Goal: Task Accomplishment & Management: Manage account settings

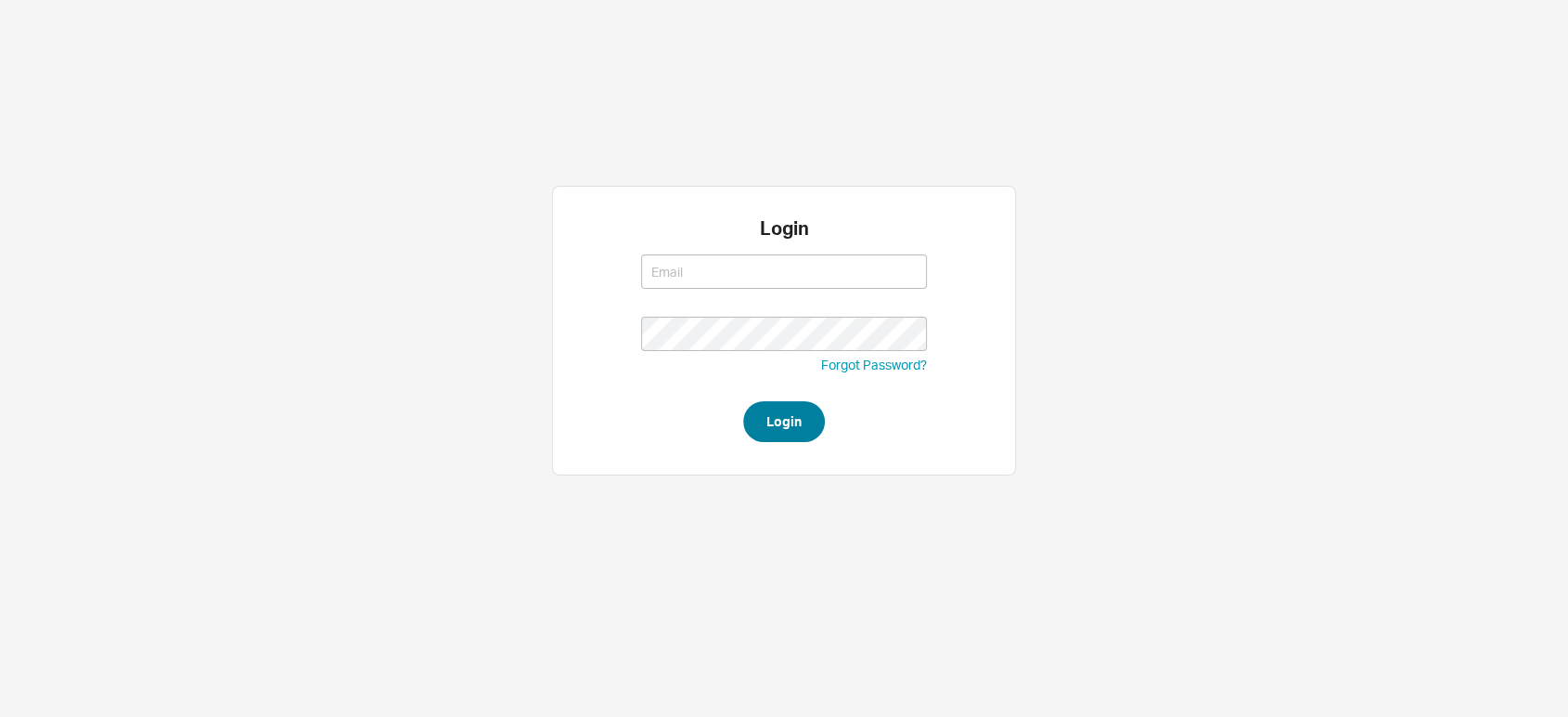
type input "miri@qualitybath.com"
click at [773, 431] on button "Login" at bounding box center [784, 421] width 82 height 40
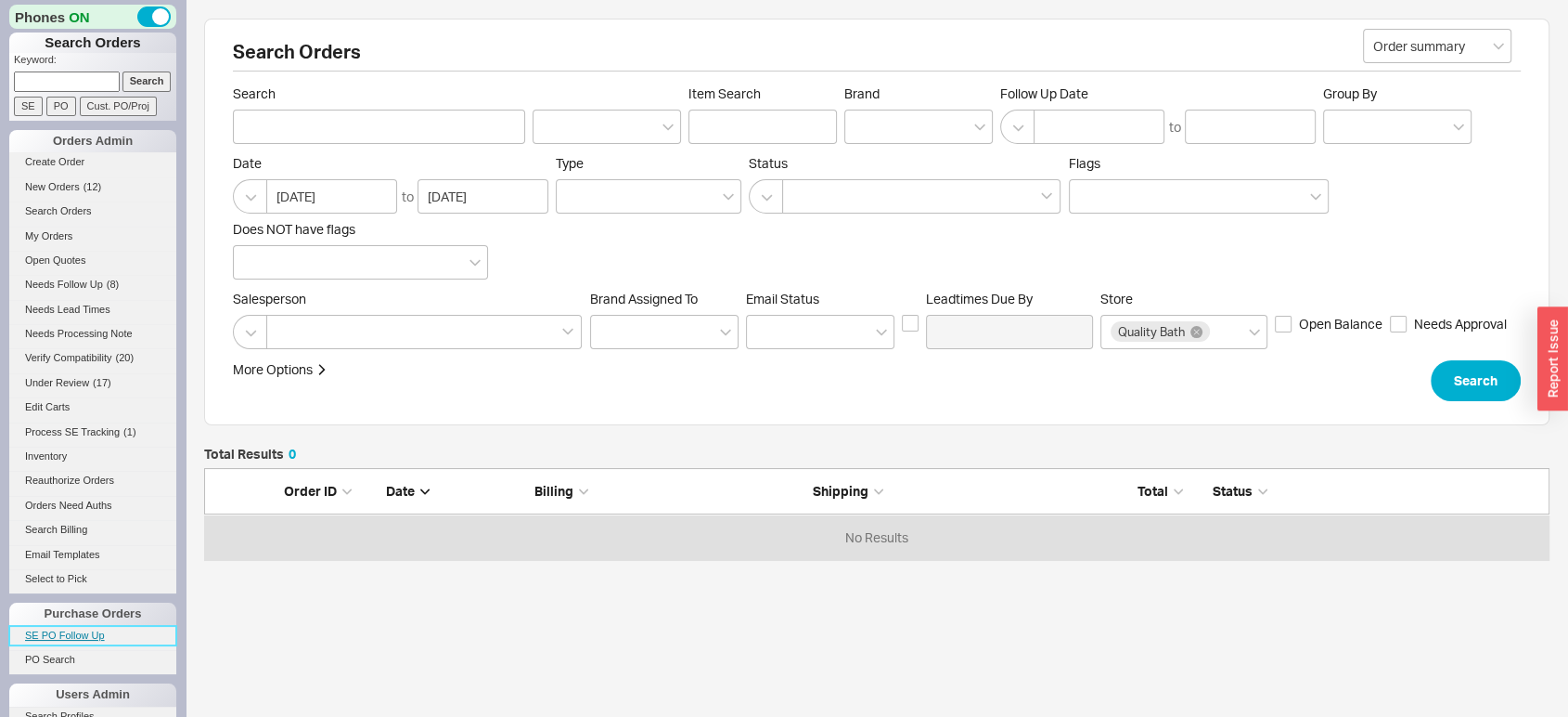
click at [66, 627] on link "SE PO Follow Up" at bounding box center [92, 635] width 167 height 19
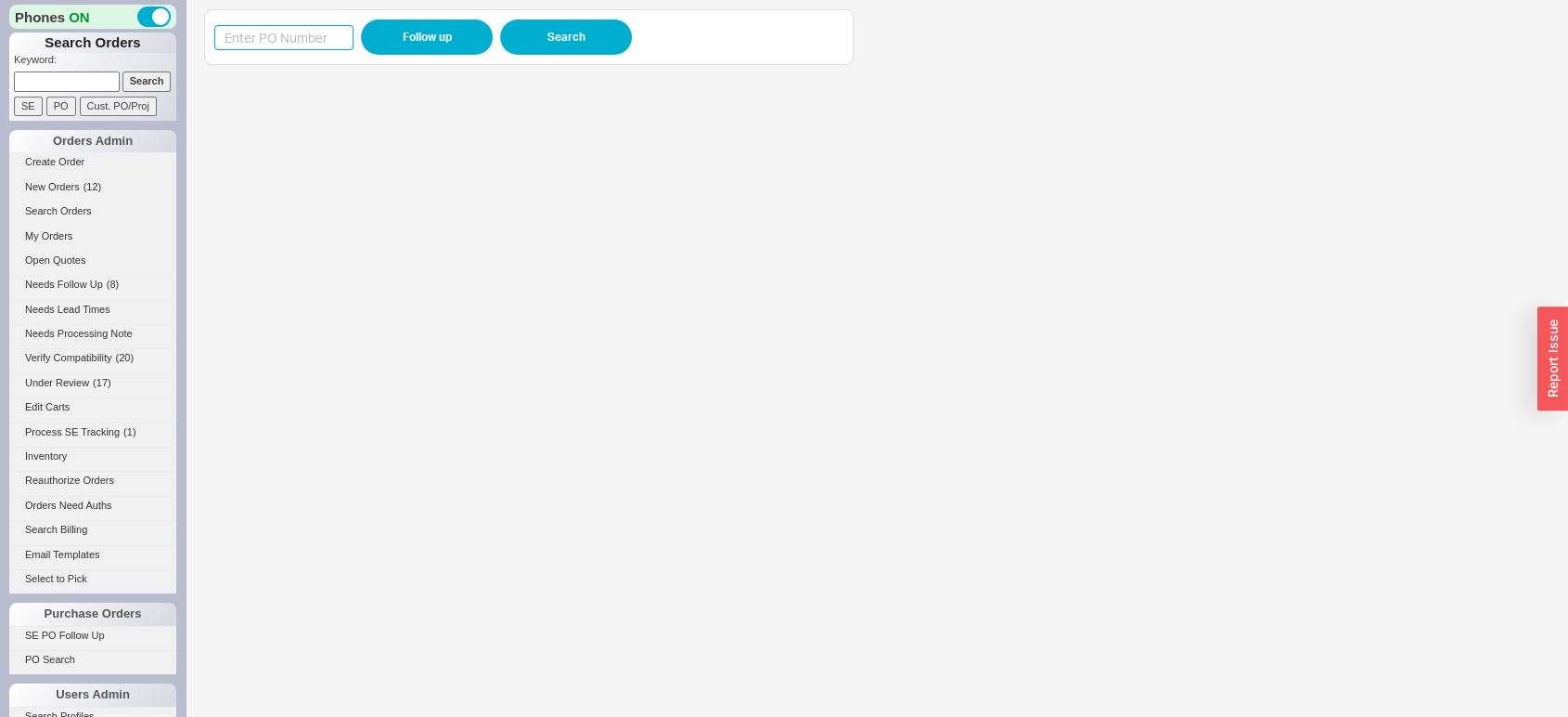
click at [293, 41] on input at bounding box center [284, 38] width 140 height 25
type input "945434"
click at [449, 21] on div "945434 Follow up Search" at bounding box center [529, 38] width 649 height 56
click at [447, 25] on button "Follow up" at bounding box center [427, 37] width 132 height 36
drag, startPoint x: 324, startPoint y: 31, endPoint x: 171, endPoint y: 28, distance: 153.0
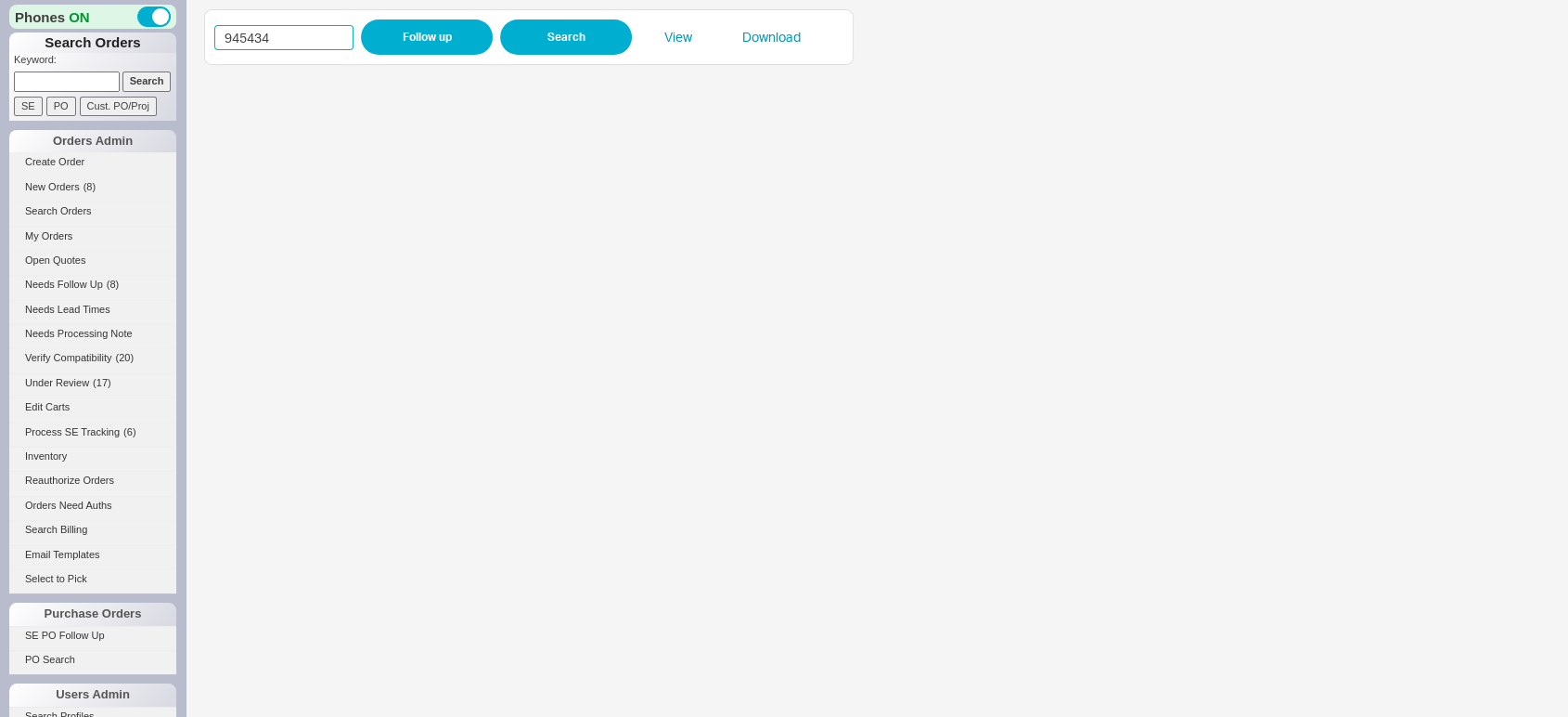
click at [171, 28] on div "Phones ON Search Orders Keyword: Search SE PO Cust. PO/Proj Orders Admin Create…" at bounding box center [784, 358] width 1568 height 717
paste input "85531"
type input "985531"
click at [416, 40] on button "Follow up" at bounding box center [427, 37] width 132 height 36
drag, startPoint x: 313, startPoint y: 25, endPoint x: 141, endPoint y: 48, distance: 173.5
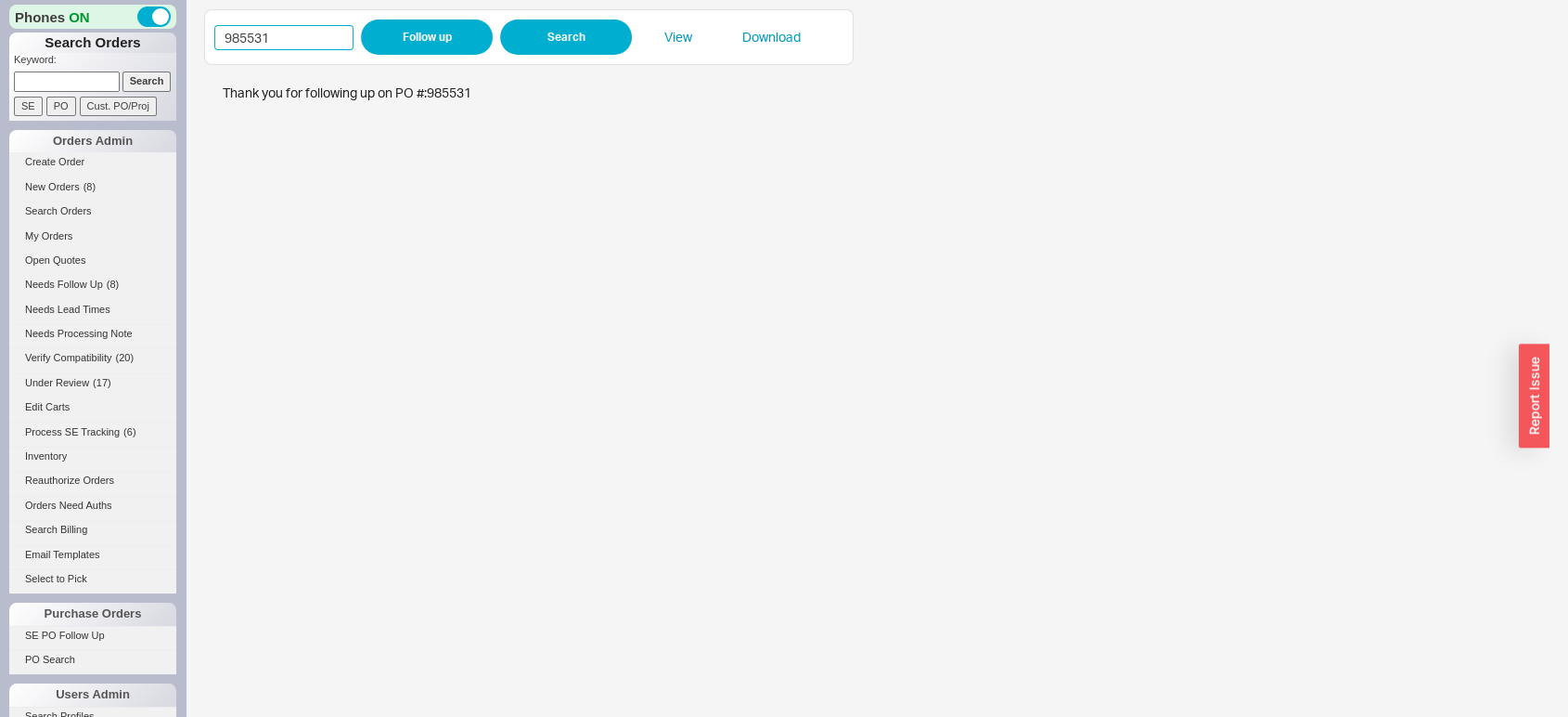
click at [141, 48] on div "Phones ON Search Orders Keyword: Search SE PO Cust. PO/Proj Orders Admin Create…" at bounding box center [784, 358] width 1568 height 717
paste input "45"
type input "985545"
click at [442, 32] on button "Follow up" at bounding box center [427, 37] width 132 height 36
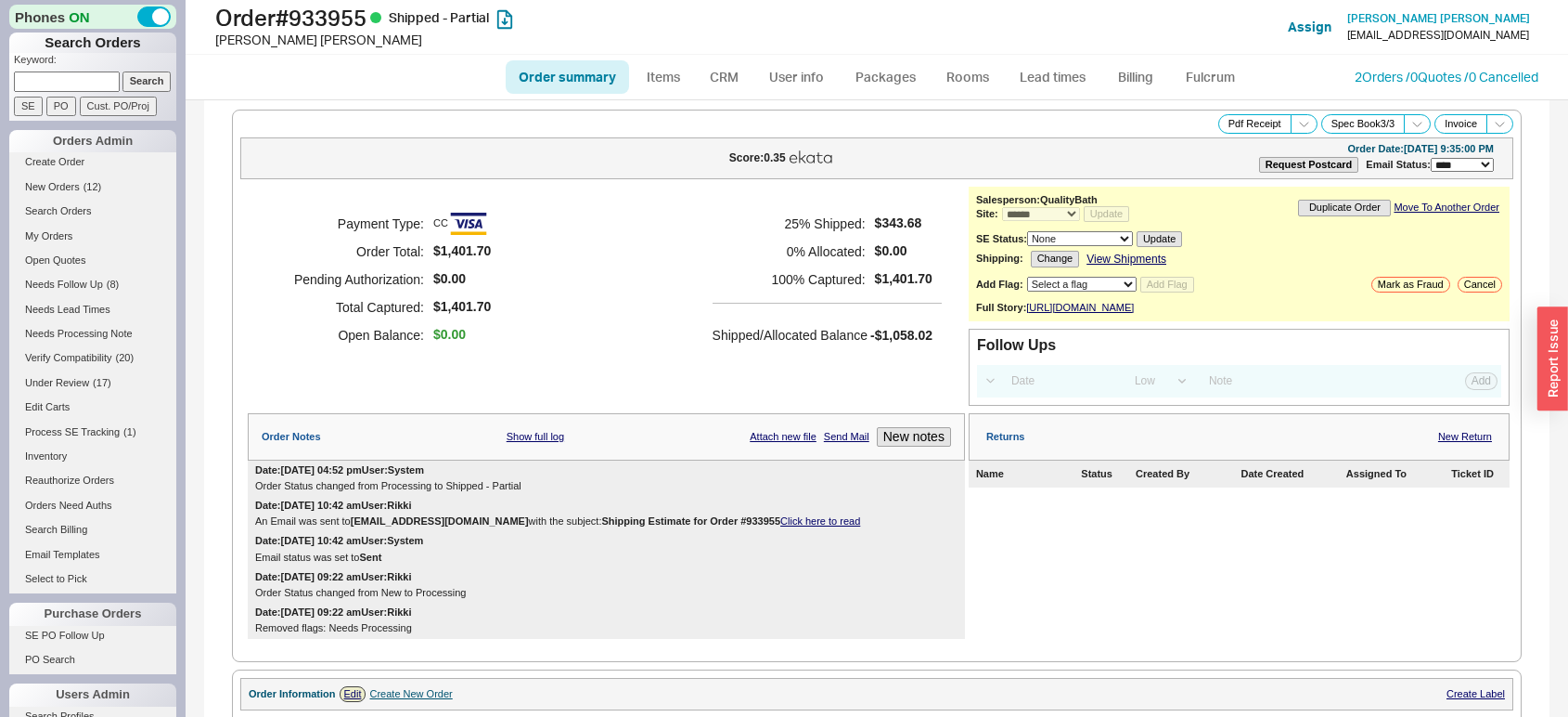
select select "*"
select select "LOW"
select select "3"
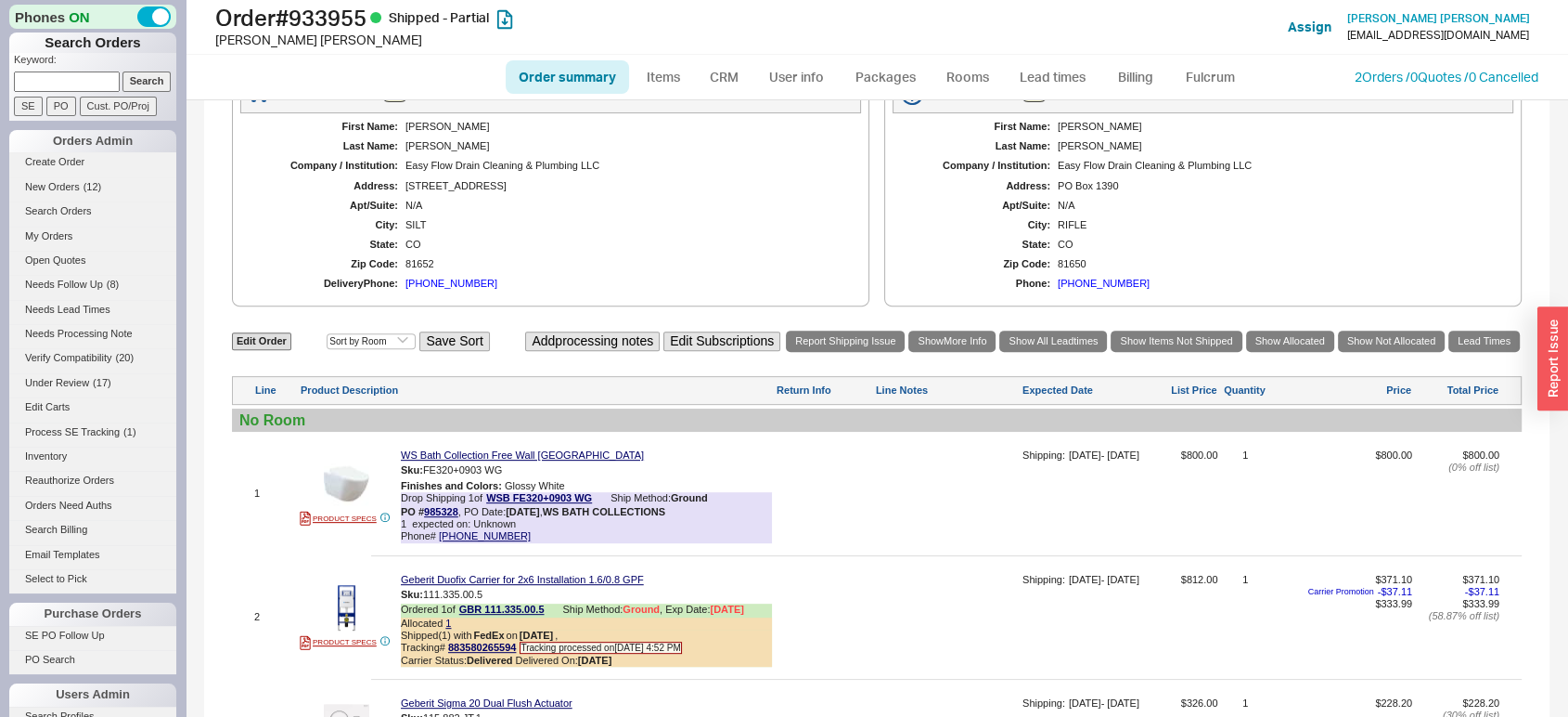
scroll to position [696, 0]
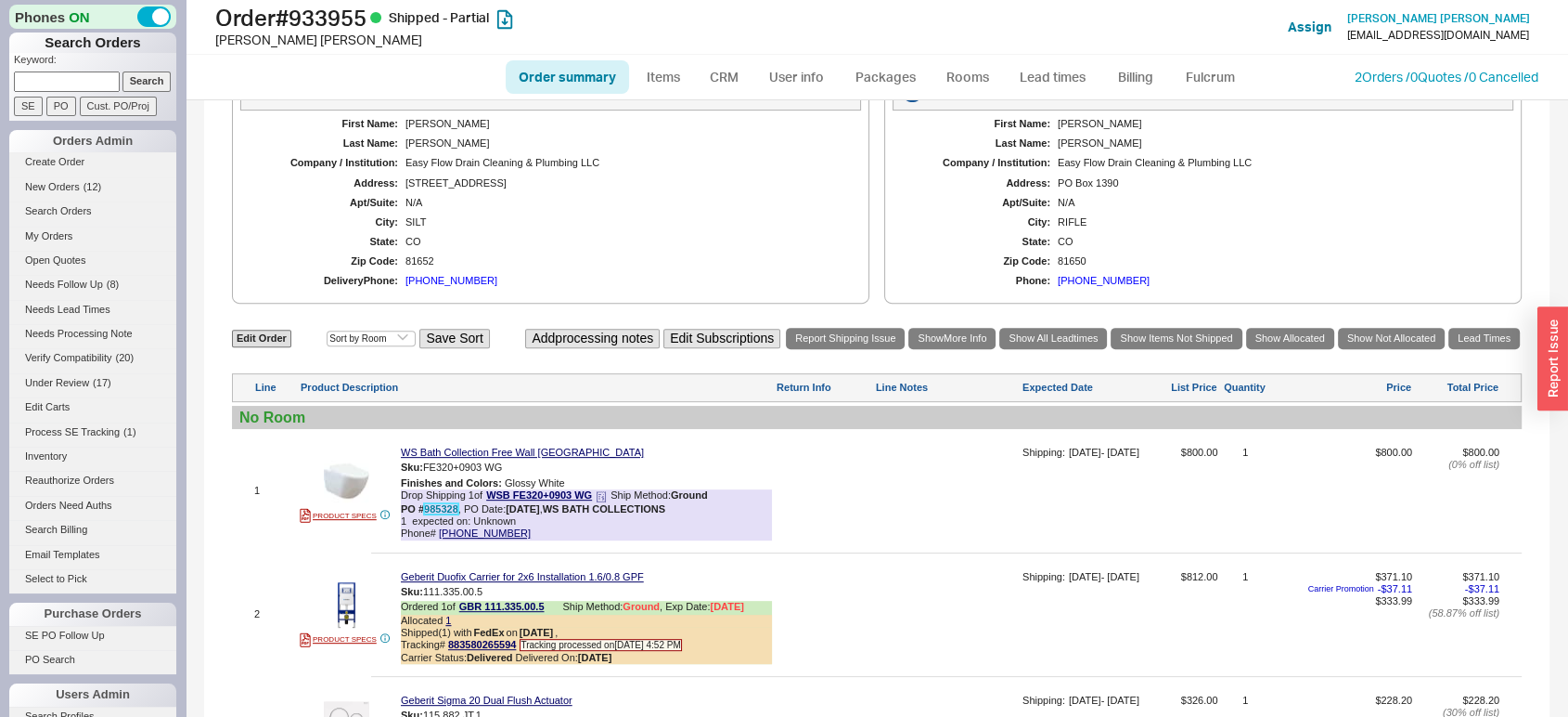
click at [445, 515] on link "985328" at bounding box center [441, 509] width 35 height 12
click at [591, 76] on link "Order summary" at bounding box center [567, 77] width 123 height 34
select select "*"
select select "LOW"
select select "3"
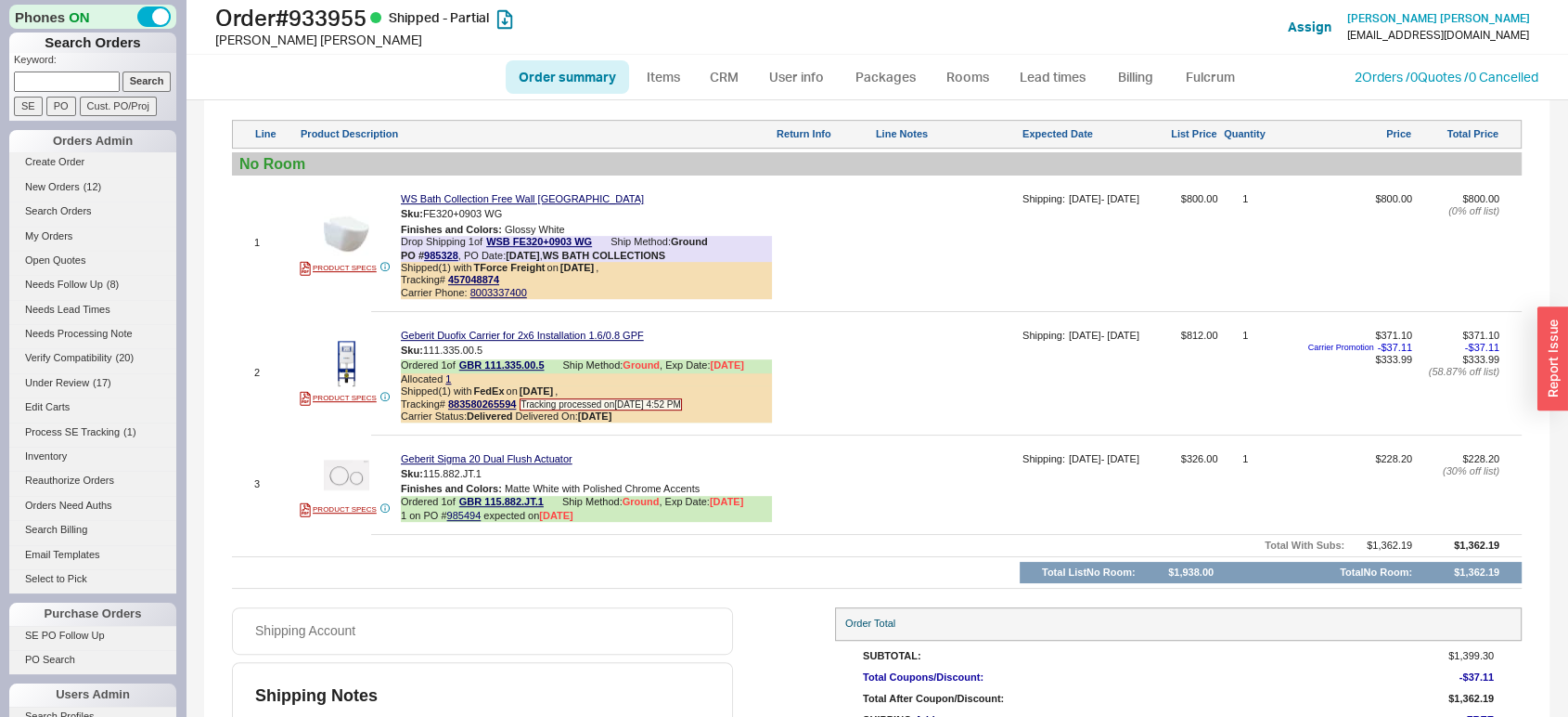
scroll to position [1004, 0]
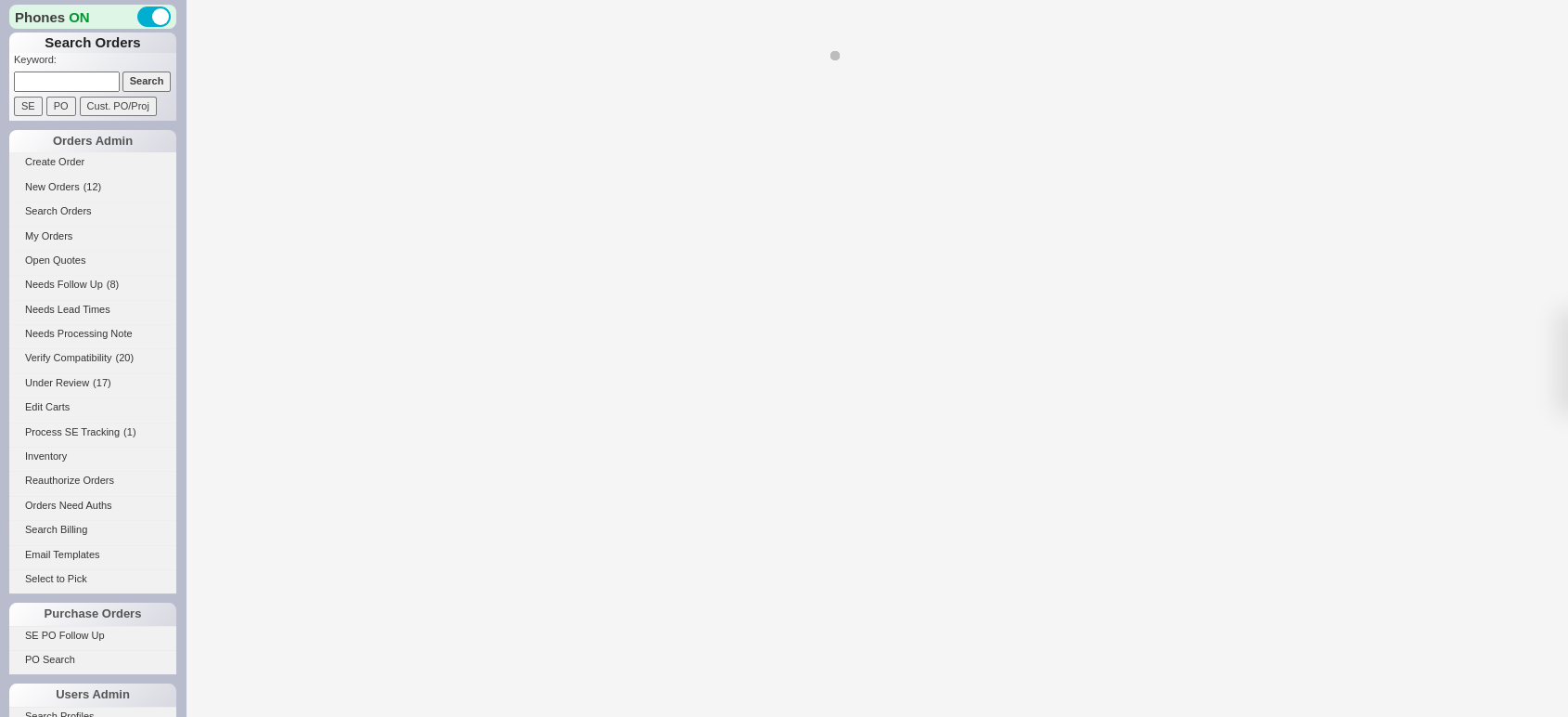
select select "*"
select select "LOW"
select select "3"
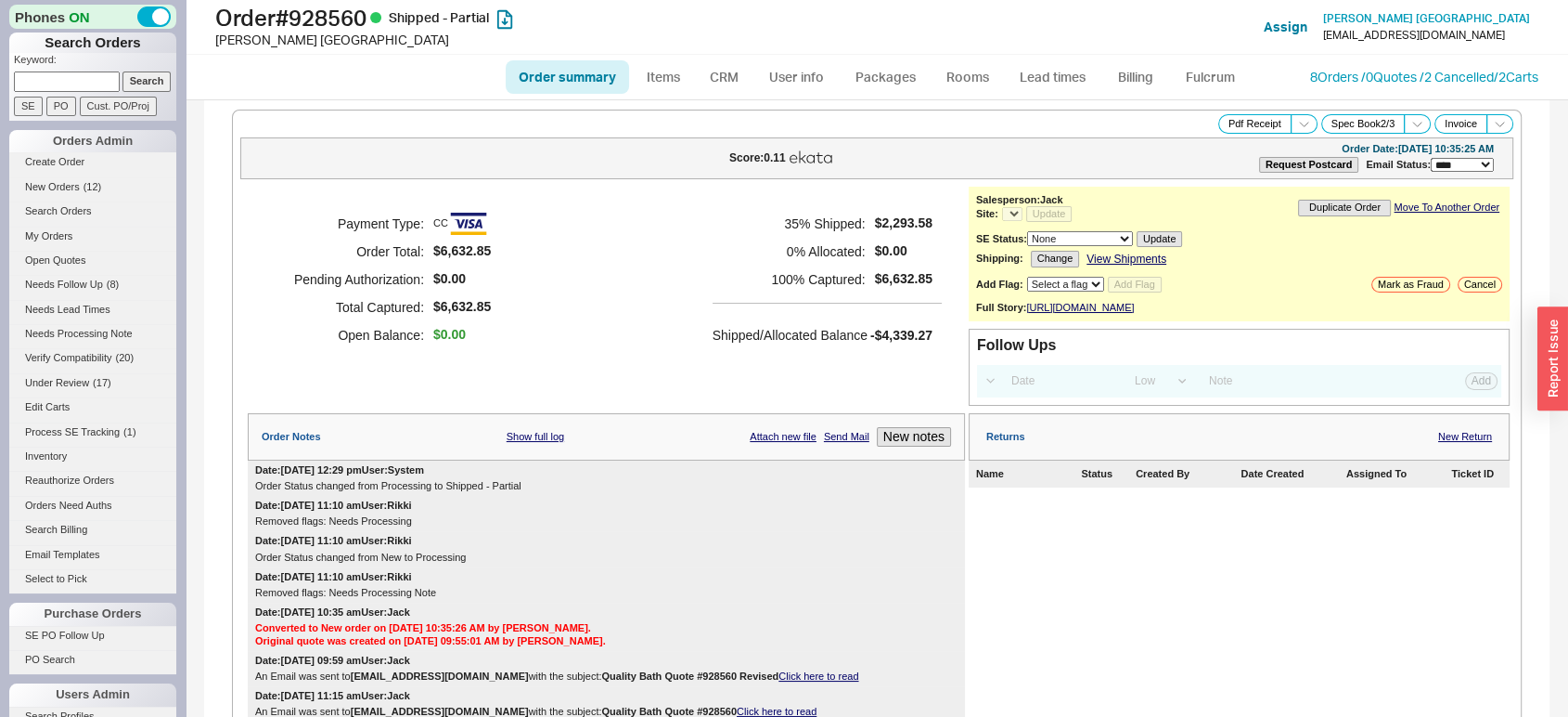
select select "*"
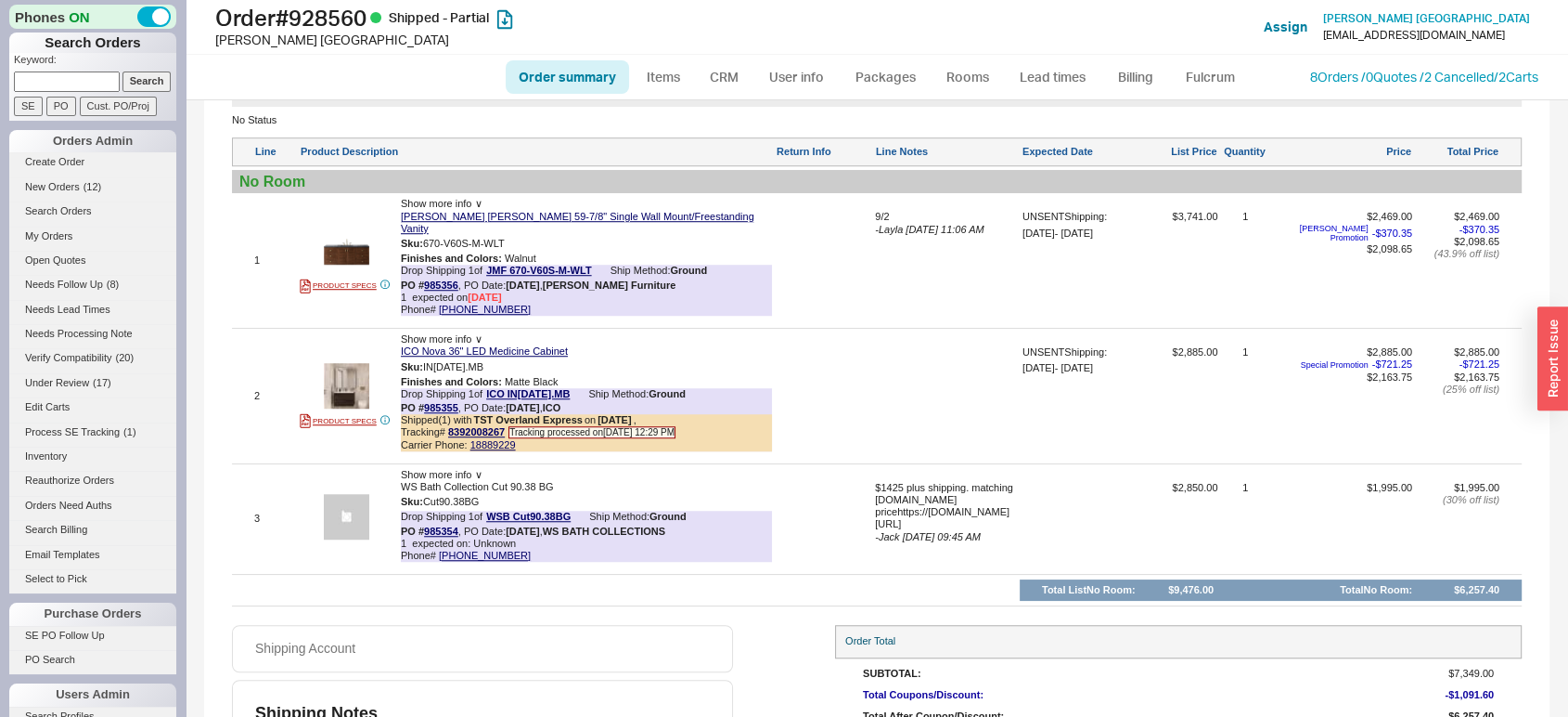
scroll to position [1399, 0]
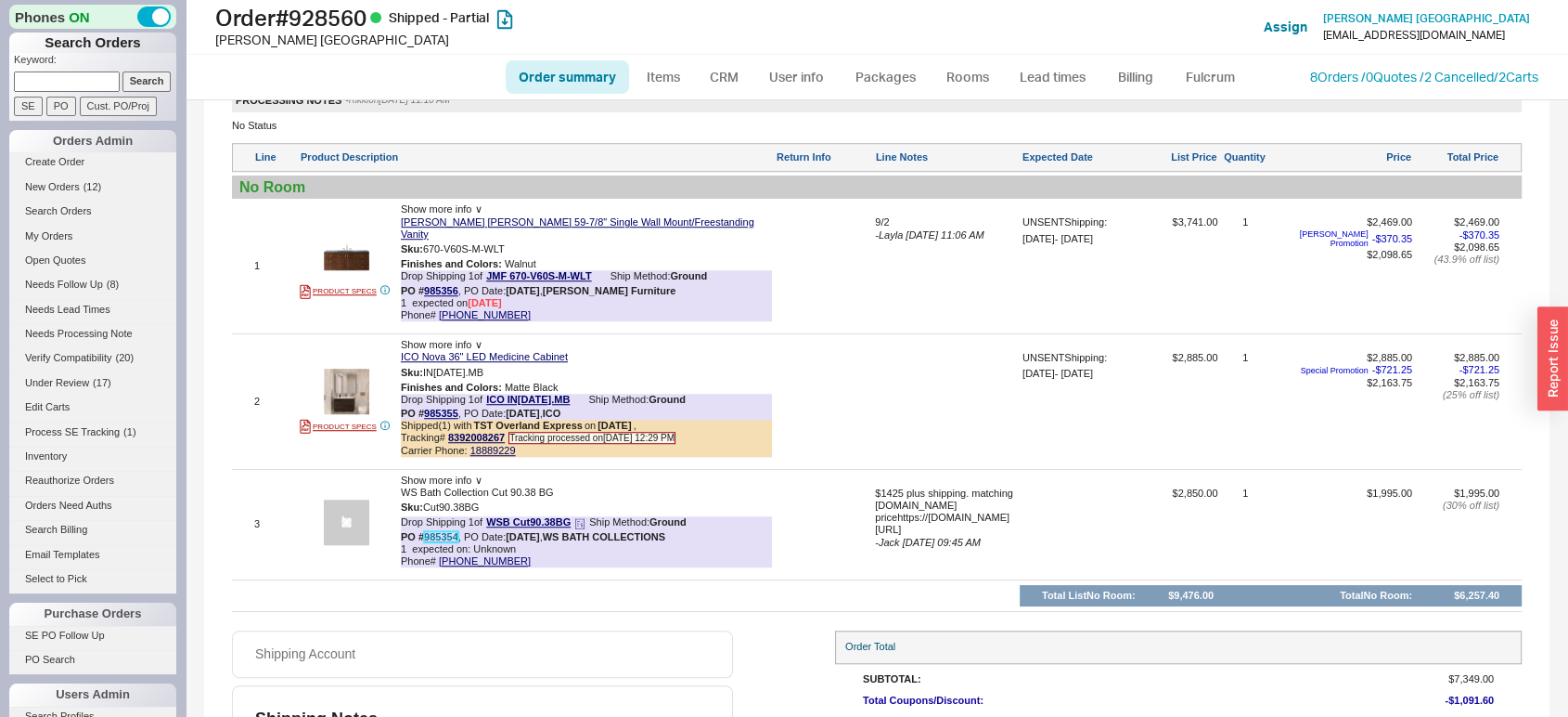
click at [435, 534] on link "985354" at bounding box center [441, 537] width 35 height 12
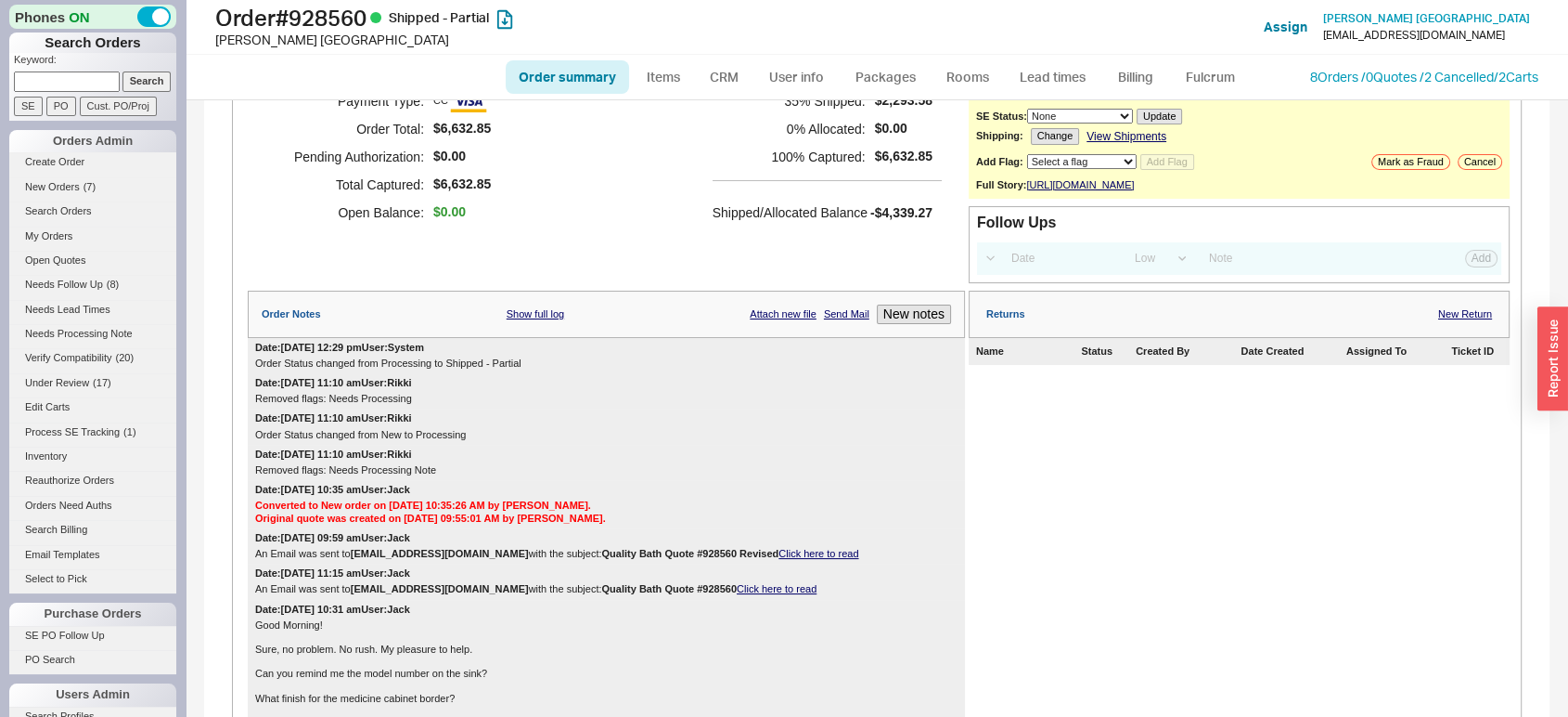
scroll to position [102, 0]
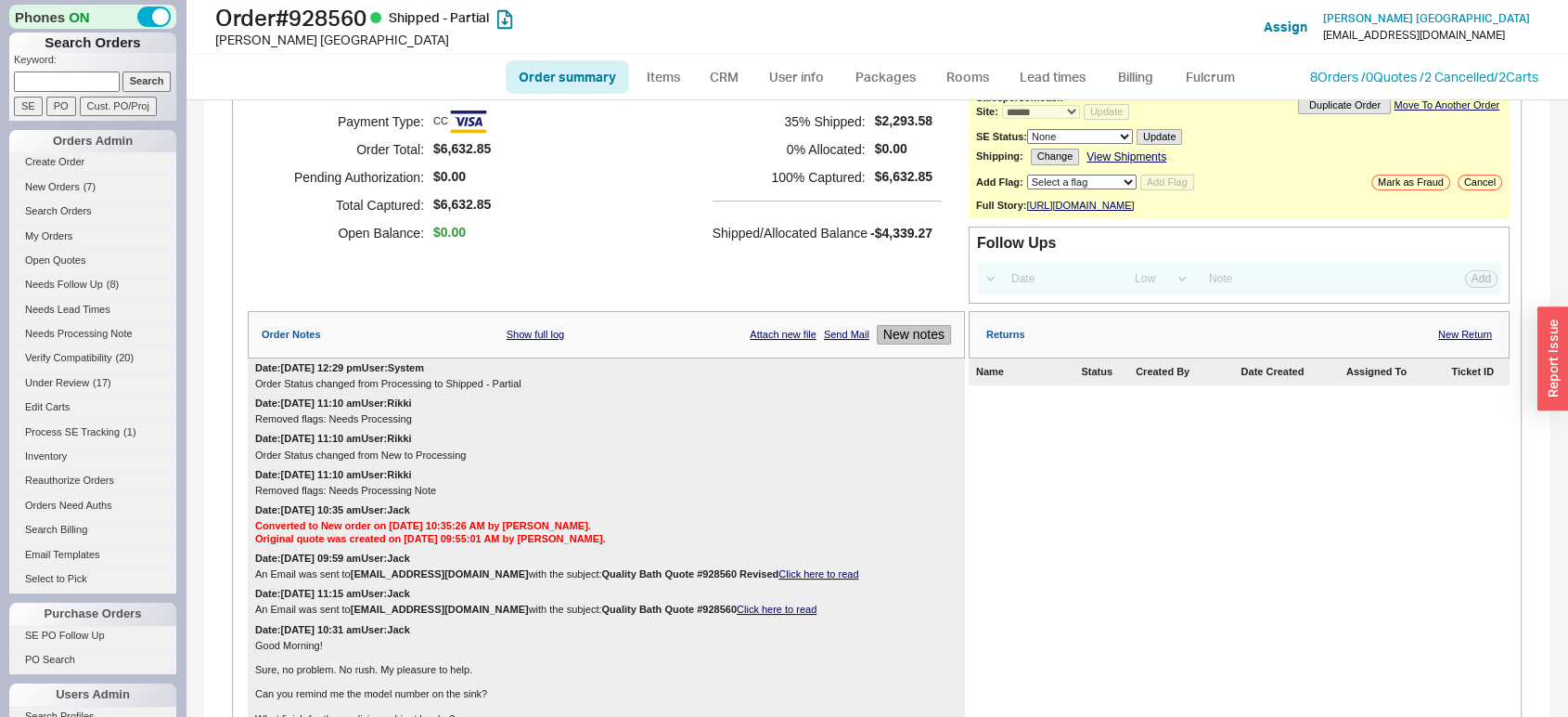
click at [895, 336] on button "New notes" at bounding box center [913, 334] width 74 height 19
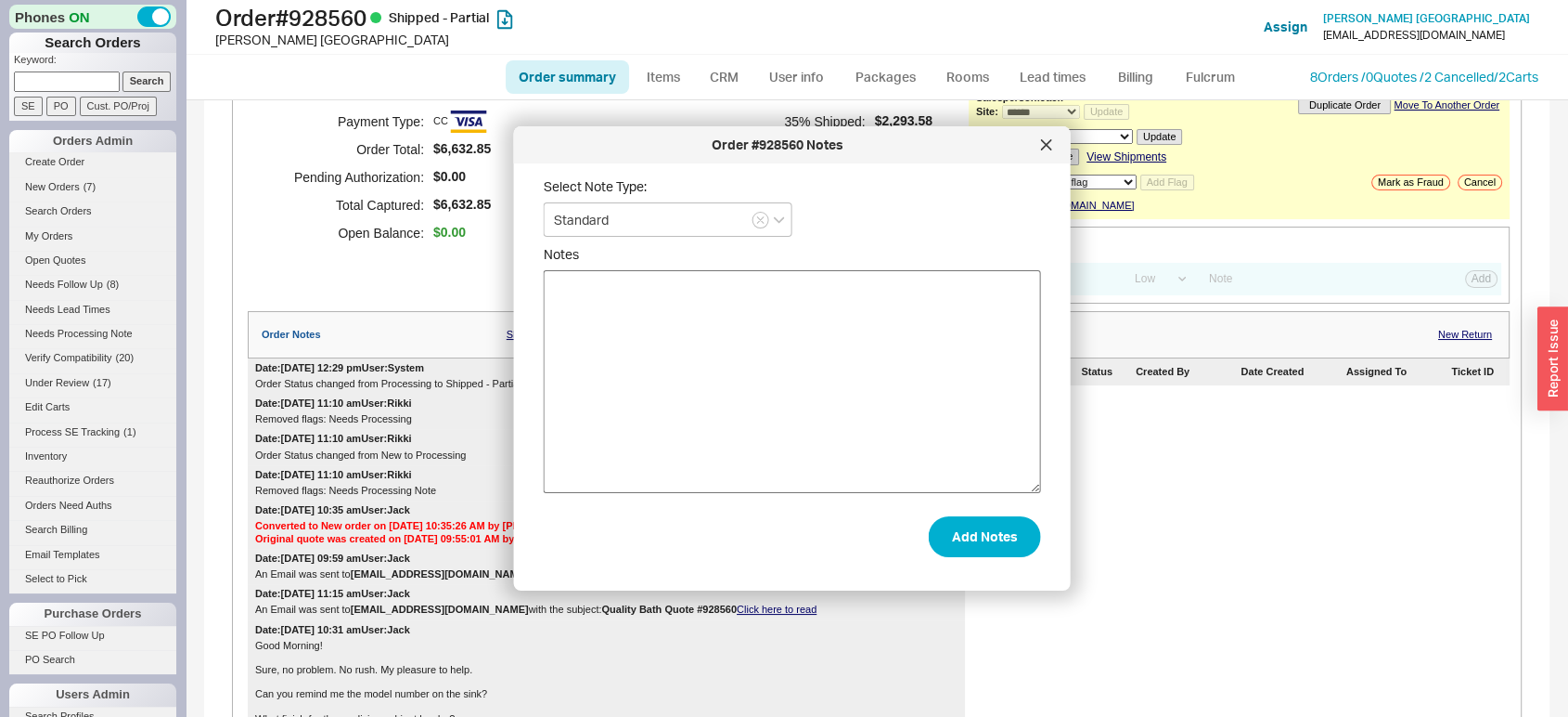
click at [831, 318] on textarea "Notes" at bounding box center [793, 381] width 497 height 223
type textarea "WS Bath is getting back to me with an update"
click at [962, 539] on button "Add Notes" at bounding box center [984, 537] width 113 height 40
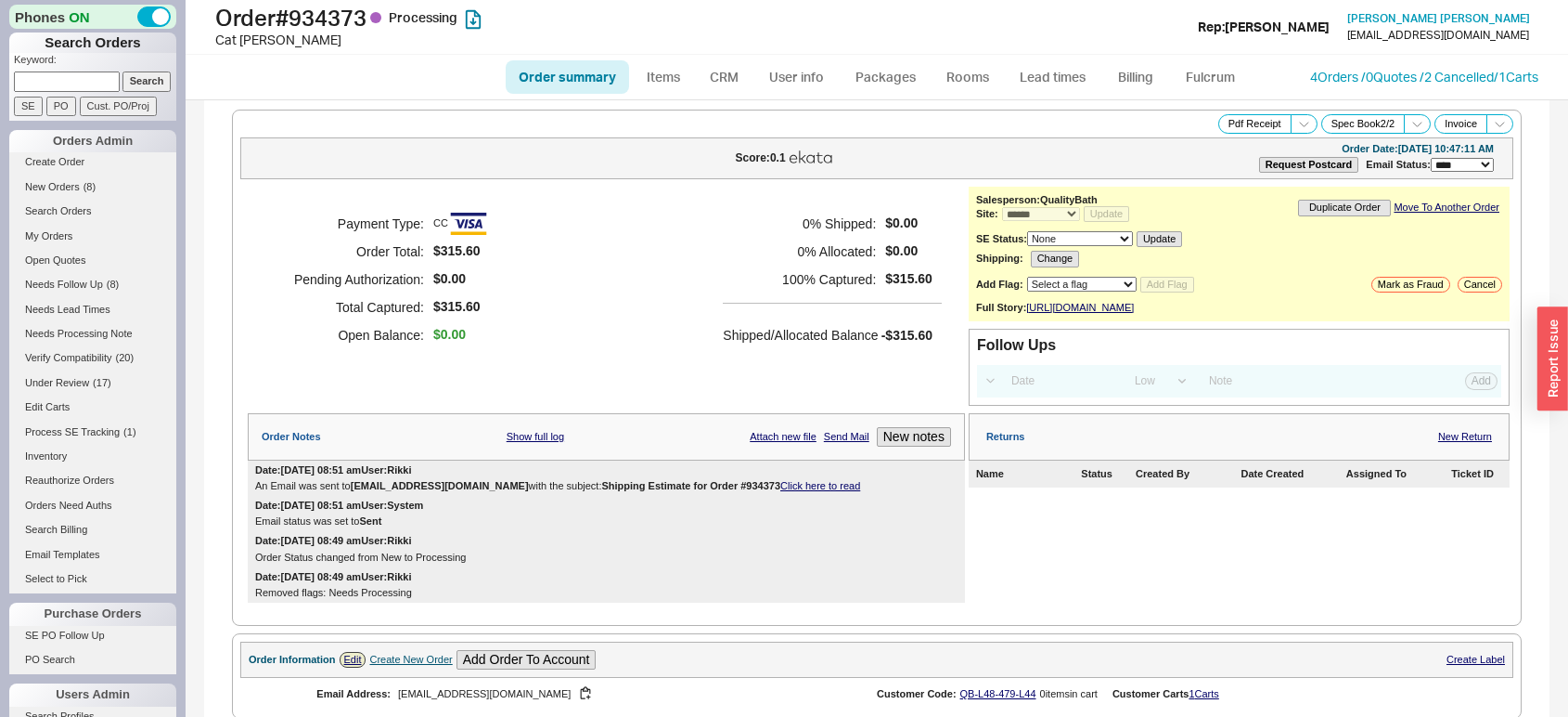
select select "*"
select select "LOW"
select select "3"
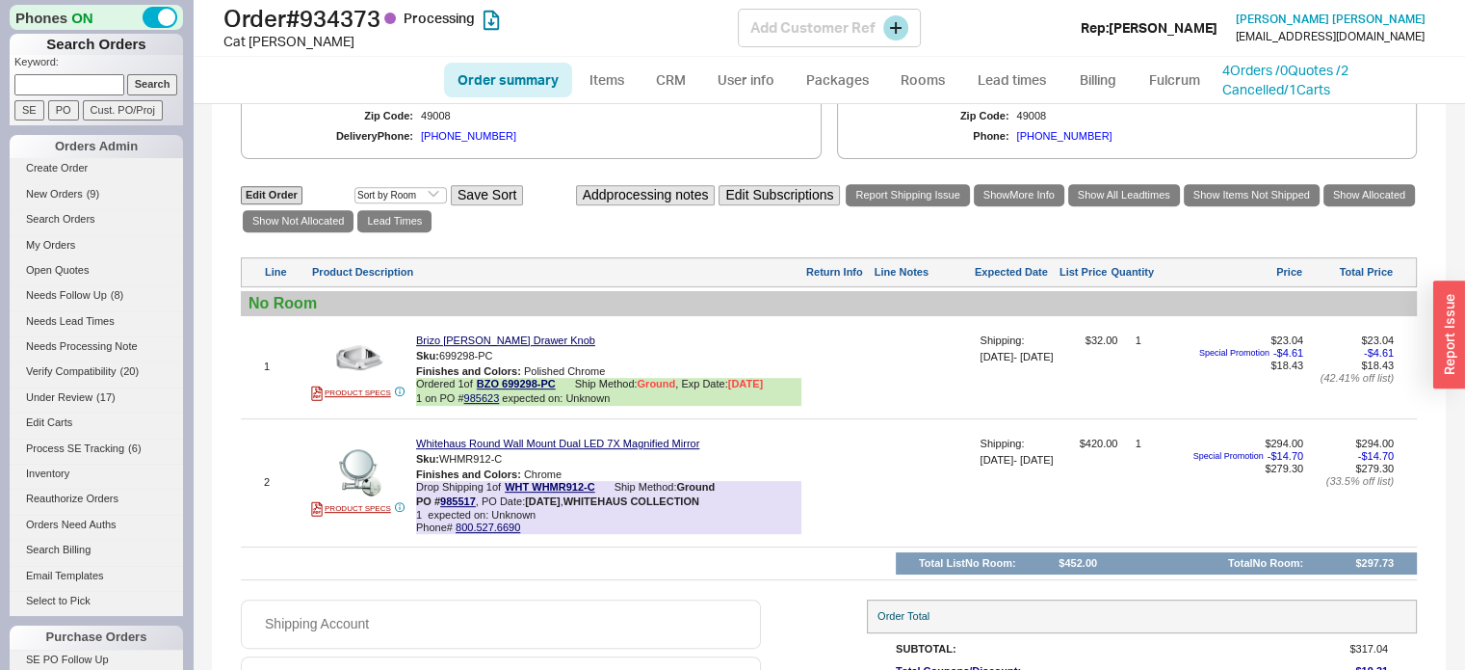
scroll to position [844, 0]
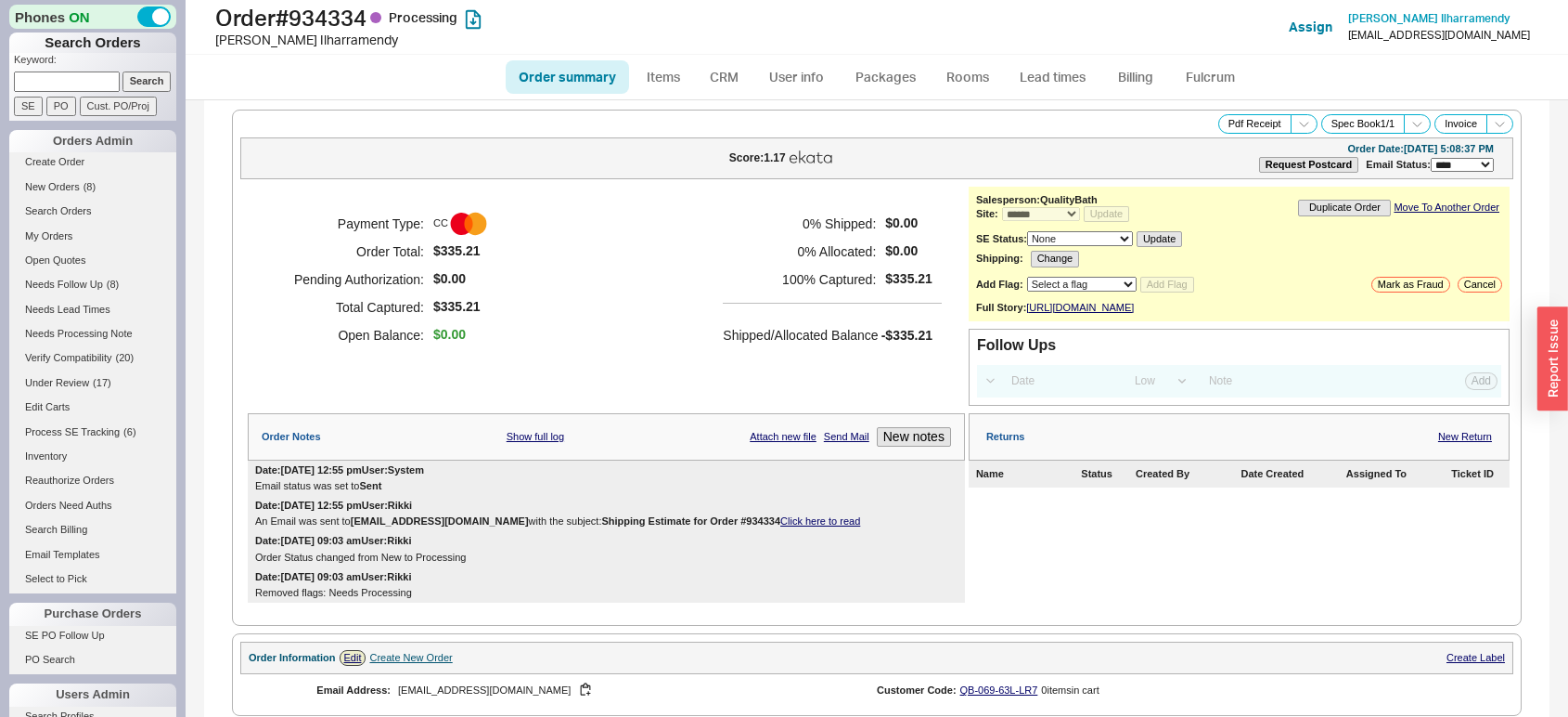
select select "*"
select select "LOW"
select select "3"
click at [1029, 88] on link "Lead times" at bounding box center [1052, 77] width 93 height 34
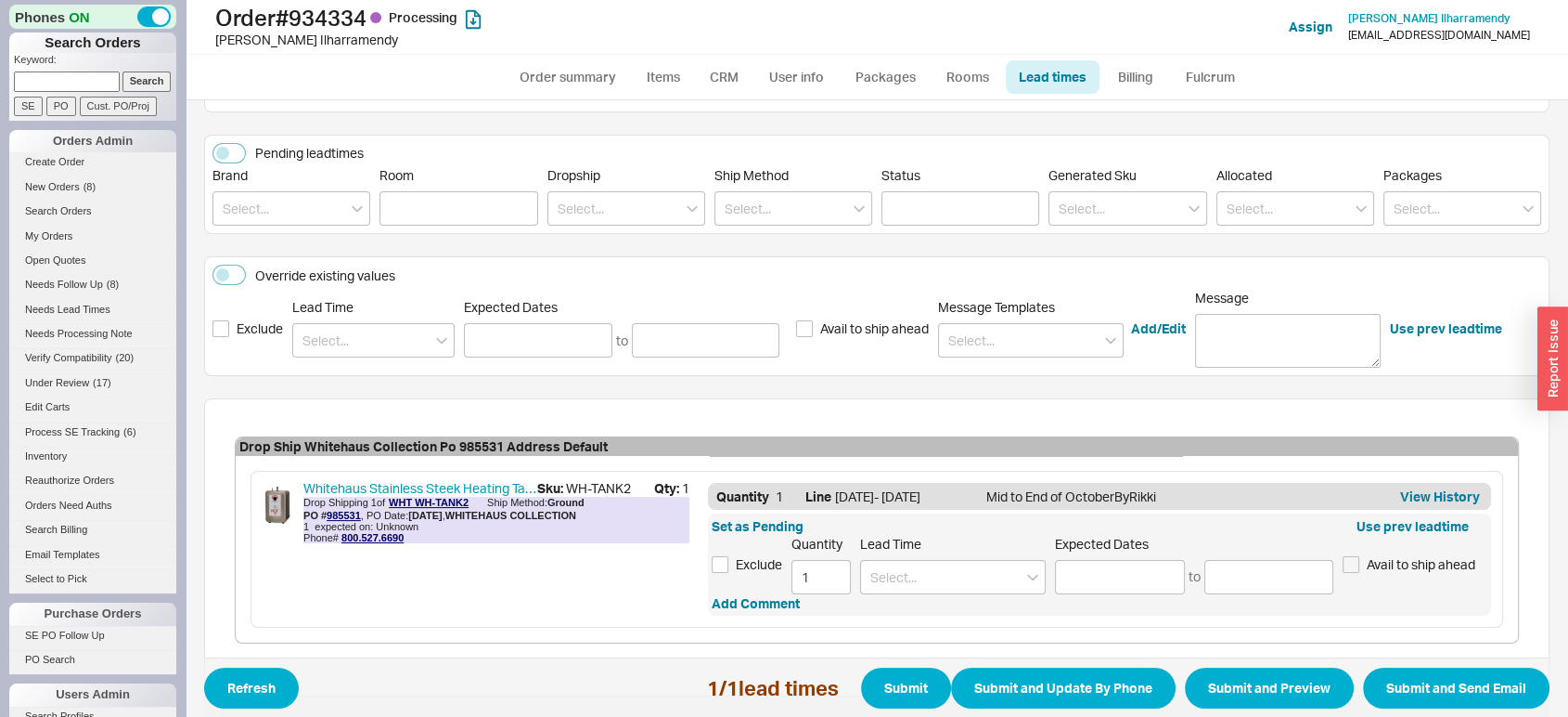
scroll to position [270, 0]
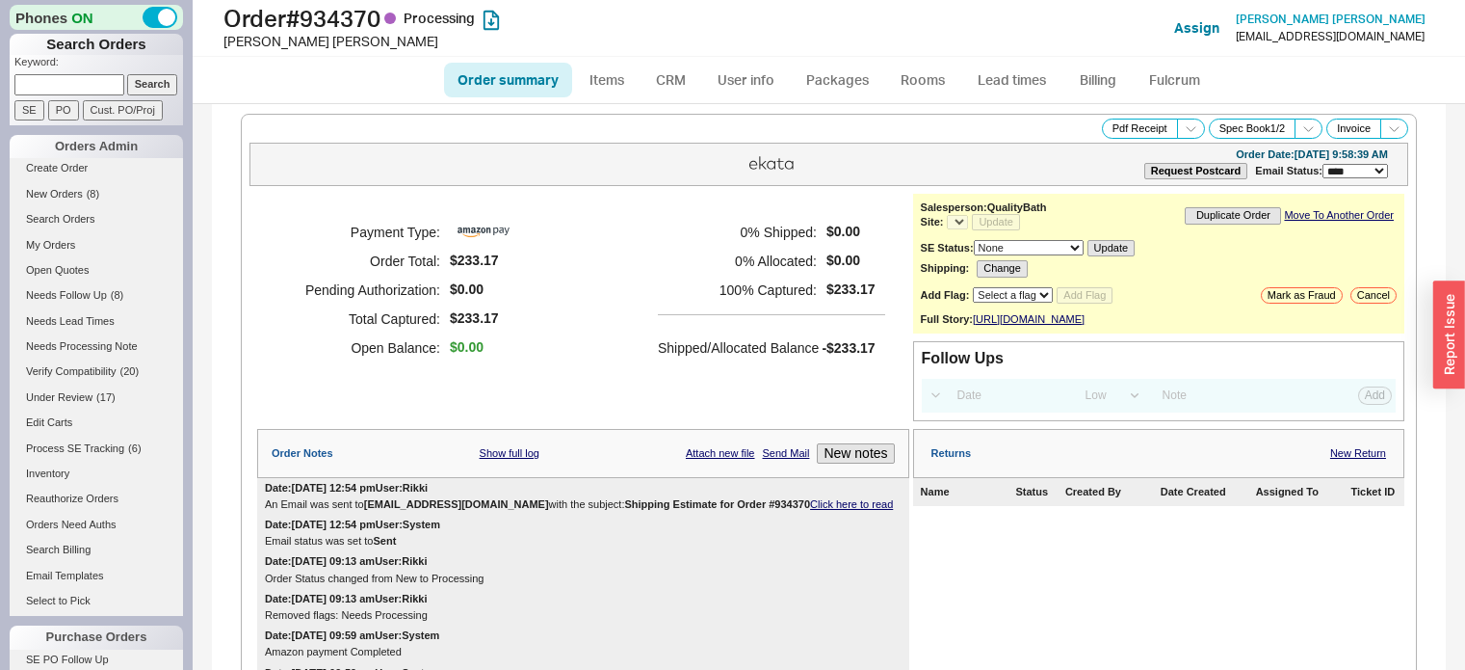
select select "LOW"
select select "3"
select select "*"
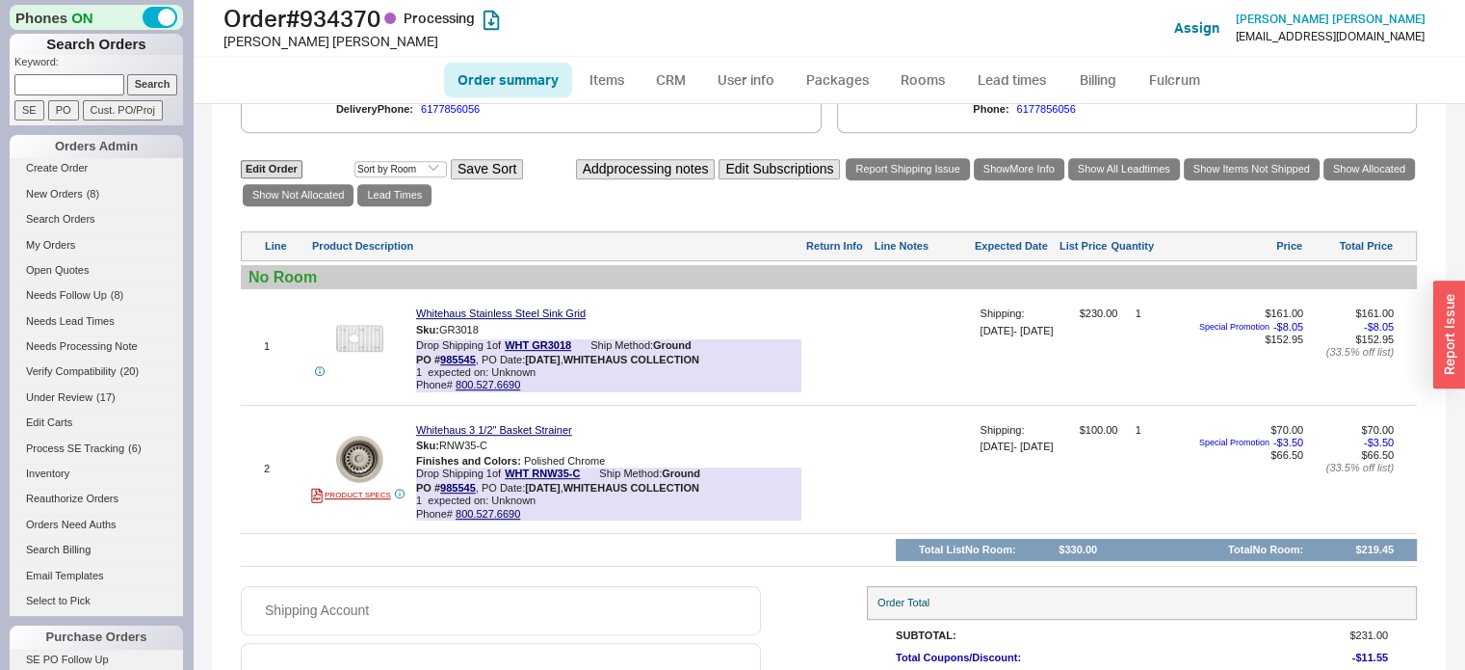
scroll to position [1000, 0]
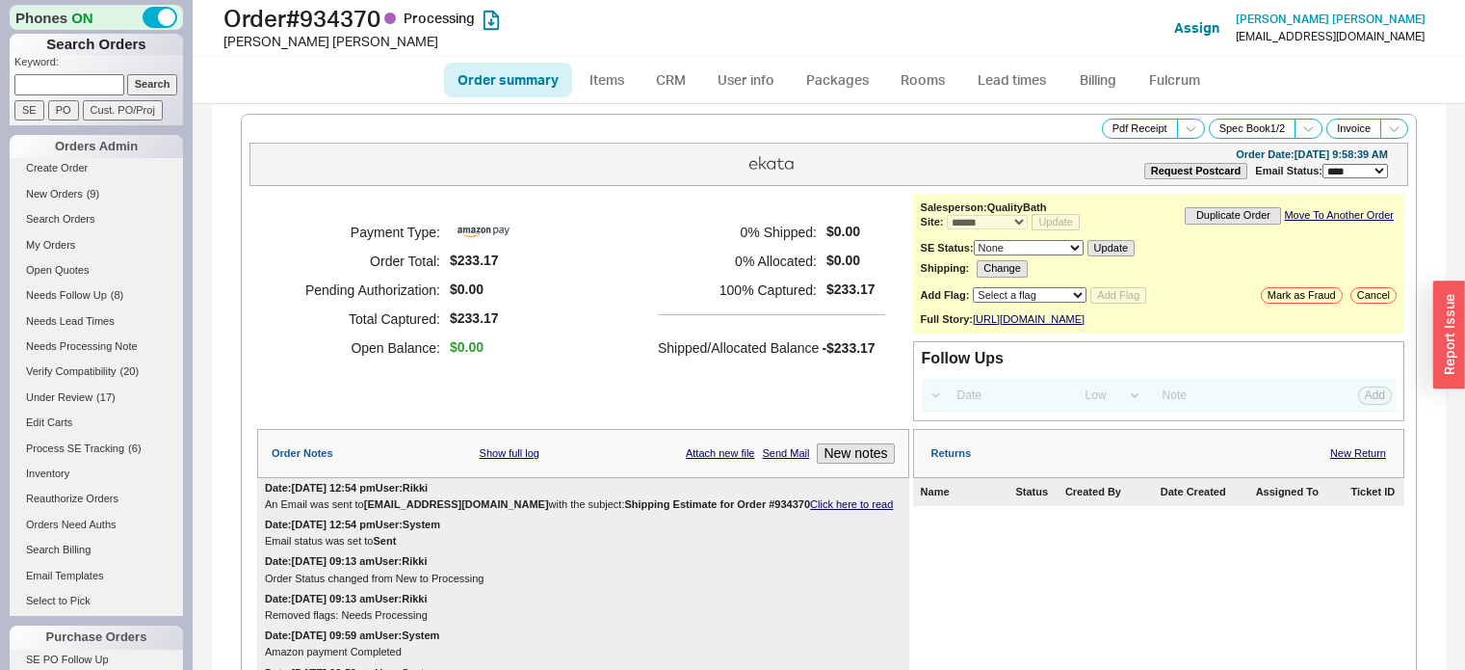
select select "*"
select select "LOW"
select select "3"
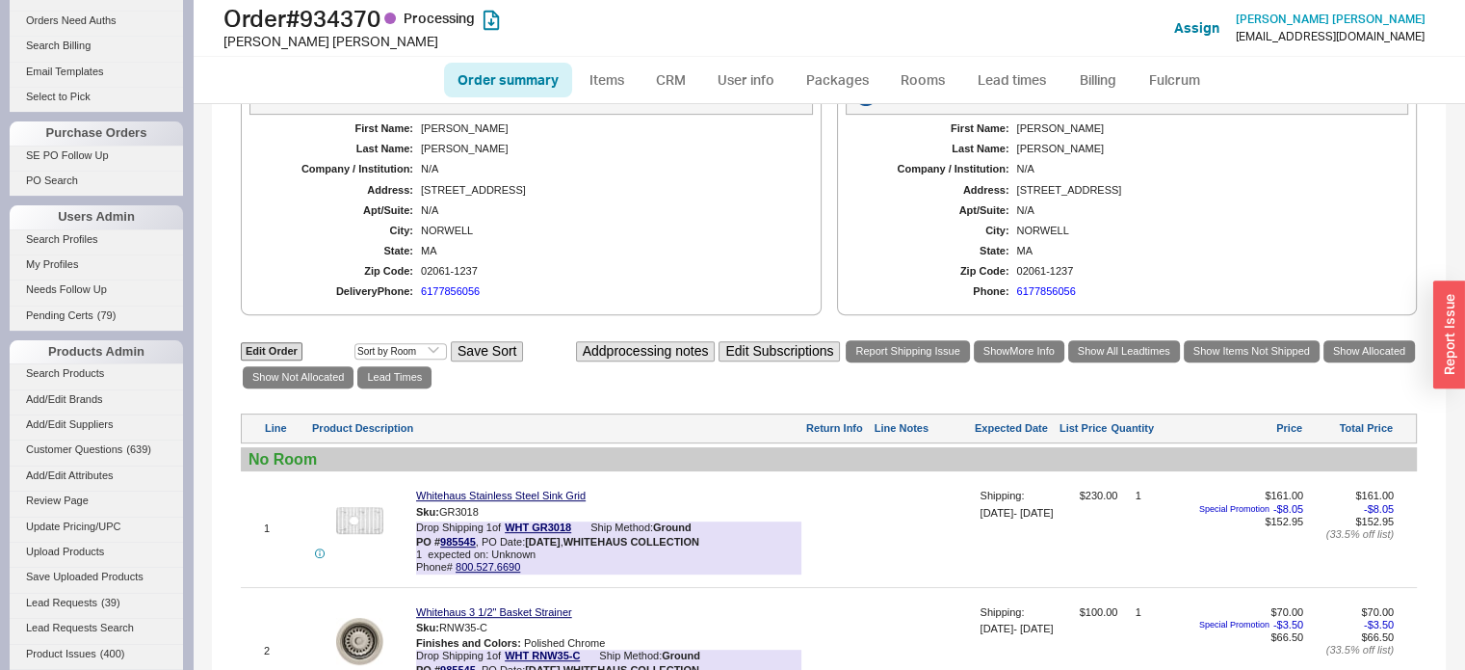
scroll to position [505, 0]
click at [94, 415] on link "Add/Edit Suppliers" at bounding box center [96, 423] width 173 height 20
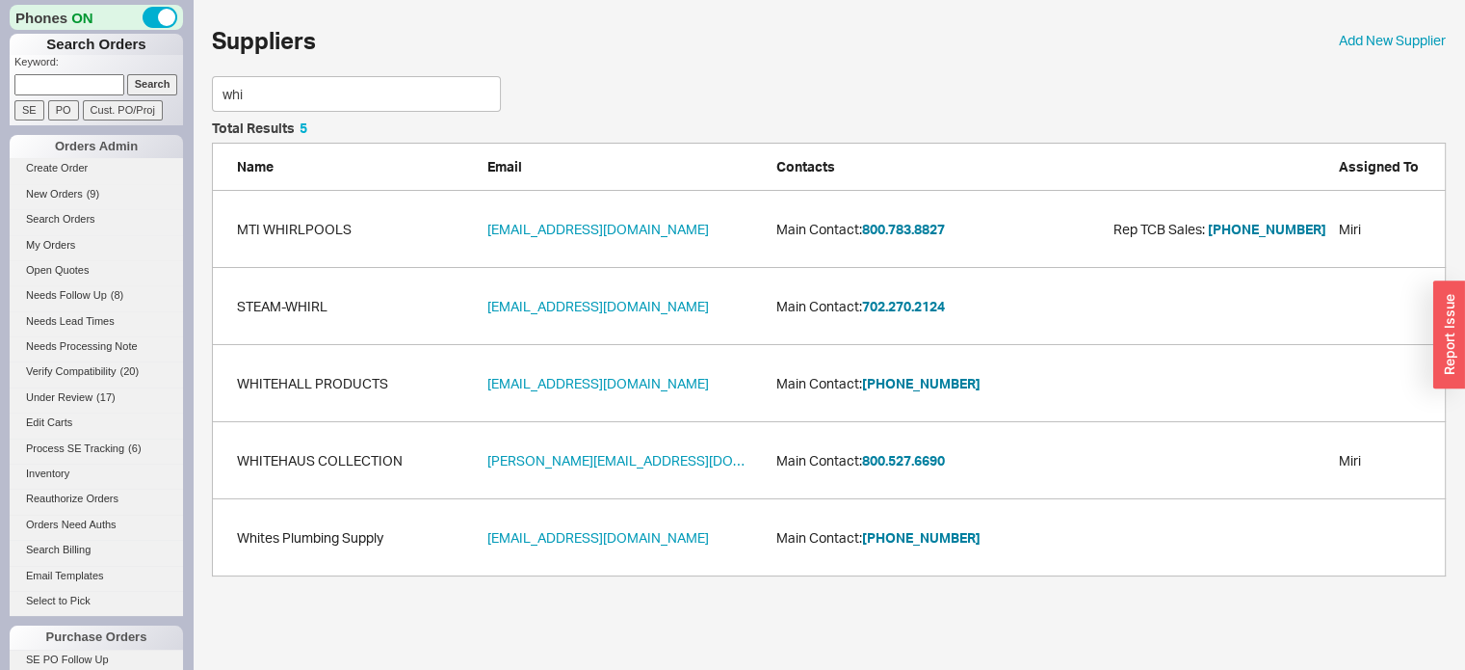
scroll to position [439, 1219]
type input "whi"
click at [331, 469] on div "WHITEHAUS COLLECTION sara@whitehauscollection.com Main Contact: 800.527.6690 Mi…" at bounding box center [829, 460] width 1234 height 77
click at [316, 458] on link "WHITEHAUS COLLECTION" at bounding box center [320, 460] width 166 height 19
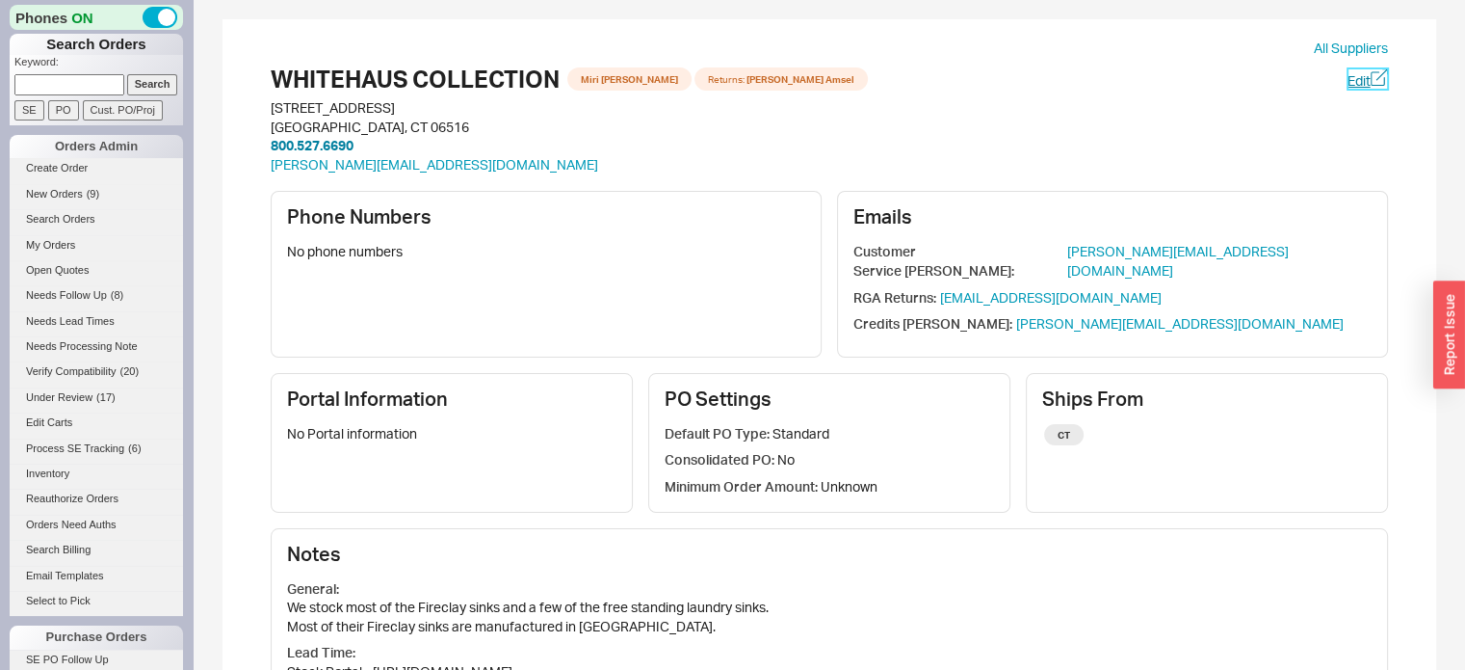
click at [1353, 87] on link "Edit" at bounding box center [1368, 79] width 40 height 22
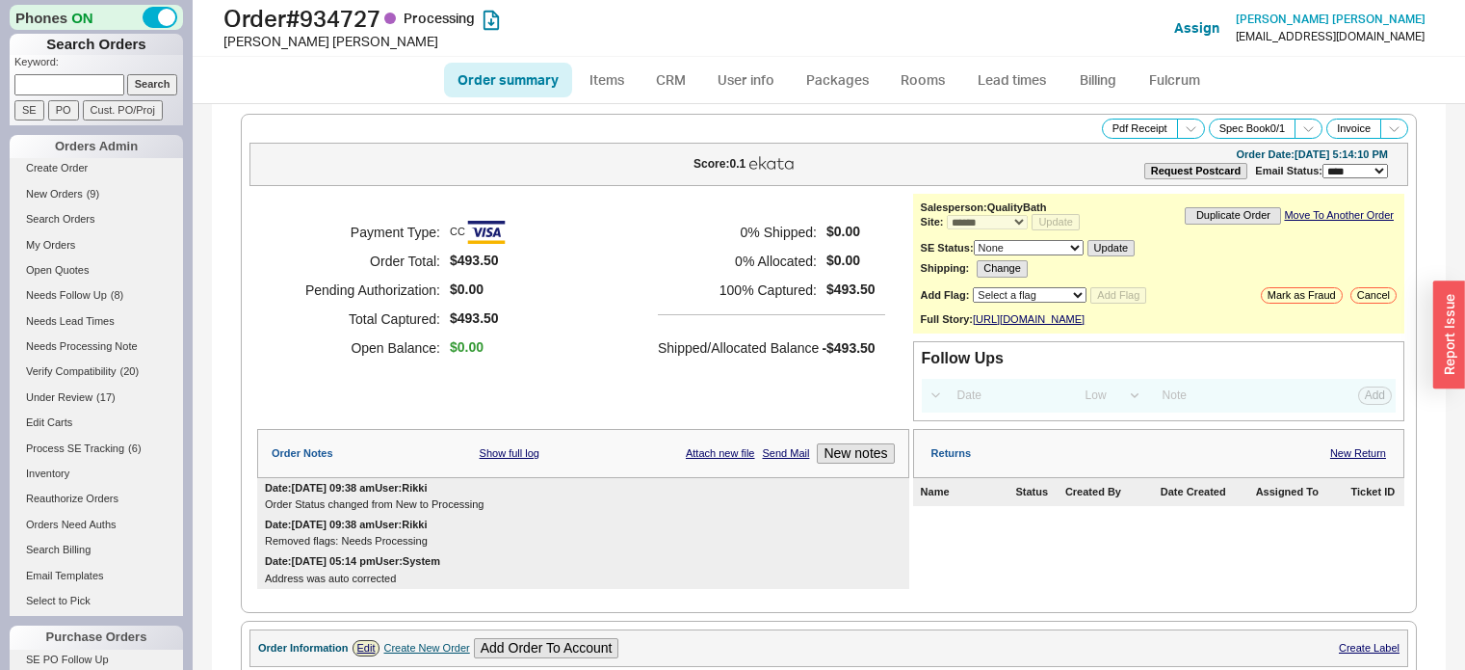
select select "*"
select select "LOW"
select select "3"
click at [995, 83] on link "Lead times" at bounding box center [1011, 80] width 97 height 35
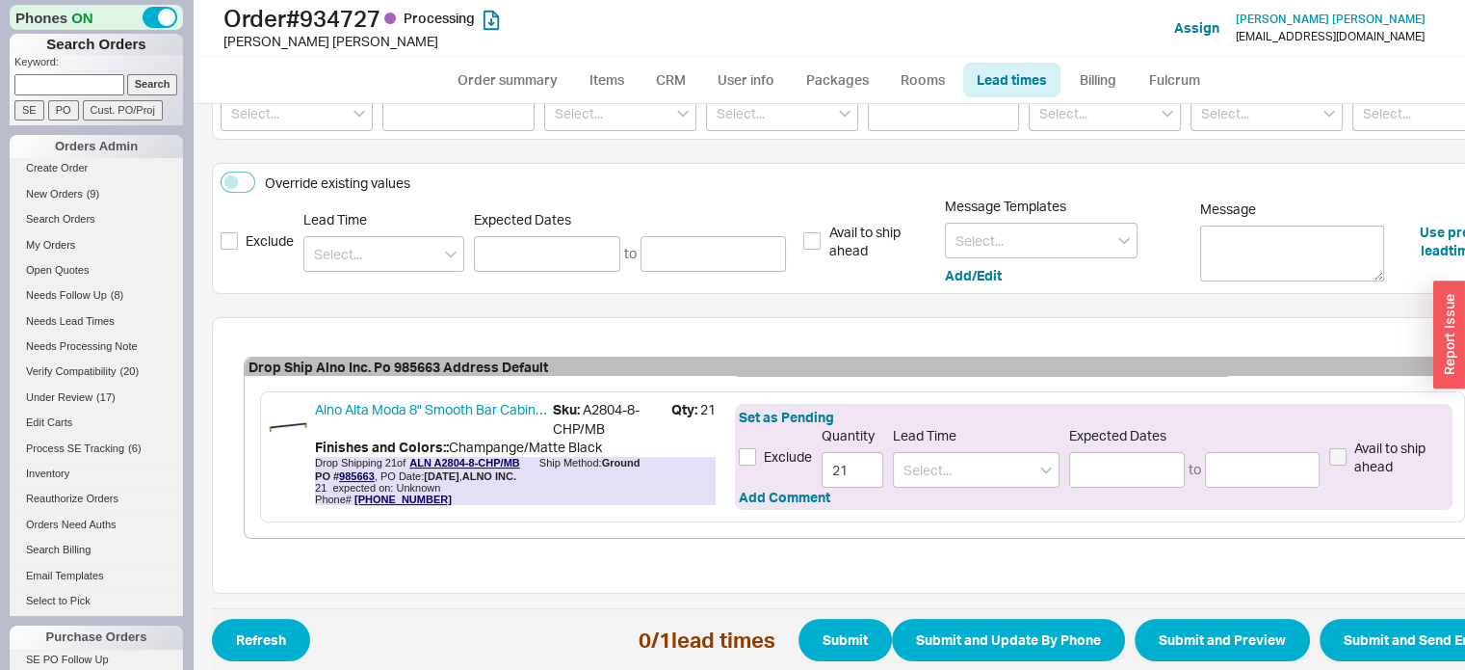
scroll to position [315, 0]
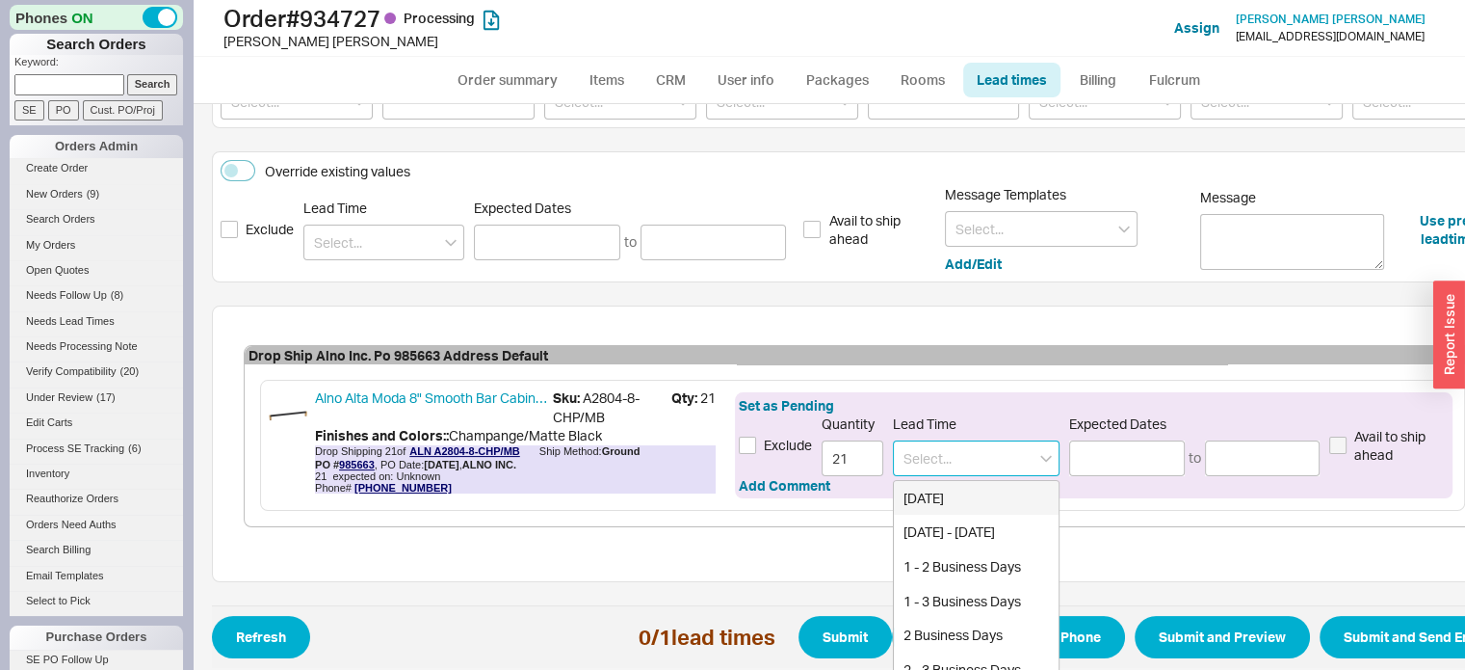
click at [990, 458] on input at bounding box center [976, 458] width 167 height 36
click at [1003, 561] on div "1 - 2 Business Days" at bounding box center [976, 566] width 165 height 35
type input "1 - 2 Business Days"
type input "08/21/2025"
type input "[DATE]"
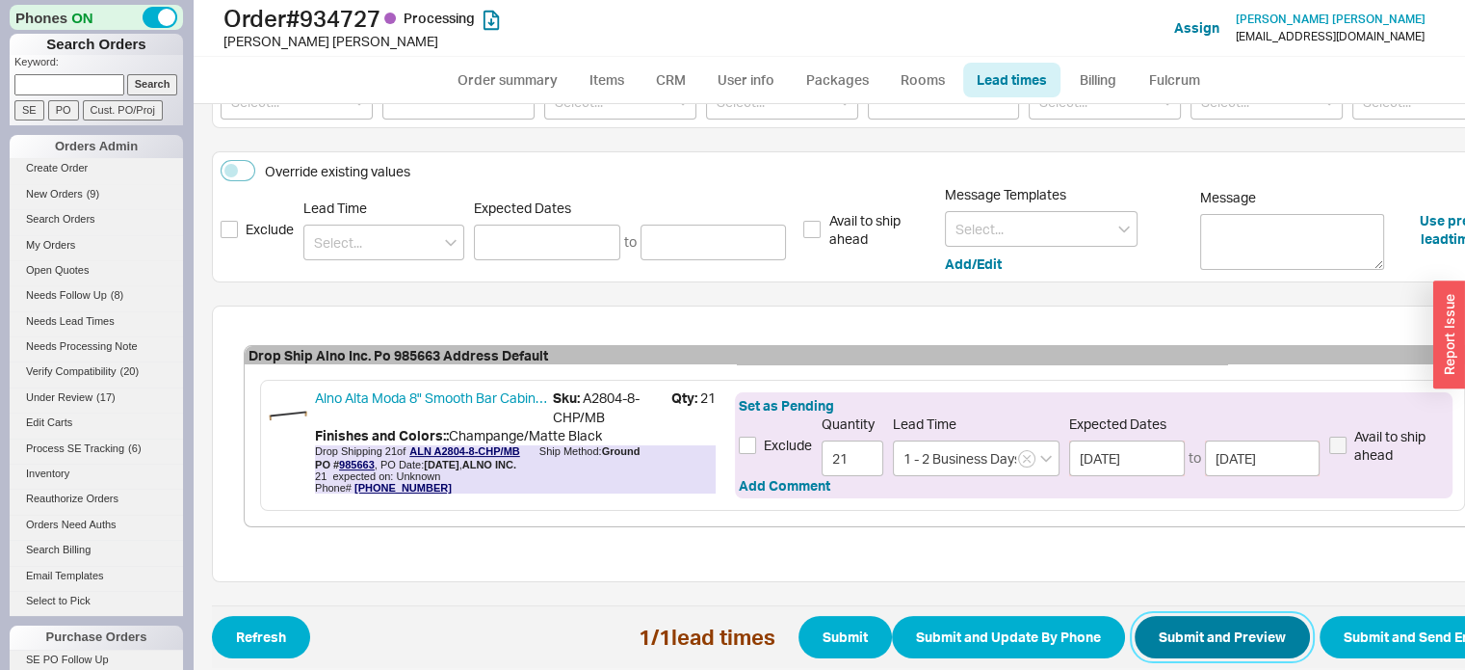
click at [1177, 616] on button "Submit and Preview" at bounding box center [1222, 637] width 175 height 42
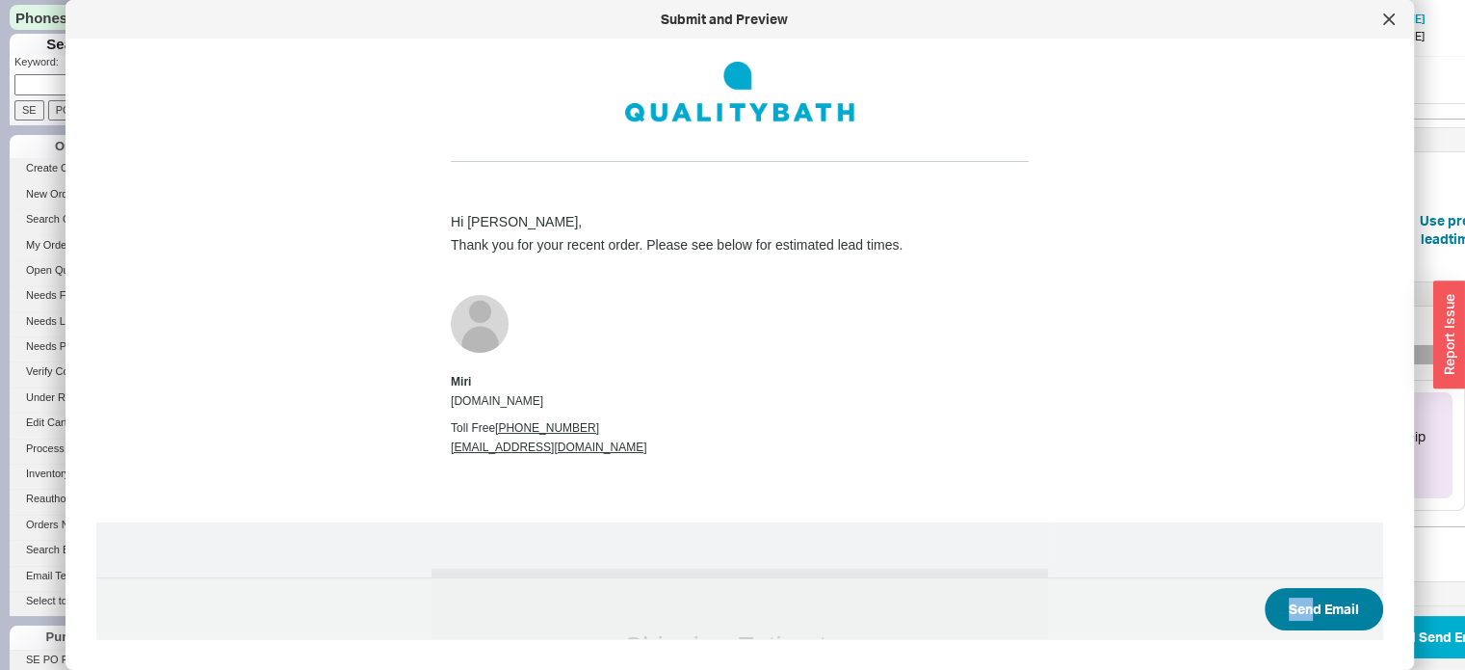
drag, startPoint x: 1177, startPoint y: 608, endPoint x: 1299, endPoint y: 610, distance: 121.4
click at [1299, 610] on span "Send Email" at bounding box center [739, 608] width 1287 height 63
click at [1306, 596] on button "Send Email" at bounding box center [1324, 609] width 119 height 42
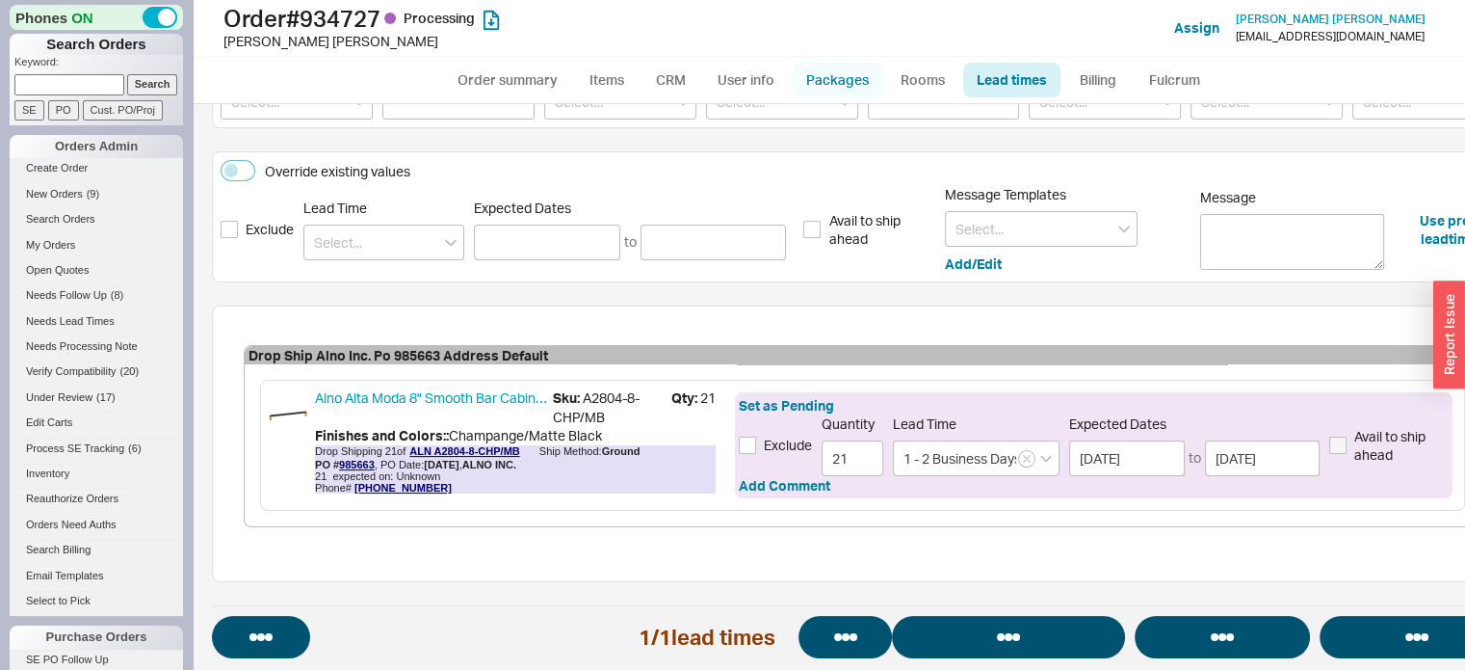
select select "*"
select select "LOW"
select select "3"
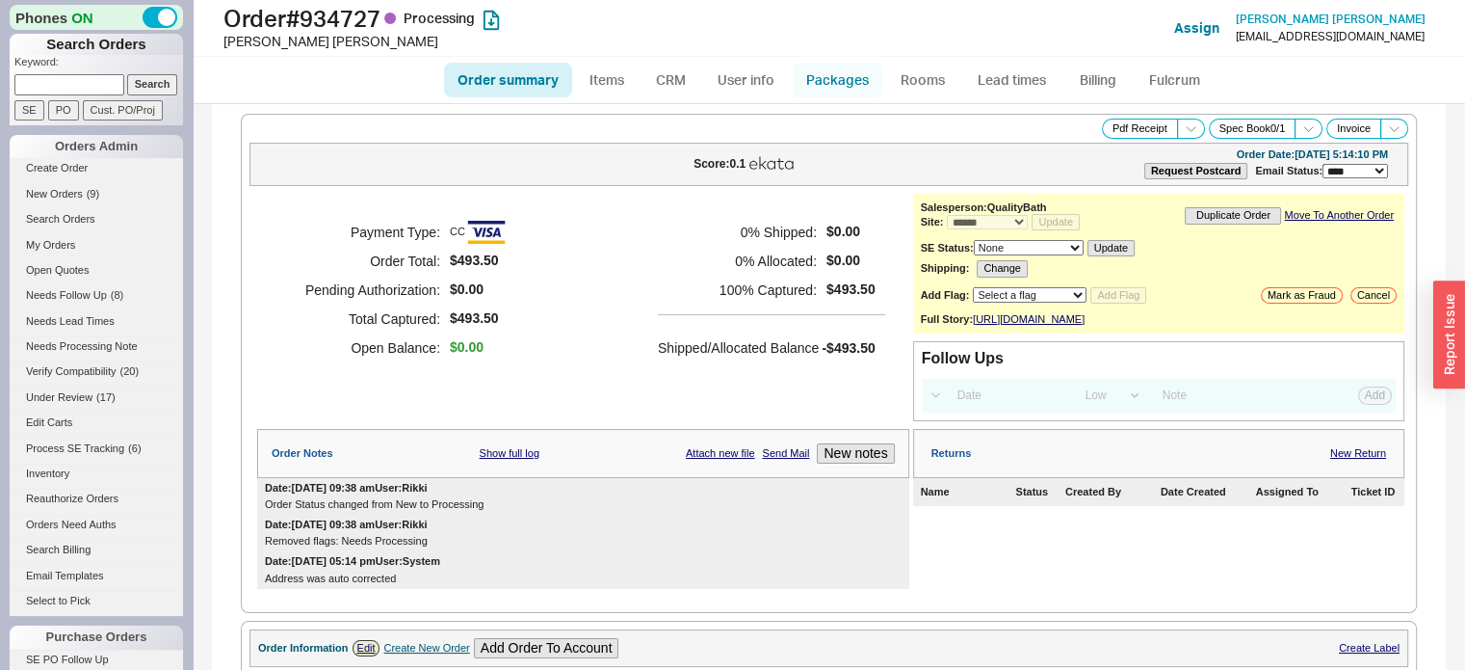
select select "*"
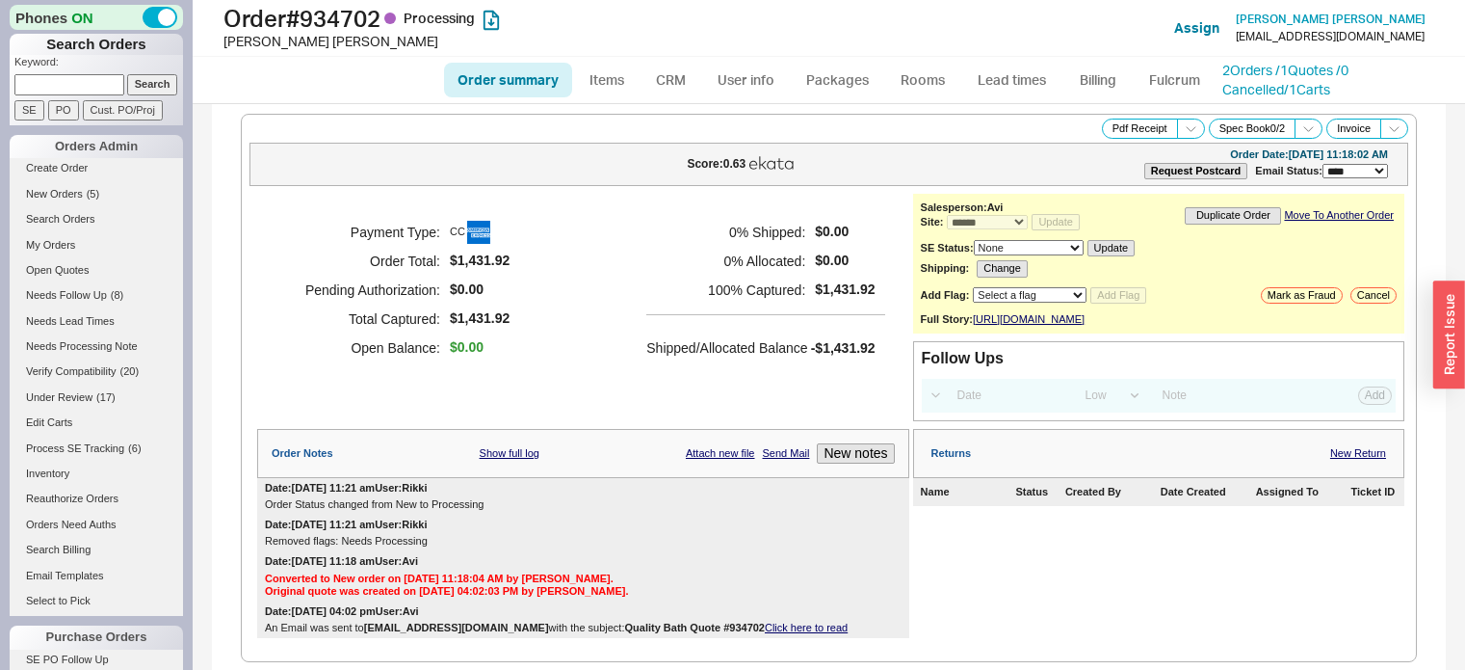
select select "*"
select select "LOW"
select select "3"
click at [1015, 70] on link "Lead times" at bounding box center [1011, 80] width 97 height 35
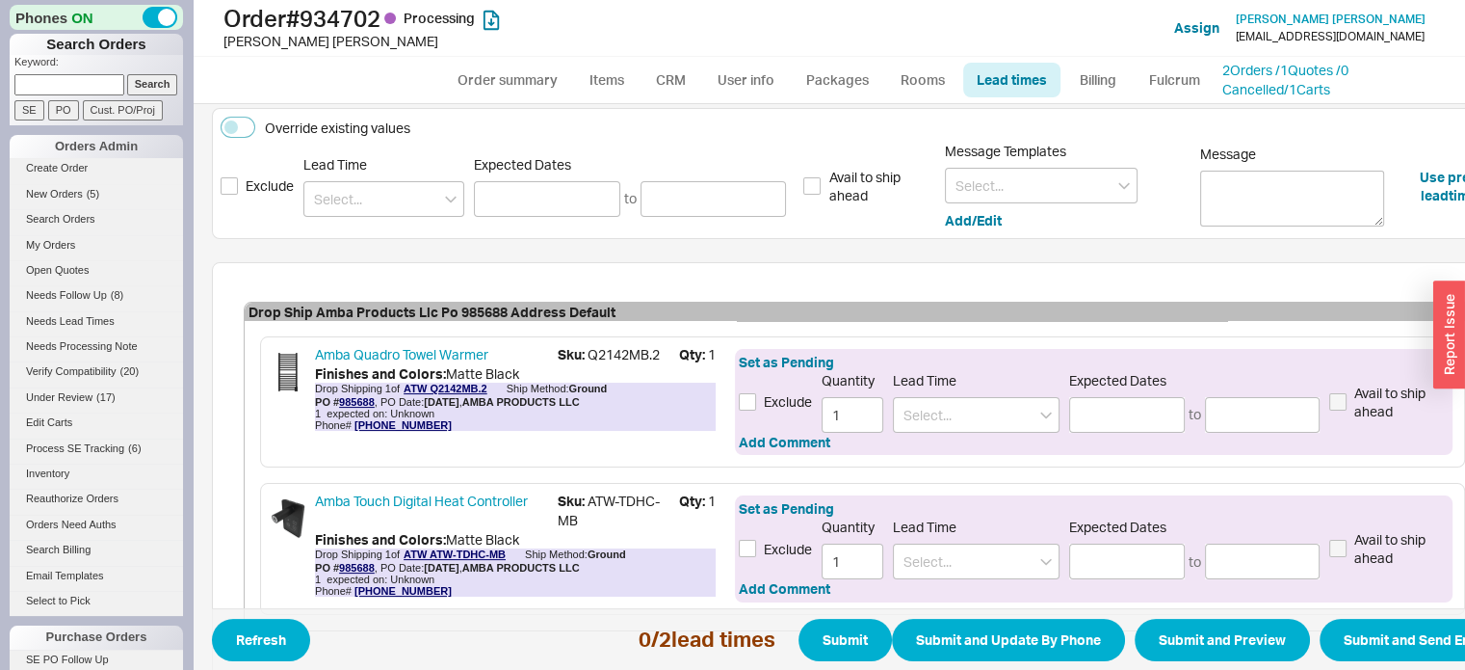
scroll to position [488, 0]
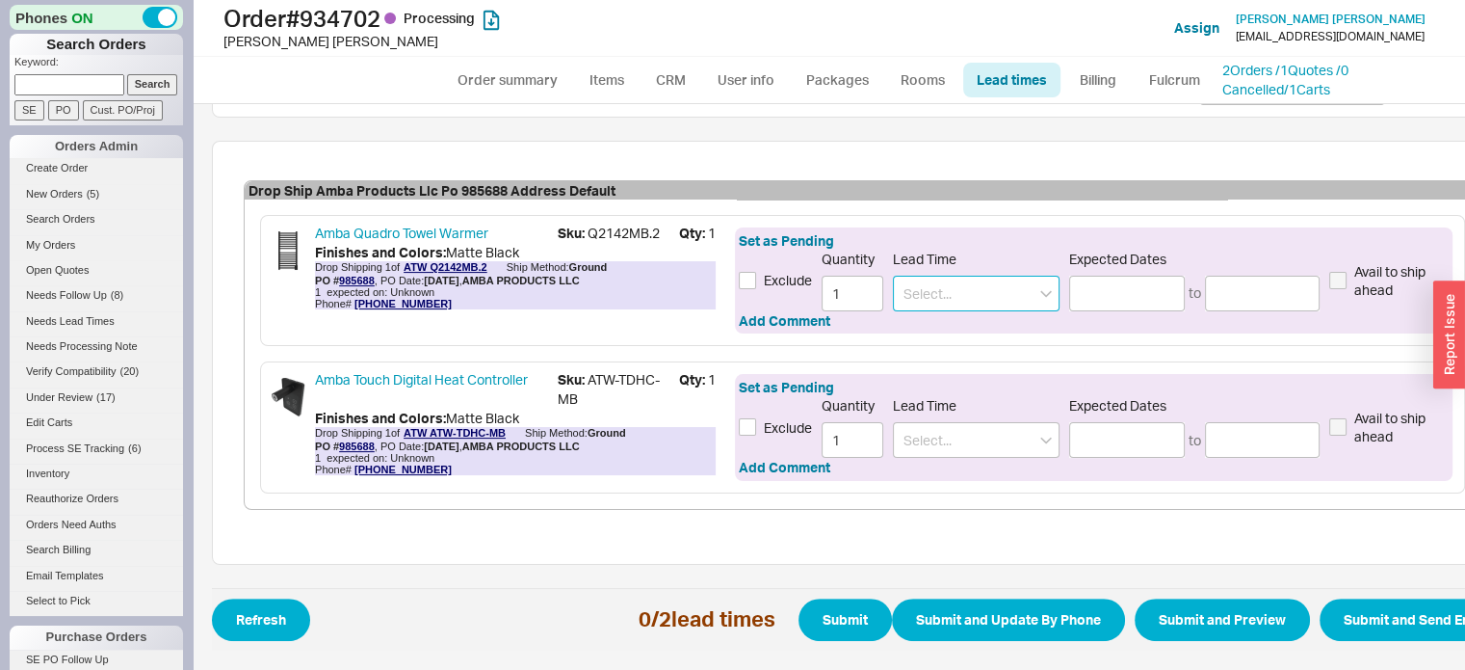
click at [989, 285] on input at bounding box center [976, 294] width 167 height 36
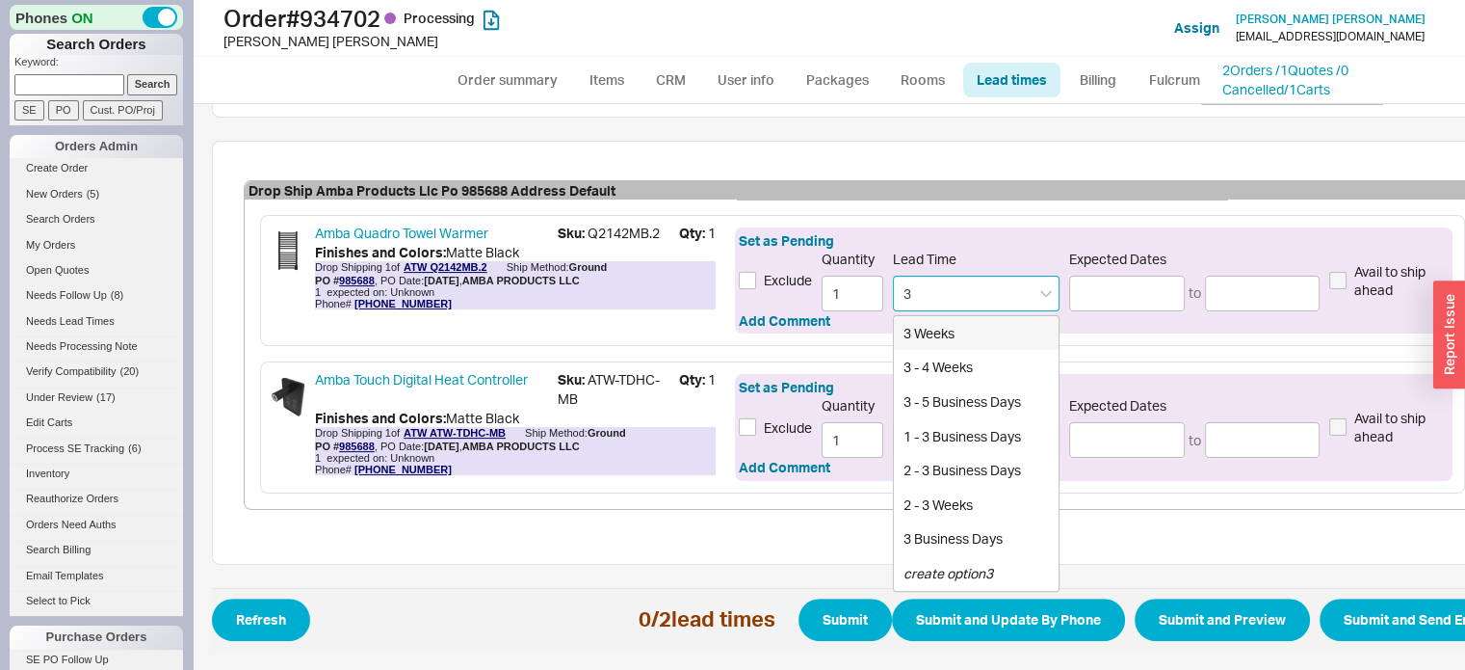
click at [997, 316] on div "3 Weeks" at bounding box center [976, 333] width 165 height 35
type input "3 Weeks"
type input "09/10/2025"
type input "09/15/2025"
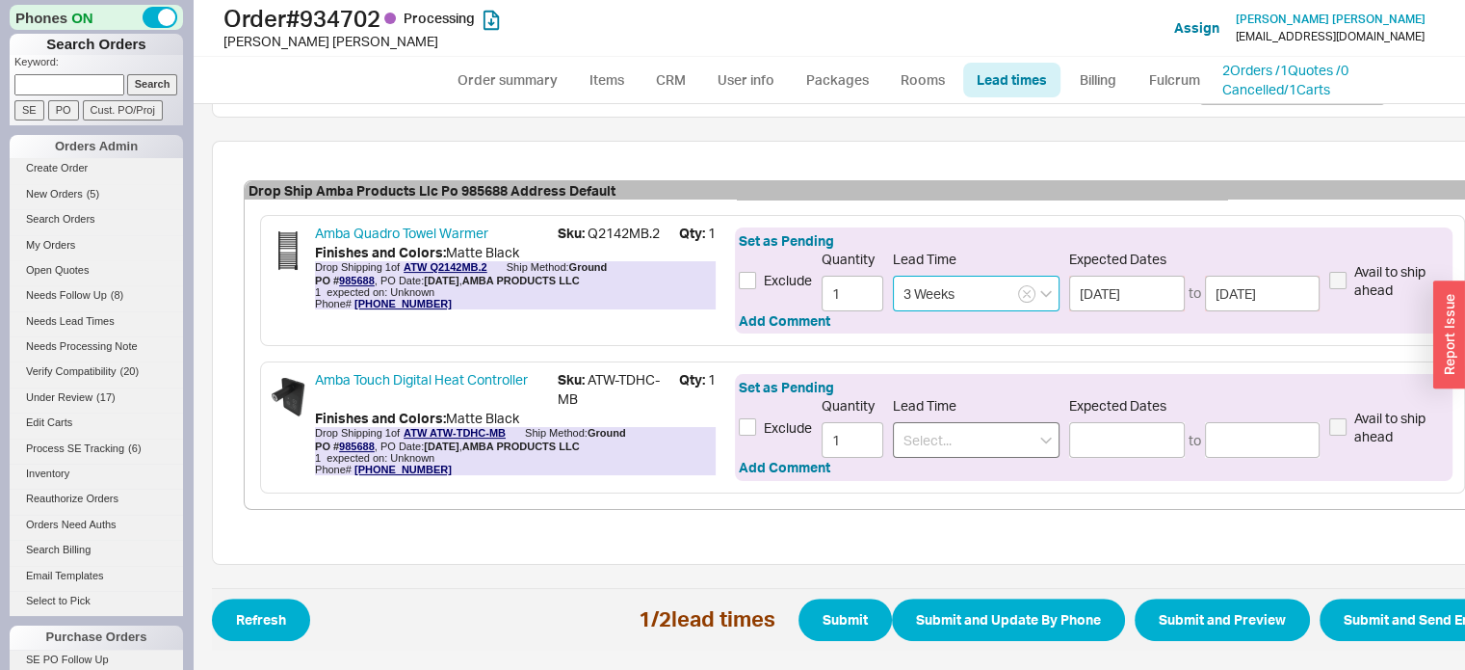
type input "3 Weeks"
click at [957, 442] on input at bounding box center [976, 440] width 167 height 36
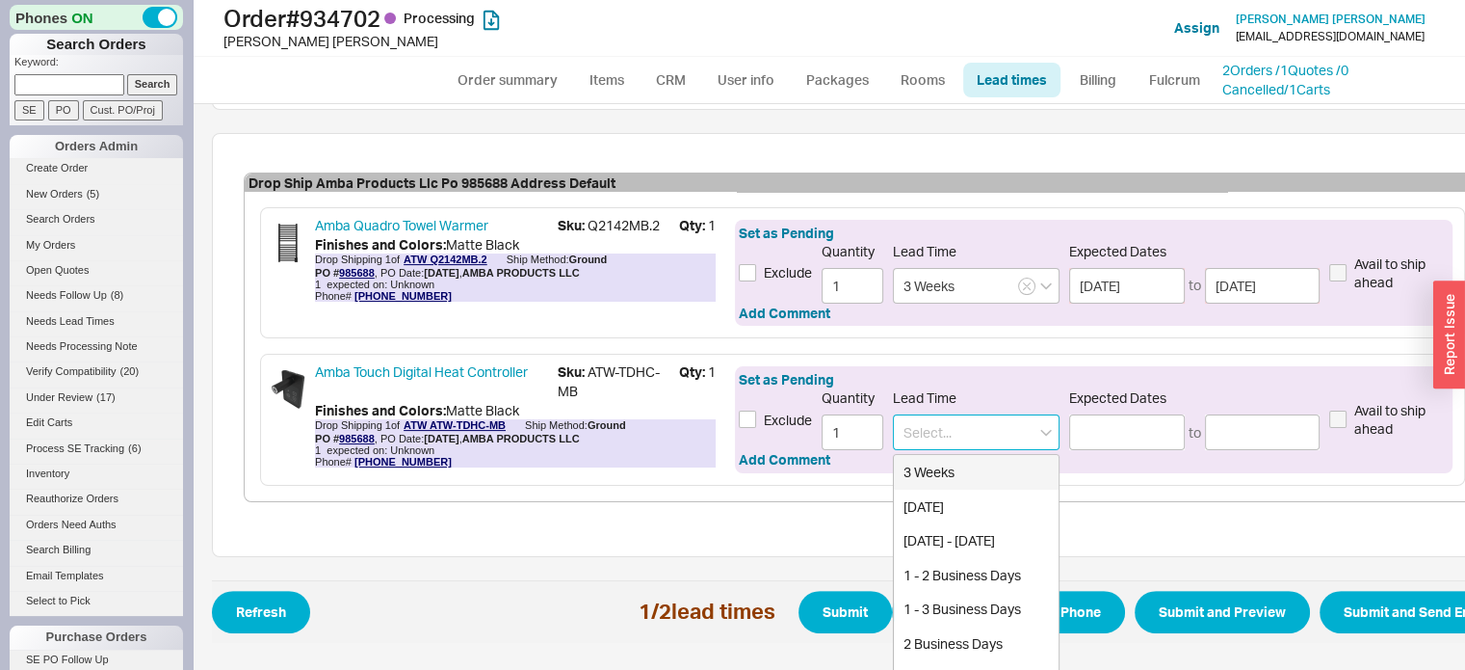
click at [957, 460] on div "3 Weeks" at bounding box center [976, 472] width 165 height 35
type input "3 Weeks"
type input "09/10/2025"
type input "09/15/2025"
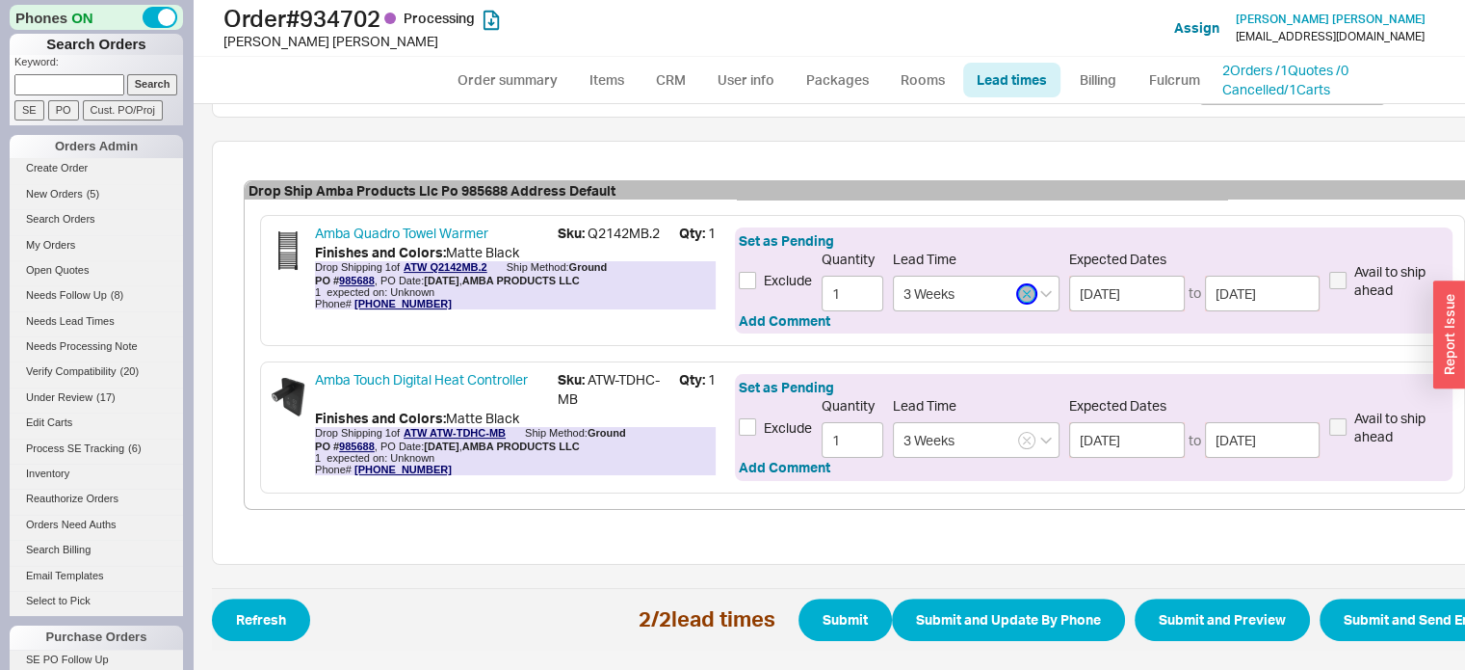
click at [1018, 285] on button "button" at bounding box center [1026, 293] width 17 height 17
click at [1023, 435] on icon "button" at bounding box center [1027, 441] width 8 height 12
click at [996, 280] on input at bounding box center [976, 294] width 167 height 36
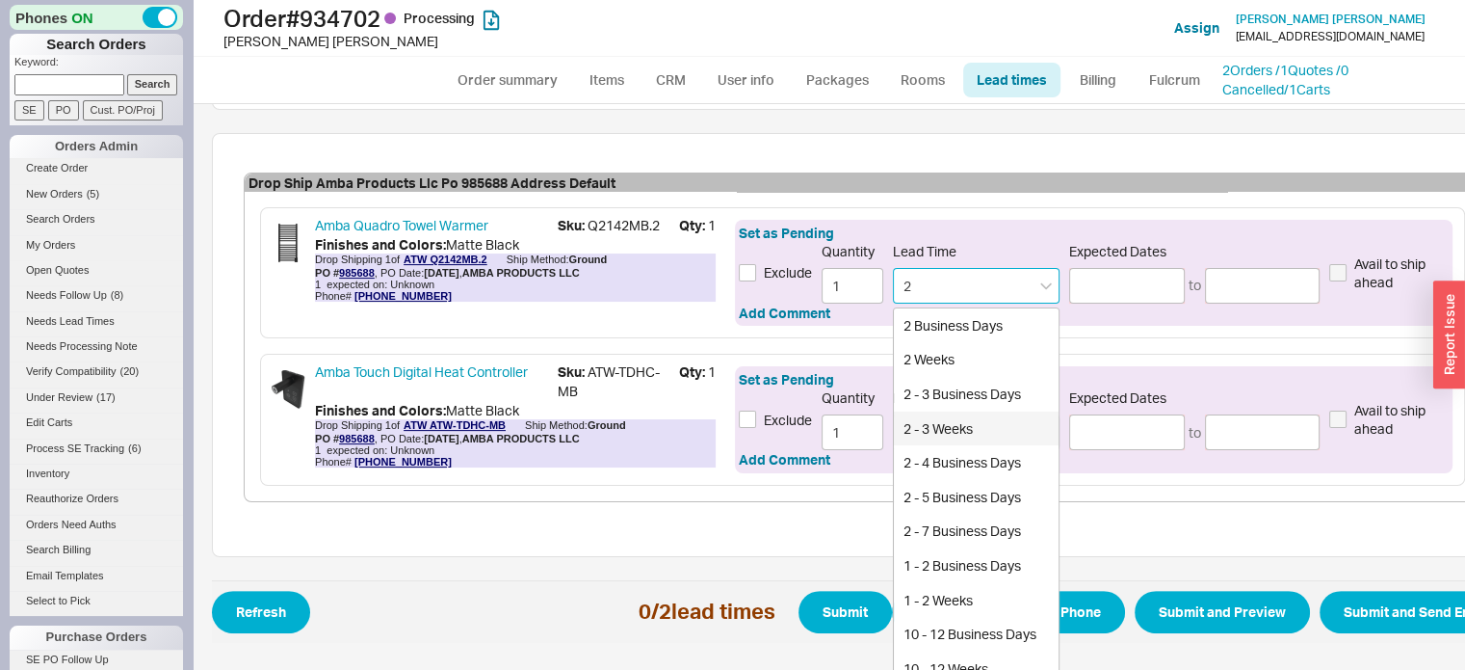
click at [981, 423] on div "2 - 3 Weeks" at bounding box center [976, 428] width 165 height 35
type input "2 - 3 Weeks"
type input "09/03/2025"
type input "09/10/2025"
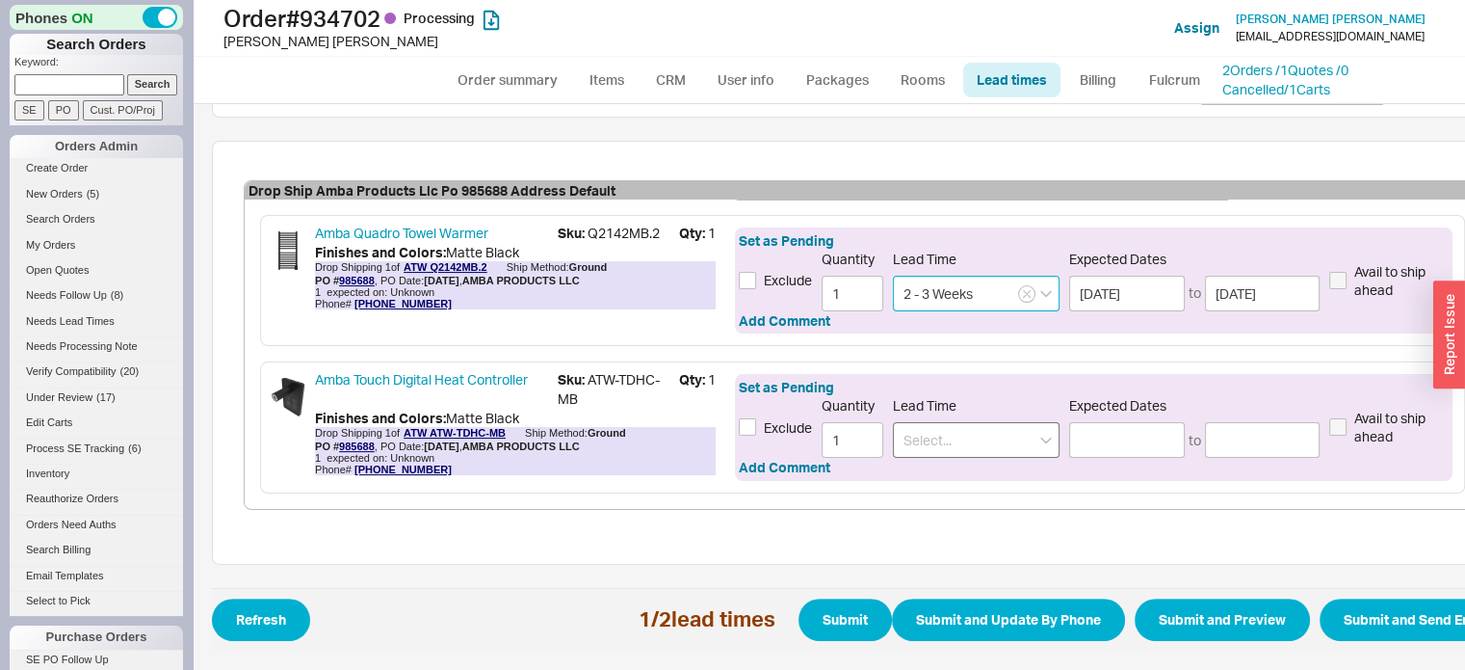
type input "2 - 3 Weeks"
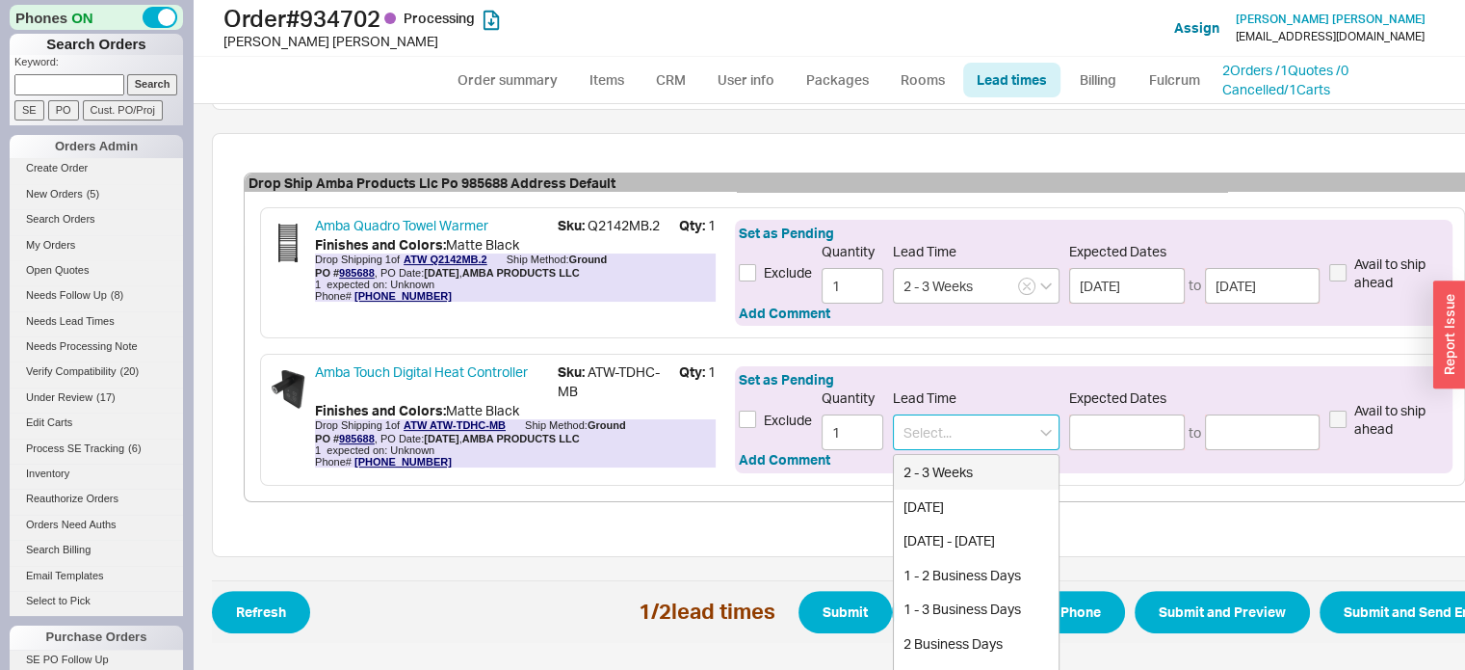
click at [972, 430] on input at bounding box center [976, 432] width 167 height 36
click at [968, 468] on div "2 - 3 Weeks" at bounding box center [976, 472] width 165 height 35
type input "2 - 3 Weeks"
type input "09/03/2025"
type input "09/10/2025"
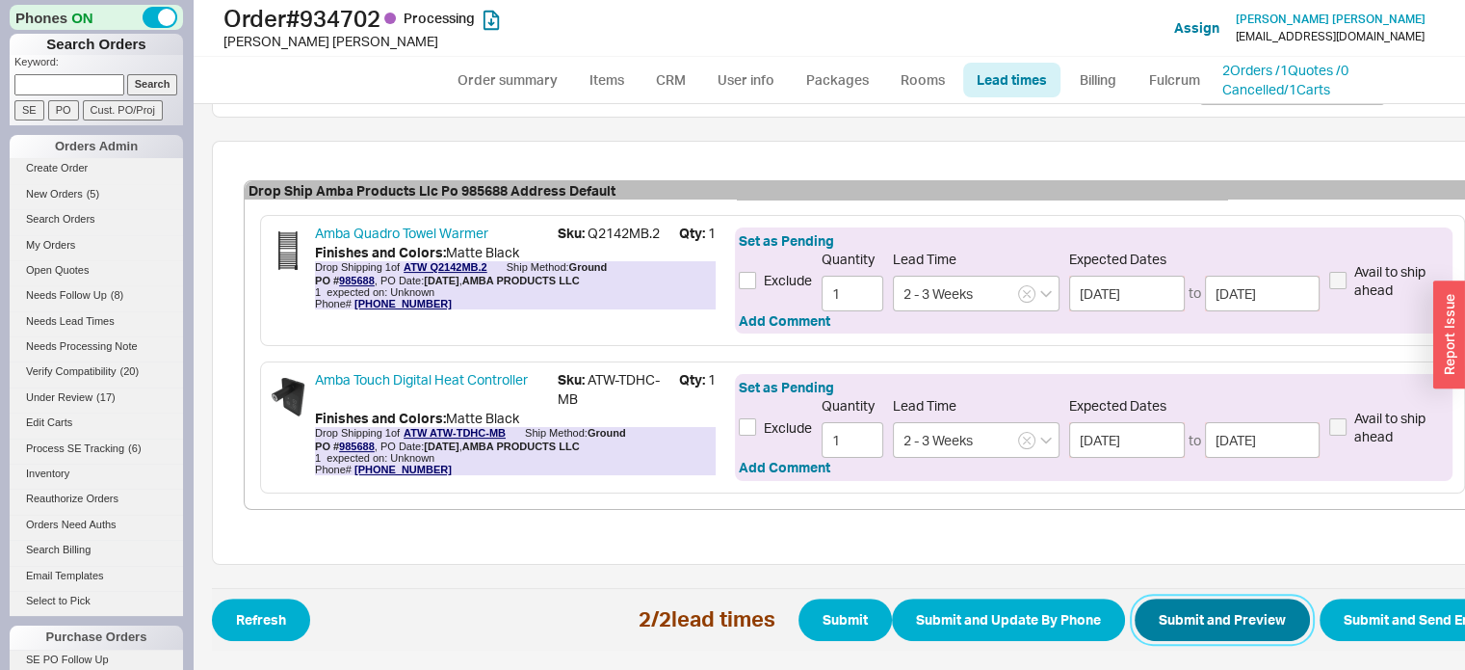
click at [1199, 598] on button "Submit and Preview" at bounding box center [1222, 619] width 175 height 42
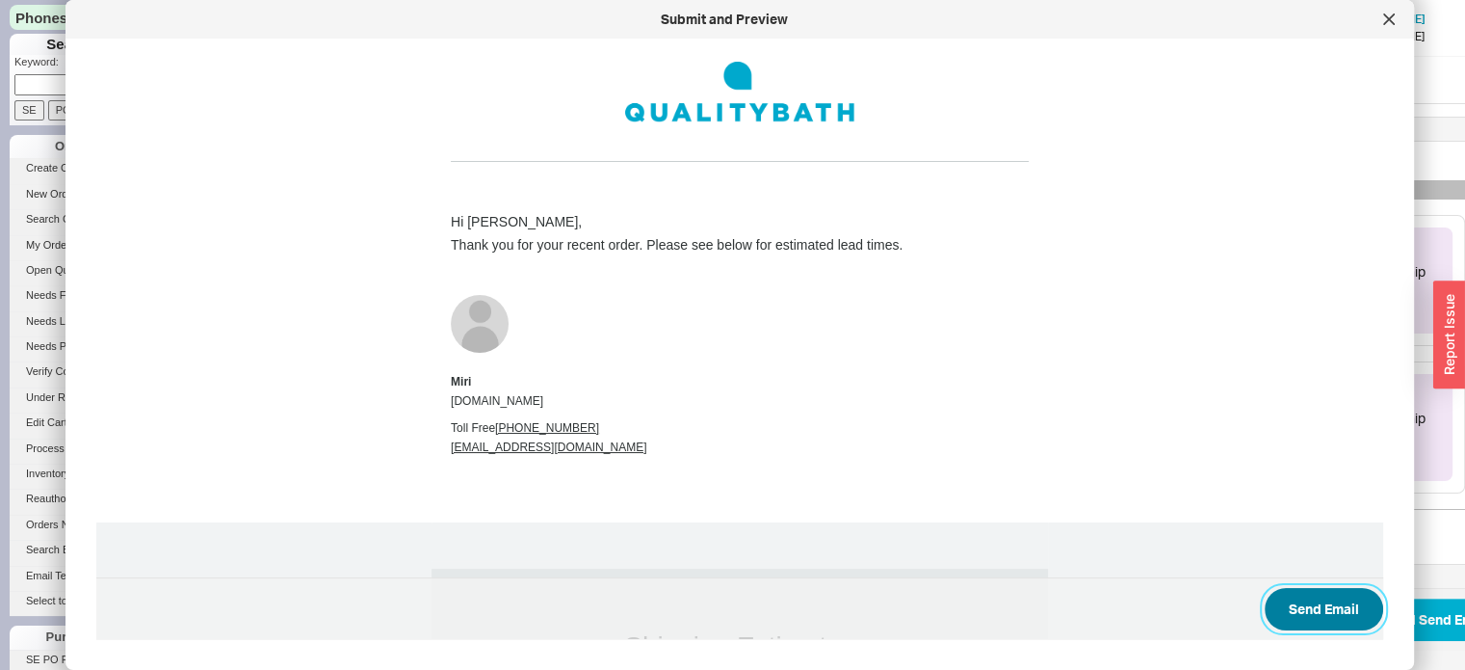
click at [1303, 597] on button "Send Email" at bounding box center [1324, 609] width 119 height 42
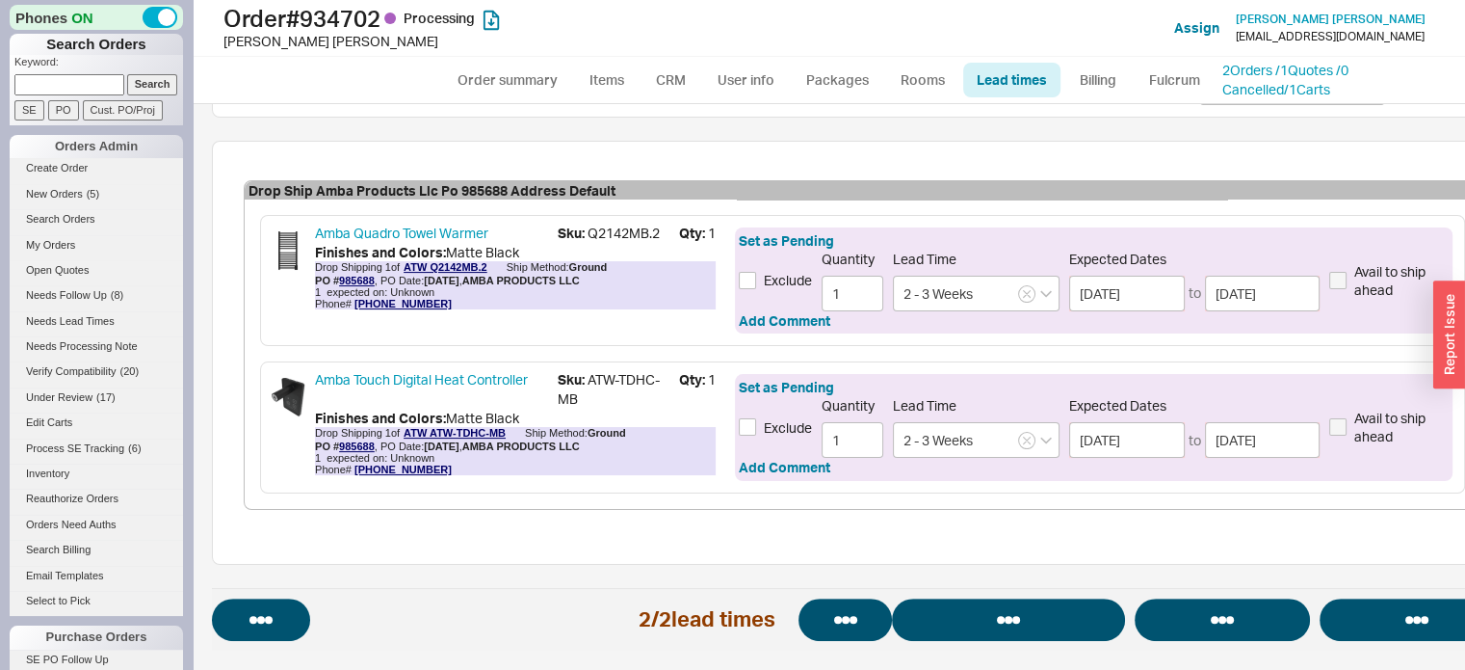
select select "*"
select select "LOW"
select select "3"
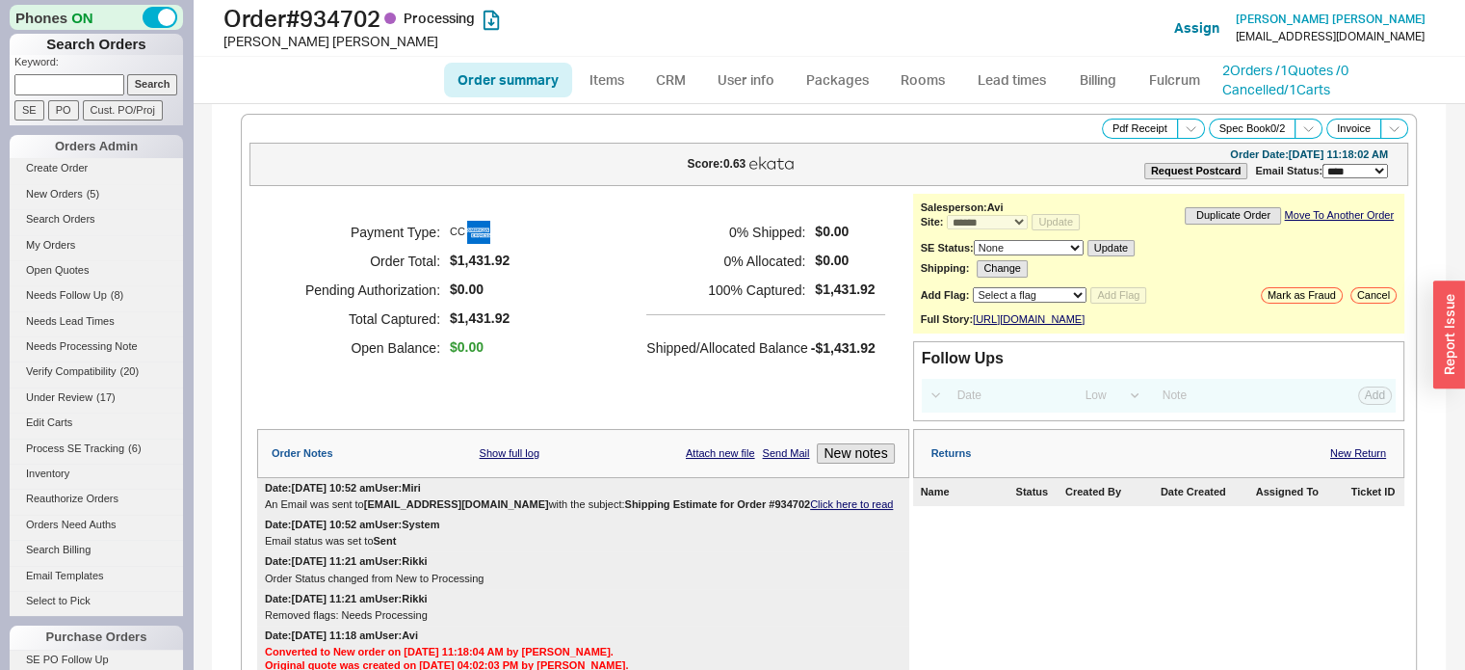
select select "*"
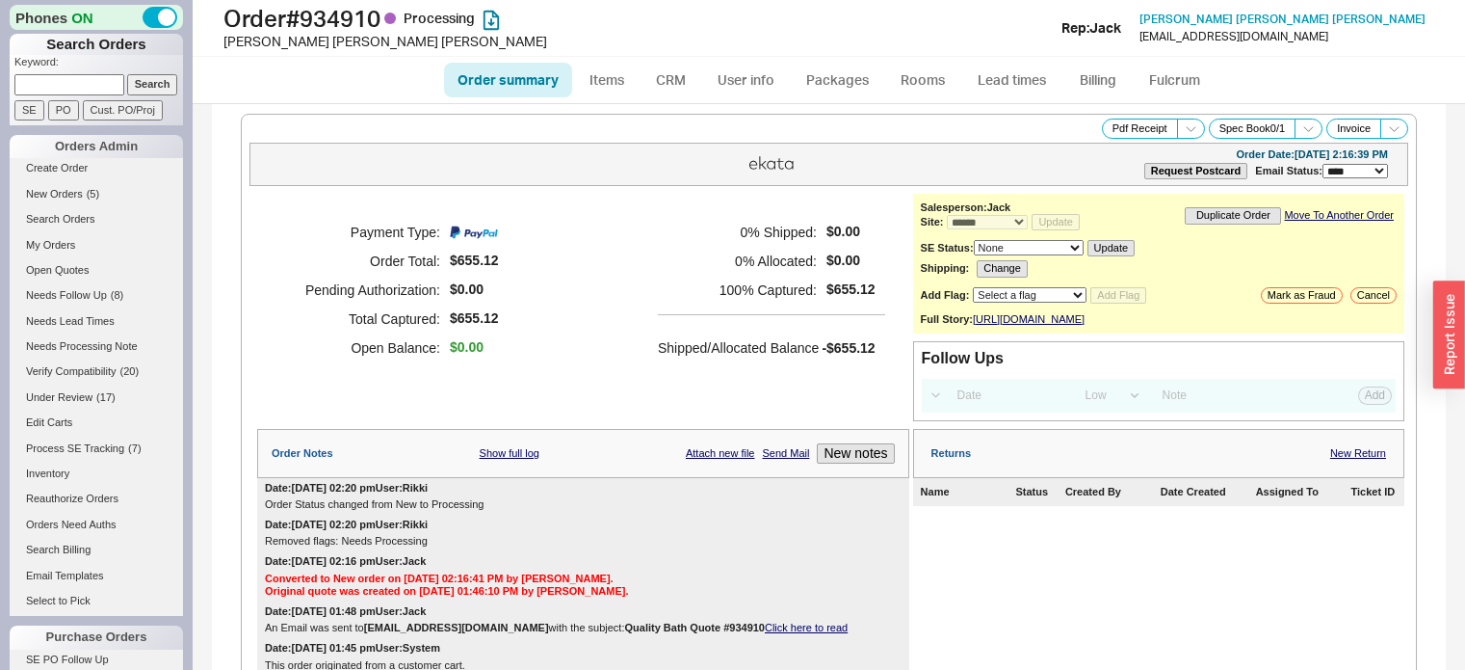
select select "*"
select select "LOW"
select select "3"
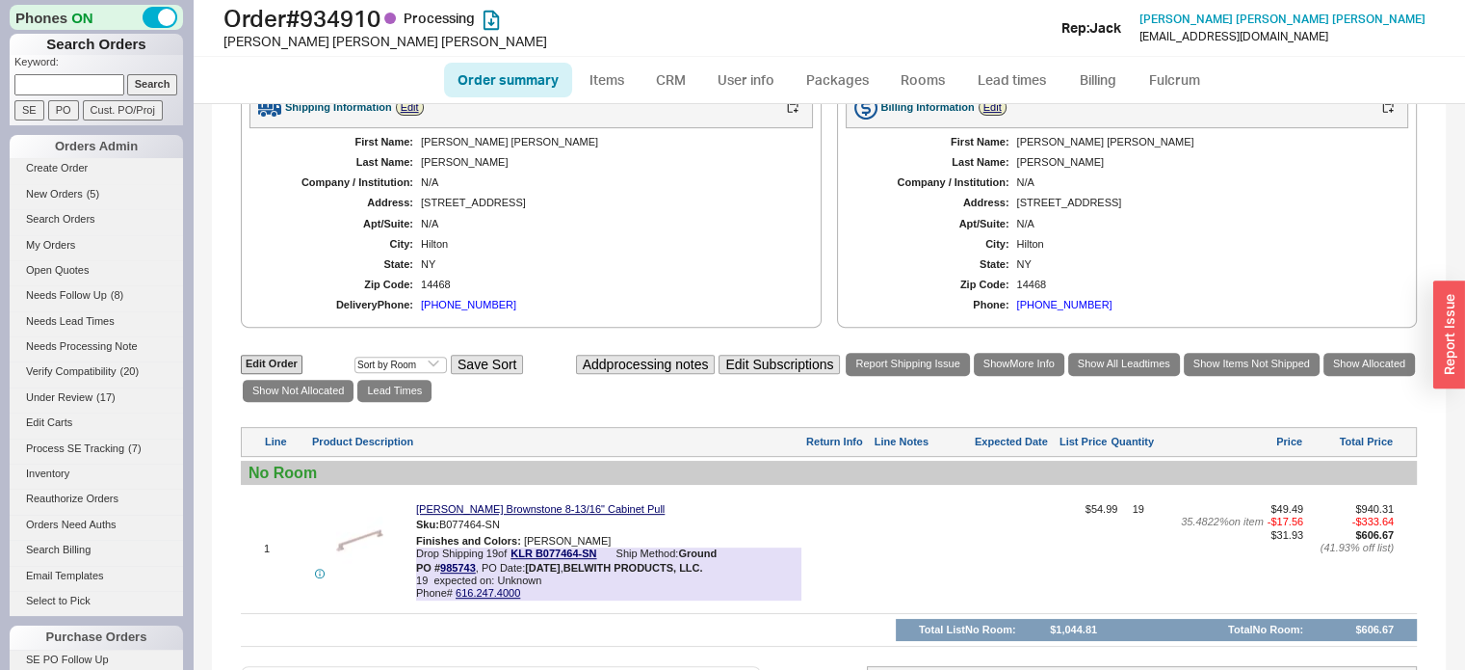
scroll to position [728, 0]
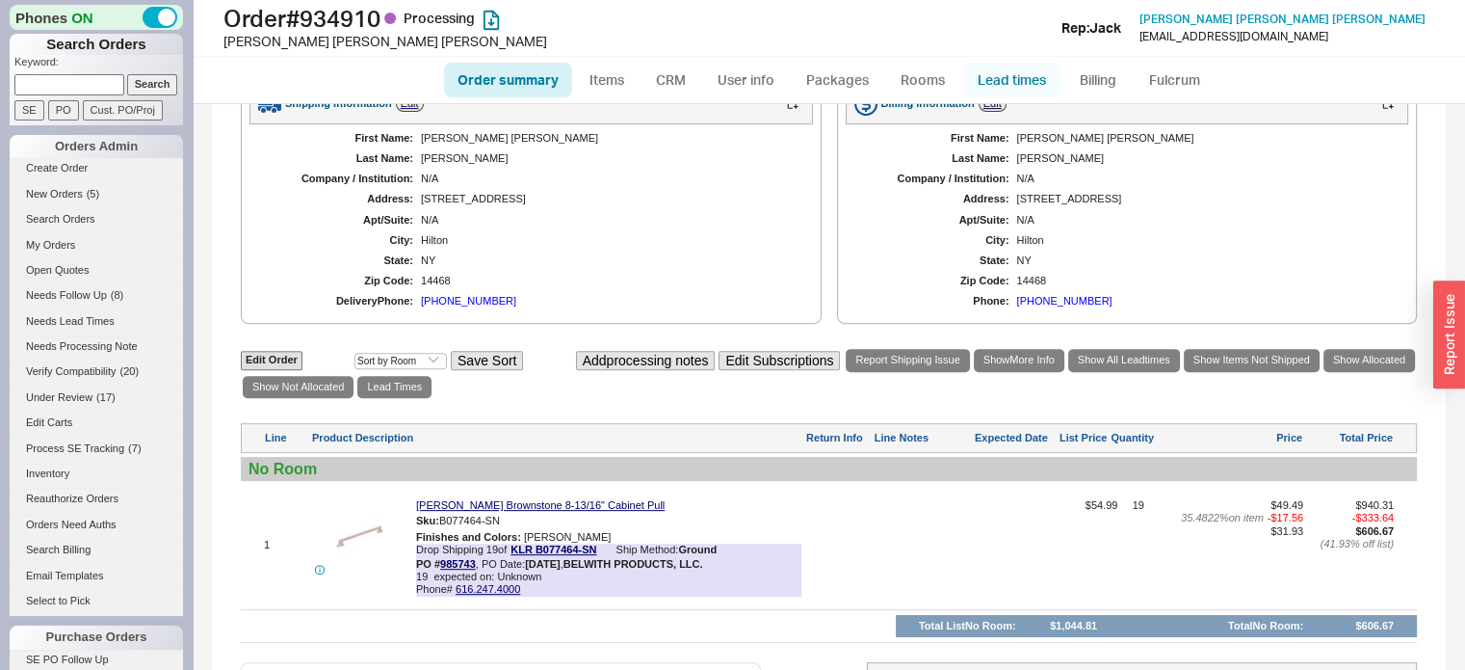
click at [1015, 77] on link "Lead times" at bounding box center [1011, 80] width 97 height 35
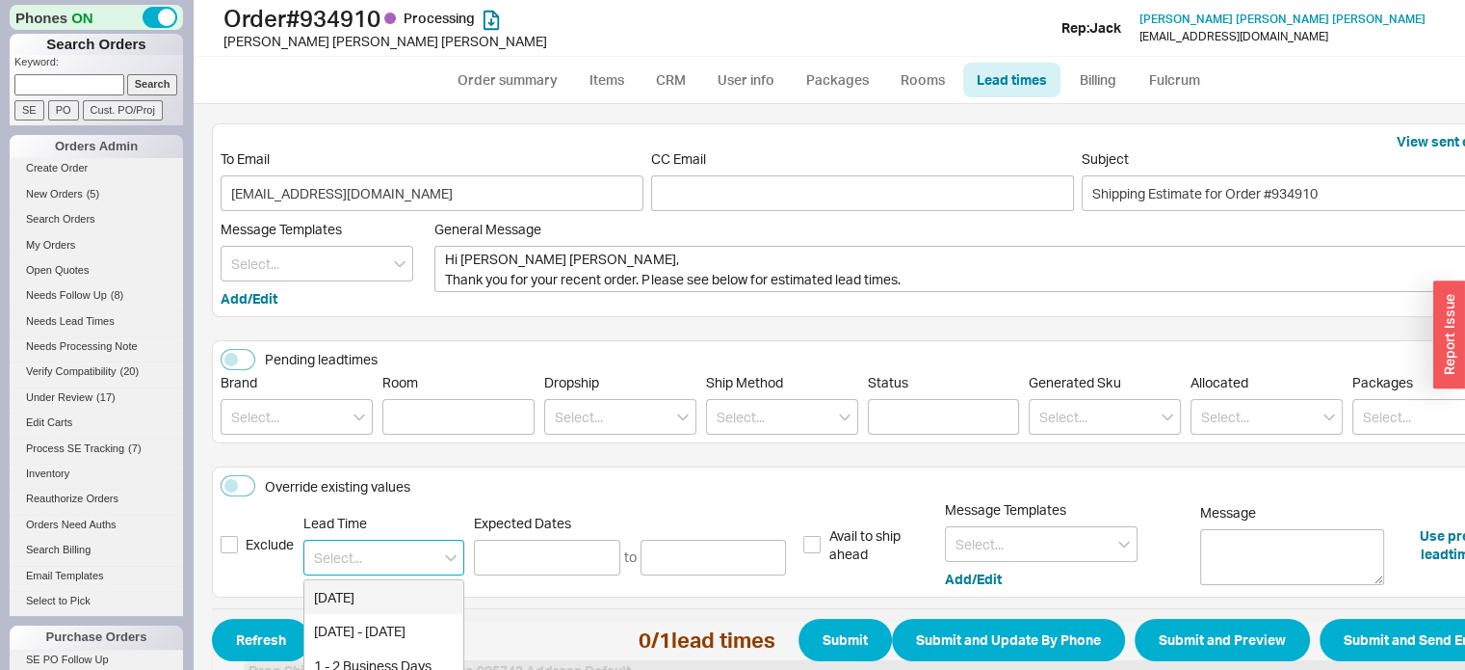
click at [378, 558] on input at bounding box center [383, 558] width 161 height 36
click at [386, 601] on div "1 - 2 Business Days" at bounding box center [383, 597] width 159 height 35
type input "1 - 2 Business Days"
type input "08/21/2025"
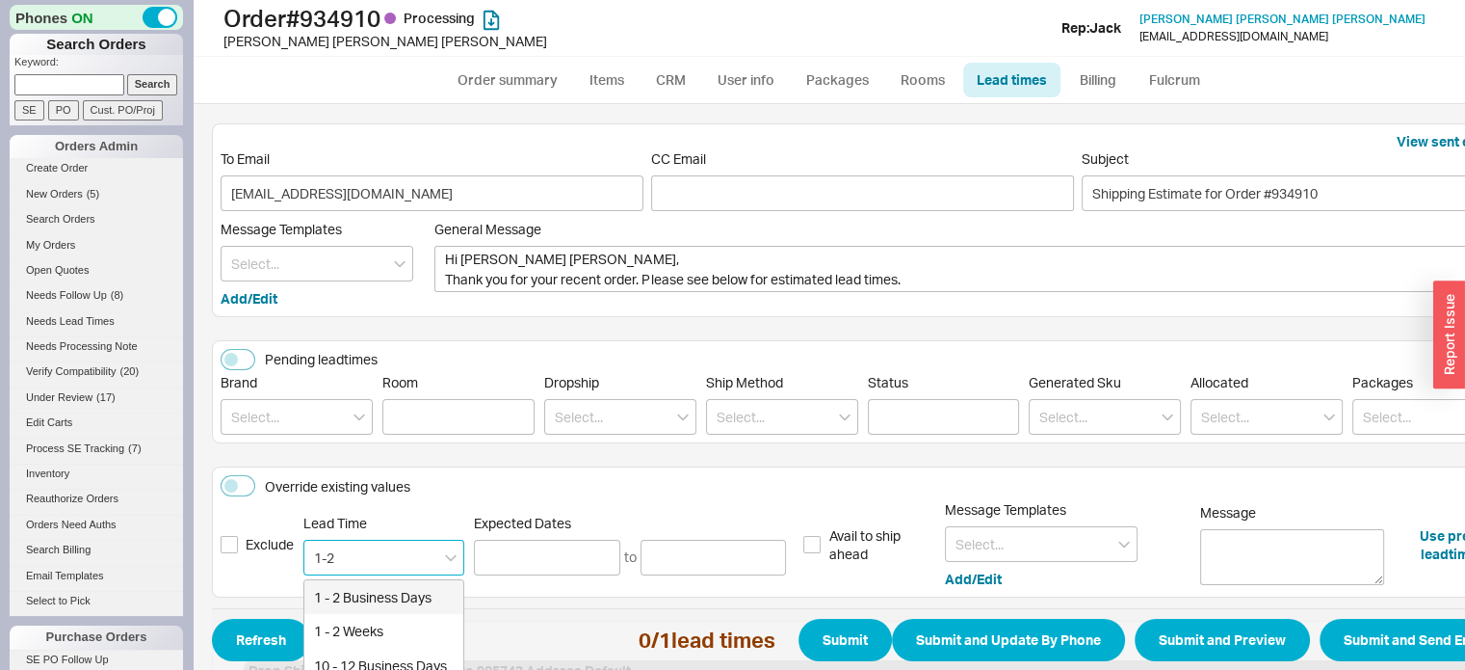
type input "08/22/2025"
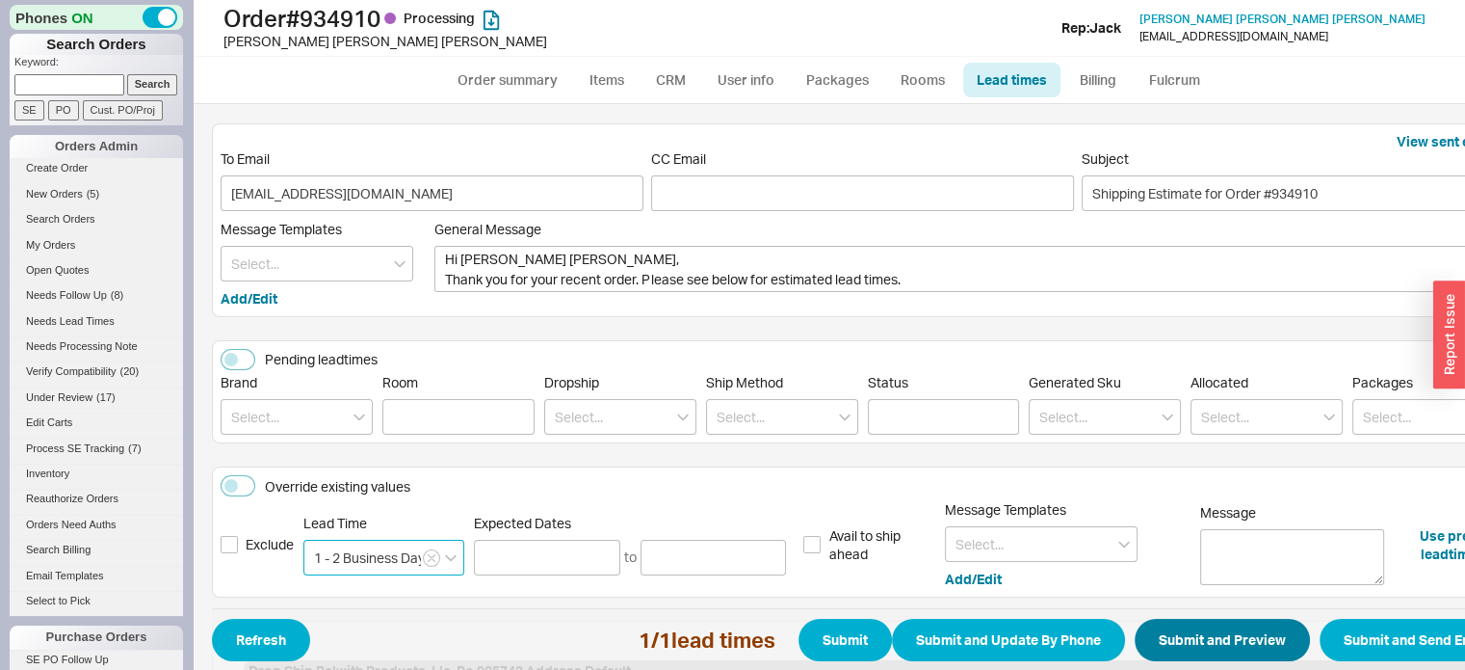
type input "1 - 2 Business Days"
click at [1249, 619] on button "Submit and Preview" at bounding box center [1222, 640] width 175 height 42
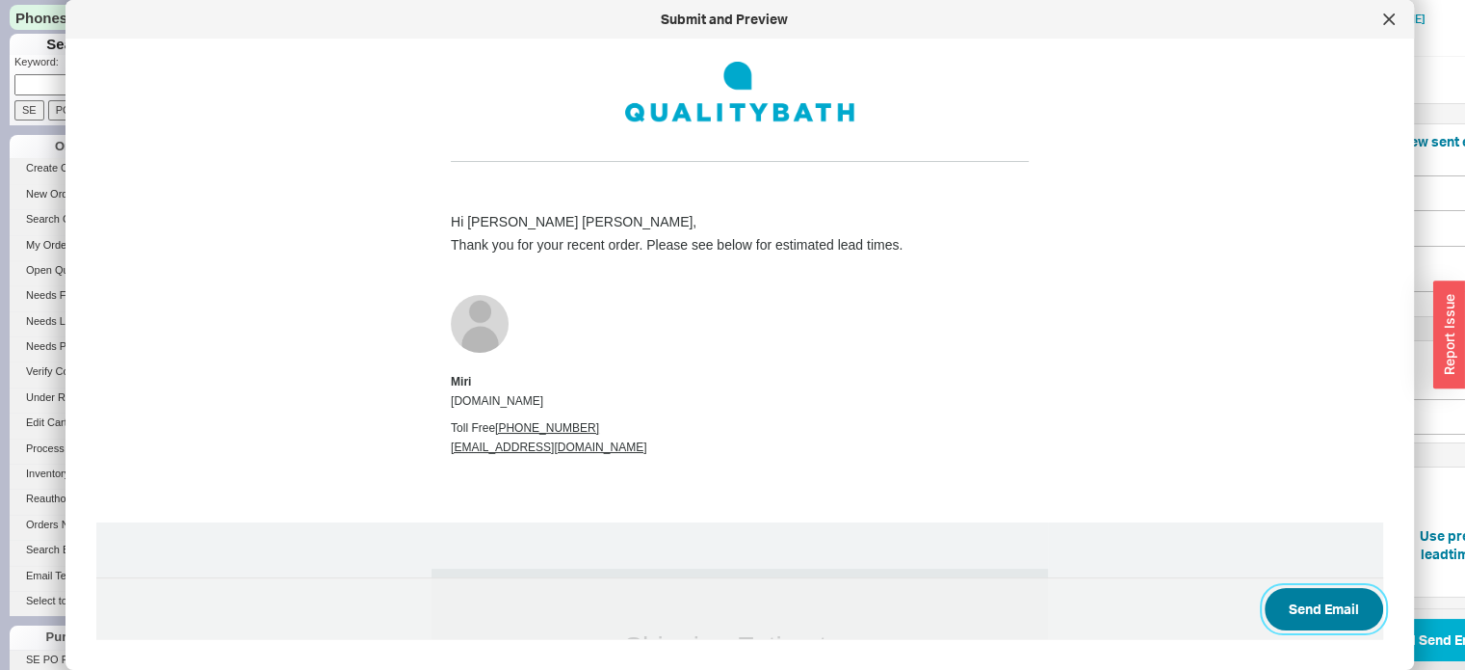
click at [1294, 610] on button "Send Email" at bounding box center [1324, 609] width 119 height 42
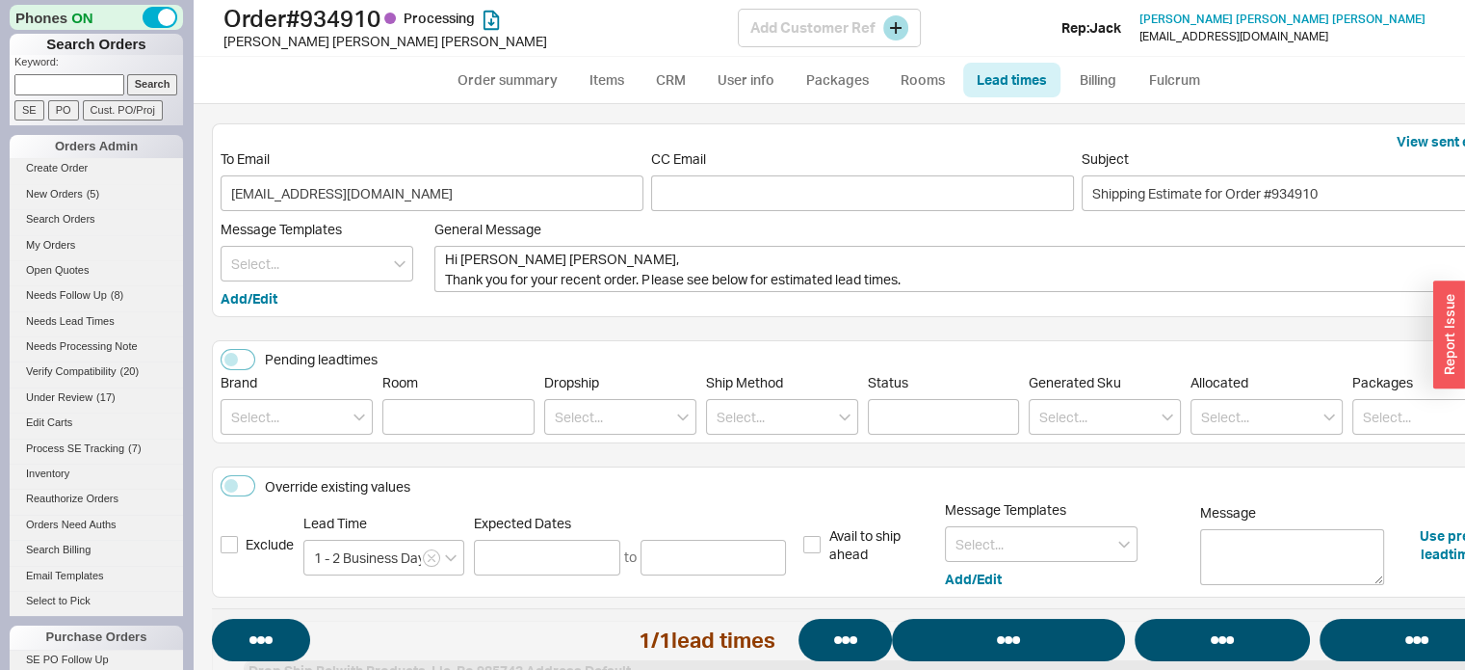
select select "*"
select select "LOW"
select select "3"
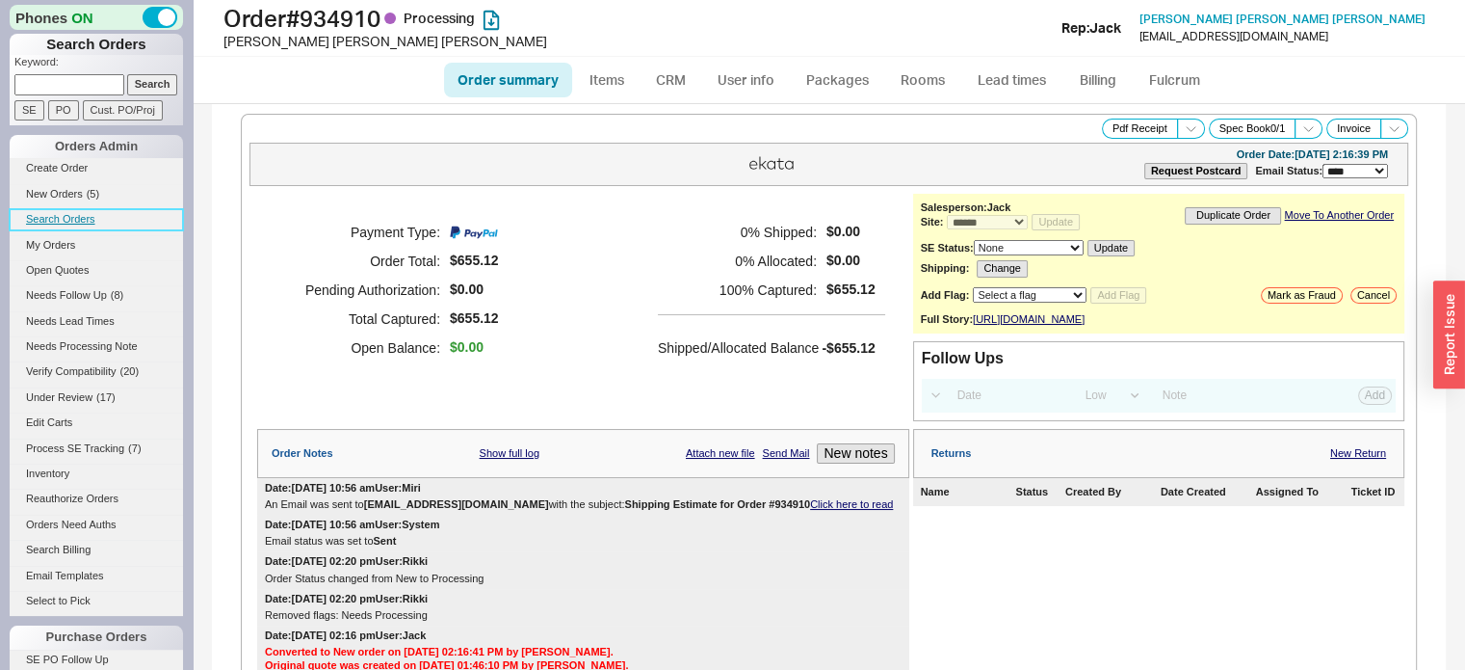
click at [66, 219] on link "Search Orders" at bounding box center [96, 219] width 173 height 20
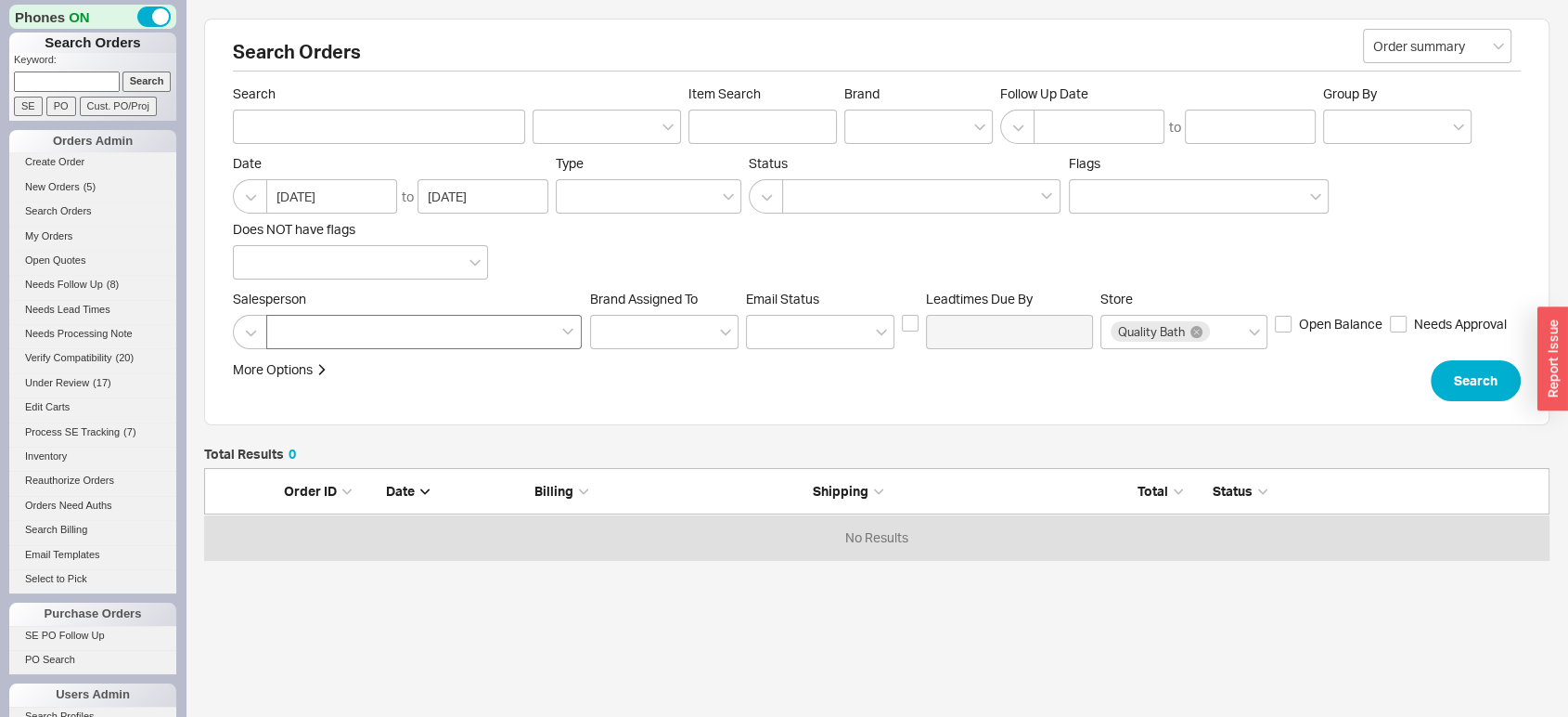
scroll to position [76, 1329]
click at [438, 328] on div at bounding box center [425, 332] width 316 height 35
click at [290, 328] on input at bounding box center [282, 332] width 13 height 21
type input "mi"
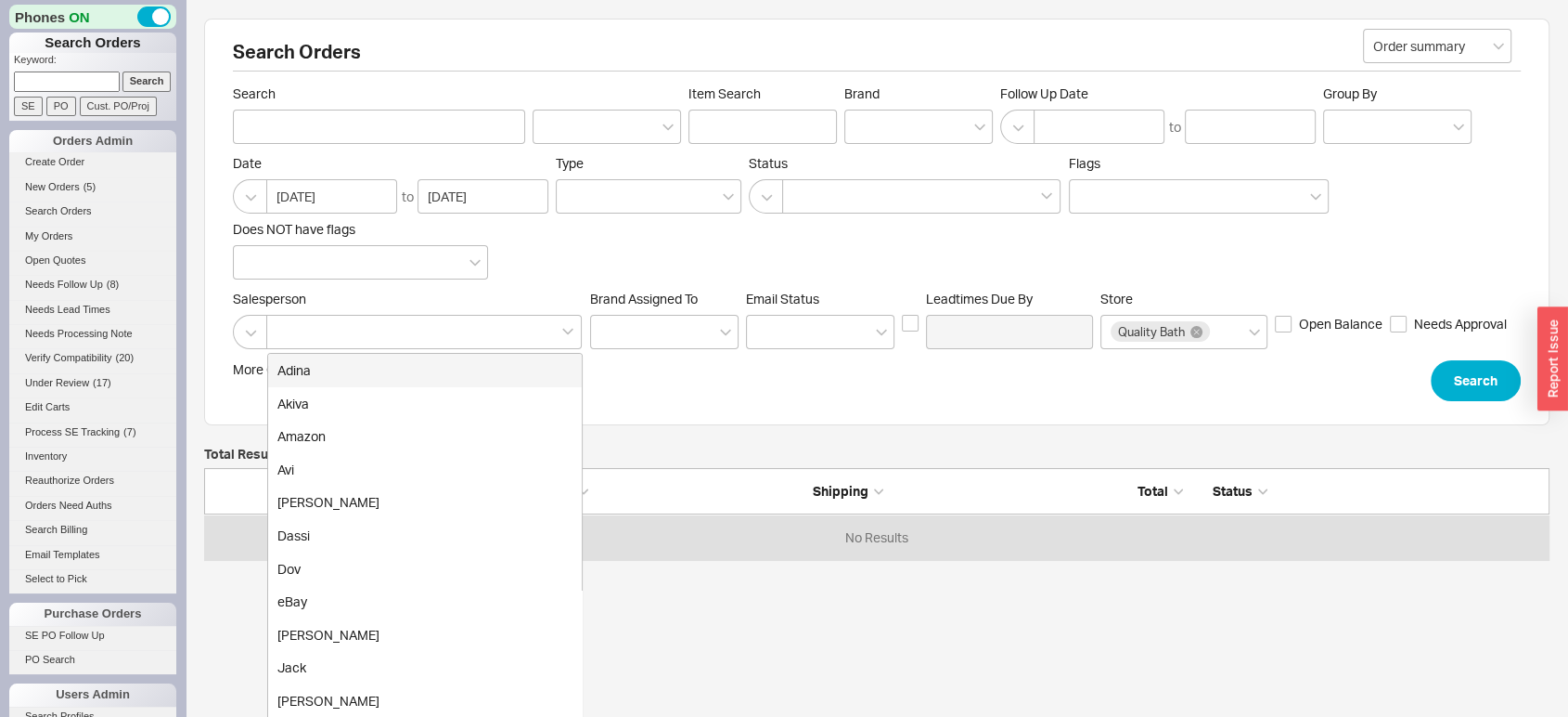
drag, startPoint x: 396, startPoint y: 345, endPoint x: 227, endPoint y: 334, distance: 169.4
click at [227, 334] on div "Search Orders Order summary Search Item Search Brand Follow Up Date to Group By…" at bounding box center [876, 222] width 1346 height 407
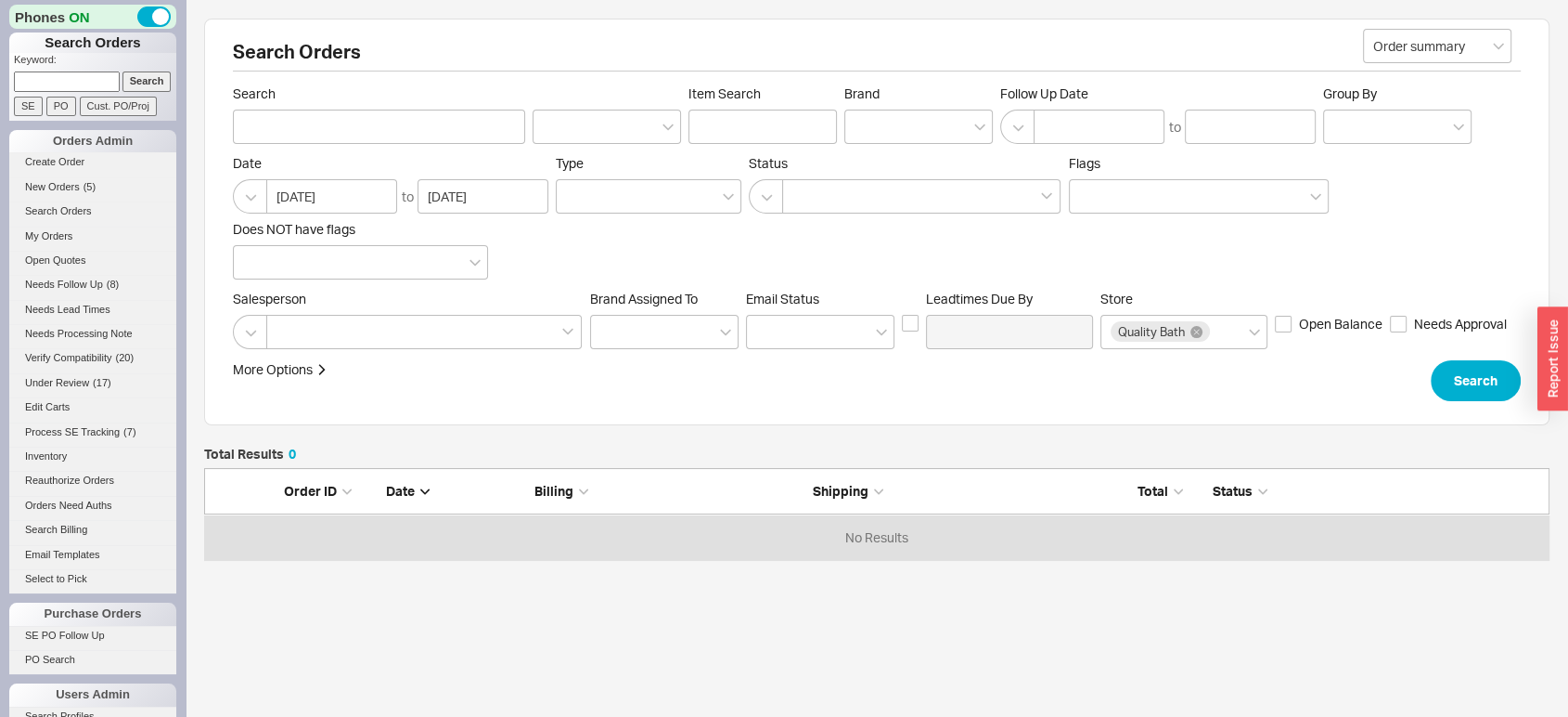
click at [512, 272] on div "Date 07/20/2025 to 08/21/2025 Type Status Flags Does NOT have flags" at bounding box center [876, 217] width 1288 height 124
click at [470, 340] on div at bounding box center [425, 332] width 316 height 35
click at [290, 340] on input at bounding box center [282, 332] width 13 height 21
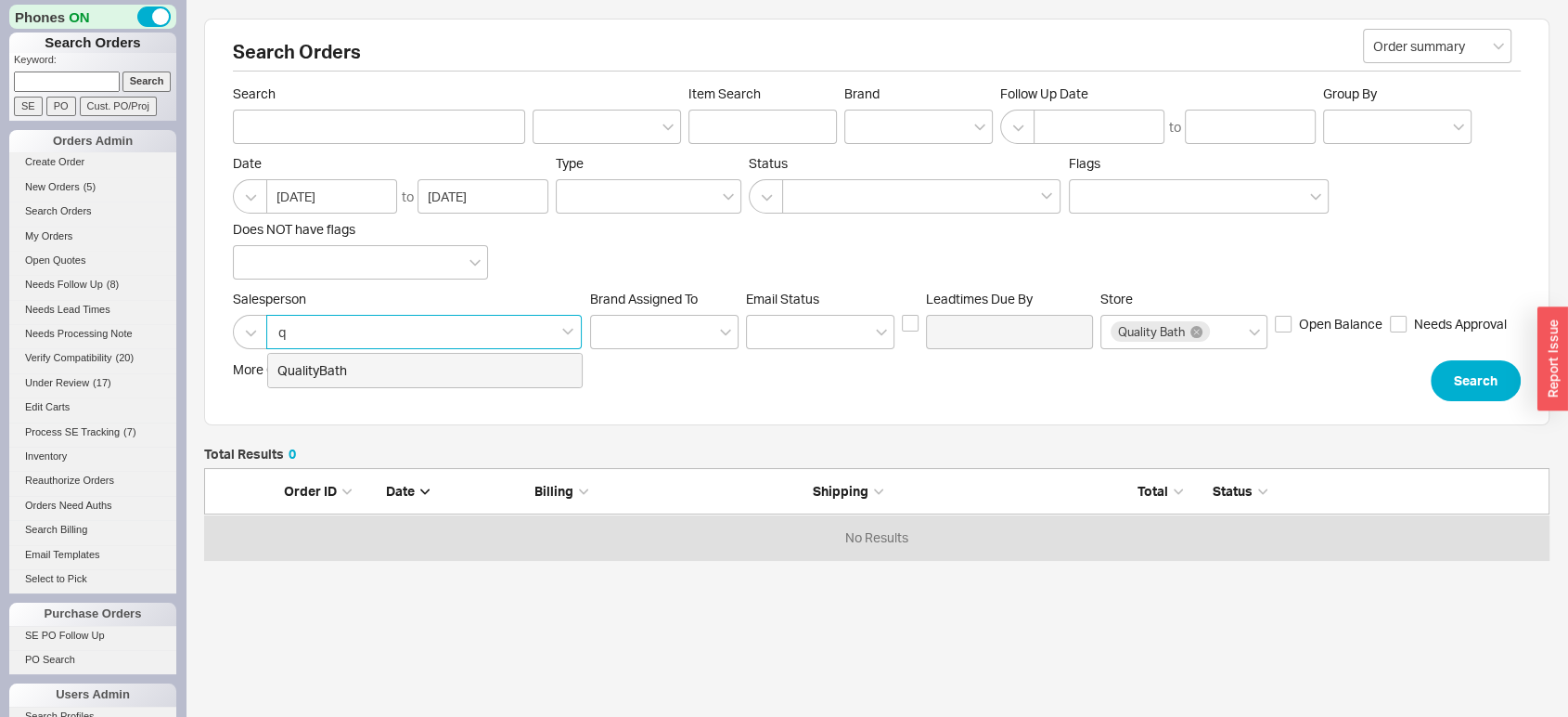
scroll to position [7, 0]
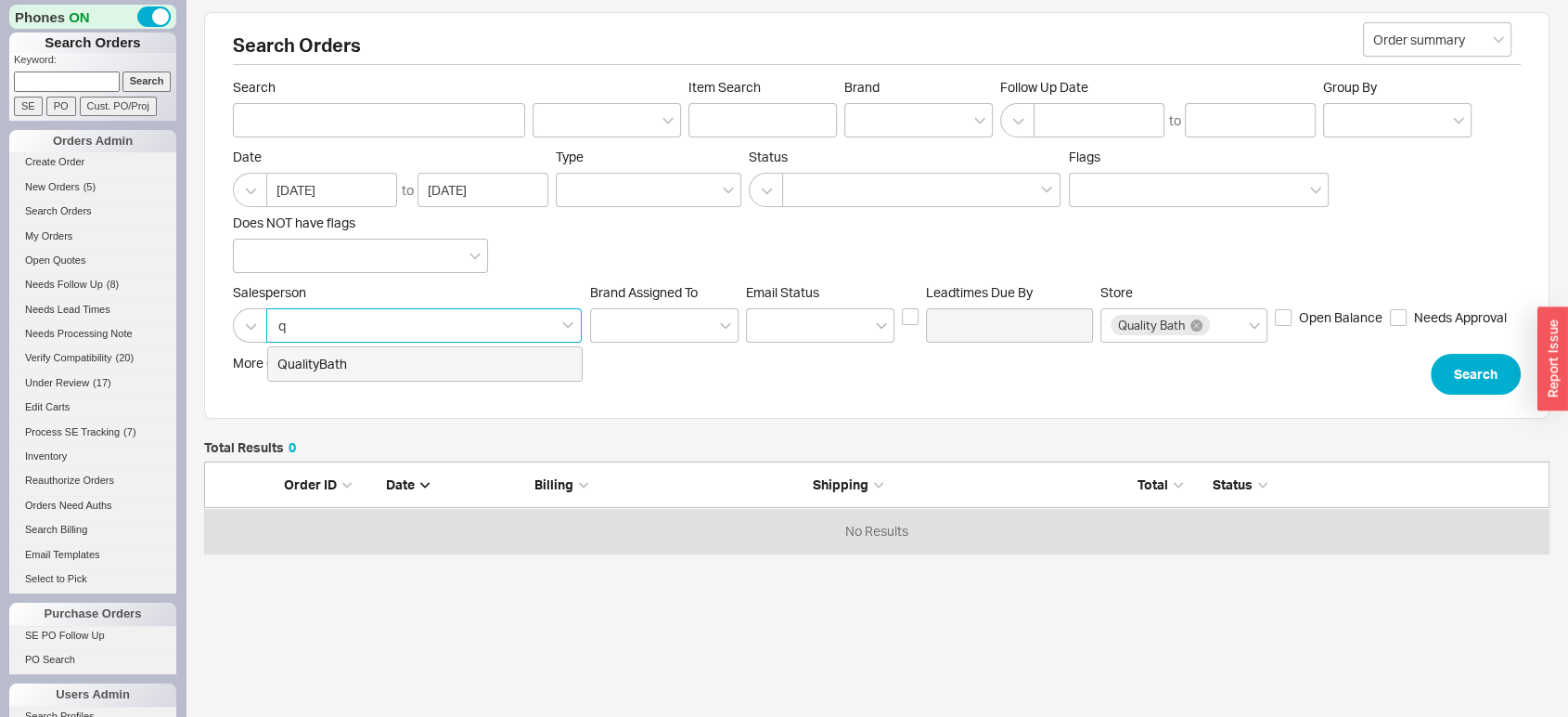
type input "q"
click at [510, 380] on div "QualityBath" at bounding box center [425, 363] width 316 height 36
click at [290, 336] on input "q QualityBath" at bounding box center [282, 326] width 13 height 21
click at [691, 323] on input at bounding box center [665, 326] width 148 height 35
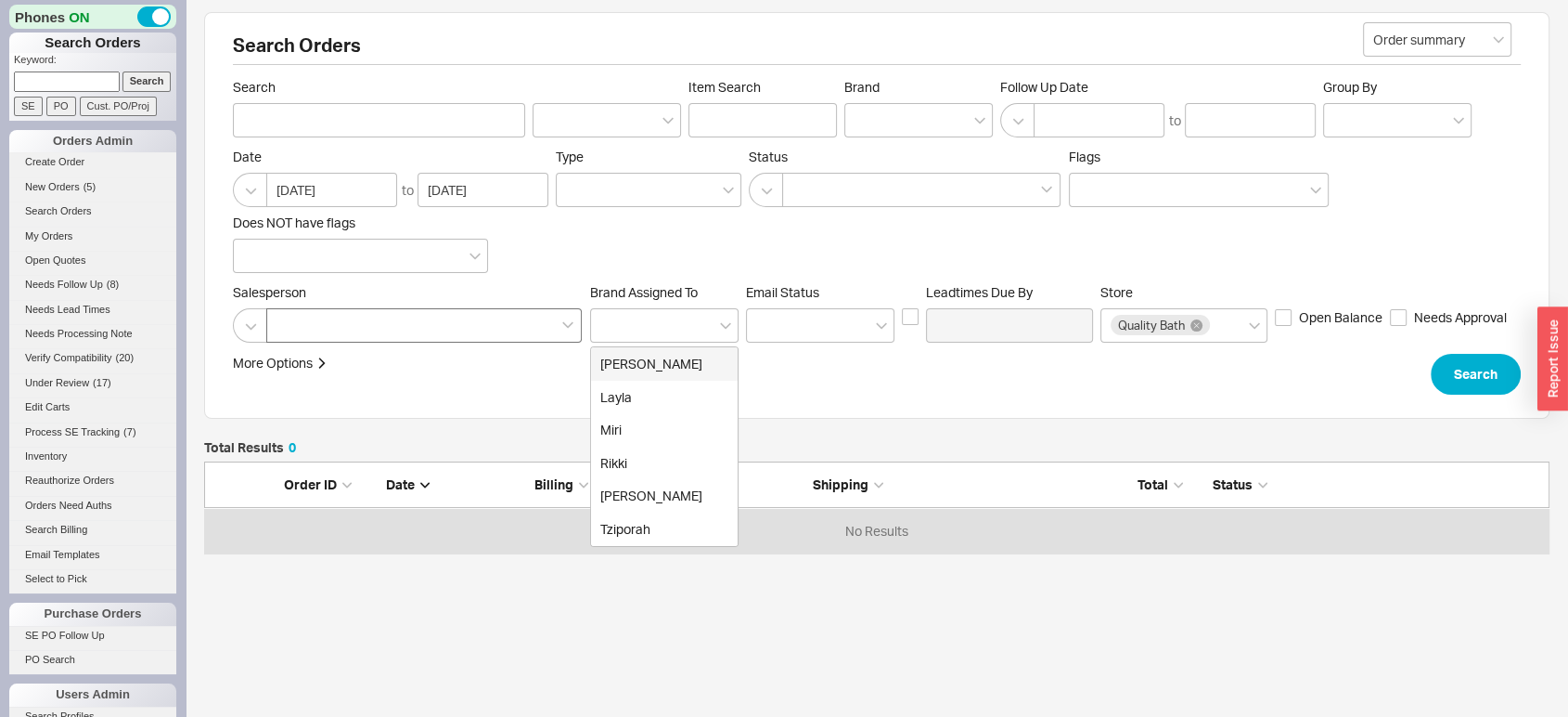
click at [518, 332] on div at bounding box center [425, 326] width 316 height 35
click at [290, 332] on input at bounding box center [282, 326] width 13 height 21
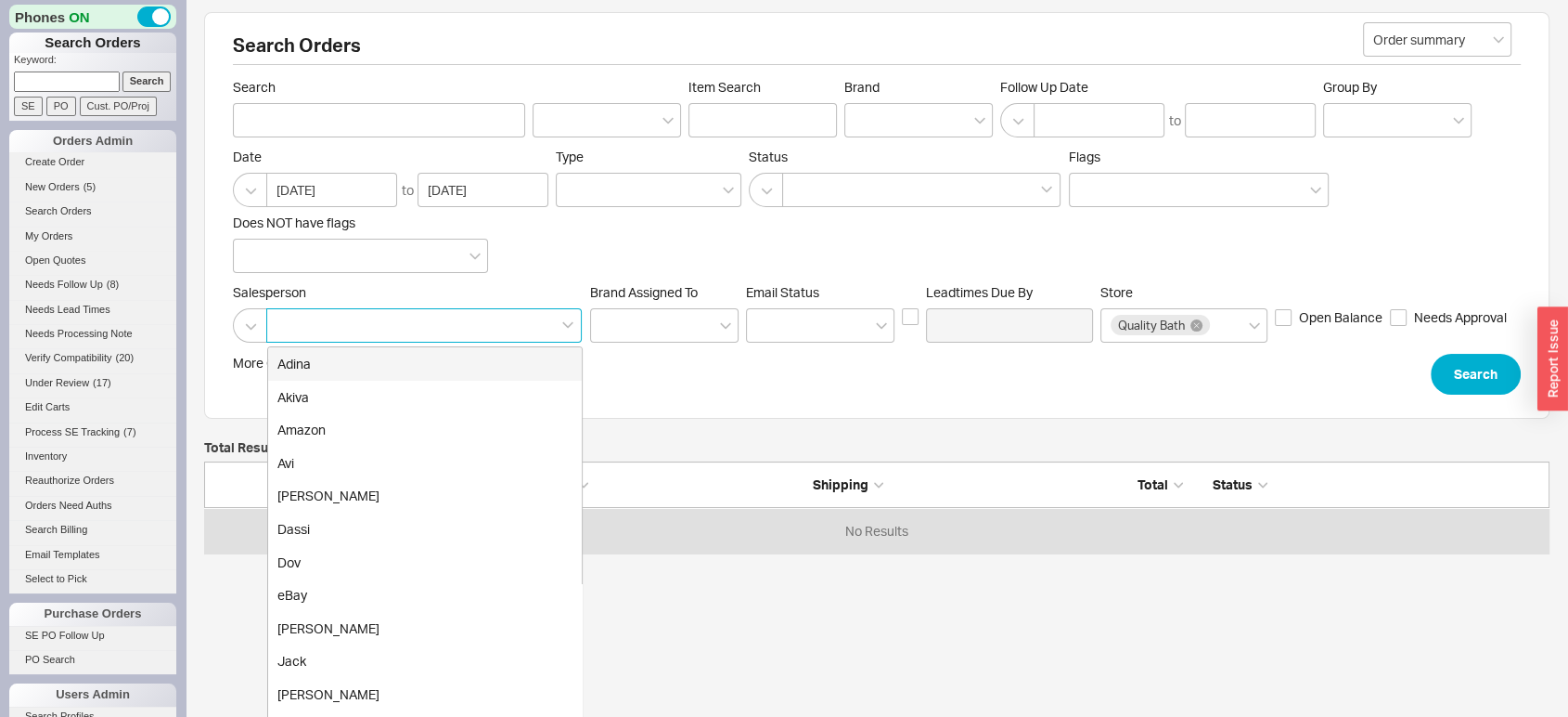
type input "q"
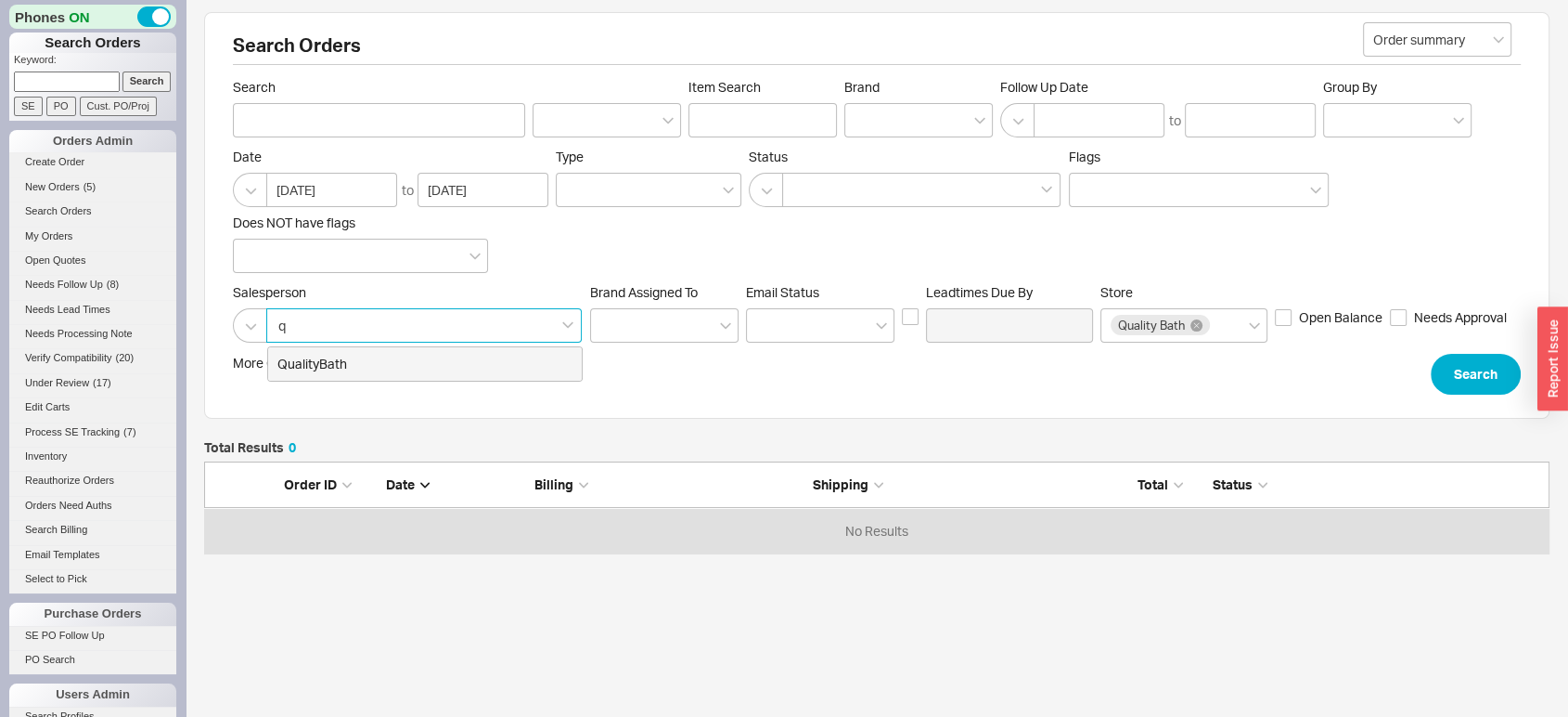
click at [527, 378] on div "QualityBath" at bounding box center [425, 363] width 314 height 34
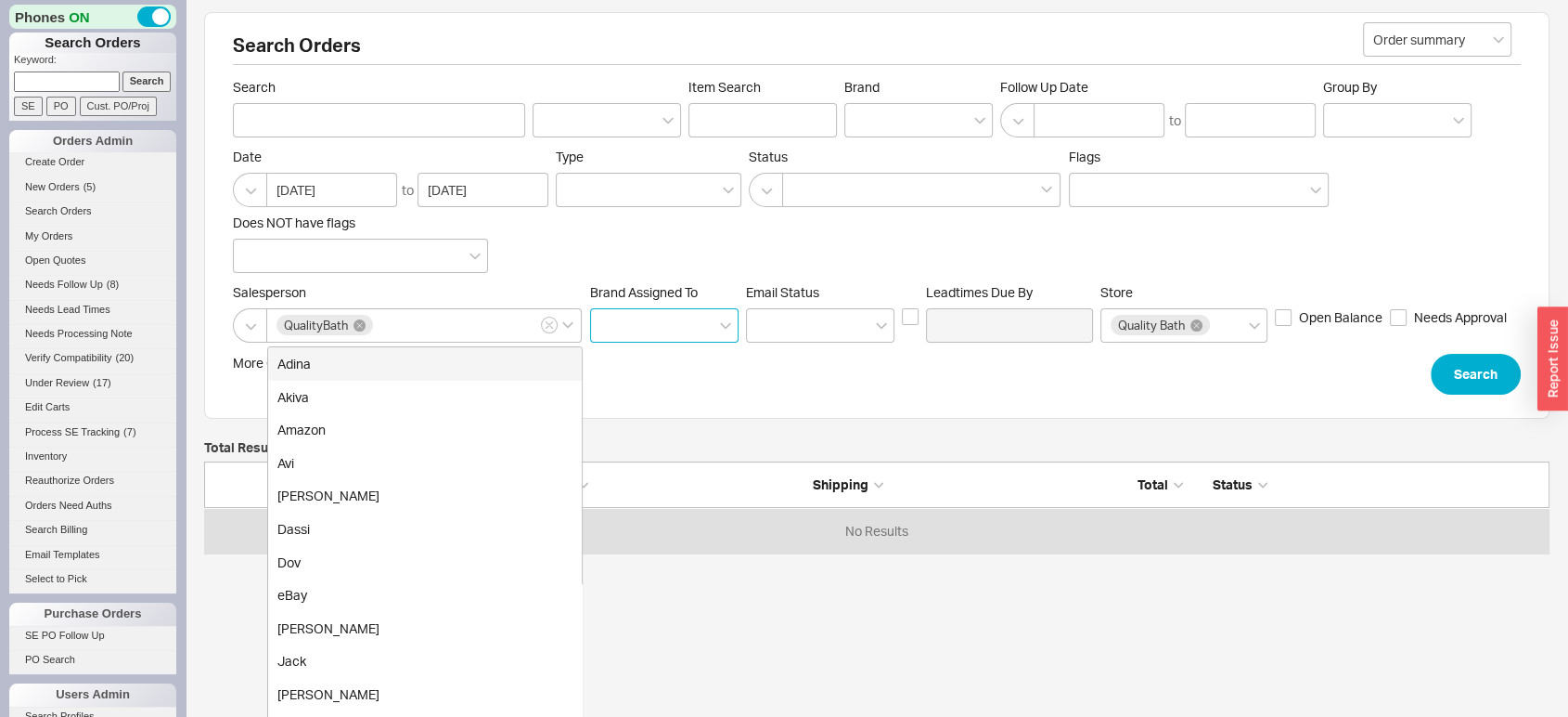
click at [676, 317] on input at bounding box center [665, 326] width 148 height 35
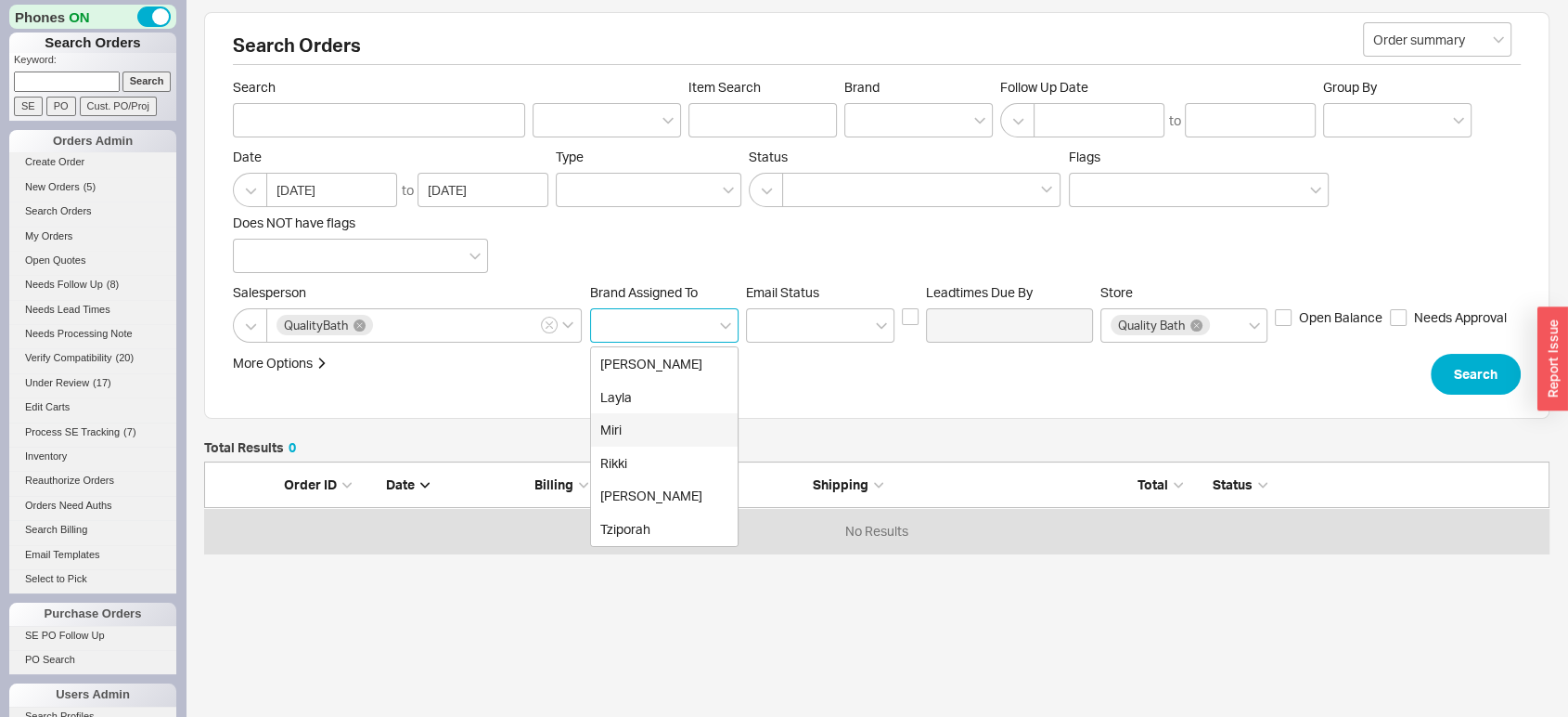
click at [664, 434] on div "Miri" at bounding box center [665, 430] width 146 height 34
type input "Brand"
type input "Miri"
click at [765, 340] on input at bounding box center [821, 326] width 148 height 35
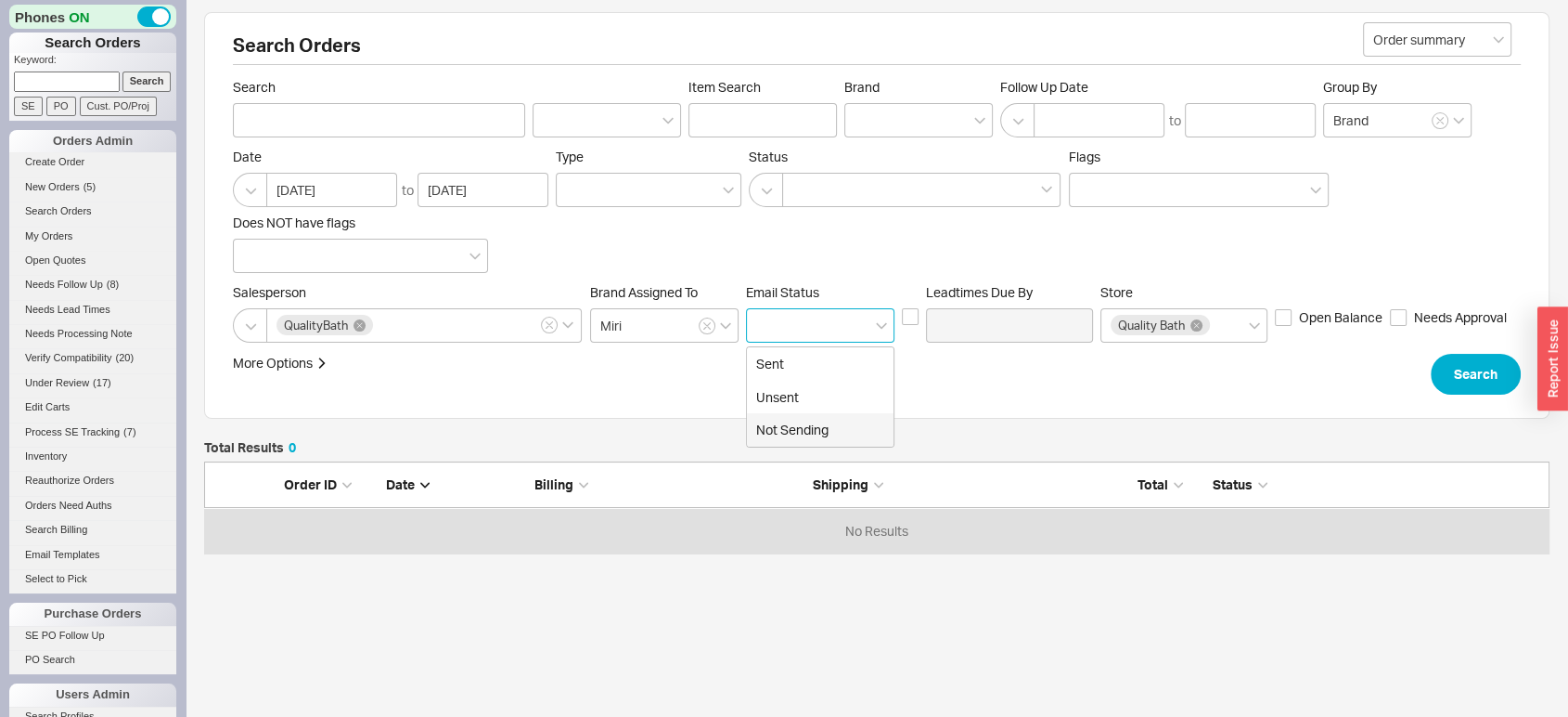
click at [779, 429] on div "Not Sending" at bounding box center [821, 430] width 146 height 34
type input "Not Sending"
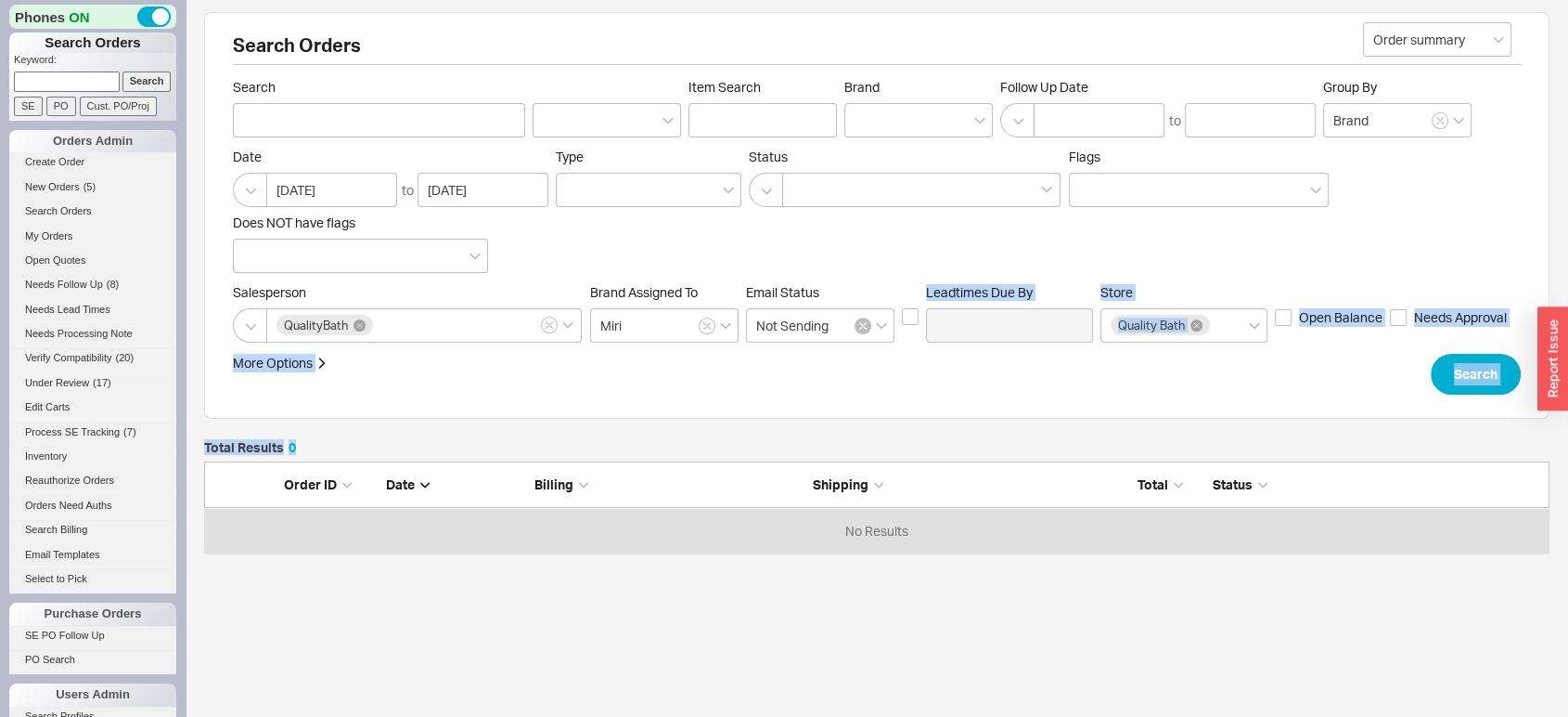
drag, startPoint x: 779, startPoint y: 429, endPoint x: 862, endPoint y: 329, distance: 130.0
click at [862, 329] on div "Search Orders Order summary Search Item Search Brand Follow Up Date to Group By…" at bounding box center [876, 382] width 1346 height 738
click at [870, 324] on button "button" at bounding box center [862, 326] width 16 height 16
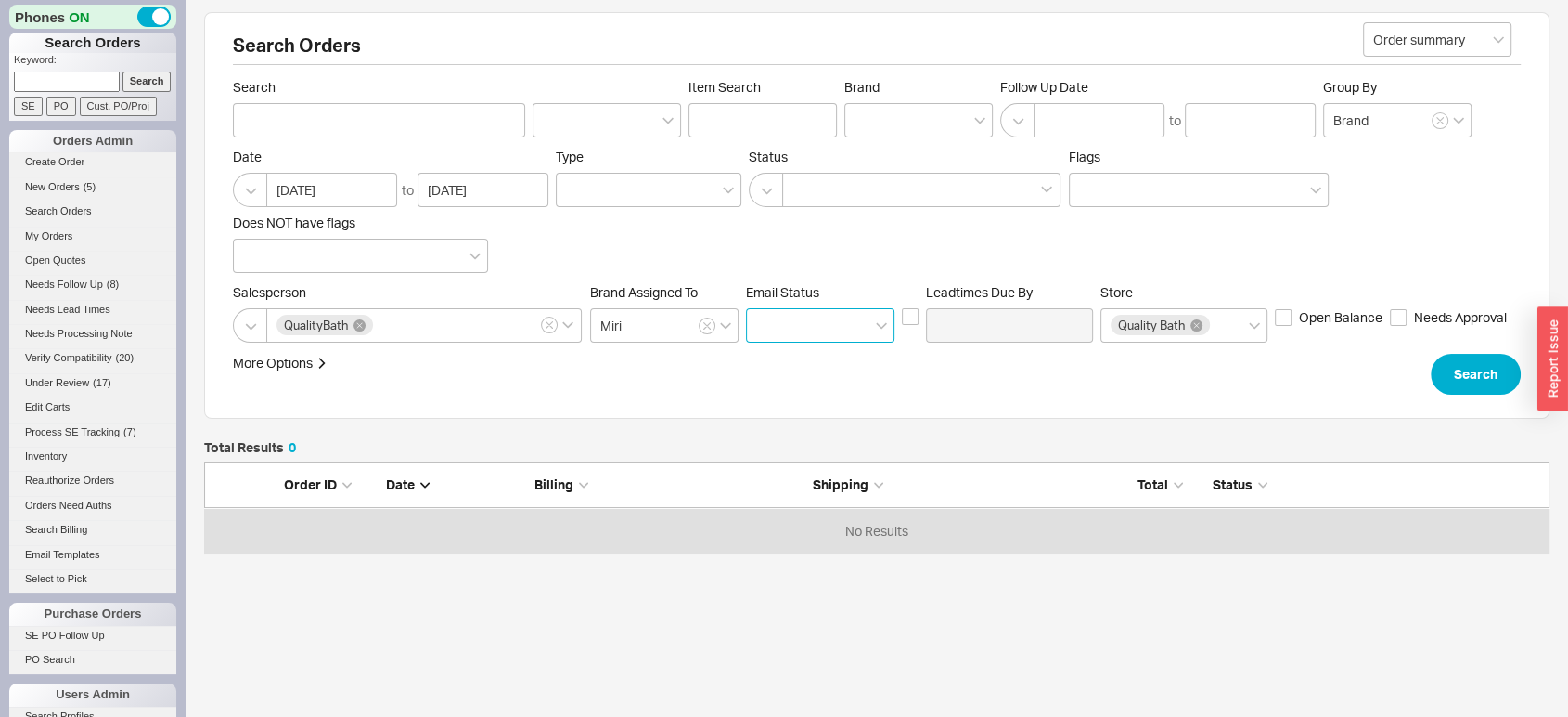
click at [869, 324] on input at bounding box center [821, 326] width 148 height 35
click at [818, 411] on div "Unsent" at bounding box center [821, 397] width 146 height 34
type input "Unsent"
click at [1410, 378] on button "Search" at bounding box center [1476, 374] width 90 height 40
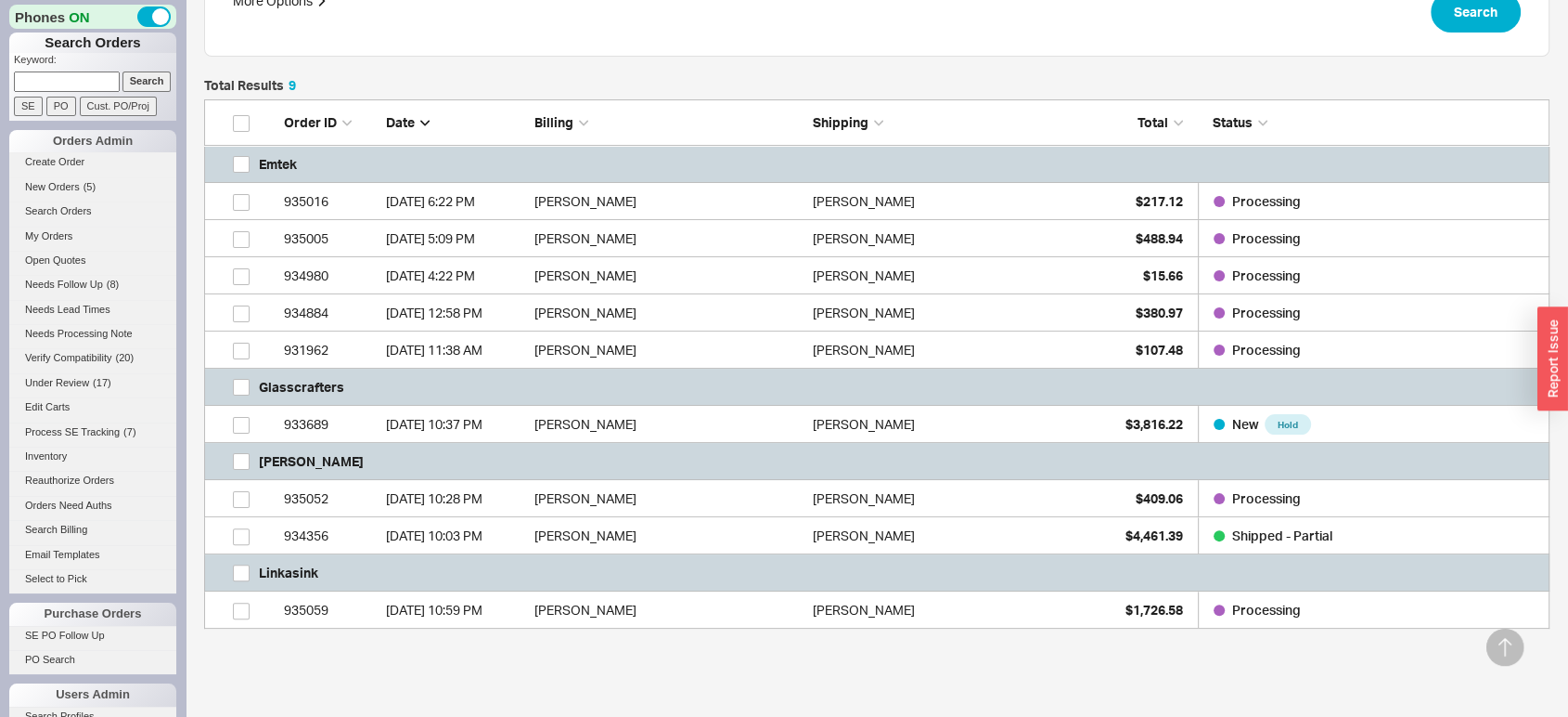
scroll to position [367, 0]
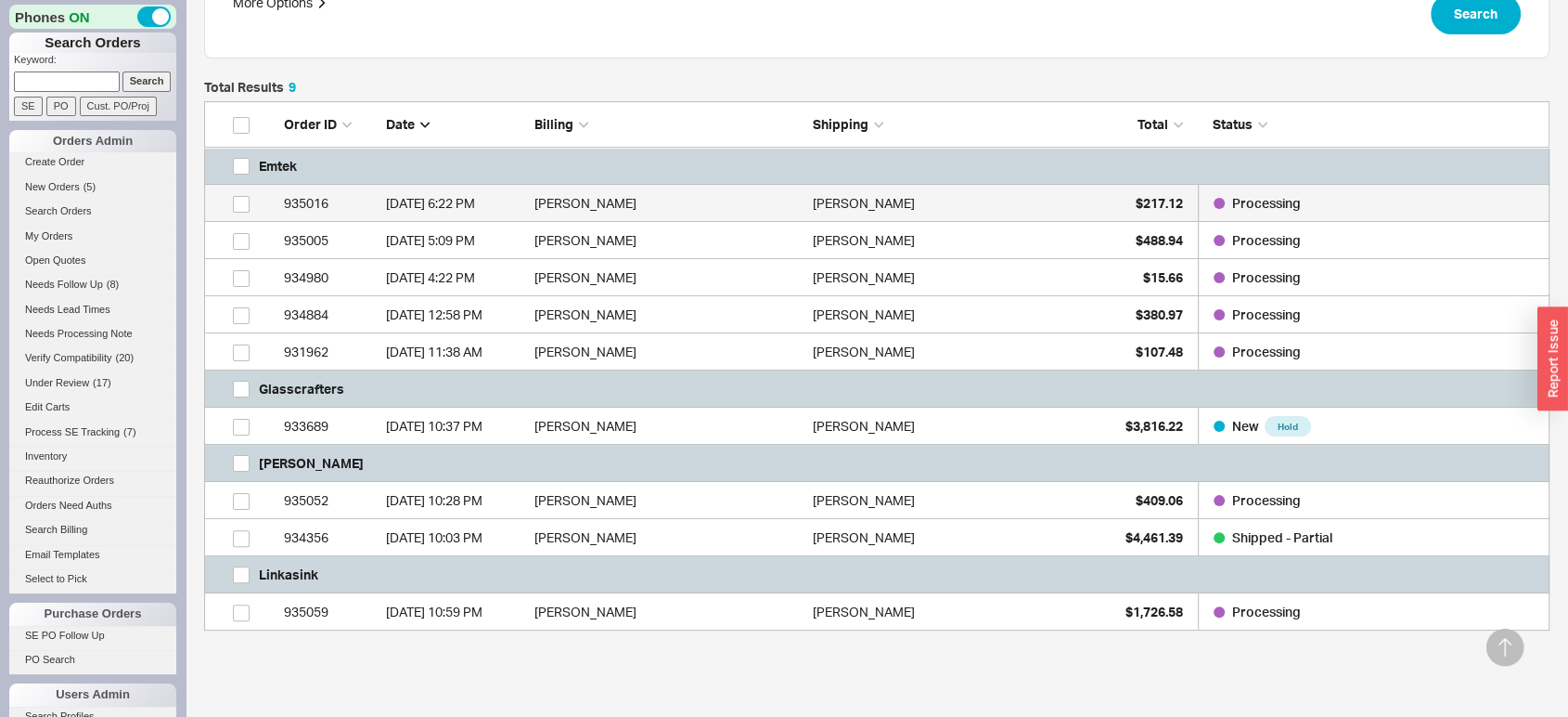
click at [405, 194] on div "8/19/25 6:22 PM" at bounding box center [456, 203] width 140 height 38
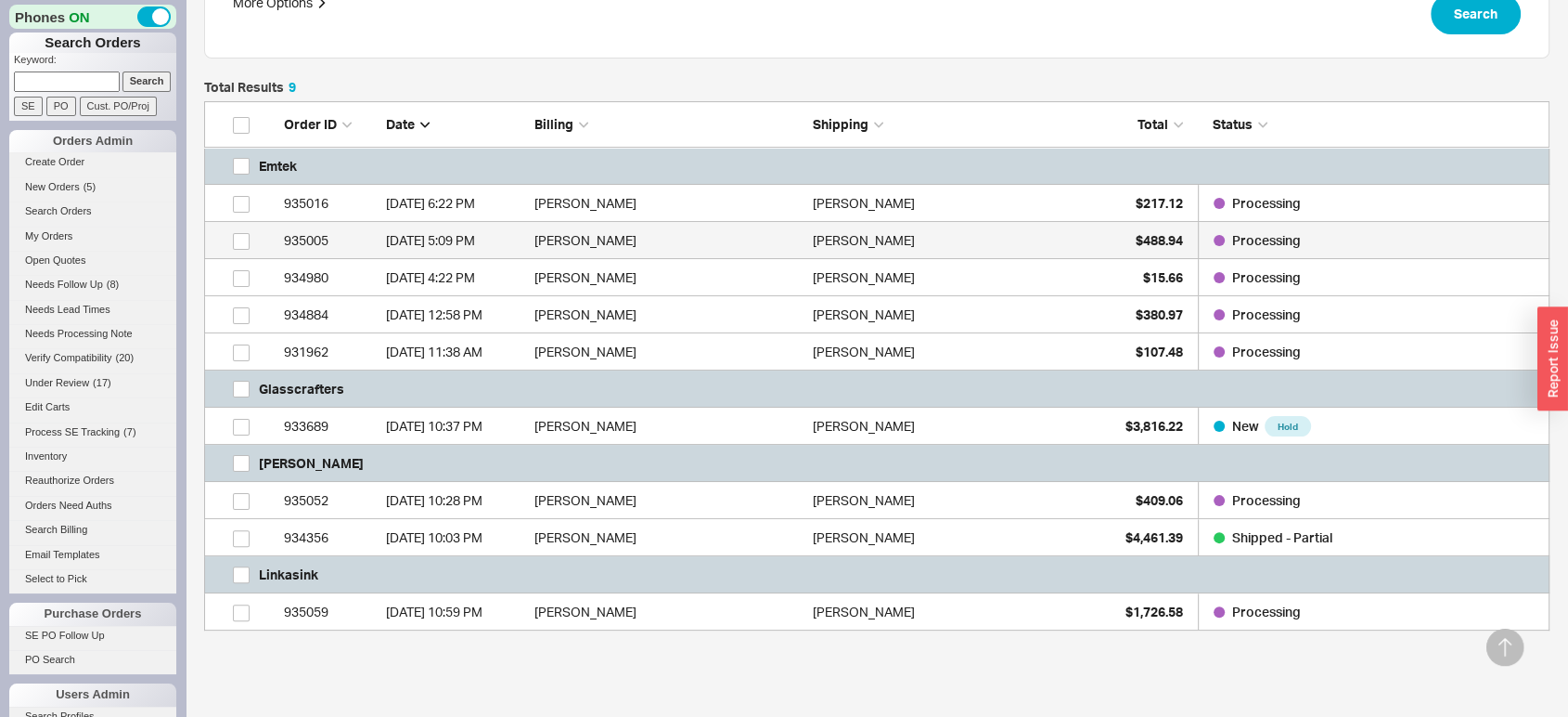
click at [523, 241] on div "8/19/25 5:09 PM" at bounding box center [456, 240] width 140 height 38
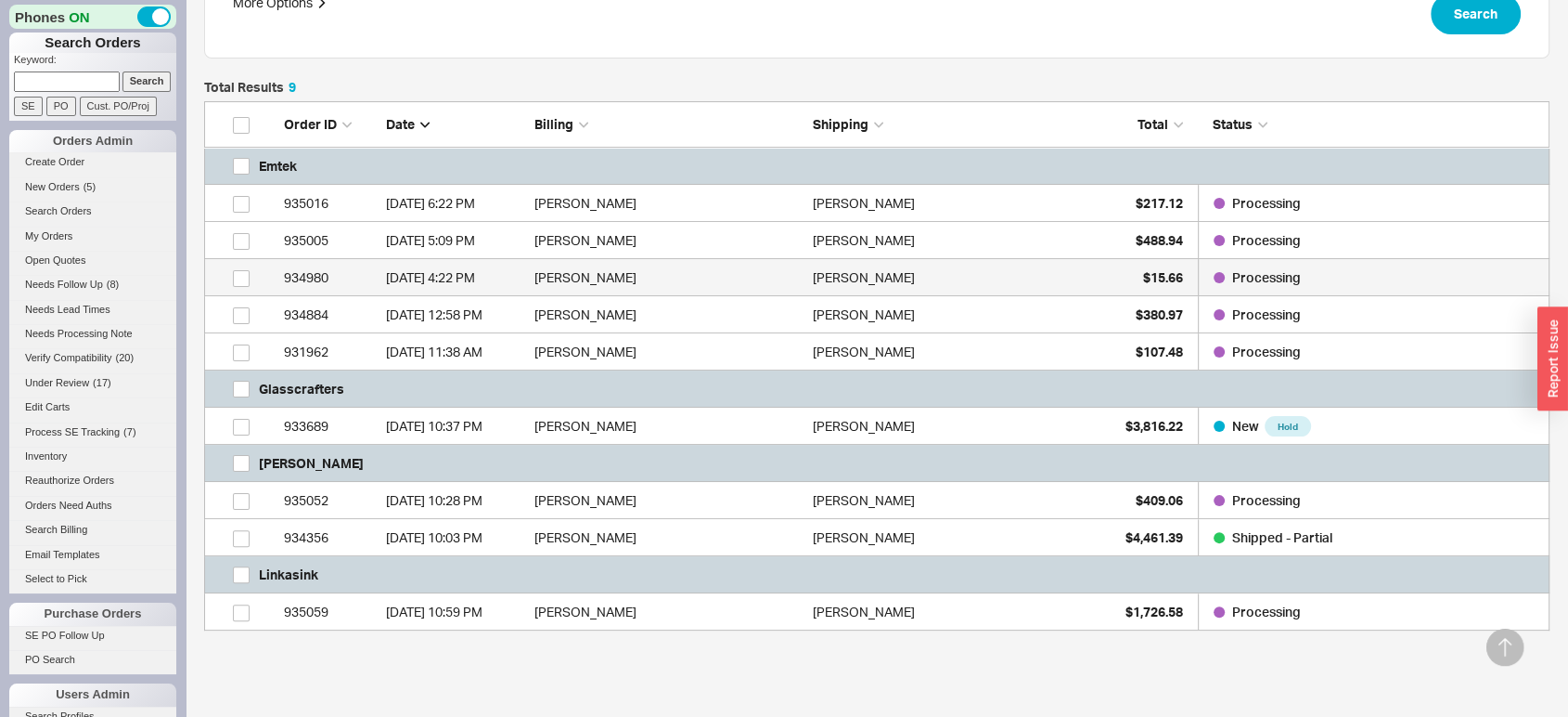
click at [473, 277] on div "8/19/25 4:22 PM" at bounding box center [456, 278] width 140 height 38
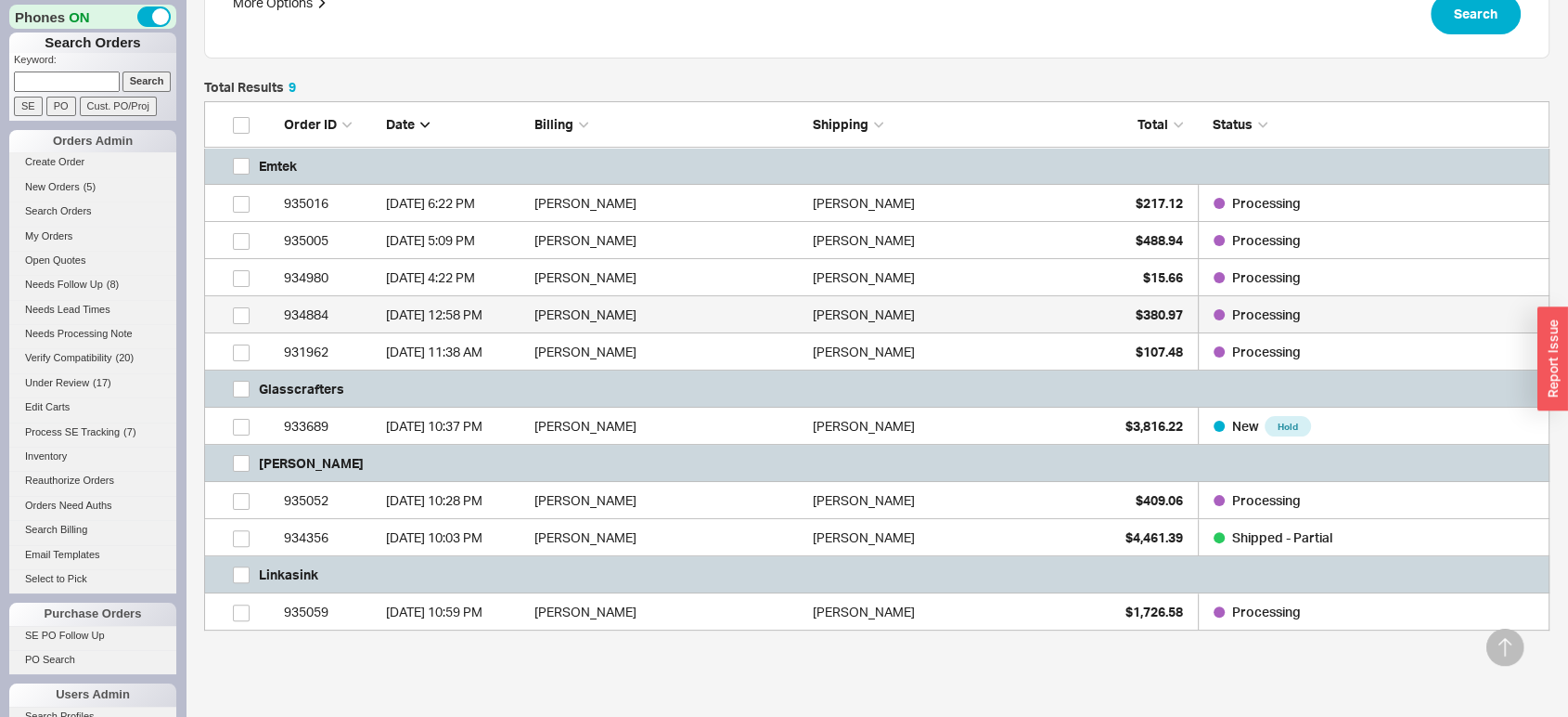
click at [451, 303] on div "8/19/25 12:58 PM" at bounding box center [456, 314] width 140 height 38
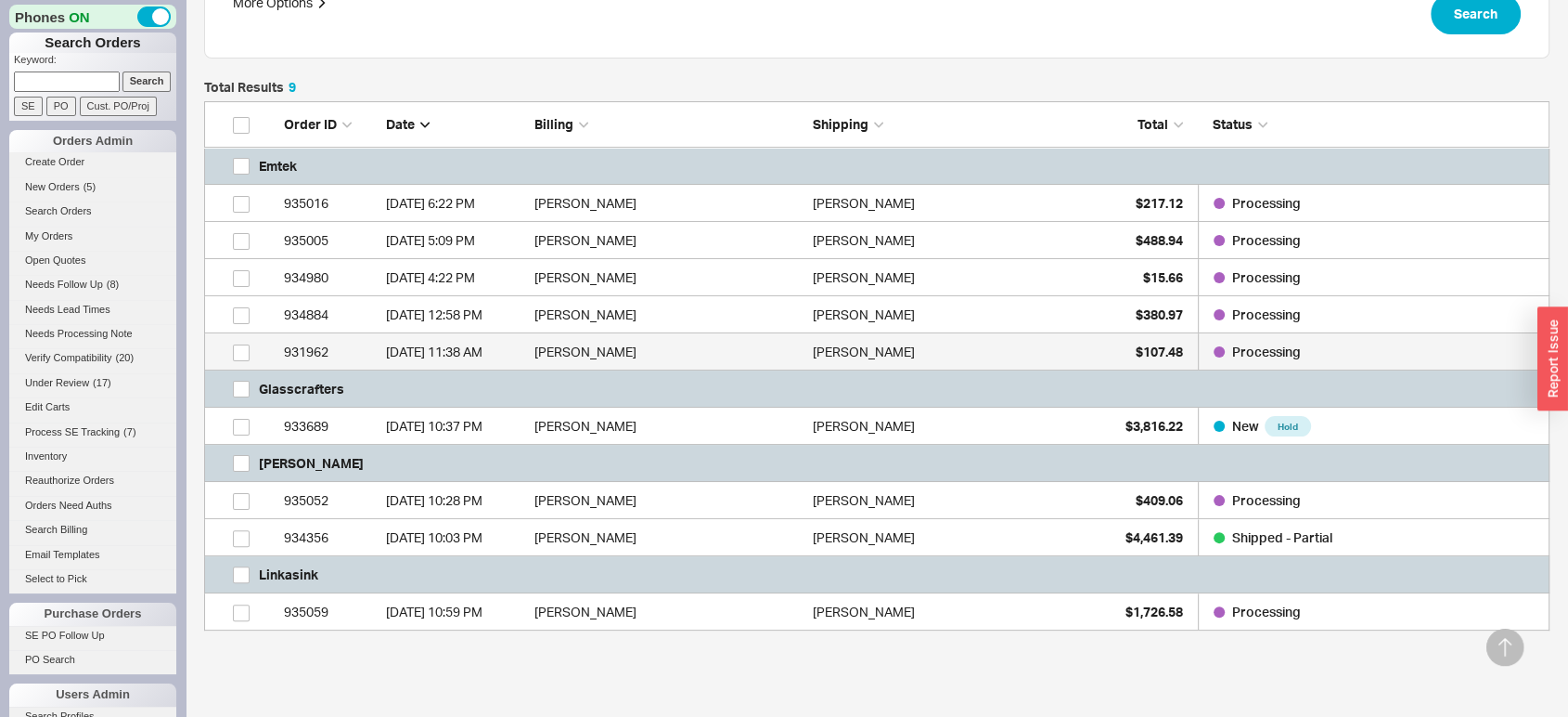
click at [426, 347] on div "8/4/25 11:38 AM" at bounding box center [456, 352] width 140 height 38
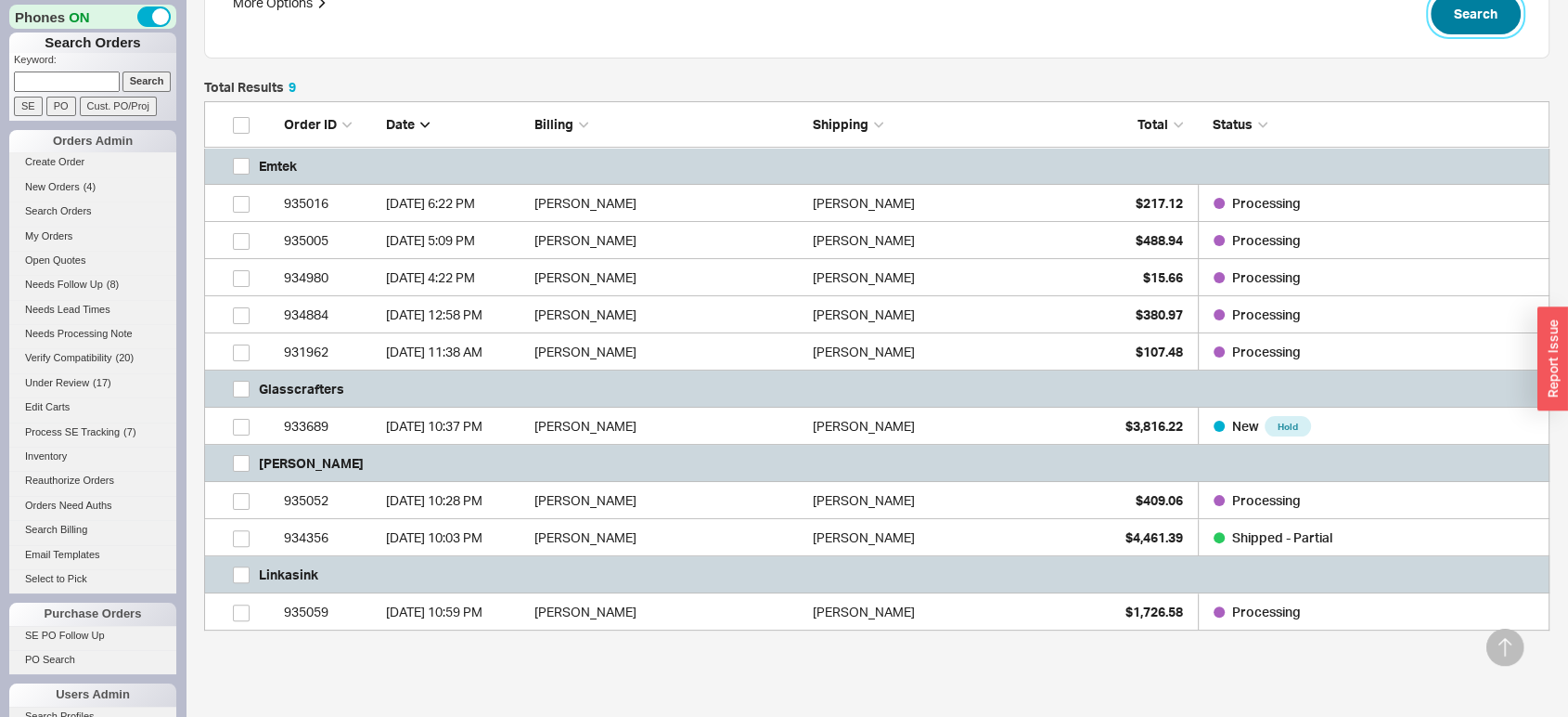
click at [1410, 20] on button "Search" at bounding box center [1476, 13] width 90 height 40
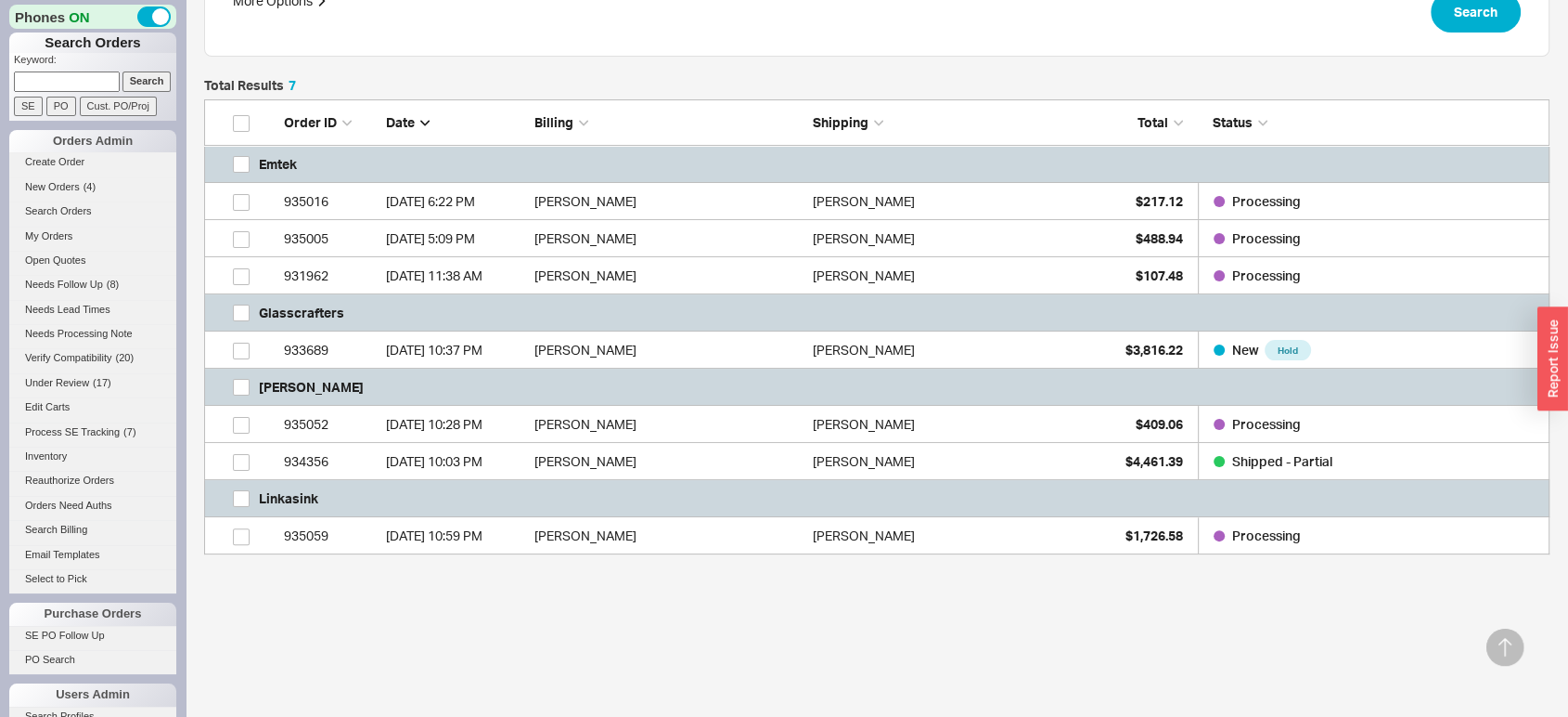
scroll to position [372, 0]
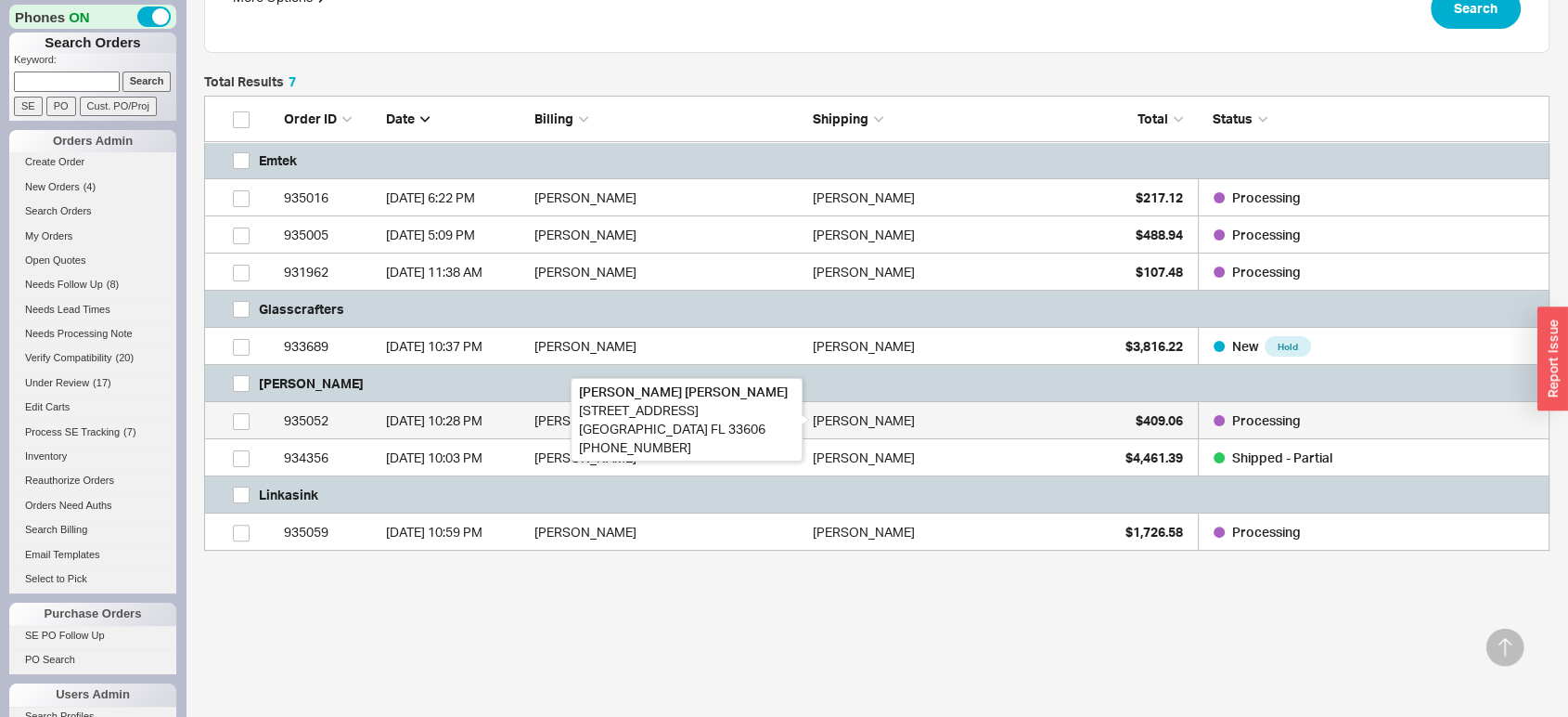
click at [850, 414] on div "Pamela Dodson" at bounding box center [864, 420] width 102 height 38
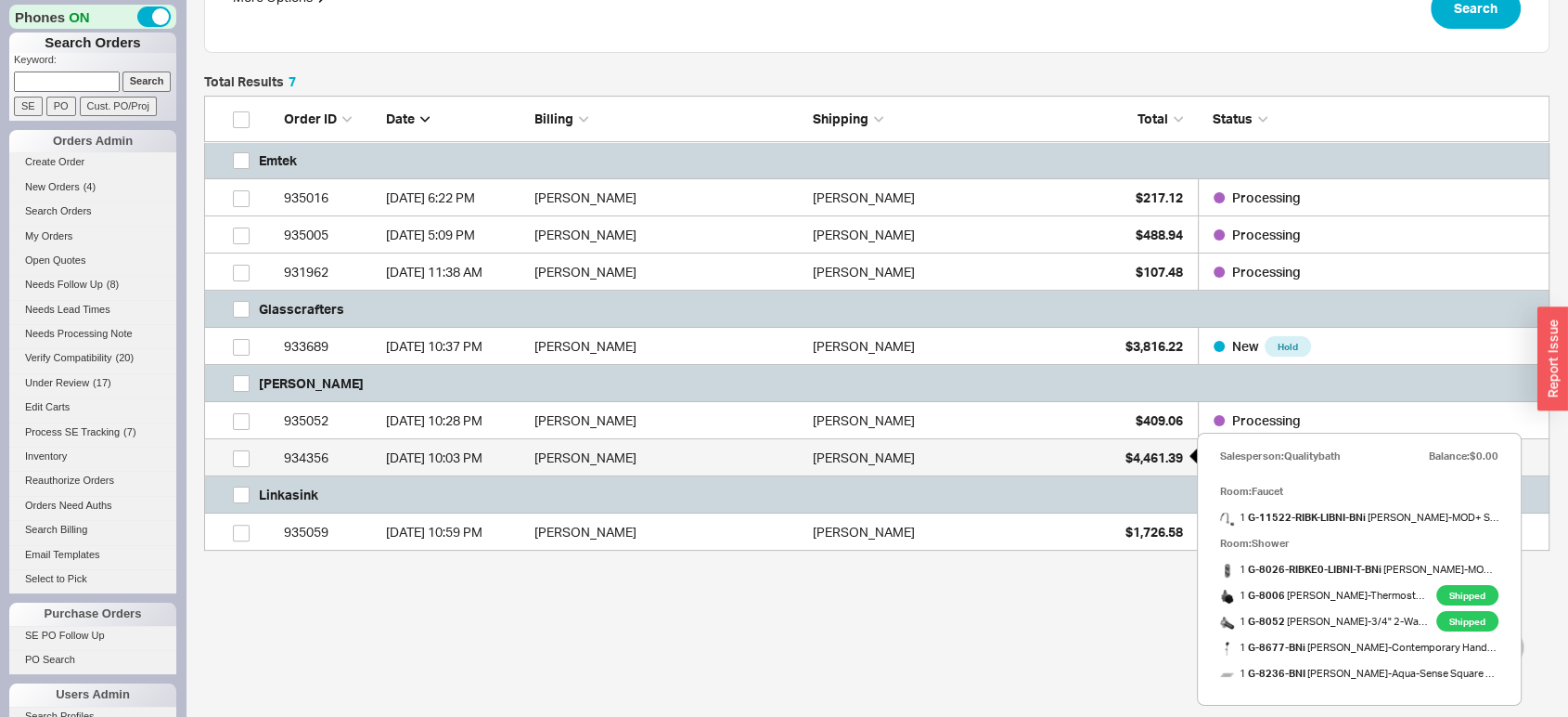
click at [1149, 456] on span "$4,461.39" at bounding box center [1155, 457] width 58 height 15
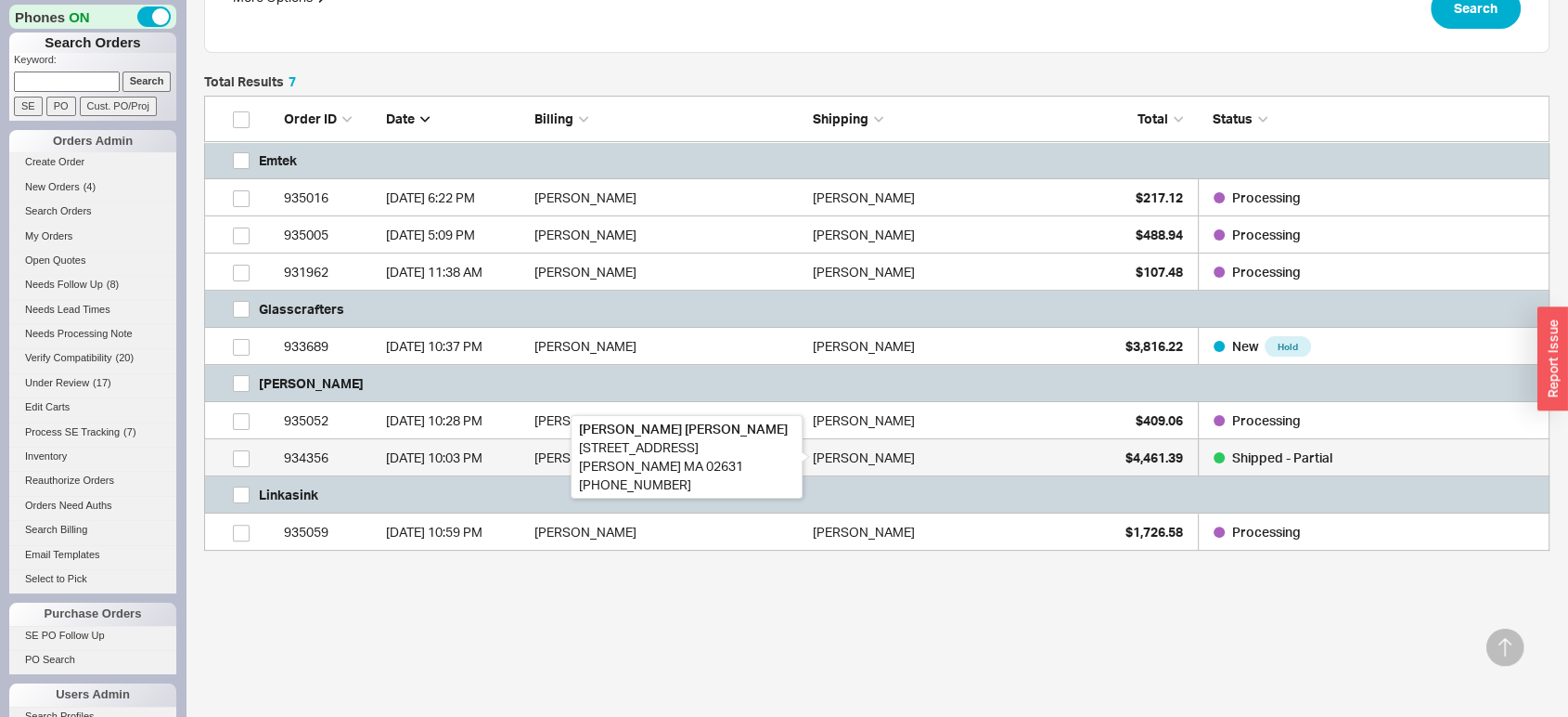
click at [825, 446] on div "Joseph Williams" at bounding box center [864, 458] width 102 height 38
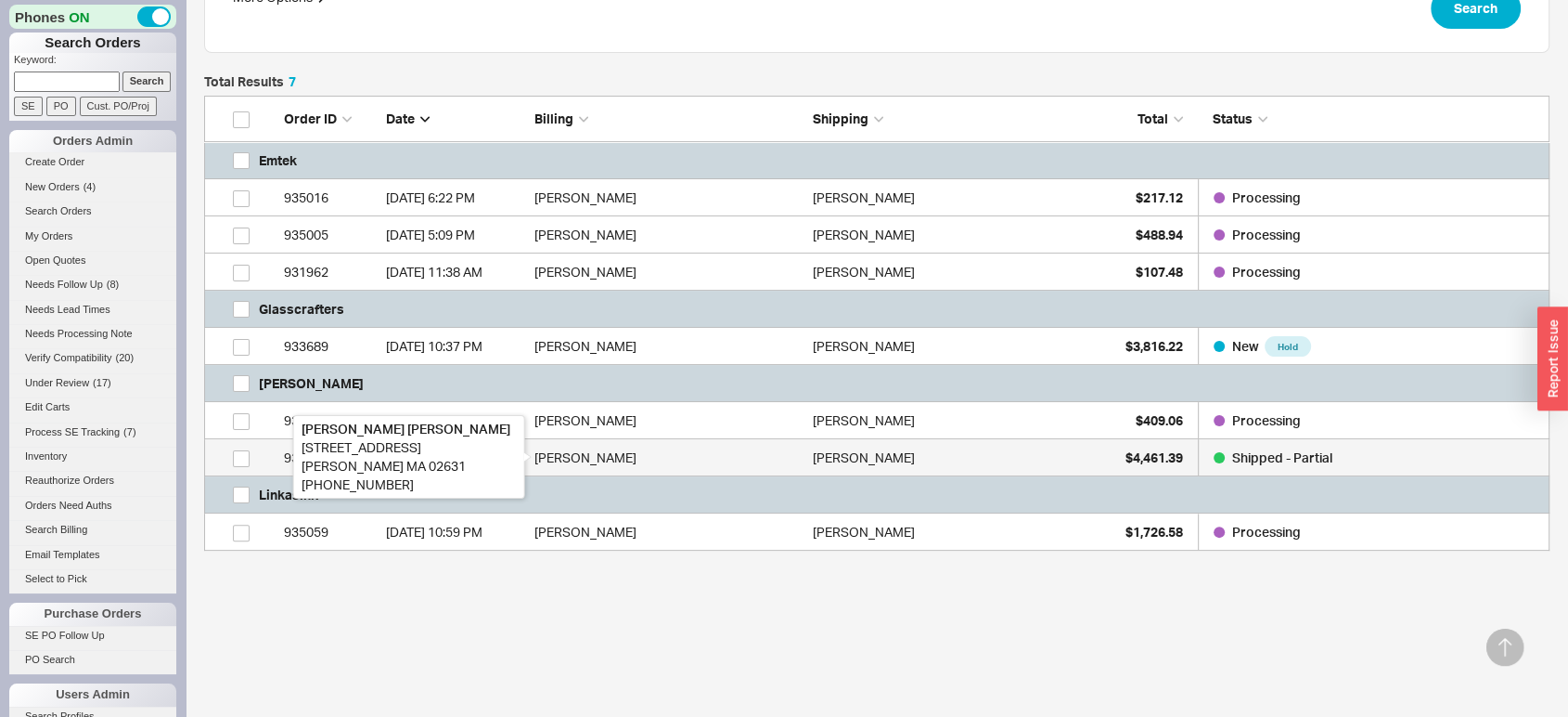
click at [767, 465] on div "Joseph Williams" at bounding box center [668, 458] width 269 height 38
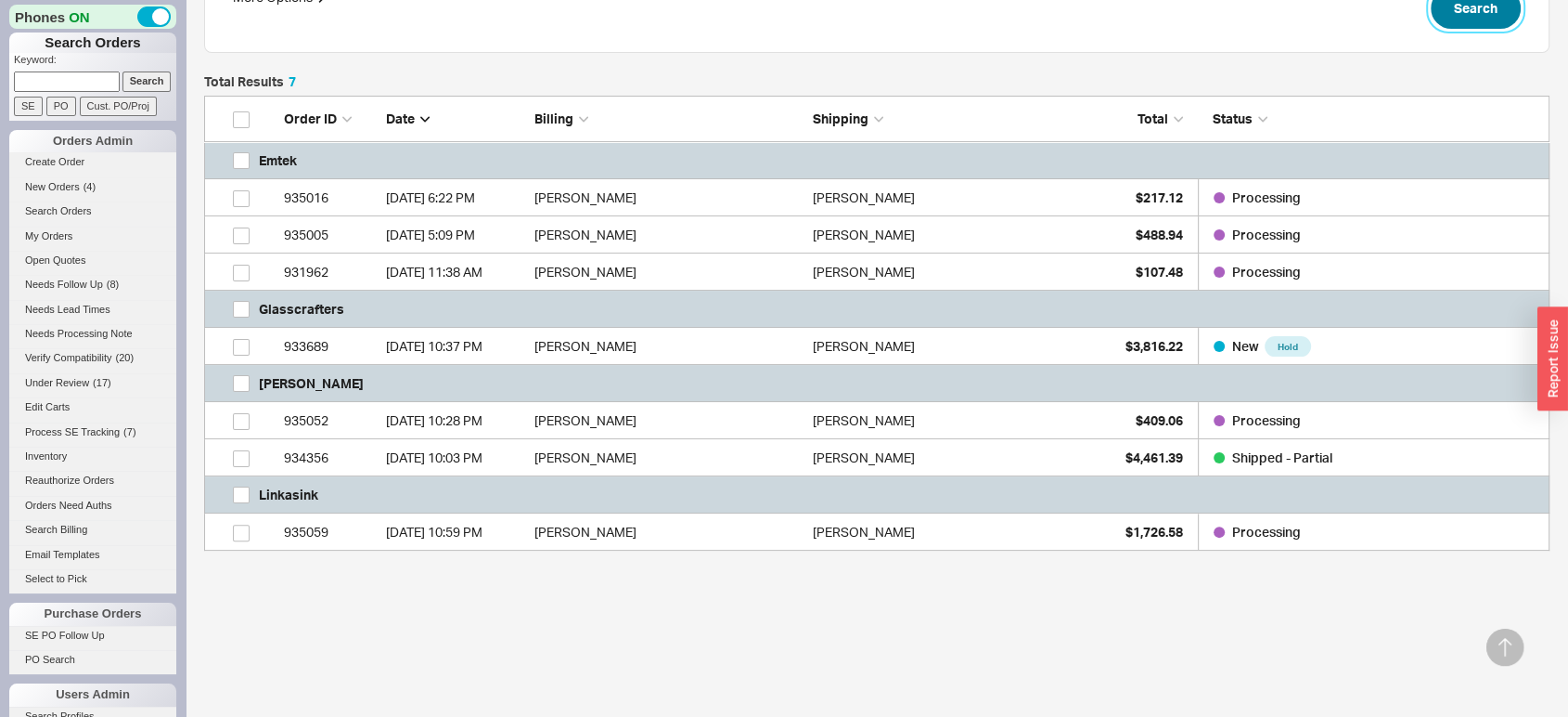
click at [1410, 10] on button "Search" at bounding box center [1476, 8] width 90 height 40
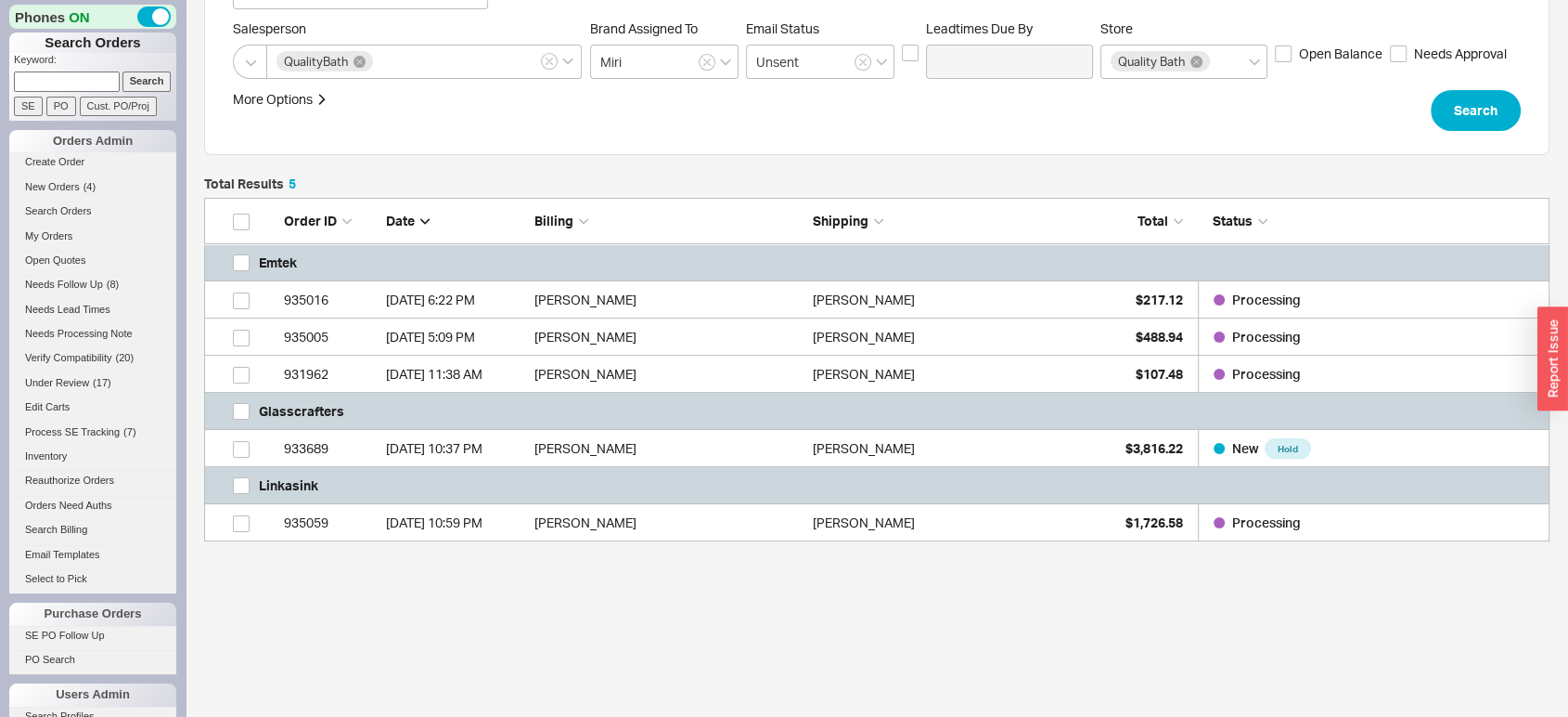
scroll to position [307, 0]
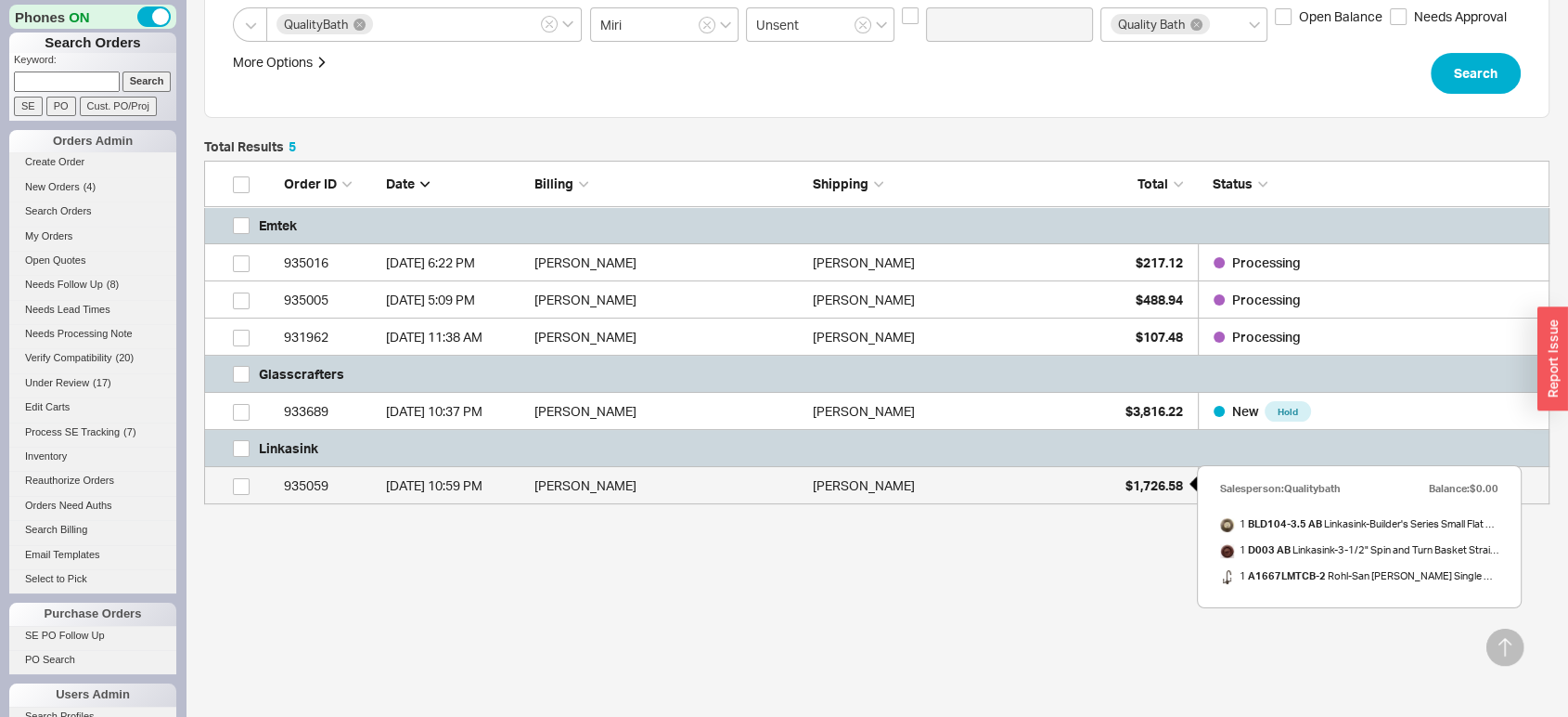
click at [1106, 497] on div "$1,726.58" at bounding box center [1137, 486] width 92 height 38
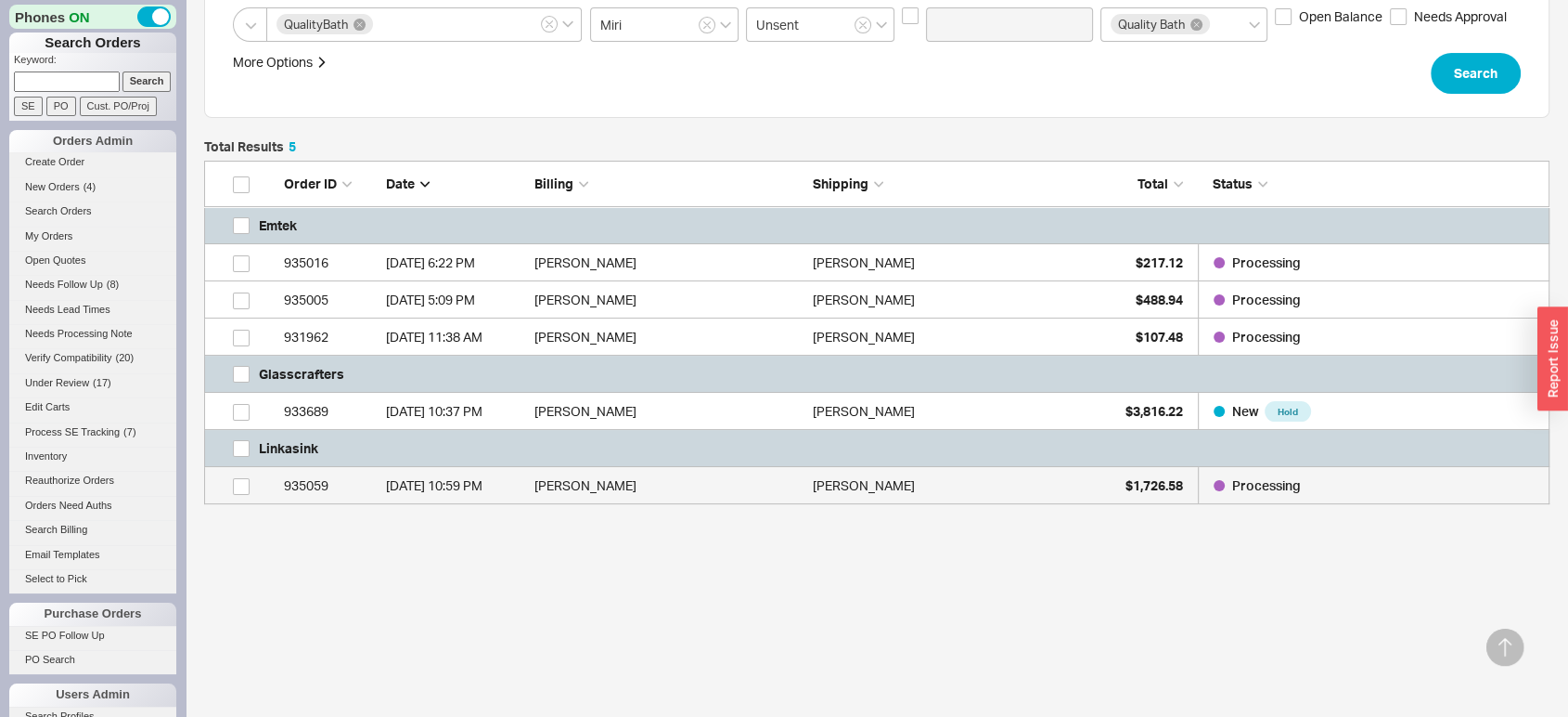
click at [890, 489] on div "Chrissy Rice" at bounding box center [947, 486] width 269 height 38
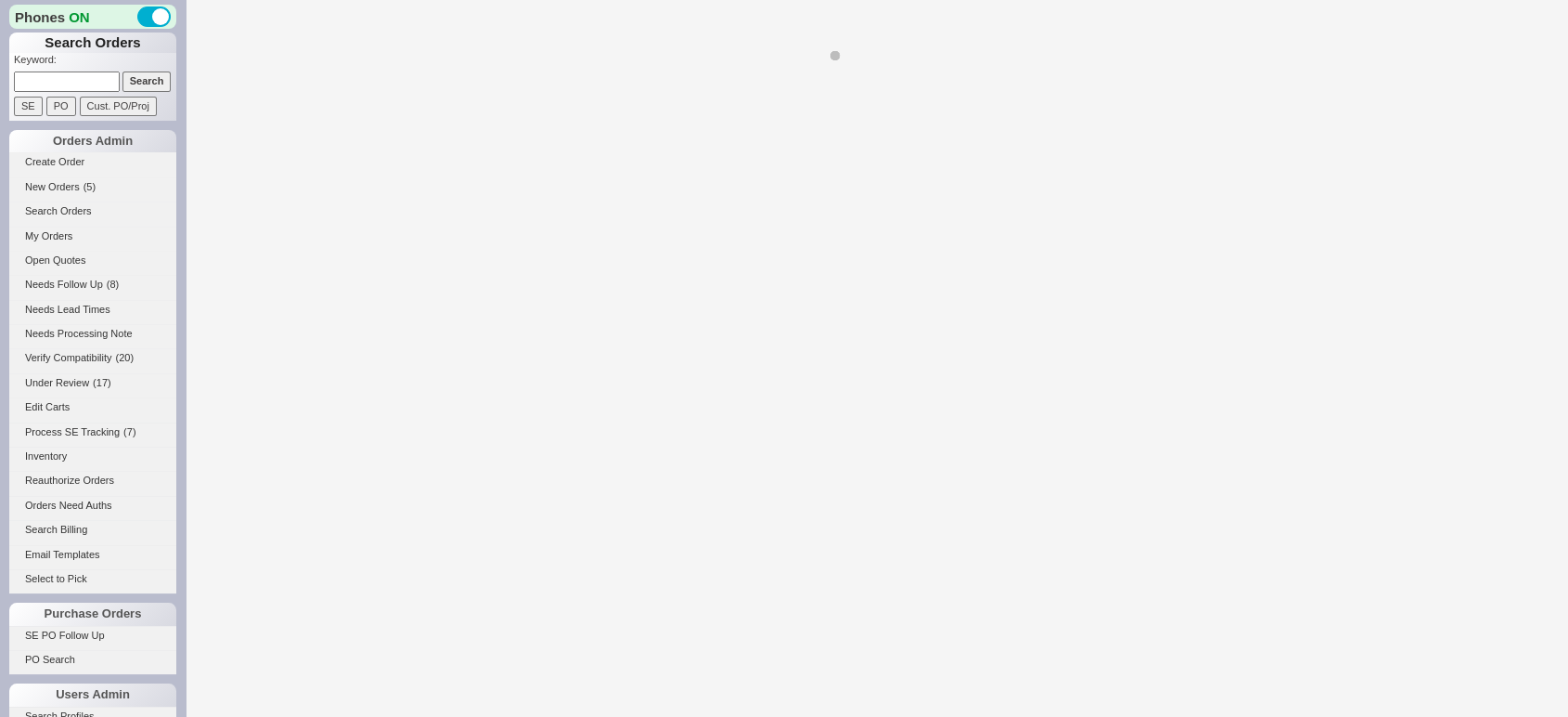
select select "*"
select select "LOW"
select select "3"
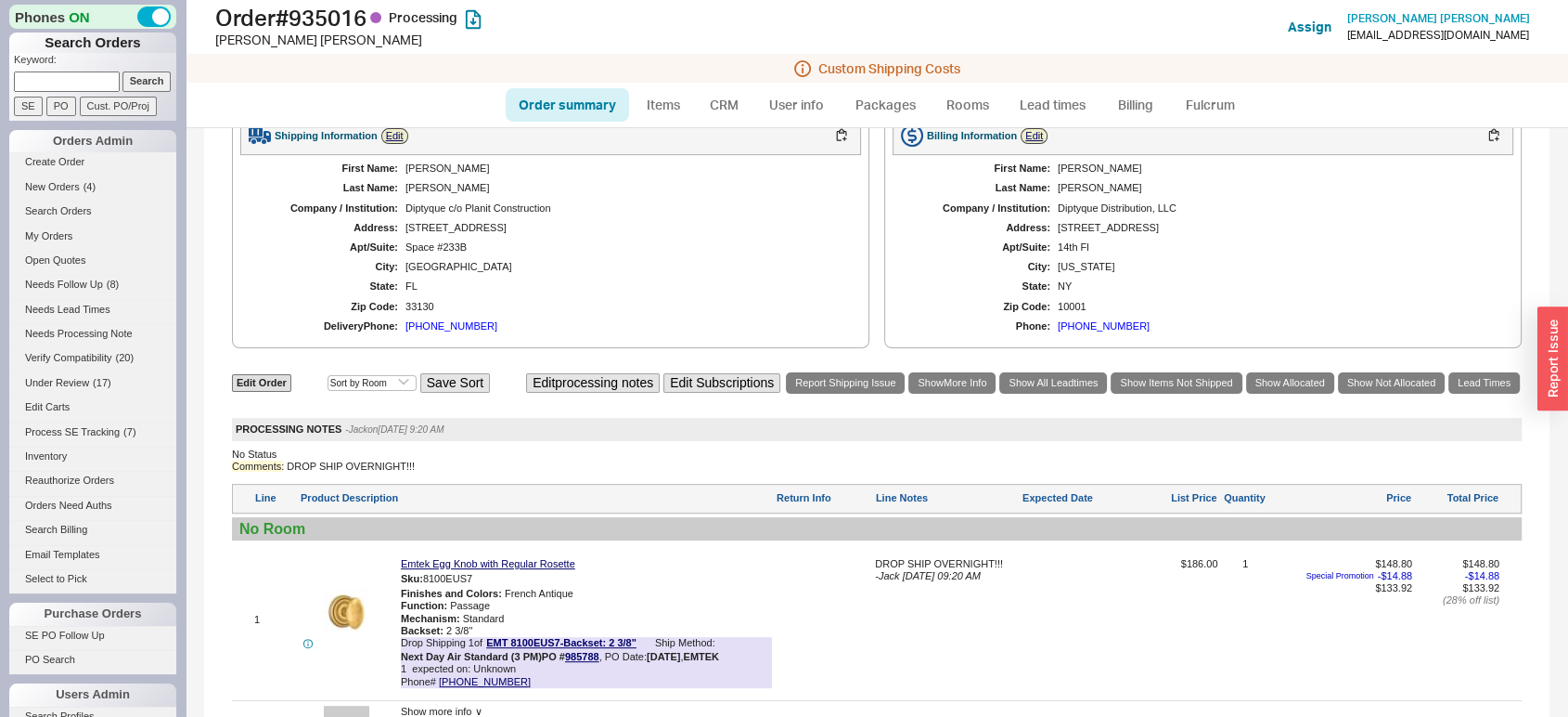
scroll to position [609, 0]
click at [1087, 191] on div "[PERSON_NAME]" at bounding box center [1276, 186] width 437 height 13
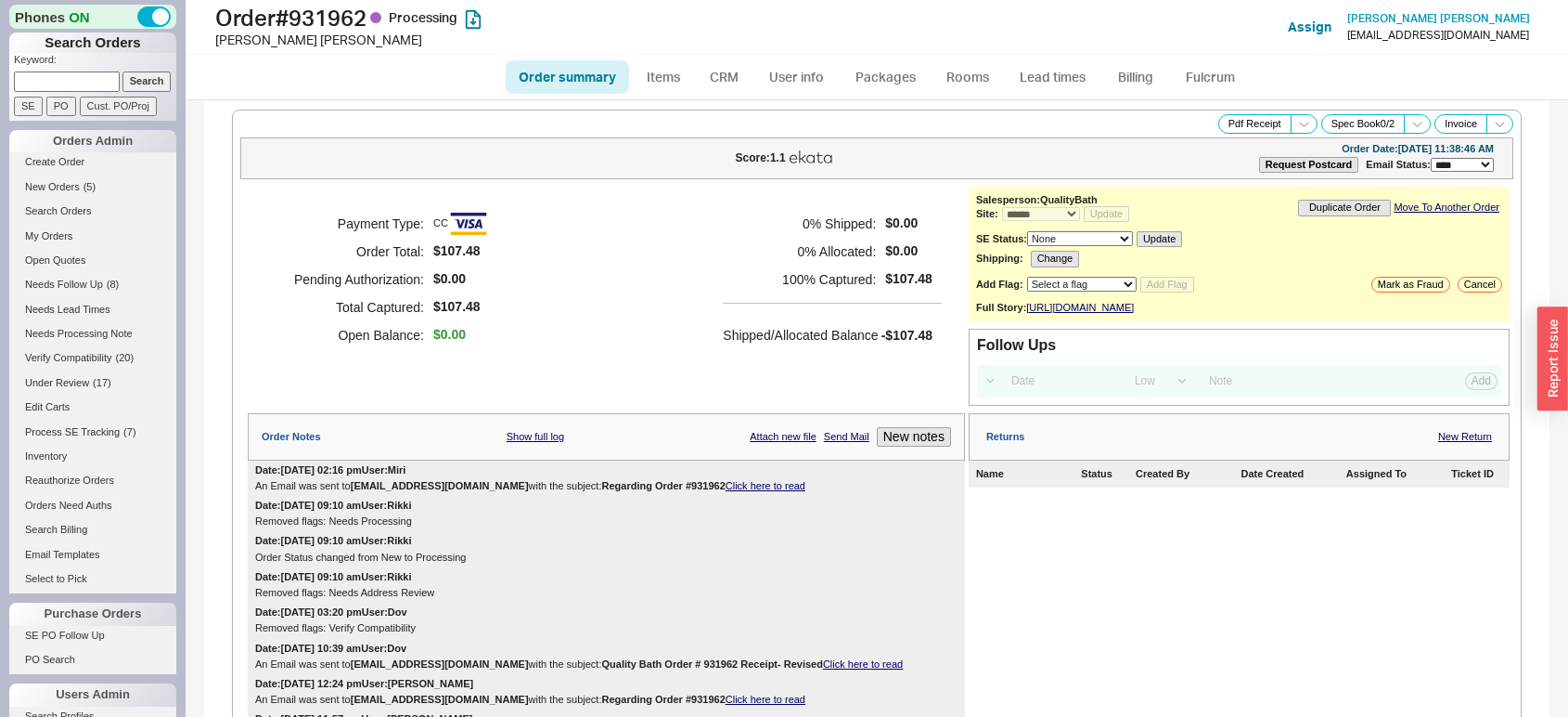
select select "*"
select select "LOW"
select select "3"
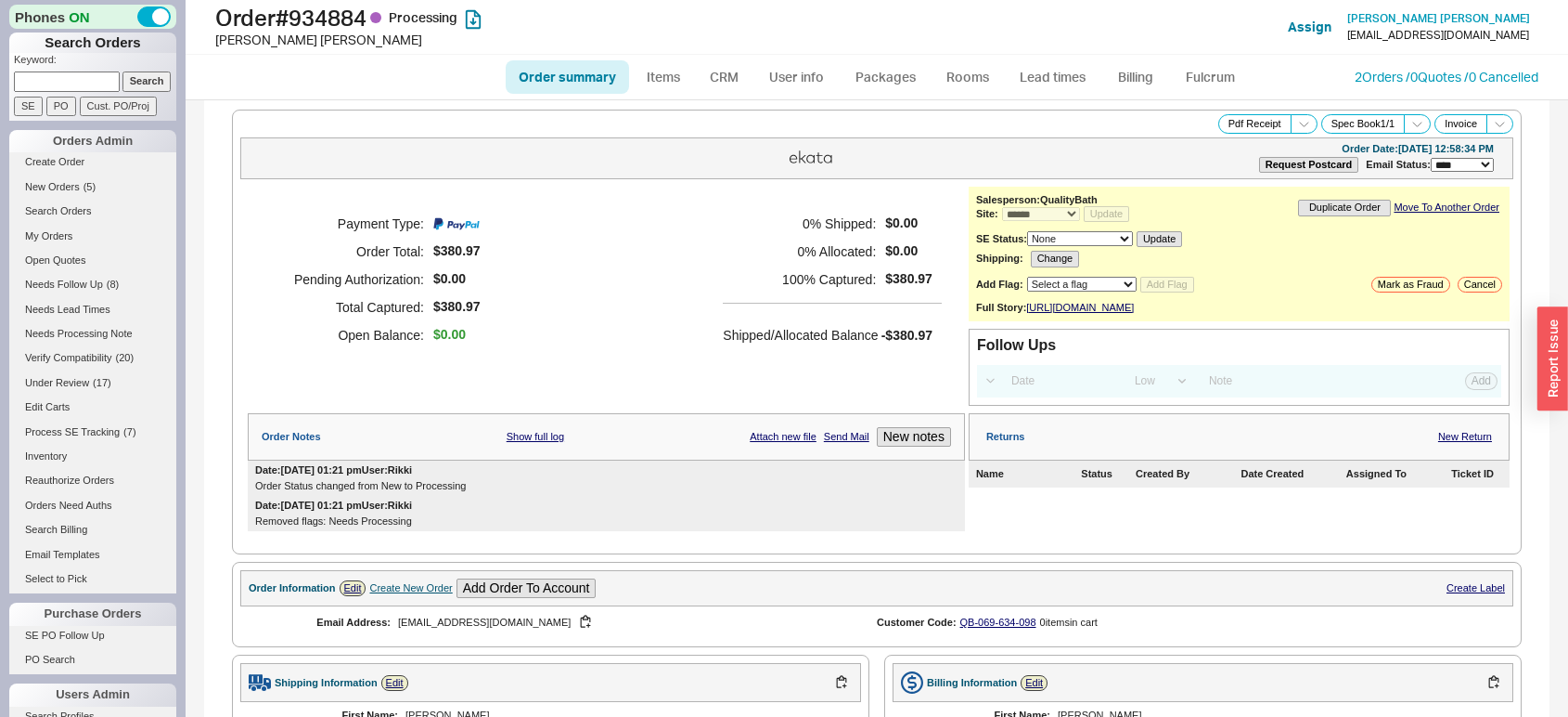
select select "*"
select select "LOW"
select select "3"
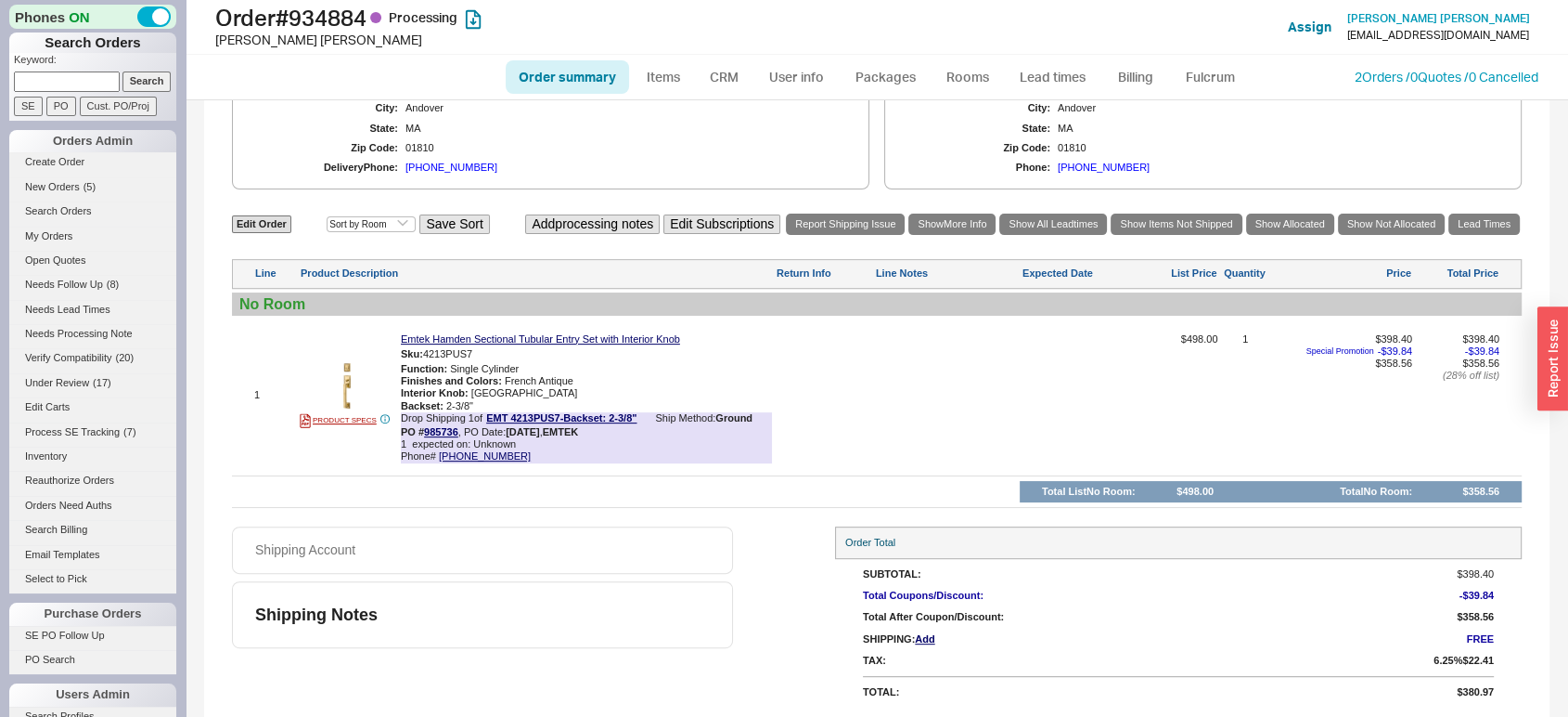
scroll to position [392, 0]
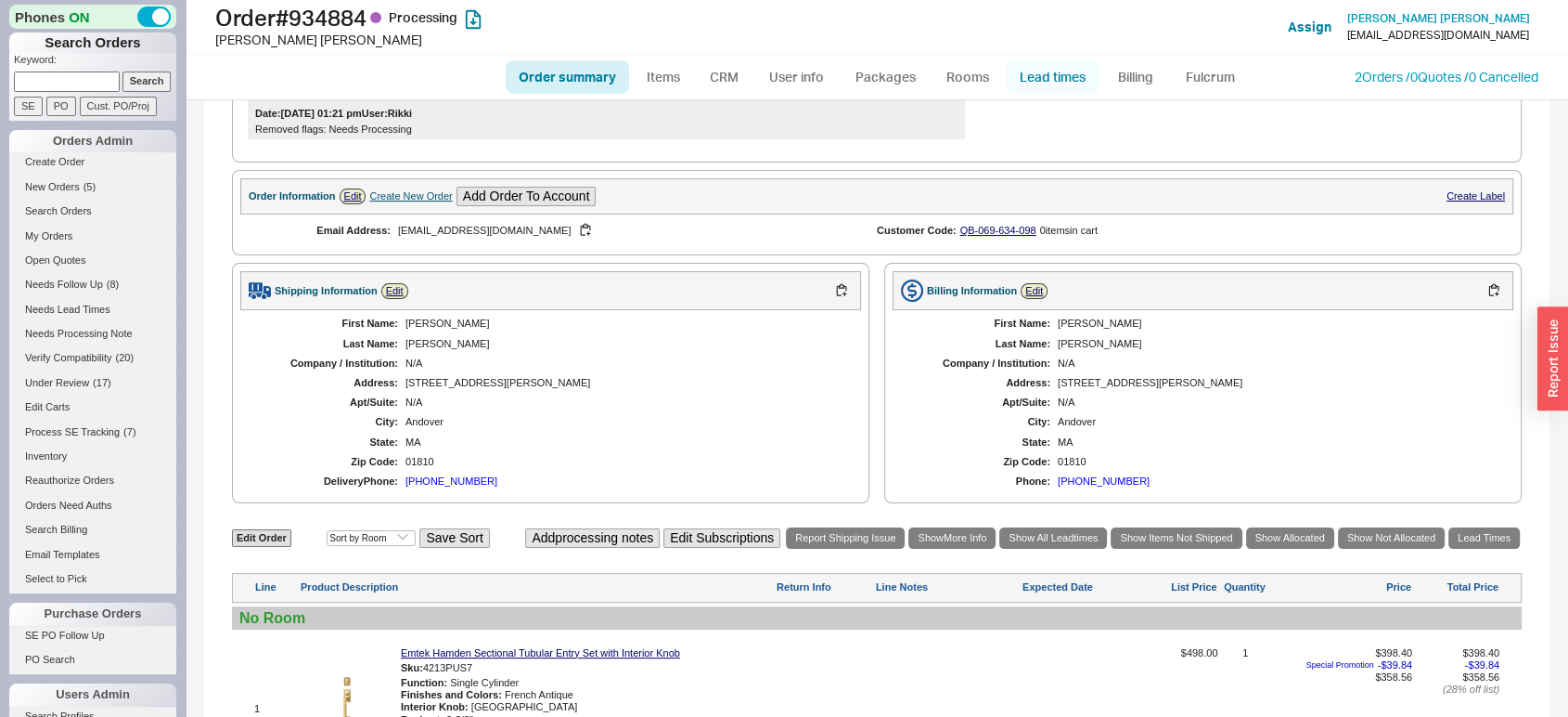
click at [1058, 74] on link "Lead times" at bounding box center [1052, 77] width 93 height 34
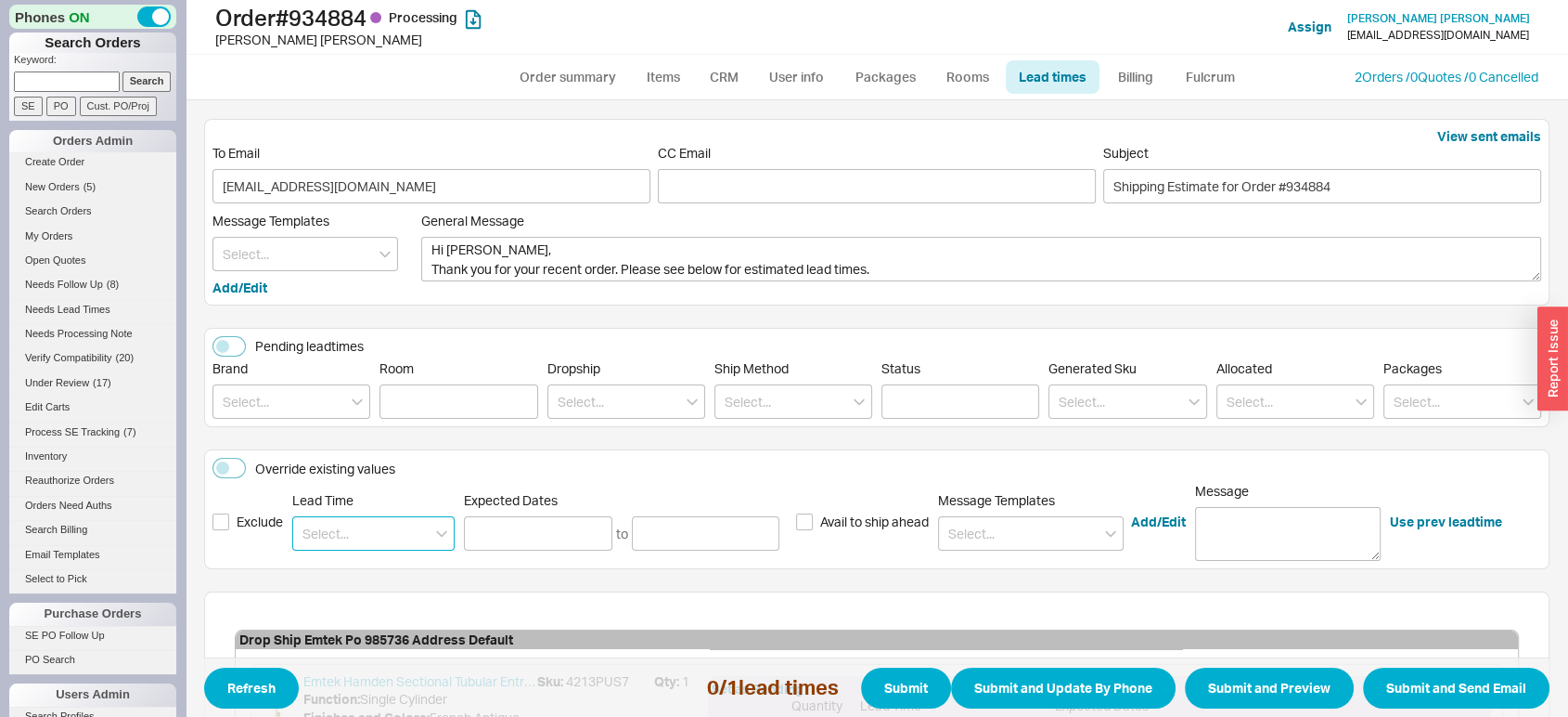
click at [357, 522] on input at bounding box center [373, 534] width 163 height 35
click at [397, 591] on div "2 - 5 Weeks" at bounding box center [373, 605] width 161 height 34
type input "2 - 5 Weeks"
type input "09/03/2025"
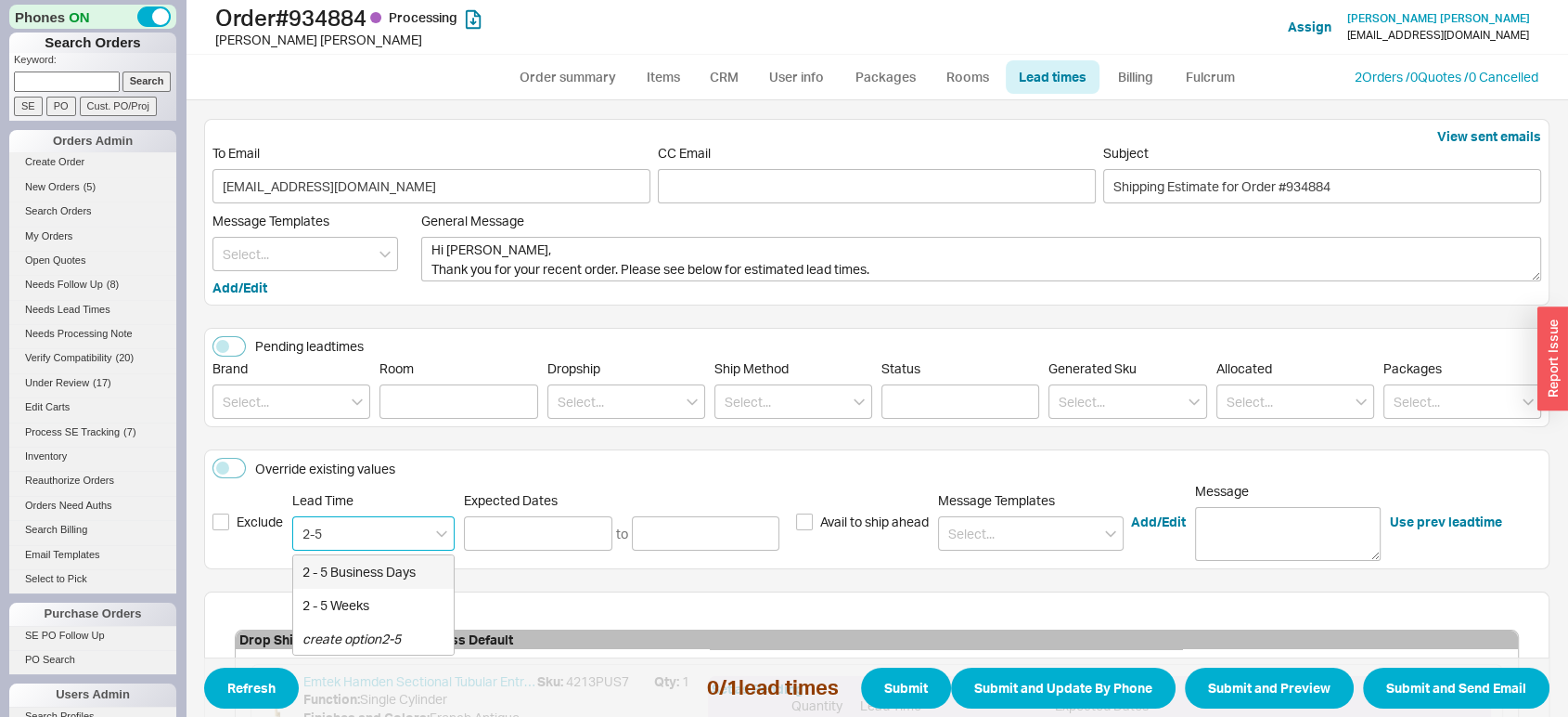
type input "09/24/2025"
type input "2 - 5 Weeks"
click at [423, 538] on icon "button" at bounding box center [423, 534] width 8 height 12
click at [377, 536] on input at bounding box center [373, 534] width 163 height 35
click at [379, 571] on div "2 - 5 Business Days" at bounding box center [373, 571] width 161 height 34
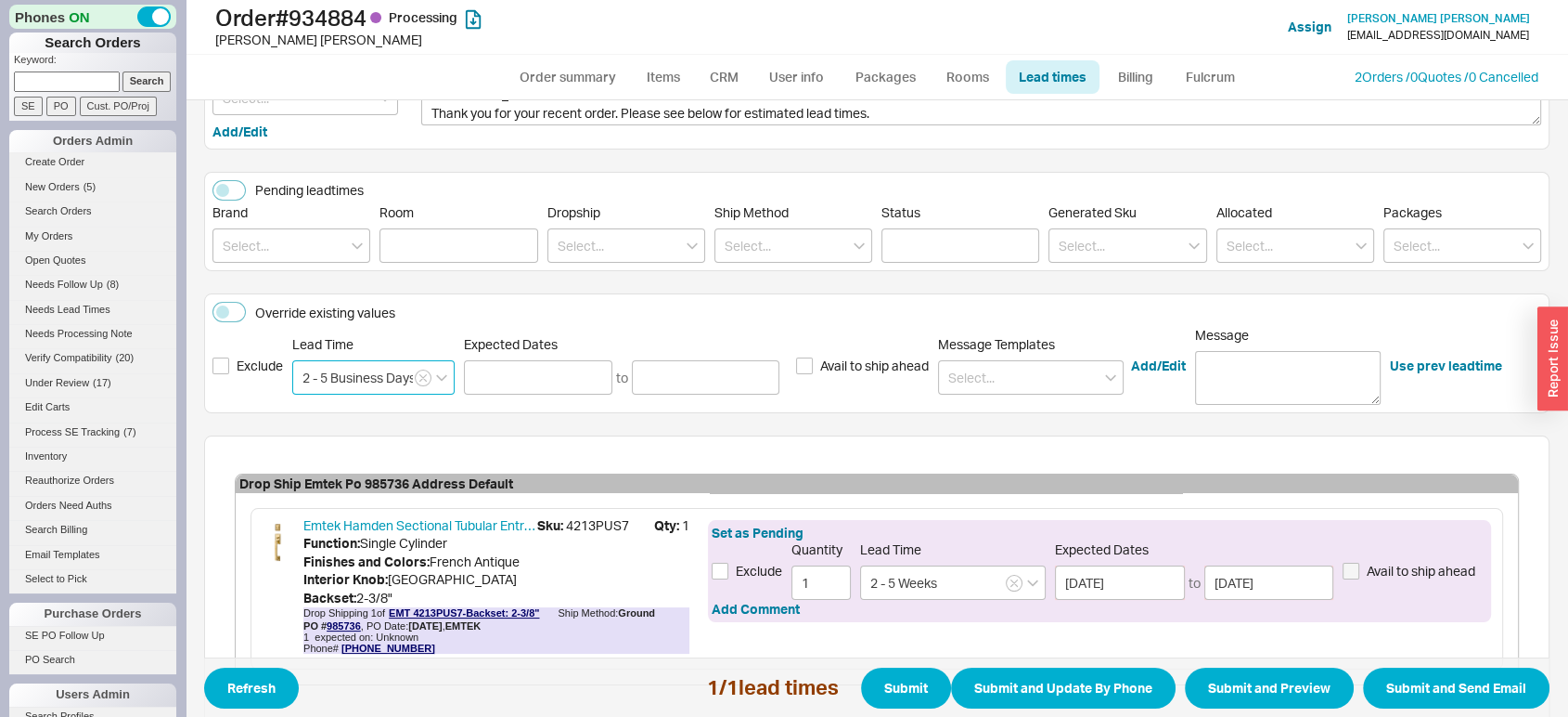
scroll to position [158, 0]
type input "2 - 5 Business Days"
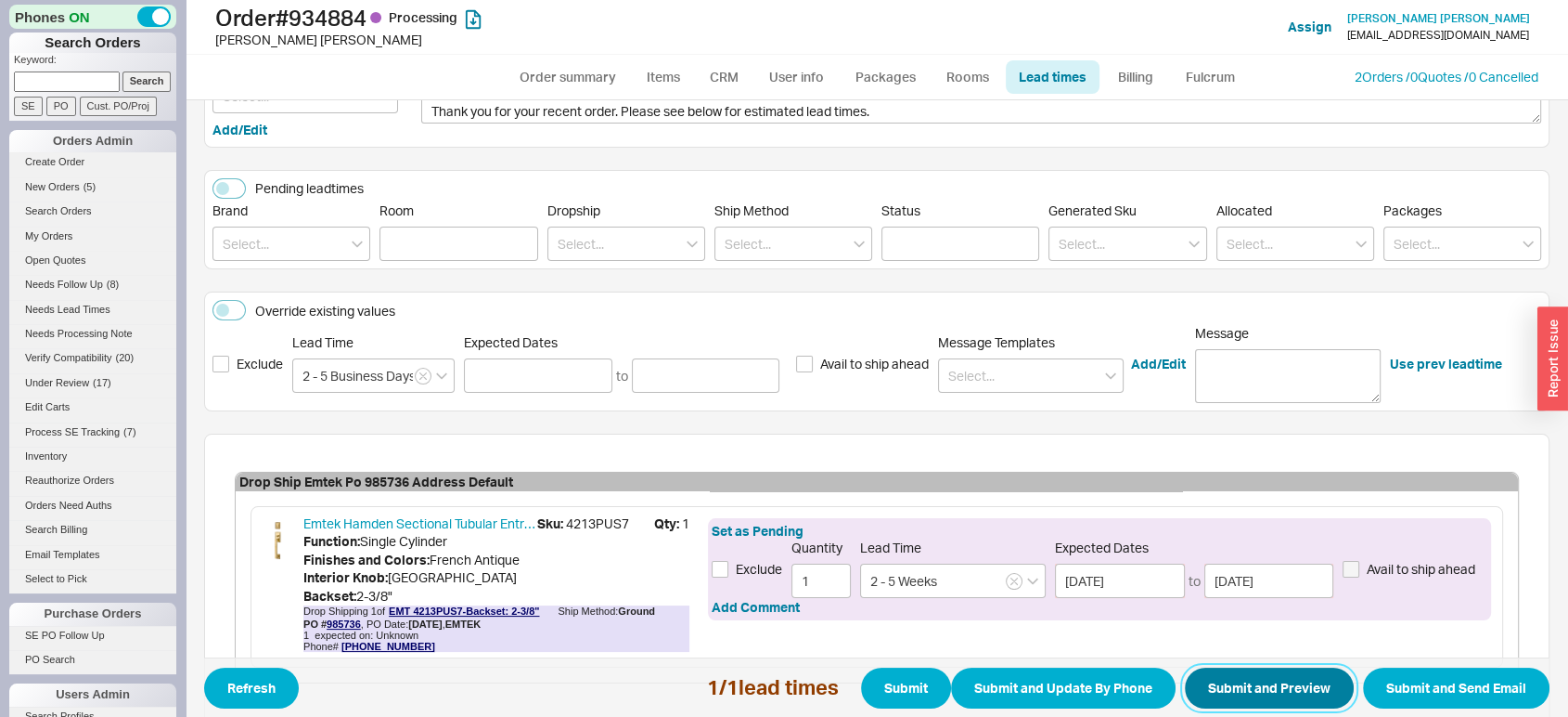
click at [1247, 689] on button "Submit and Preview" at bounding box center [1268, 688] width 169 height 40
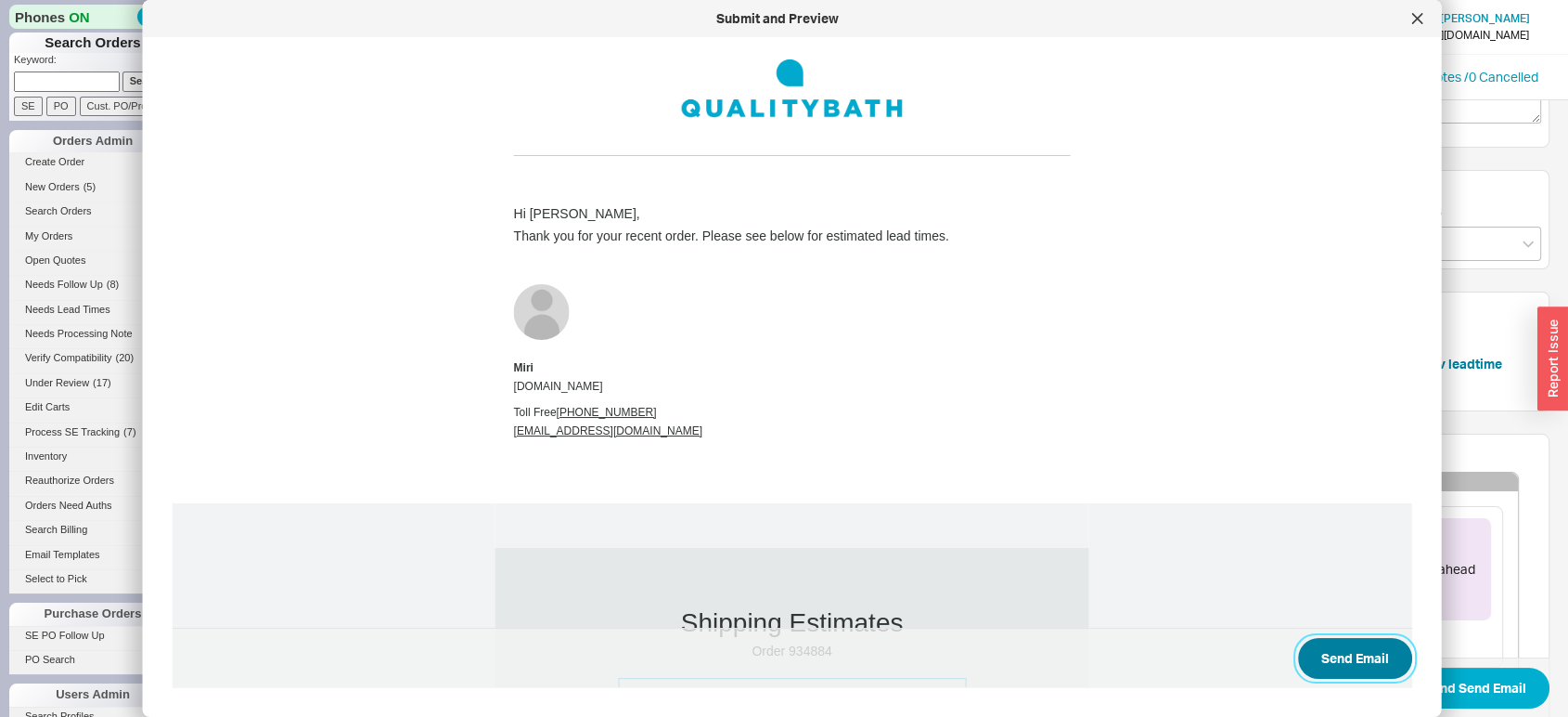
click at [1326, 642] on button "Send Email" at bounding box center [1355, 658] width 115 height 40
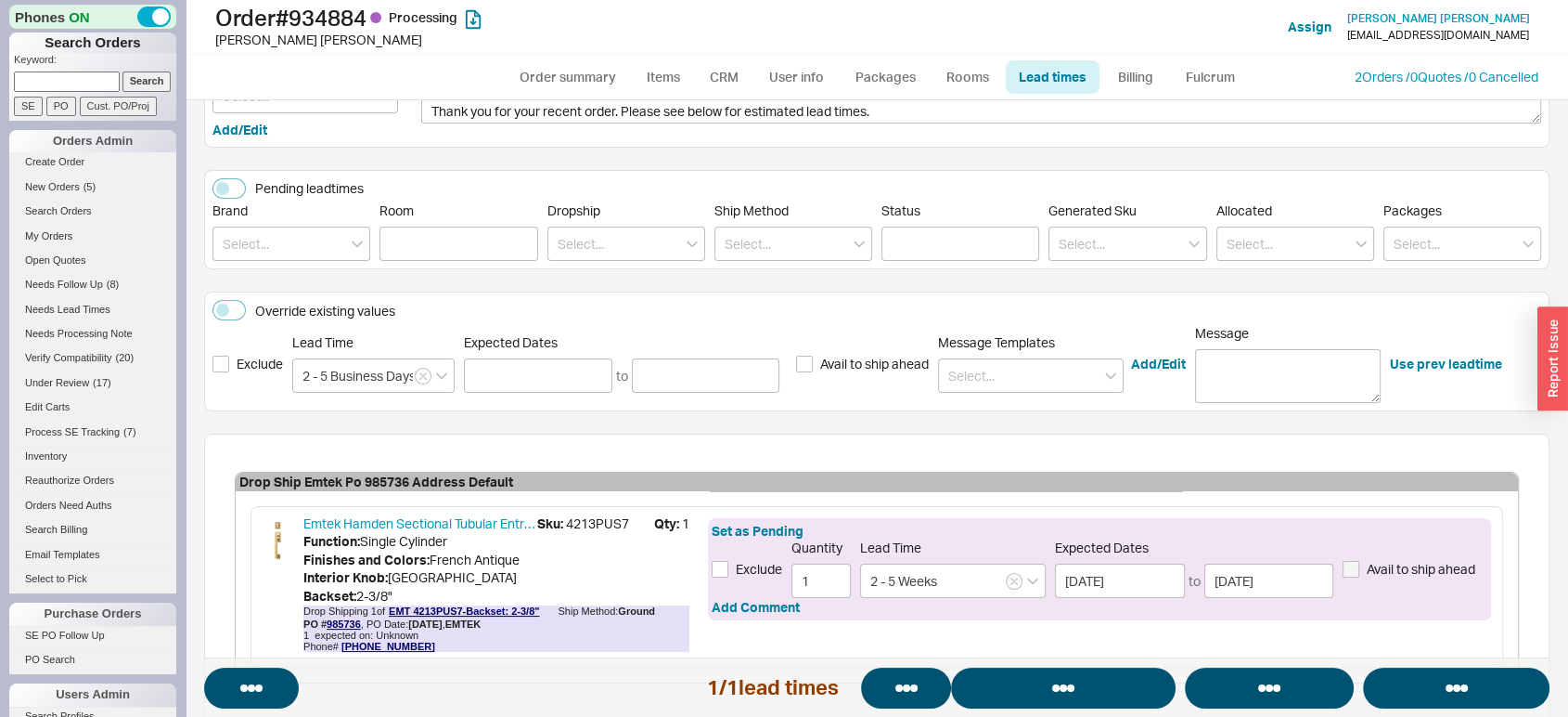
select select "*"
select select "LOW"
select select "3"
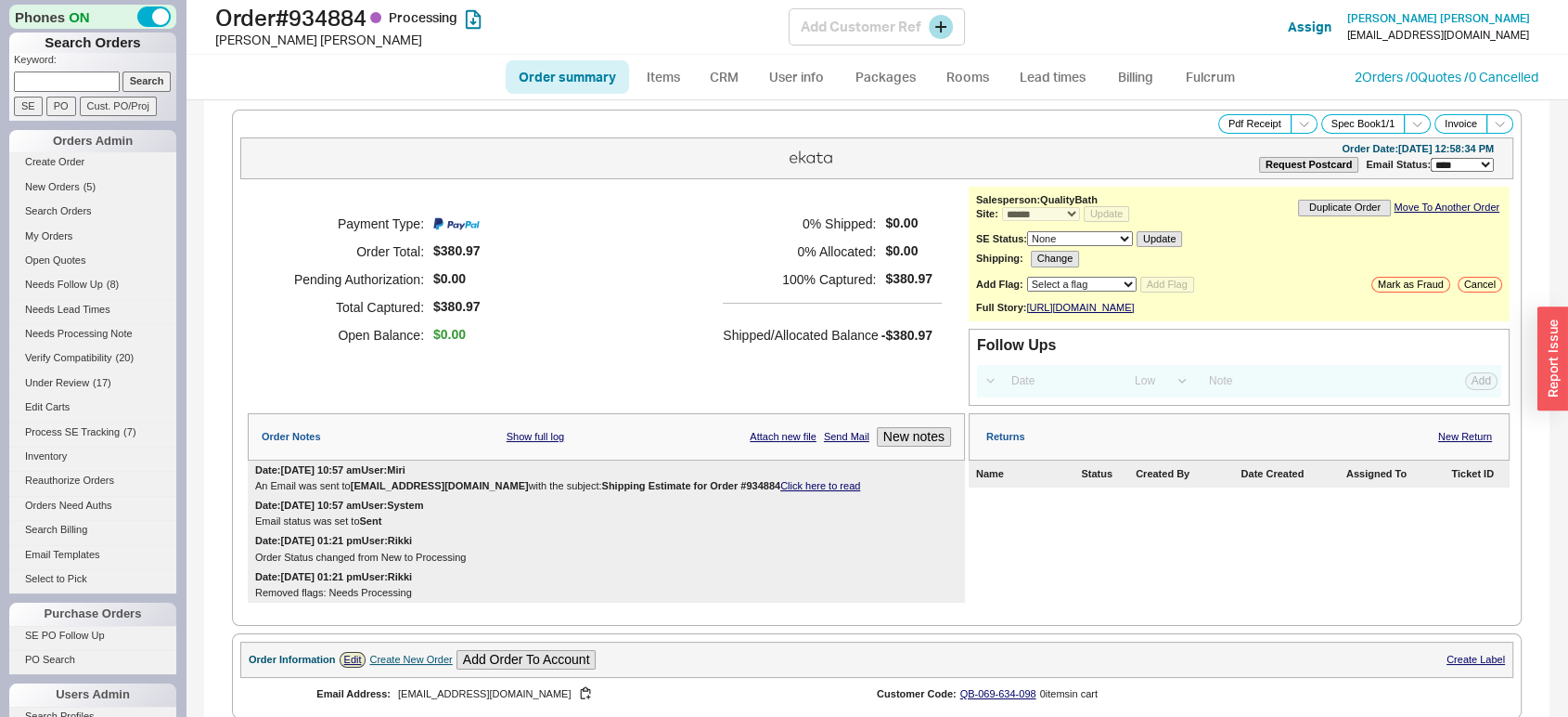
select select "*"
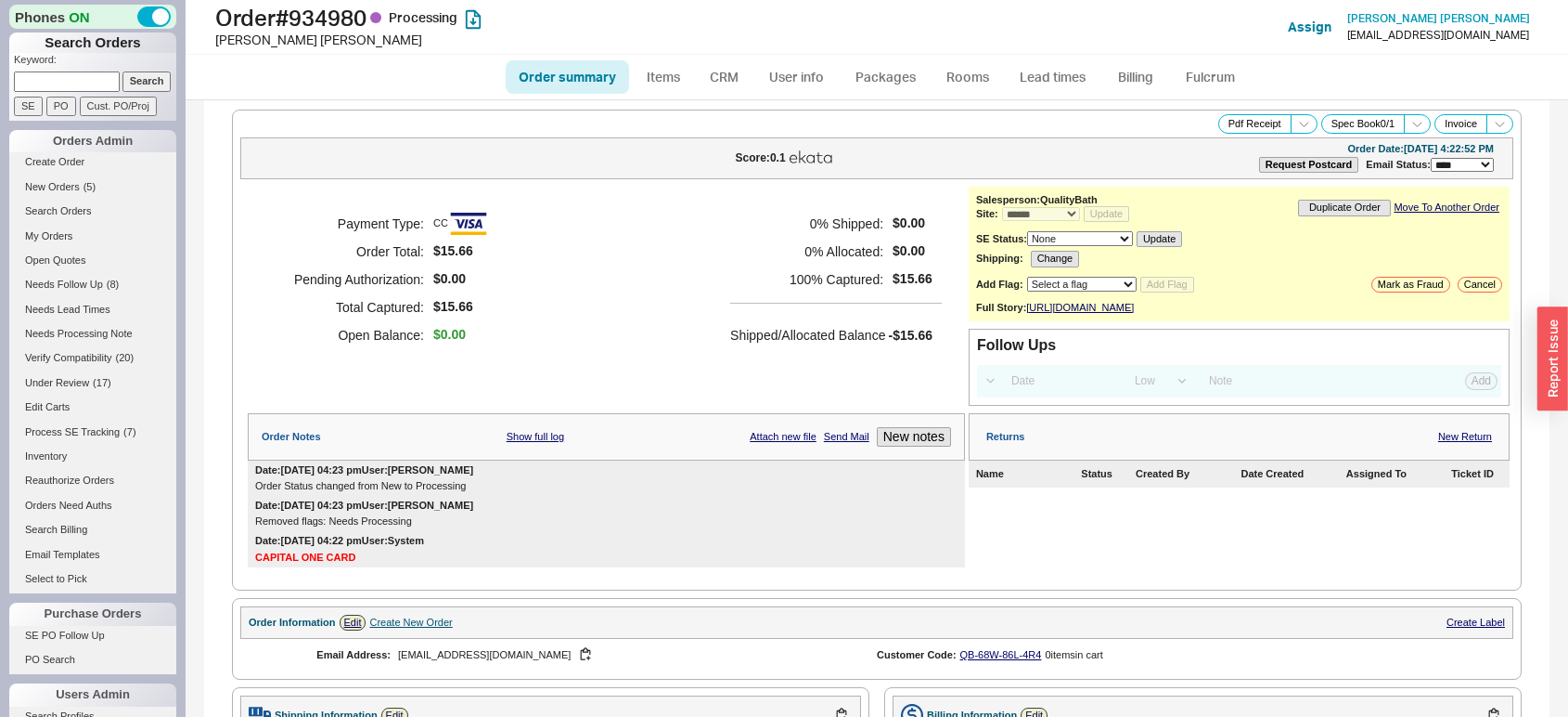
select select "*"
select select "LOW"
select select "3"
click at [1066, 73] on link "Lead times" at bounding box center [1052, 77] width 93 height 34
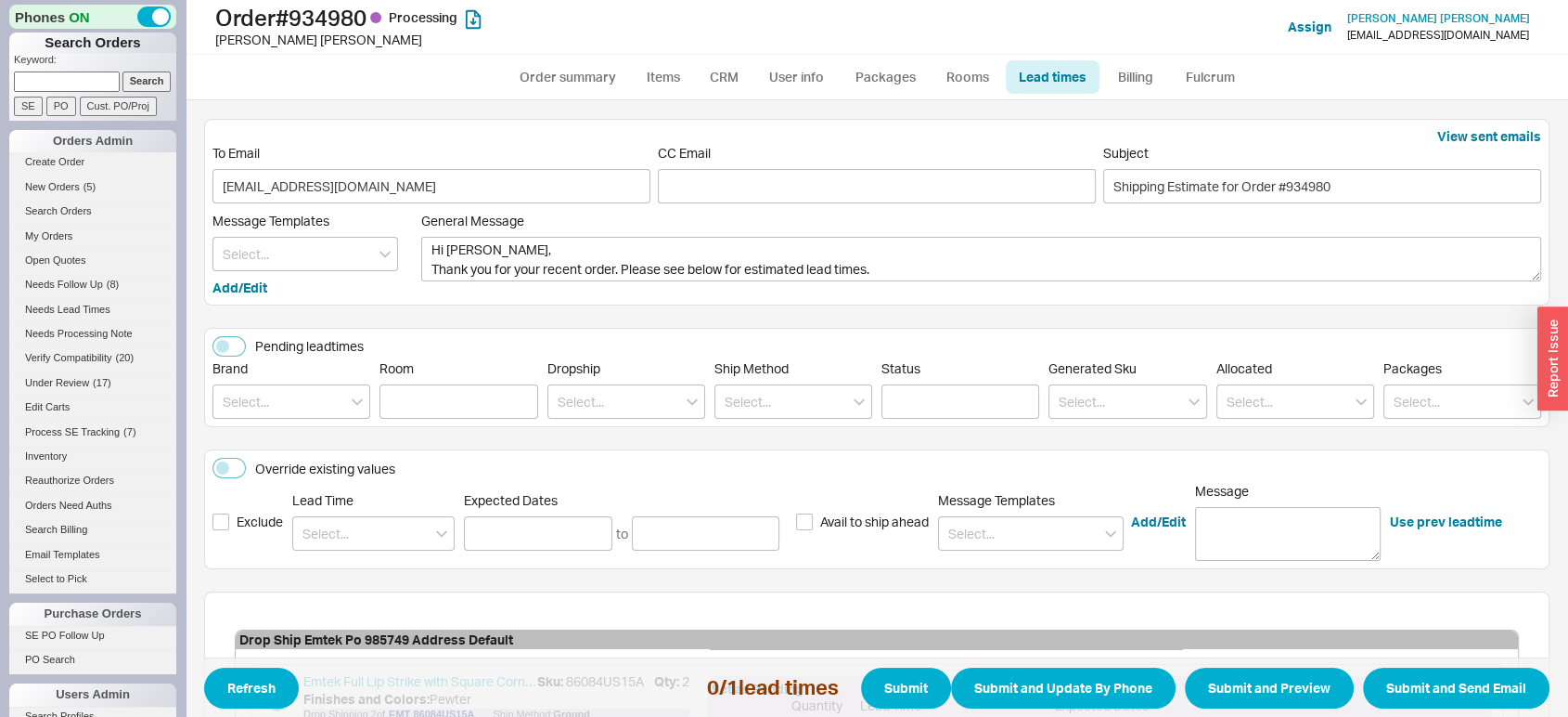
scroll to position [240, 0]
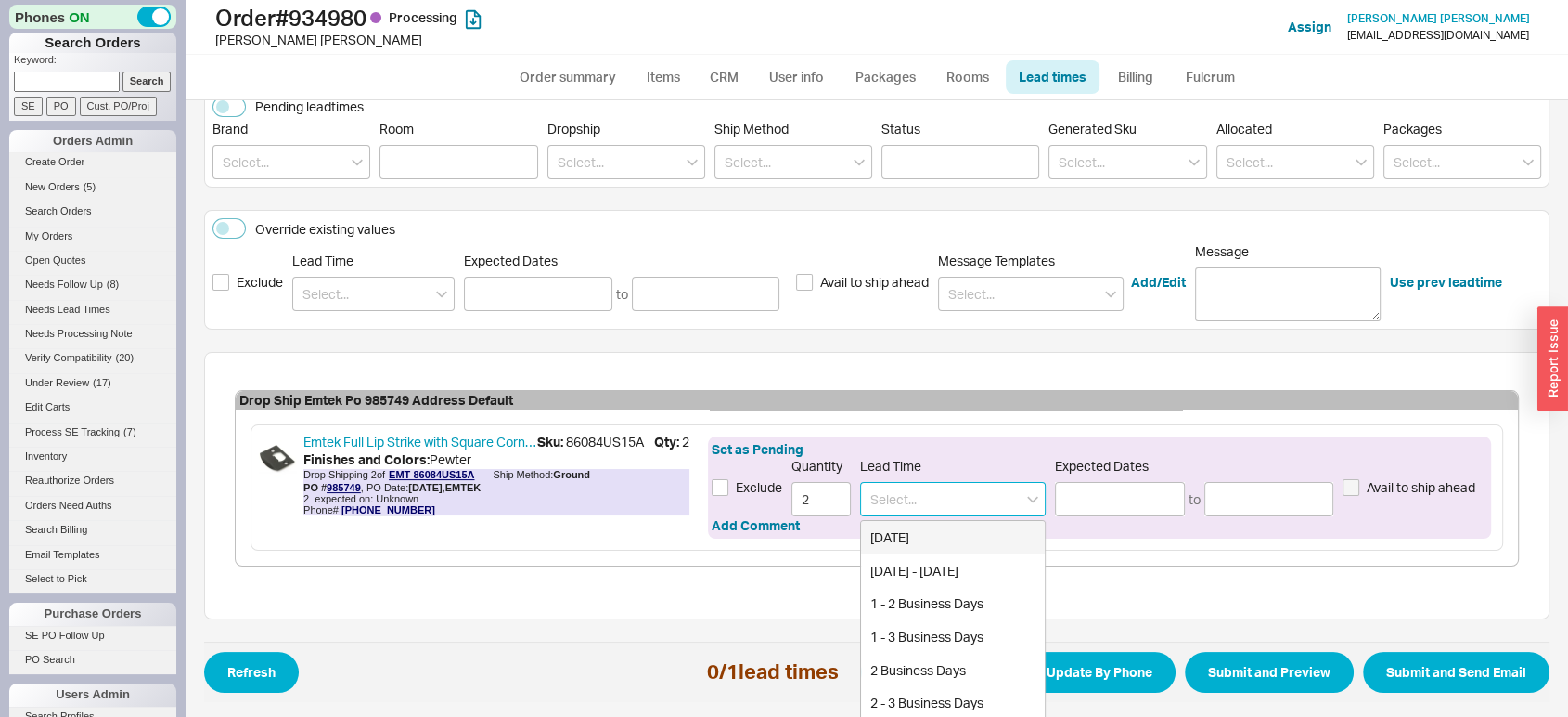
click at [883, 502] on input at bounding box center [953, 499] width 186 height 35
click at [955, 690] on div "2 - 5 Business Days" at bounding box center [953, 703] width 184 height 34
type input "2 - 5 Business Days"
type input "[DATE]"
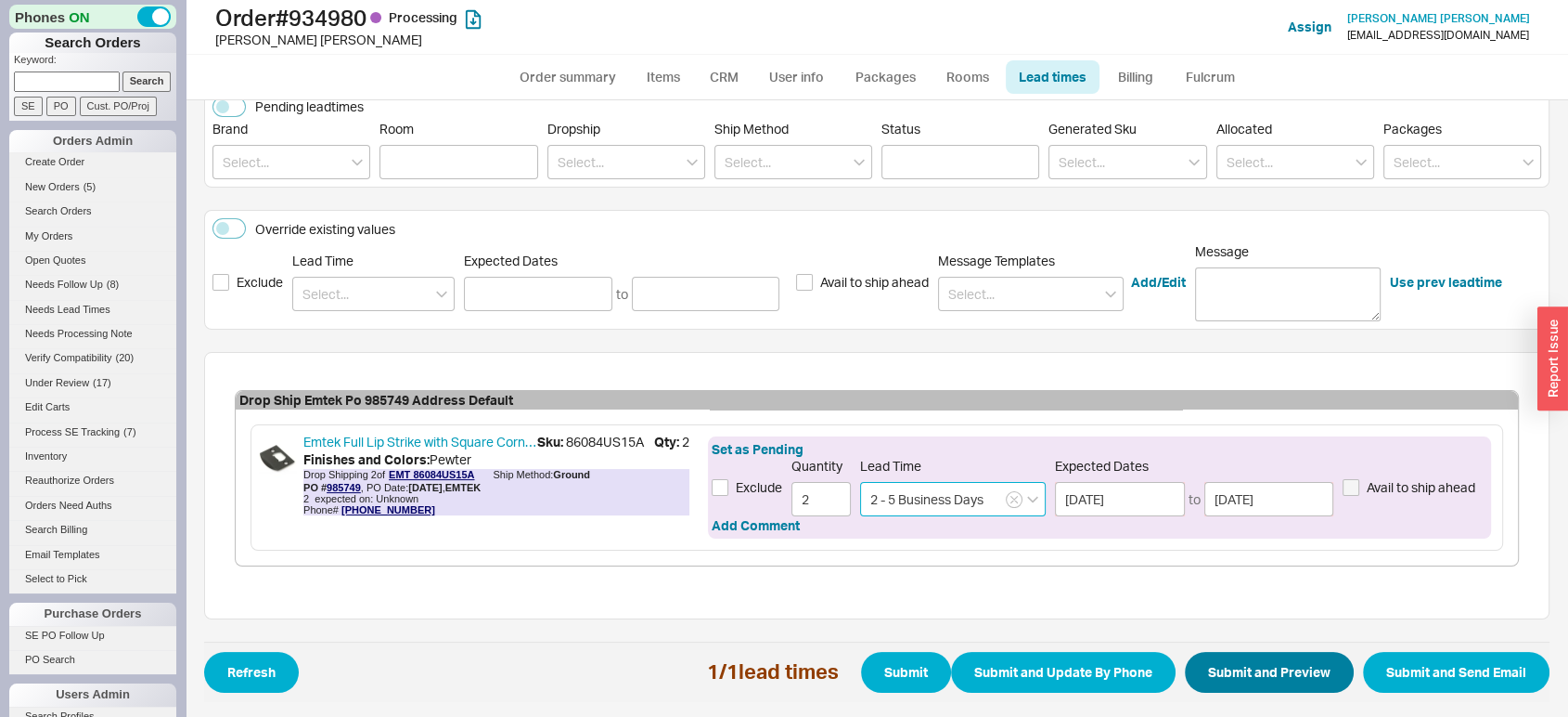
type input "2 - 5 Business Days"
click at [1248, 666] on button "Submit and Preview" at bounding box center [1268, 672] width 169 height 40
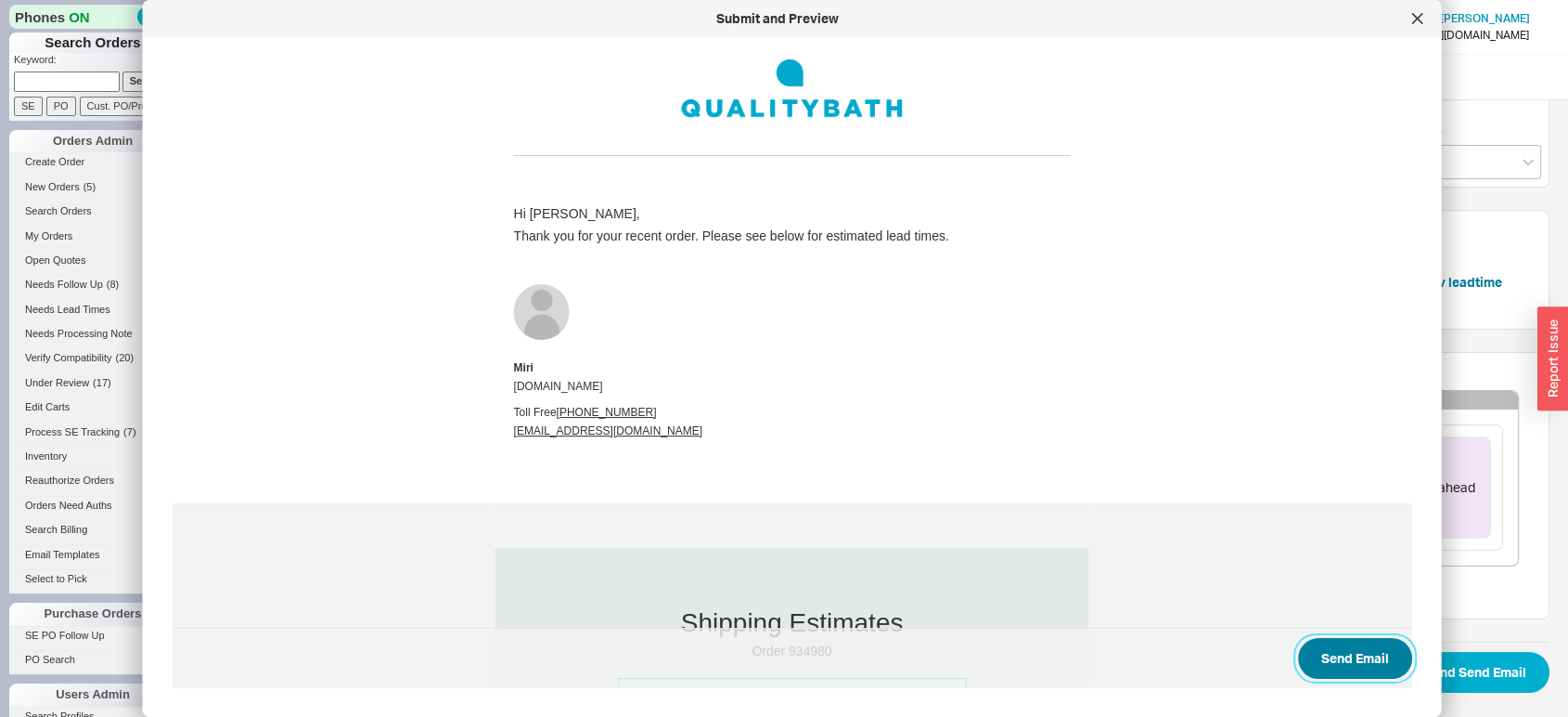
click at [1323, 655] on button "Send Email" at bounding box center [1355, 658] width 115 height 40
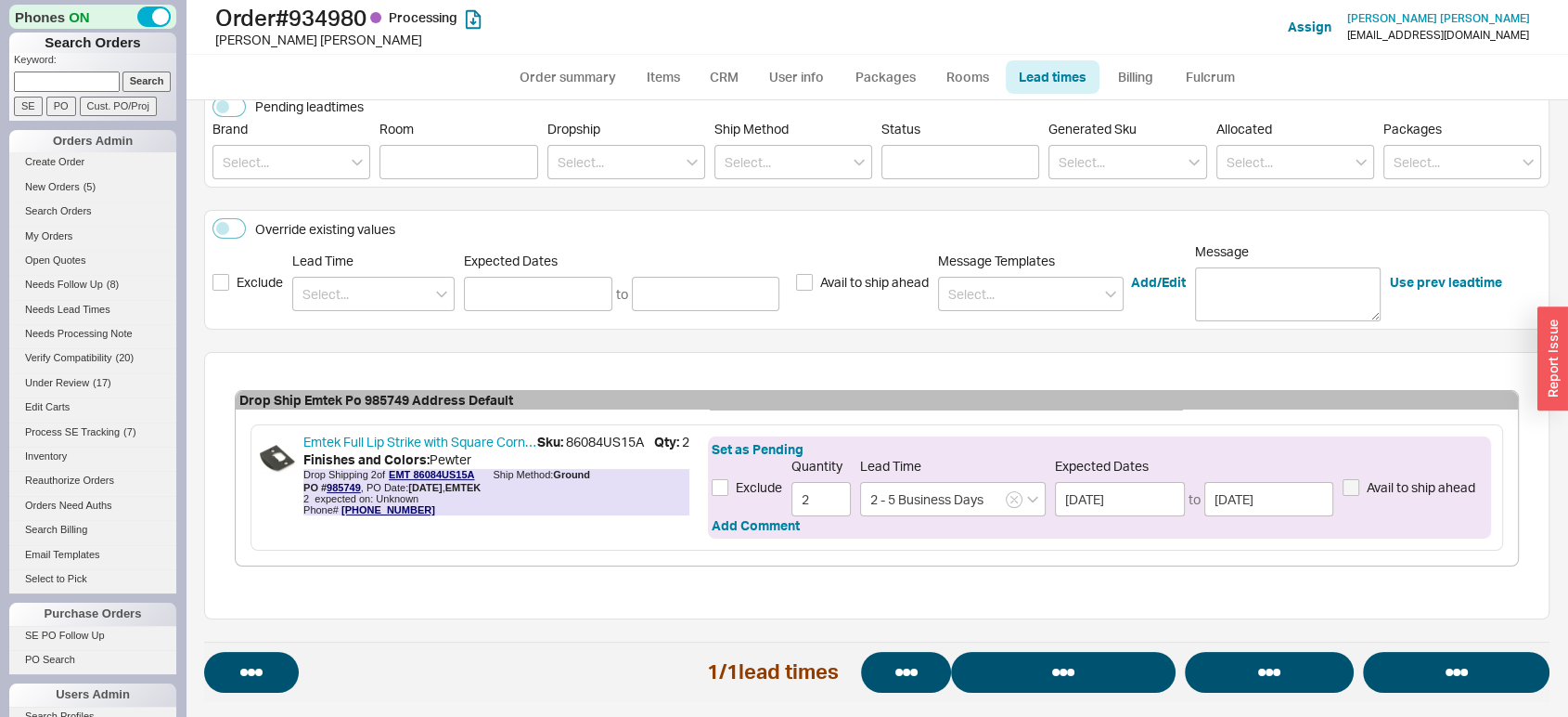
select select "*"
select select "LOW"
select select "3"
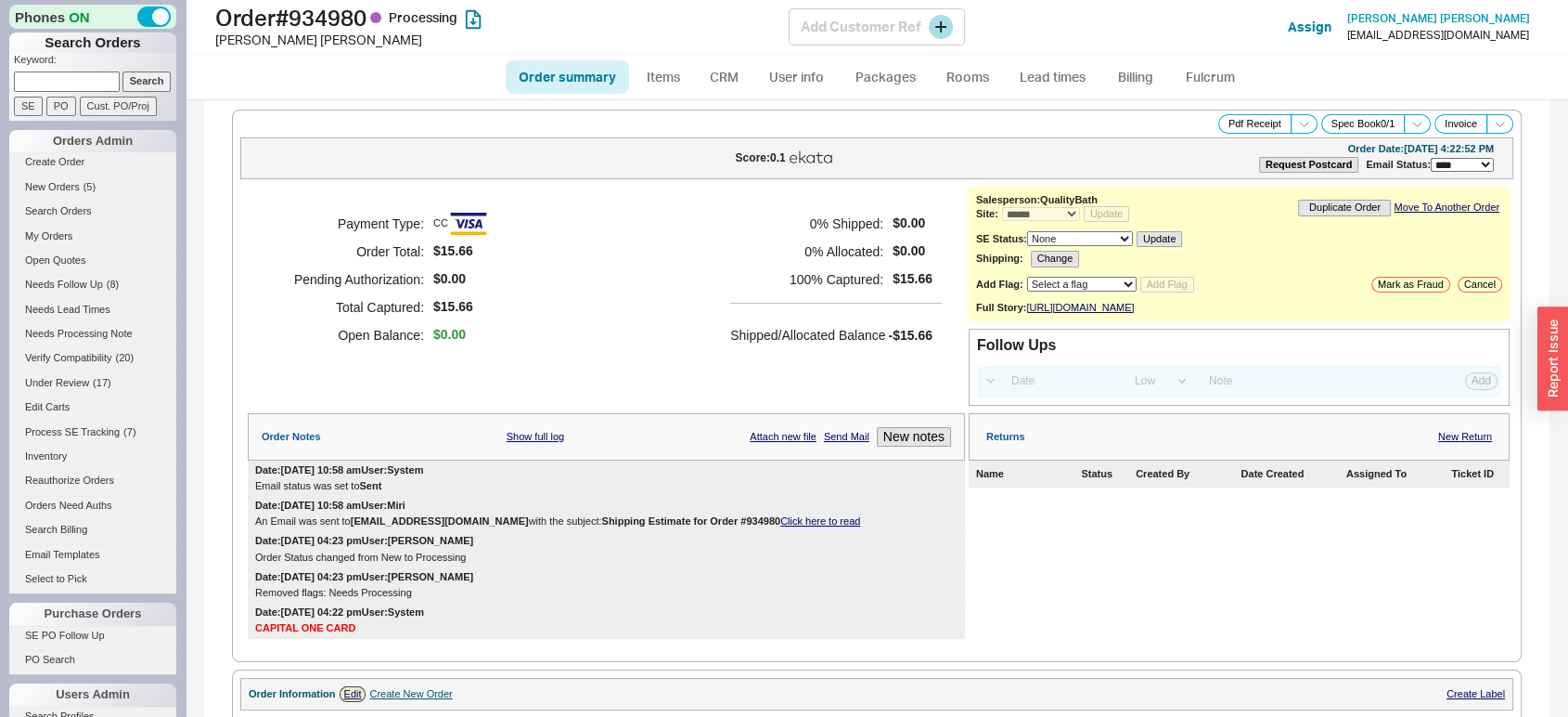
select select "*"
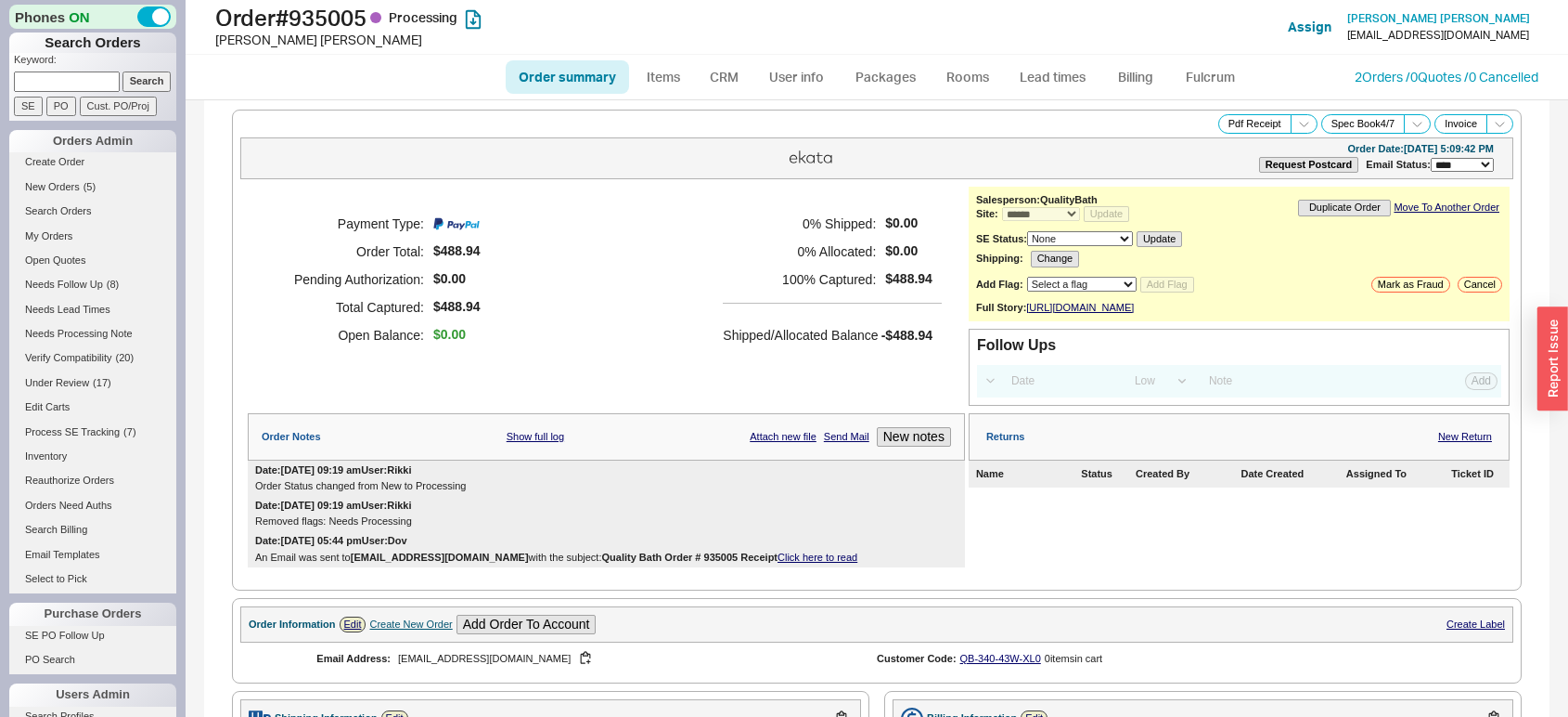
select select "*"
select select "LOW"
select select "3"
click at [1033, 86] on link "Lead times" at bounding box center [1052, 77] width 93 height 34
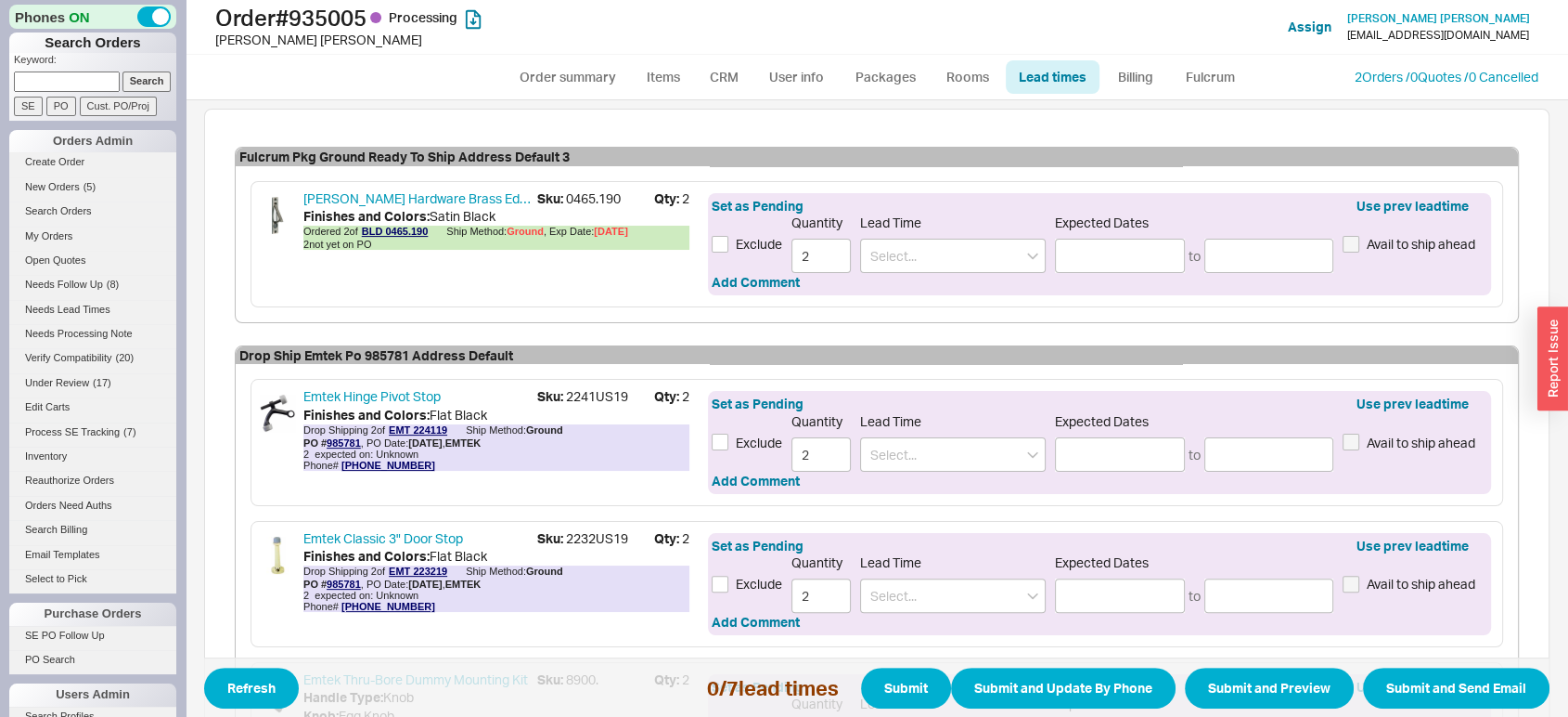
scroll to position [487, 0]
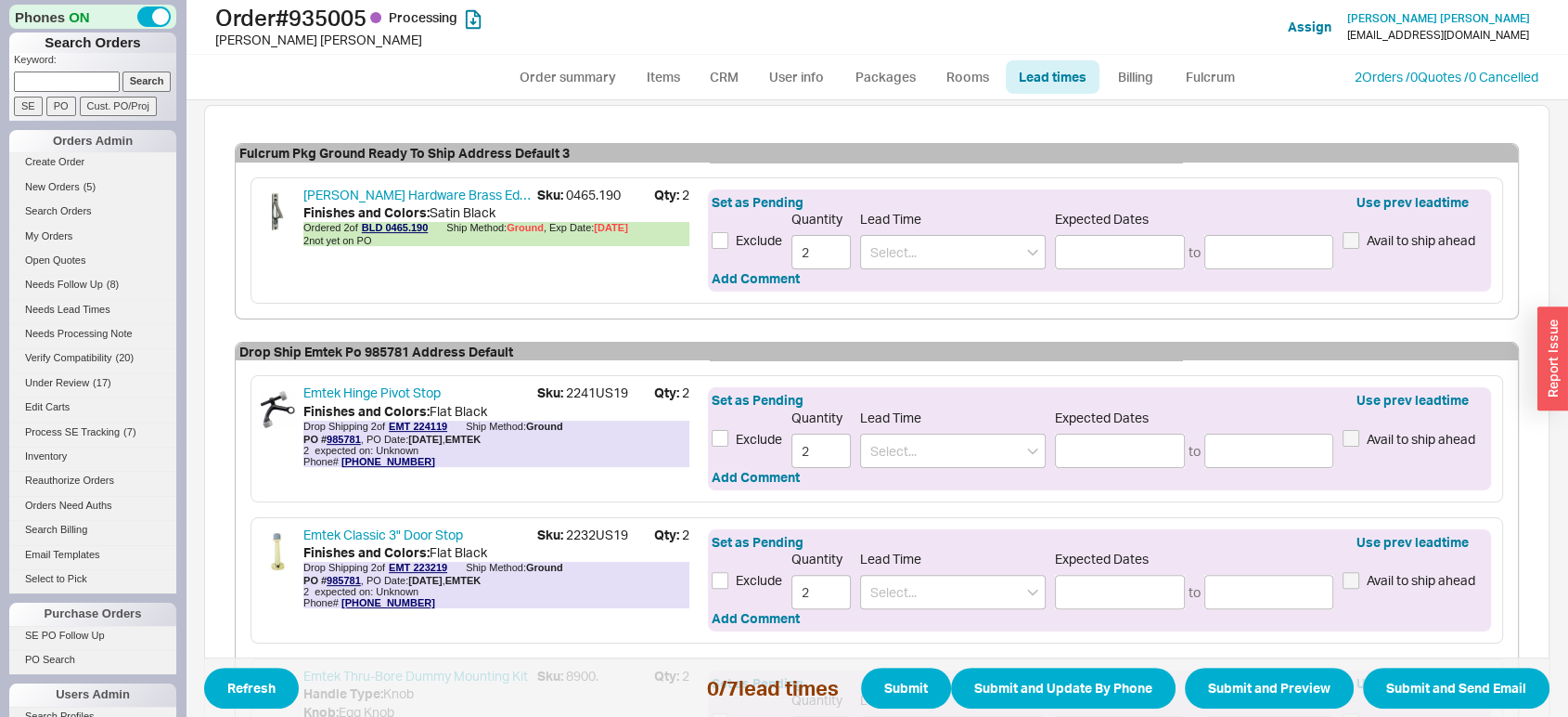
click at [941, 428] on div "Lead Time" at bounding box center [953, 438] width 186 height 59
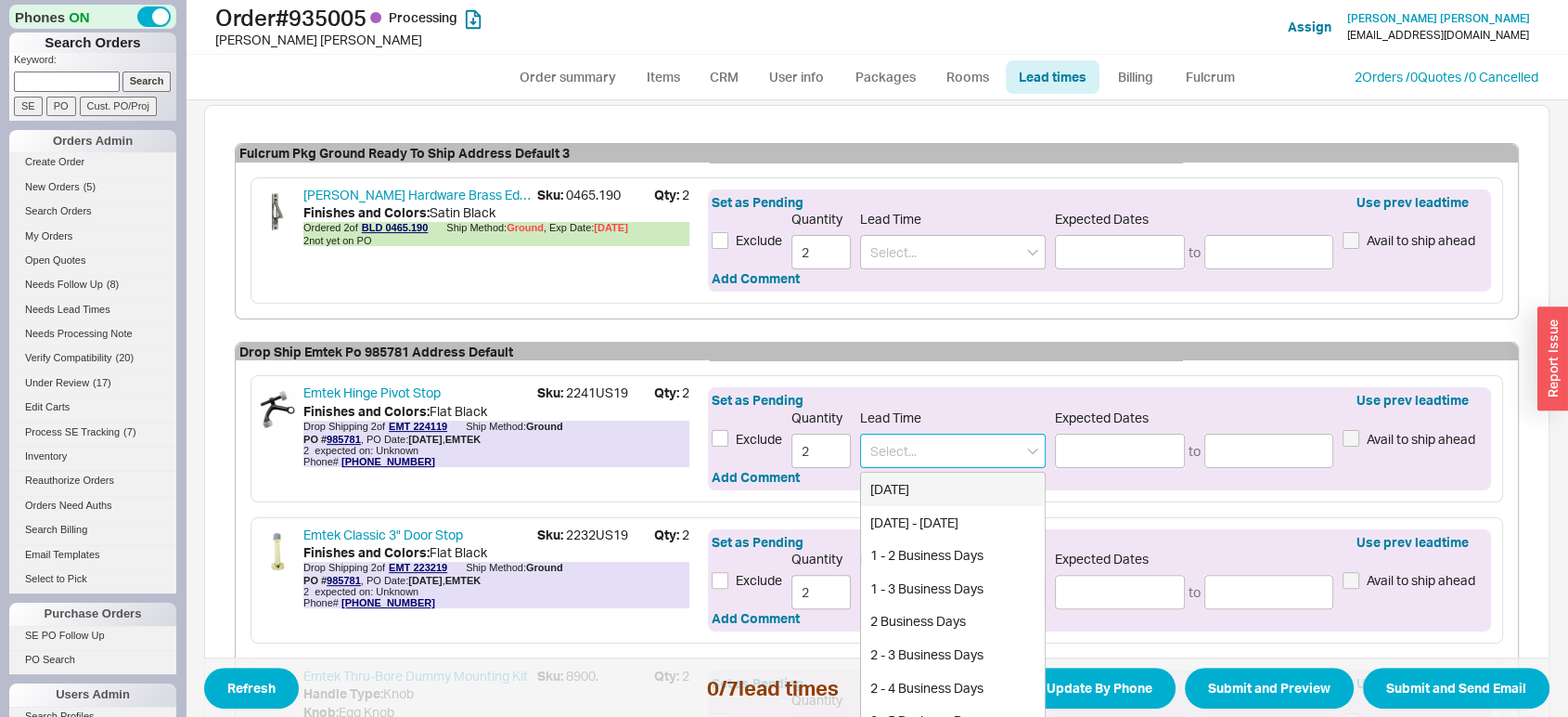
click at [939, 449] on input at bounding box center [953, 451] width 186 height 35
click at [935, 651] on div "2 - 5 Business Days" at bounding box center [953, 654] width 184 height 34
type input "2 - 5 Business Days"
type input "08/22/2025"
type input "08/27/2025"
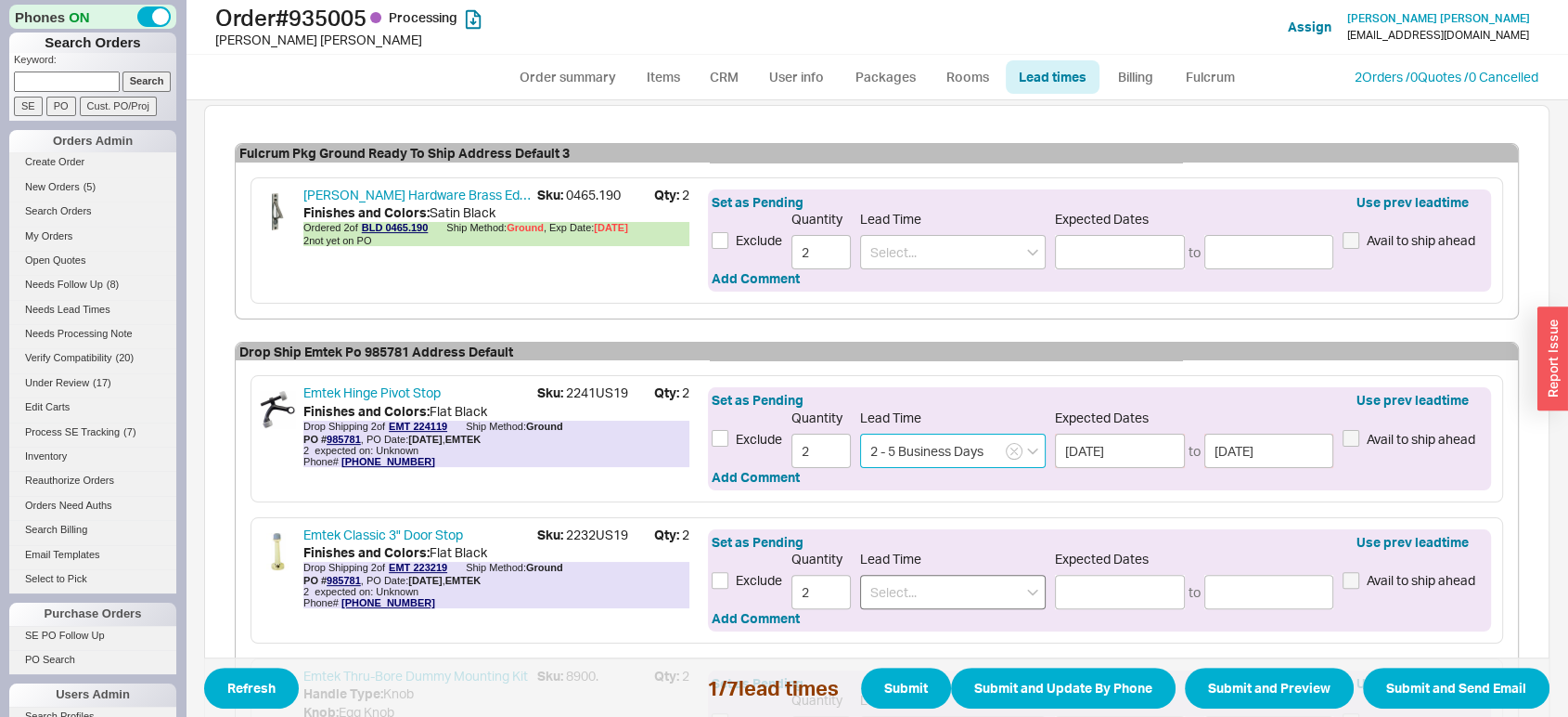
type input "2 - 5 Business Days"
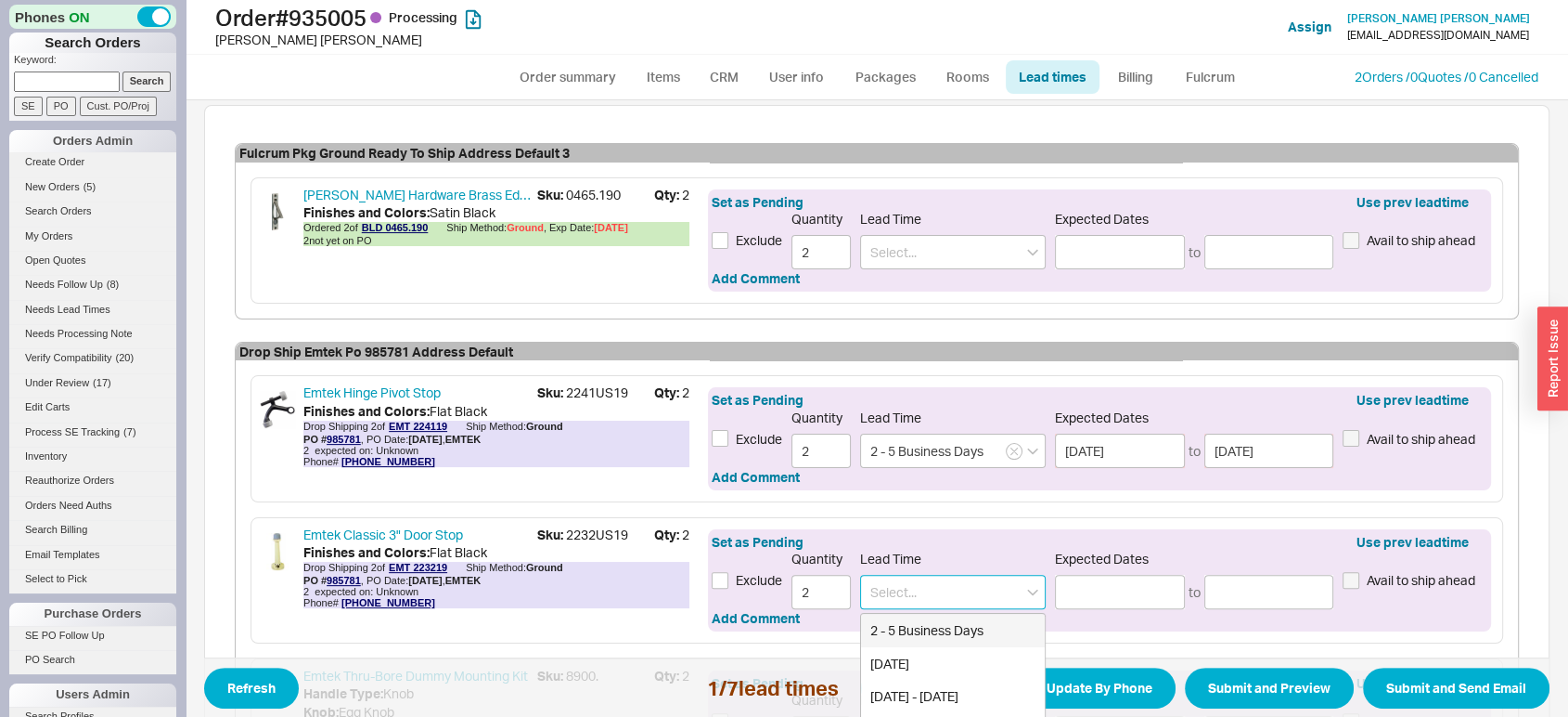
click at [945, 602] on input at bounding box center [953, 592] width 186 height 35
click at [945, 622] on div "2 - 5 Business Days" at bounding box center [953, 630] width 184 height 34
type input "2 - 5 Business Days"
type input "08/22/2025"
type input "08/27/2025"
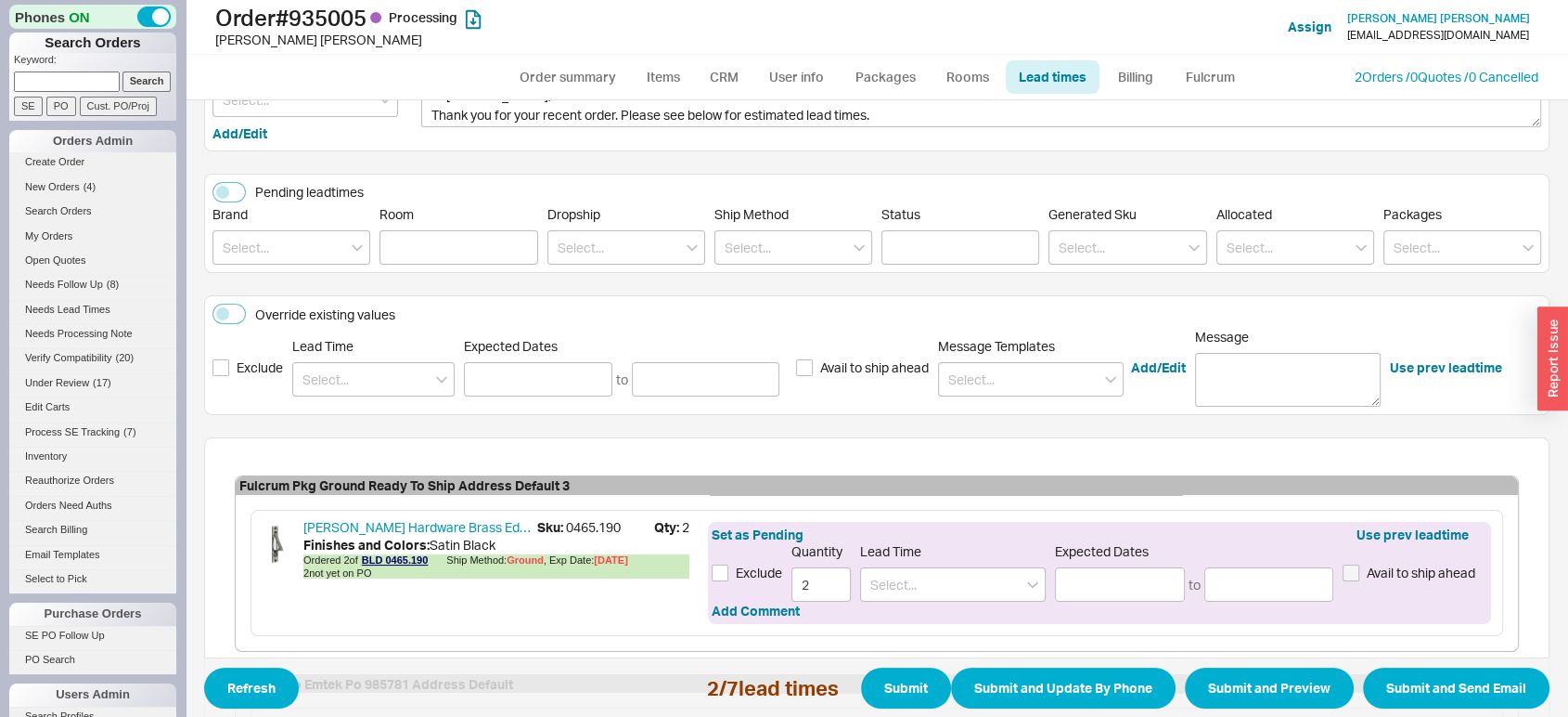
scroll to position [118, 0]
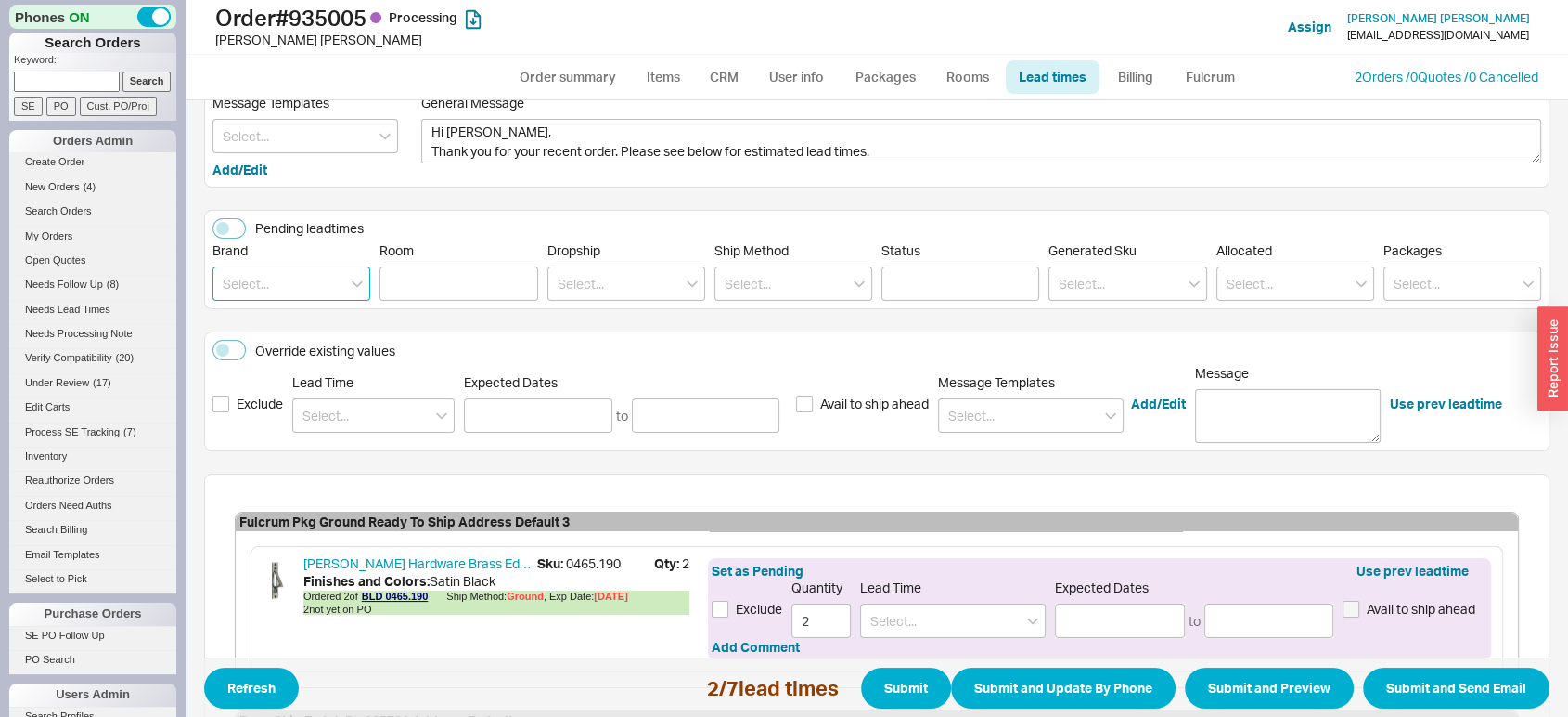
click at [285, 277] on input at bounding box center [292, 284] width 158 height 35
click at [280, 358] on div "Emtek" at bounding box center [292, 374] width 156 height 34
type input "Emtek"
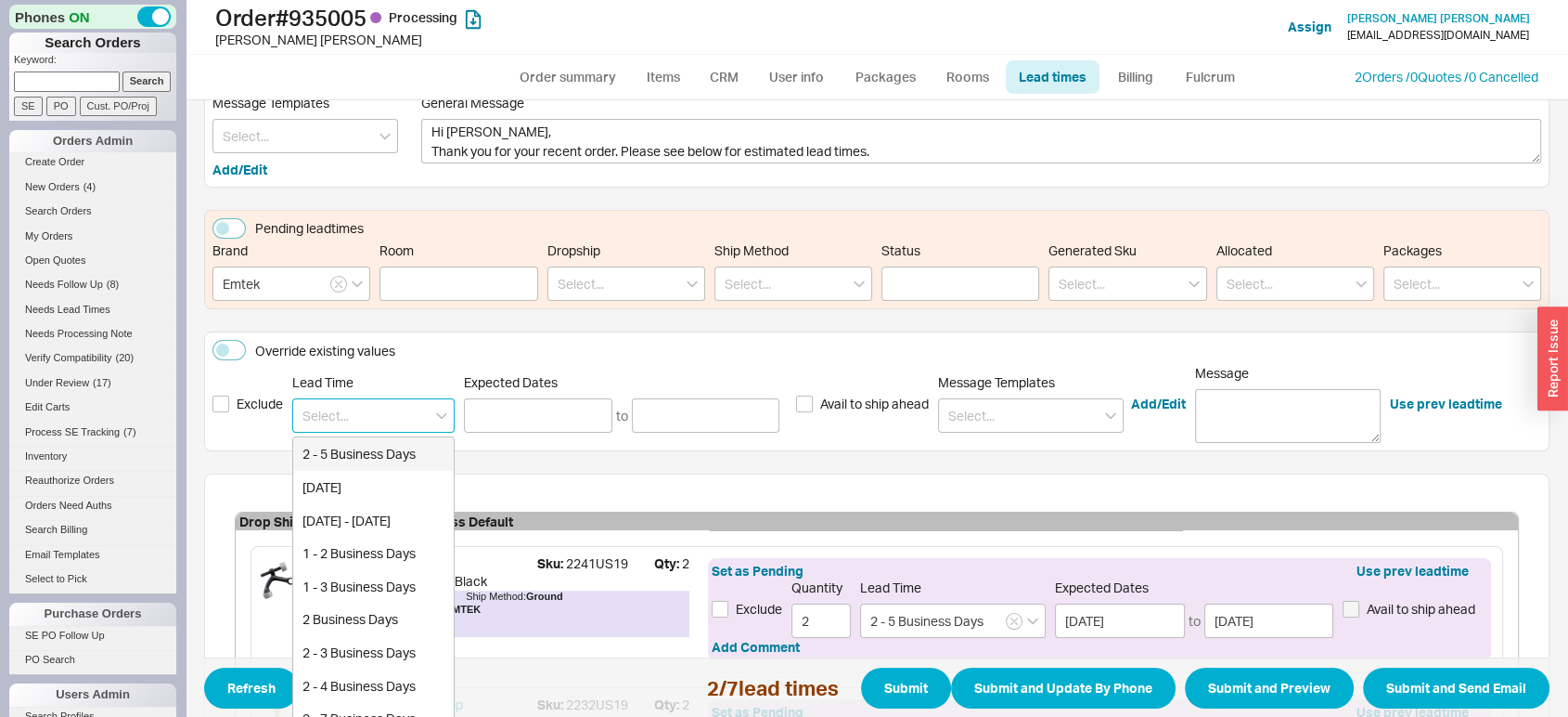
click at [336, 412] on input at bounding box center [373, 415] width 163 height 35
click at [344, 449] on div "2 - 5 Business Days" at bounding box center [373, 454] width 161 height 34
type input "2 - 5 Business Days"
type input "08/22/2025"
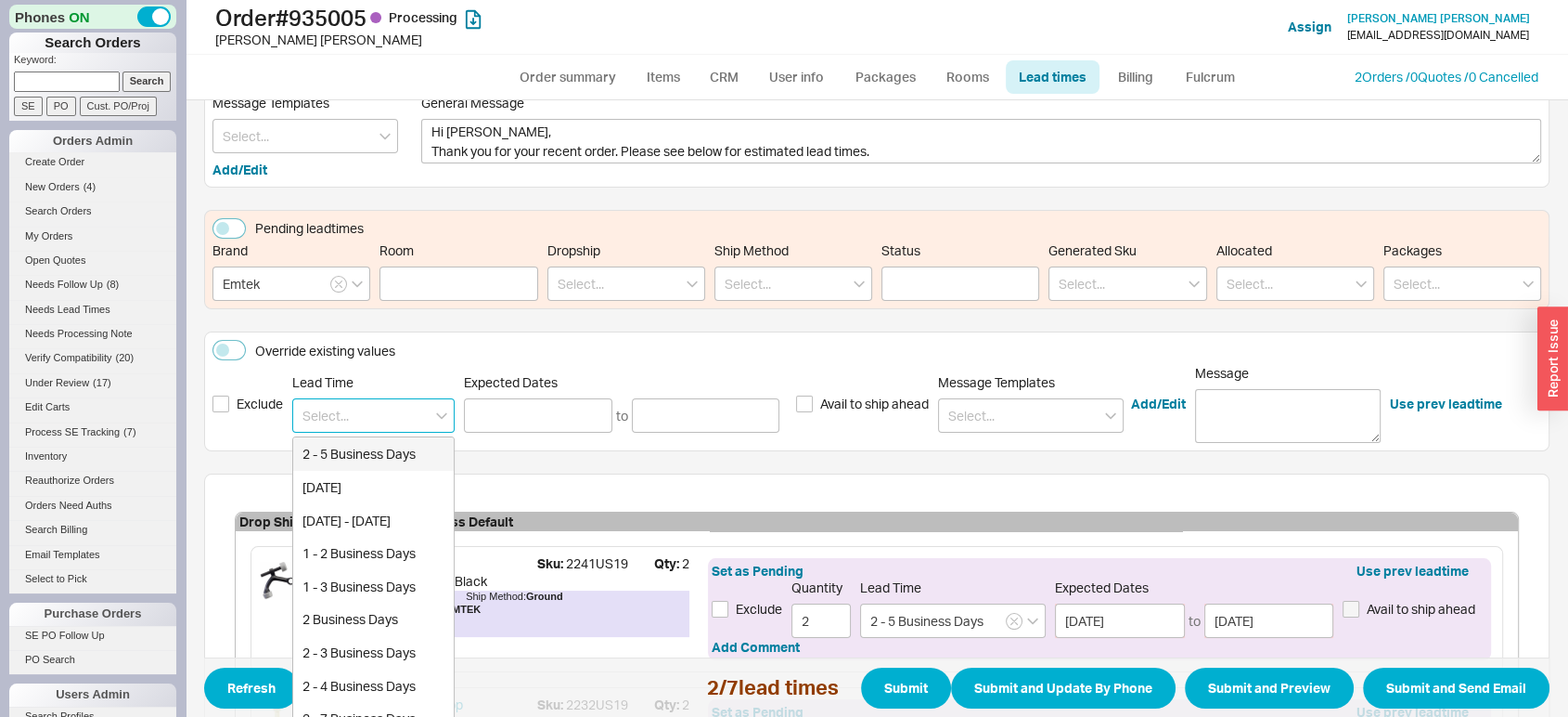
type input "08/27/2025"
type input "2 - 5 Business Days"
type input "08/22/2025"
type input "08/27/2025"
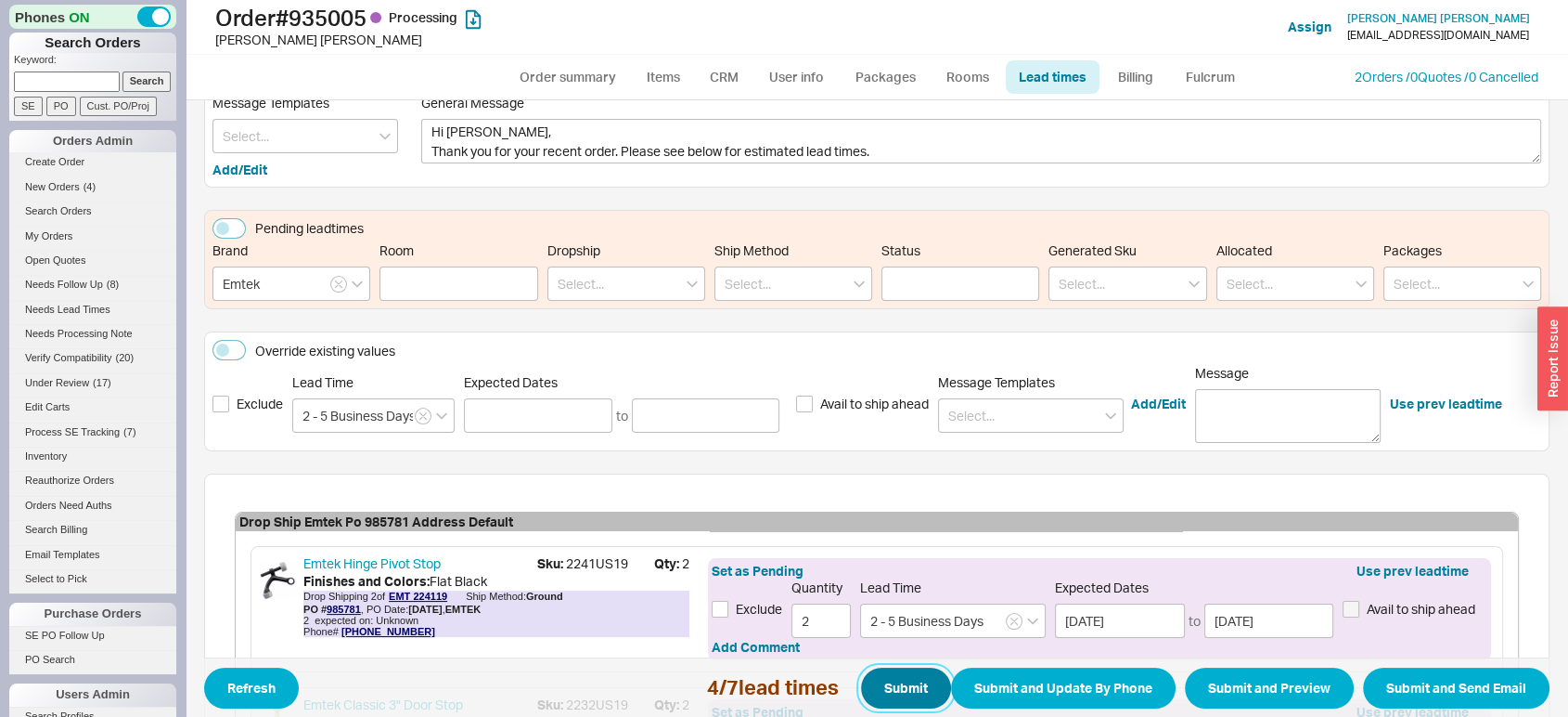
click at [904, 695] on button "Submit" at bounding box center [905, 688] width 90 height 40
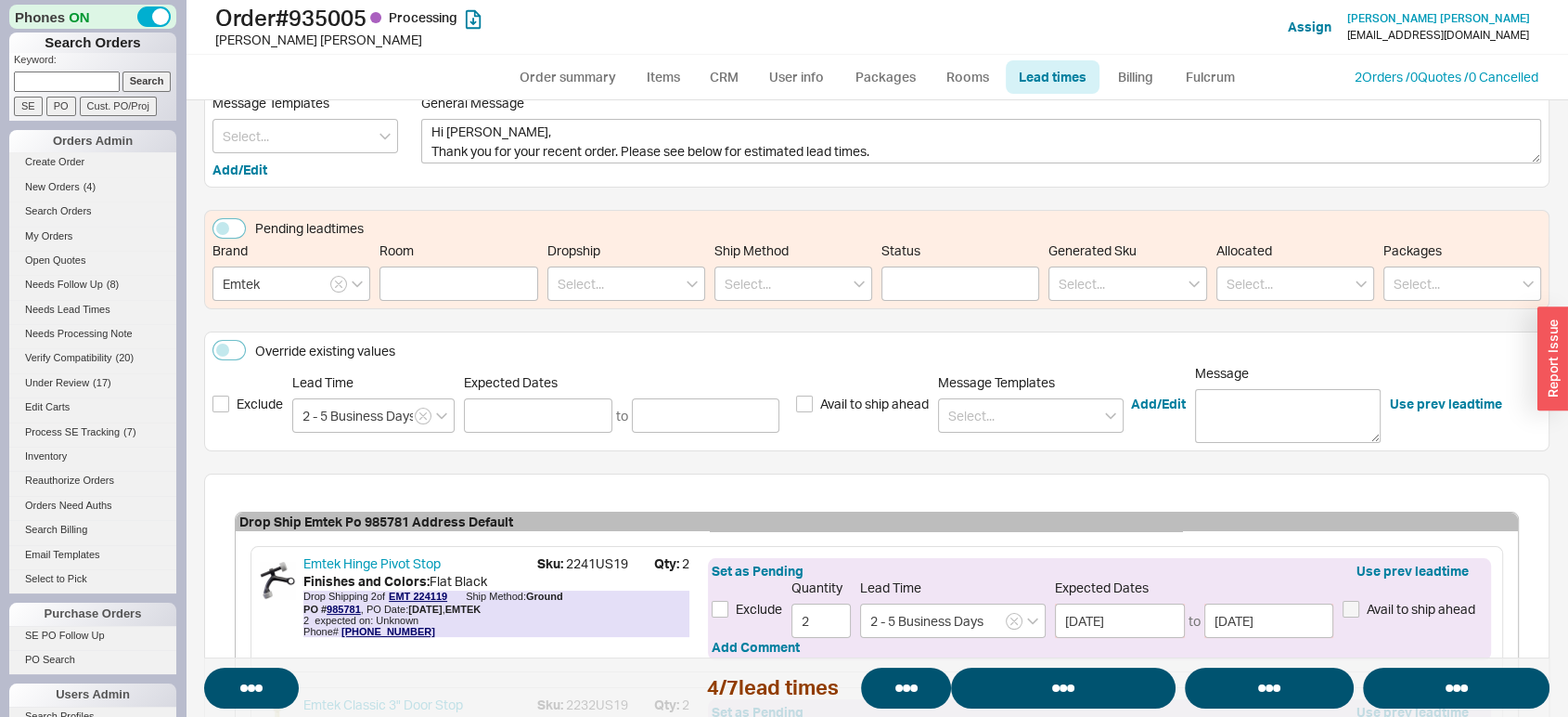
select select "*"
select select "LOW"
select select "3"
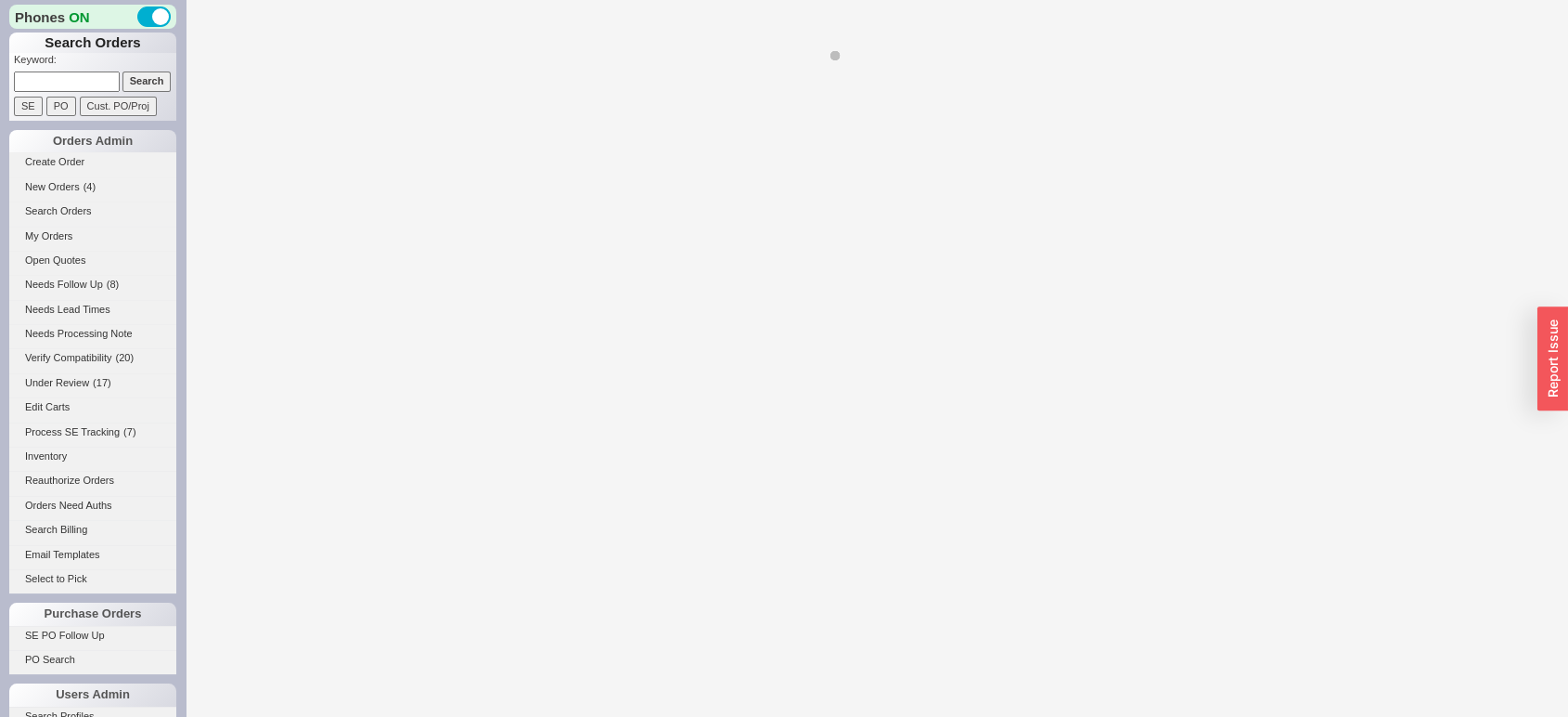
select select "*"
select select "LOW"
select select "3"
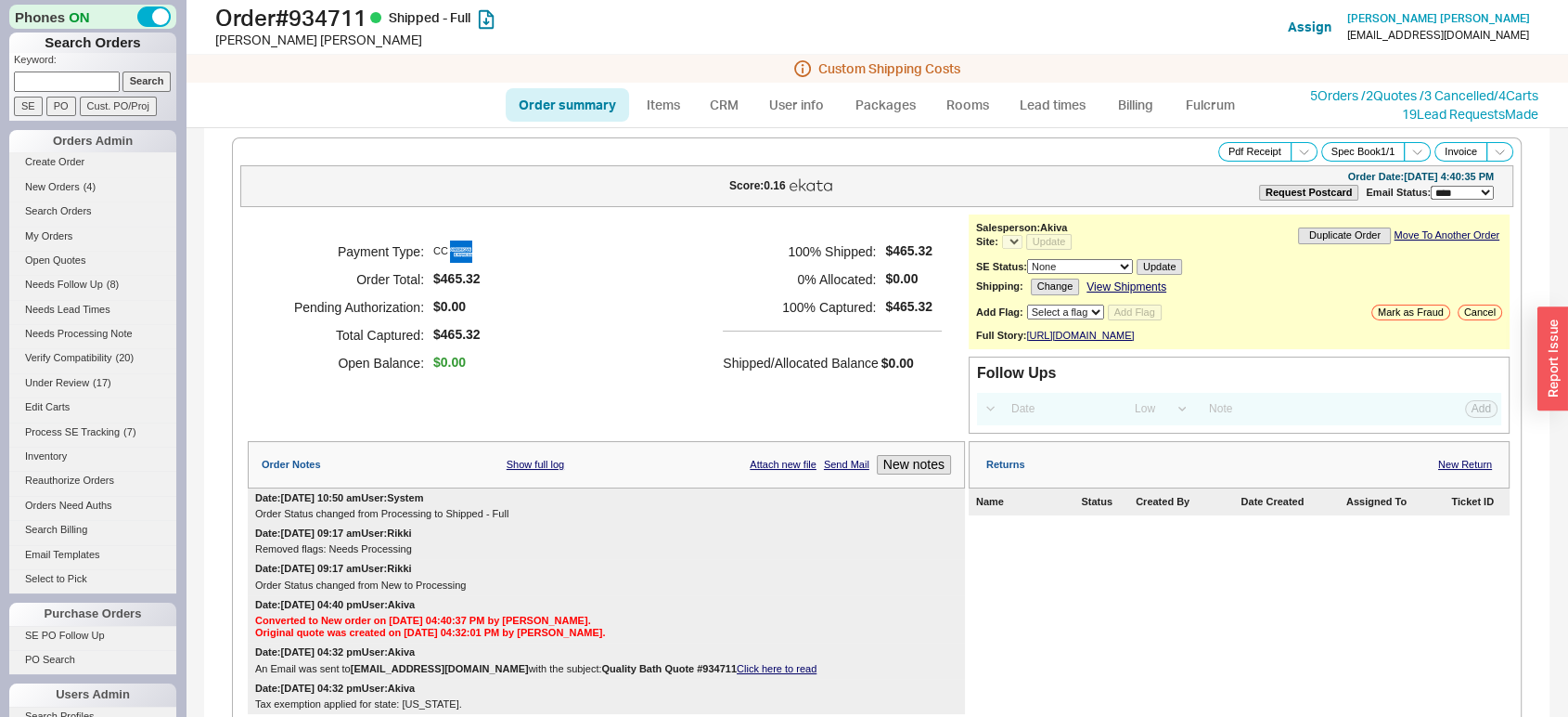
select select "*"
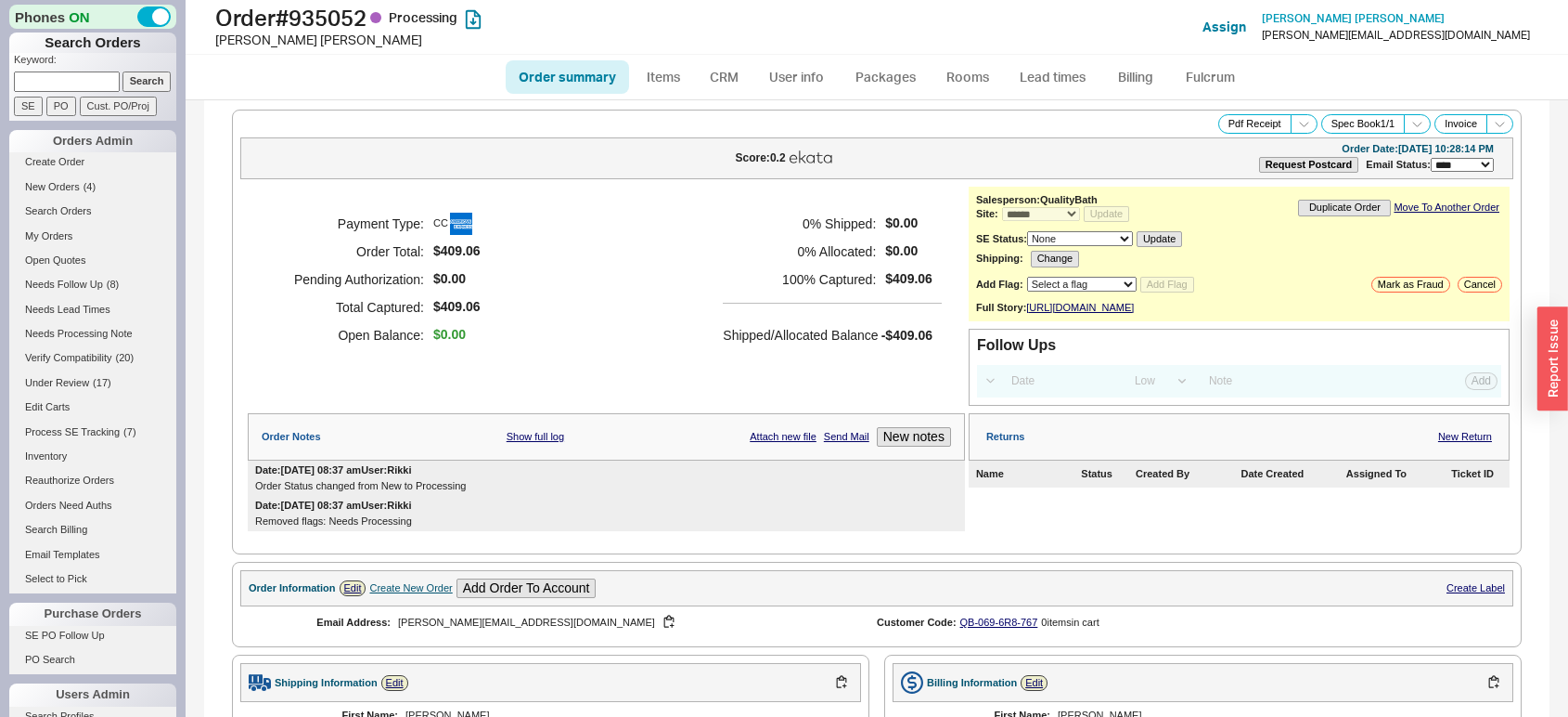
select select "*"
select select "LOW"
select select "3"
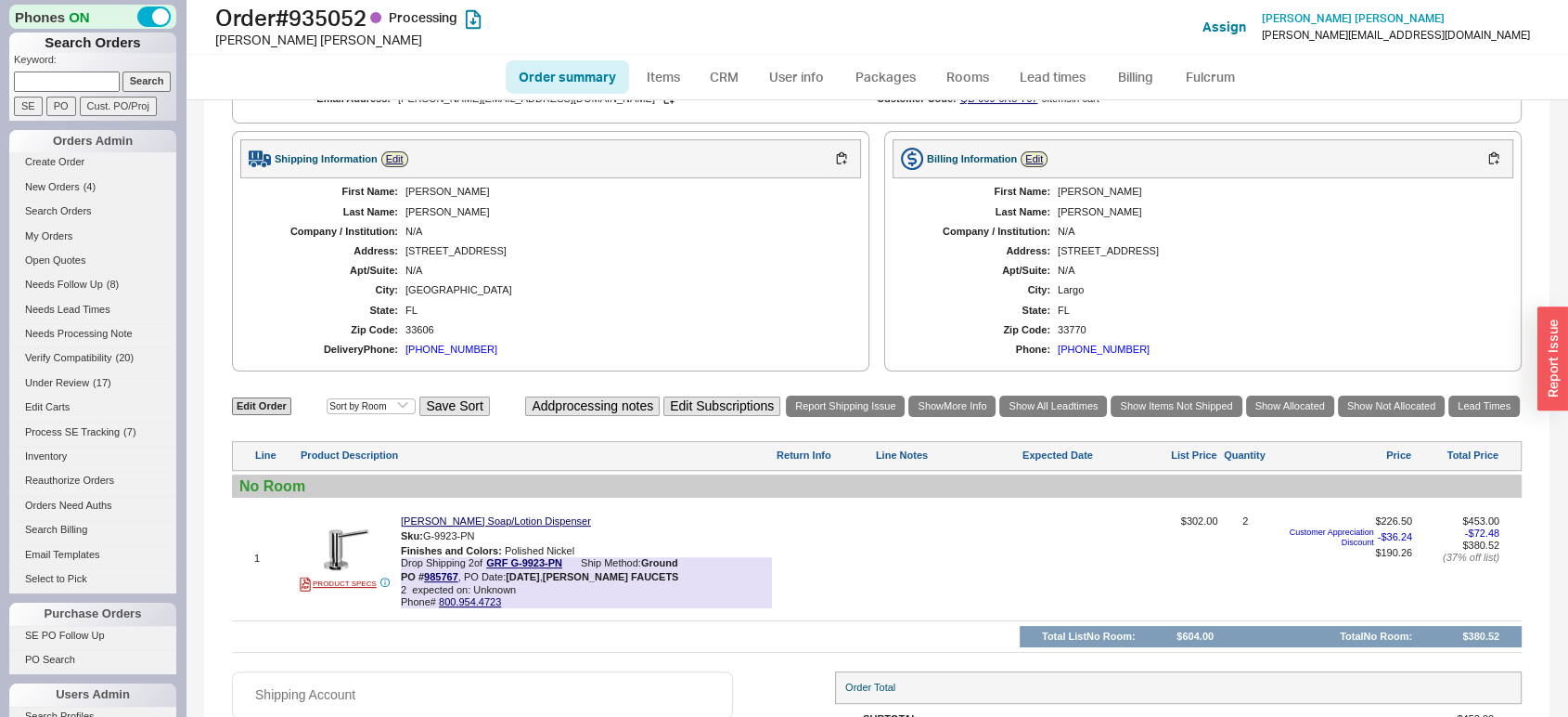
scroll to position [524, 0]
click at [1050, 72] on link "Lead times" at bounding box center [1052, 77] width 93 height 34
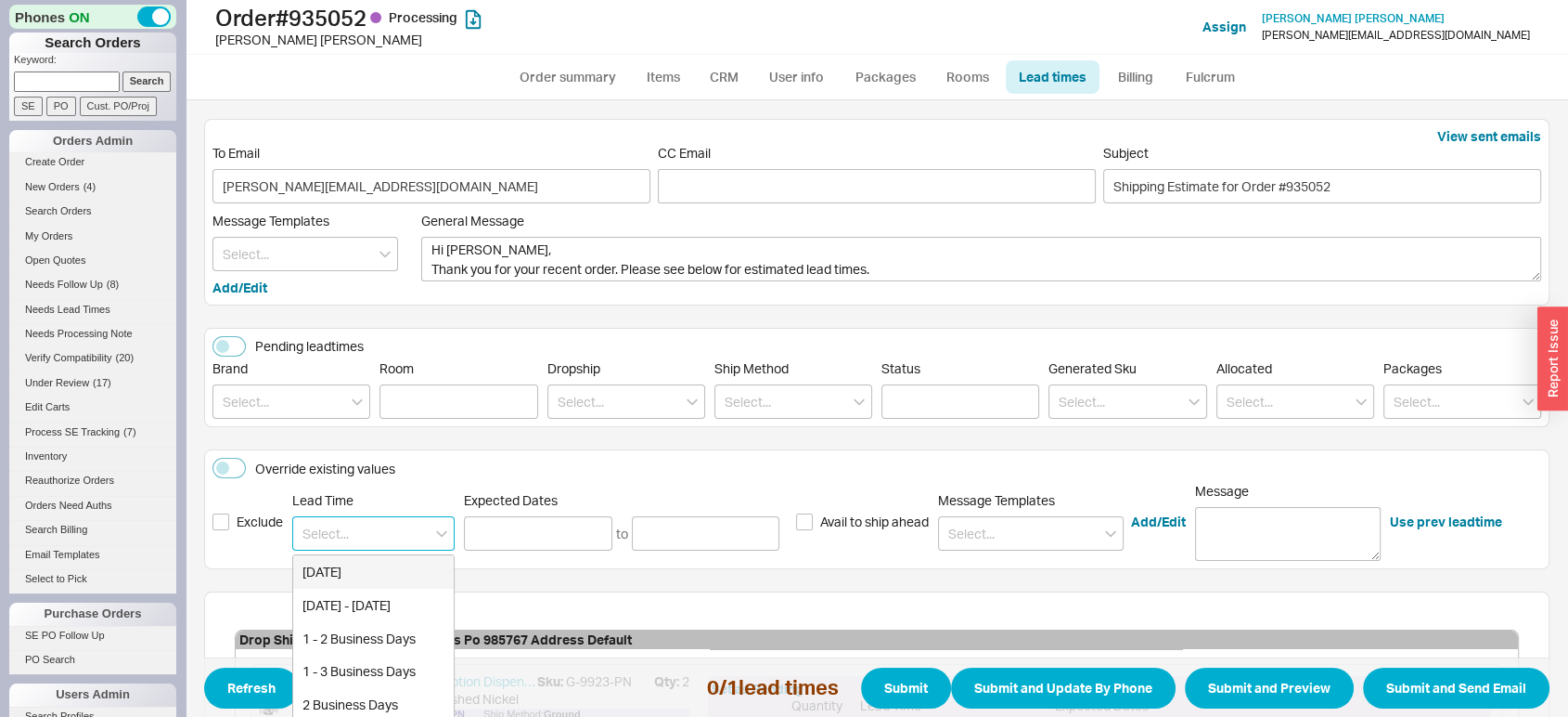
click at [347, 542] on input at bounding box center [373, 534] width 163 height 35
click at [356, 573] on div "Beginning of November" at bounding box center [373, 571] width 161 height 34
type input "Beginning of November"
type input "[DATE]"
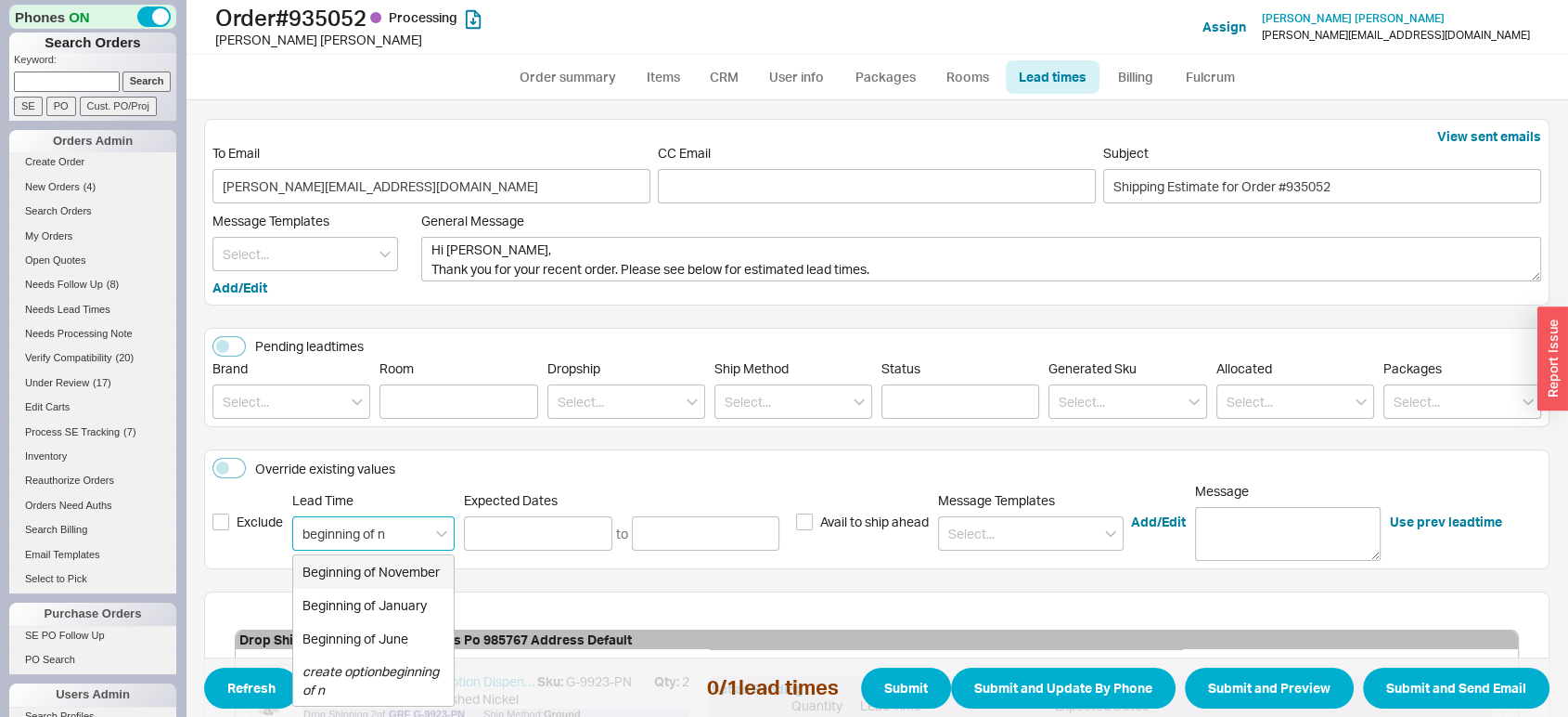
type input "[DATE]"
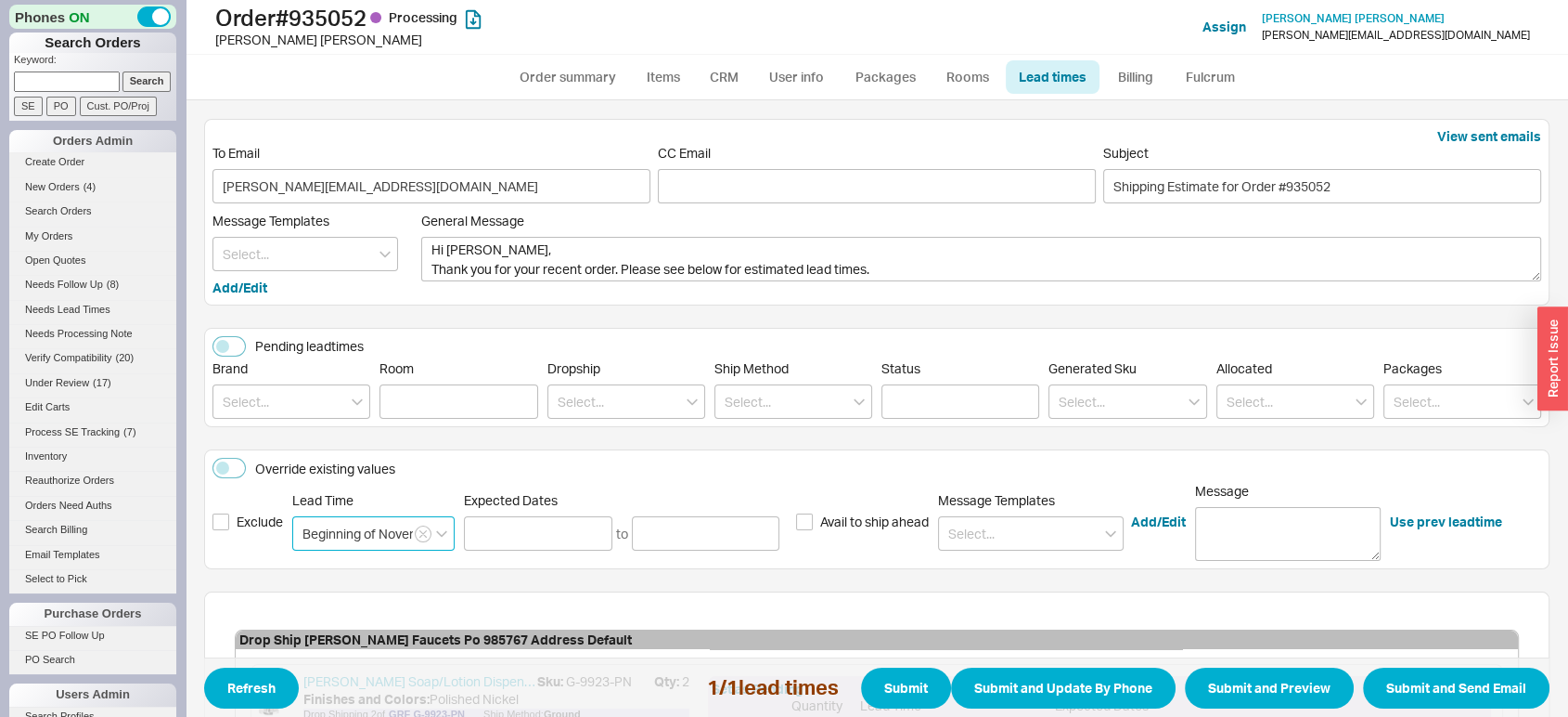
type input "Beginning of November"
click at [1200, 651] on div "Drop Ship [PERSON_NAME] Faucets Po 985767 Address Default [PERSON_NAME] Soap/Lo…" at bounding box center [876, 717] width 1284 height 176
click at [1221, 699] on button "Submit and Preview" at bounding box center [1268, 688] width 169 height 40
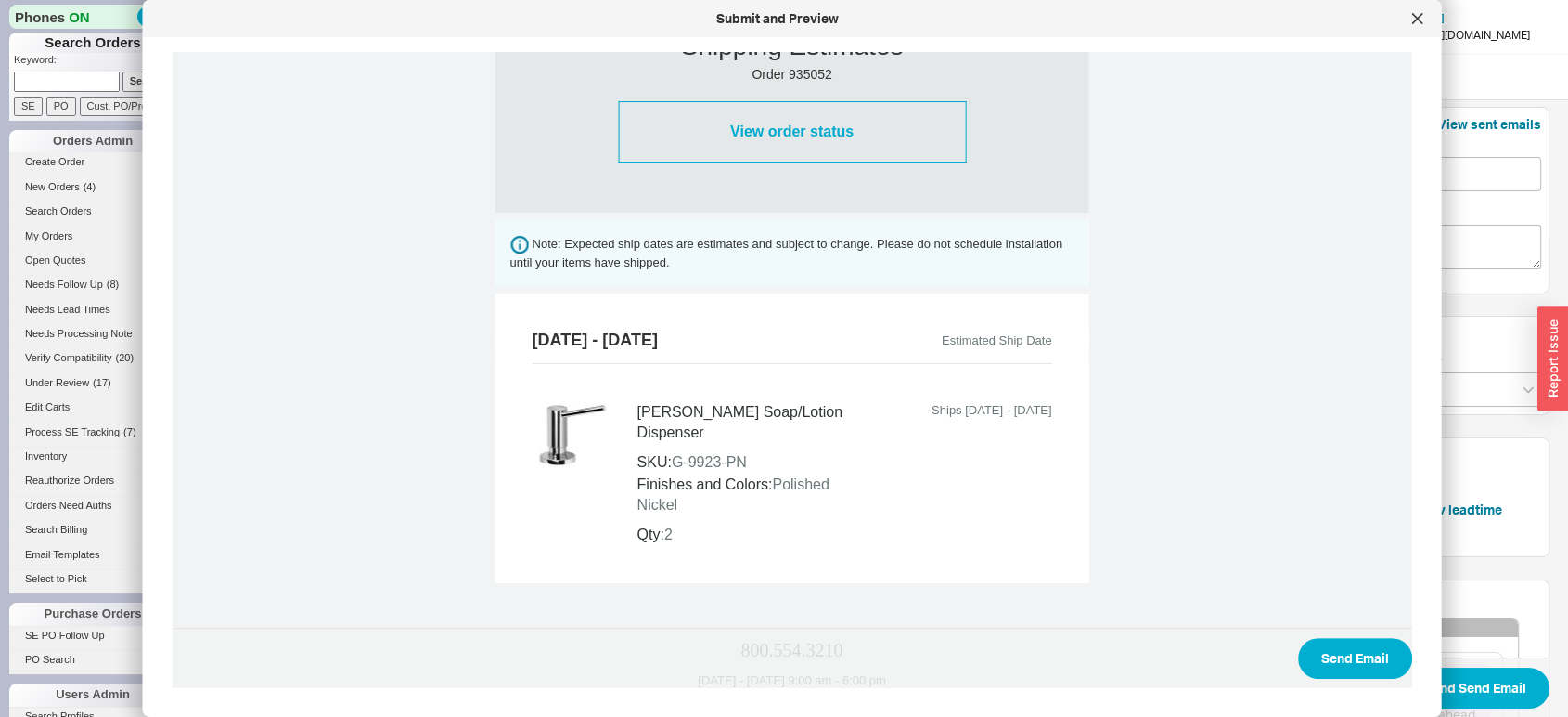
scroll to position [631, 0]
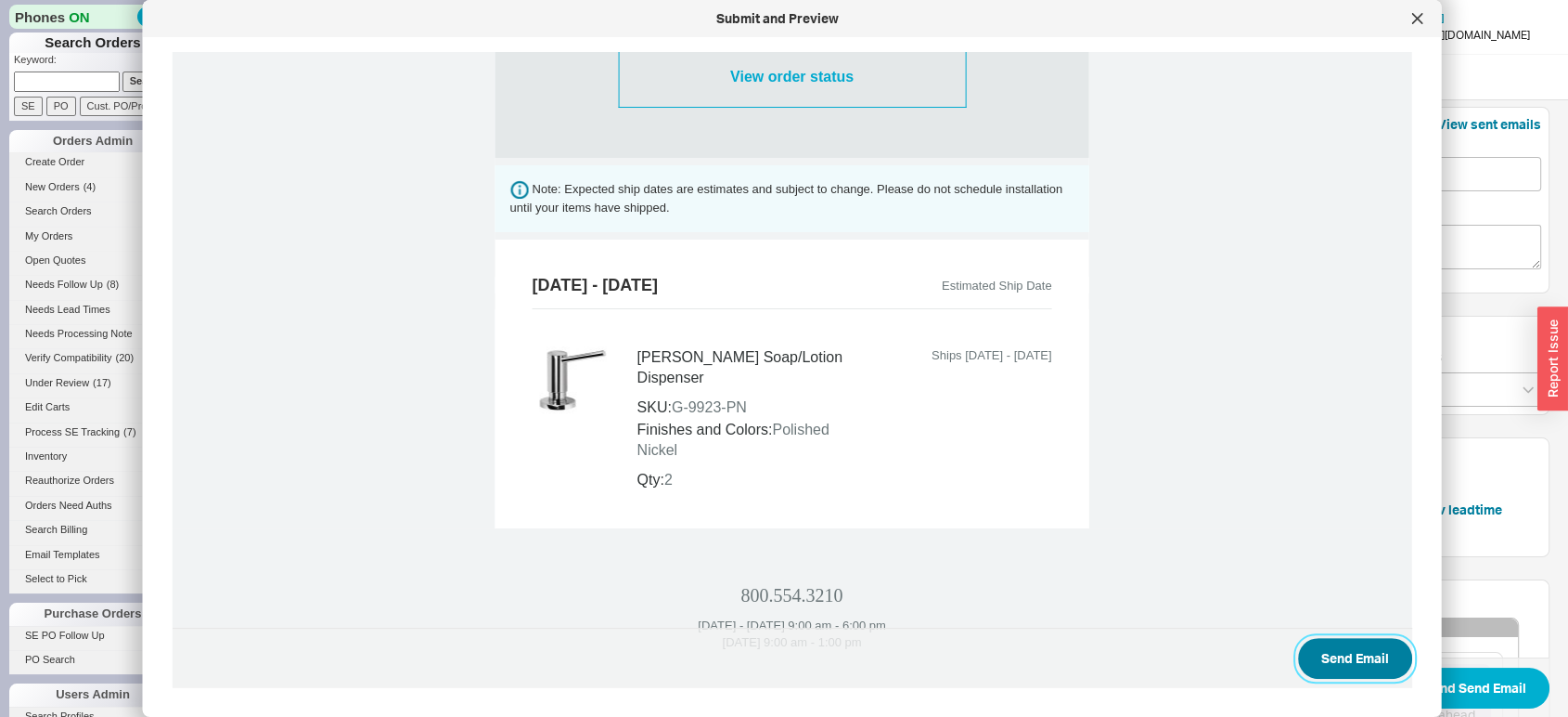
click at [1349, 645] on button "Send Email" at bounding box center [1355, 658] width 115 height 40
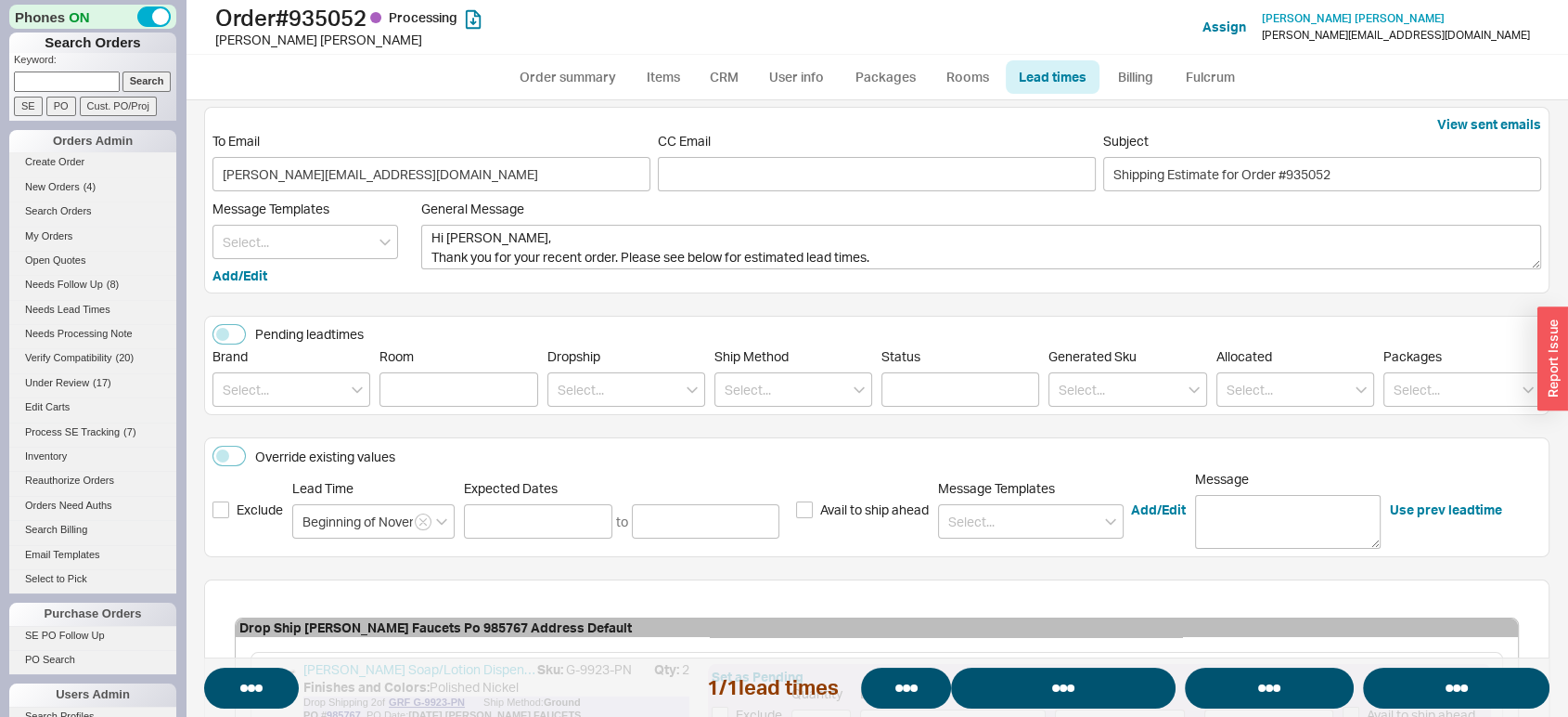
select select "*"
select select "LOW"
select select "3"
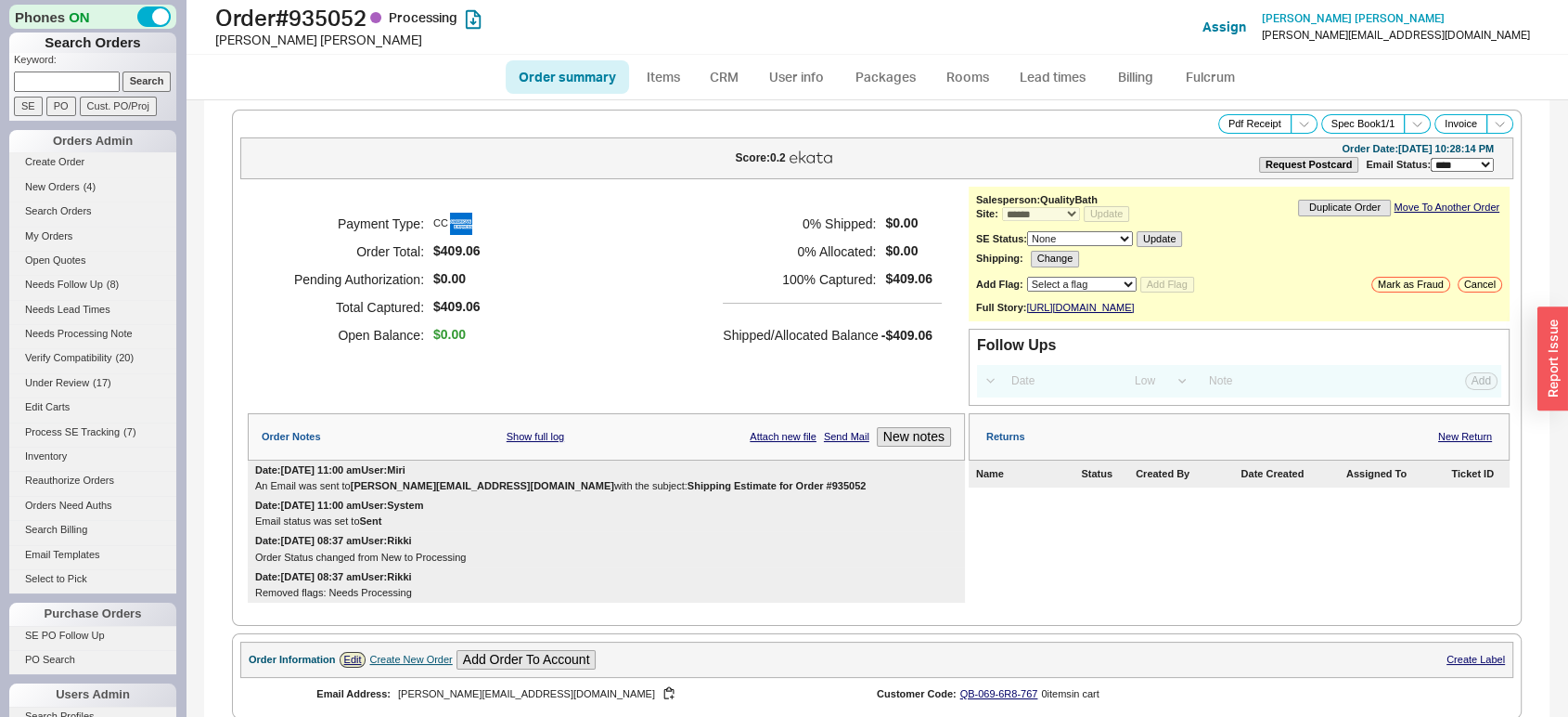
select select "*"
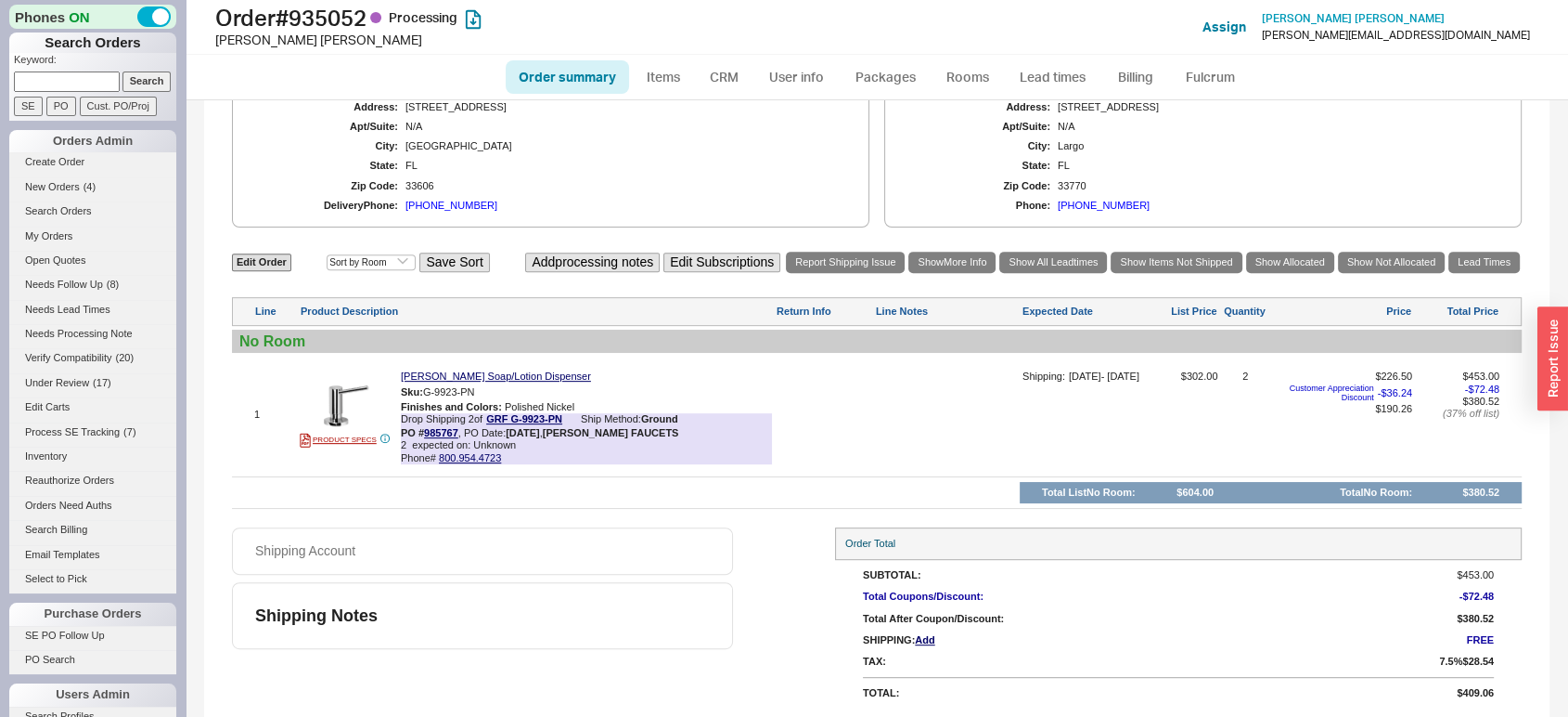
scroll to position [750, 0]
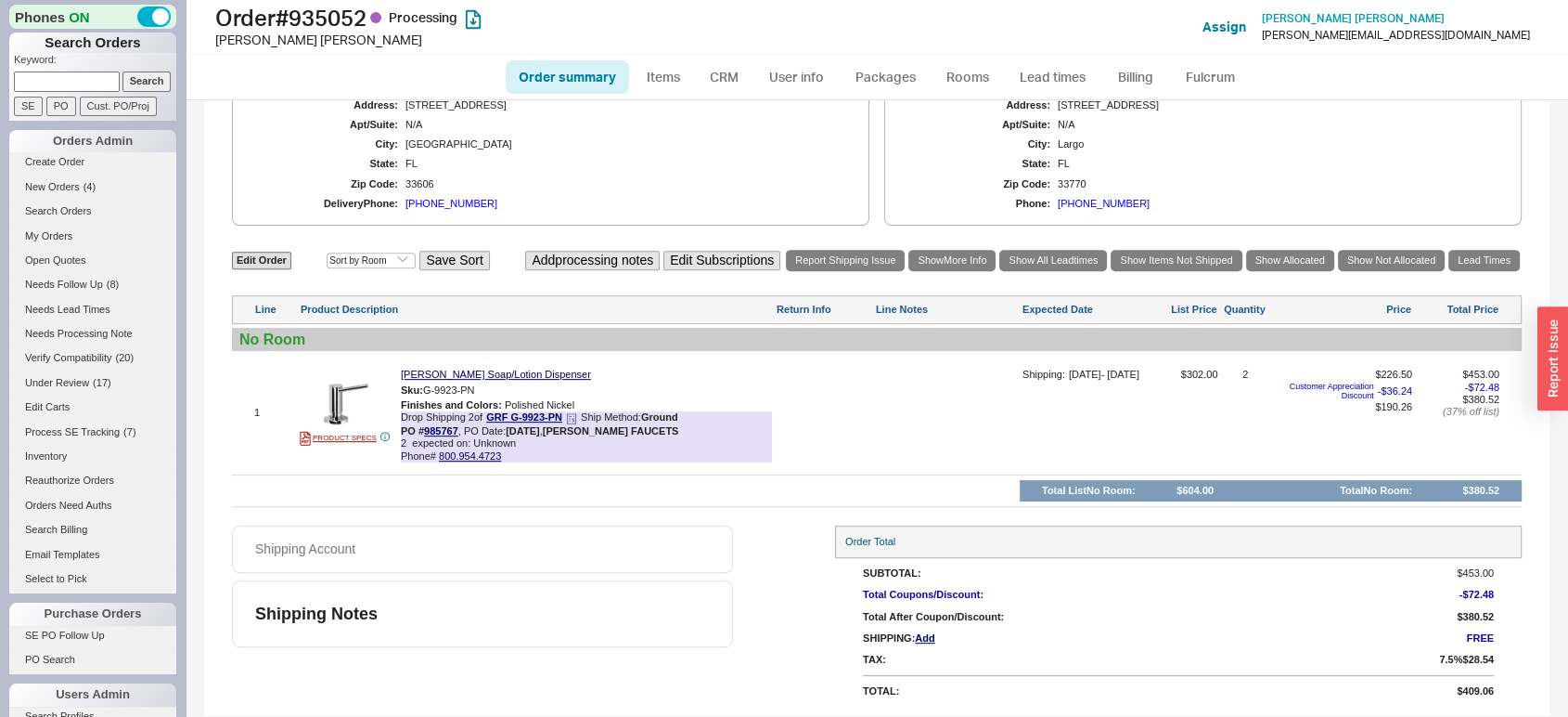
click at [432, 449] on span "2 expected on: Unknown" at bounding box center [586, 443] width 371 height 13
click at [434, 430] on link "985767" at bounding box center [441, 431] width 35 height 12
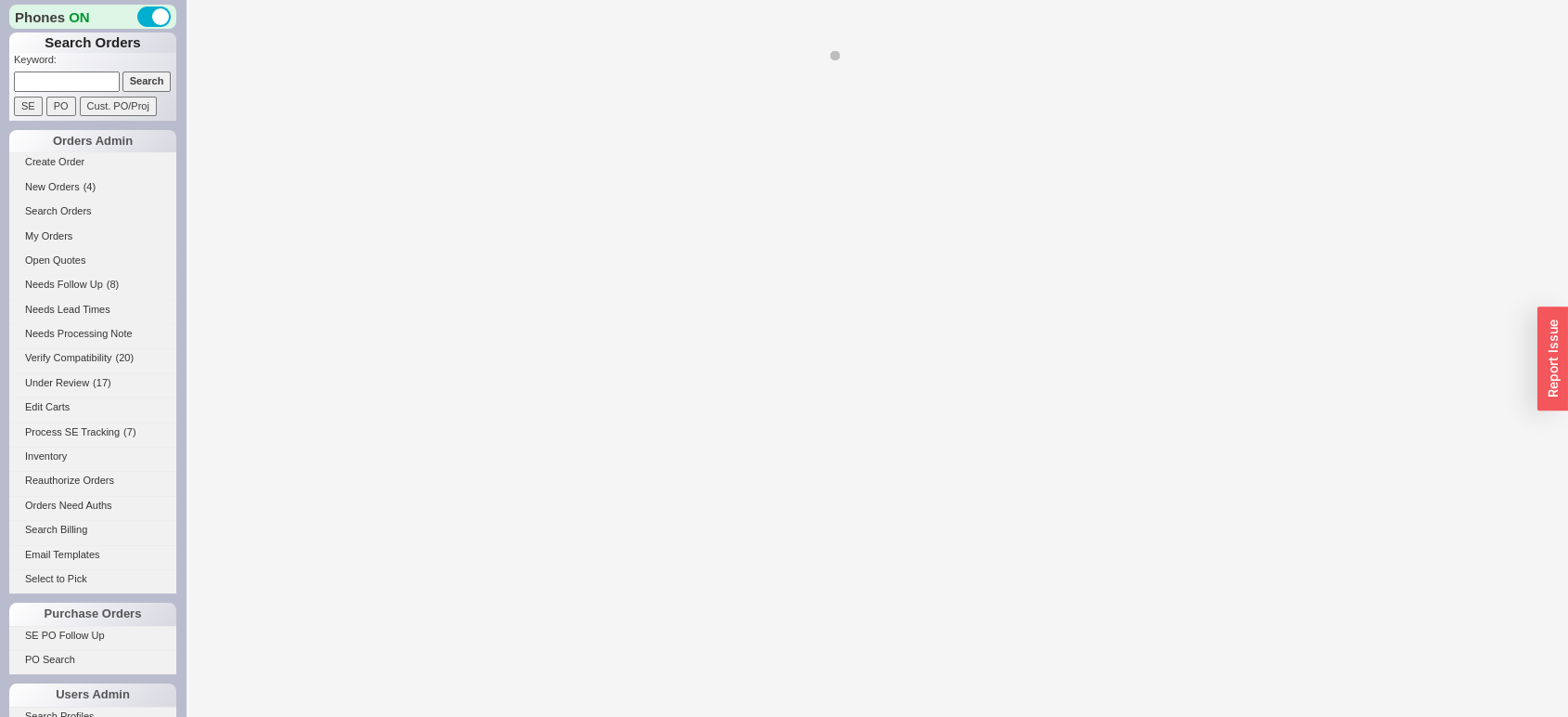
select select "*"
select select "LOW"
select select "3"
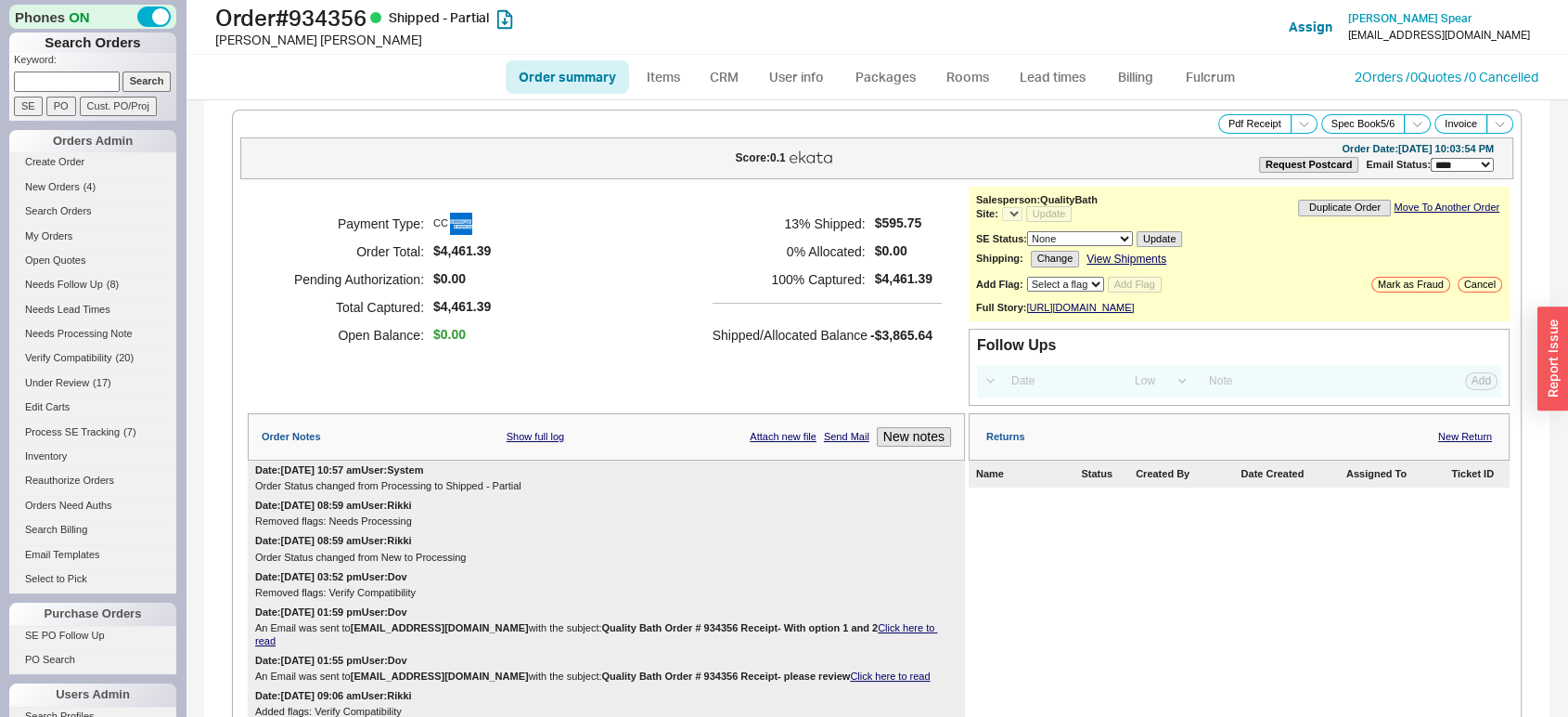
select select "*"
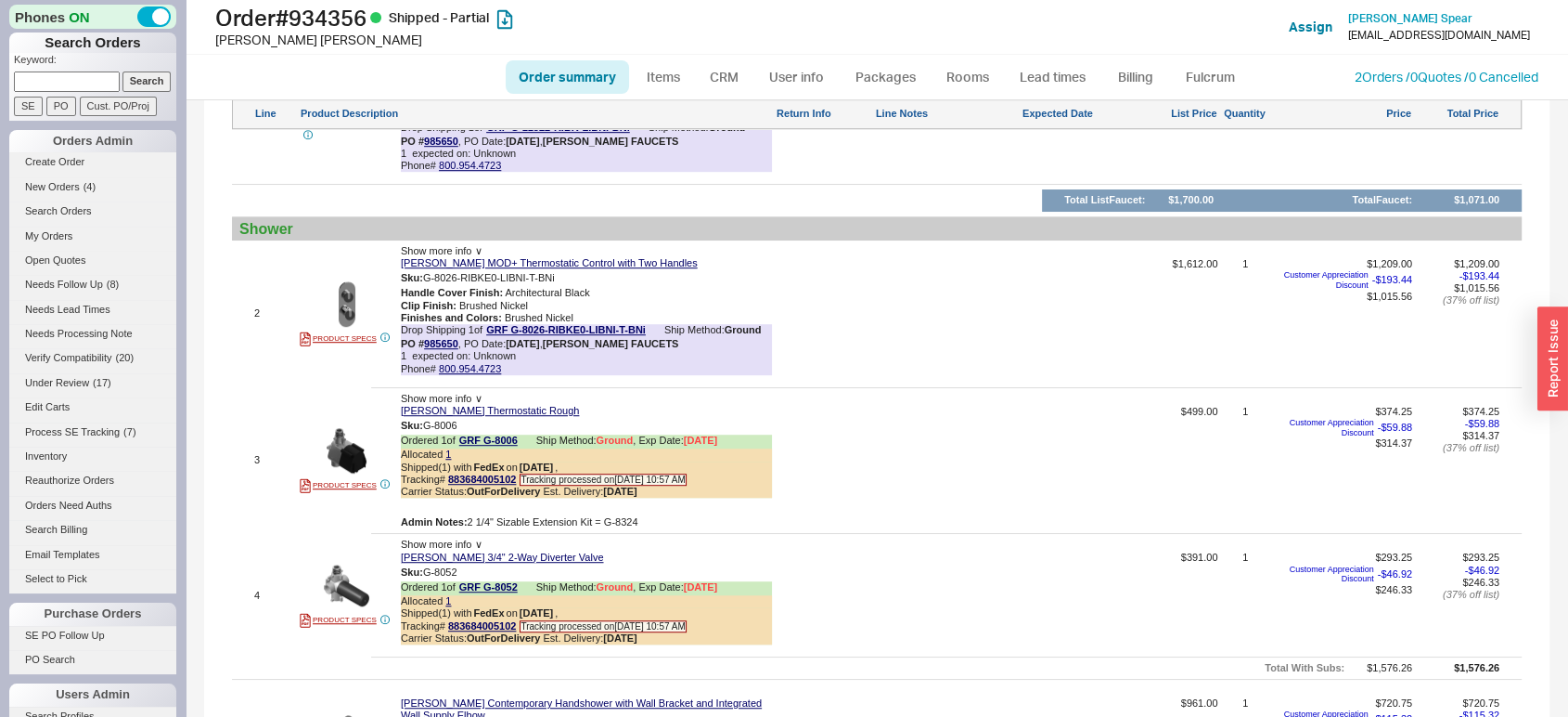
scroll to position [1010, 0]
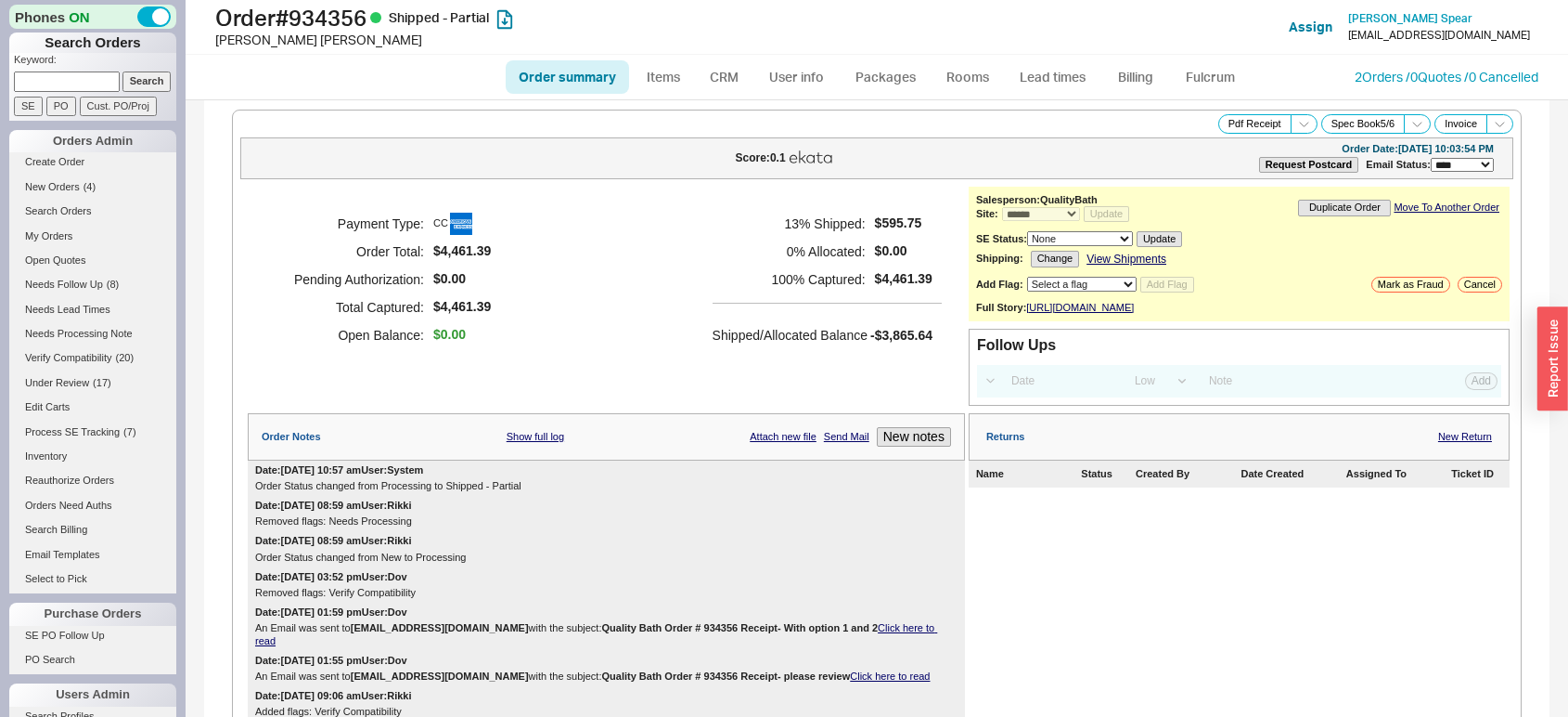
select select "*"
select select "LOW"
select select "3"
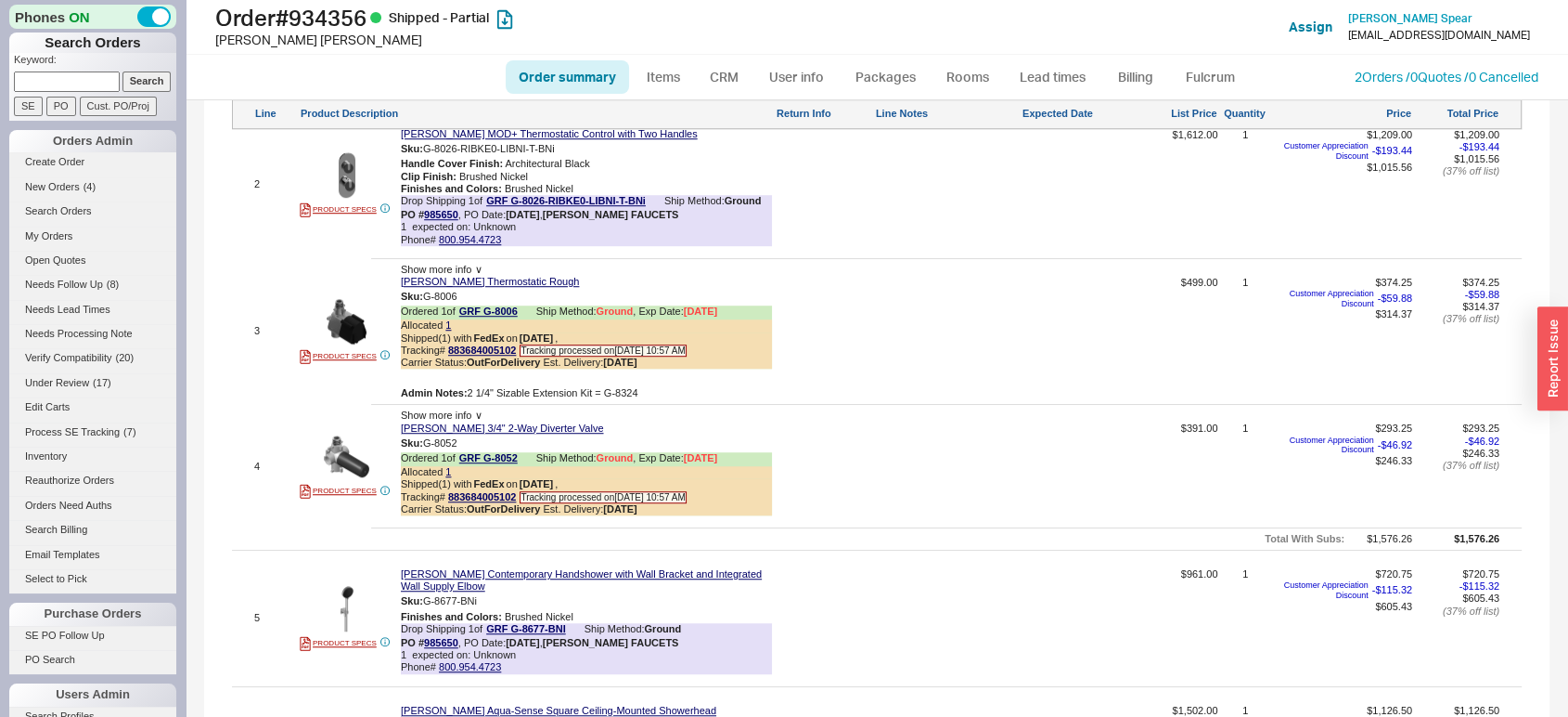
scroll to position [1649, 0]
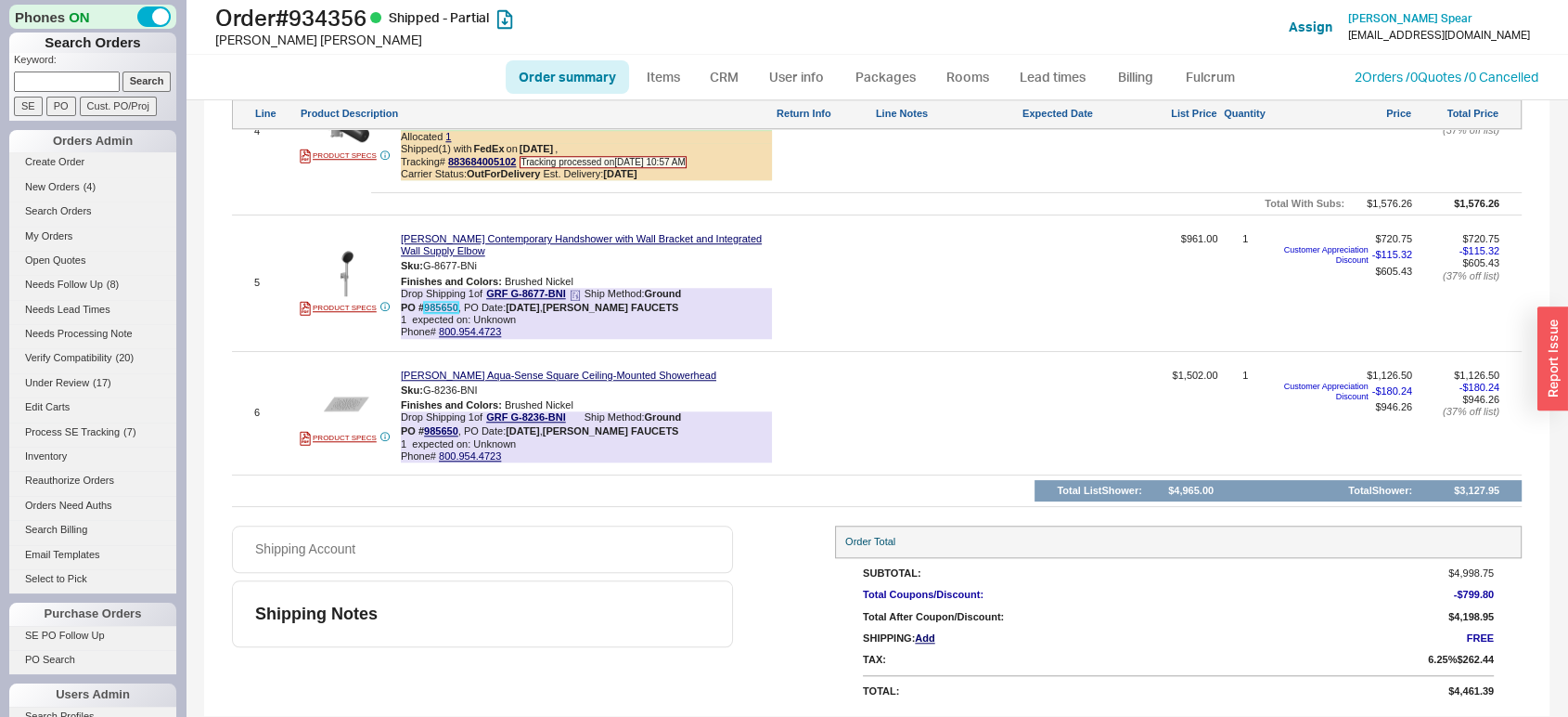
click at [445, 307] on link "985650" at bounding box center [441, 307] width 35 height 12
click at [76, 628] on link "SE PO Follow Up" at bounding box center [92, 635] width 167 height 19
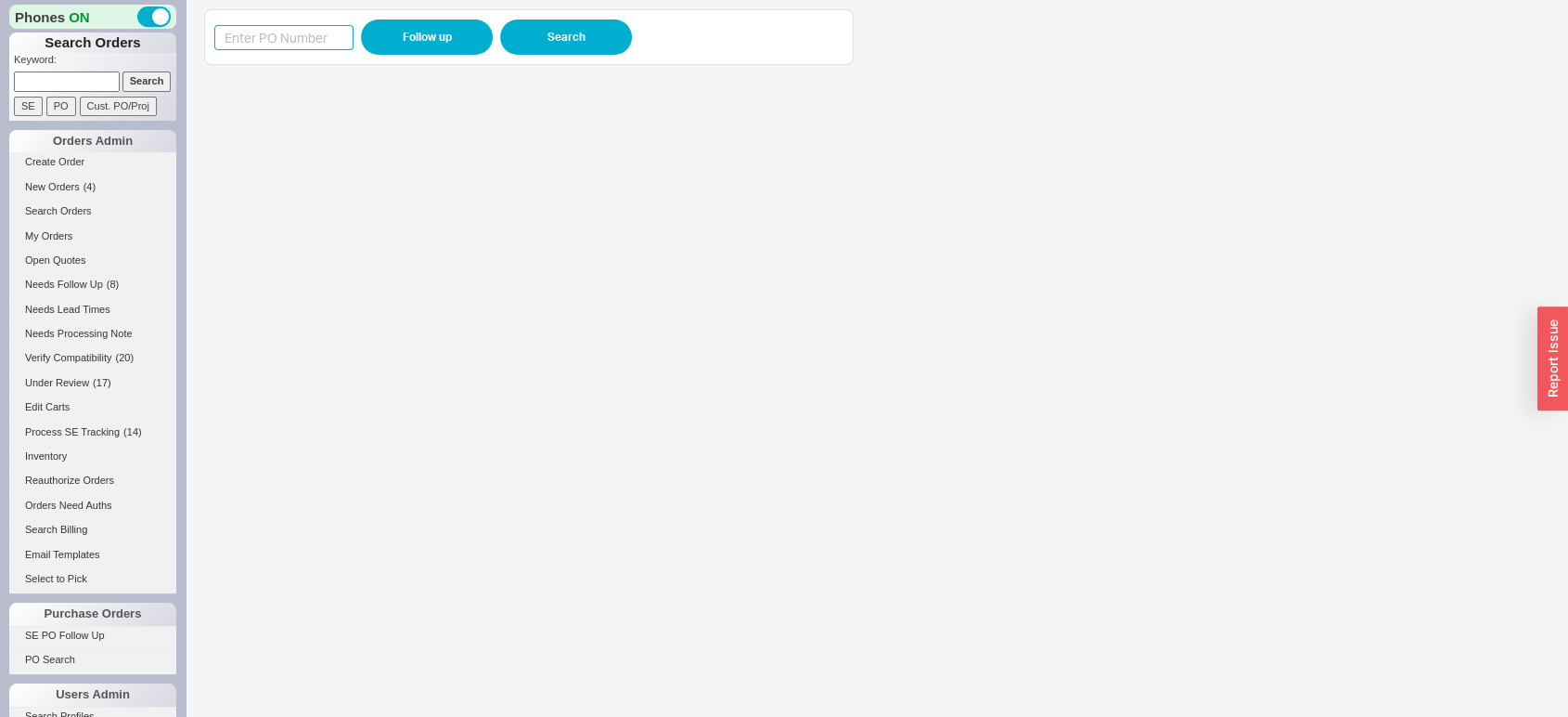
click at [327, 35] on input at bounding box center [284, 38] width 140 height 25
type input "9852584"
click button "Follow up" at bounding box center [427, 37] width 132 height 36
drag, startPoint x: 322, startPoint y: 34, endPoint x: 132, endPoint y: 34, distance: 190.0
click at [132, 34] on div "Phones ON Search Orders Keyword: Search SE PO Cust. PO/Proj Orders Admin Create…" at bounding box center [784, 358] width 1568 height 717
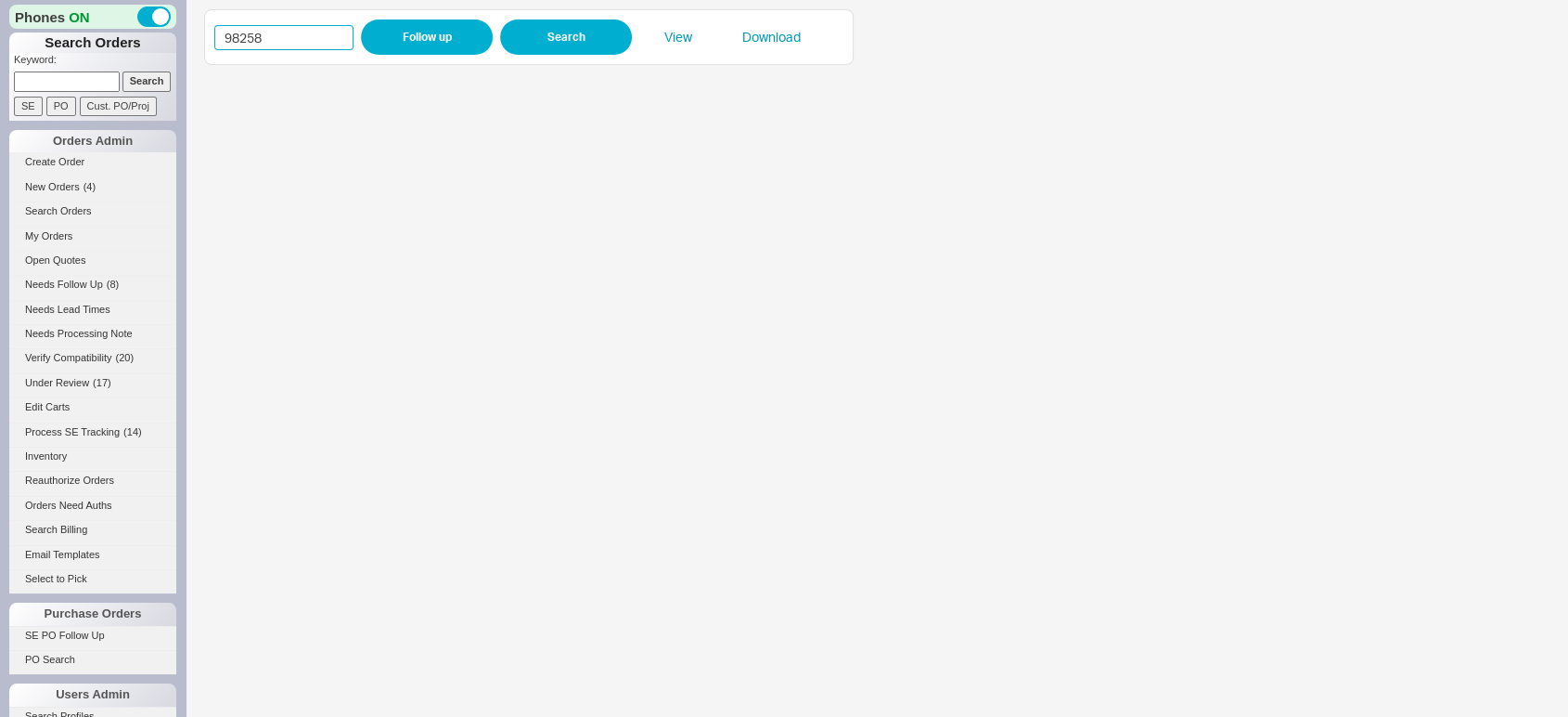
type input "982584"
click button "Follow up" at bounding box center [427, 37] width 132 height 36
drag, startPoint x: 252, startPoint y: 30, endPoint x: 191, endPoint y: 38, distance: 61.5
click at [191, 38] on div "982584 Follow up Search View Download" at bounding box center [877, 358] width 1383 height 717
drag, startPoint x: 280, startPoint y: 28, endPoint x: 122, endPoint y: 33, distance: 158.1
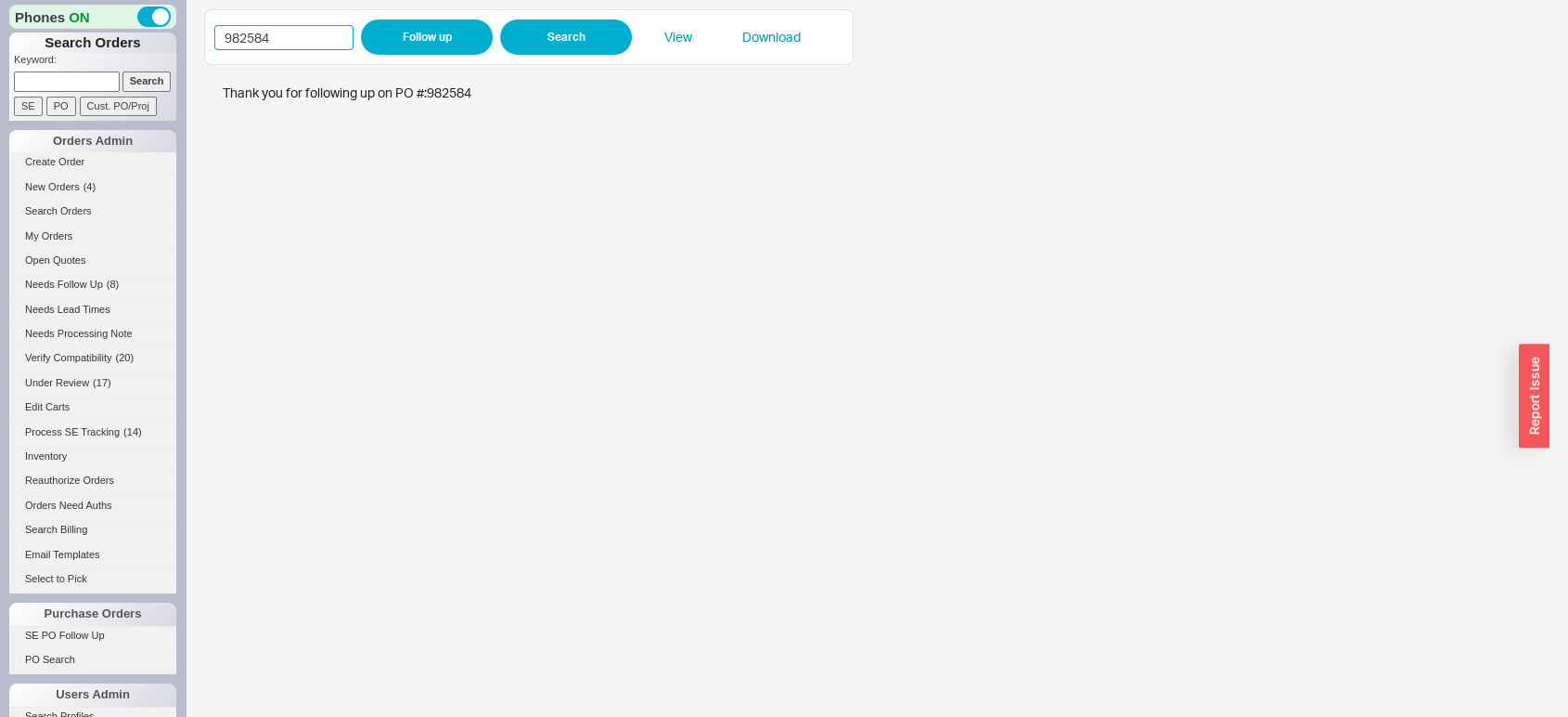
click at [122, 33] on div "Phones ON Search Orders Keyword: Search SE PO Cust. PO/Proj Orders Admin Create…" at bounding box center [784, 358] width 1568 height 717
type input "985503"
click button "Follow up" at bounding box center [427, 37] width 132 height 36
drag, startPoint x: 324, startPoint y: 19, endPoint x: 288, endPoint y: 36, distance: 39.8
click at [288, 36] on div "985503 Follow up Search View Download" at bounding box center [529, 37] width 629 height 36
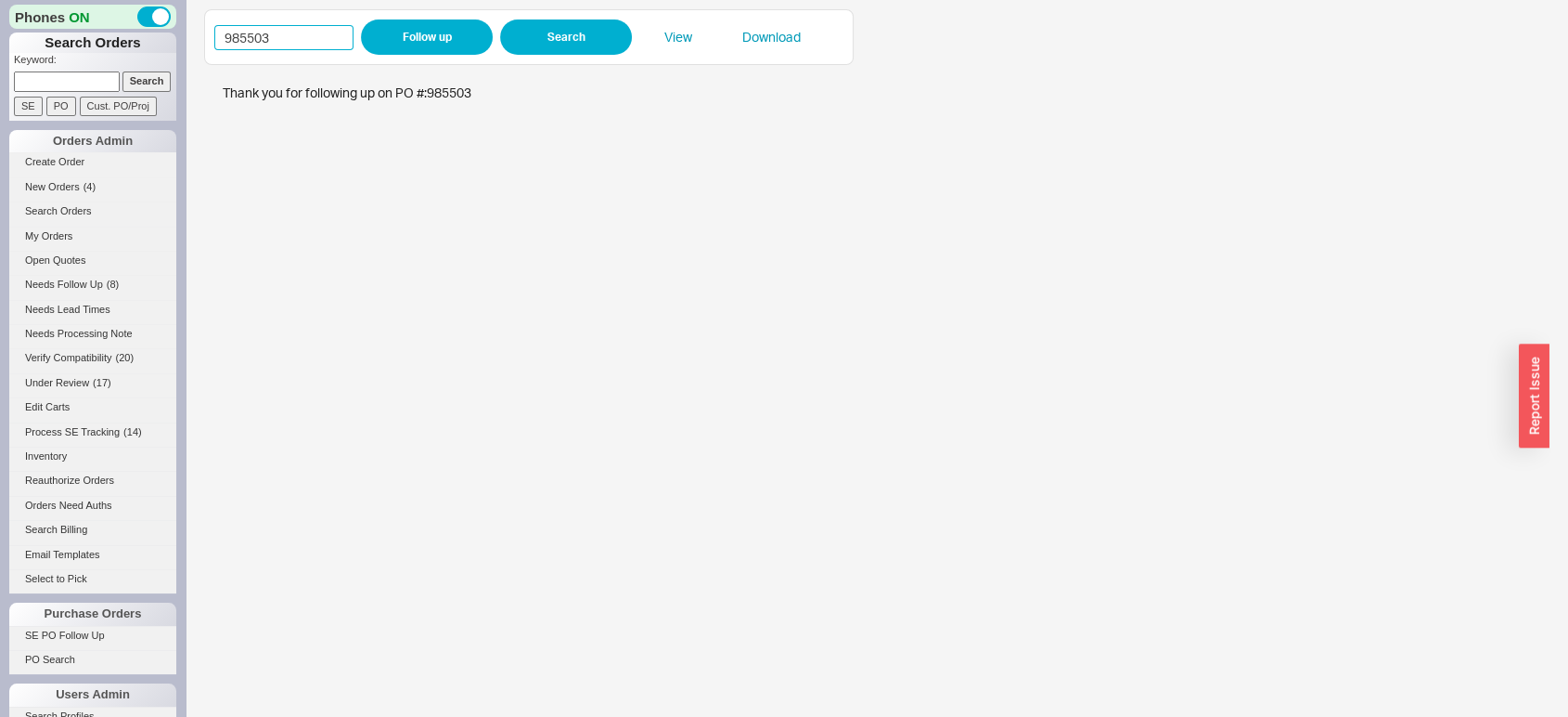
drag, startPoint x: 288, startPoint y: 36, endPoint x: 274, endPoint y: 36, distance: 14.0
click at [274, 36] on input "985503" at bounding box center [284, 38] width 140 height 25
type input "985504"
click button "Follow up" at bounding box center [427, 37] width 132 height 36
drag, startPoint x: 260, startPoint y: 37, endPoint x: 193, endPoint y: 46, distance: 67.6
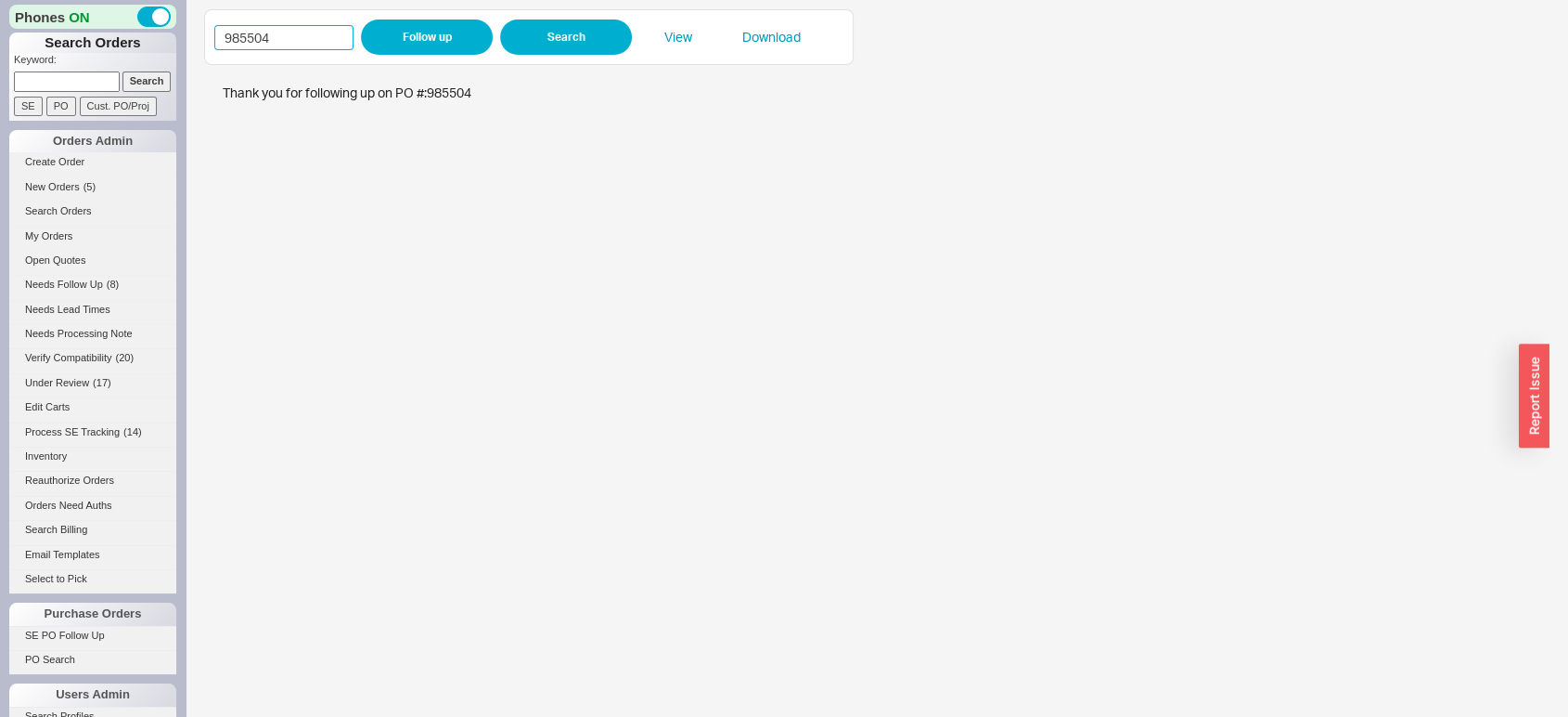
click at [193, 46] on div "985504 Follow up Search View Download" at bounding box center [877, 358] width 1383 height 717
type input "985691"
click button "Follow up" at bounding box center [427, 37] width 132 height 36
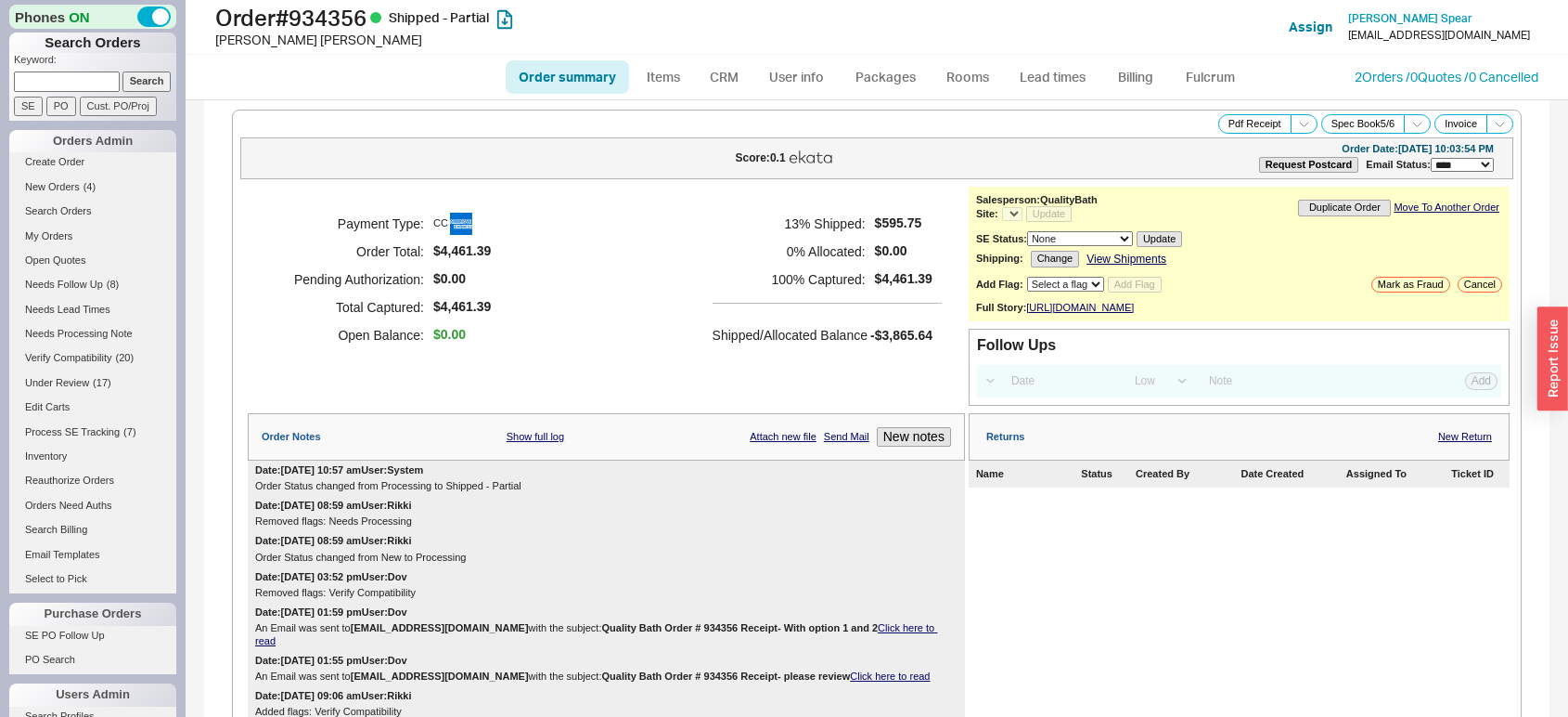
select select "*"
select select "LOW"
select select "3"
select select "*"
click at [1056, 89] on link "Lead times" at bounding box center [1052, 77] width 93 height 34
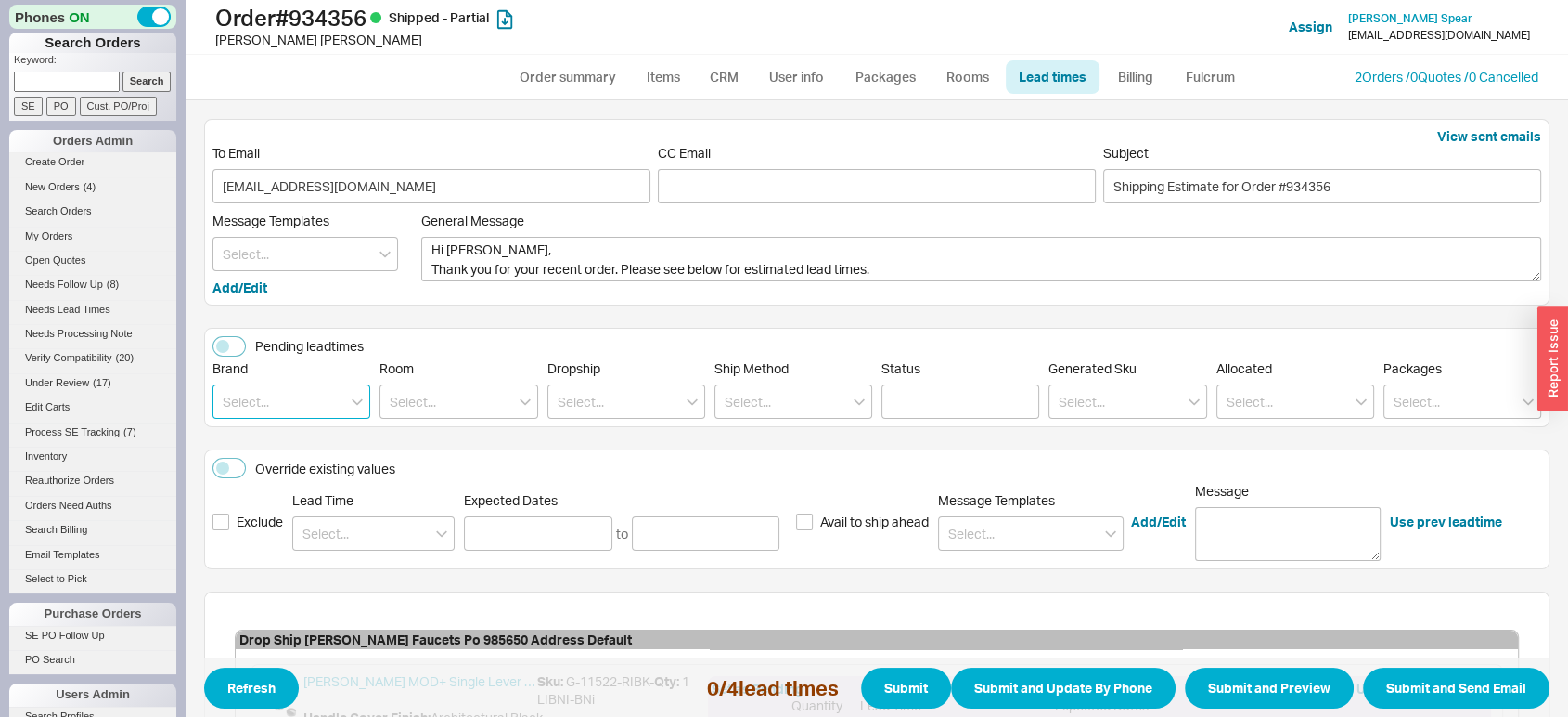
click at [341, 409] on input at bounding box center [292, 402] width 158 height 35
click at [325, 437] on div "Graff" at bounding box center [292, 439] width 156 height 34
type input "Graff"
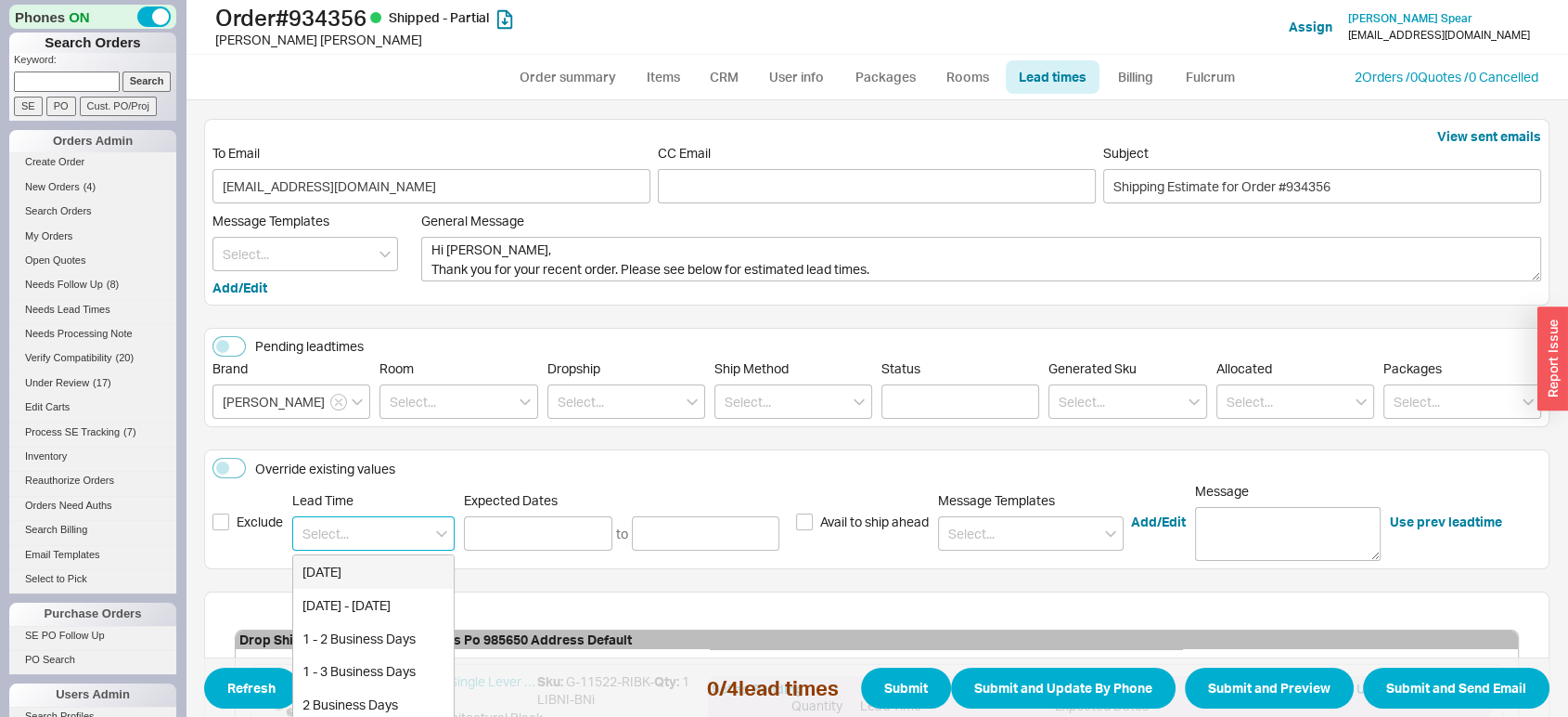
click at [336, 526] on input at bounding box center [373, 534] width 163 height 35
click at [341, 624] on div "2 - 3 Business Days" at bounding box center [373, 639] width 161 height 34
type input "2 - 3 Business Days"
type input "[DATE]"
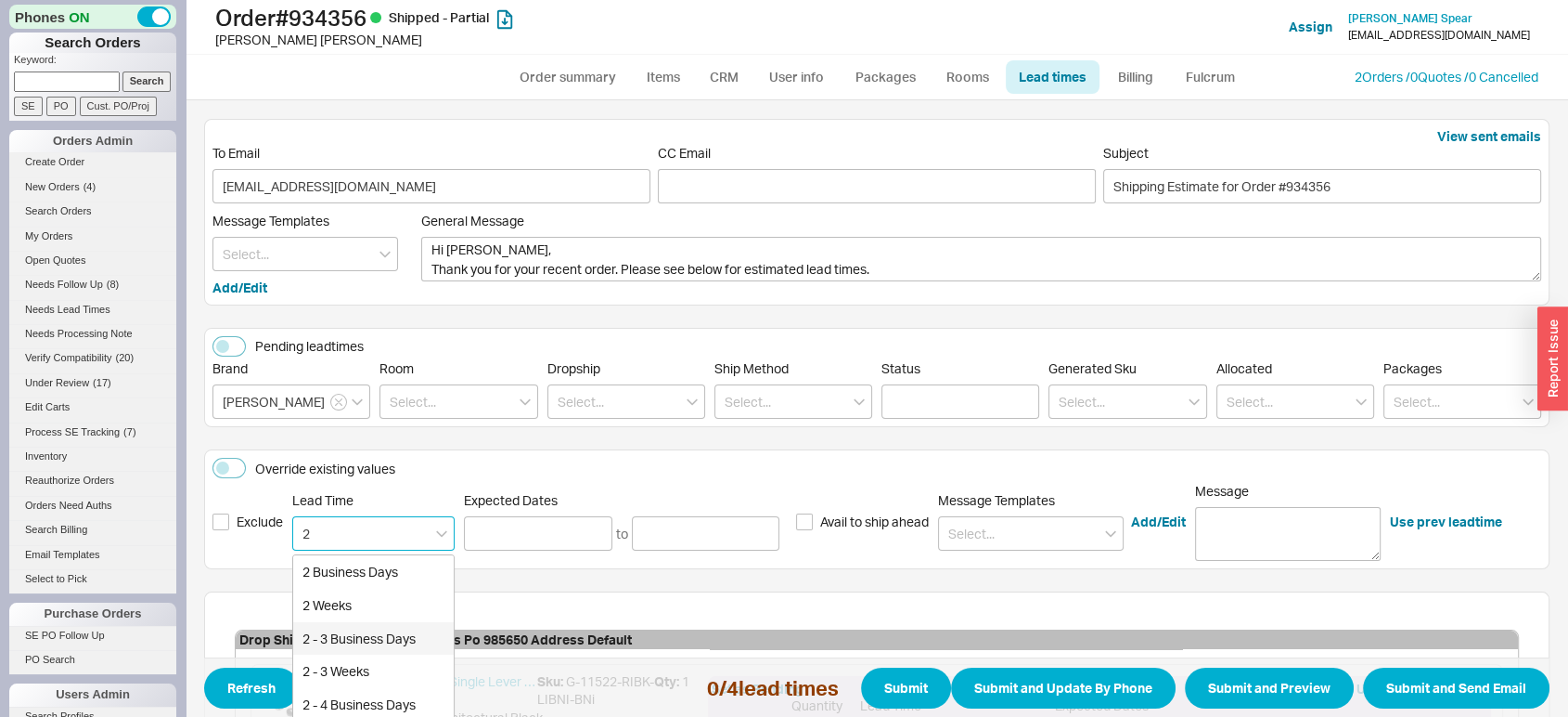
type input "08/25/2025"
type input "2 - 3 Business Days"
type input "08/22/2025"
type input "08/25/2025"
type input "2 - 3 Business Days"
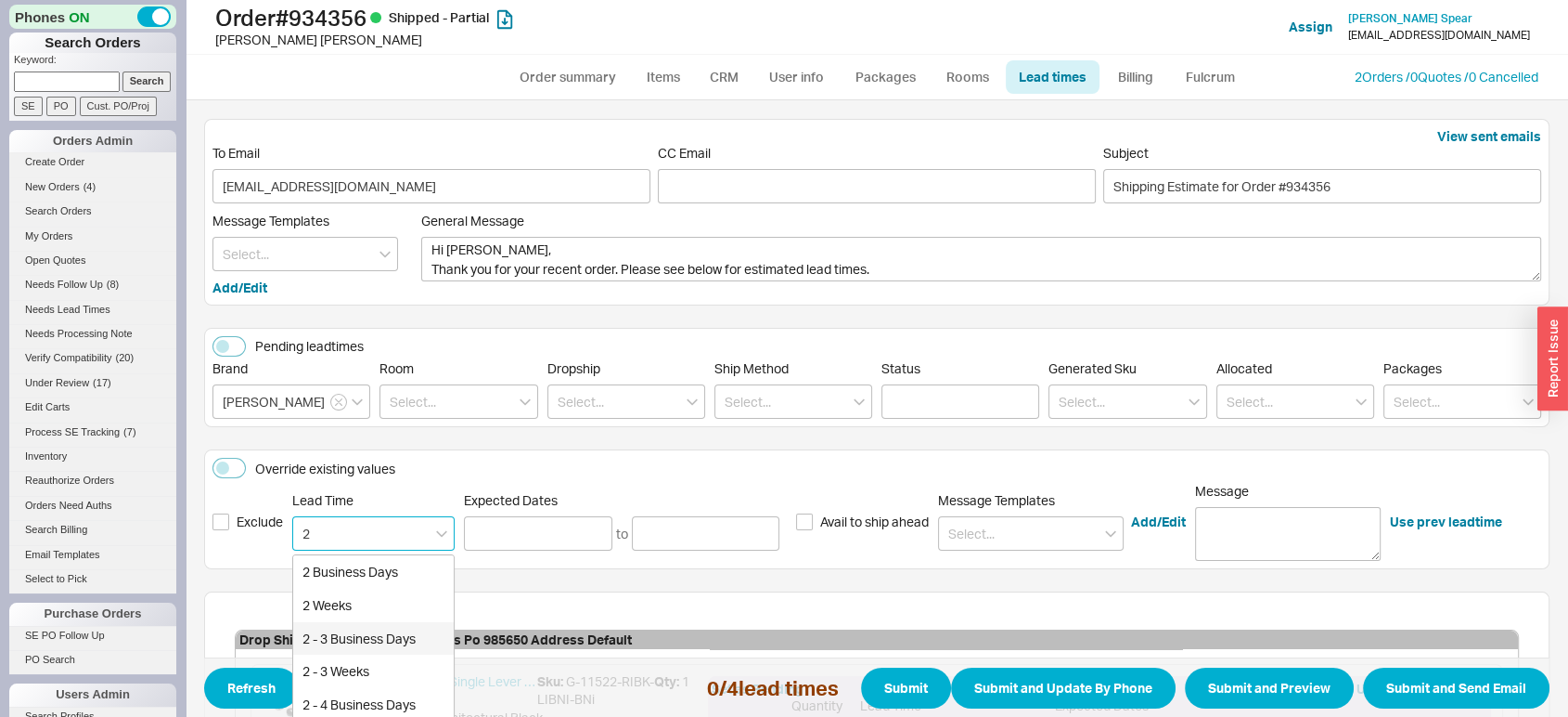
type input "08/22/2025"
type input "08/25/2025"
type input "2 - 3 Business Days"
type input "08/22/2025"
type input "08/25/2025"
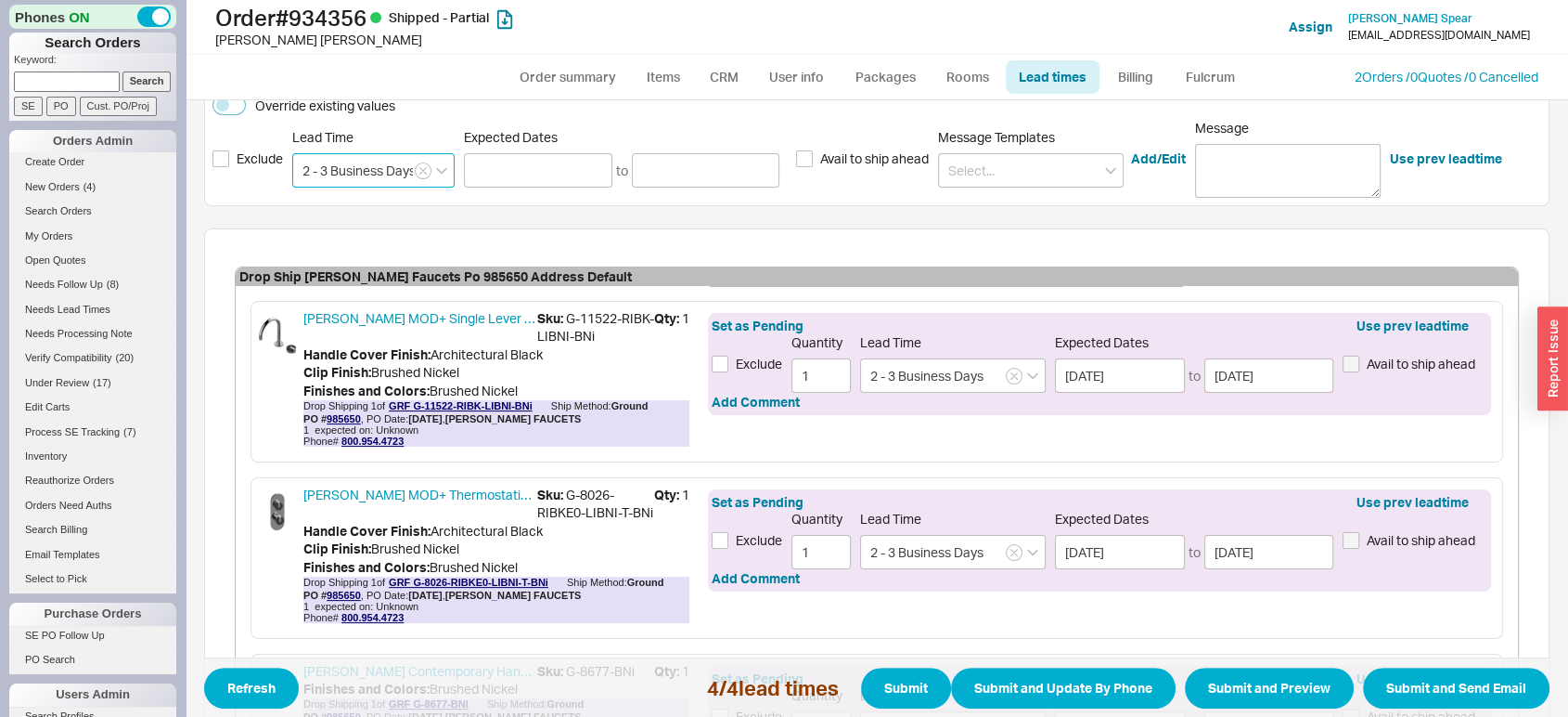
scroll to position [368, 0]
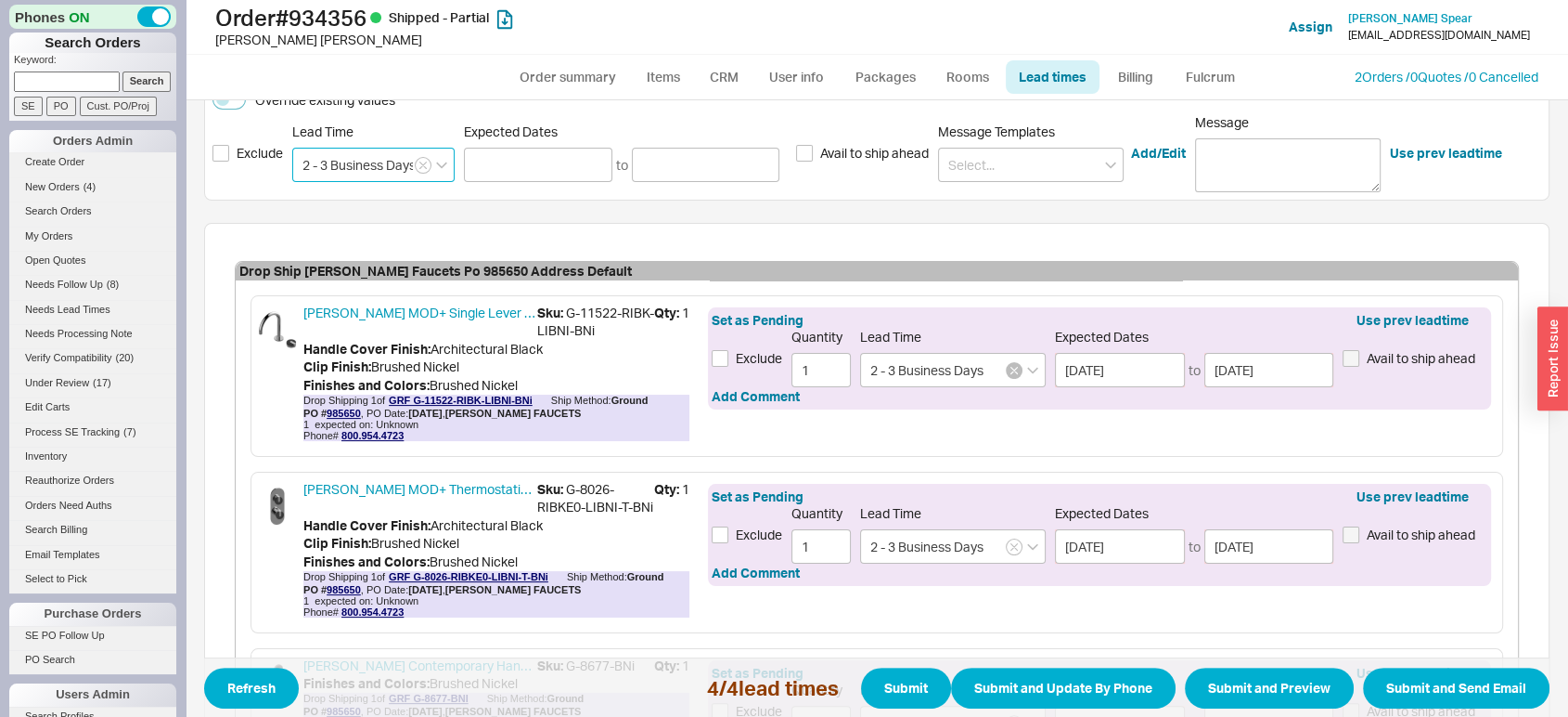
type input "2 - 3 Business Days"
click at [1011, 368] on icon "button" at bounding box center [1014, 371] width 7 height 7
click at [973, 370] on input at bounding box center [953, 370] width 186 height 35
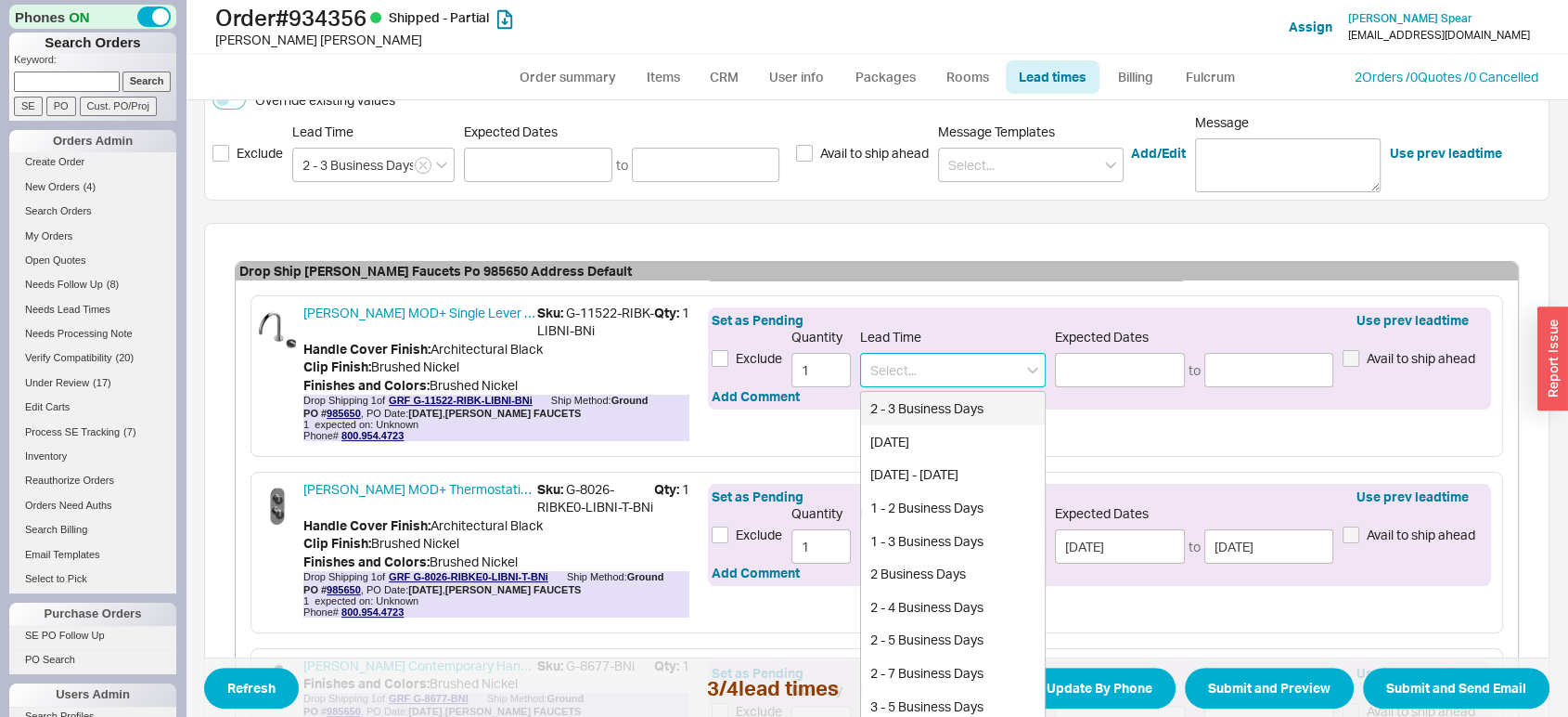
click at [973, 370] on input at bounding box center [953, 370] width 186 height 35
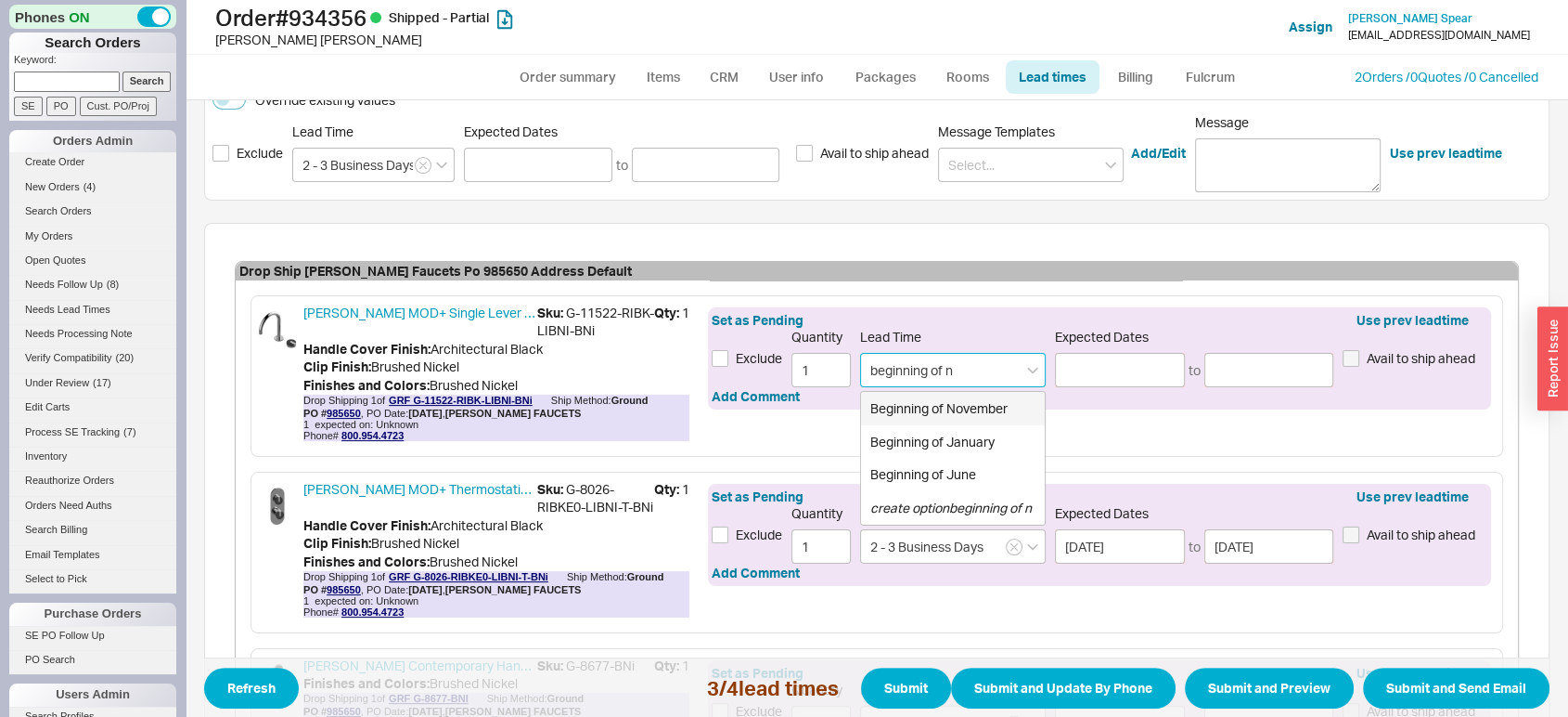
click at [965, 402] on div "Beginning of November" at bounding box center [953, 409] width 184 height 34
type input "Beginning of November"
type input "11/01/2025"
type input "11/08/2025"
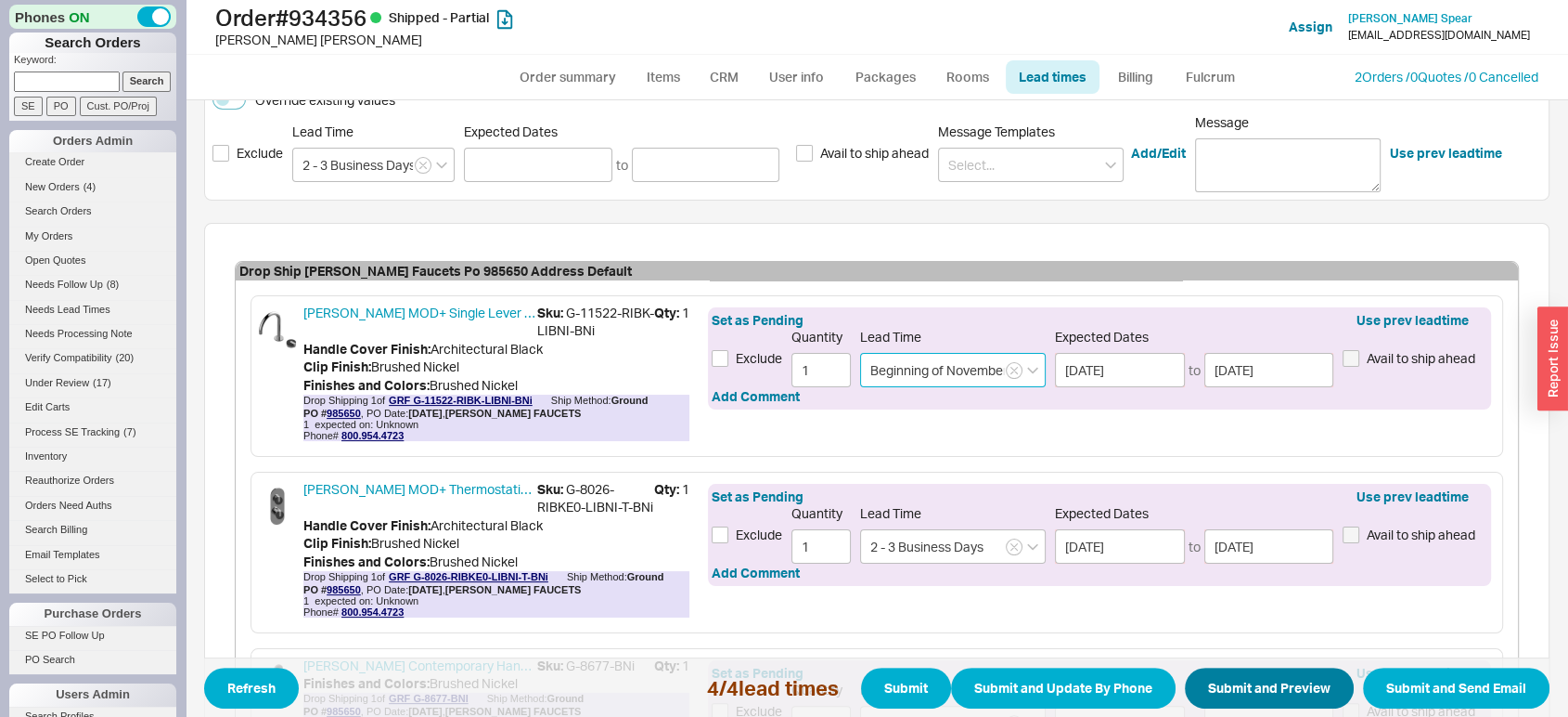
type input "Beginning of November"
click at [1223, 690] on button "Submit and Preview" at bounding box center [1268, 688] width 169 height 40
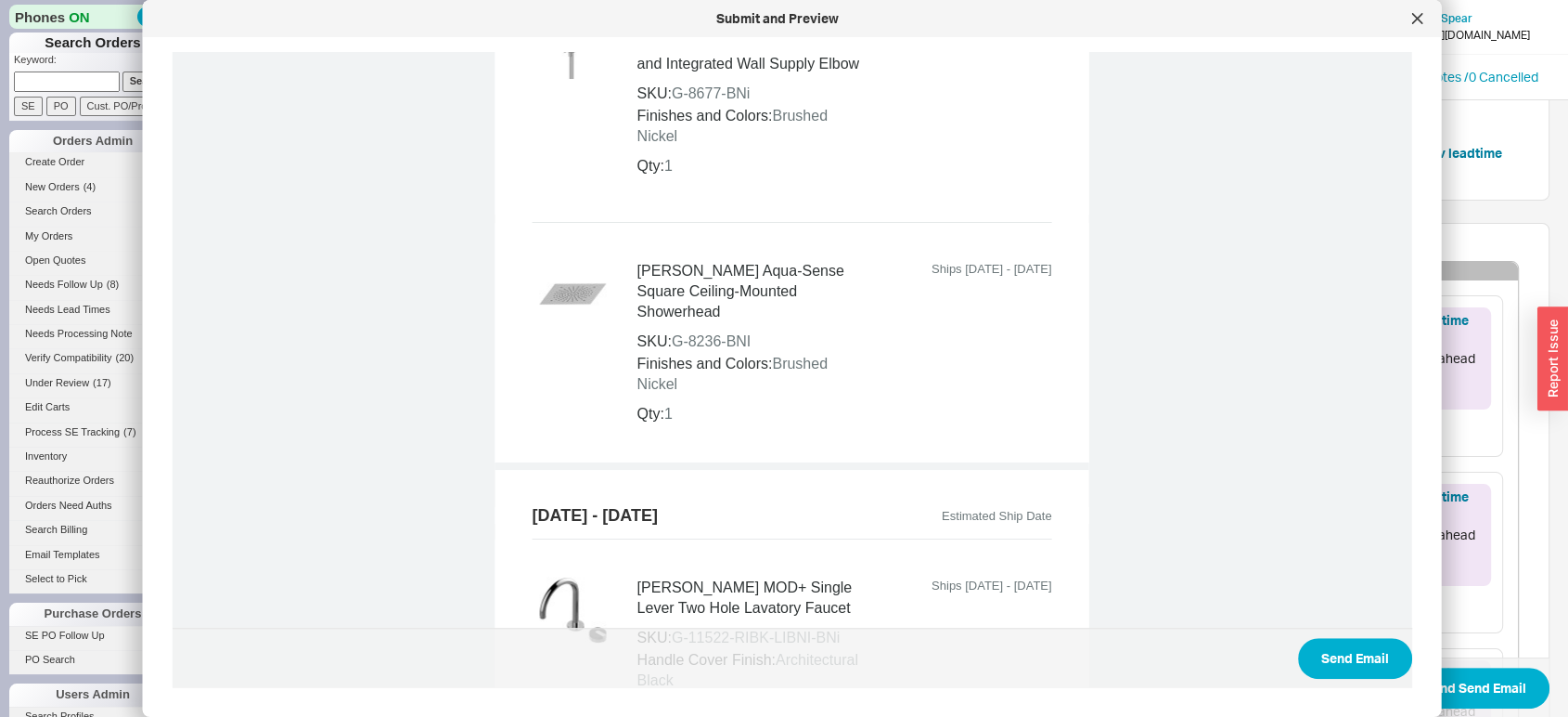
scroll to position [1745, 0]
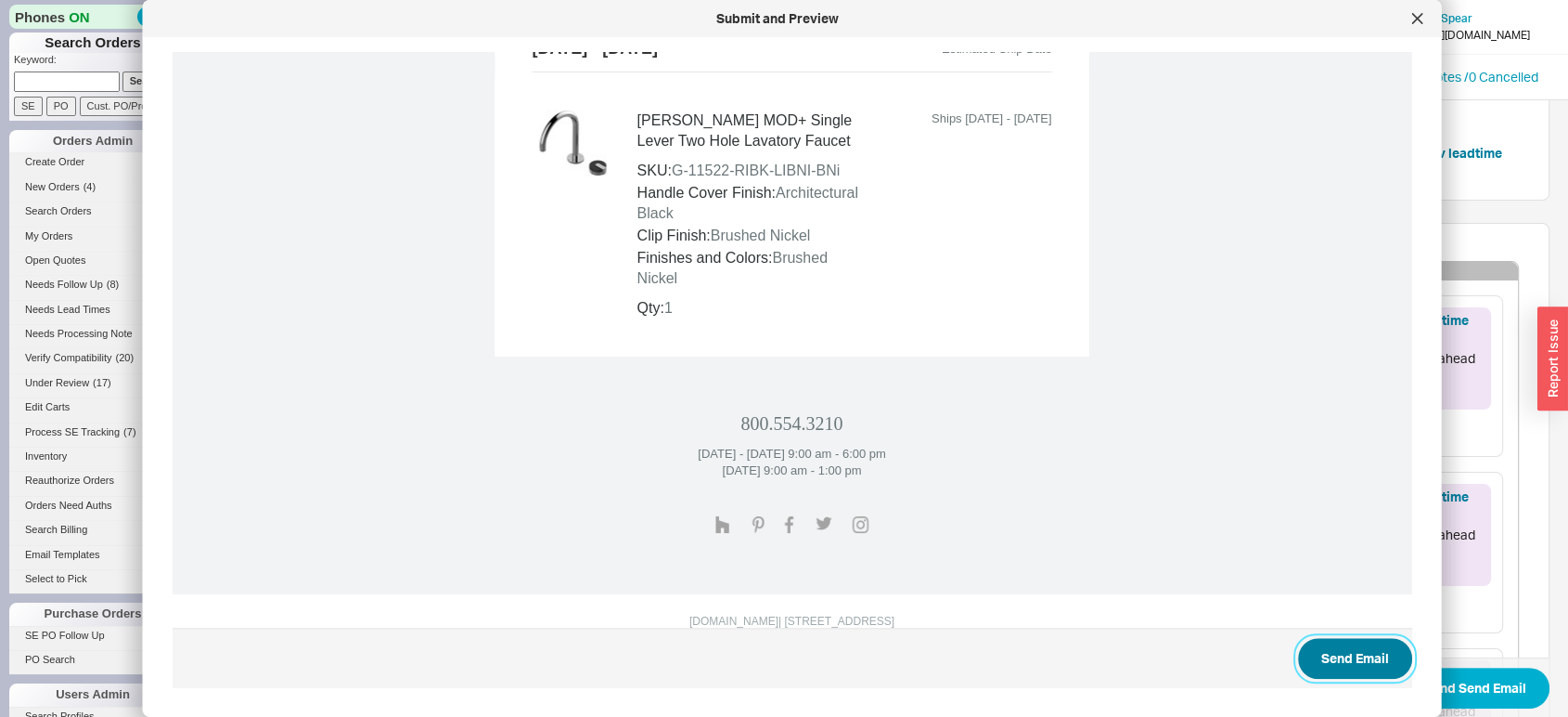
click at [1352, 656] on button "Send Email" at bounding box center [1355, 658] width 115 height 40
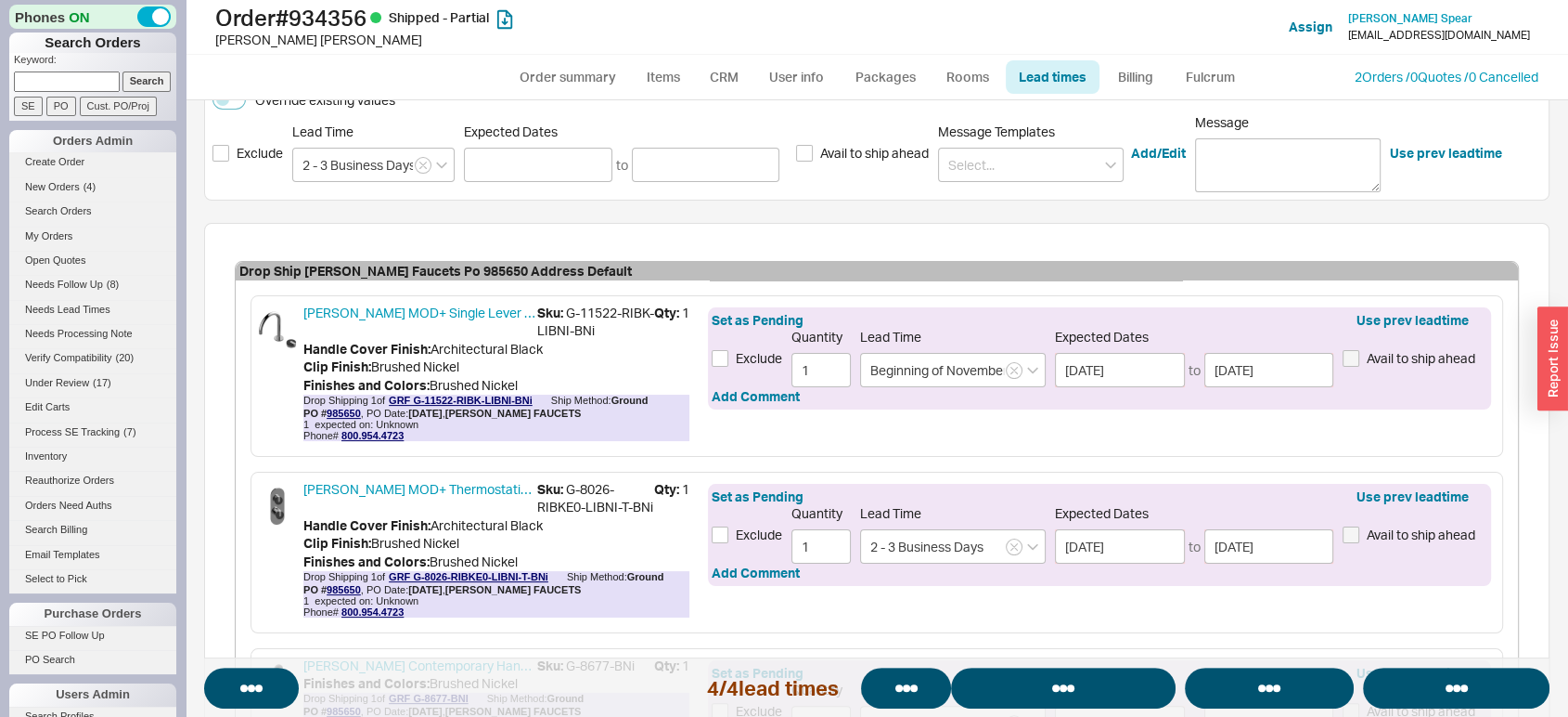
click at [696, 331] on div "Graff MOD+ Single Lever Two Hole Lavatory Faucet Sku: G-11522-RIBK-LIBNI-BNi Qt…" at bounding box center [876, 376] width 1253 height 162
select select "*"
select select "LOW"
select select "3"
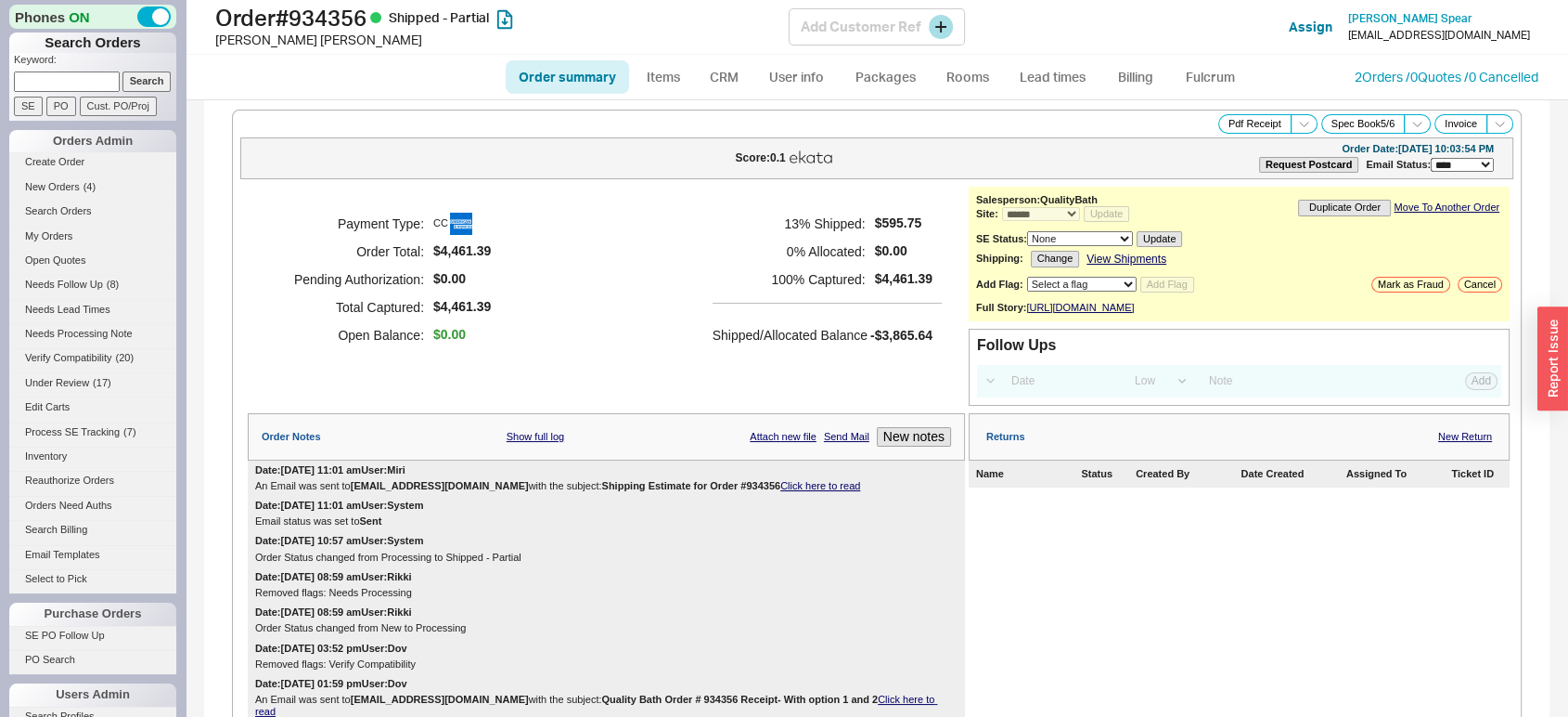
select select "*"
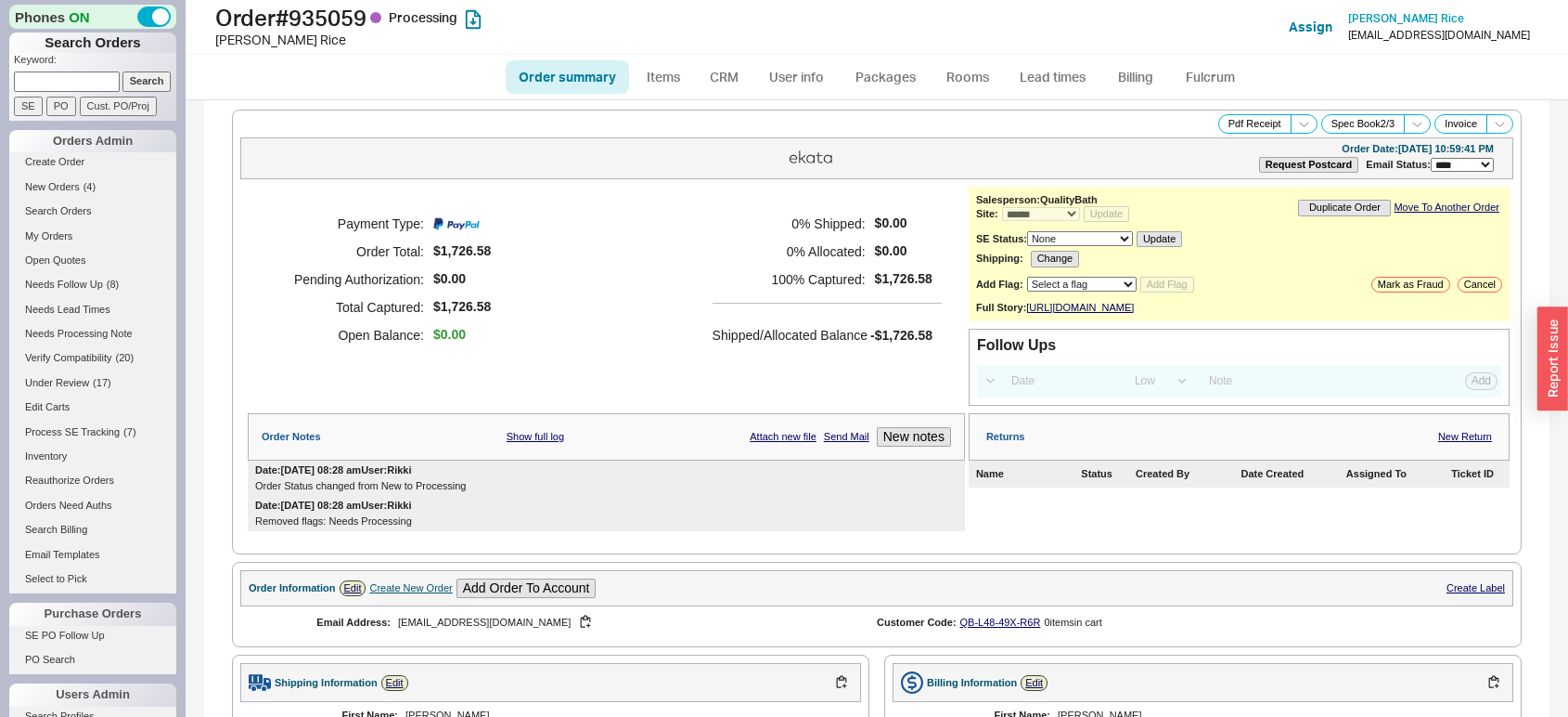
select select "*"
select select "LOW"
select select "3"
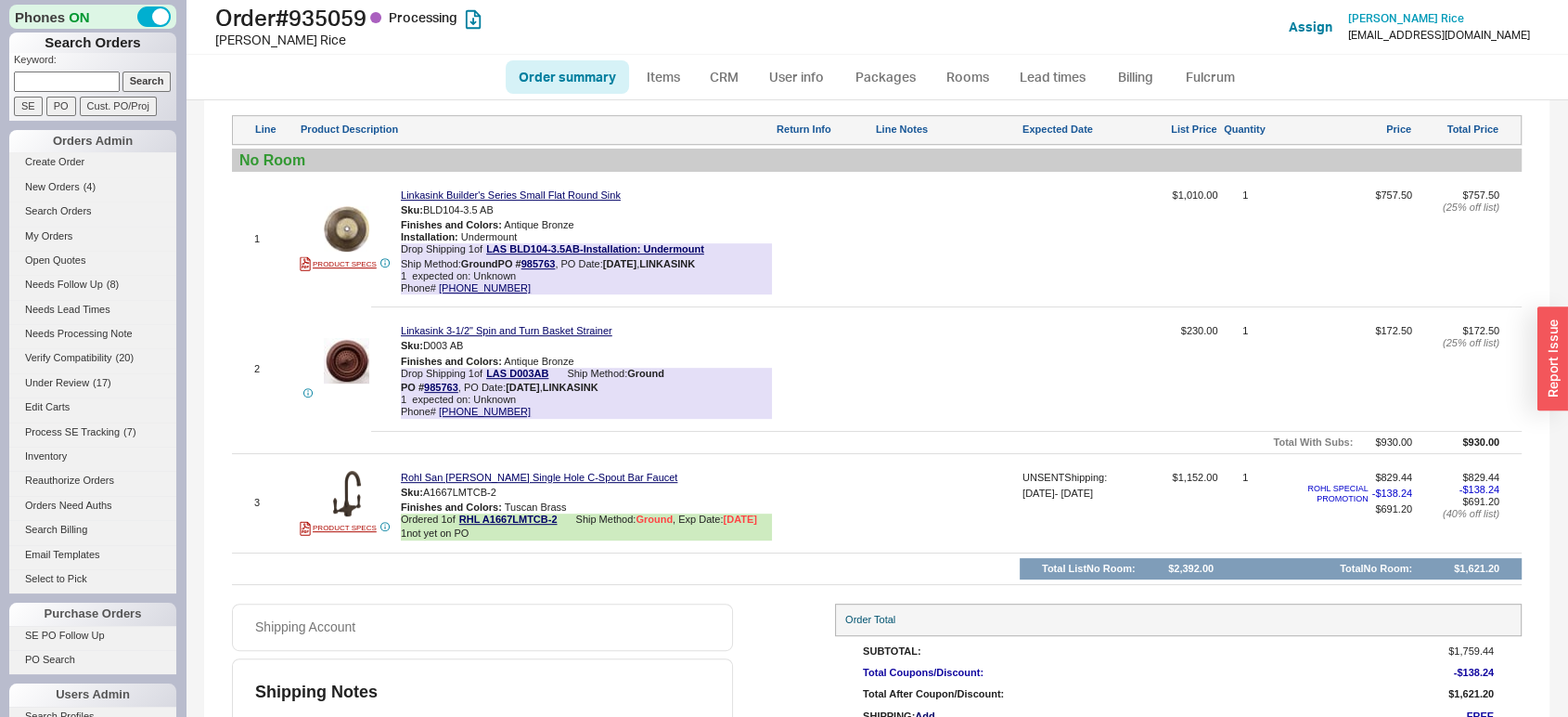
scroll to position [870, 0]
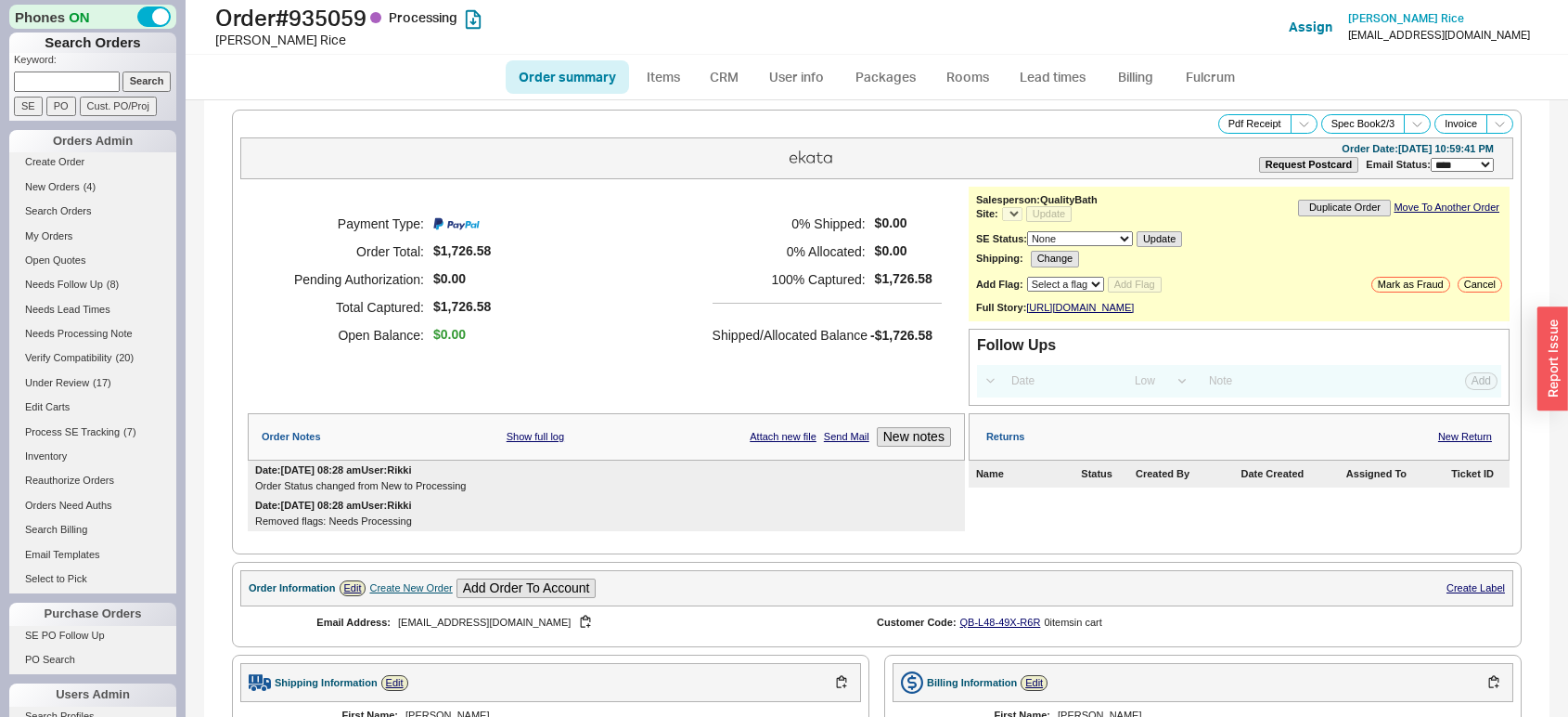
select select "*"
select select "LOW"
select select "3"
select select "*"
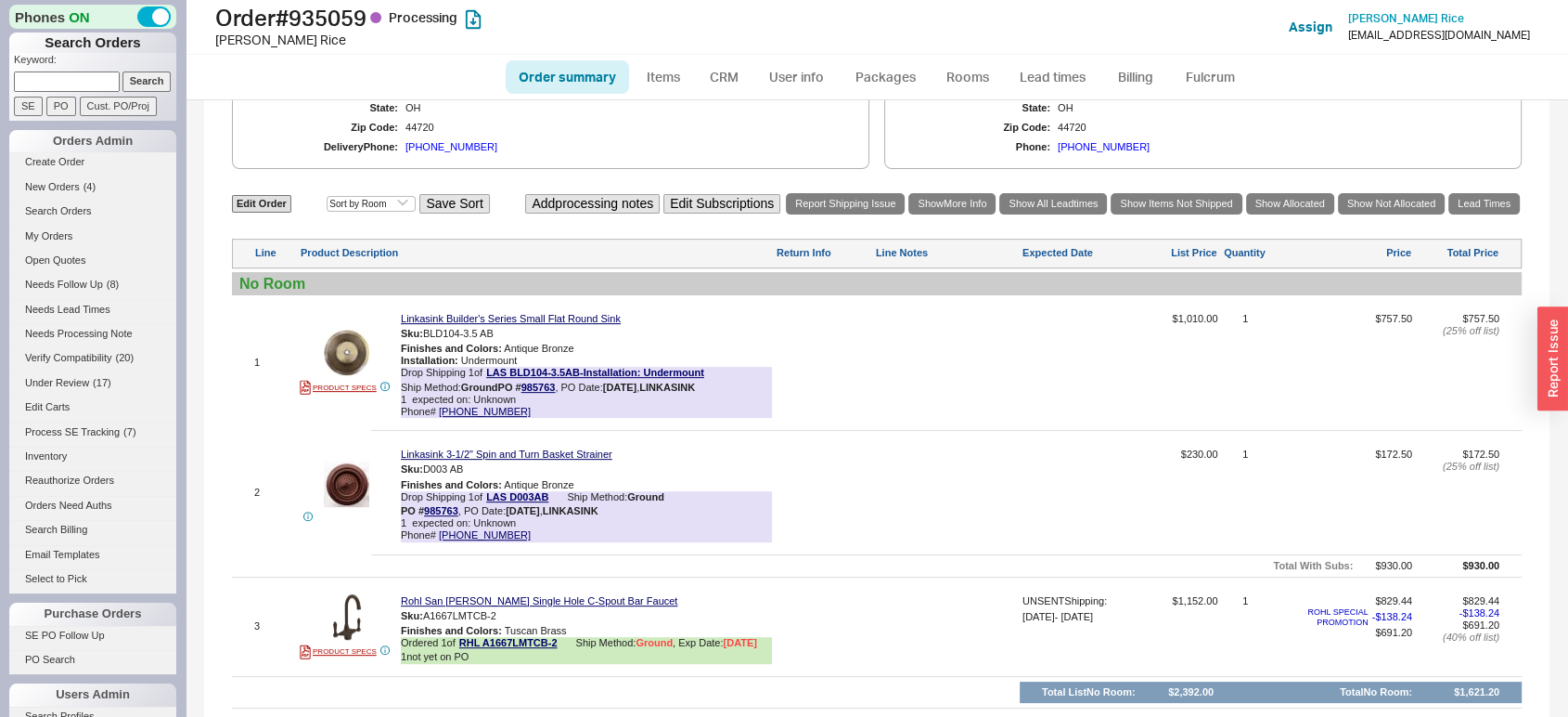
scroll to position [728, 0]
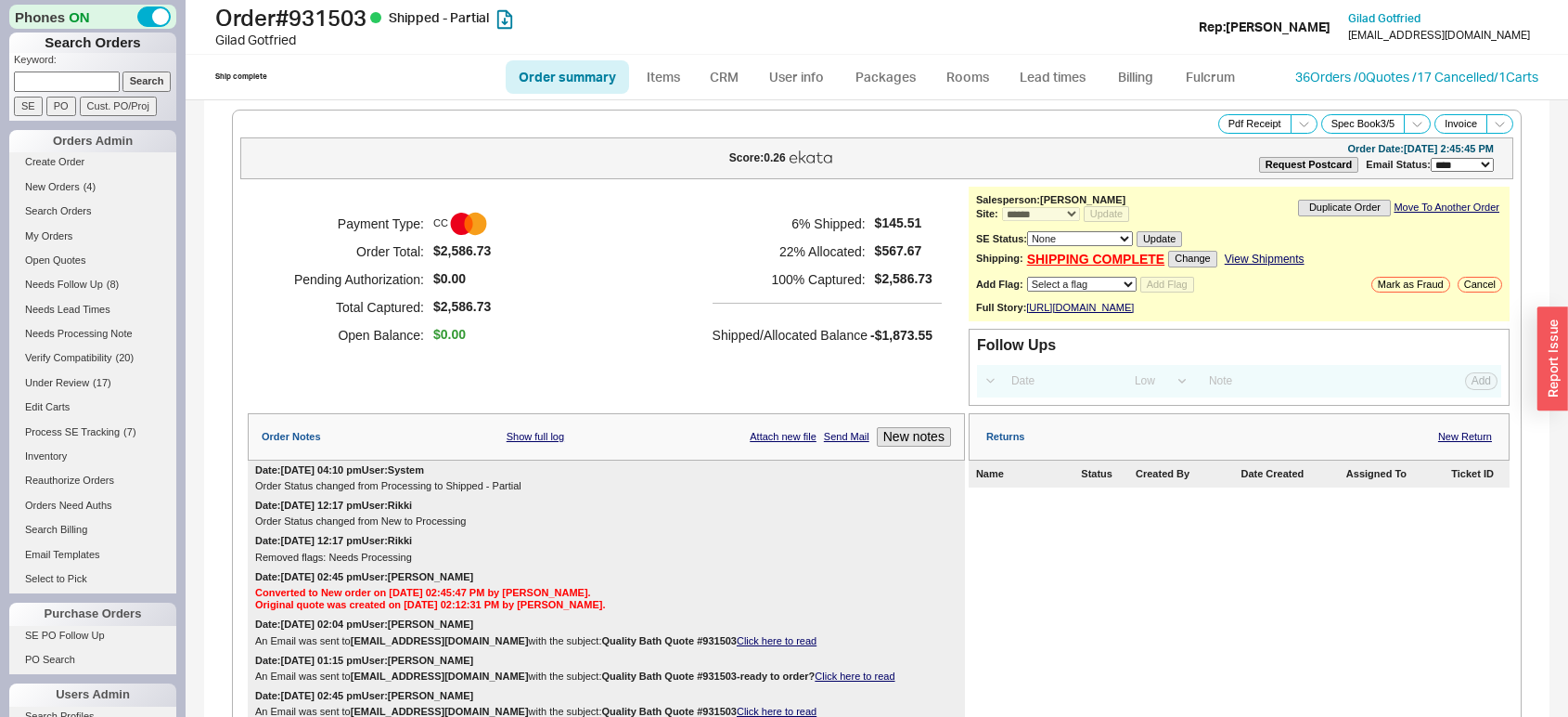
select select "*"
select select "LOW"
select select "3"
click at [1054, 73] on link "Lead times" at bounding box center [1052, 77] width 93 height 34
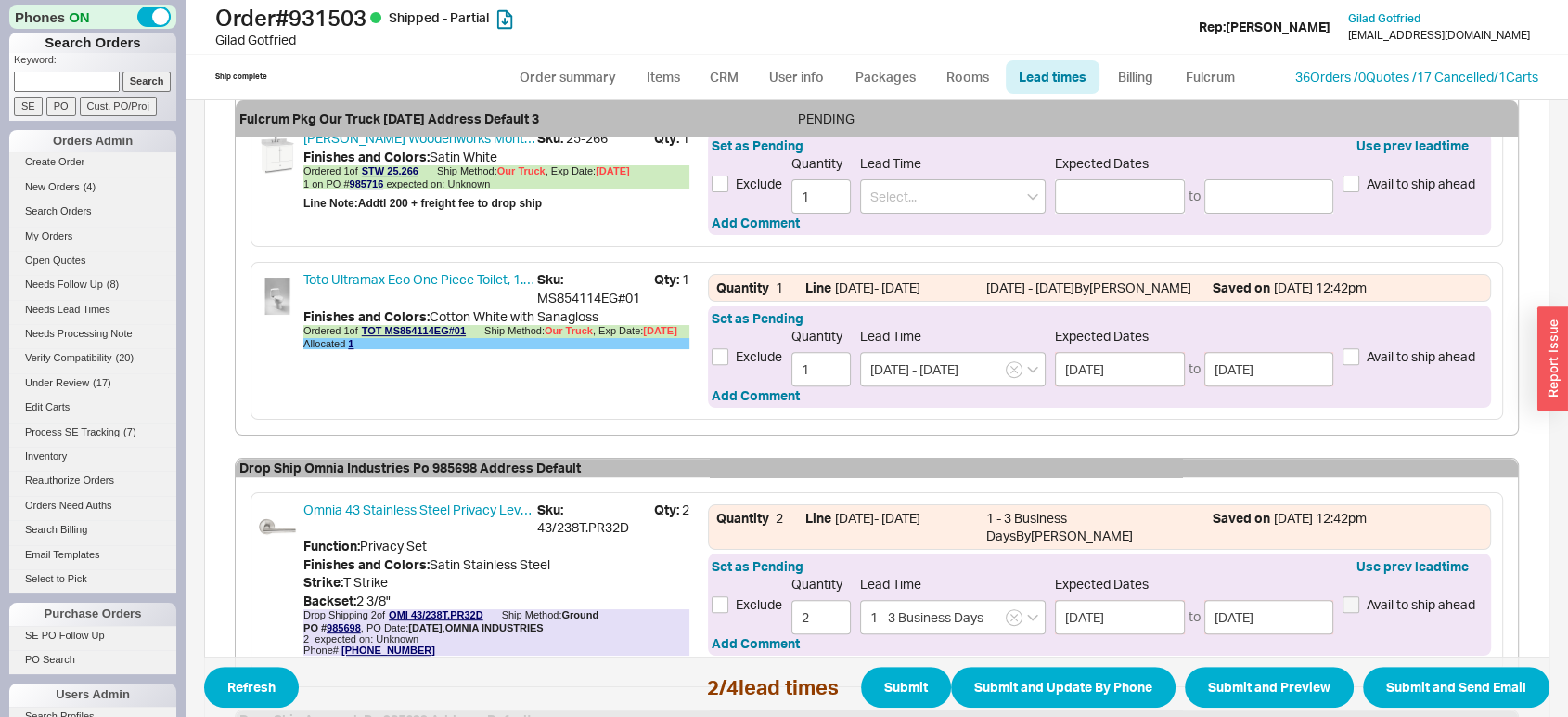
scroll to position [678, 0]
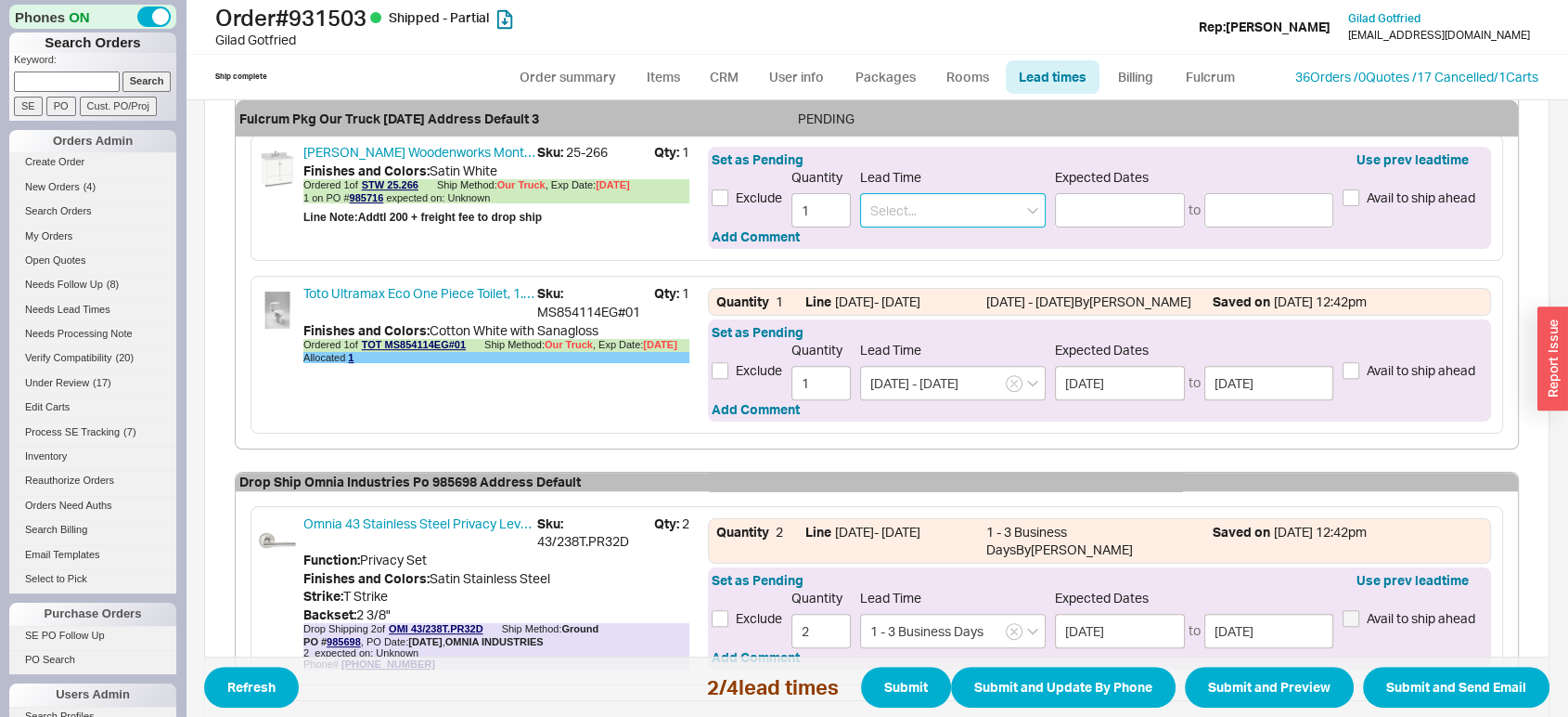
click at [971, 204] on input at bounding box center [953, 210] width 186 height 35
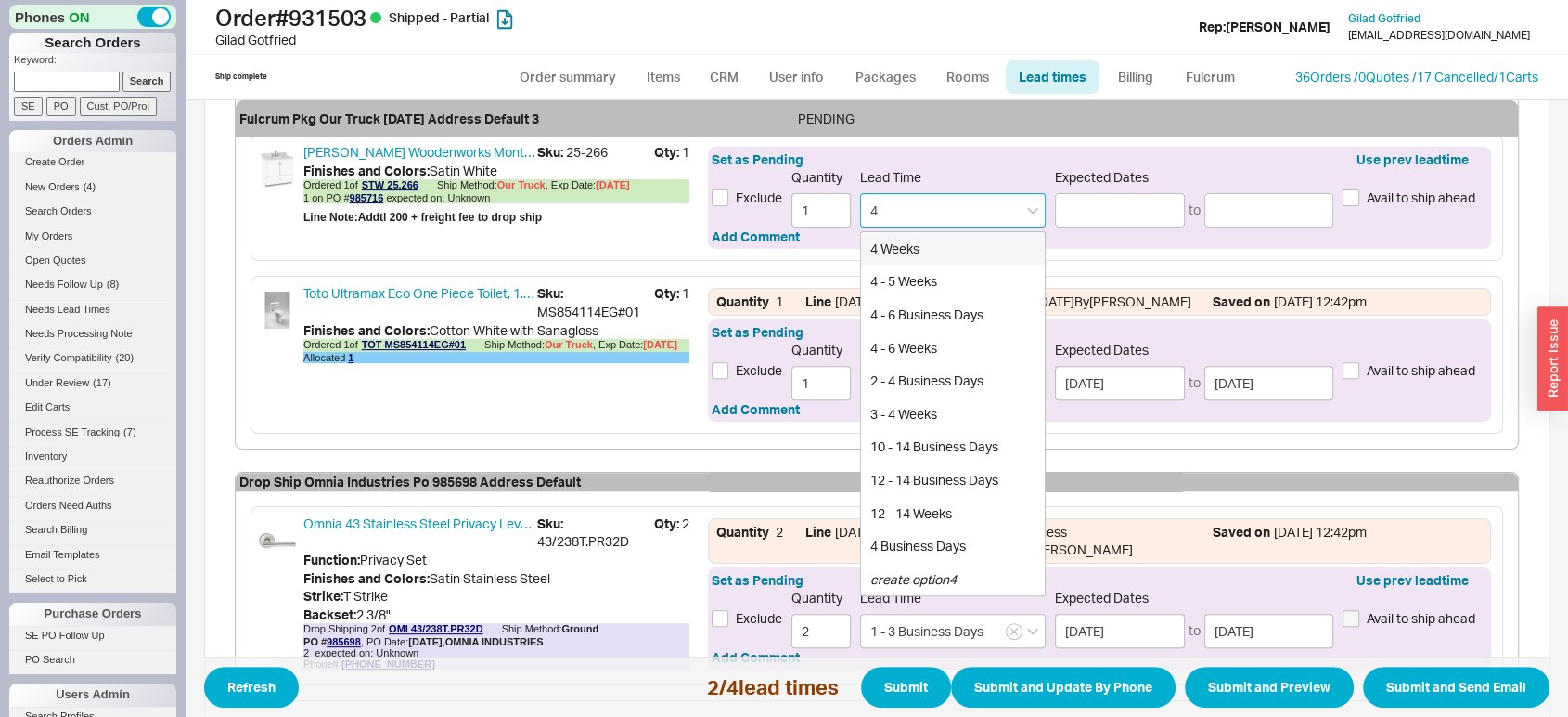
click at [955, 246] on div "4 Weeks" at bounding box center [953, 249] width 184 height 34
type input "4 Weeks"
type input "09/17/2025"
type input "09/22/2025"
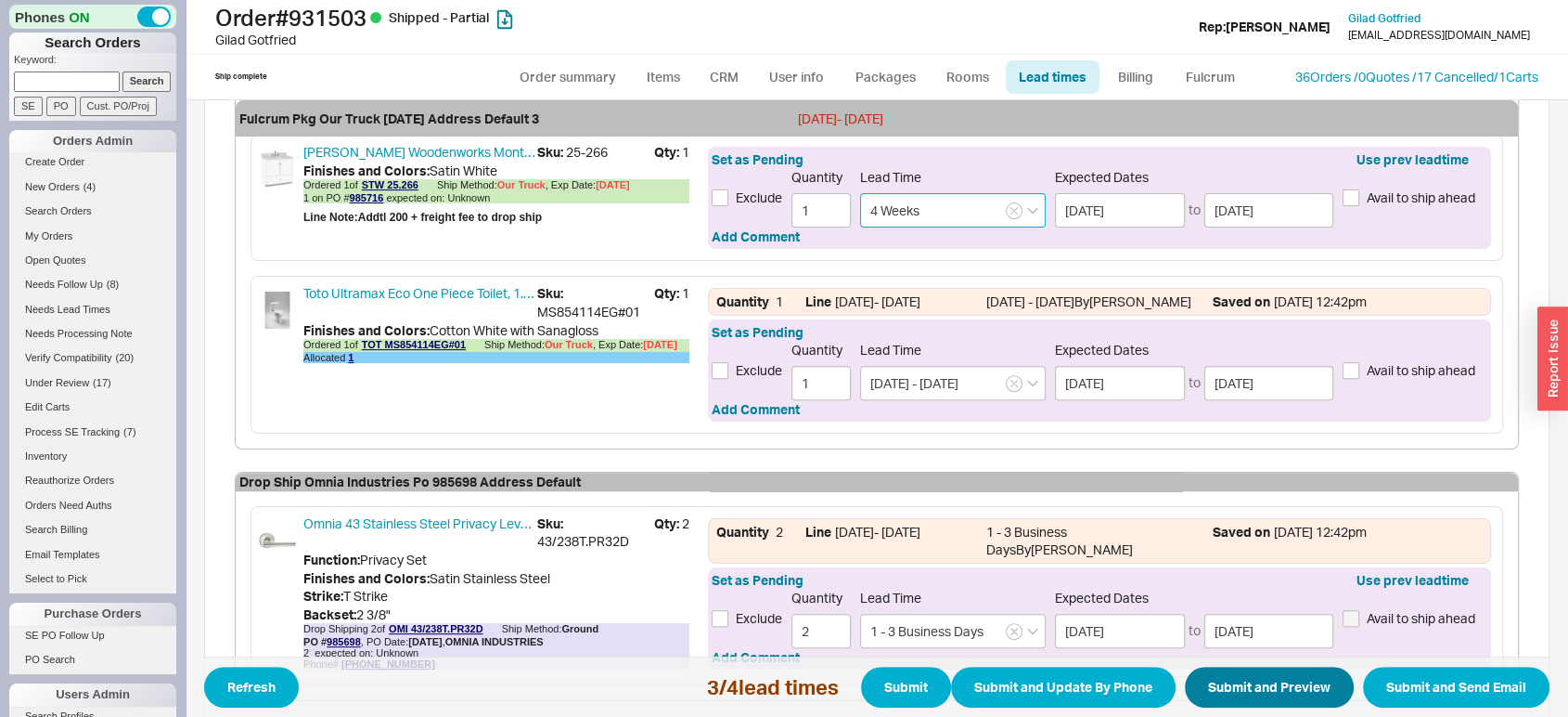
type input "4 Weeks"
click at [1294, 701] on button "Submit and Preview" at bounding box center [1268, 688] width 169 height 40
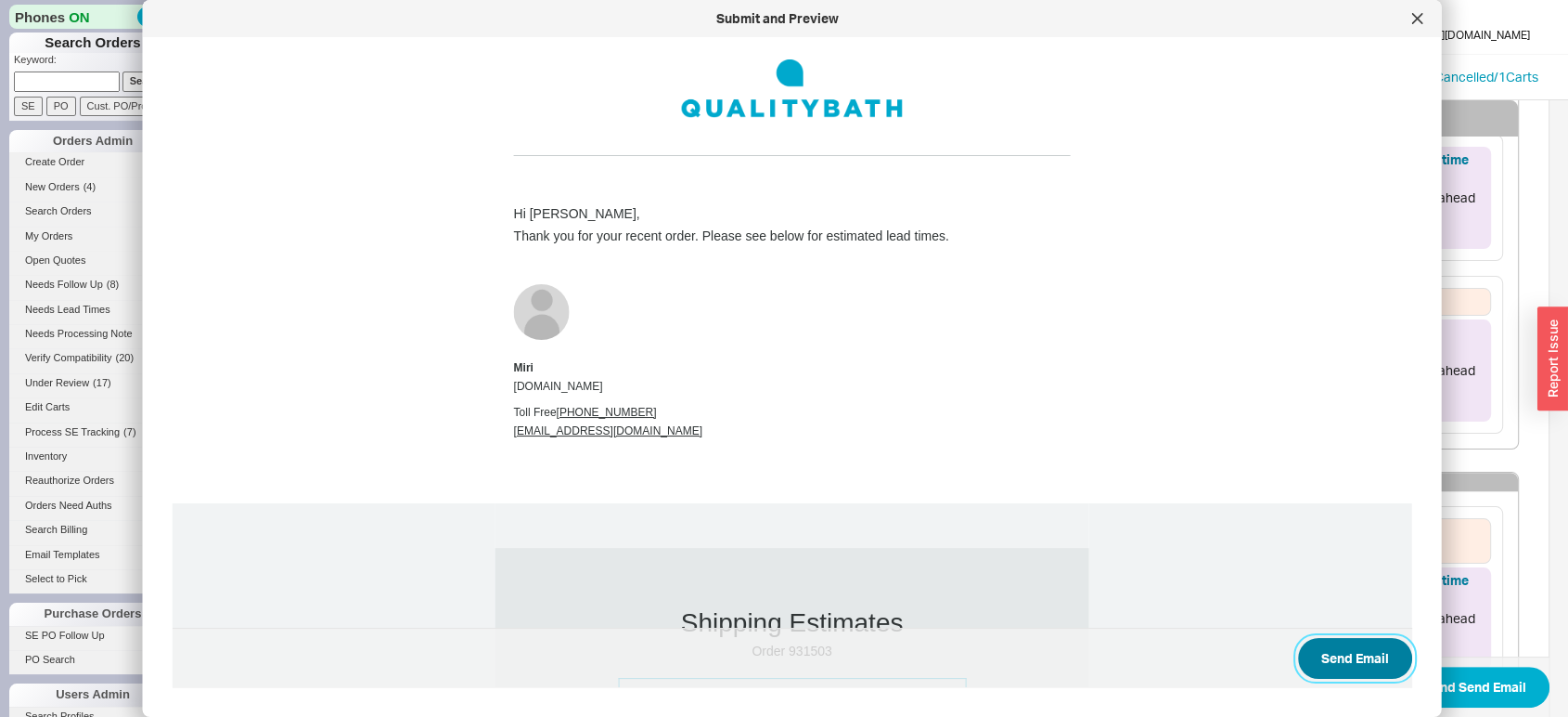
click at [1298, 648] on button "Send Email" at bounding box center [1355, 658] width 115 height 40
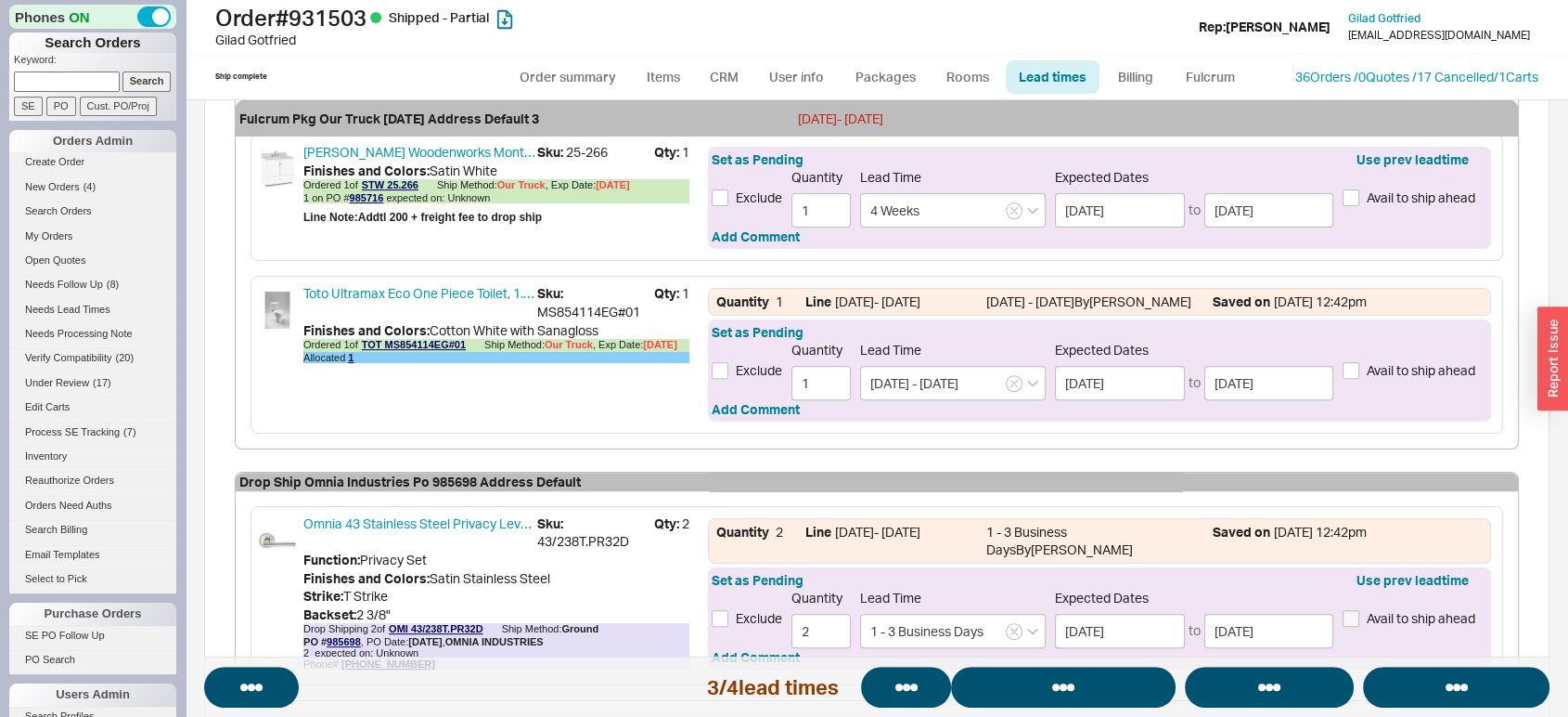
select select "*"
select select "LOW"
select select "3"
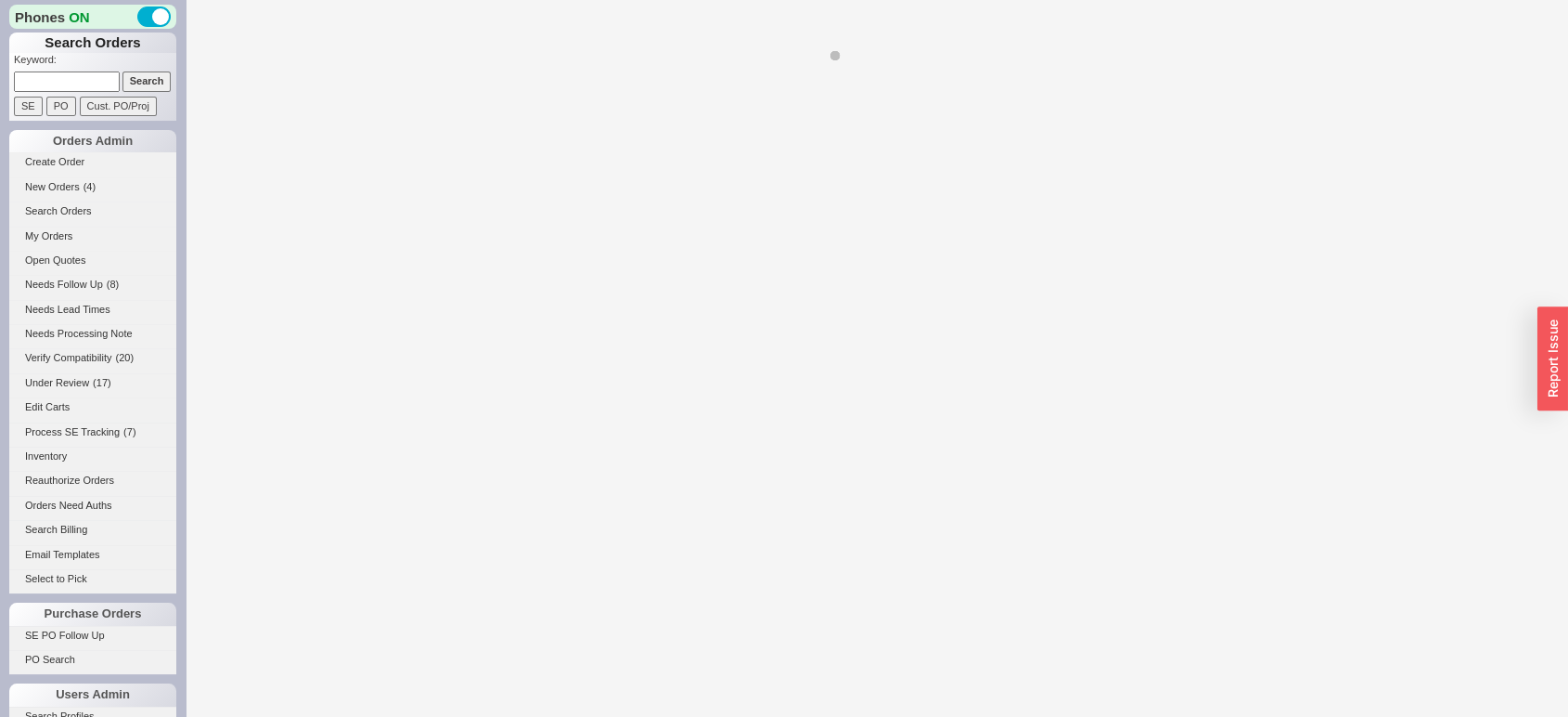
select select "LOW"
select select "3"
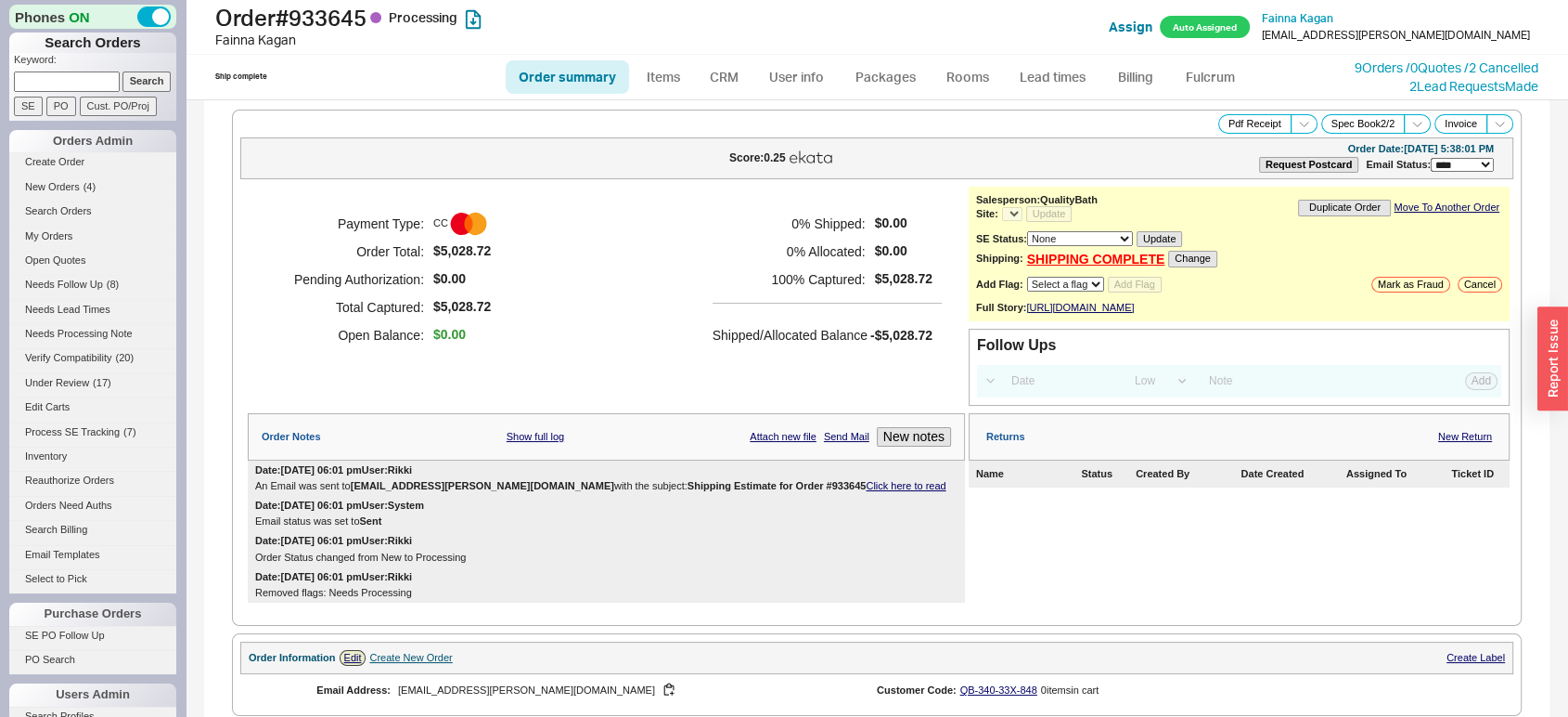
select select "*"
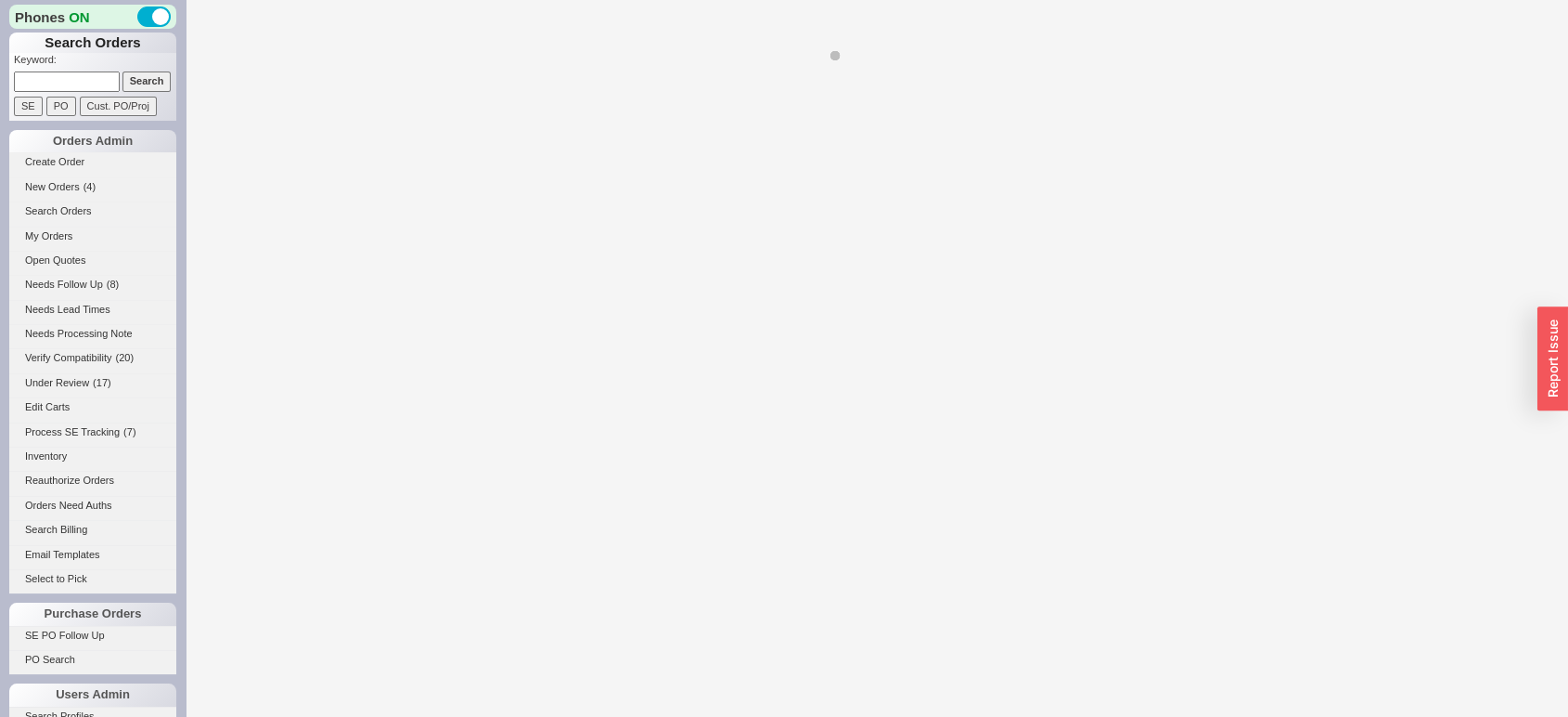
select select "LOW"
select select "3"
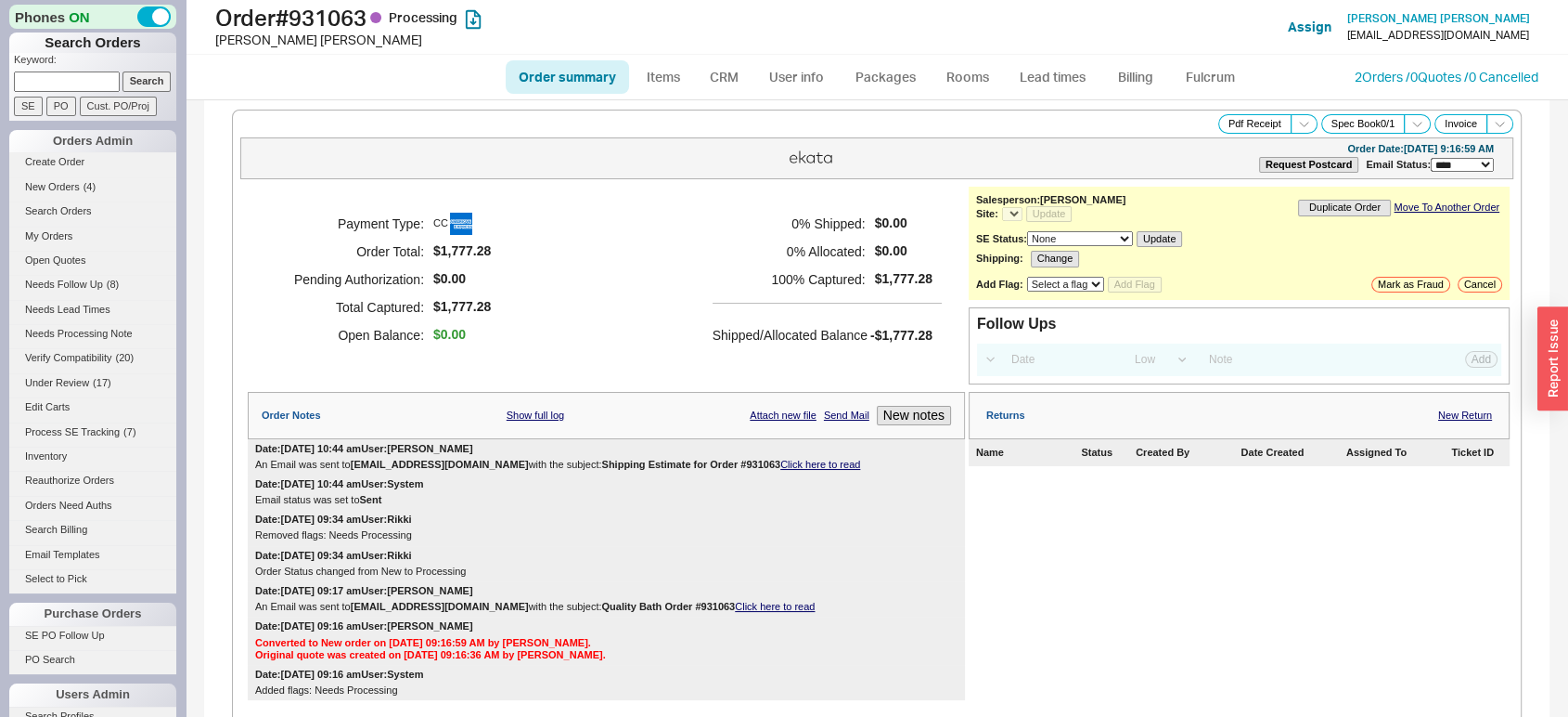
select select "*"
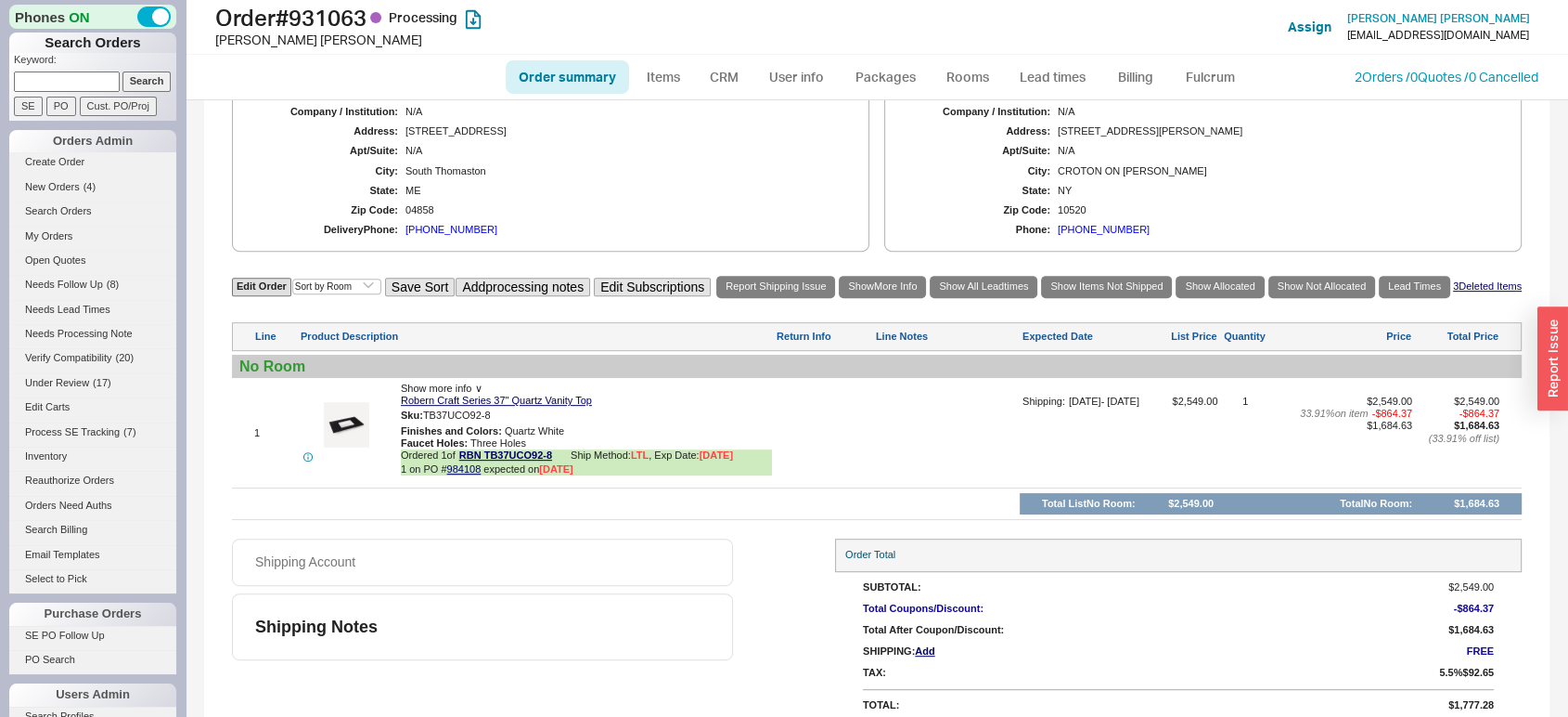
scroll to position [810, 0]
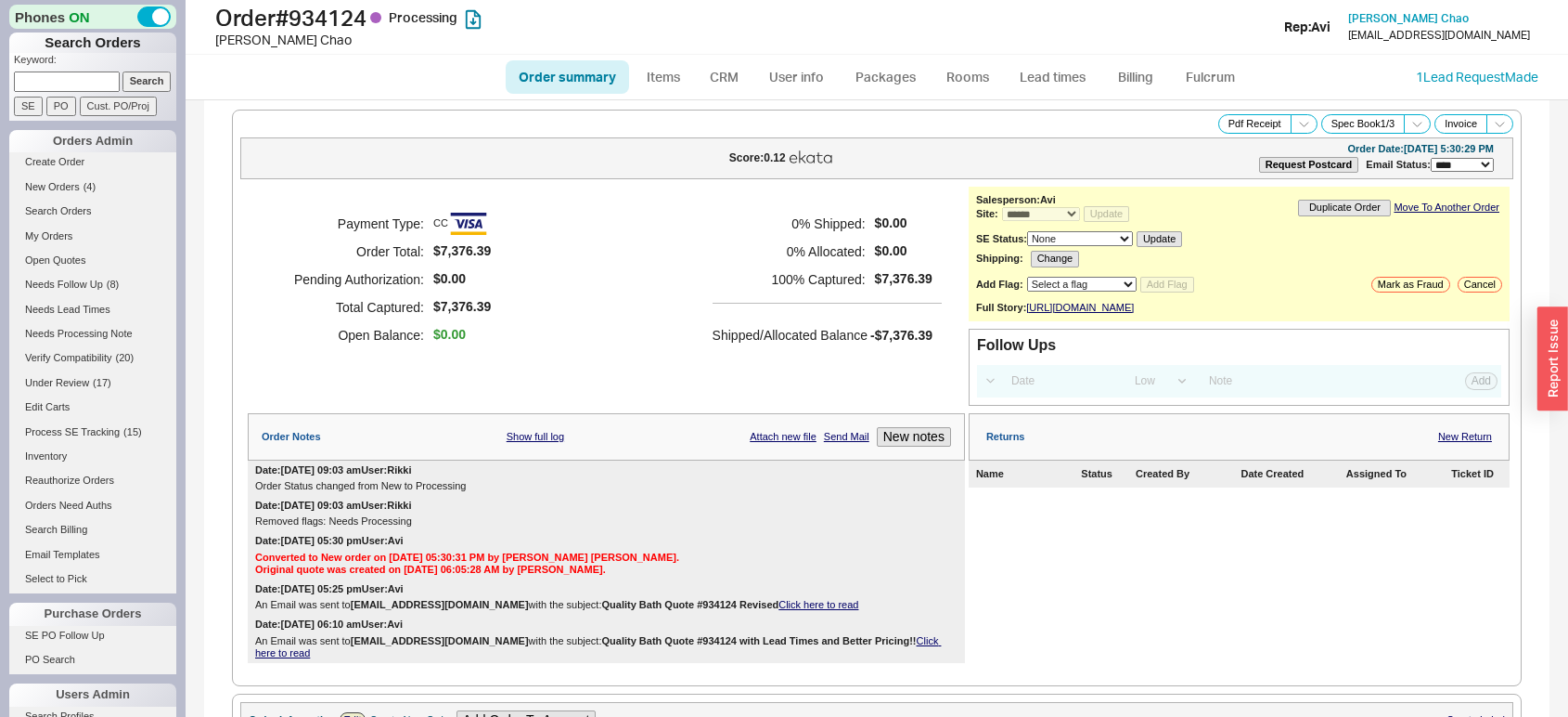
select select "*"
select select "LOW"
select select "3"
select select "*"
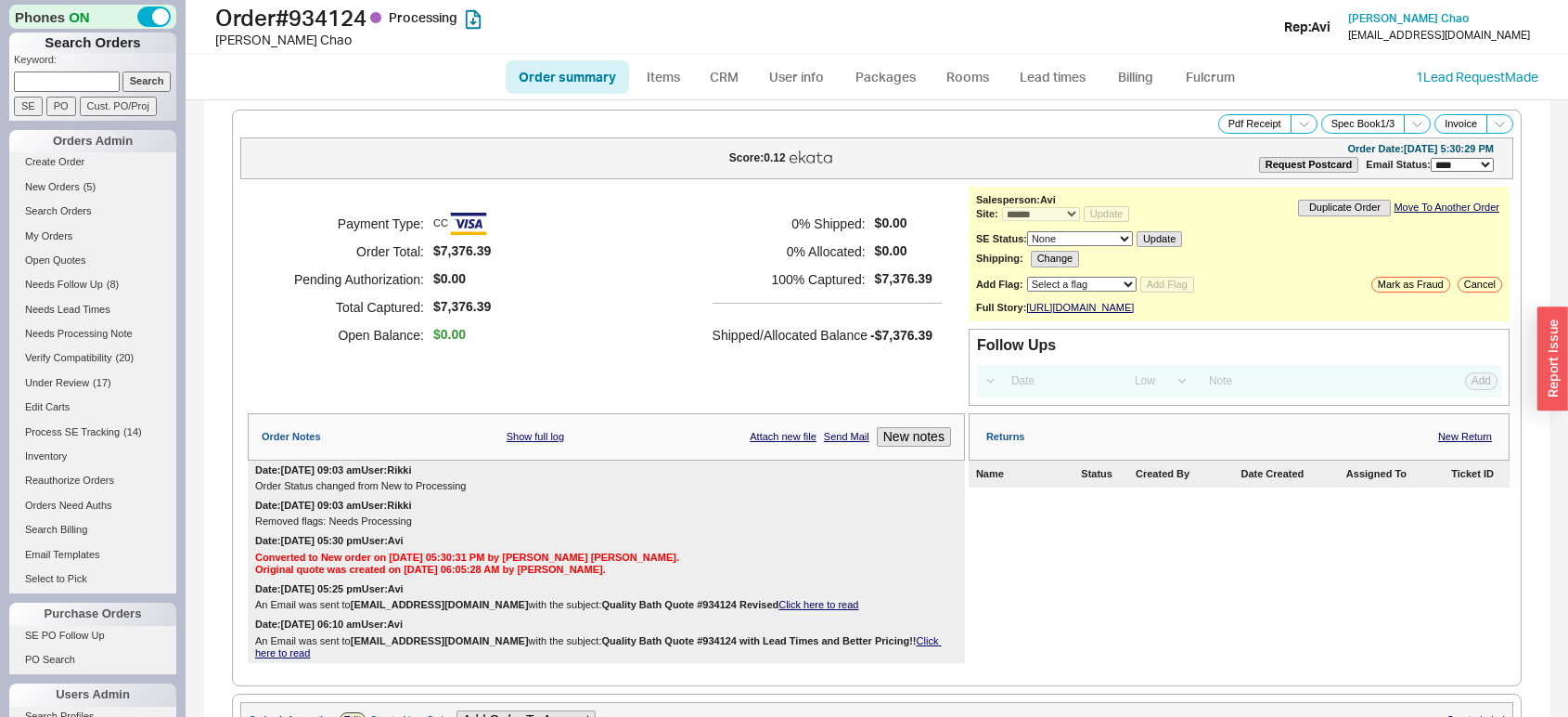
select select "*"
select select "LOW"
select select "3"
click at [1051, 78] on link "Lead times" at bounding box center [1052, 77] width 93 height 34
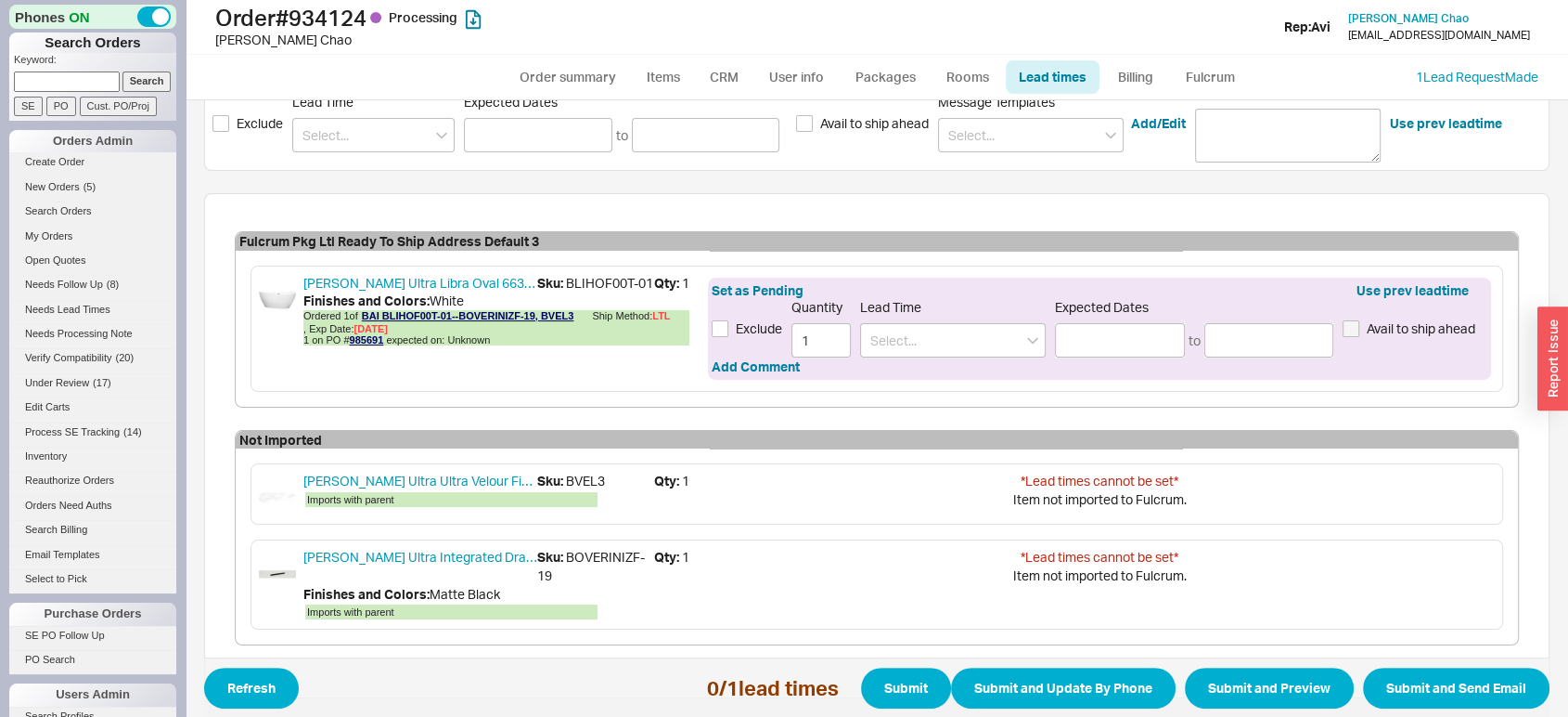
scroll to position [412, 0]
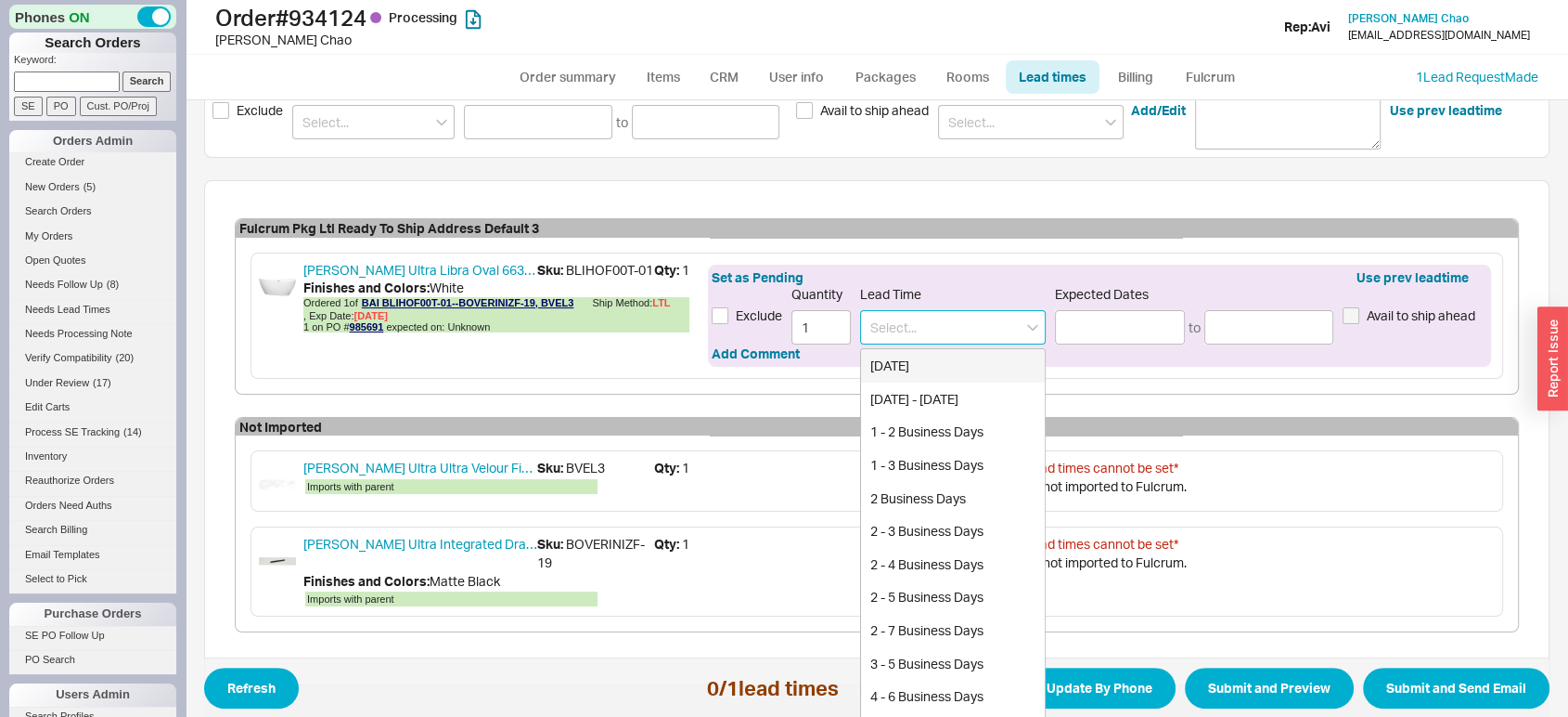
click at [976, 332] on input at bounding box center [953, 328] width 186 height 35
click at [971, 362] on div "4 Weeks" at bounding box center [953, 365] width 184 height 34
type input "4 Weeks"
type input "09/17/2025"
type input "09/22/2025"
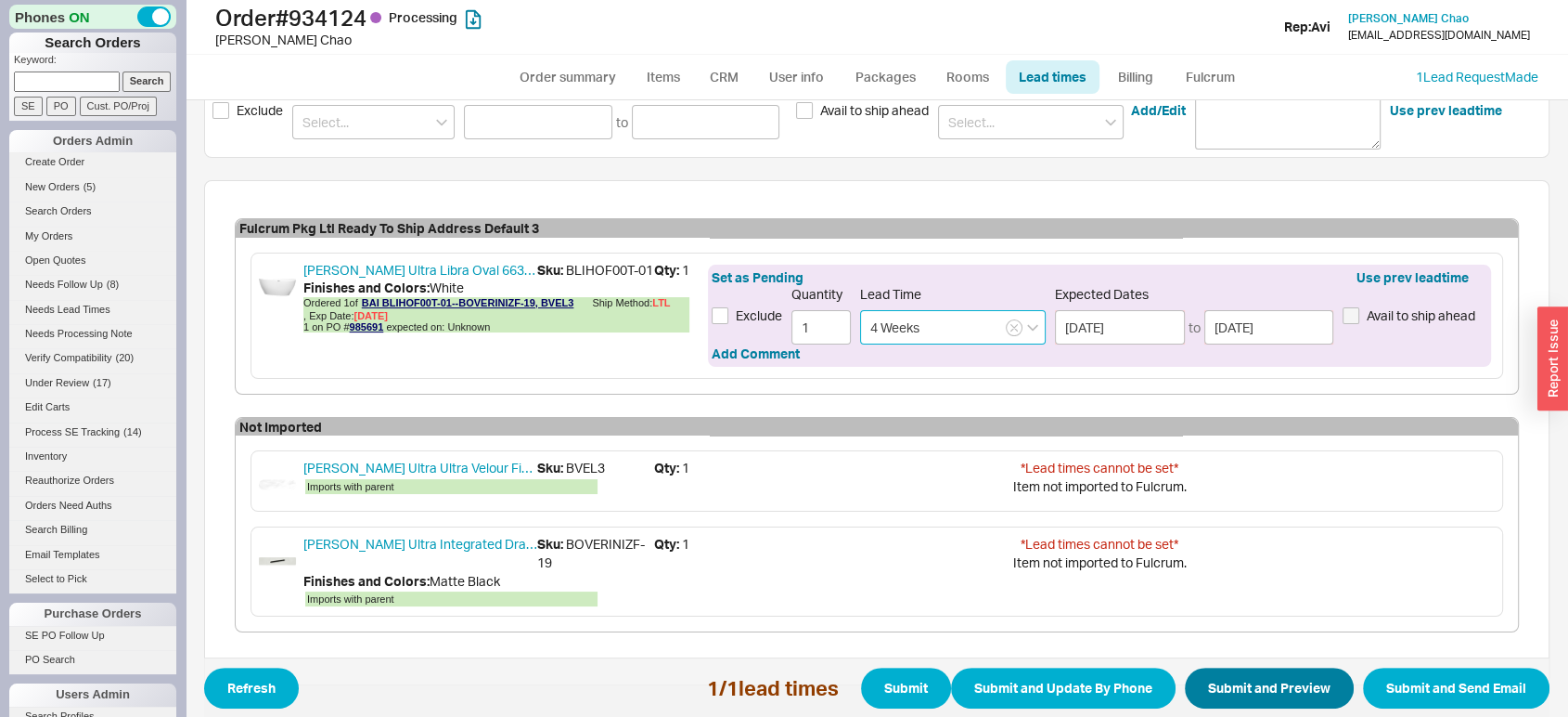
type input "4 Weeks"
click at [1217, 686] on button "Submit and Preview" at bounding box center [1268, 688] width 169 height 40
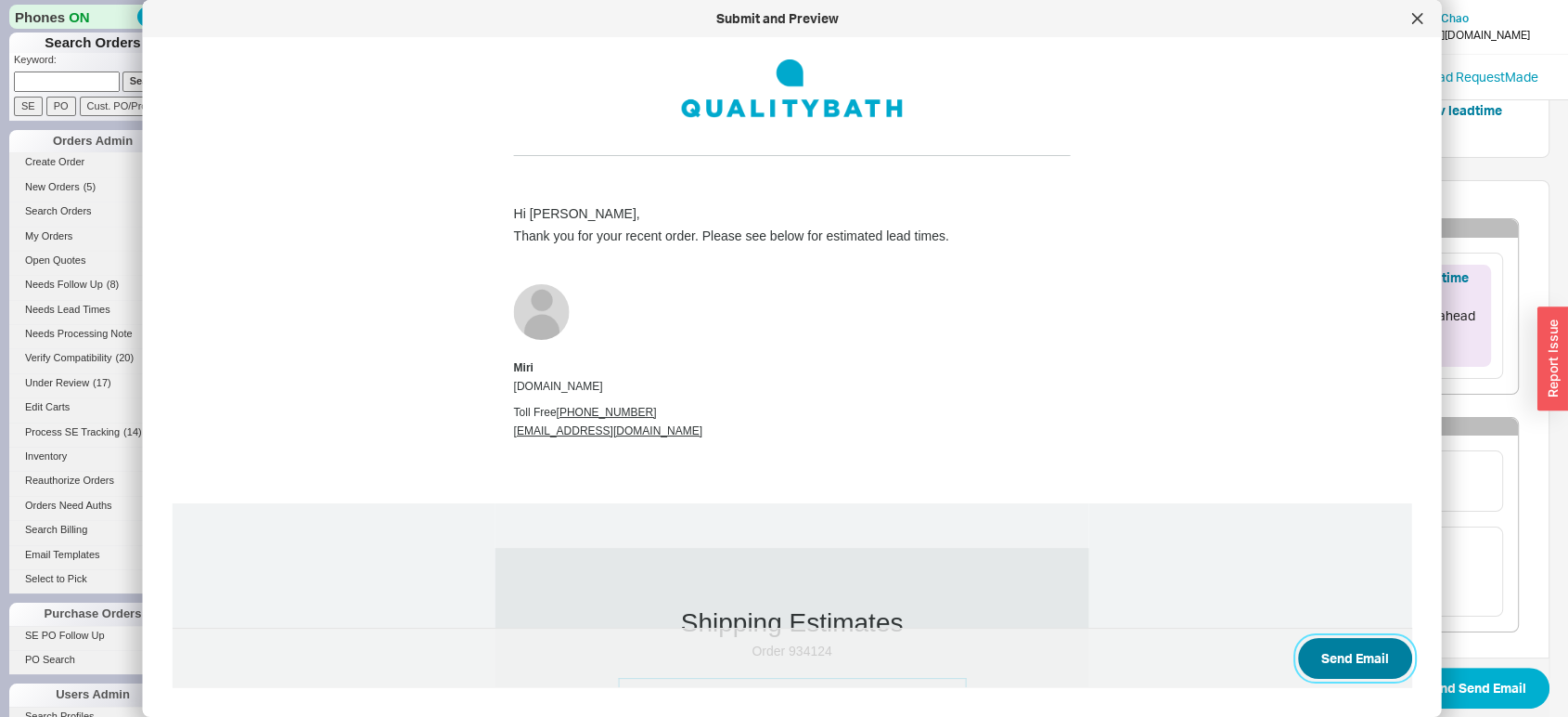
click at [1319, 658] on button "Send Email" at bounding box center [1355, 658] width 115 height 40
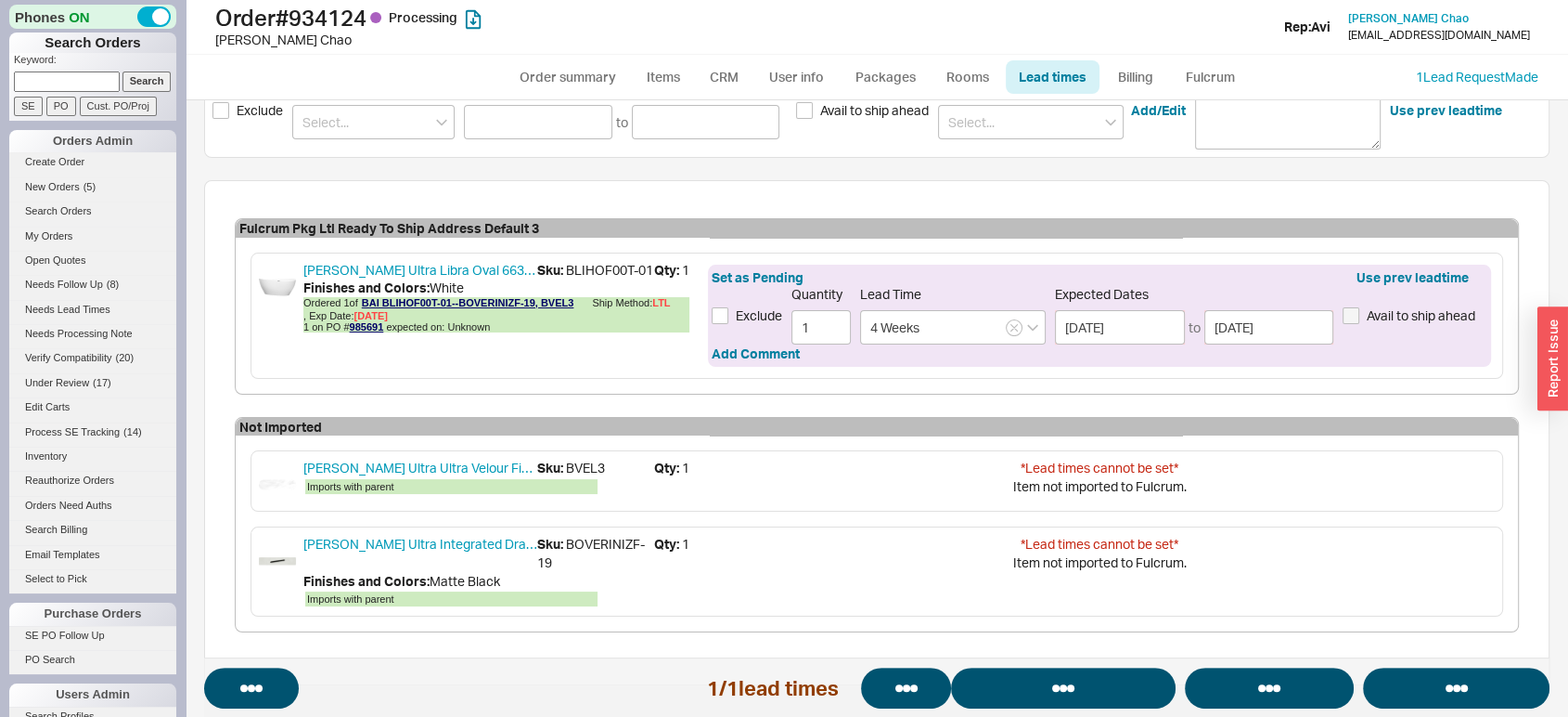
select select "*"
select select "LOW"
select select "3"
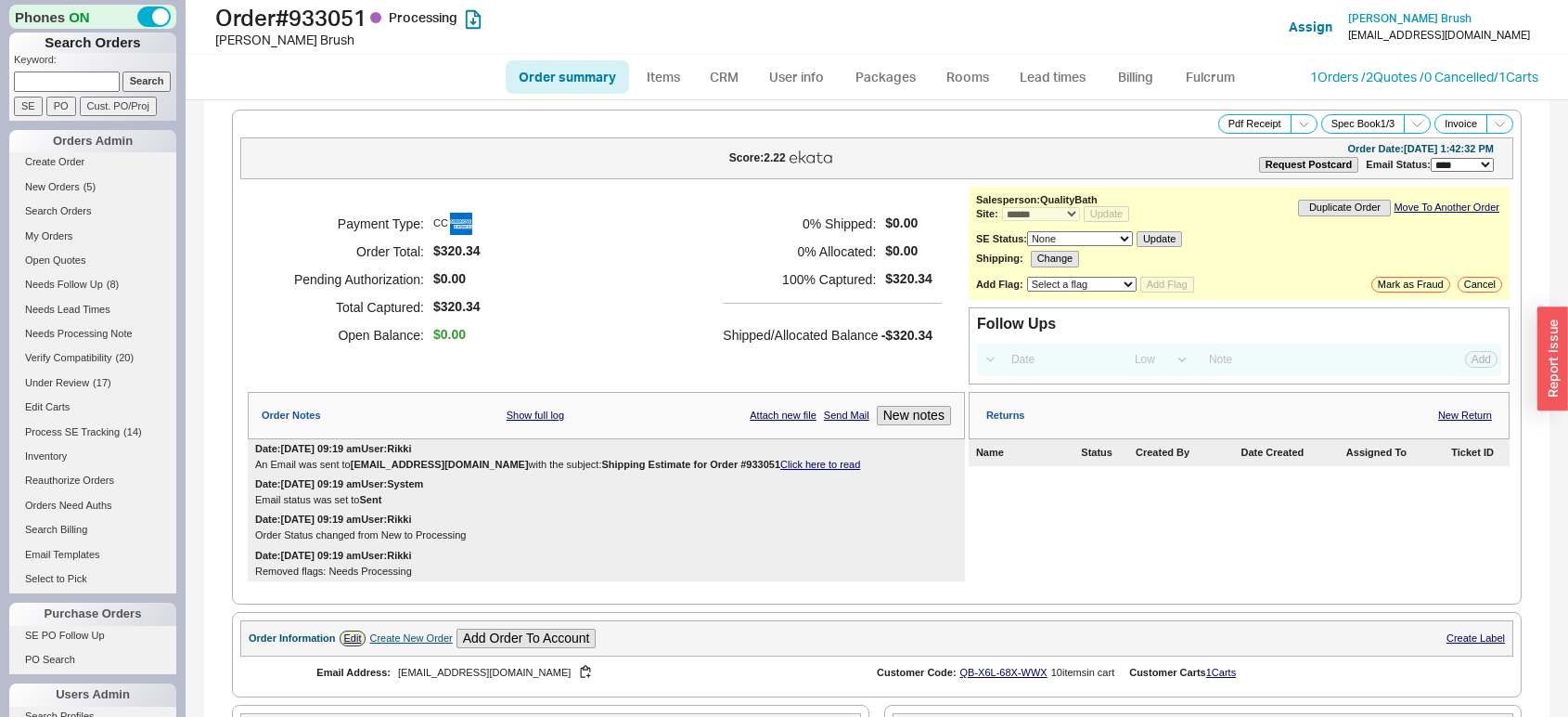
select select "*"
select select "LOW"
select select "3"
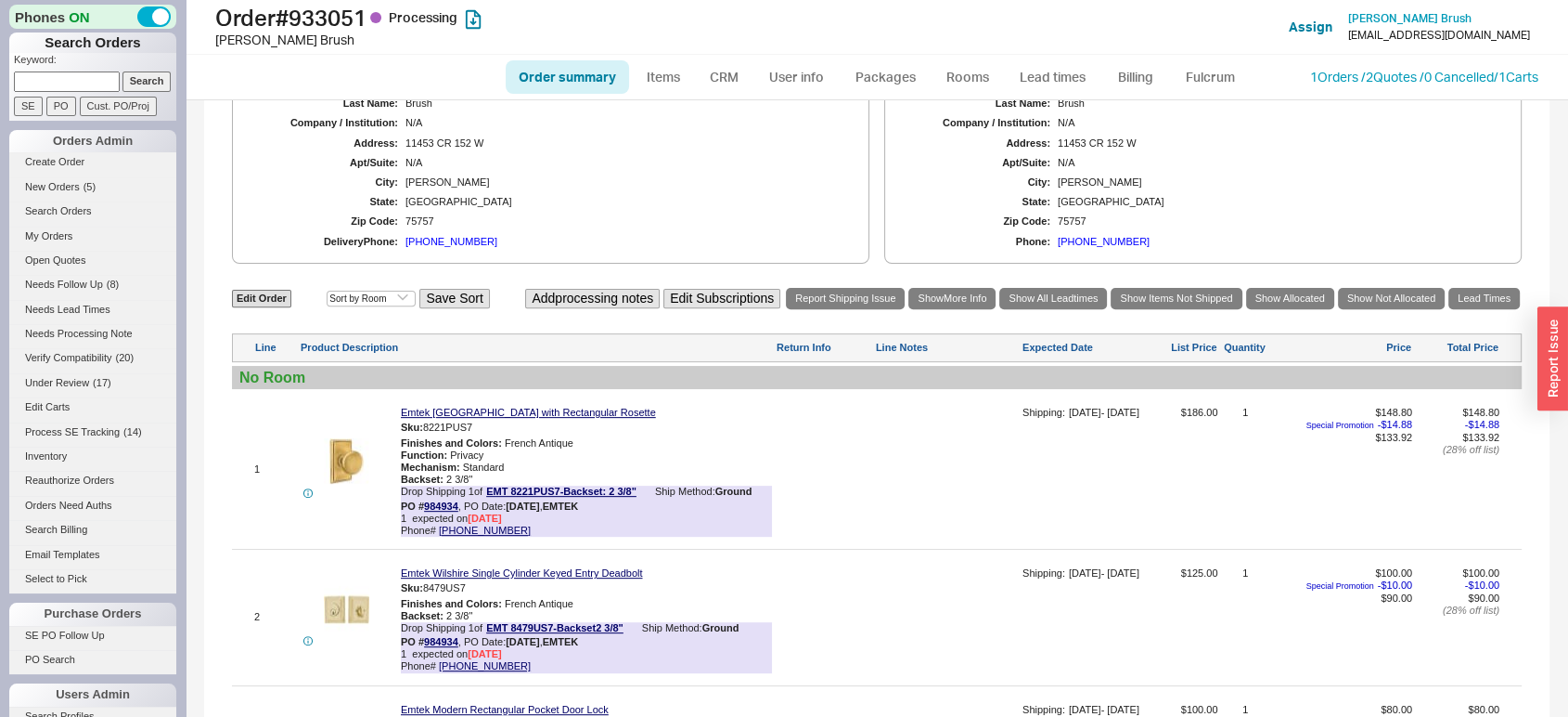
scroll to position [698, 0]
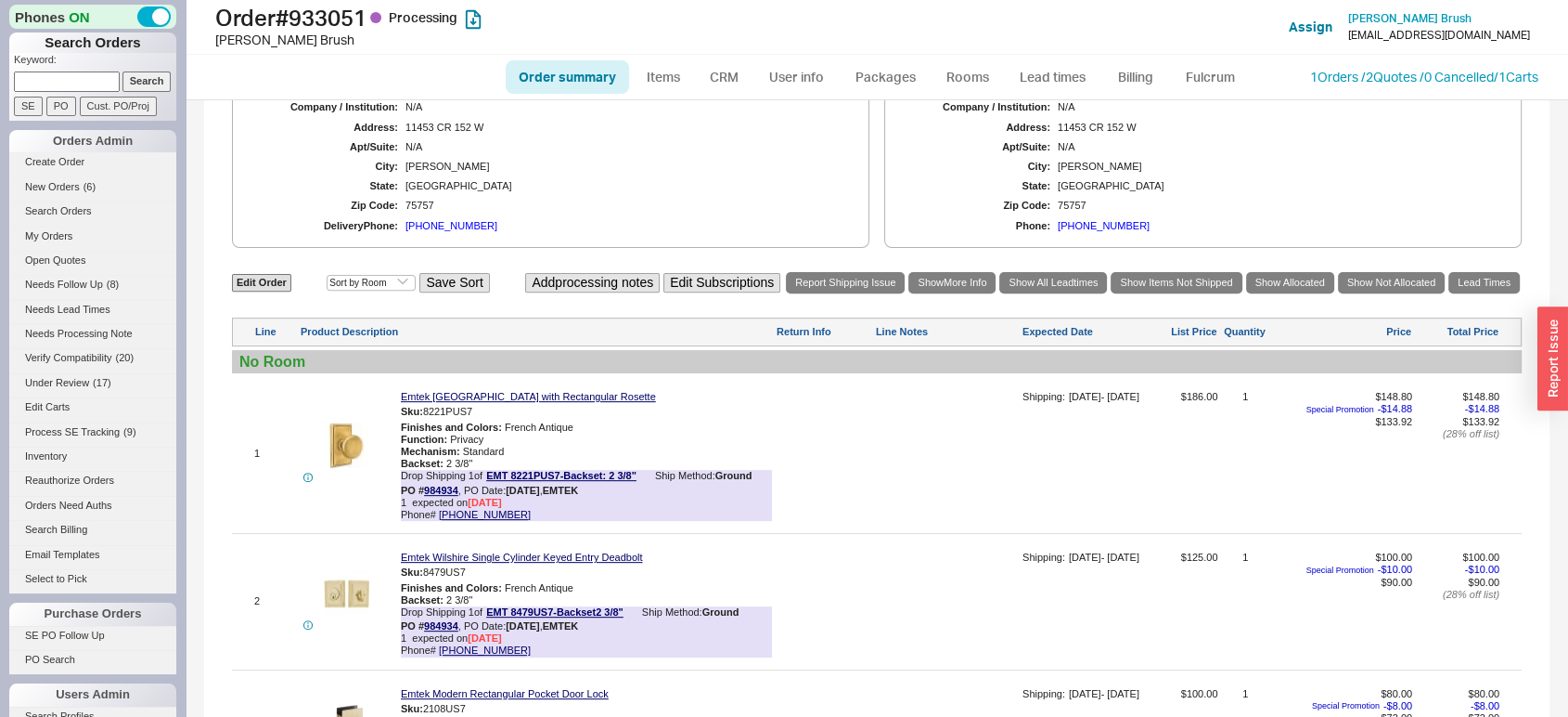
click at [603, 73] on link "Order summary" at bounding box center [567, 77] width 123 height 34
select select "*"
select select "LOW"
select select "3"
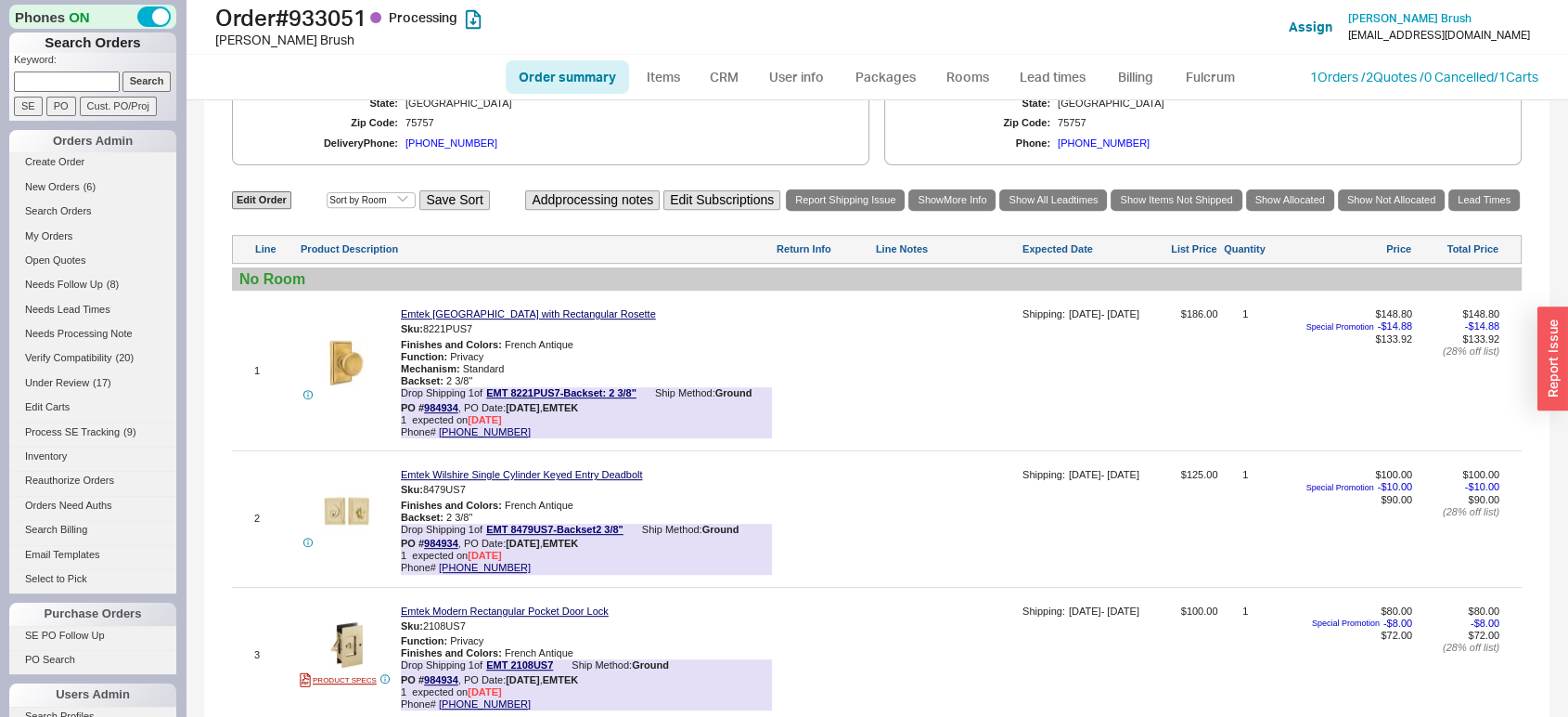
scroll to position [784, 0]
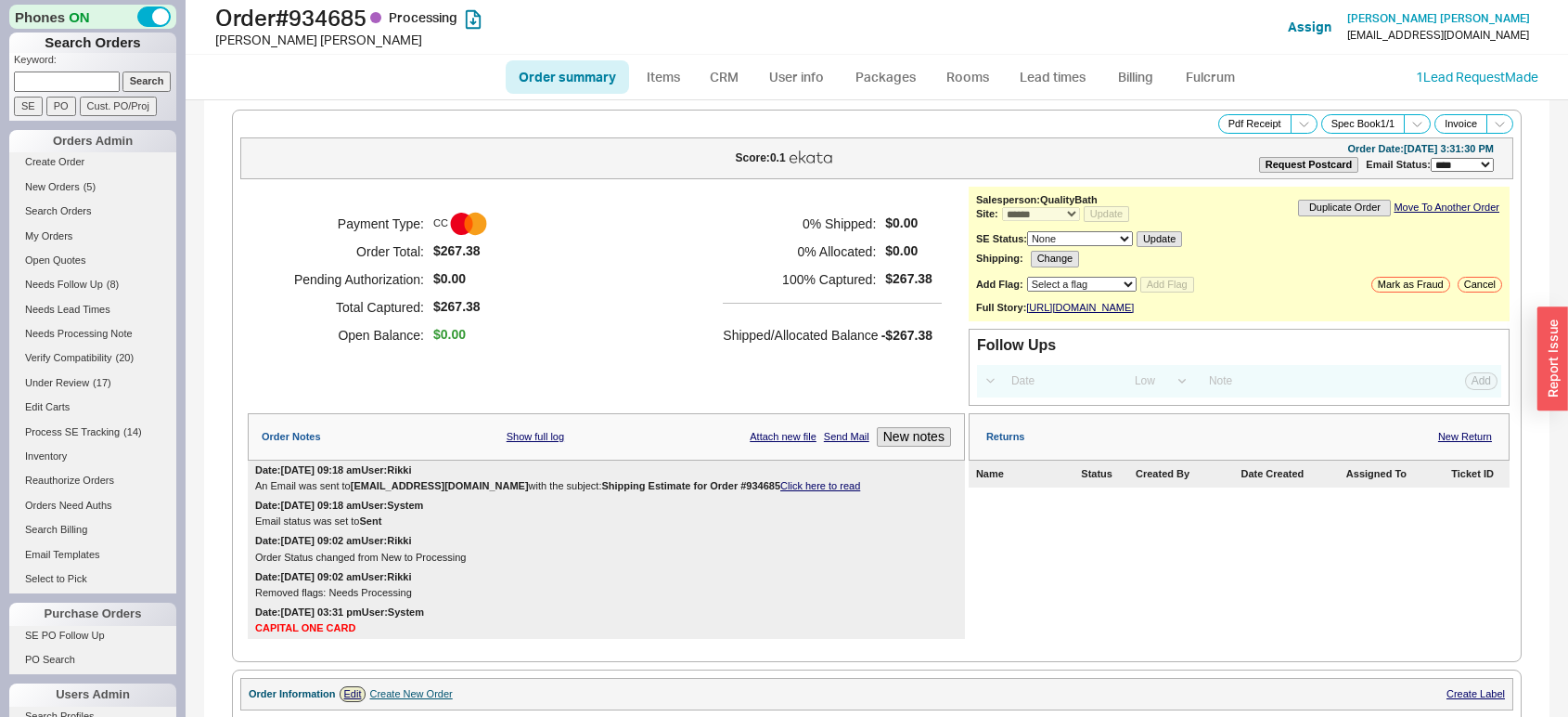
select select "*"
select select "LOW"
select select "3"
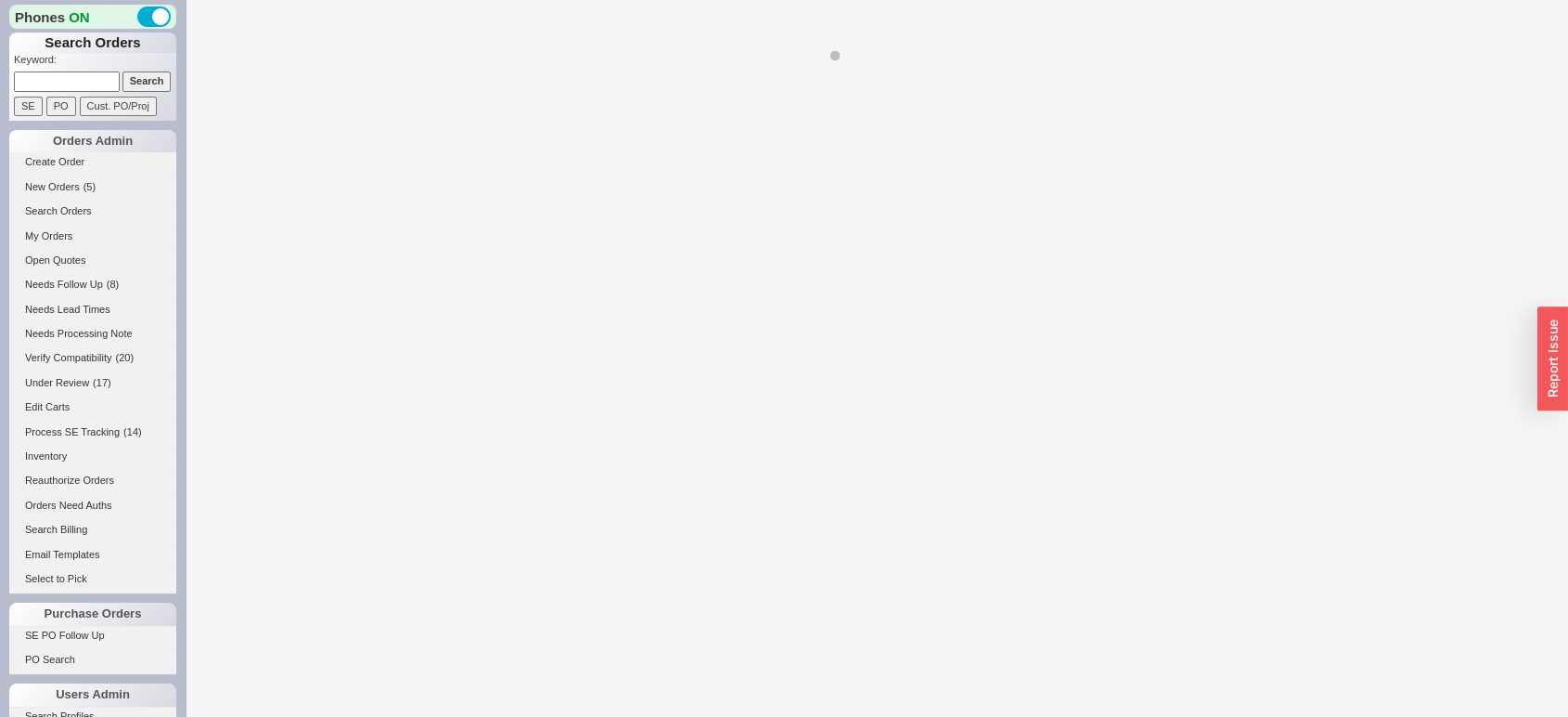
select select "*"
select select "LOW"
select select "3"
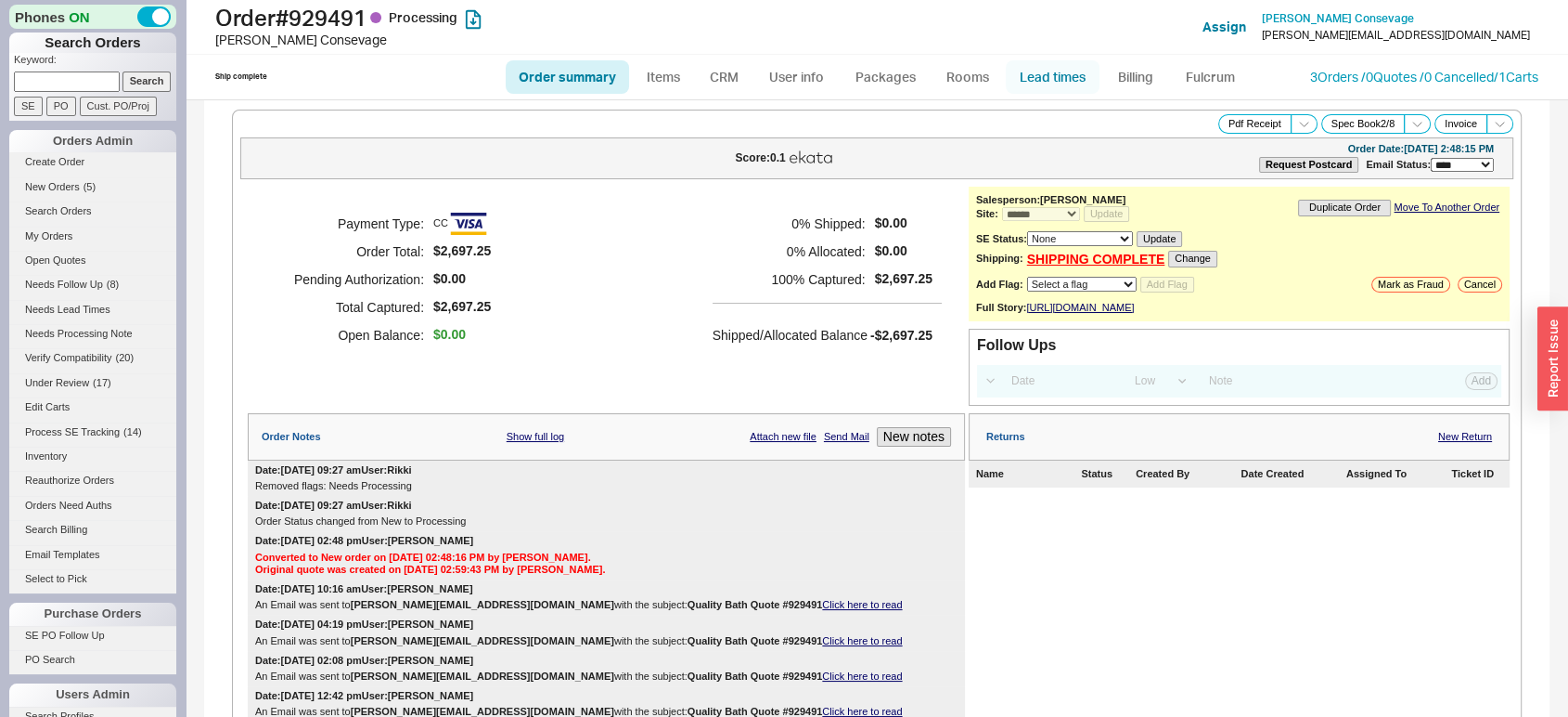
click at [1029, 69] on link "Lead times" at bounding box center [1052, 77] width 93 height 34
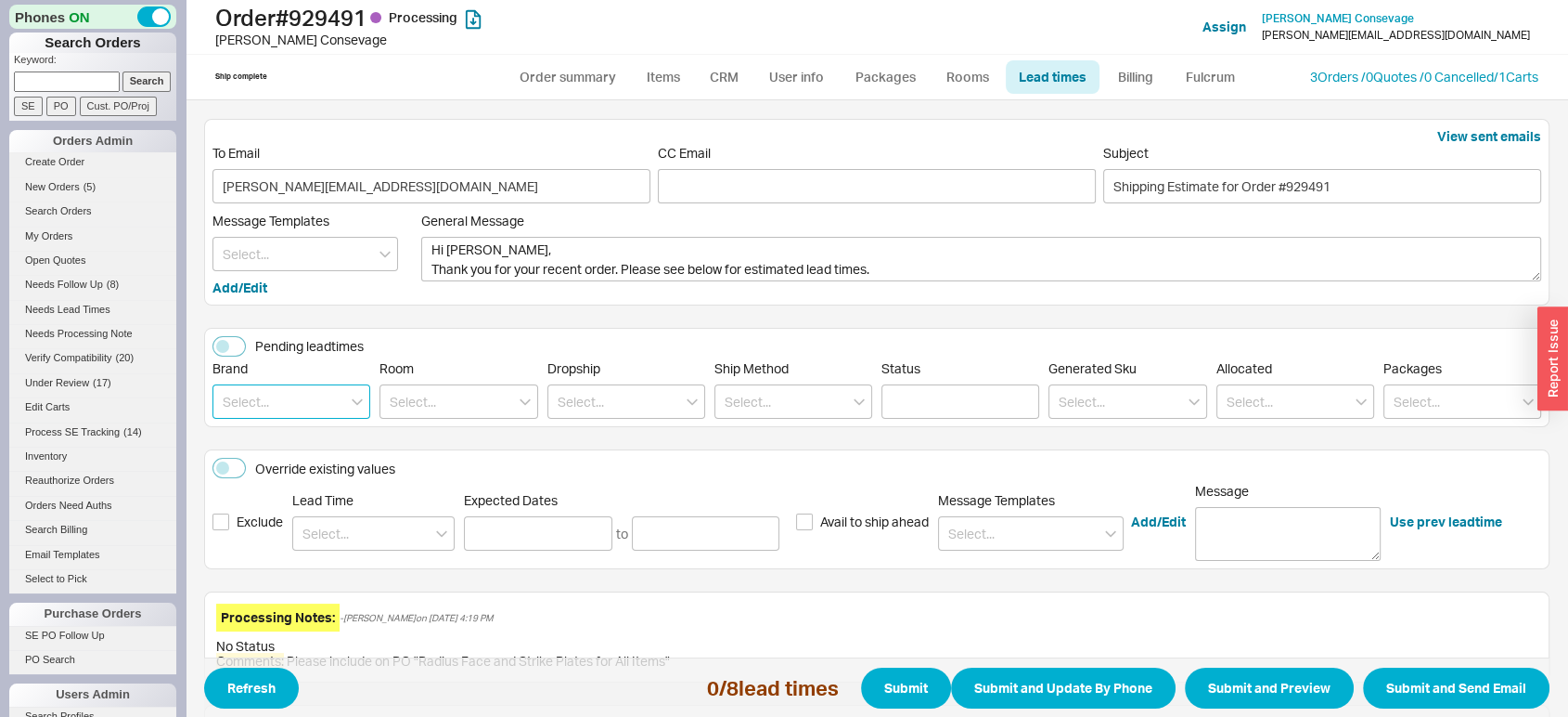
click at [321, 391] on input at bounding box center [292, 402] width 158 height 35
click at [306, 401] on input at bounding box center [292, 402] width 158 height 35
click at [305, 434] on div "Emtek" at bounding box center [292, 439] width 156 height 34
type input "Emtek"
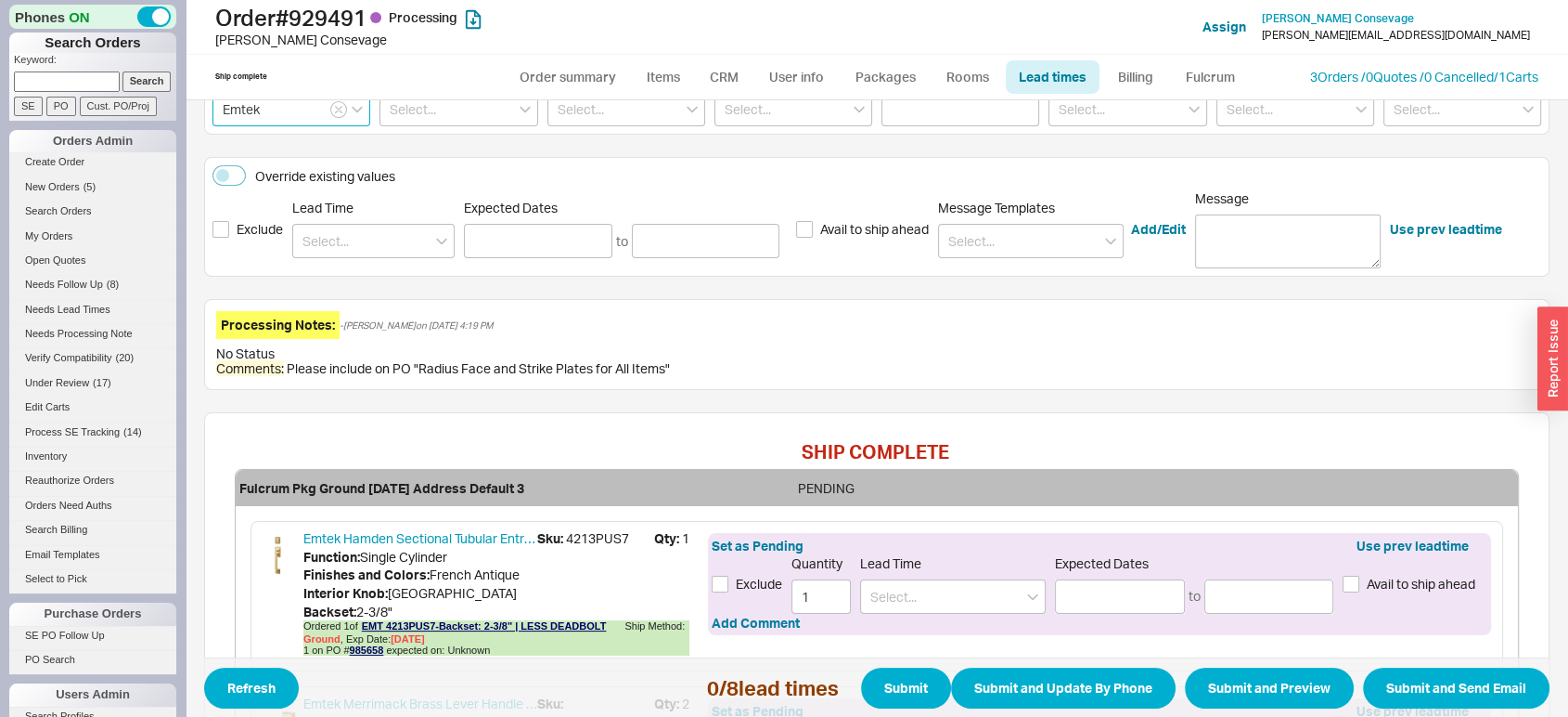
scroll to position [285, 0]
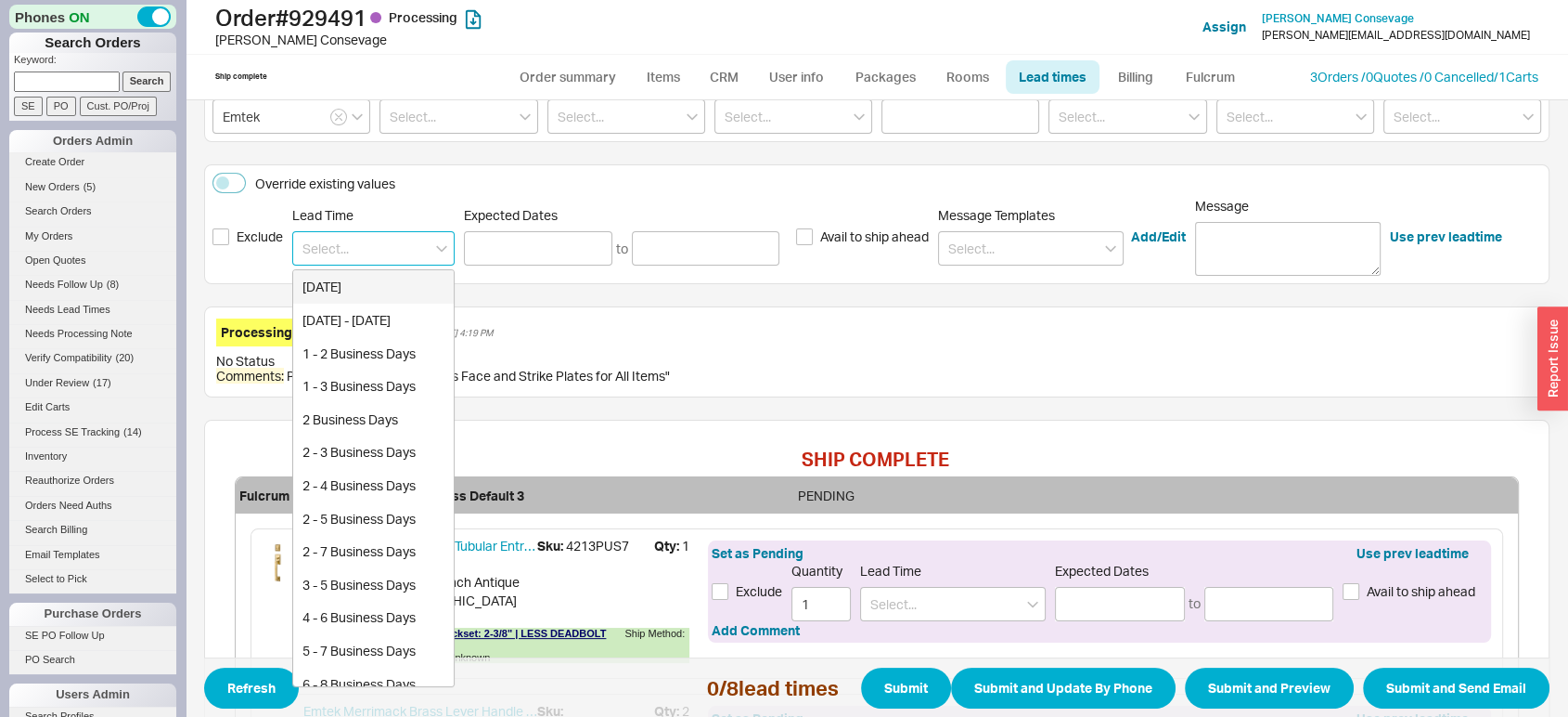
click at [417, 236] on input at bounding box center [373, 249] width 163 height 35
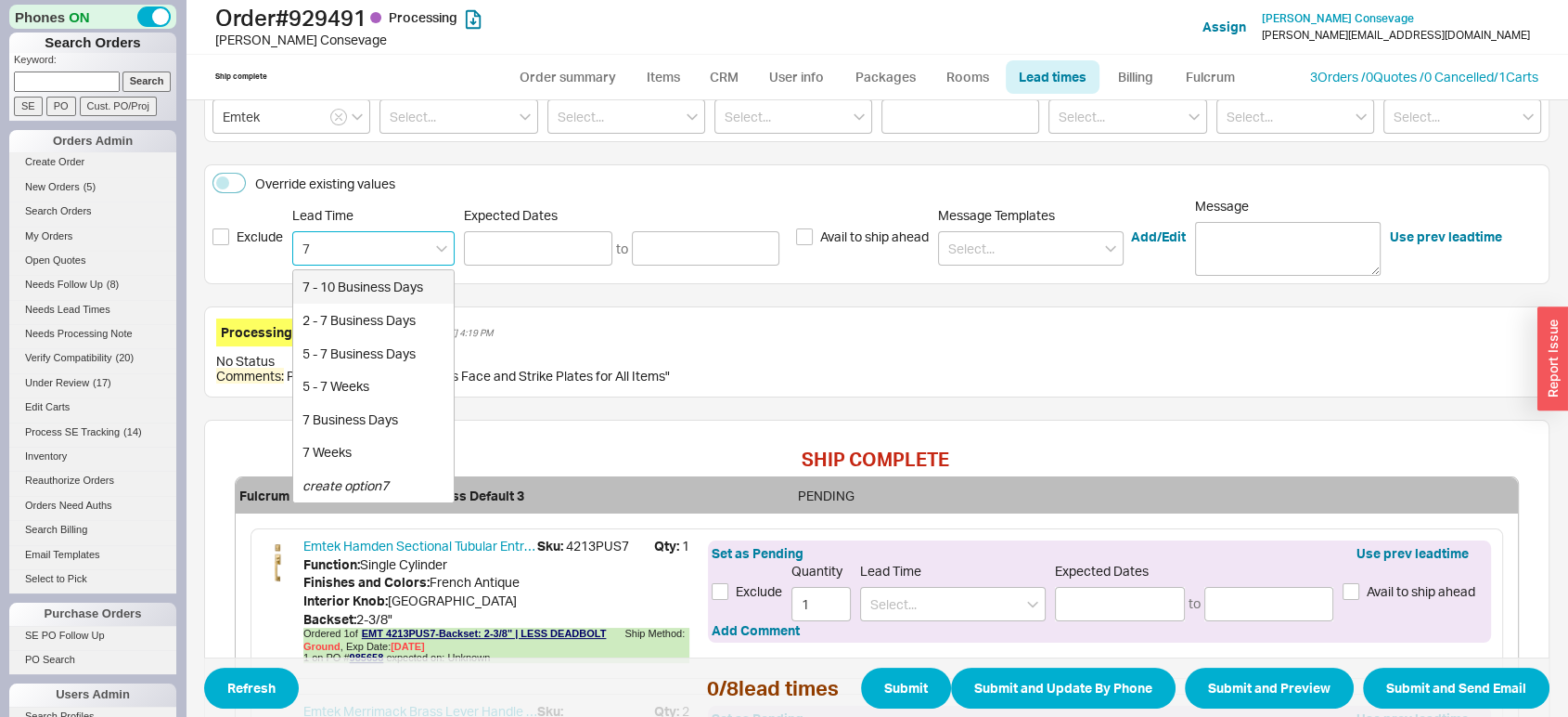
click at [403, 284] on div "7 - 10 Business Days" at bounding box center [373, 286] width 161 height 34
type input "7 - 10 Business Days"
type input "08/29/2025"
type input "09/04/2025"
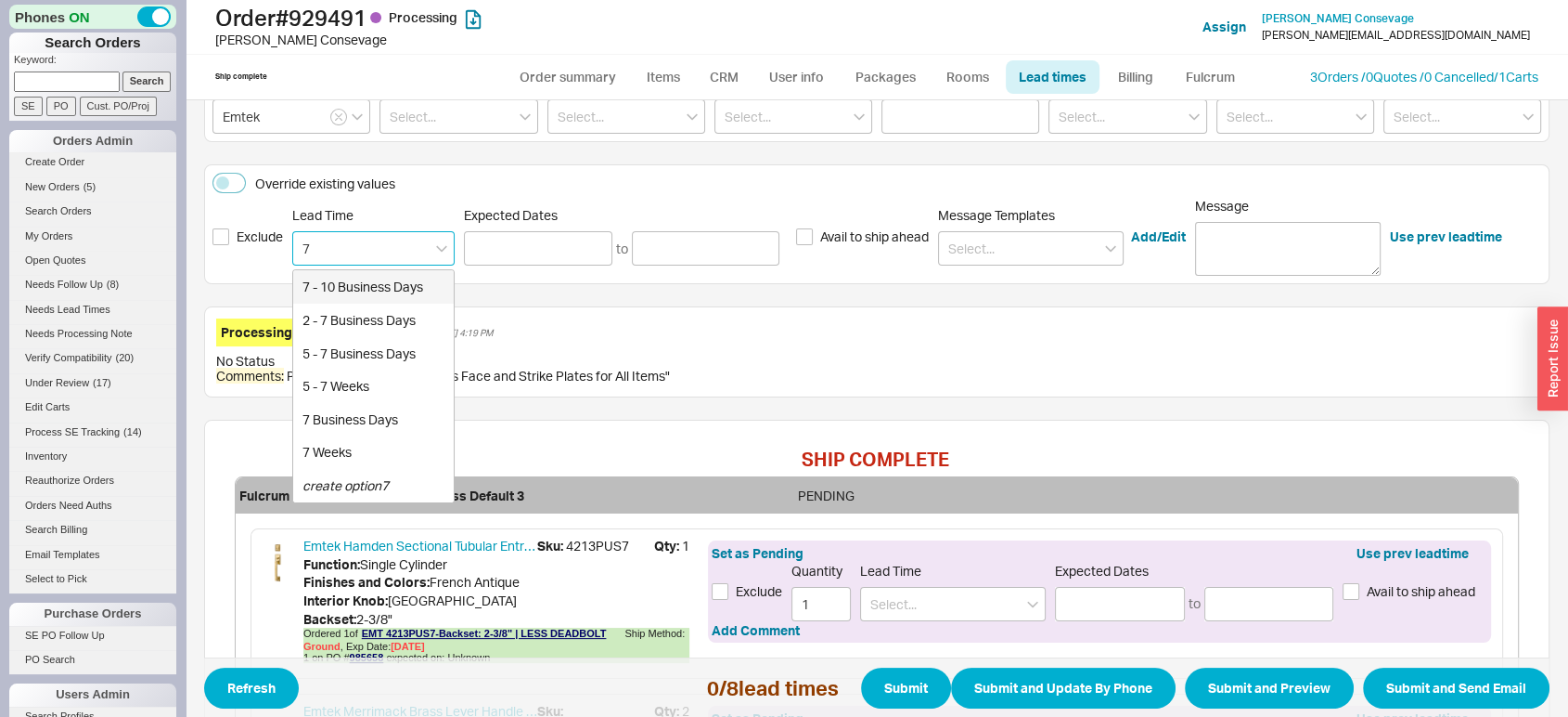
type input "7 - 10 Business Days"
type input "08/29/2025"
type input "09/04/2025"
type input "7 - 10 Business Days"
type input "08/29/2025"
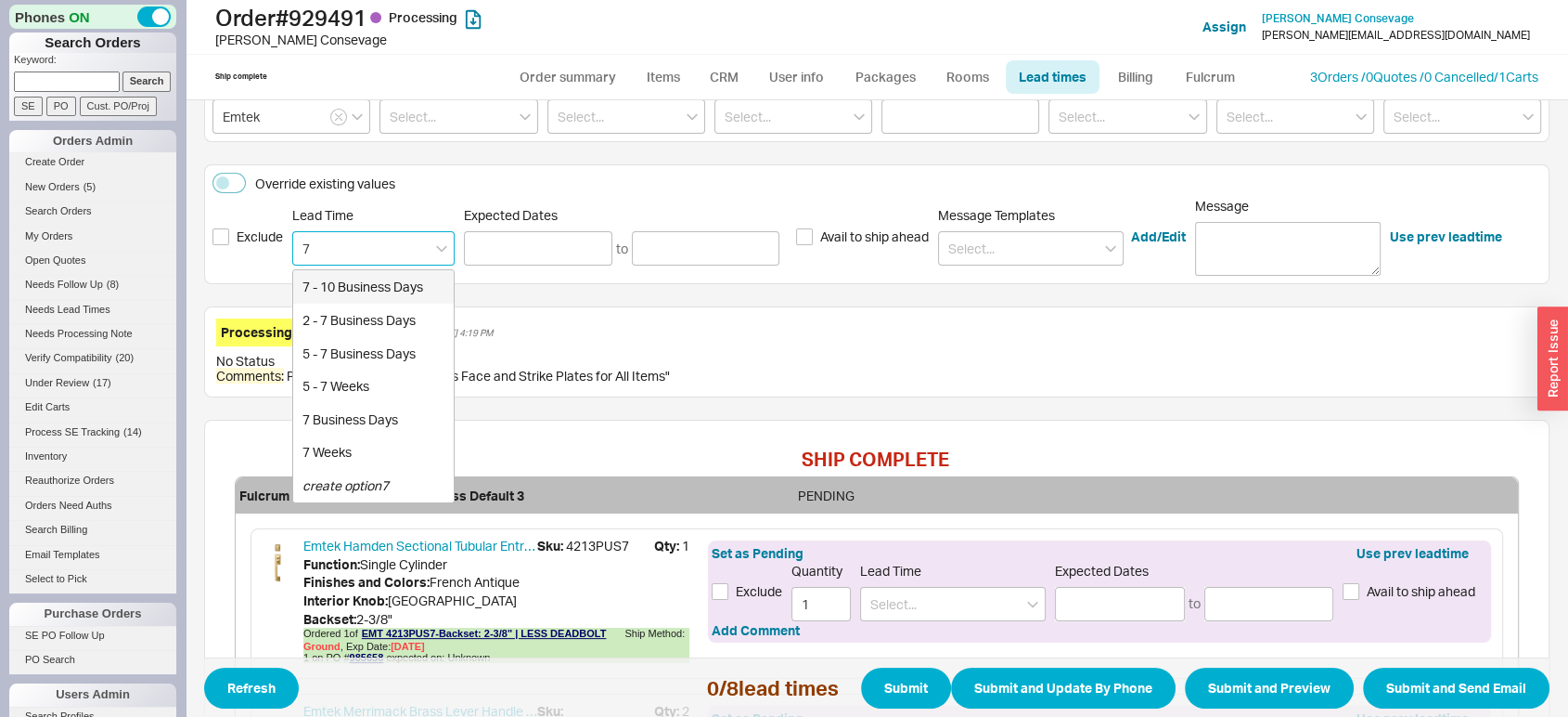
type input "09/04/2025"
type input "7 - 10 Business Days"
type input "08/29/2025"
type input "09/04/2025"
type input "7 - 10 Business Days"
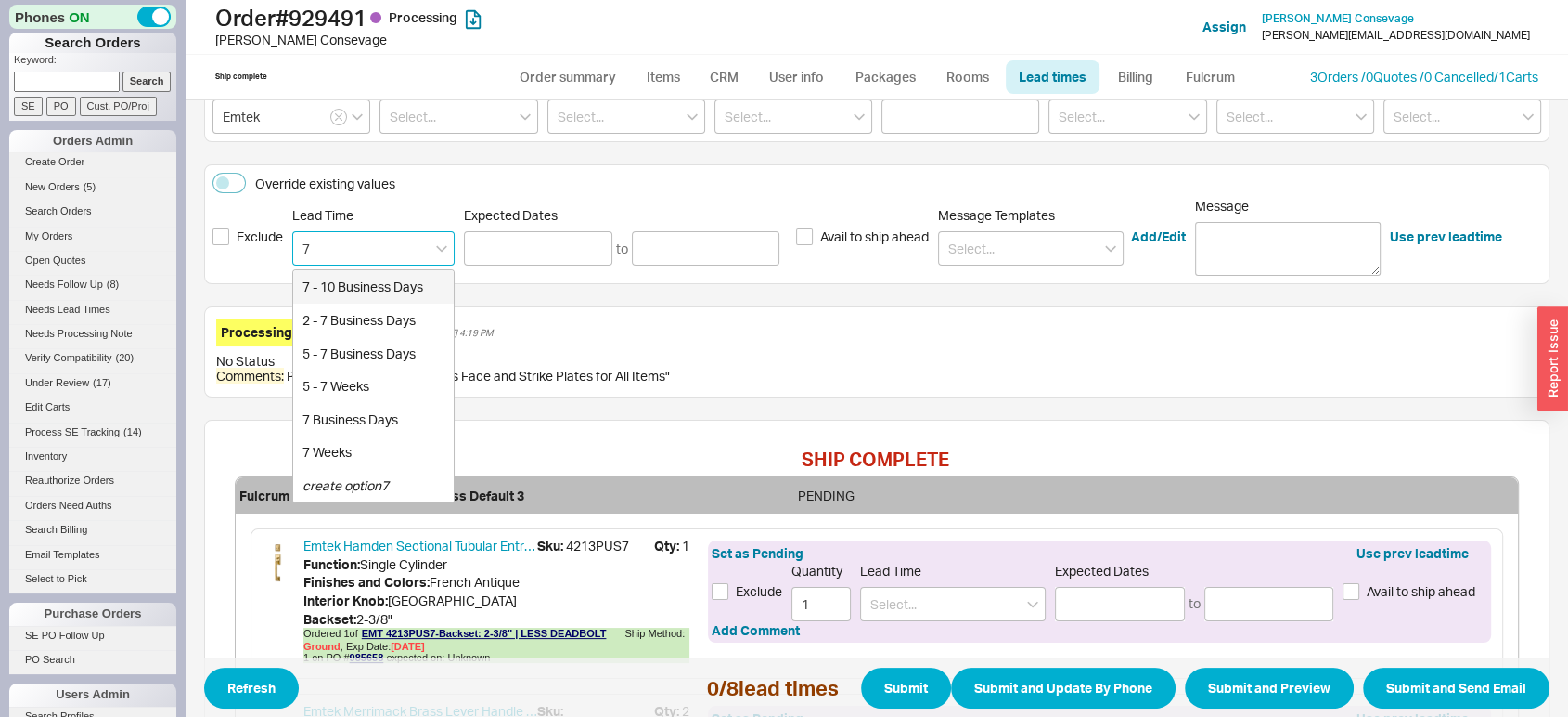
type input "08/29/2025"
type input "09/04/2025"
type input "7 - 10 Business Days"
type input "08/29/2025"
type input "09/04/2025"
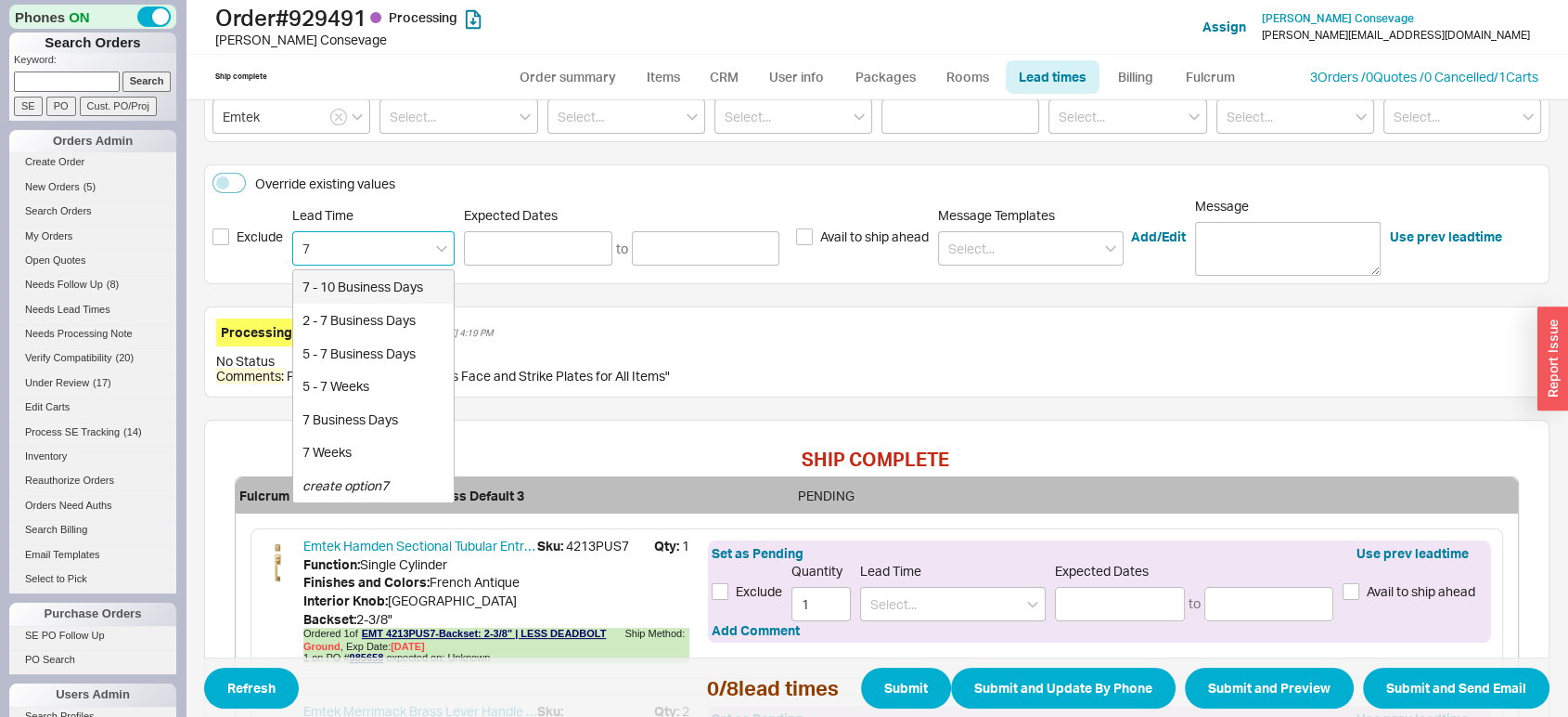
type input "7 - 10 Business Days"
type input "08/29/2025"
type input "09/04/2025"
type input "7 - 10 Business Days"
type input "08/29/2025"
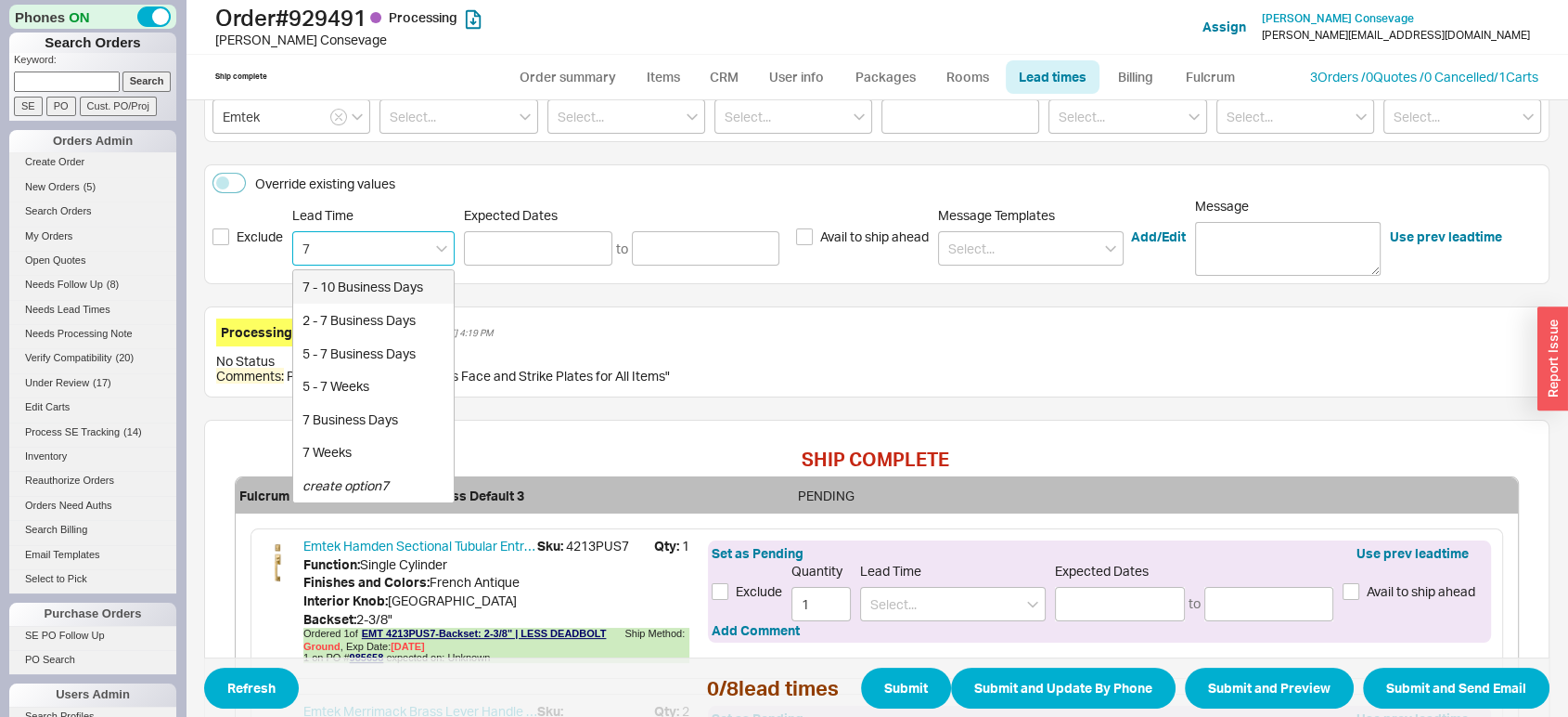
type input "09/04/2025"
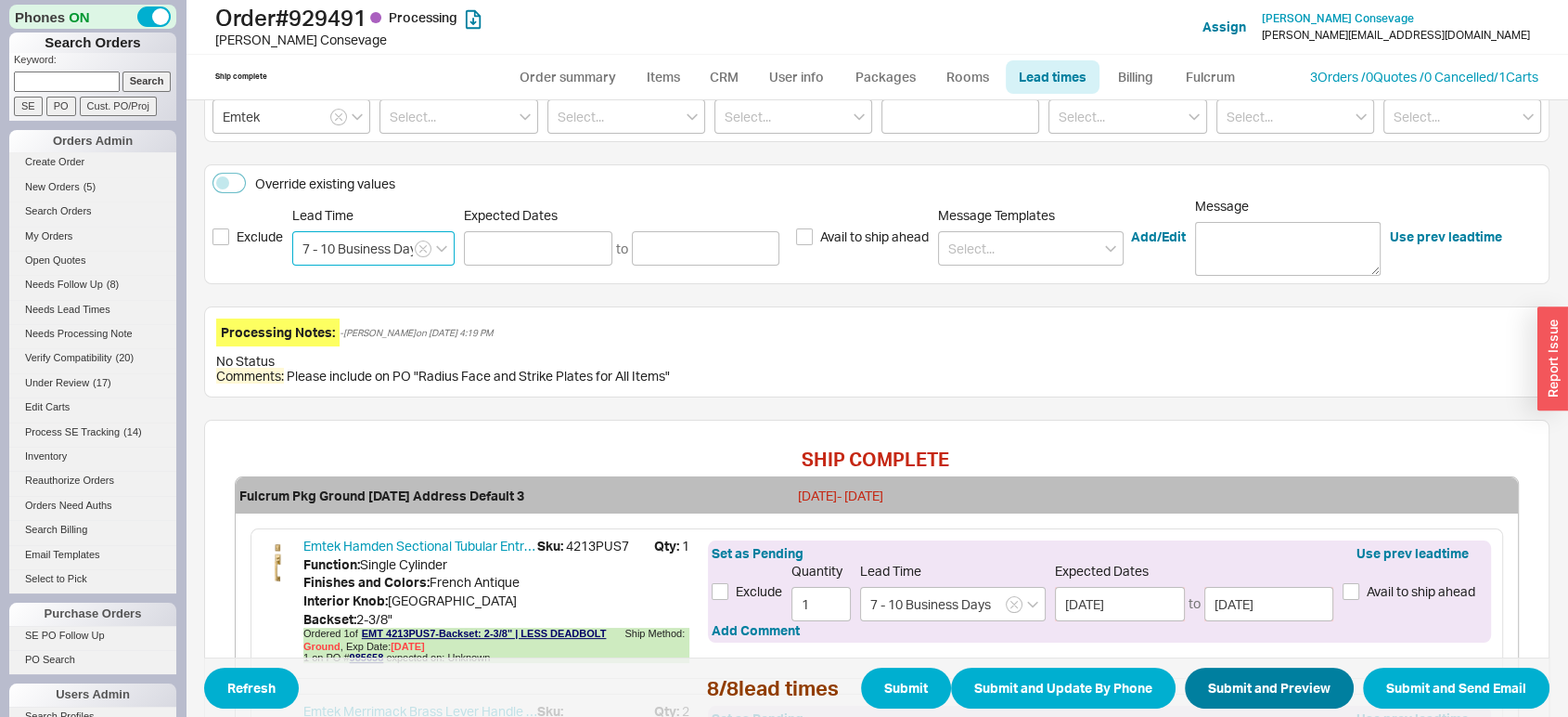
type input "7 - 10 Business Days"
click at [1309, 694] on button "Submit and Preview" at bounding box center [1268, 688] width 169 height 40
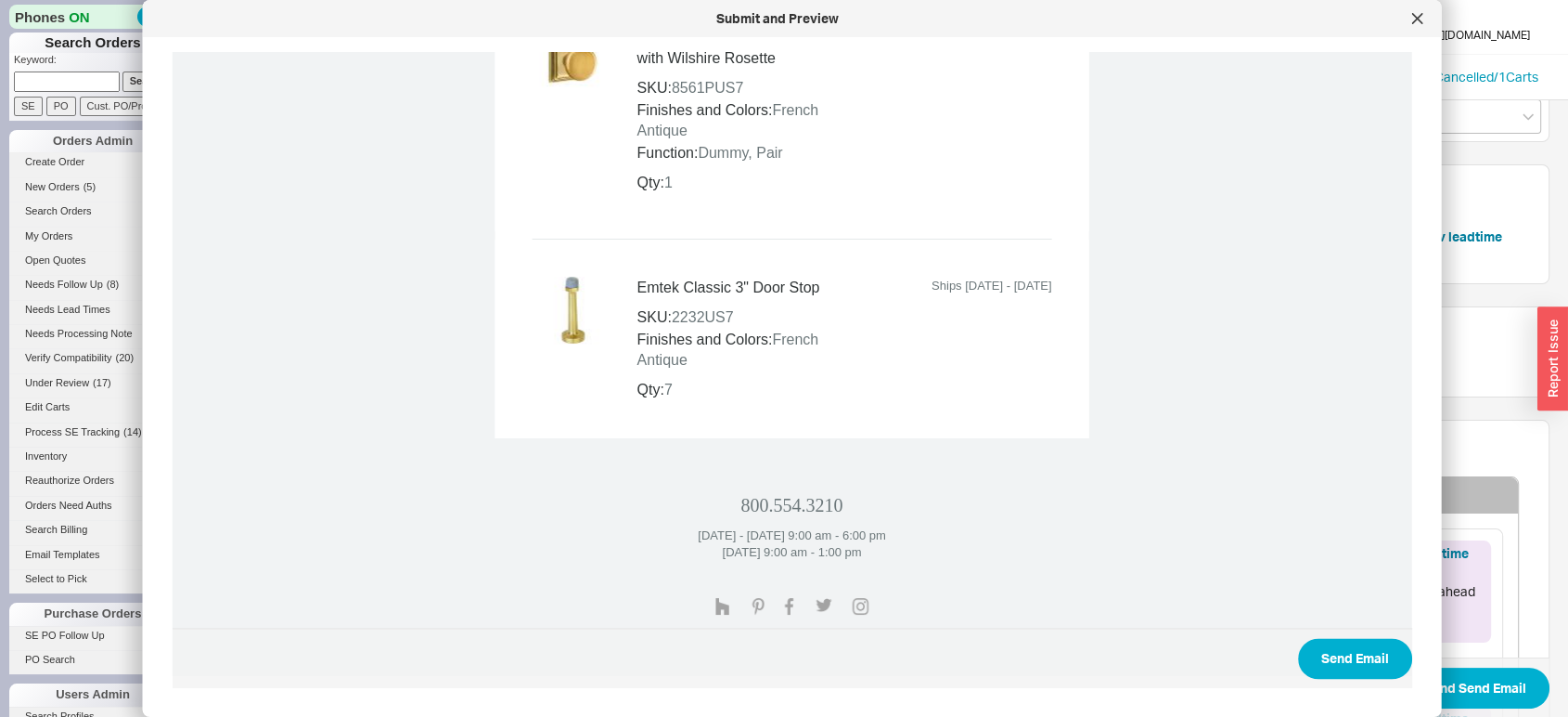
scroll to position [2791, 0]
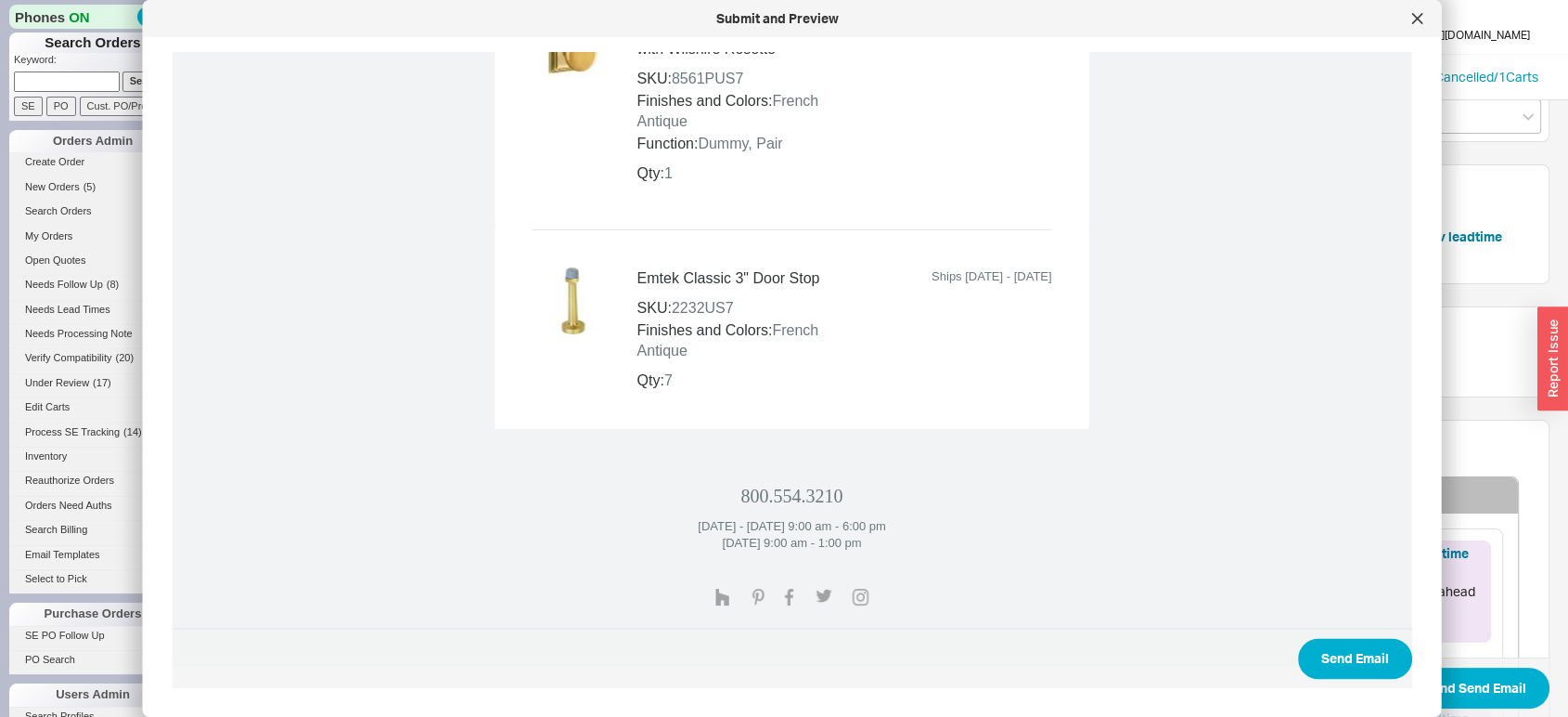
click at [1345, 631] on span "Send Email" at bounding box center [792, 657] width 1240 height 61
click at [1343, 659] on button "Send Email" at bounding box center [1355, 658] width 115 height 40
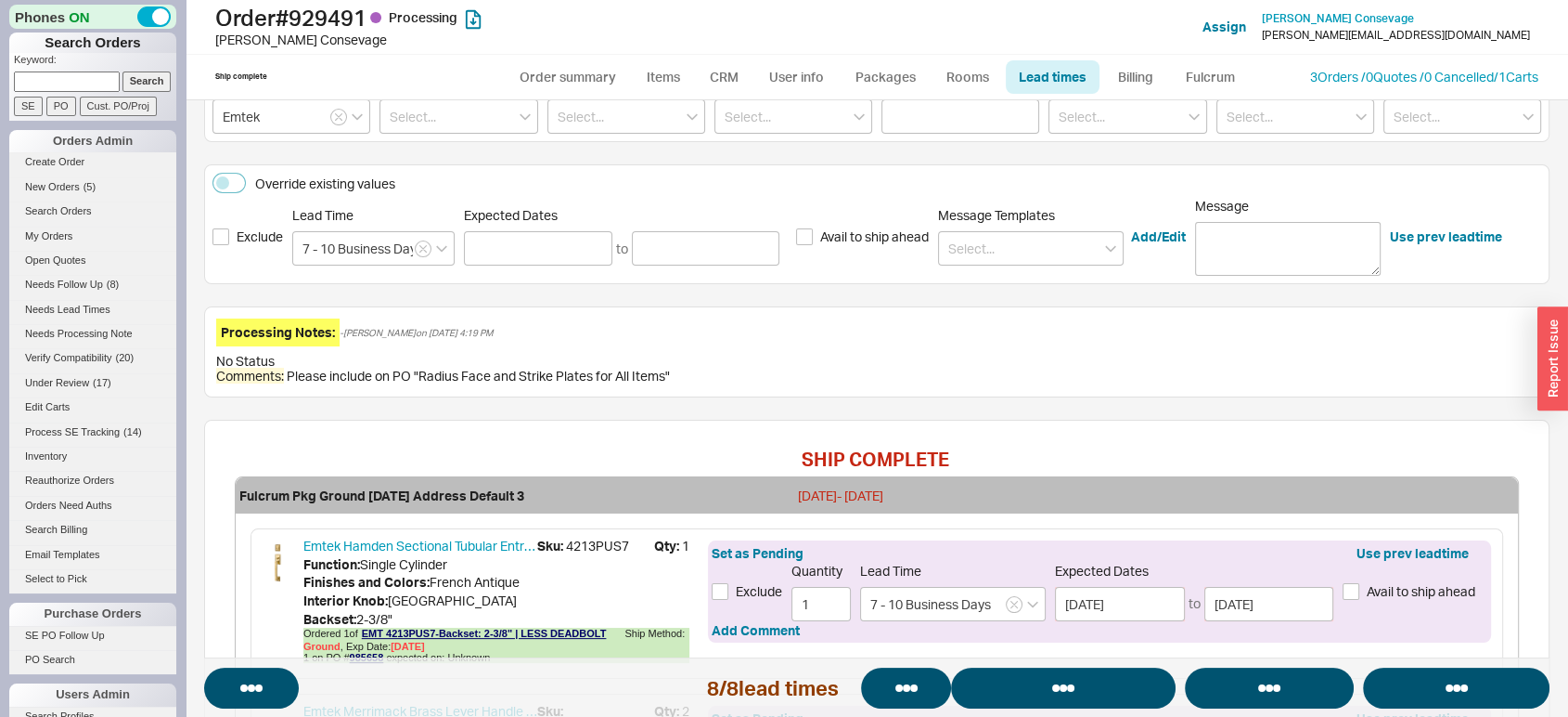
select select "*"
select select "LOW"
select select "3"
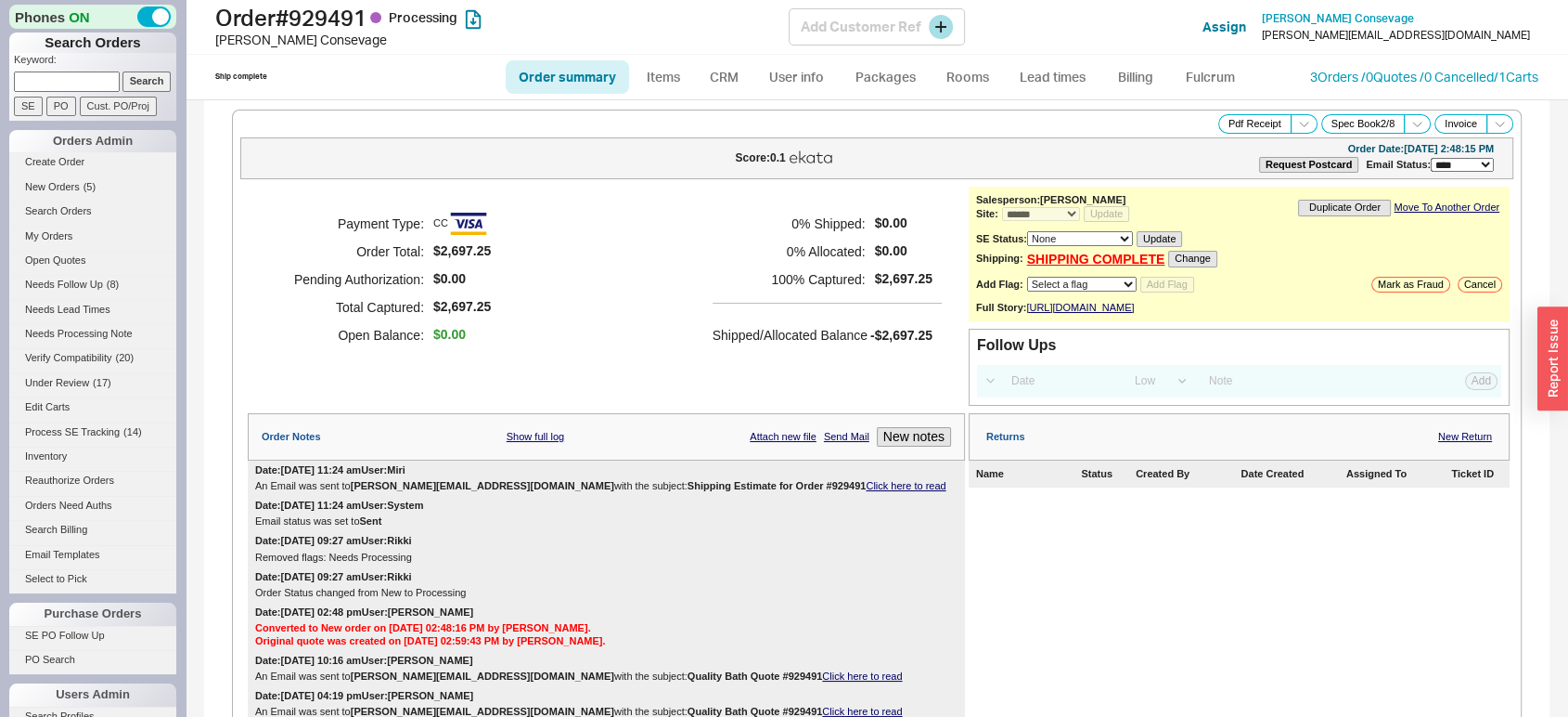
select select "*"
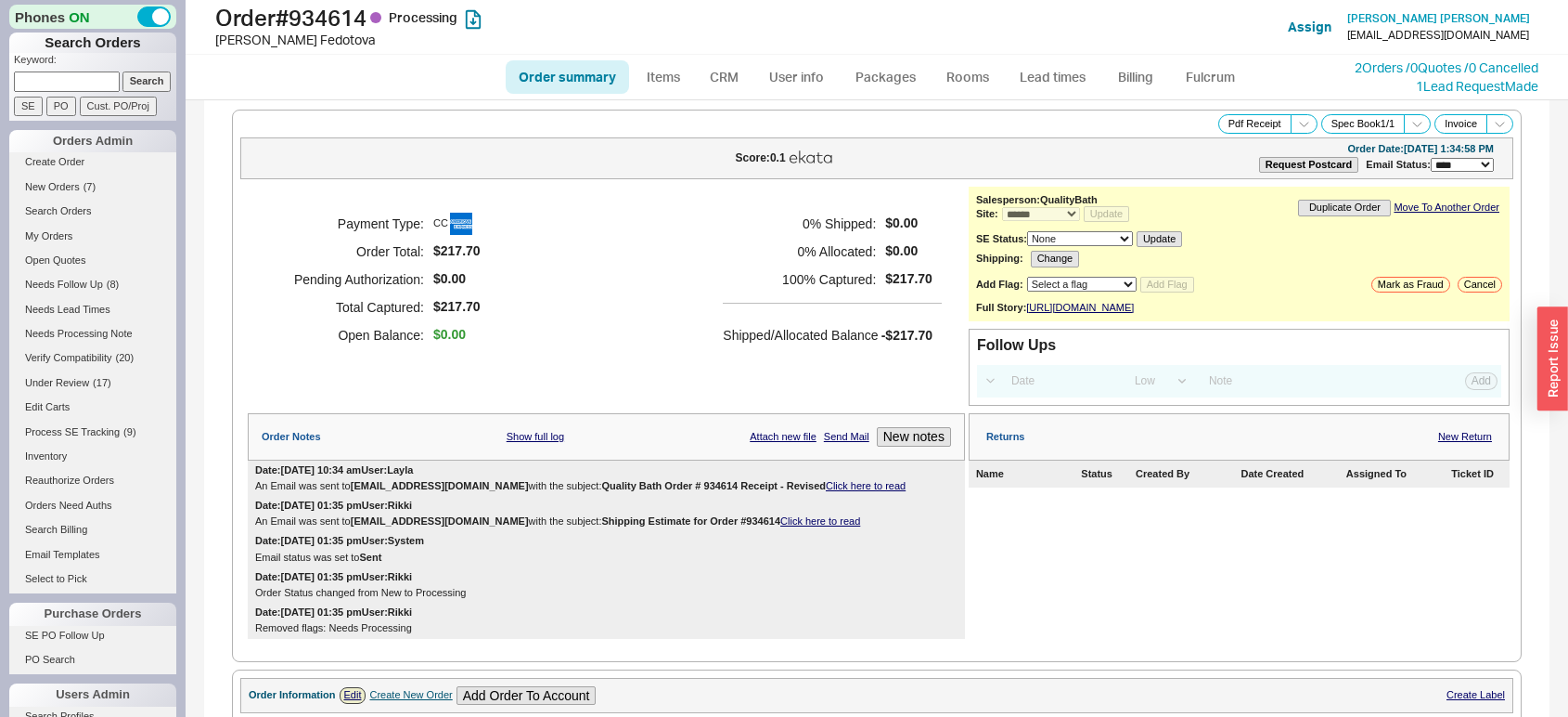
select select "*"
select select "LOW"
select select "3"
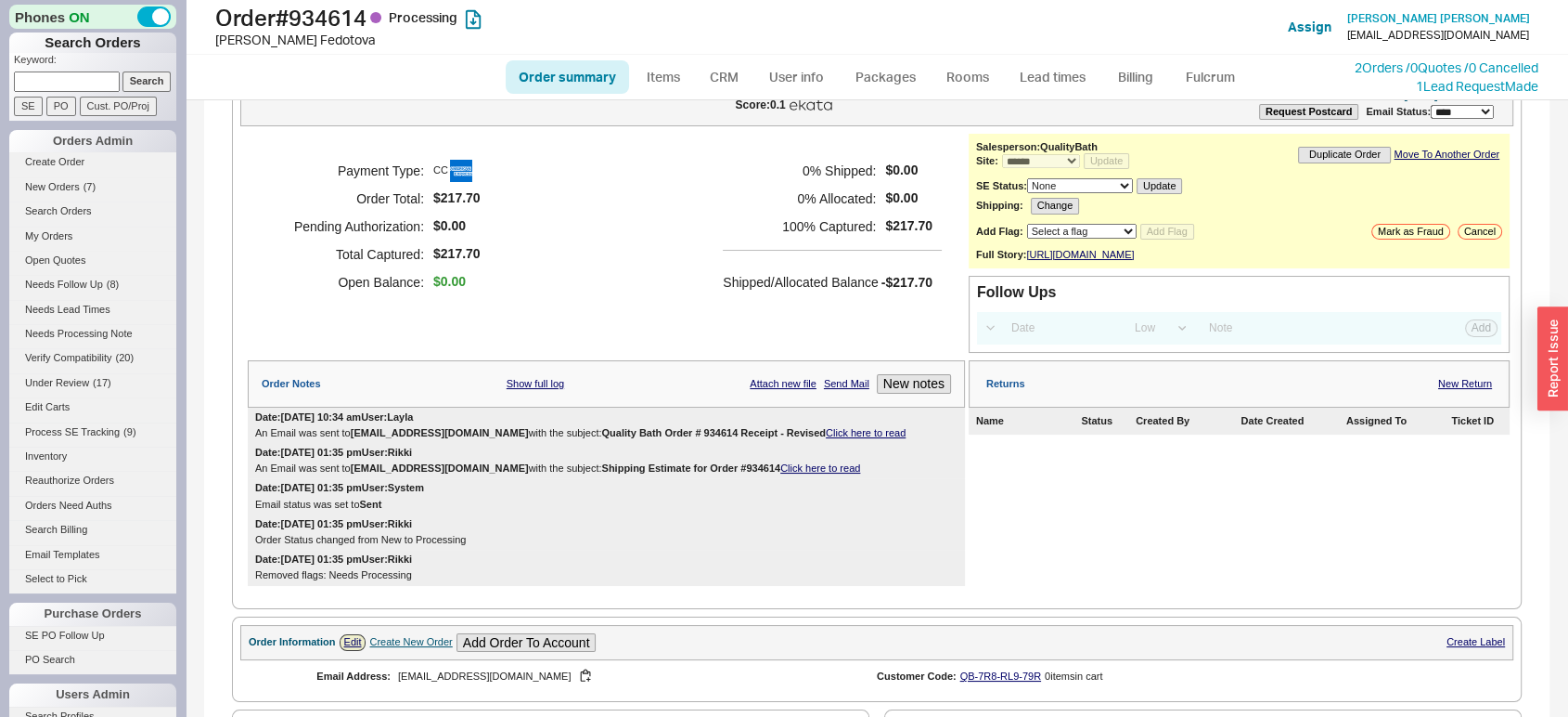
scroll to position [42, 0]
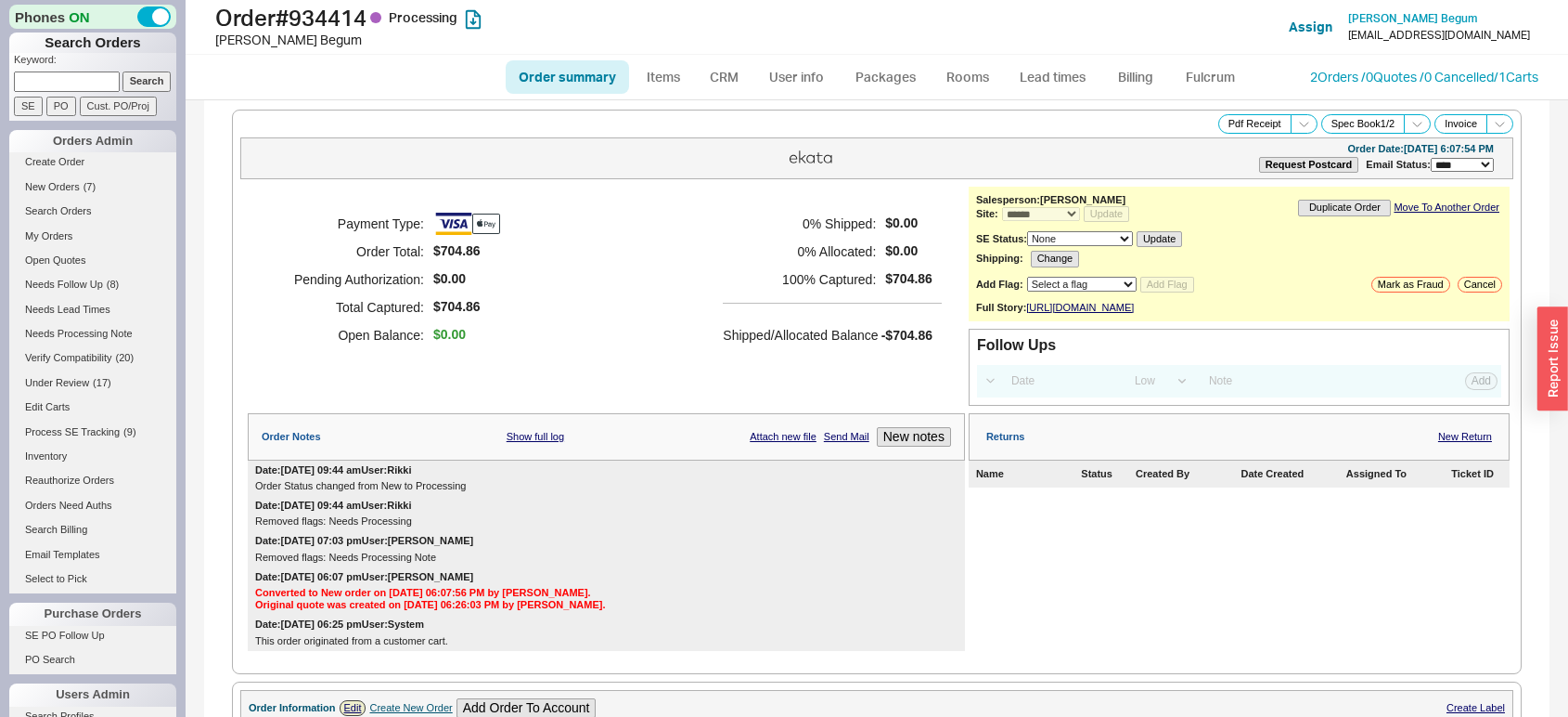
select select "*"
select select "LOW"
select select "3"
click at [1064, 82] on link "Lead times" at bounding box center [1052, 77] width 93 height 34
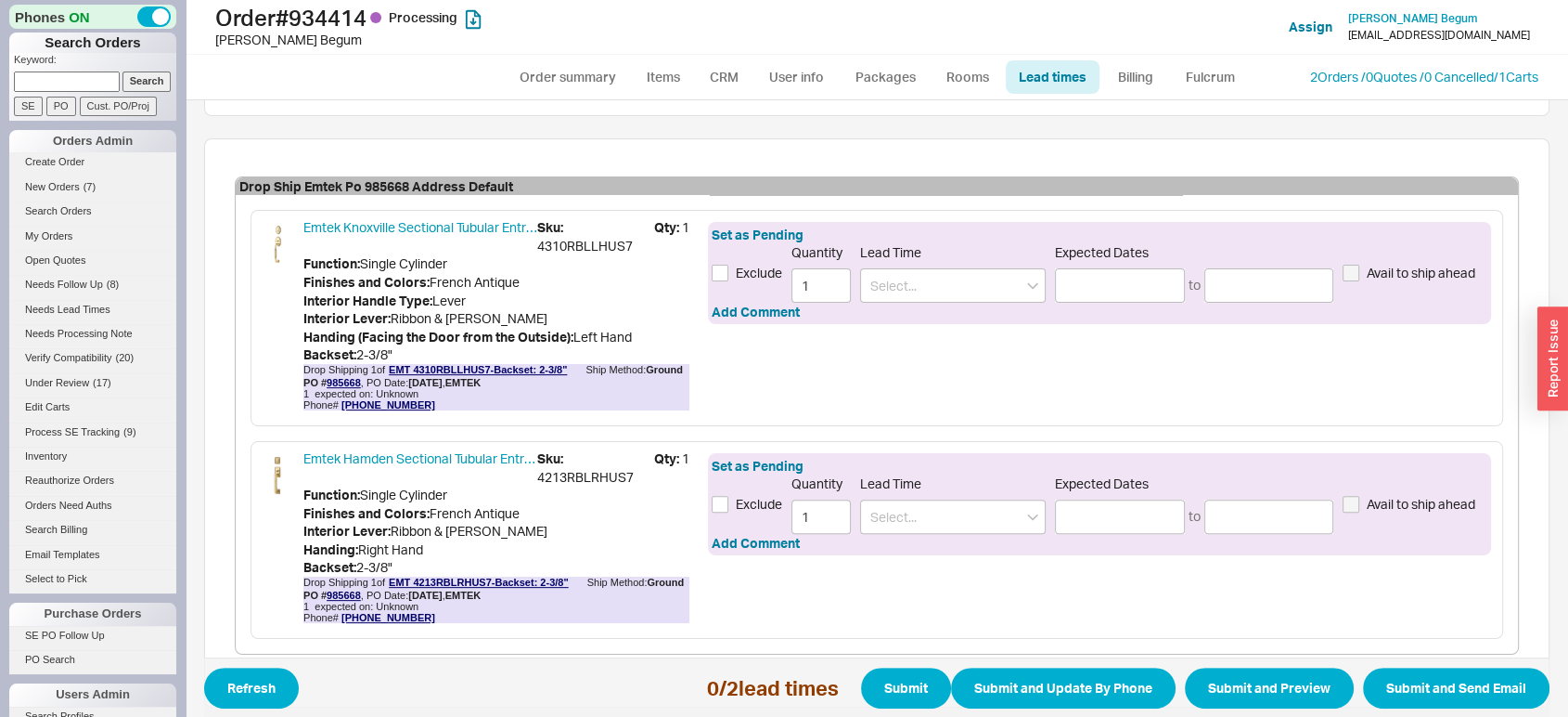
scroll to position [105, 0]
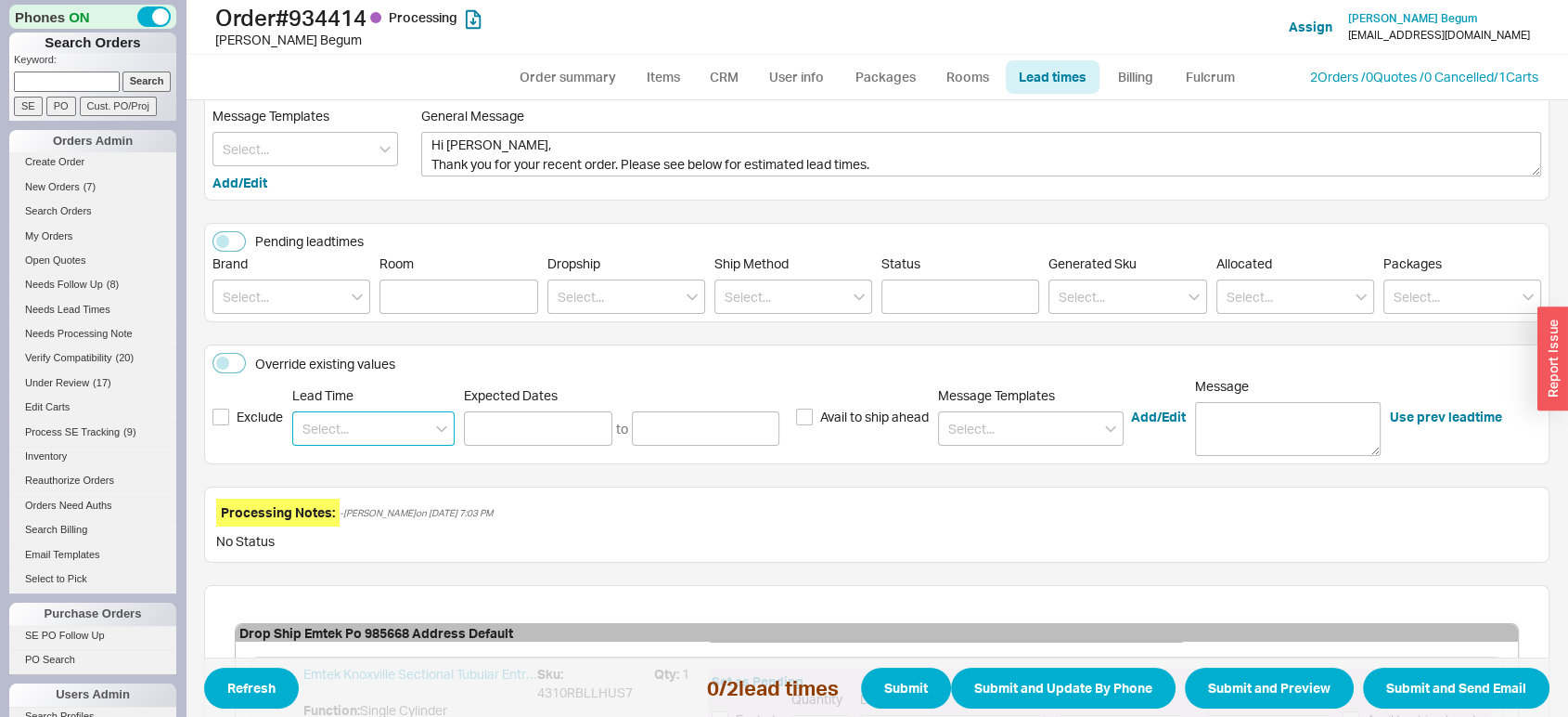
click at [364, 417] on input at bounding box center [373, 429] width 163 height 35
click at [355, 457] on div "2 - 5 Business Days" at bounding box center [373, 466] width 161 height 34
type input "2 - 5 Business Days"
type input "[DATE]"
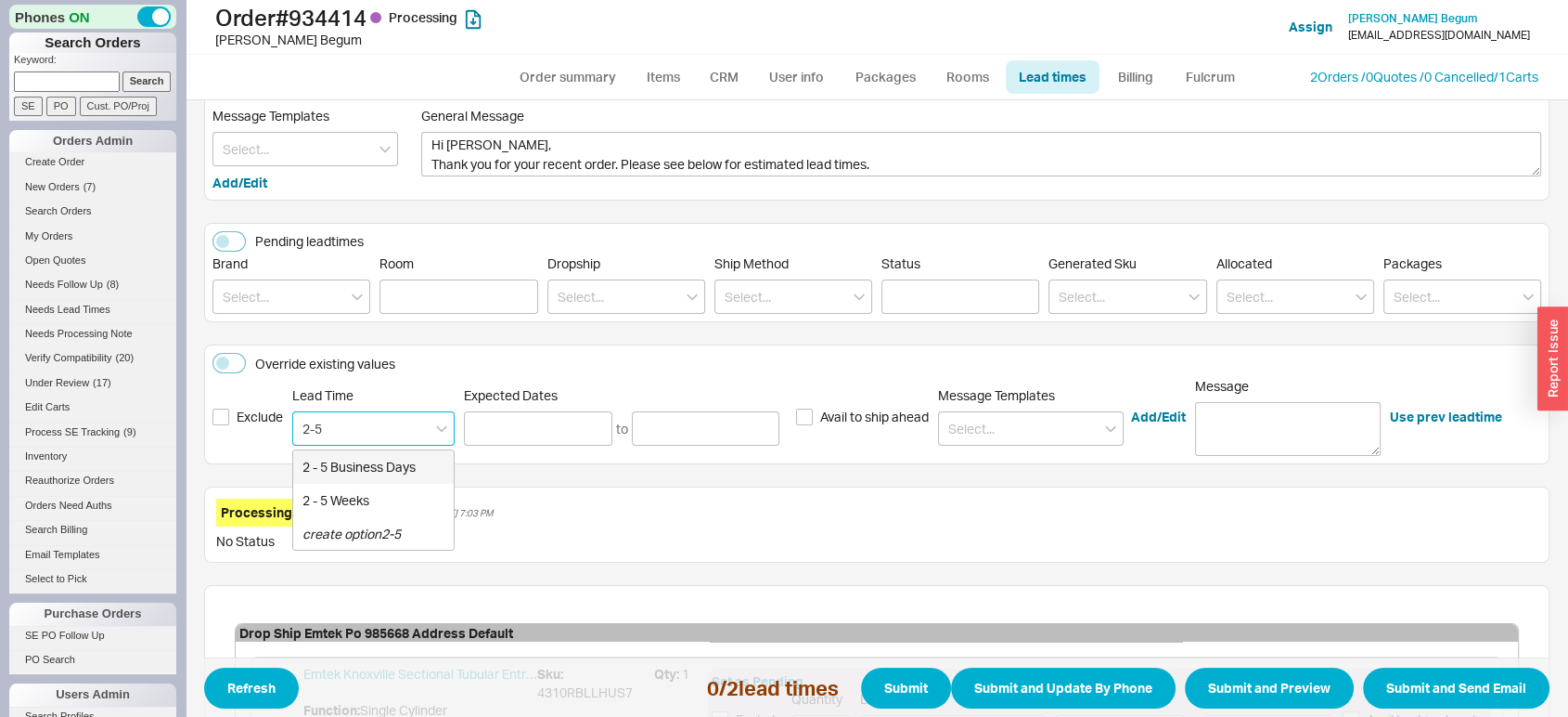
type input "[DATE]"
type input "2 - 5 Business Days"
type input "[DATE]"
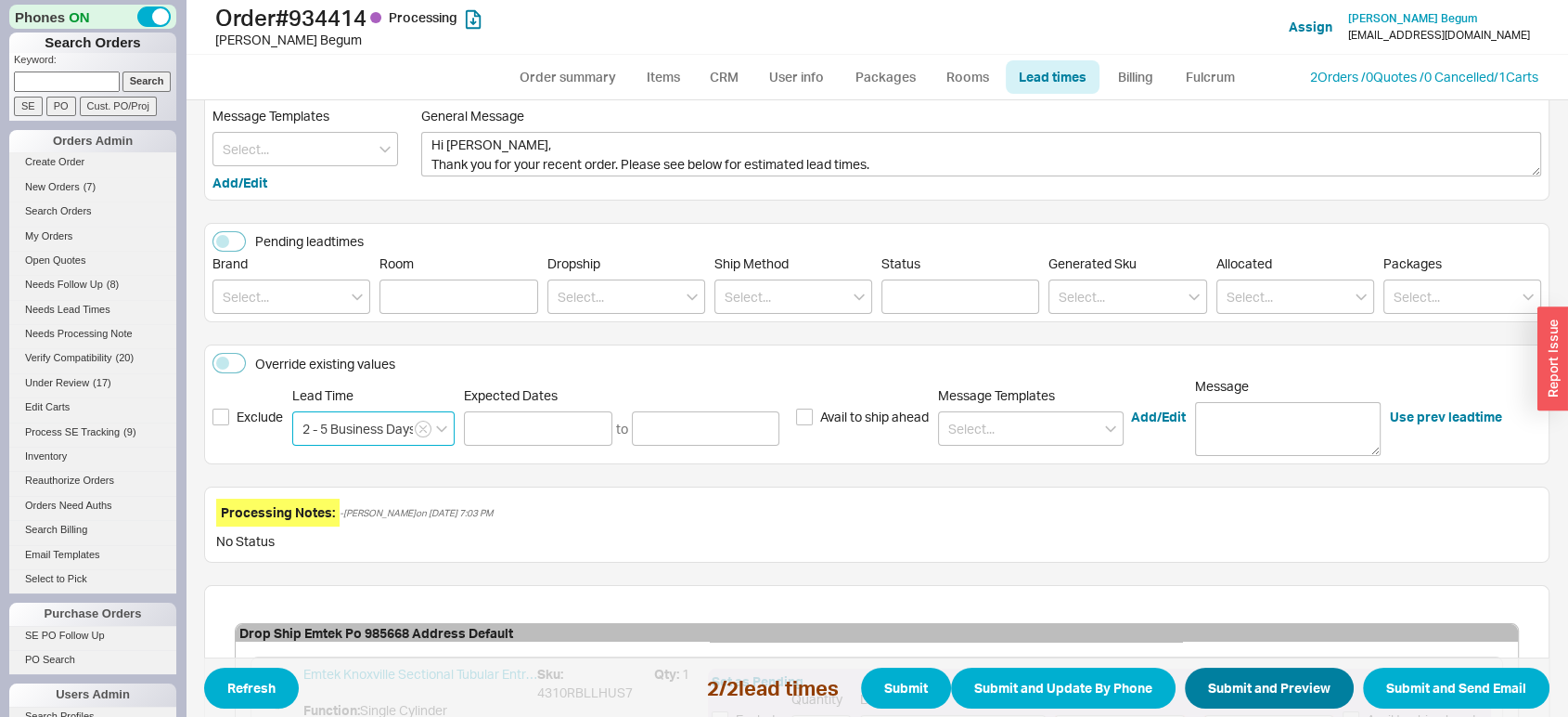
type input "2 - 5 Business Days"
click at [1235, 697] on button "Submit and Preview" at bounding box center [1268, 688] width 169 height 40
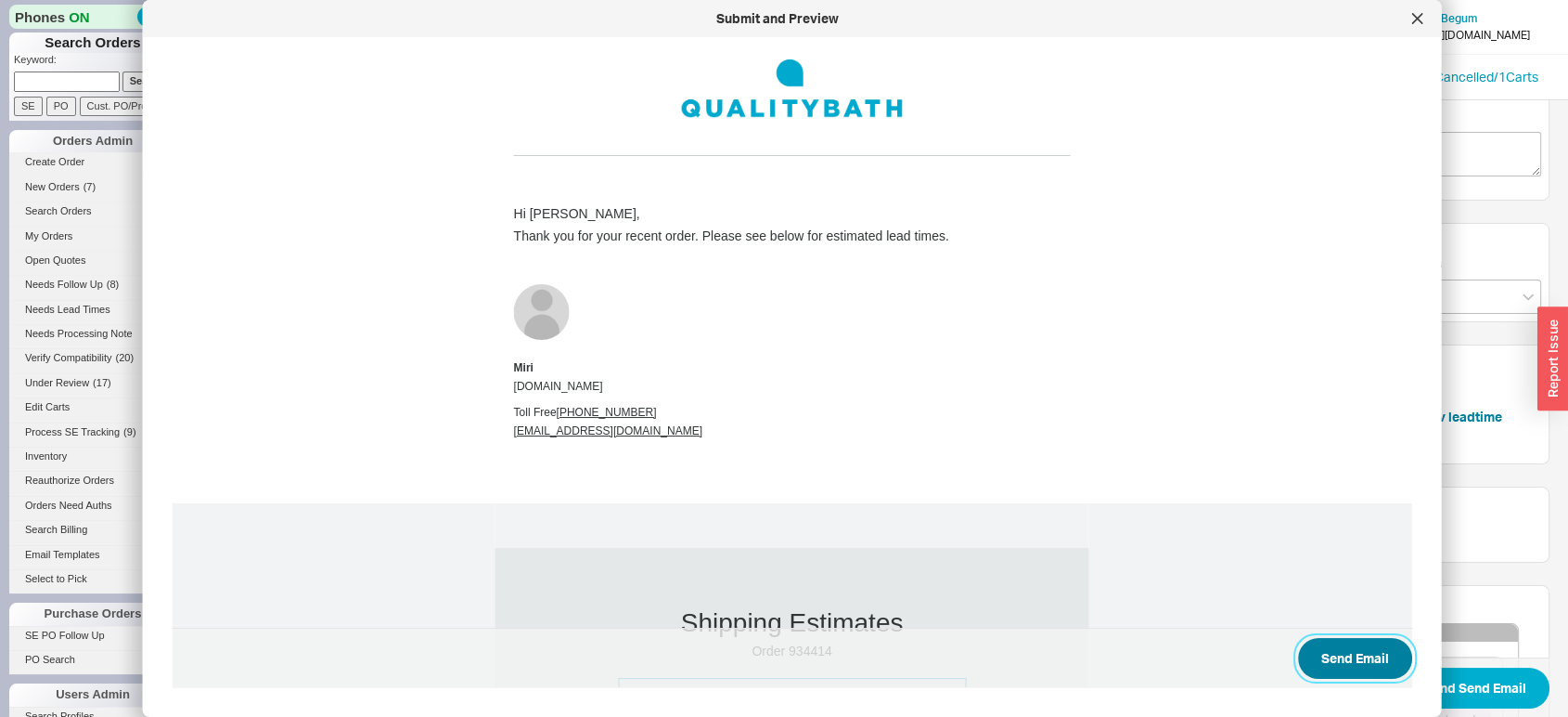
click at [1334, 661] on button "Send Email" at bounding box center [1355, 658] width 115 height 40
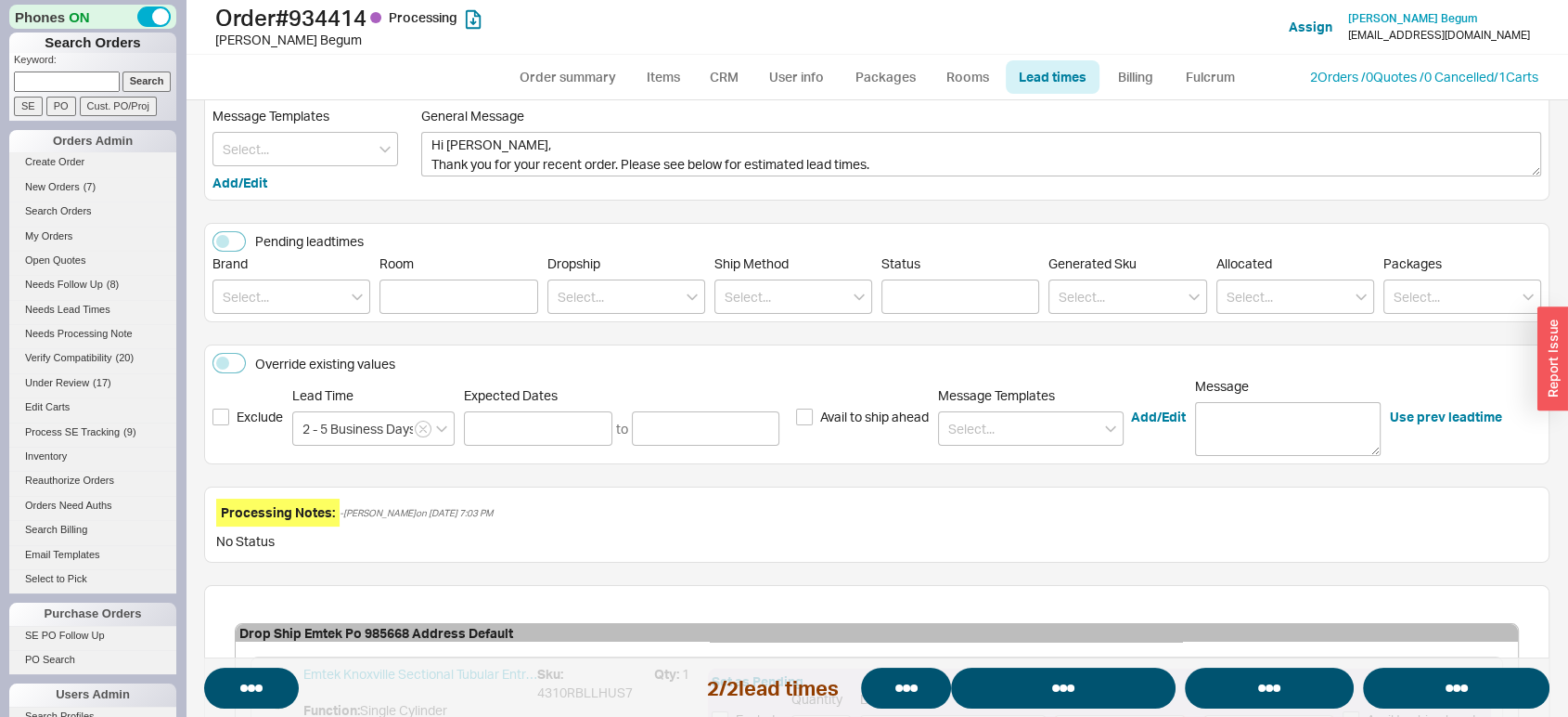
select select "*"
select select "LOW"
select select "3"
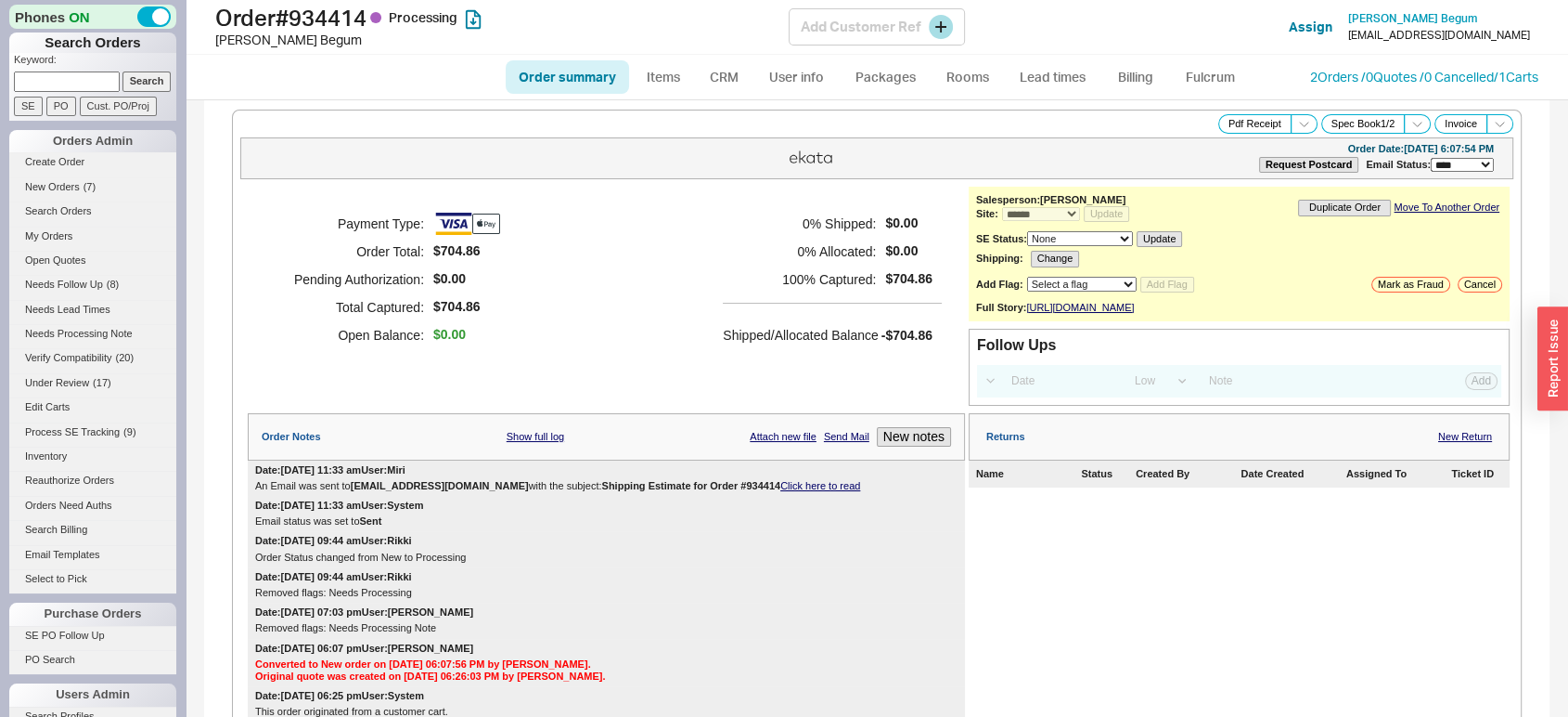
select select "*"
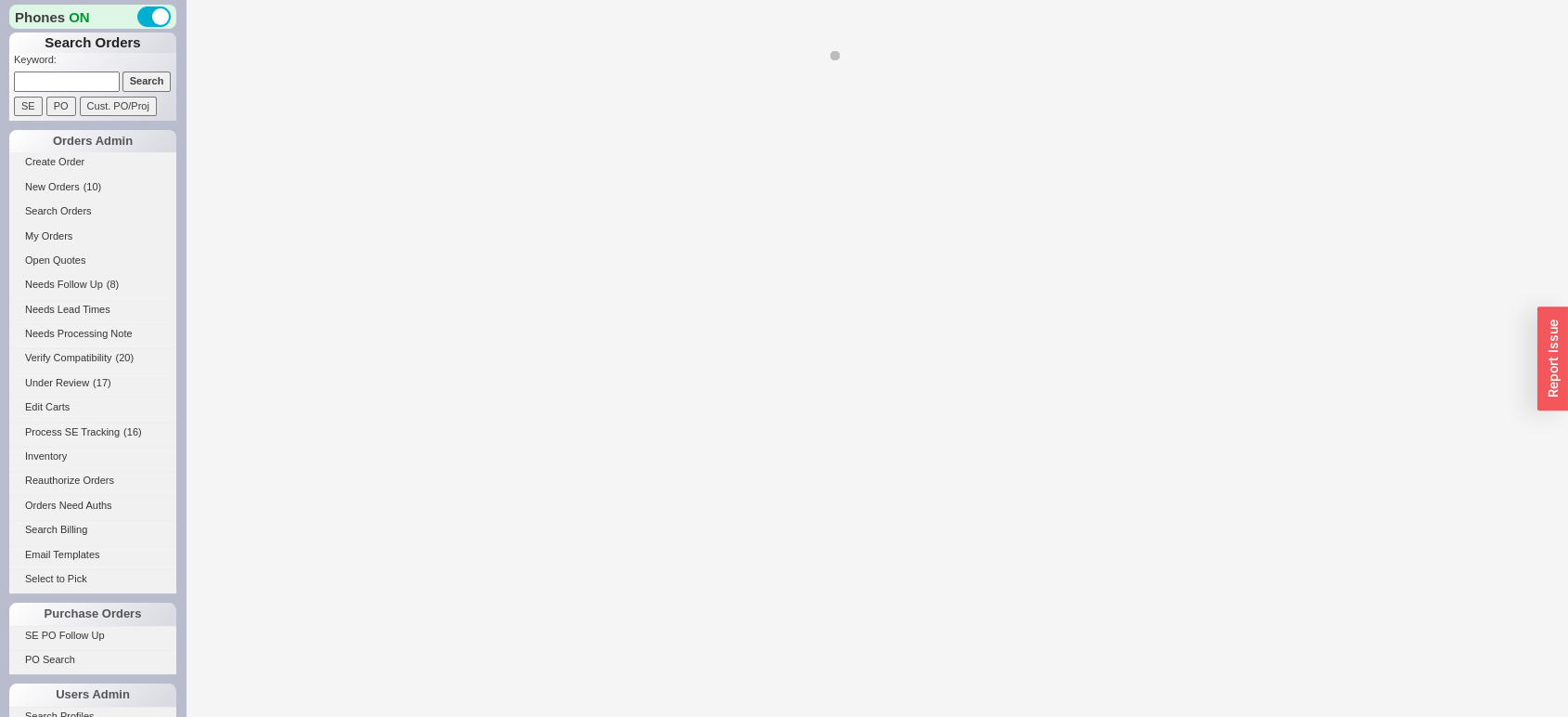
select select "*"
select select "LOW"
select select "3"
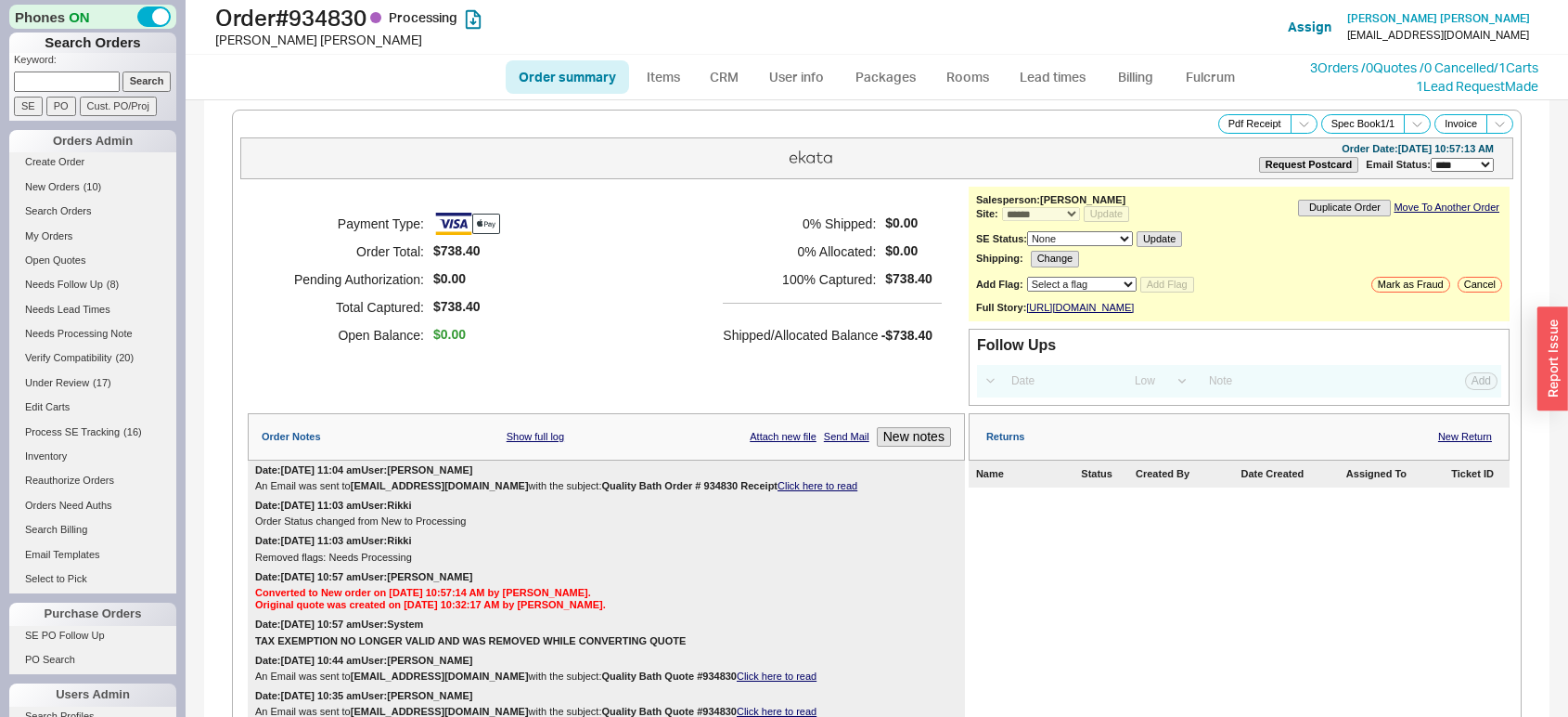
select select "*"
select select "LOW"
select select "3"
click at [1080, 80] on link "Lead times" at bounding box center [1052, 77] width 93 height 34
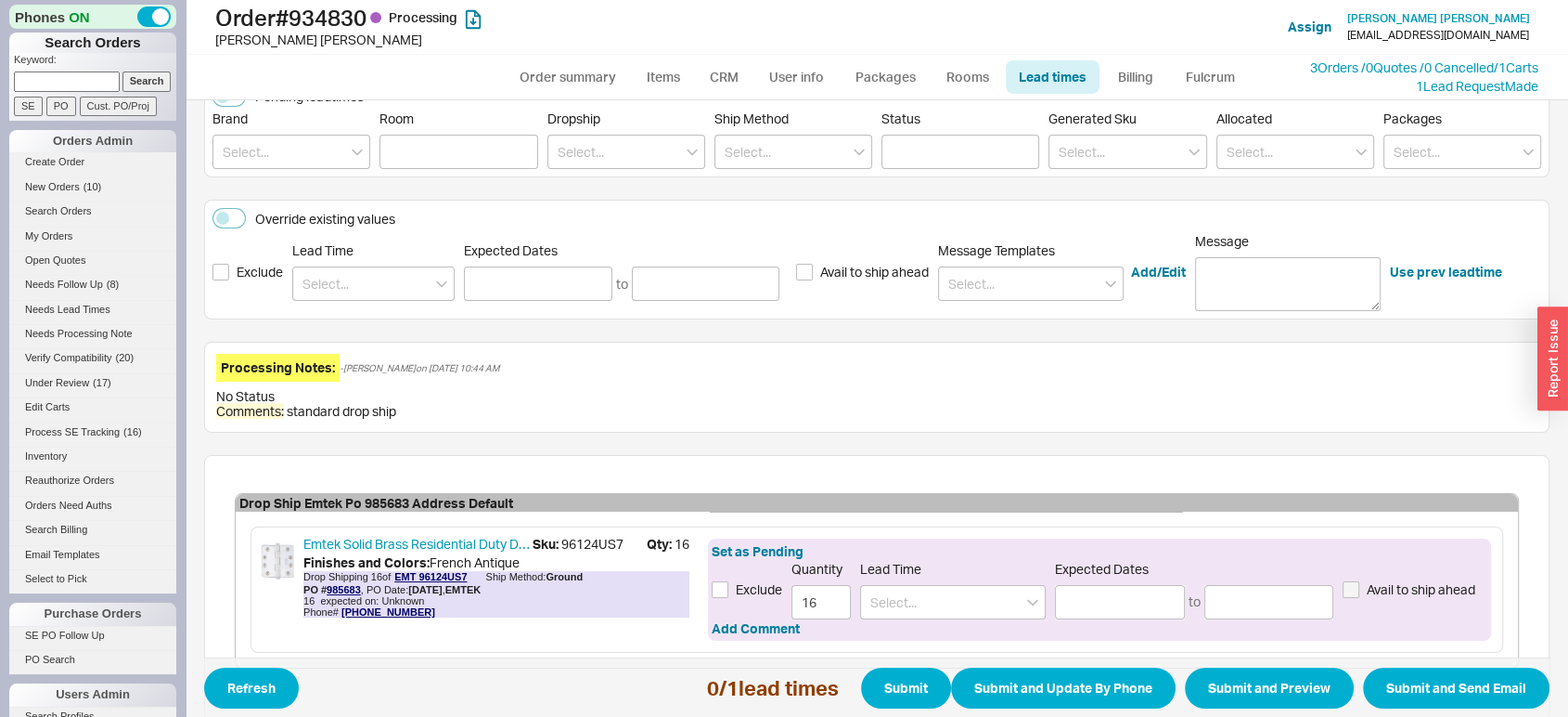
scroll to position [352, 0]
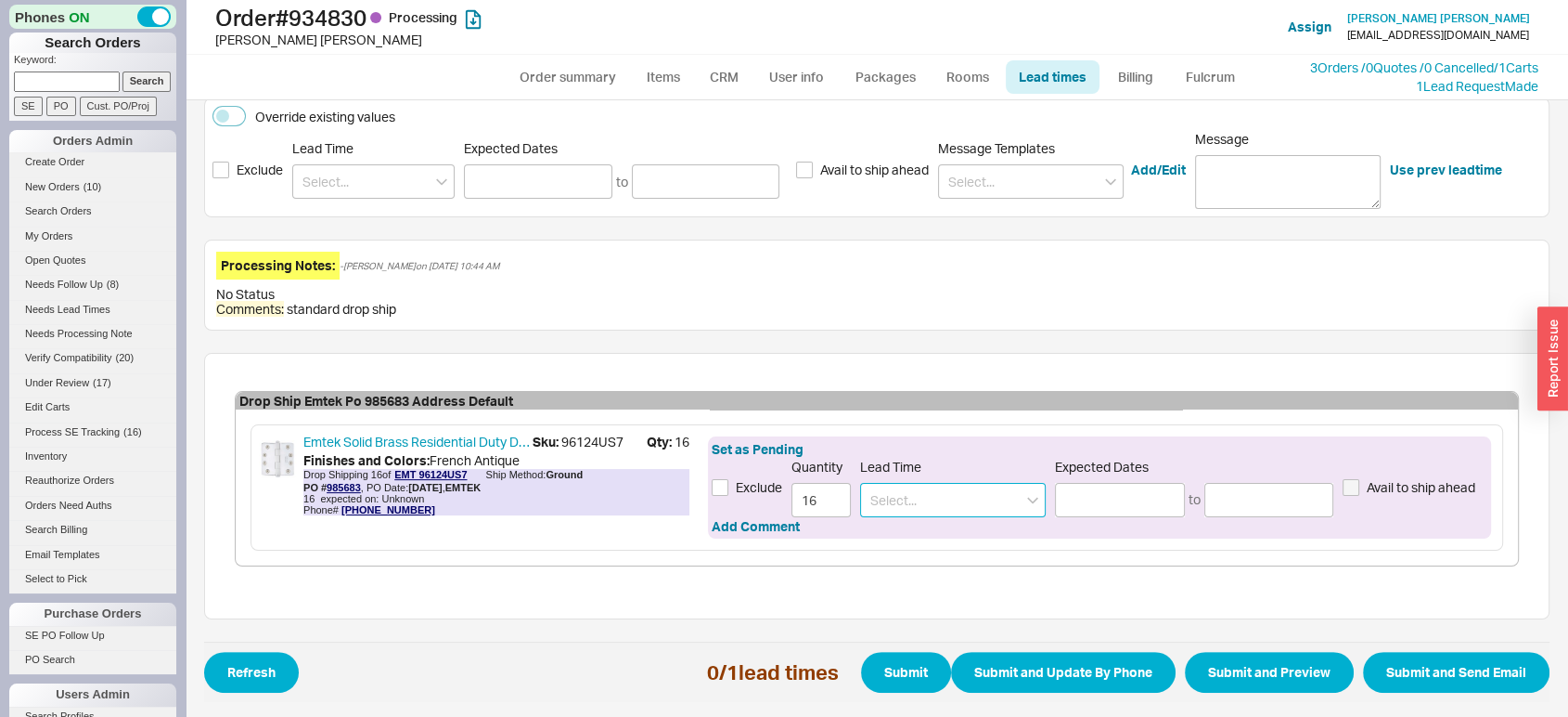
click at [961, 495] on input at bounding box center [953, 500] width 186 height 35
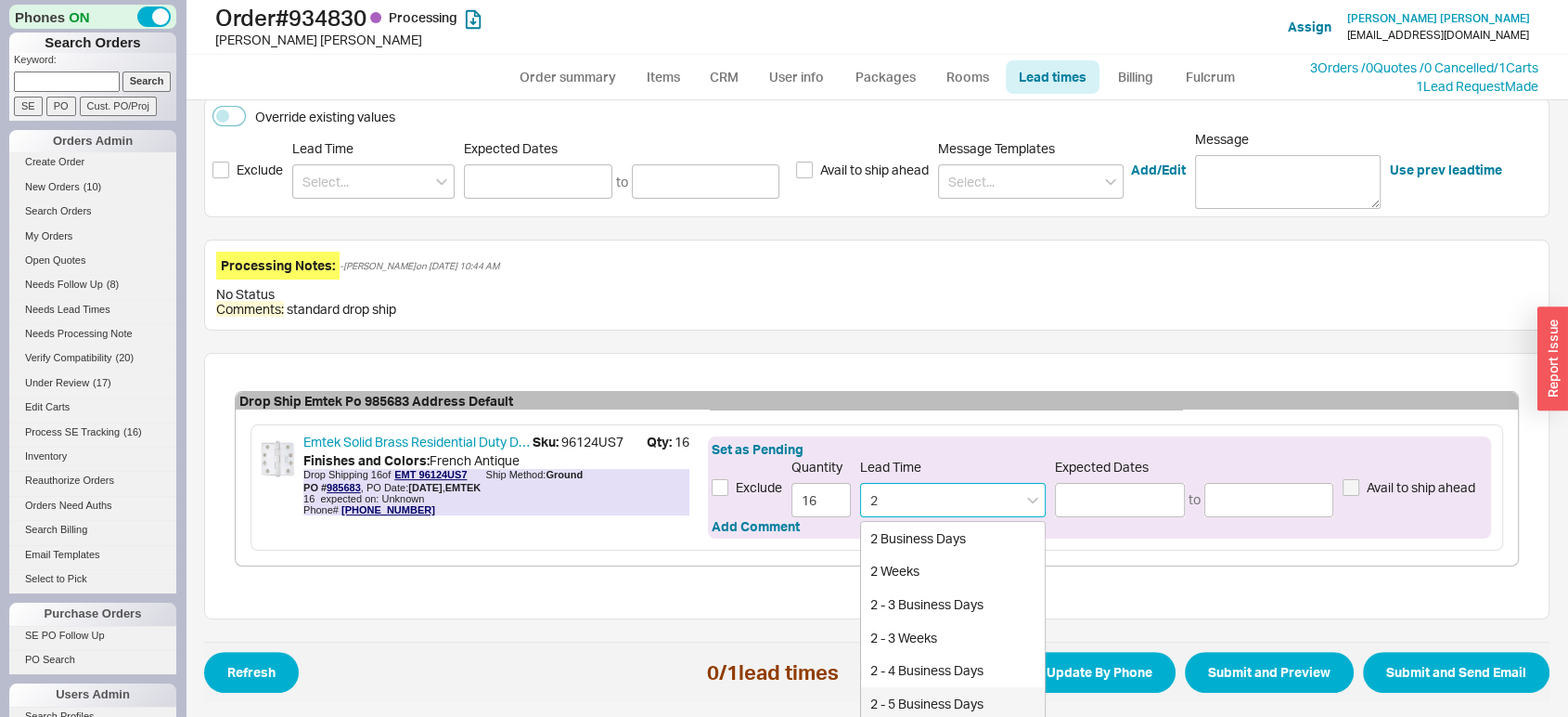
click at [953, 701] on div "2 - 5 Business Days" at bounding box center [953, 704] width 184 height 34
type input "2 - 5 Business Days"
type input "[DATE]"
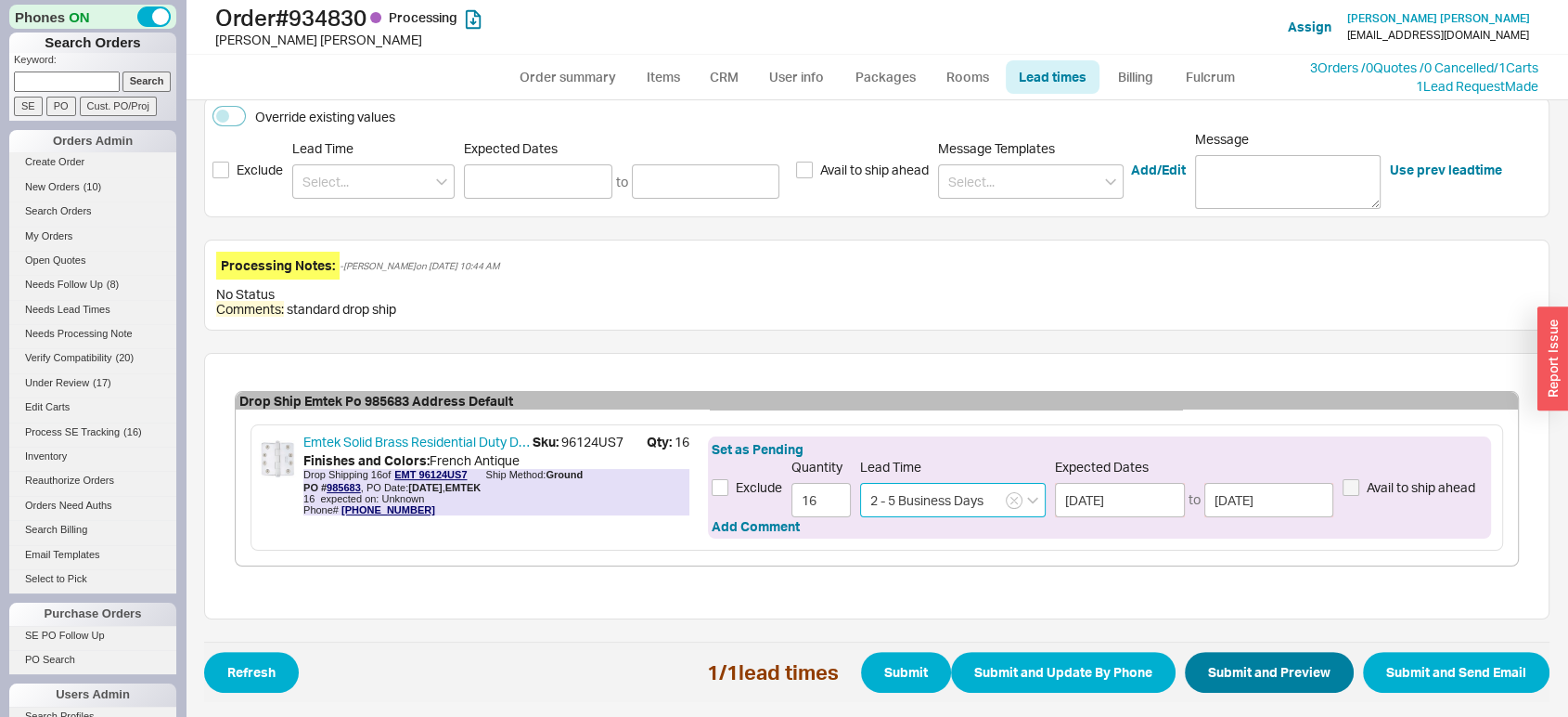
type input "2 - 5 Business Days"
click at [1267, 667] on button "Submit and Preview" at bounding box center [1268, 672] width 169 height 40
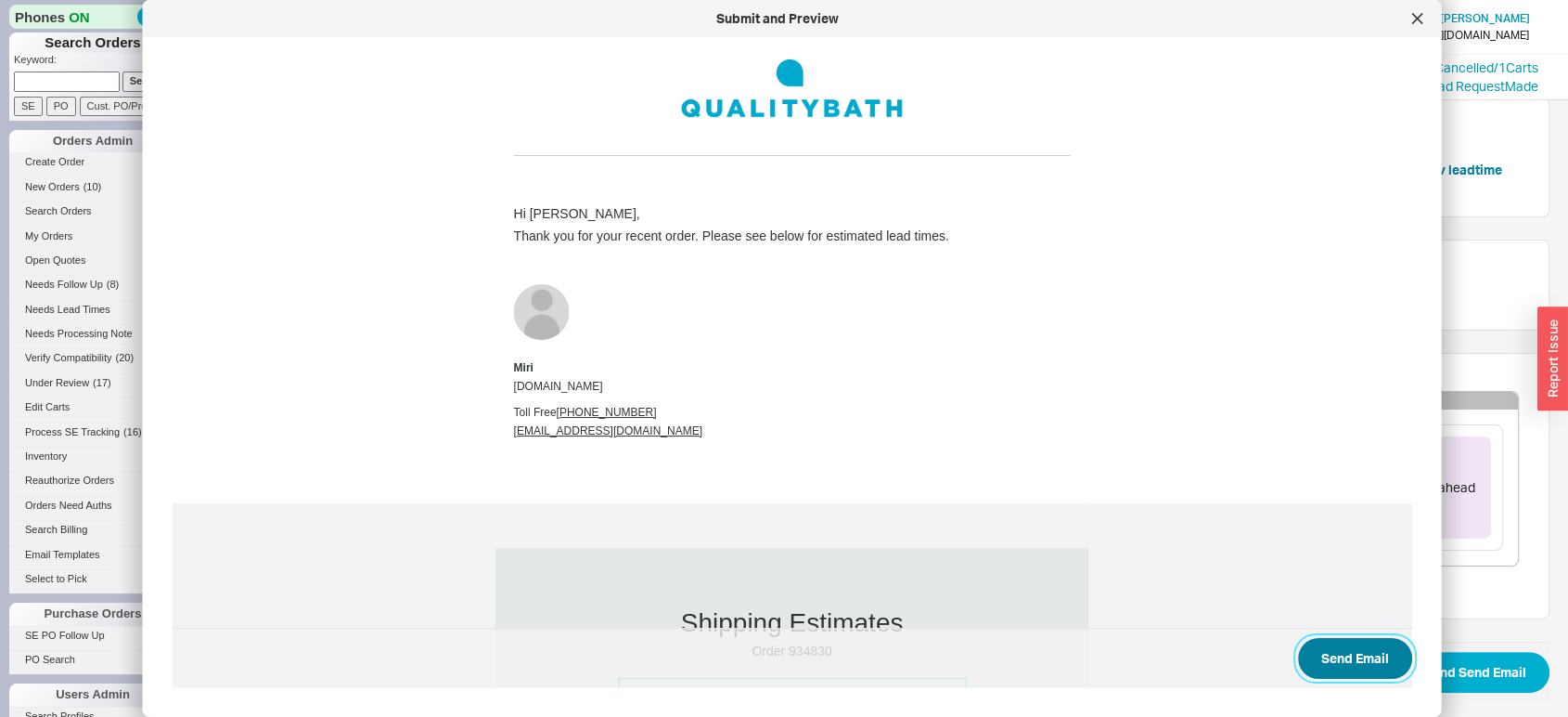
click at [1333, 656] on button "Send Email" at bounding box center [1355, 658] width 115 height 40
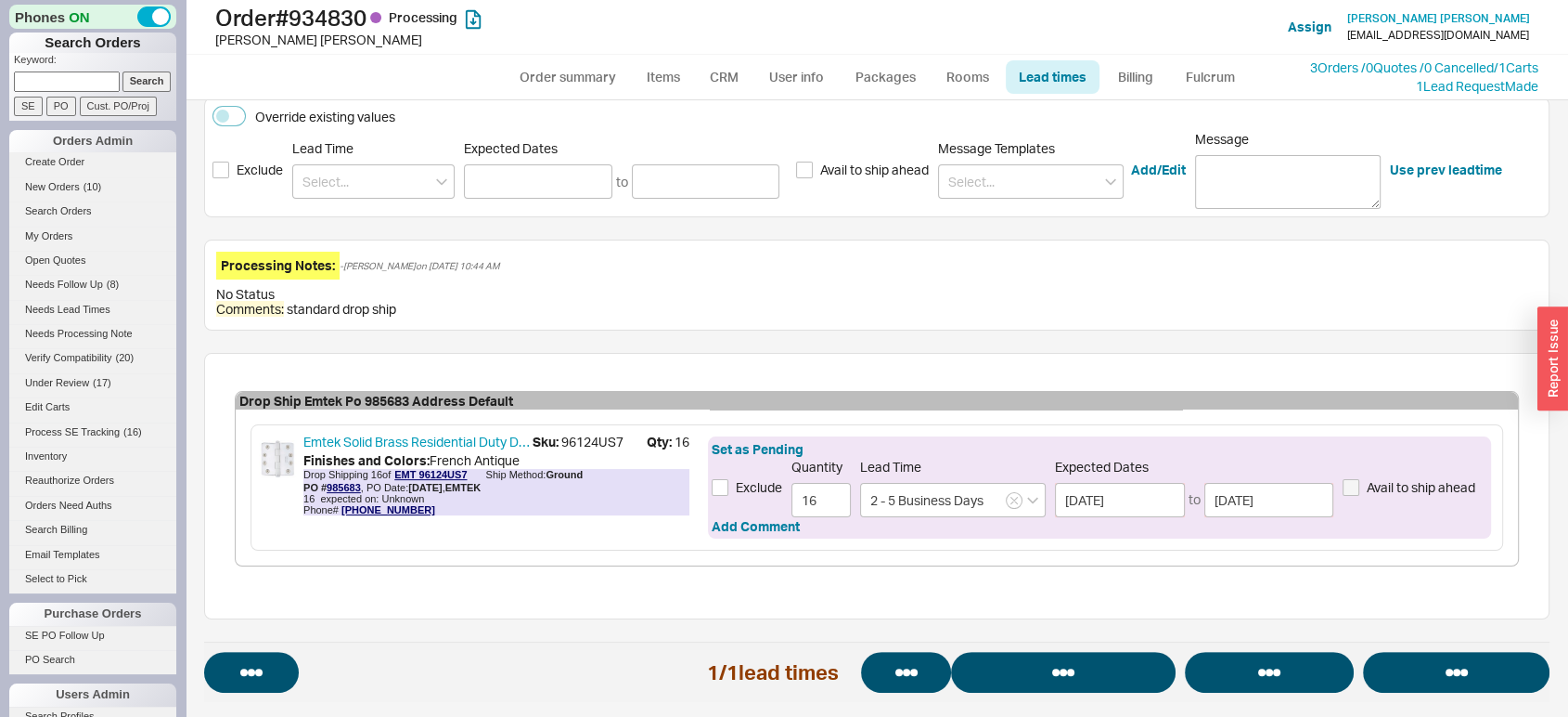
select select "*"
select select "LOW"
select select "3"
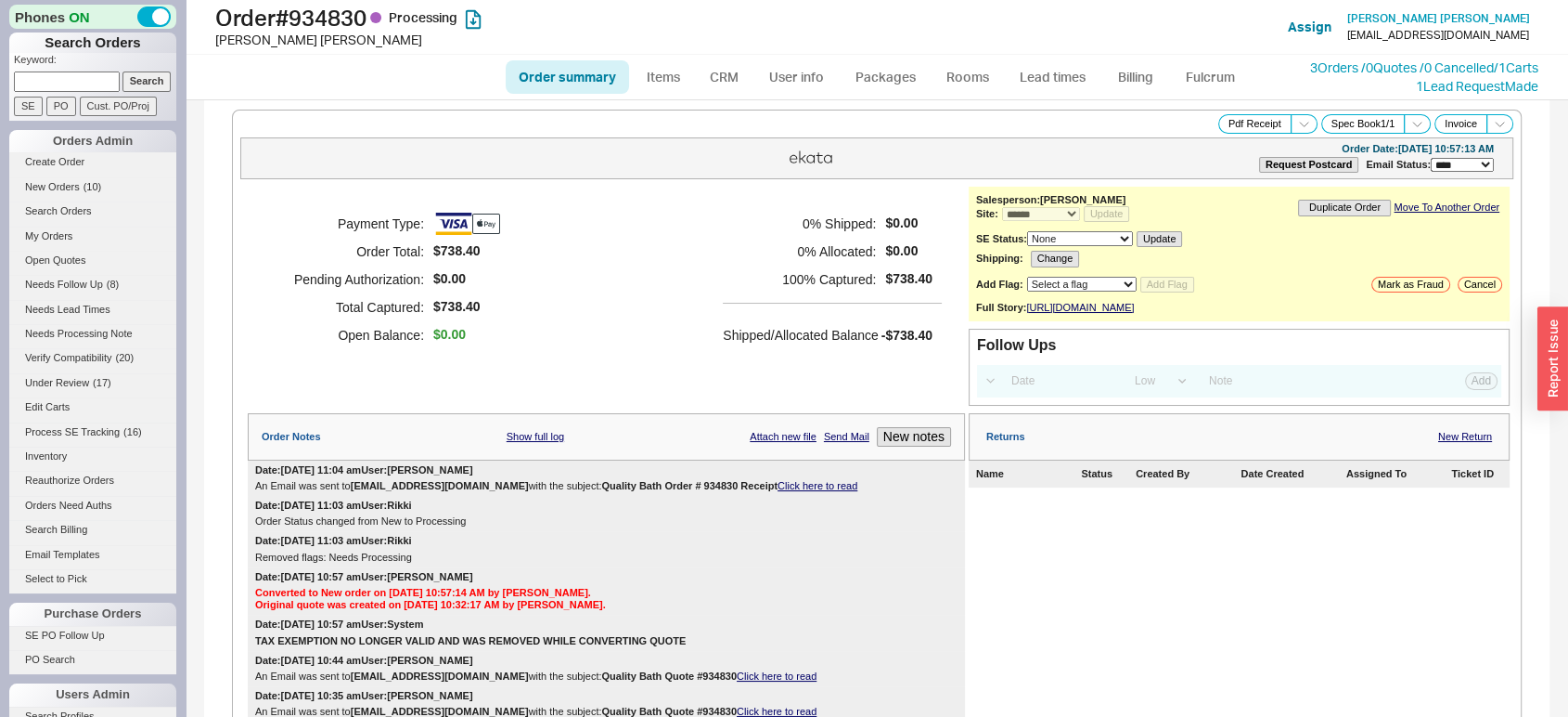
click at [1333, 656] on div "Returns New Return Name Status Created By Date Created Assigned To Ticket ID" at bounding box center [1240, 585] width 541 height 344
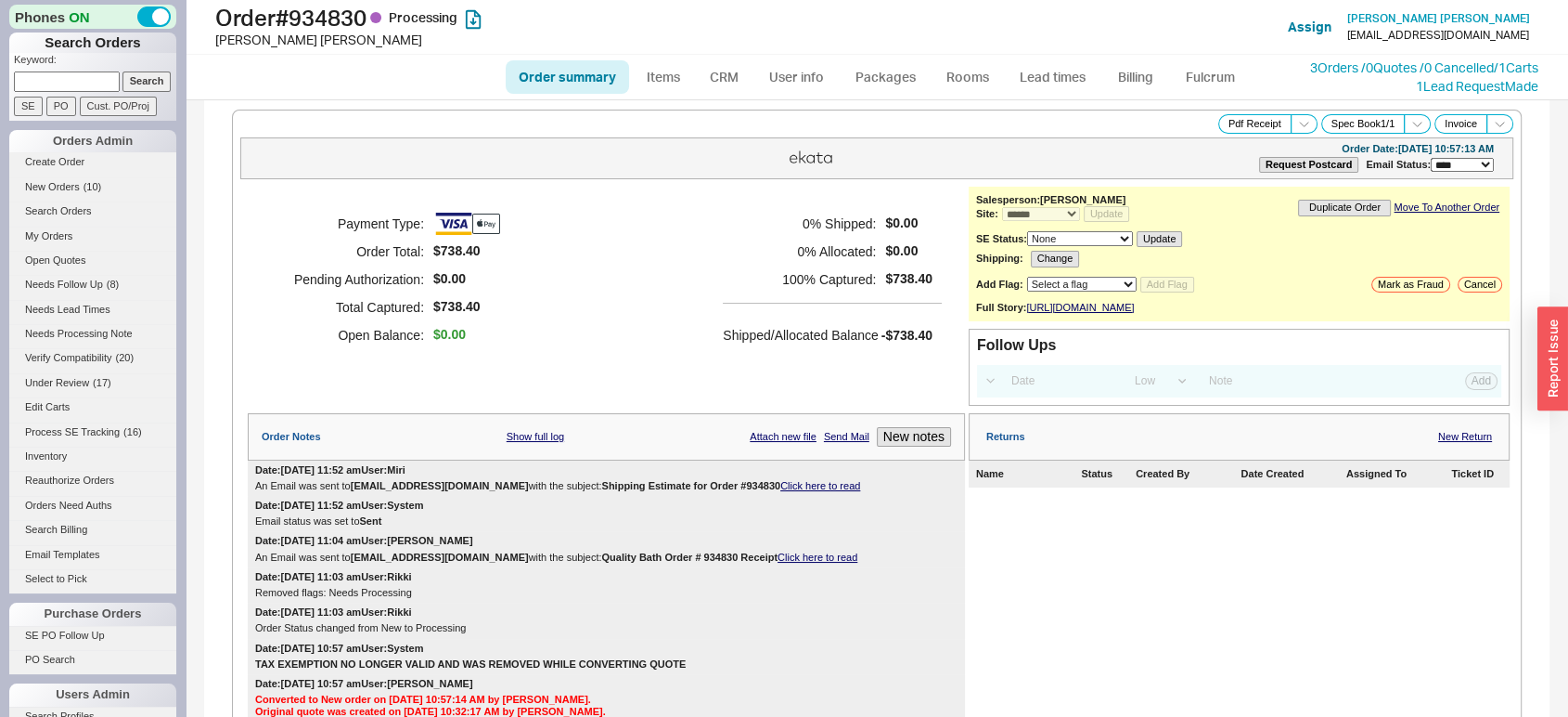
select select "*"
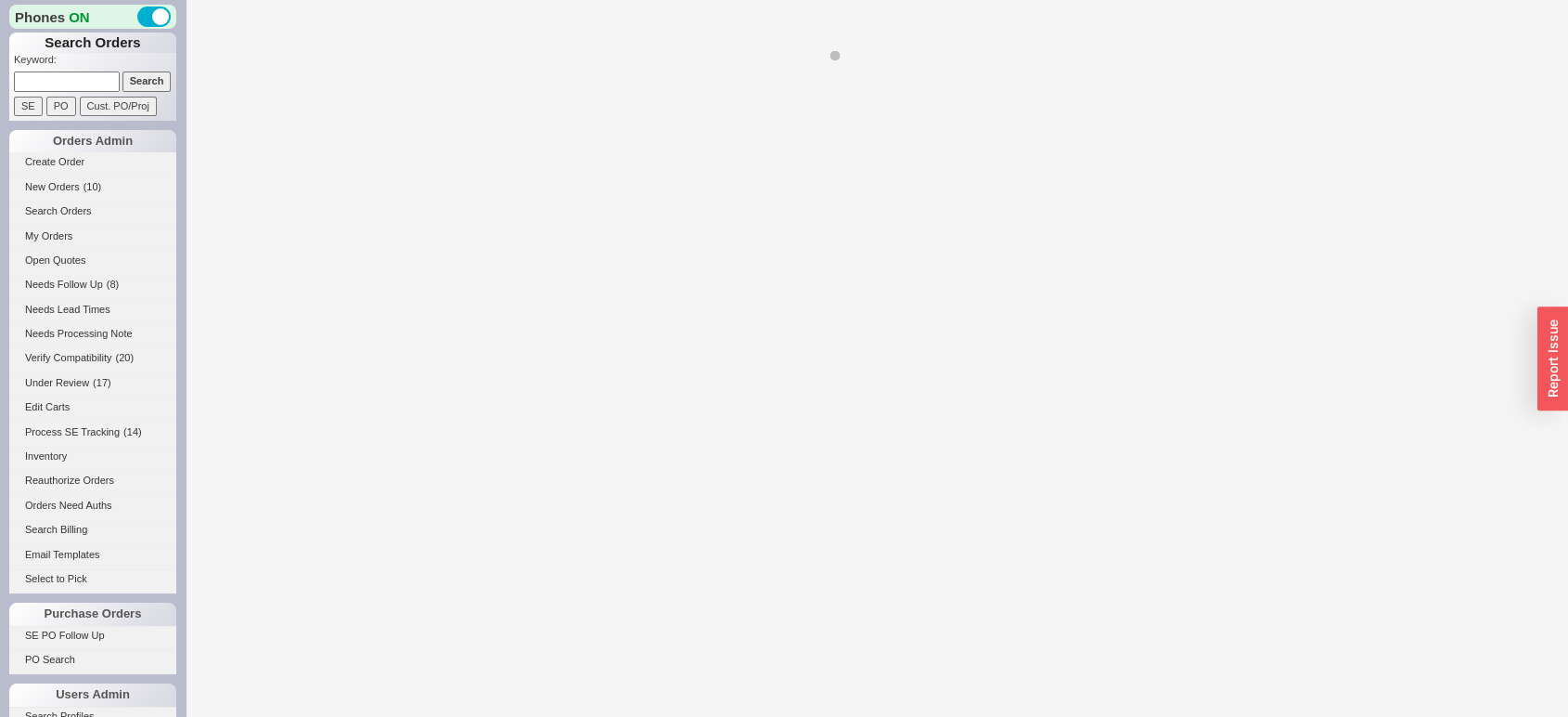
select select "LOW"
select select "3"
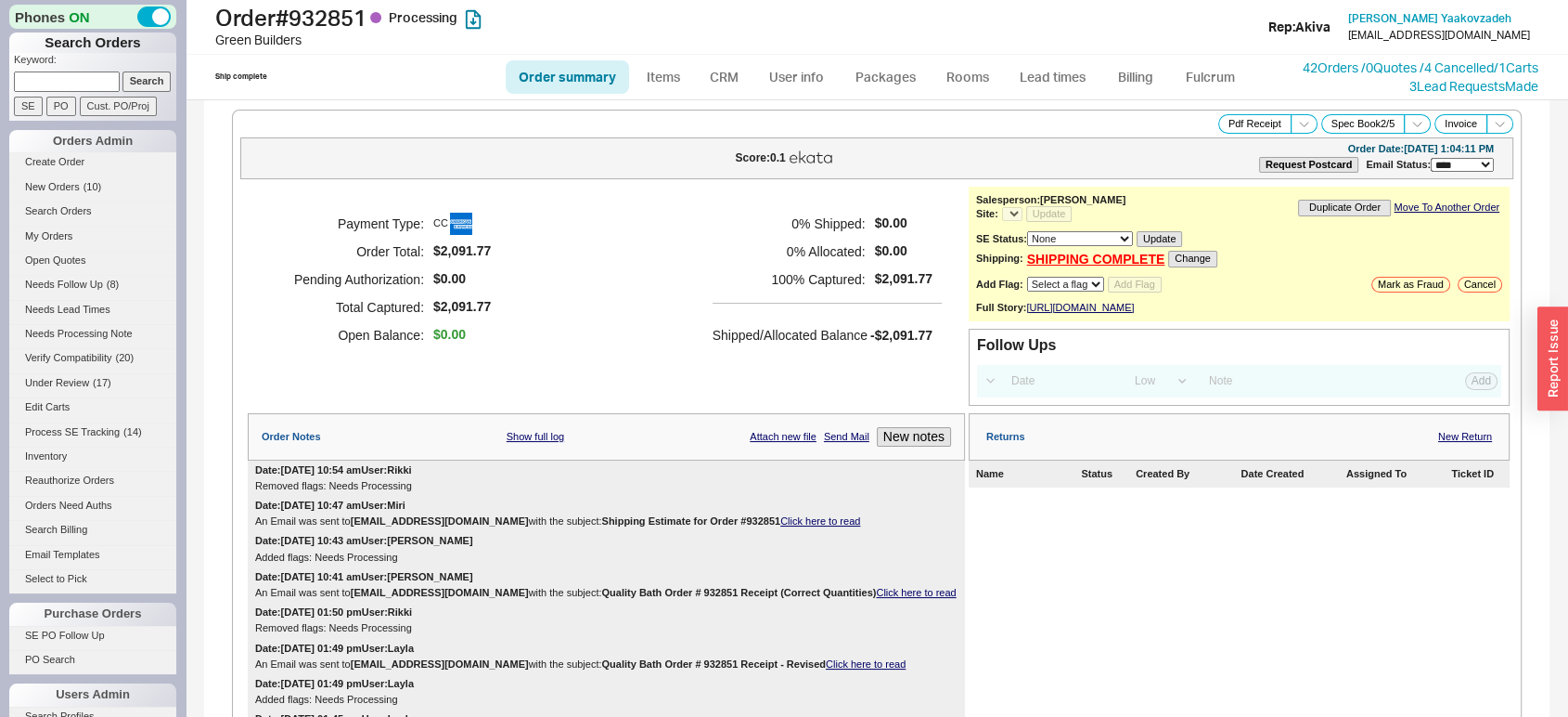
select select "*"
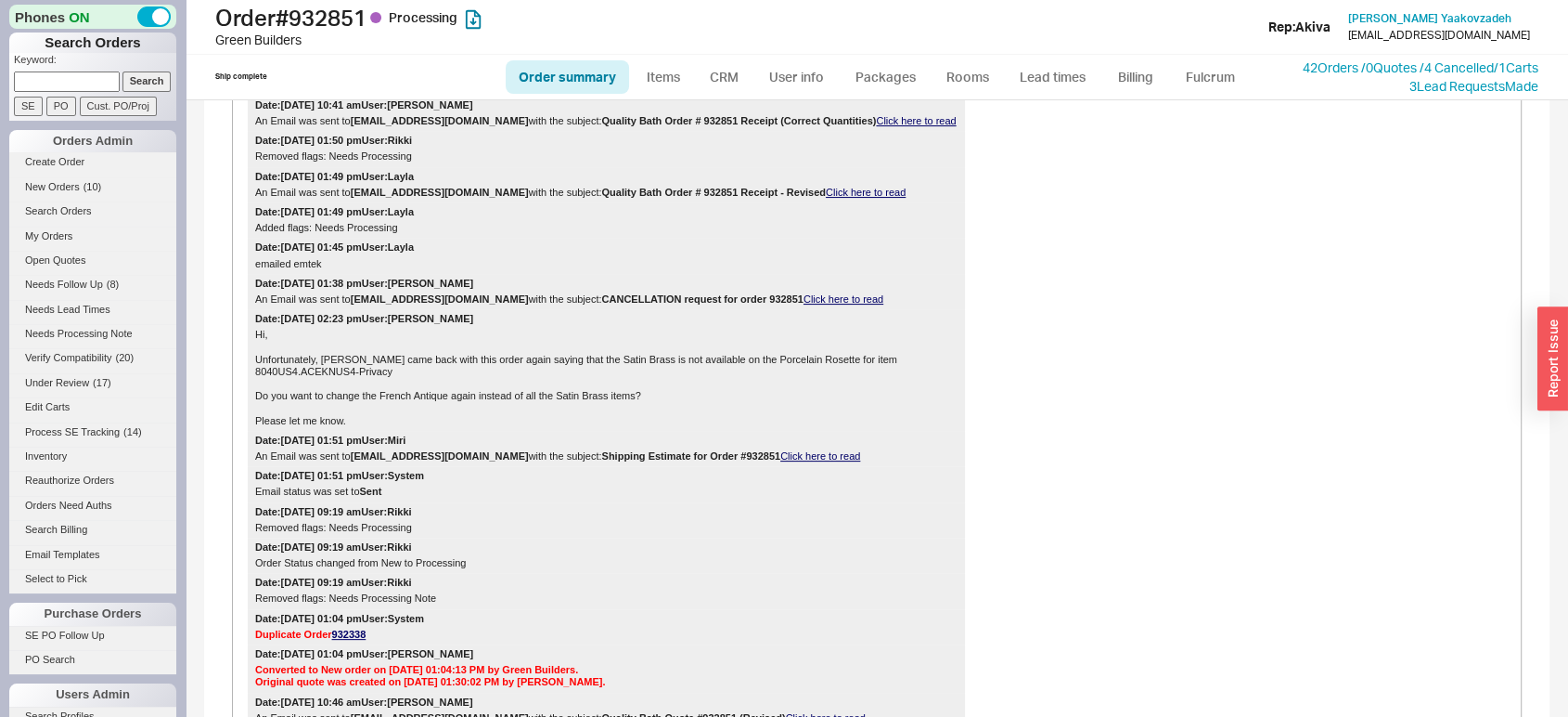
scroll to position [92, 0]
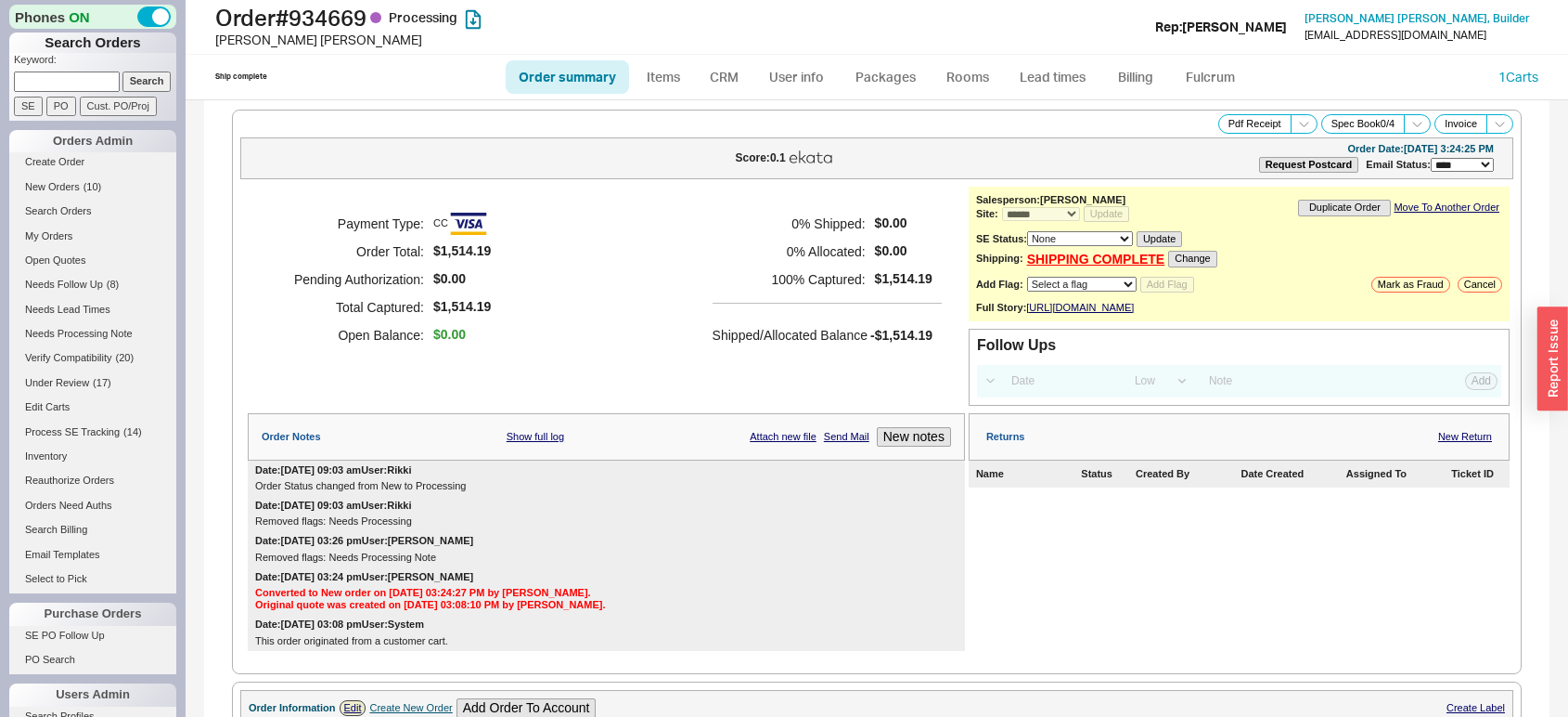
select select "*"
select select "LOW"
select select "3"
click at [1047, 78] on link "Lead times" at bounding box center [1052, 77] width 93 height 34
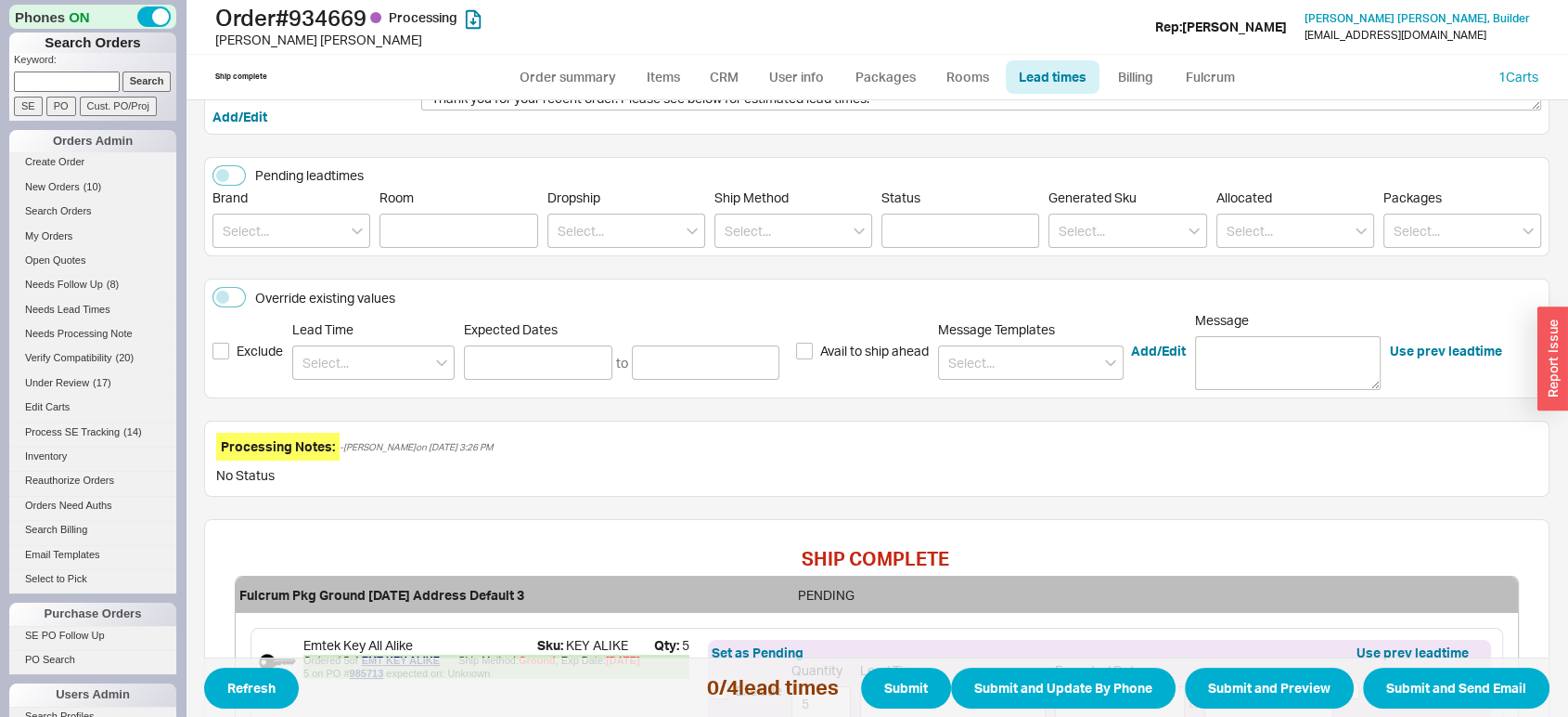
scroll to position [122, 0]
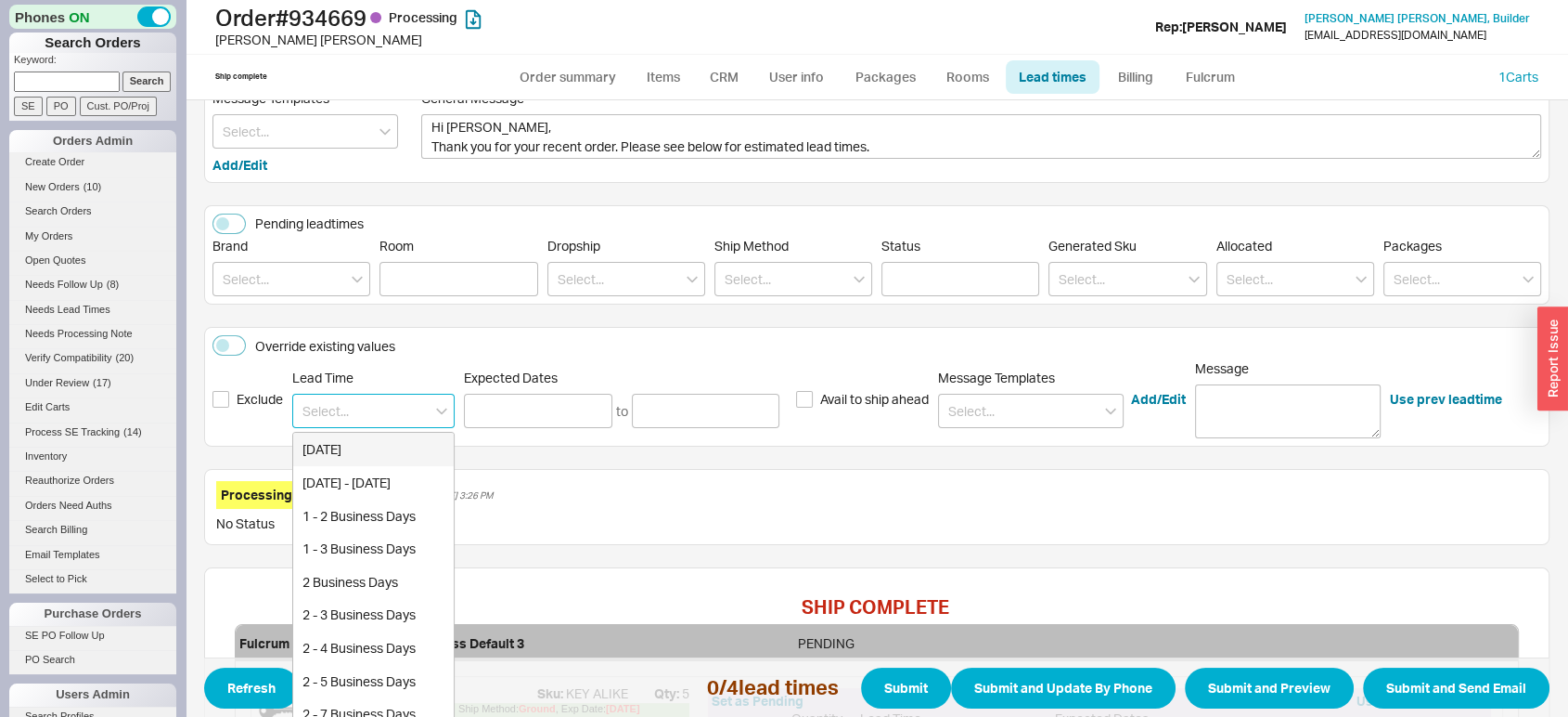
click at [394, 412] on input at bounding box center [373, 412] width 163 height 35
click at [402, 451] on div "7 - 10 Business Days" at bounding box center [373, 449] width 161 height 34
type input "7 - 10 Business Days"
type input "08/29/2025"
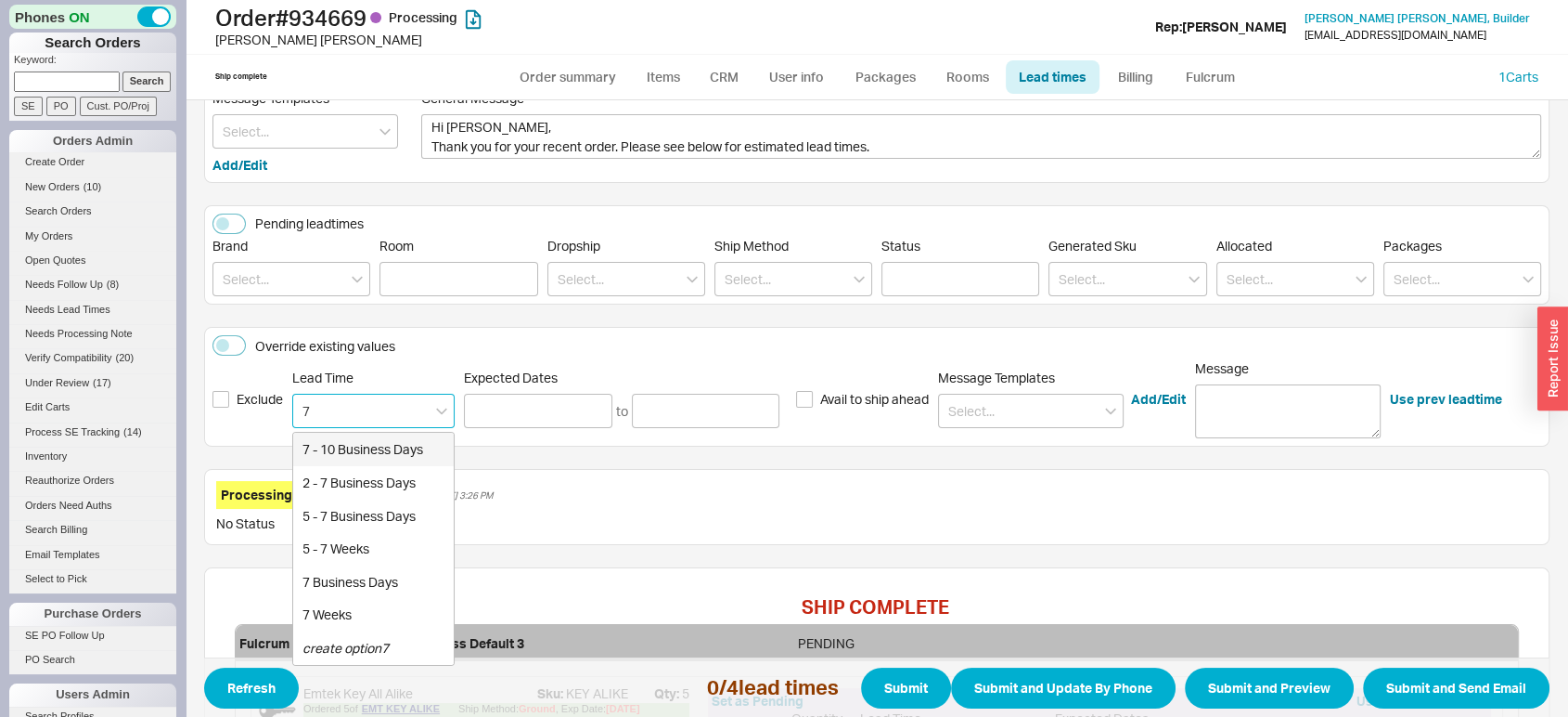
type input "09/04/2025"
type input "7 - 10 Business Days"
type input "08/29/2025"
type input "09/04/2025"
type input "7 - 10 Business Days"
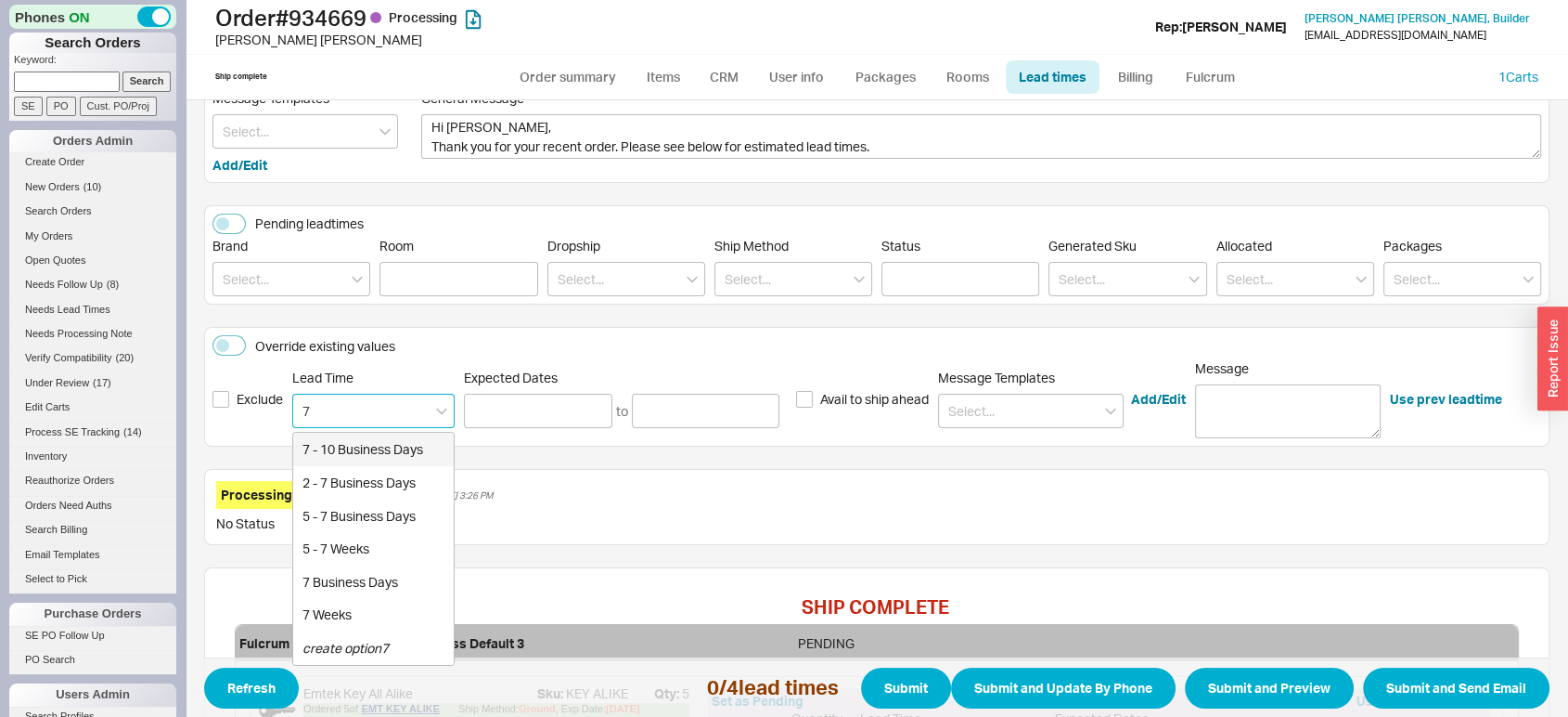
type input "08/29/2025"
type input "09/04/2025"
type input "7 - 10 Business Days"
type input "08/29/2025"
type input "09/04/2025"
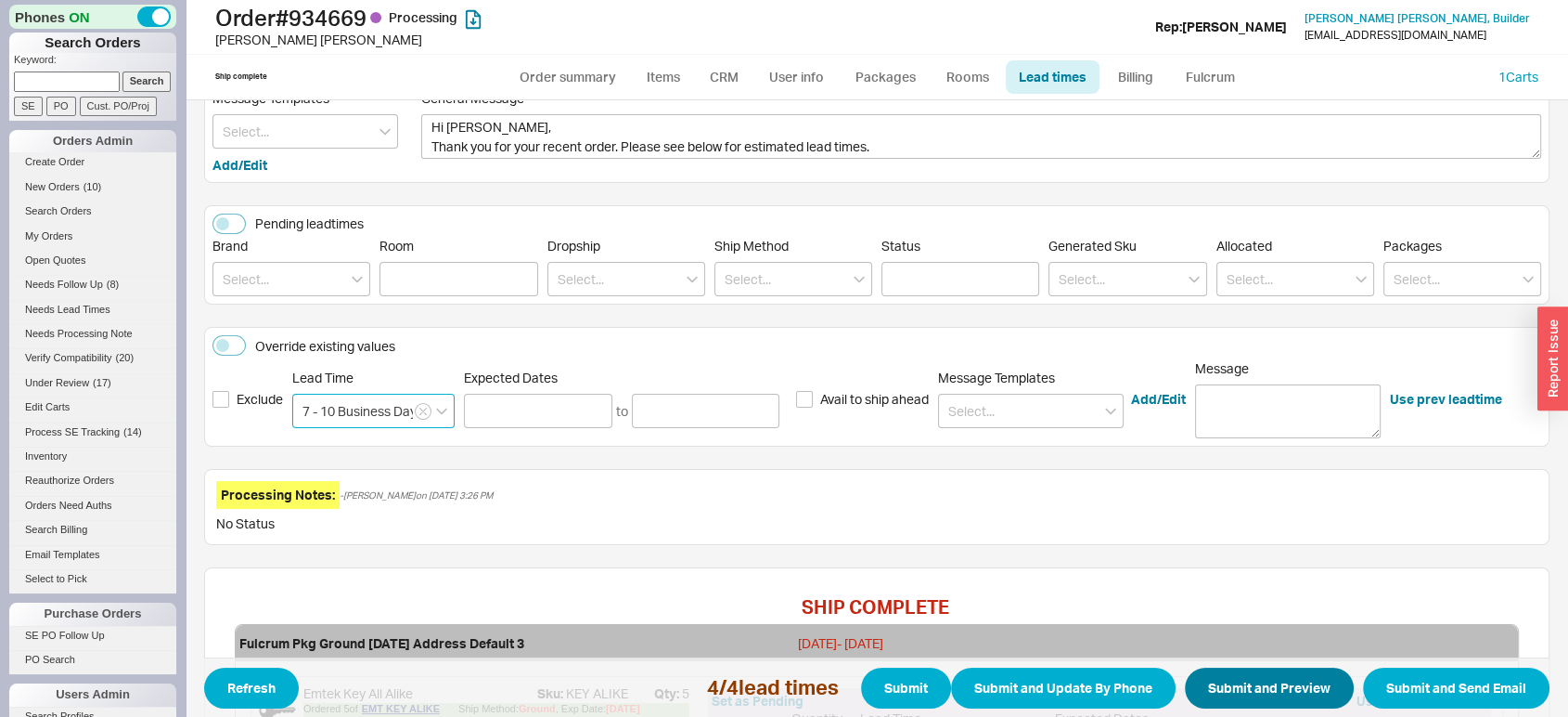
type input "7 - 10 Business Days"
click at [1240, 695] on button "Submit and Preview" at bounding box center [1268, 688] width 169 height 40
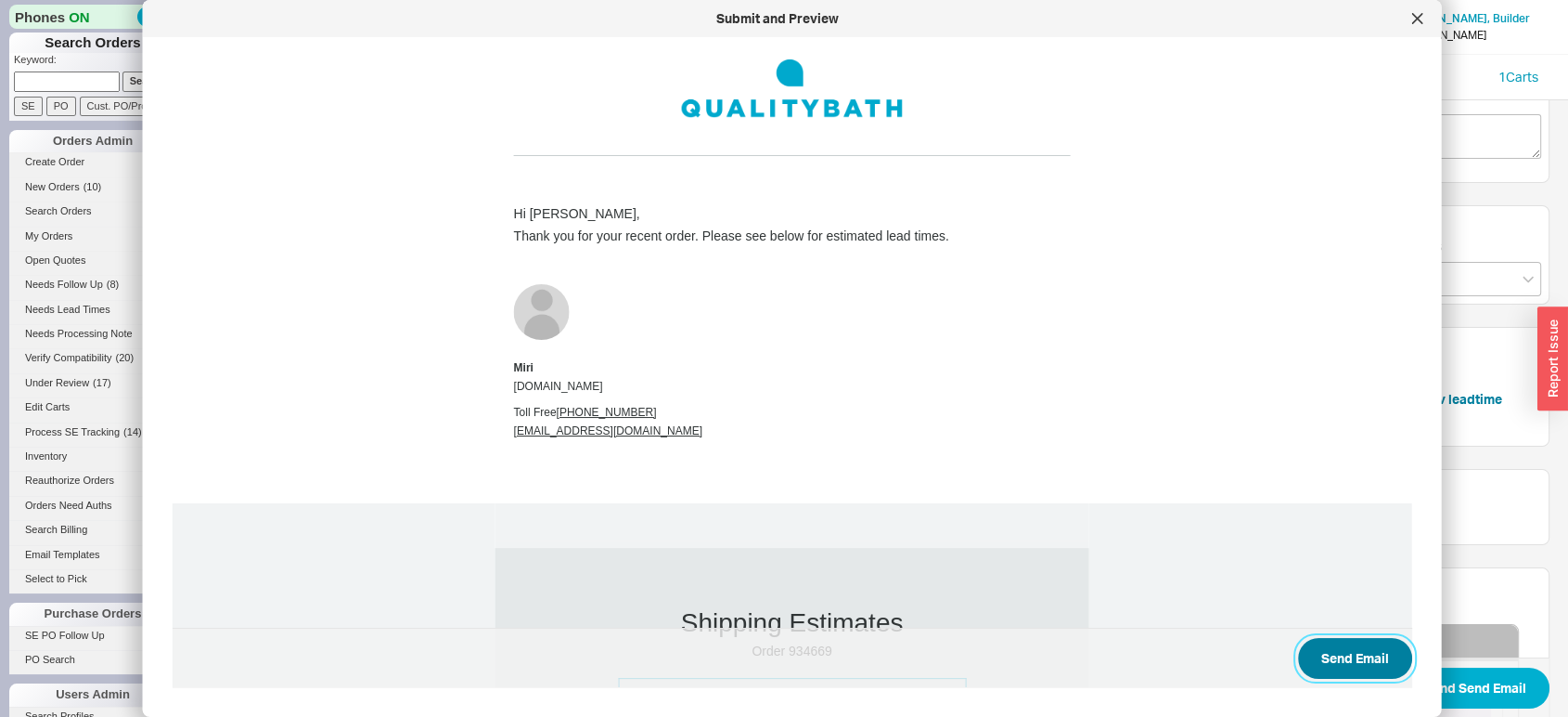
click at [1347, 651] on button "Send Email" at bounding box center [1355, 658] width 115 height 40
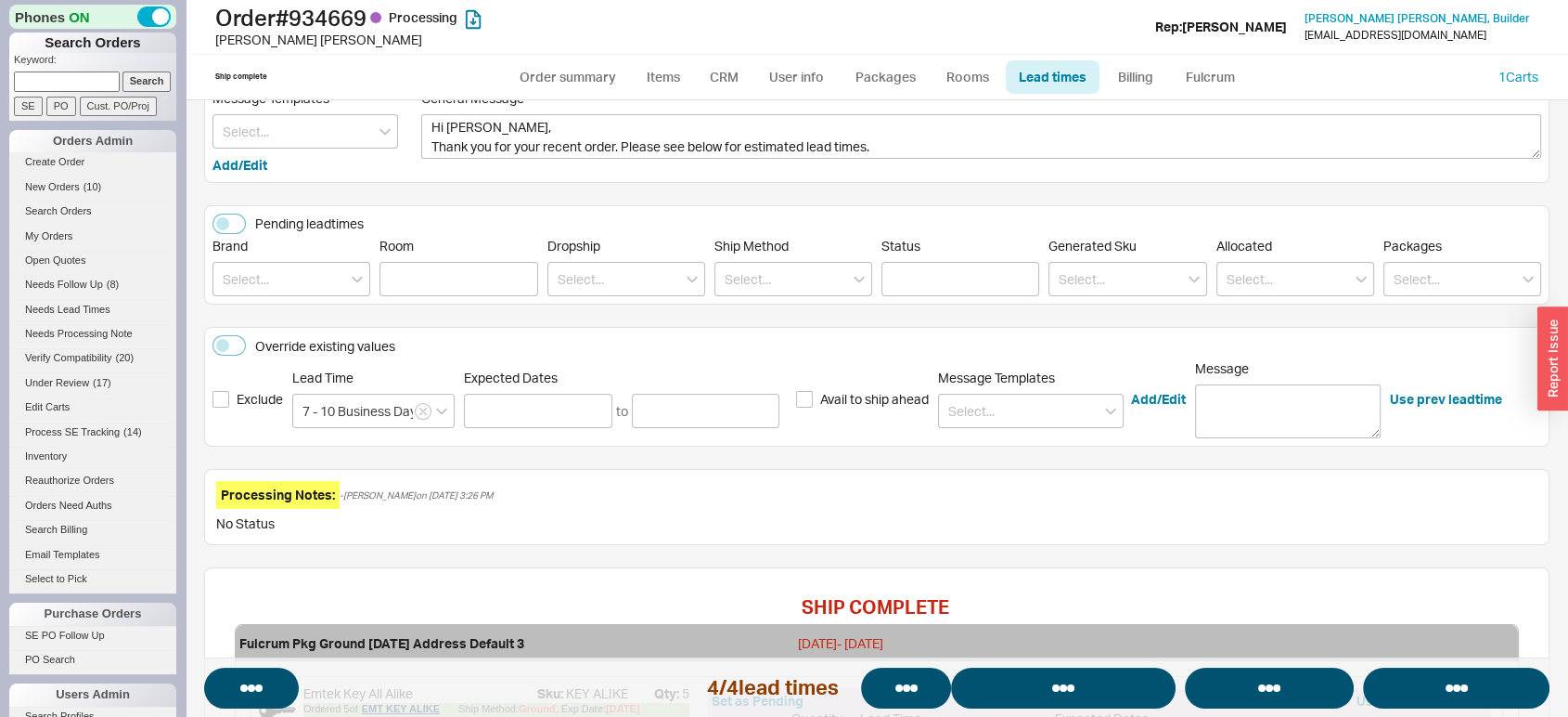
select select "*"
select select "LOW"
select select "3"
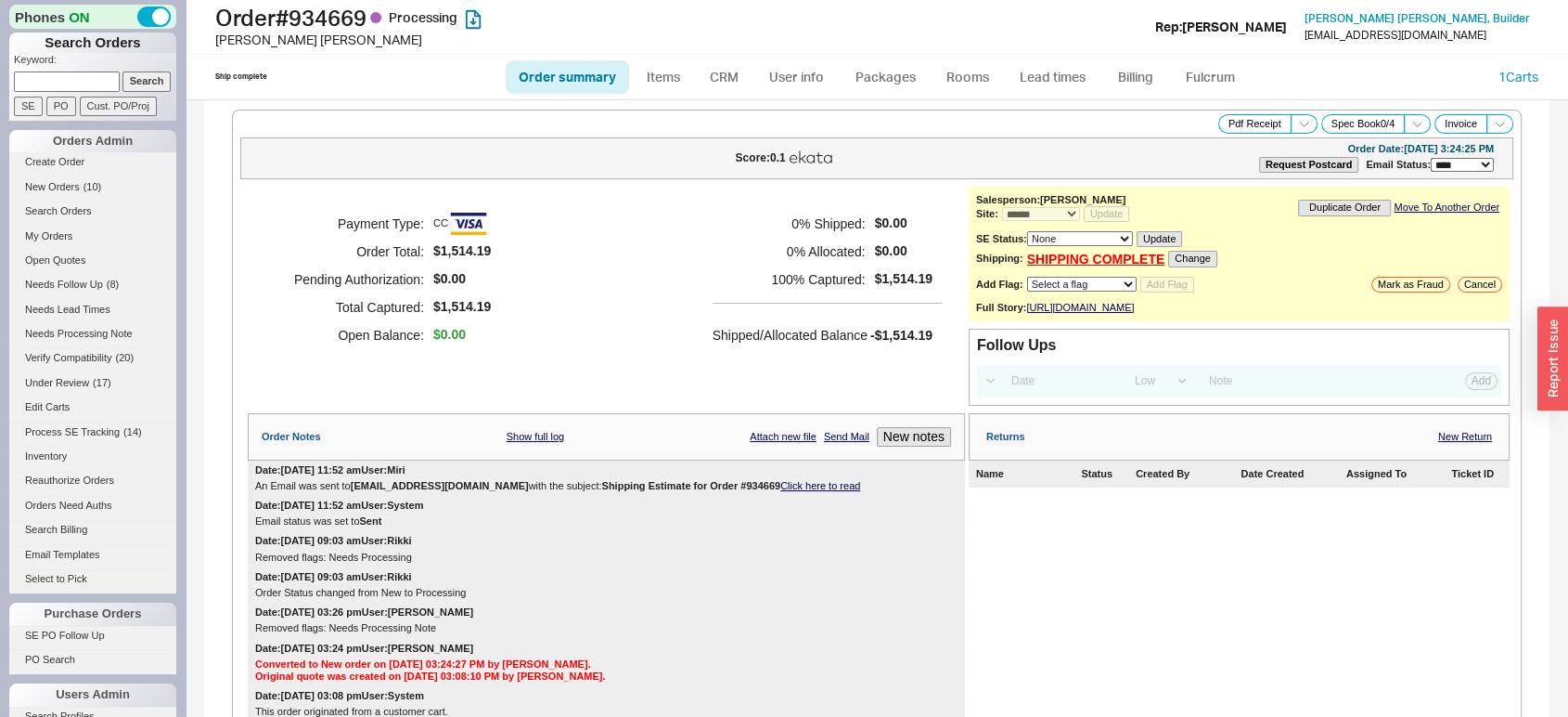
select select "*"
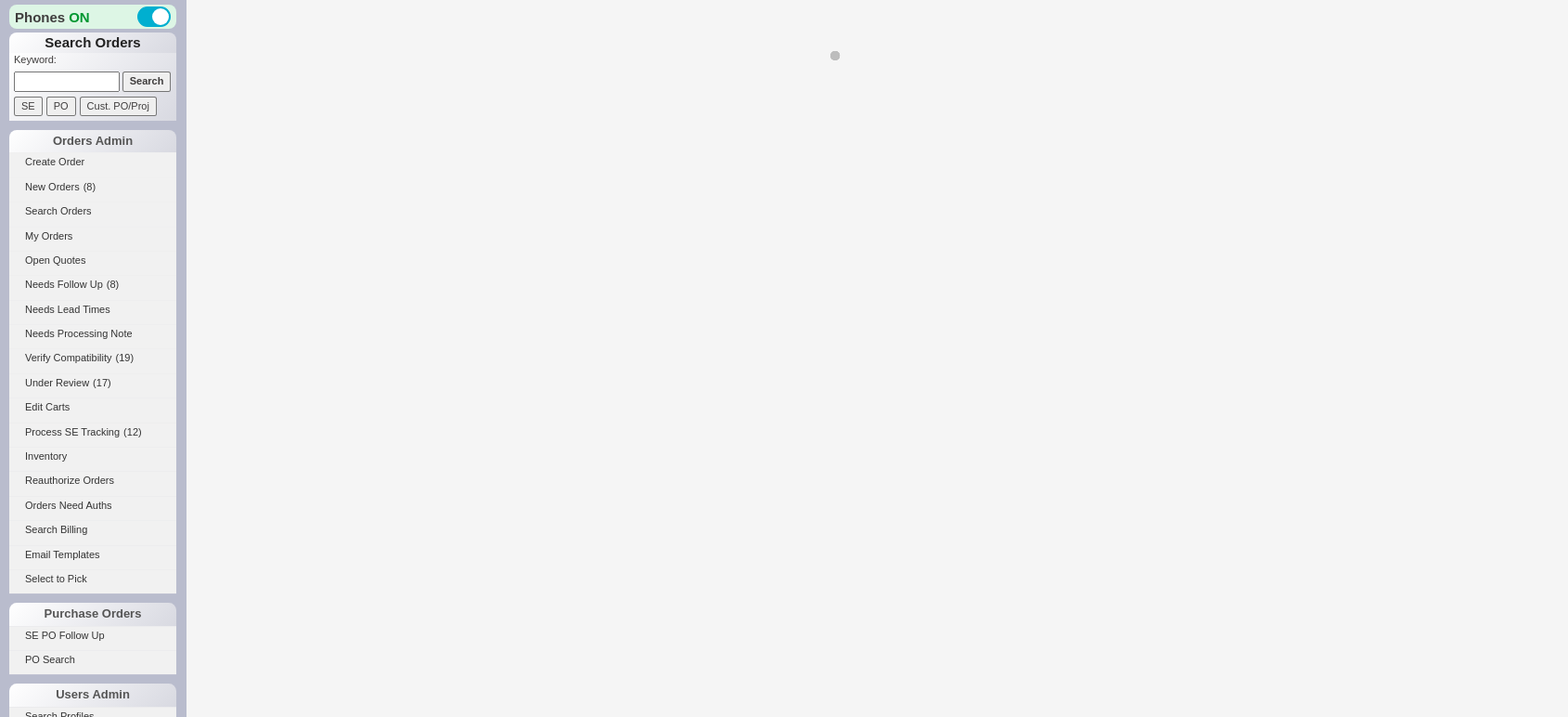
select select "LOW"
select select "3"
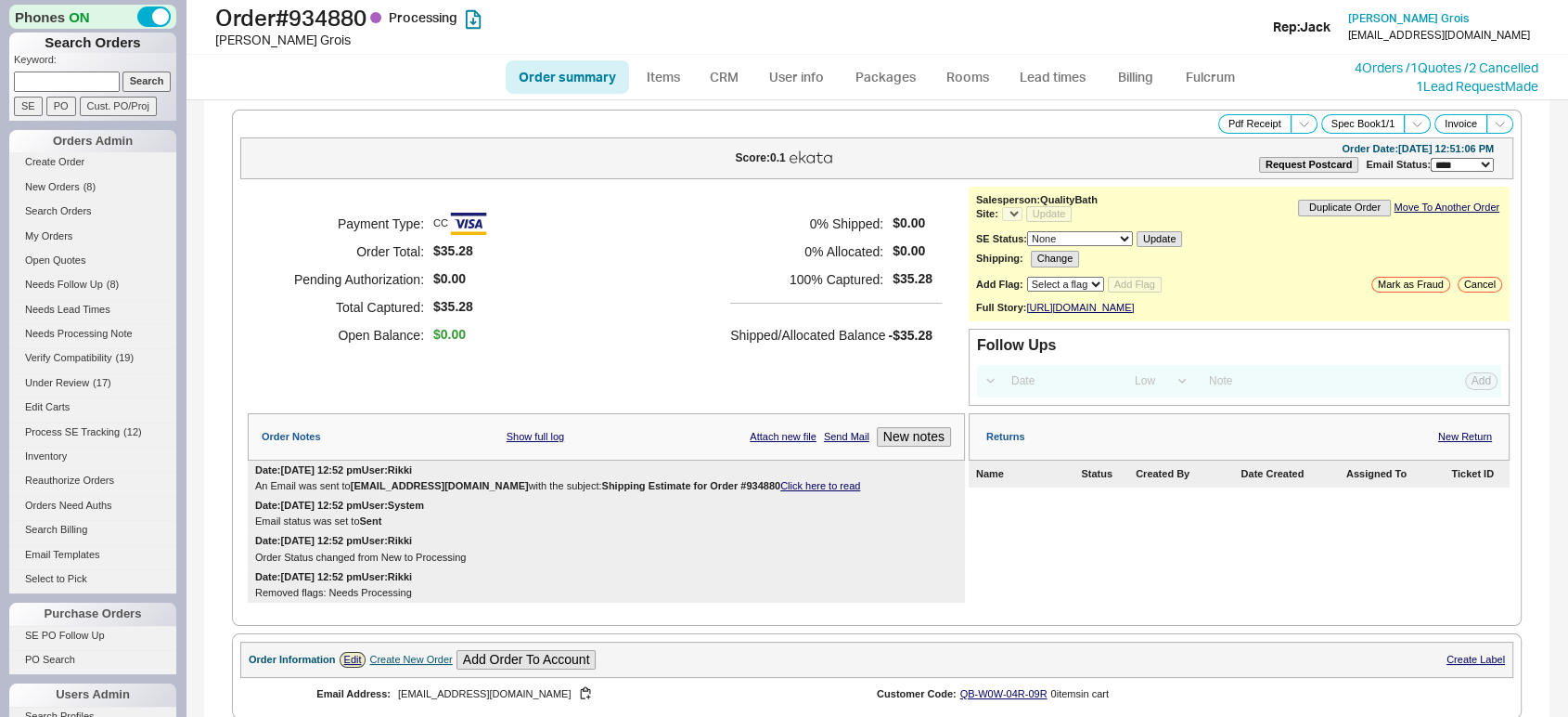
select select "*"
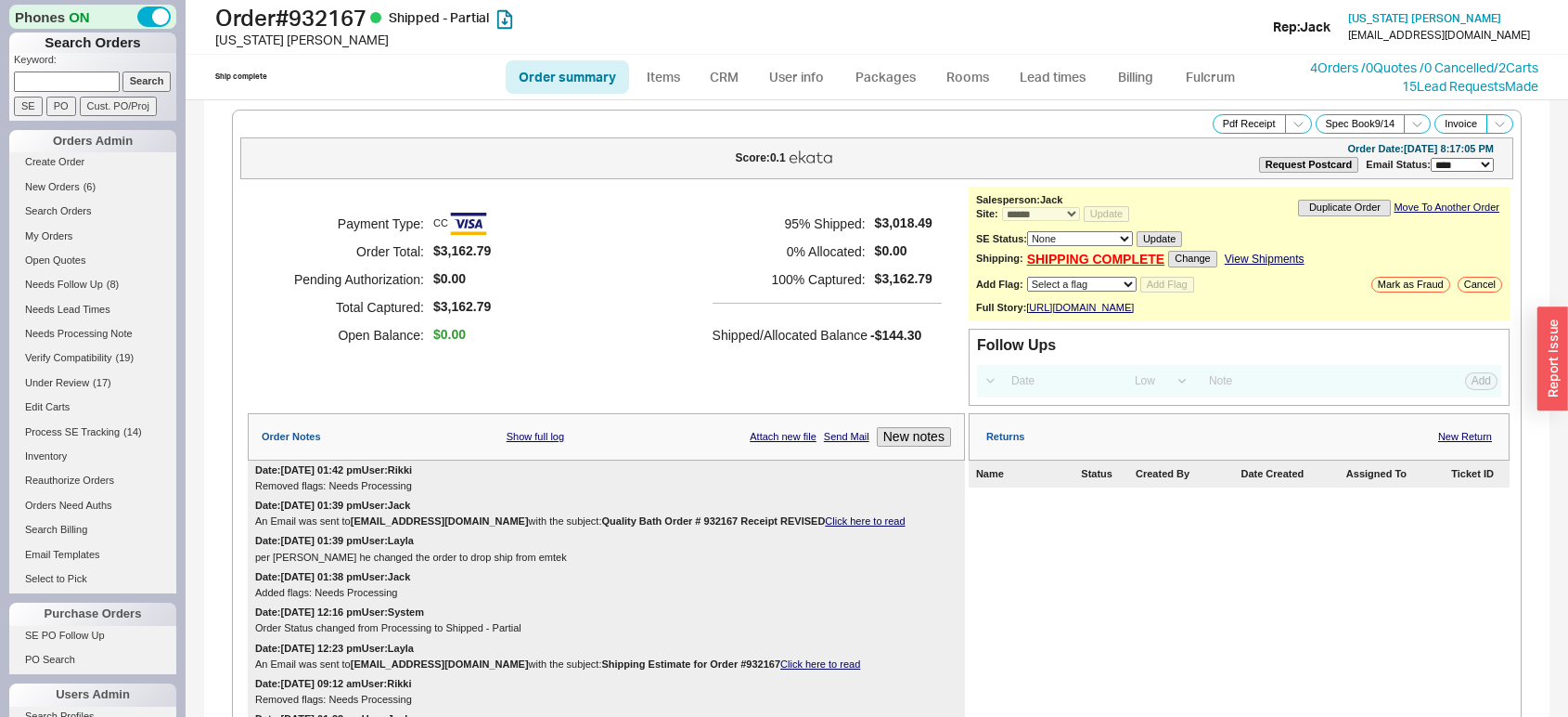
select select "*"
select select "LOW"
select select "3"
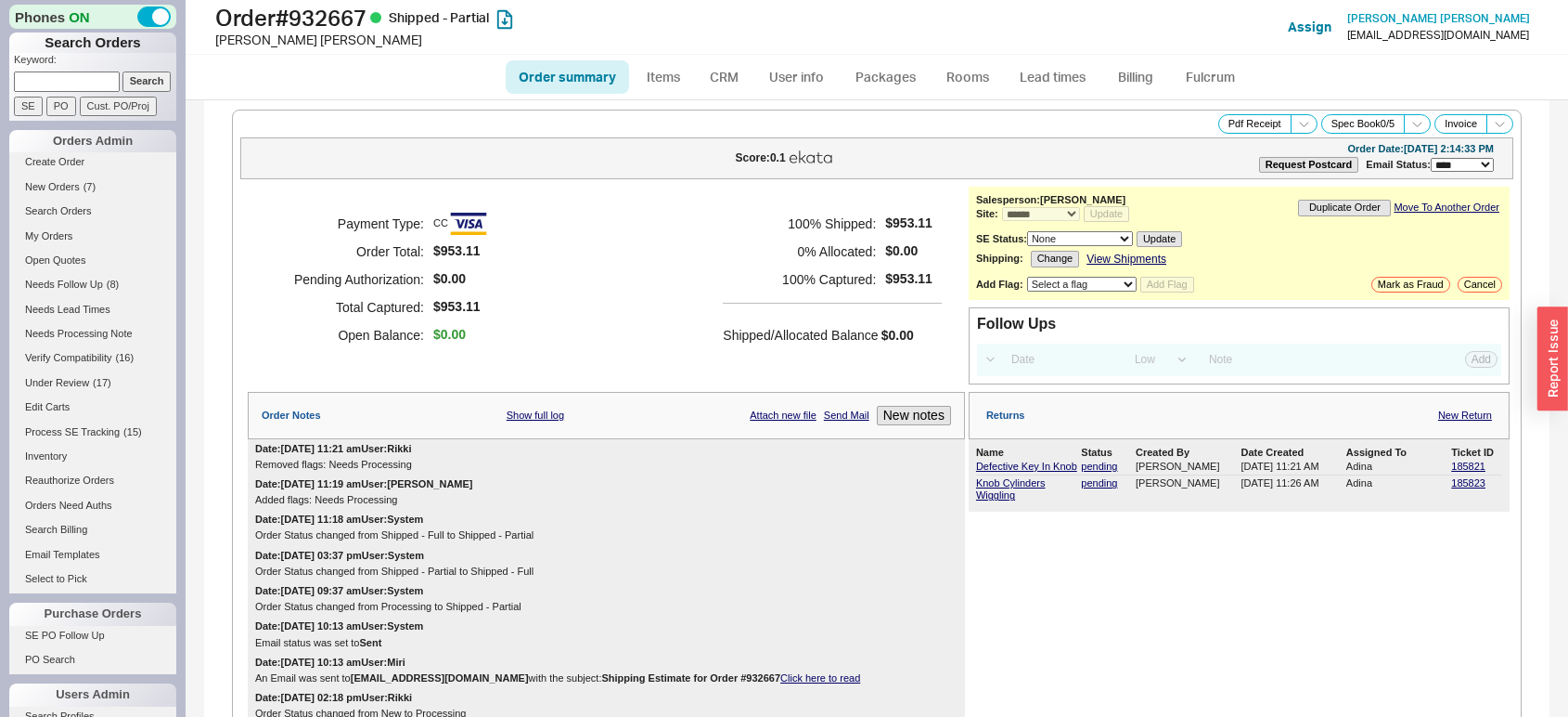
select select "*"
select select "LOW"
select select "3"
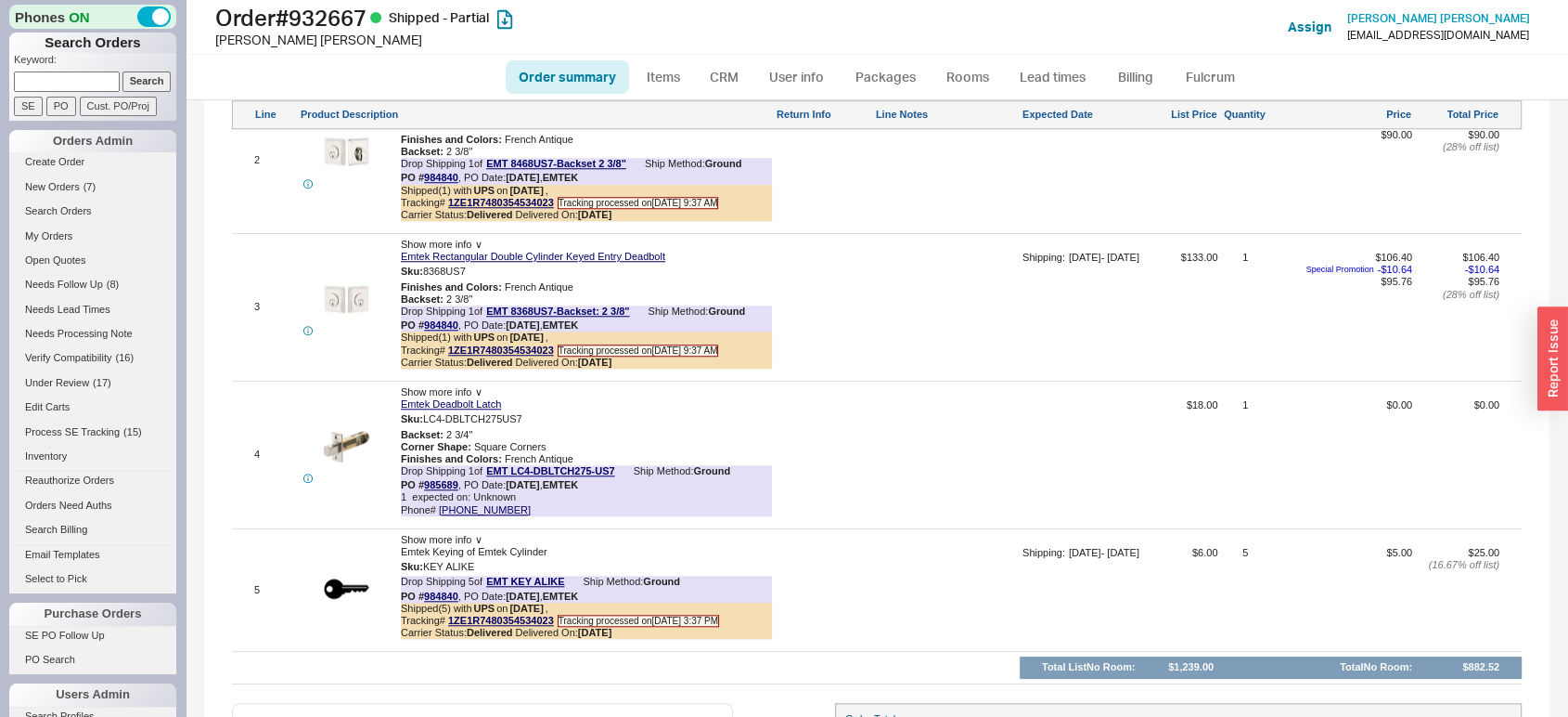
scroll to position [1485, 0]
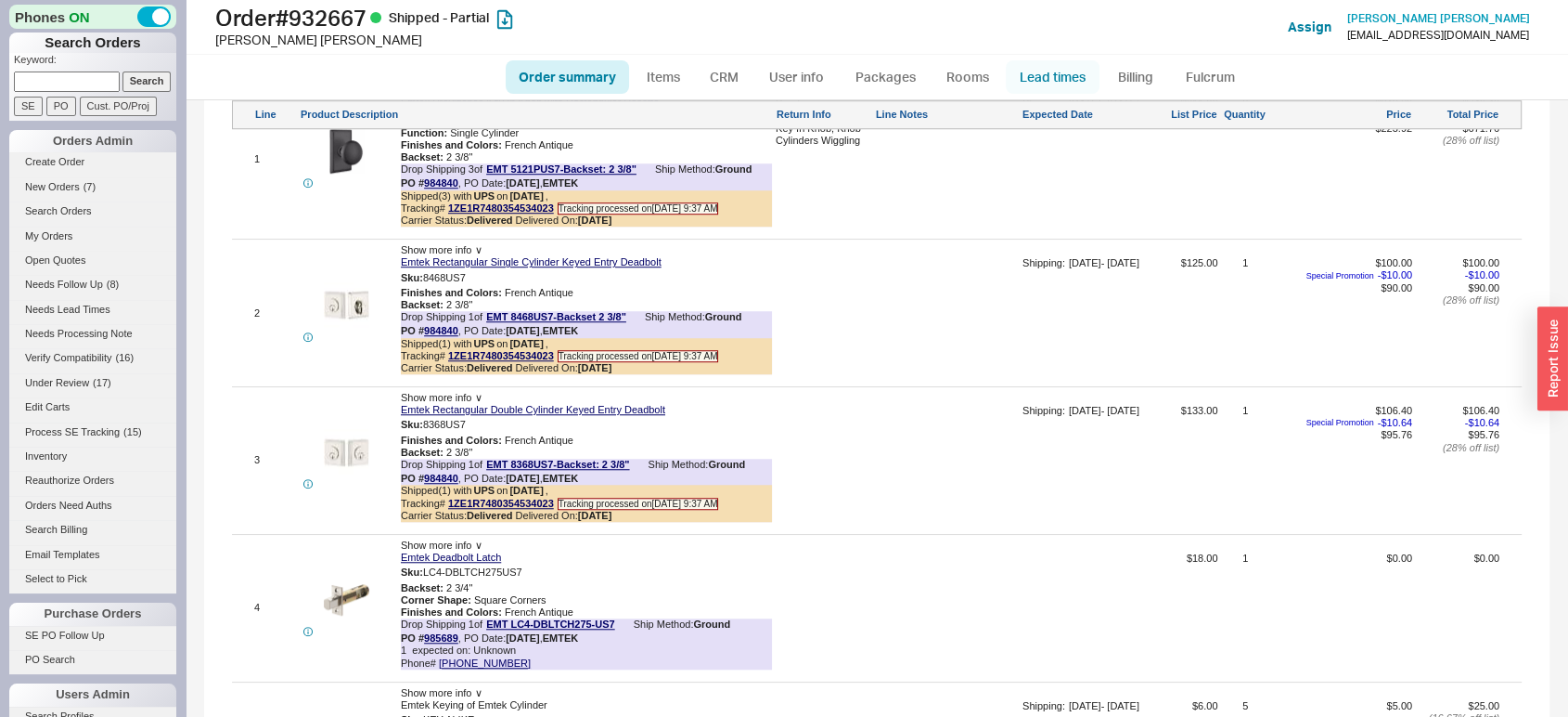
click at [1065, 75] on link "Lead times" at bounding box center [1052, 77] width 93 height 34
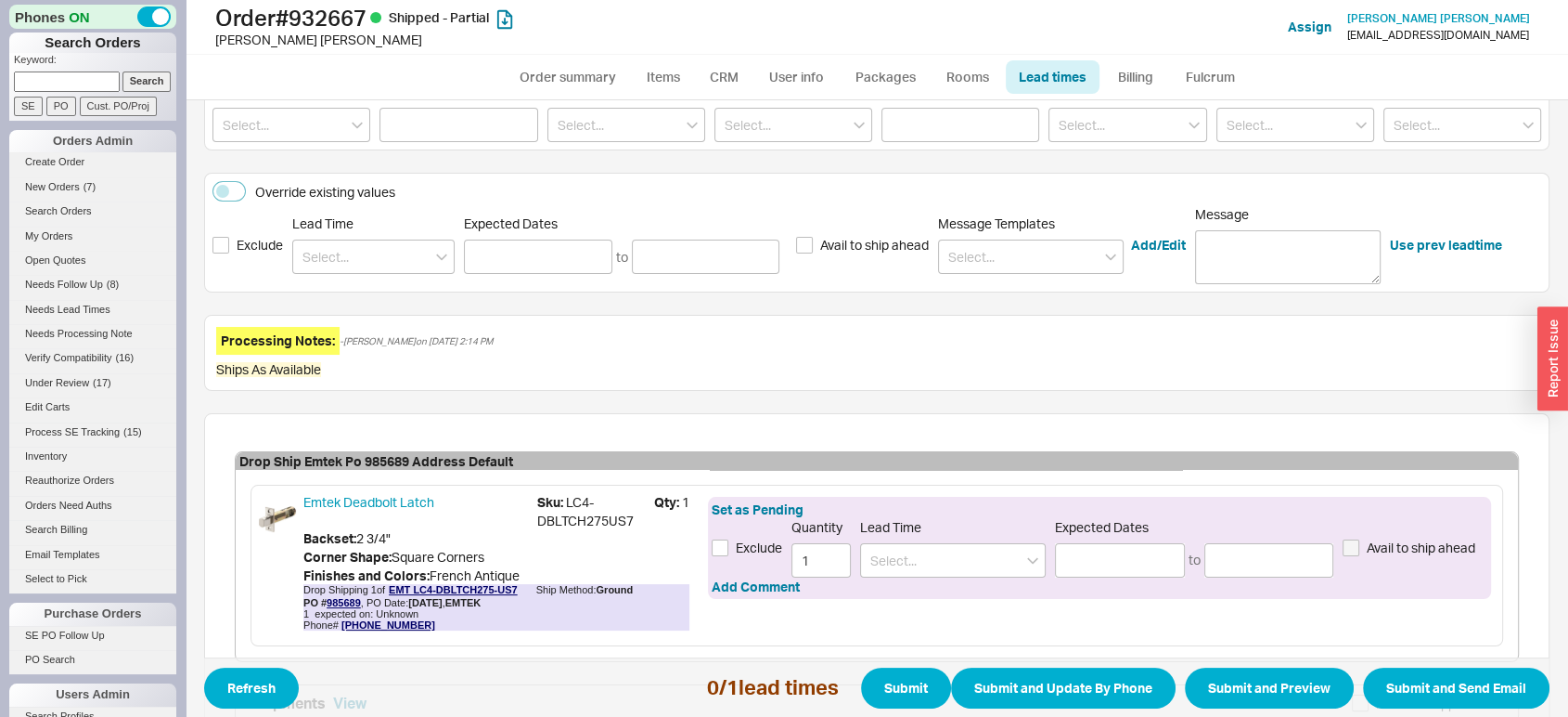
scroll to position [286, 0]
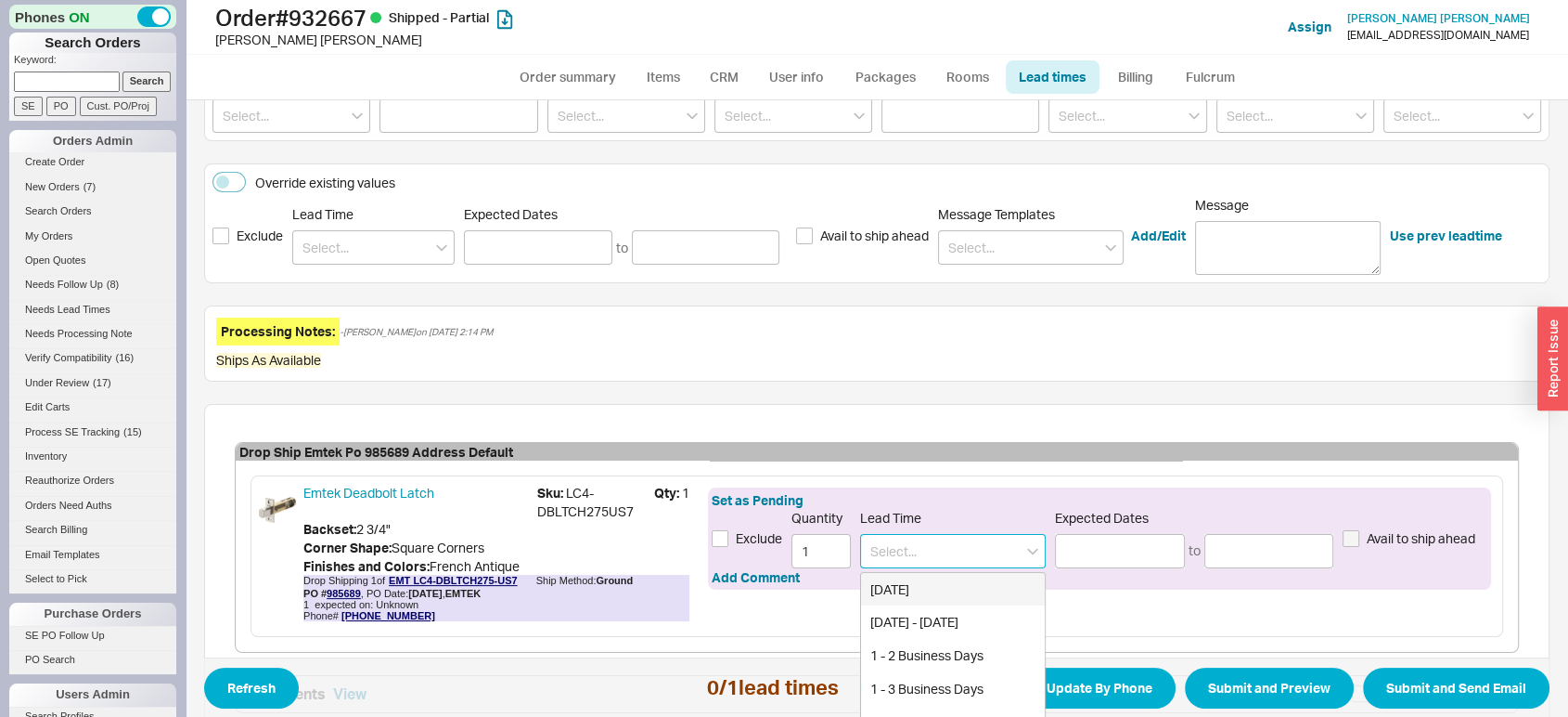
click at [965, 544] on input at bounding box center [953, 551] width 186 height 35
click at [950, 705] on div "2 - 4 Business Days" at bounding box center [953, 721] width 184 height 34
type input "2 - 4 Business Days"
type input "08/22/2025"
type input "08/26/2025"
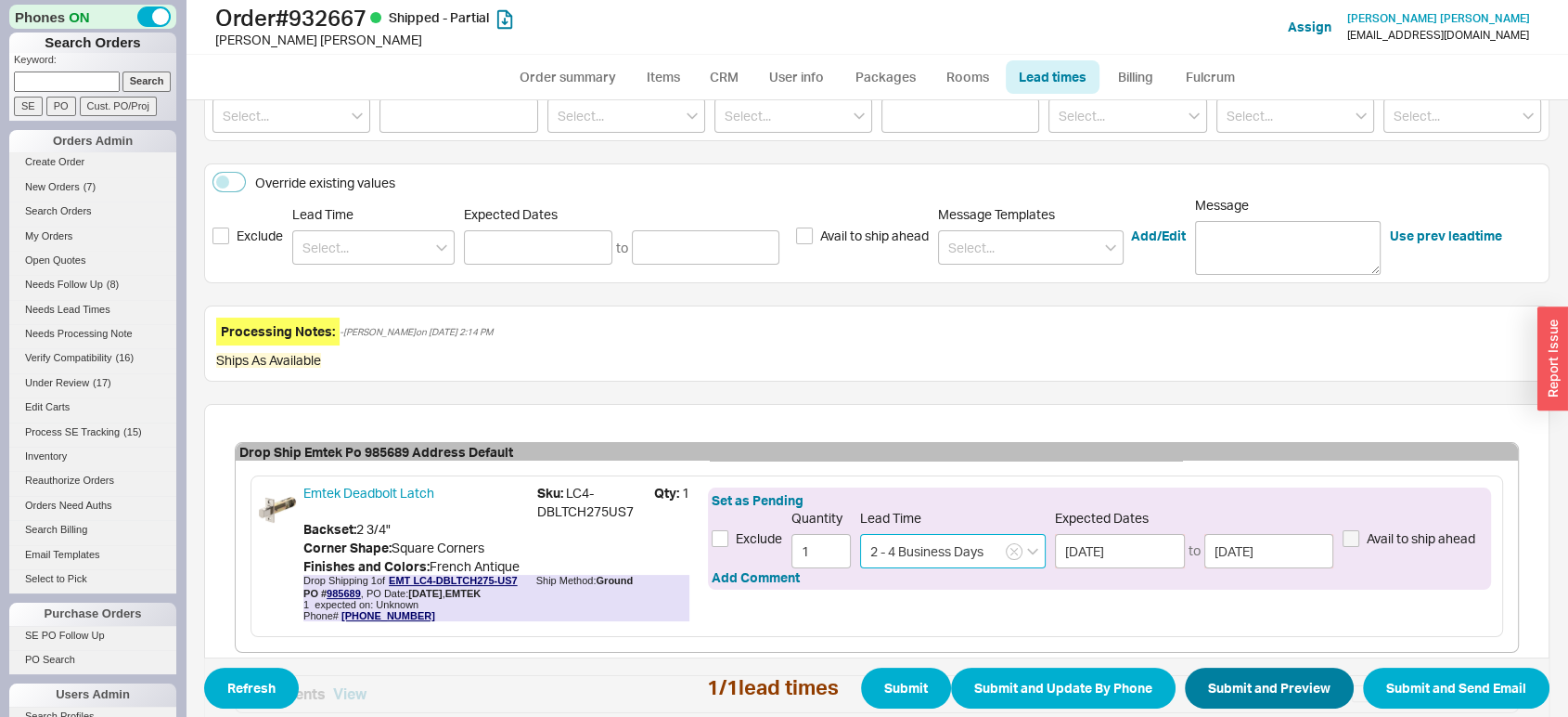
type input "2 - 4 Business Days"
click at [1246, 677] on button "Submit and Preview" at bounding box center [1268, 688] width 169 height 40
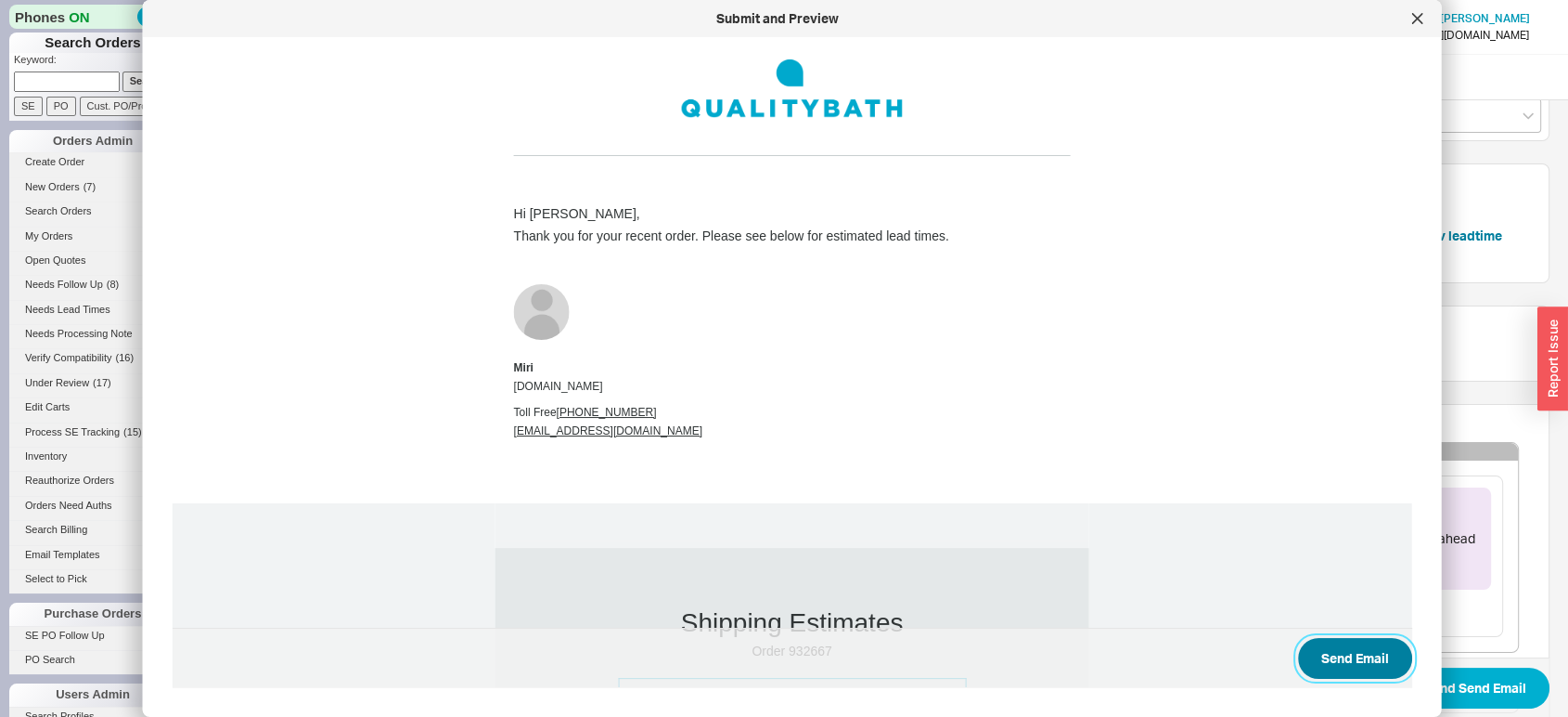
click at [1335, 641] on button "Send Email" at bounding box center [1355, 658] width 115 height 40
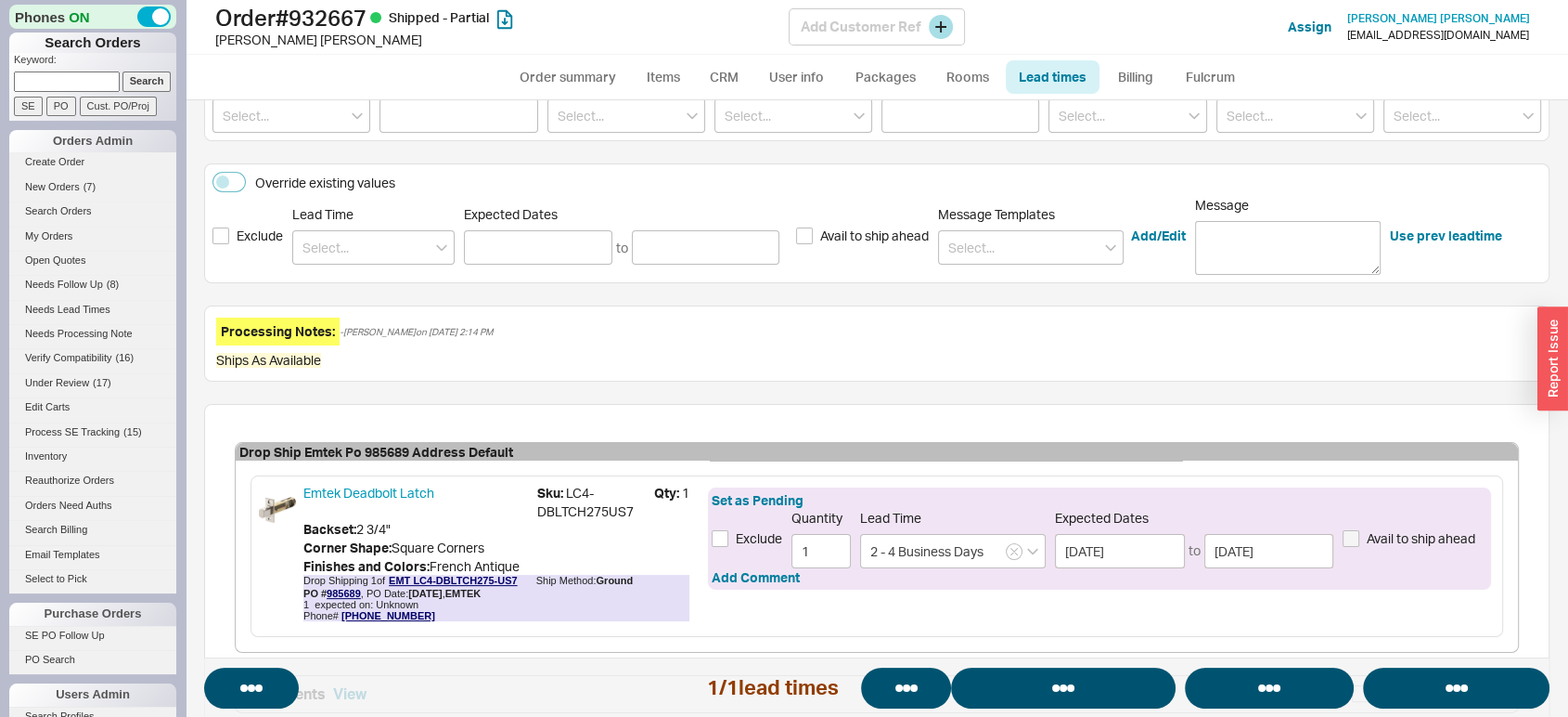
select select "*"
select select "LOW"
select select "3"
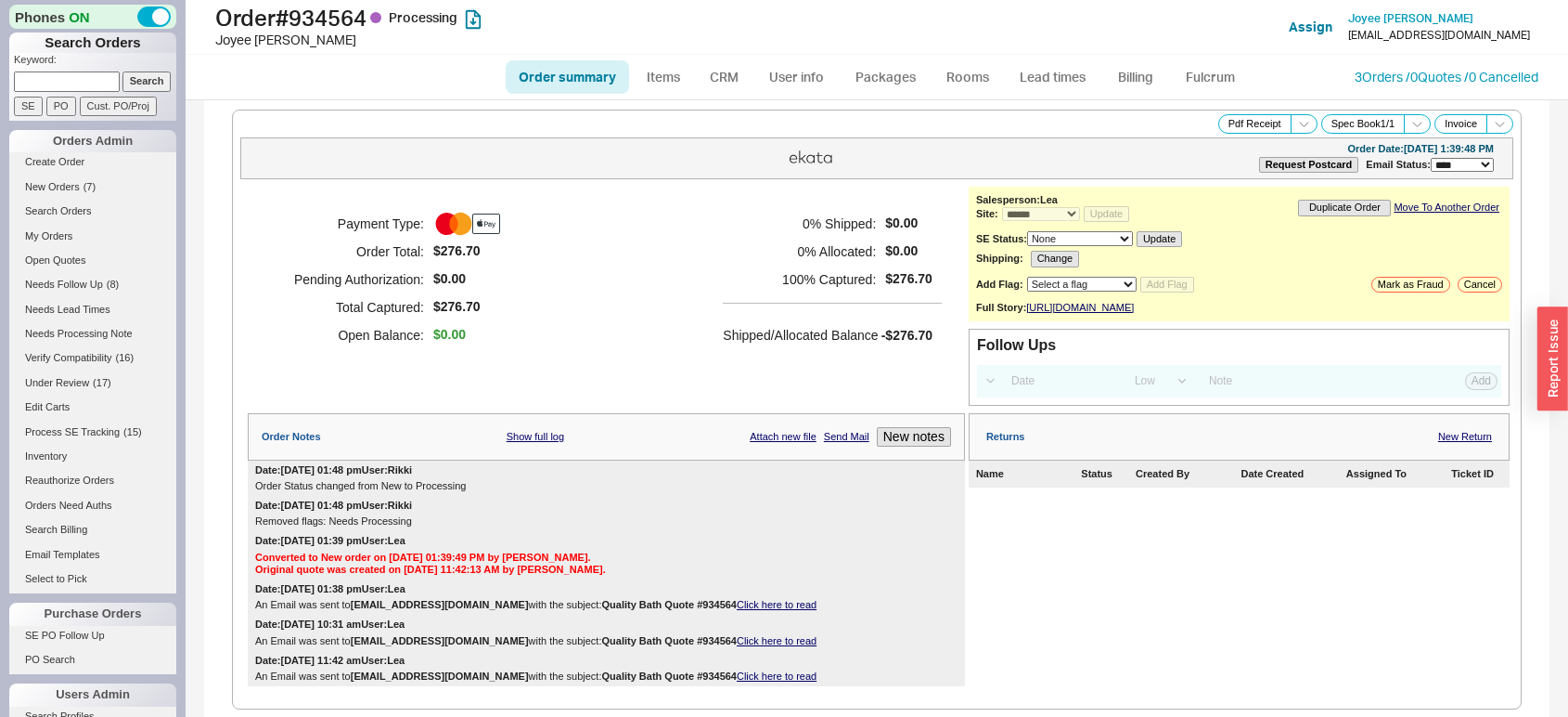
select select "*"
select select "LOW"
select select "3"
click at [1046, 76] on link "Lead times" at bounding box center [1052, 77] width 93 height 34
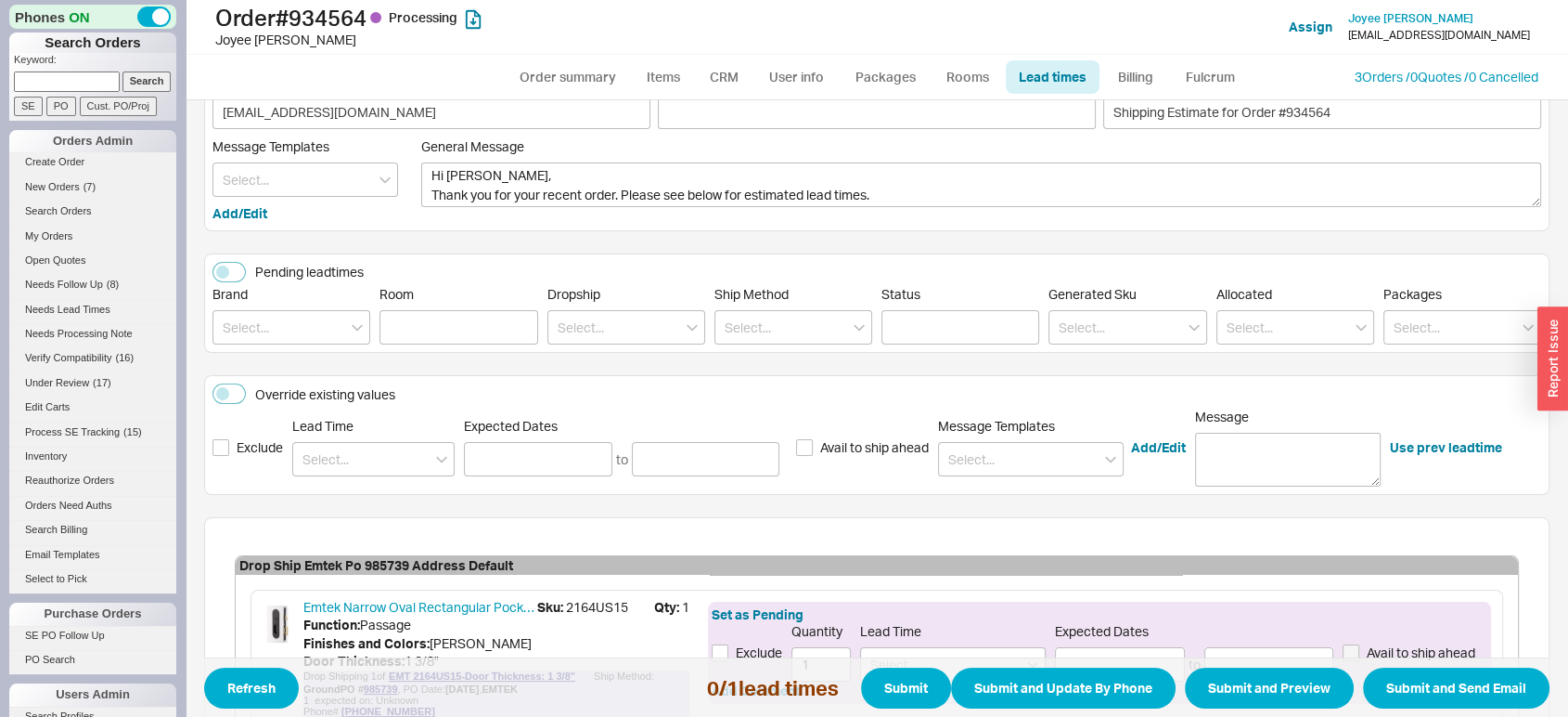
scroll to position [46, 0]
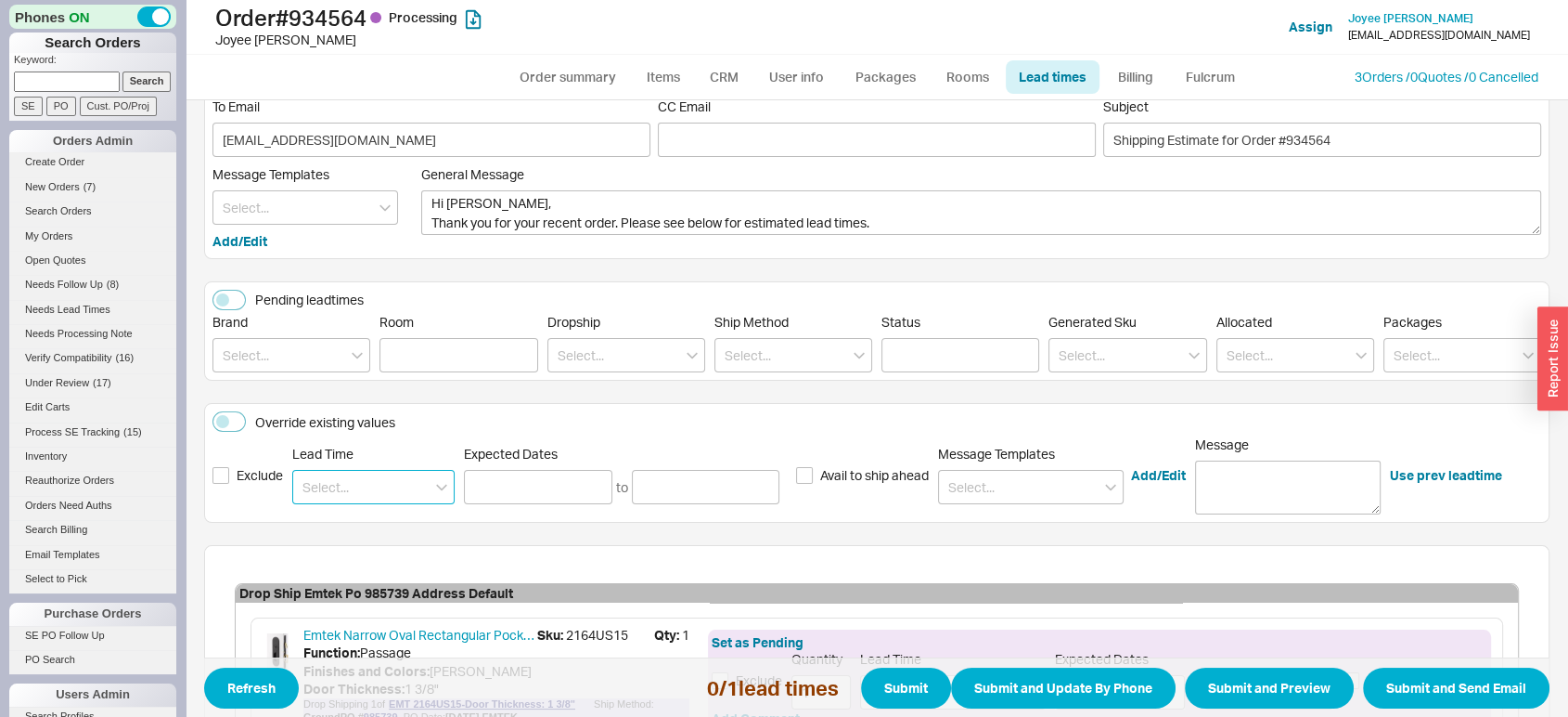
click at [387, 479] on input at bounding box center [373, 488] width 163 height 35
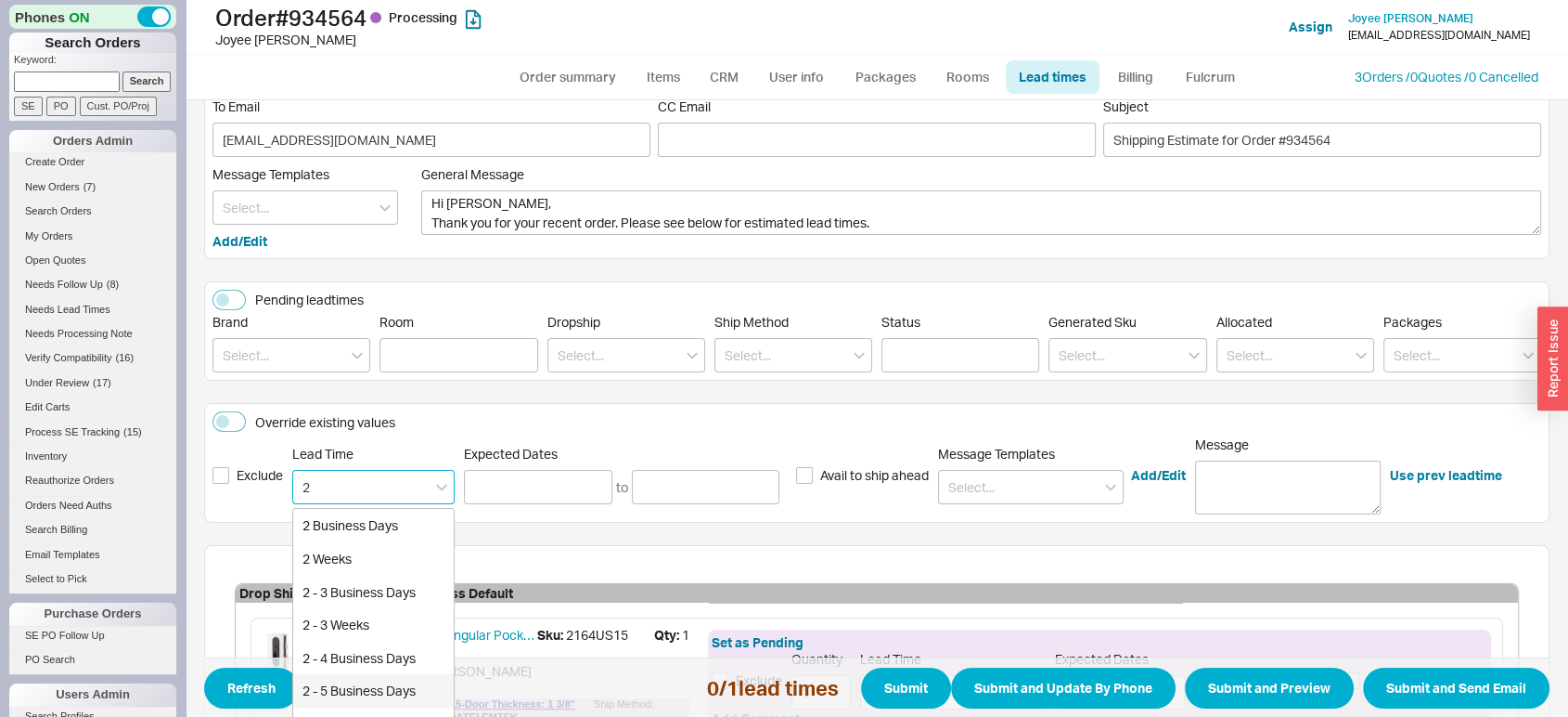
click at [365, 677] on div "2 - 5 Business Days" at bounding box center [373, 690] width 161 height 34
type input "2 - 5 Business Days"
type input "[DATE]"
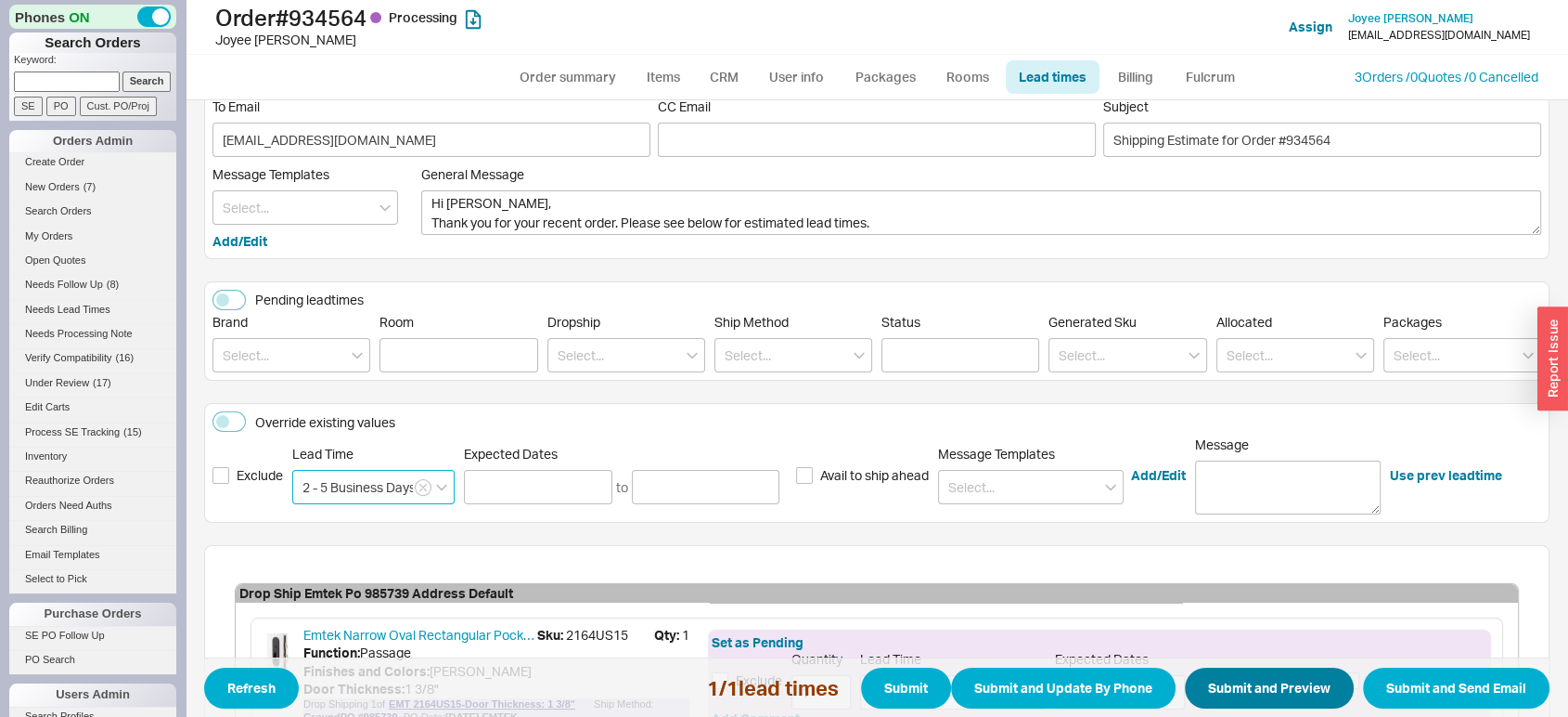
type input "2 - 5 Business Days"
click at [1230, 693] on button "Submit and Preview" at bounding box center [1268, 688] width 169 height 40
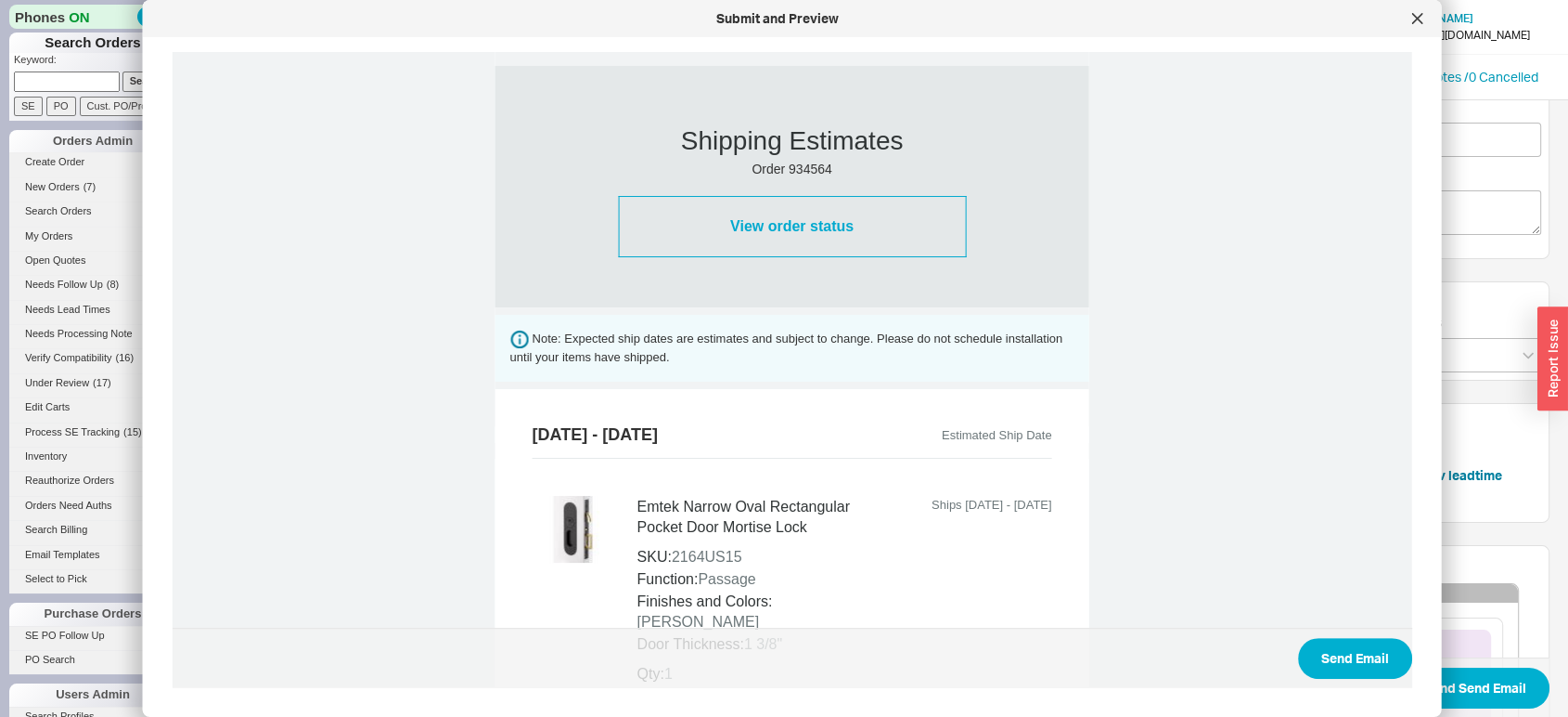
scroll to position [483, 0]
click at [1359, 659] on button "Send Email" at bounding box center [1355, 658] width 115 height 40
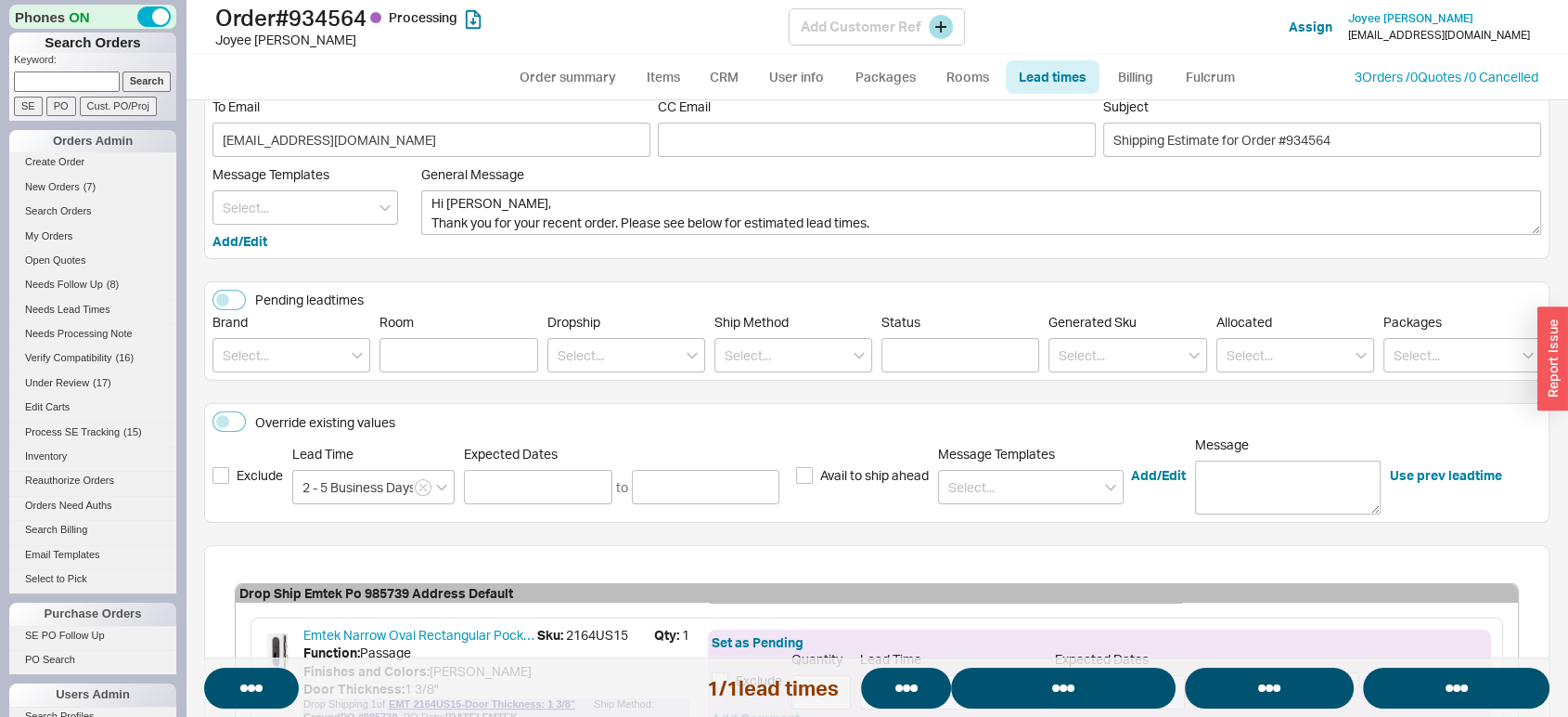
select select "*"
select select "LOW"
select select "3"
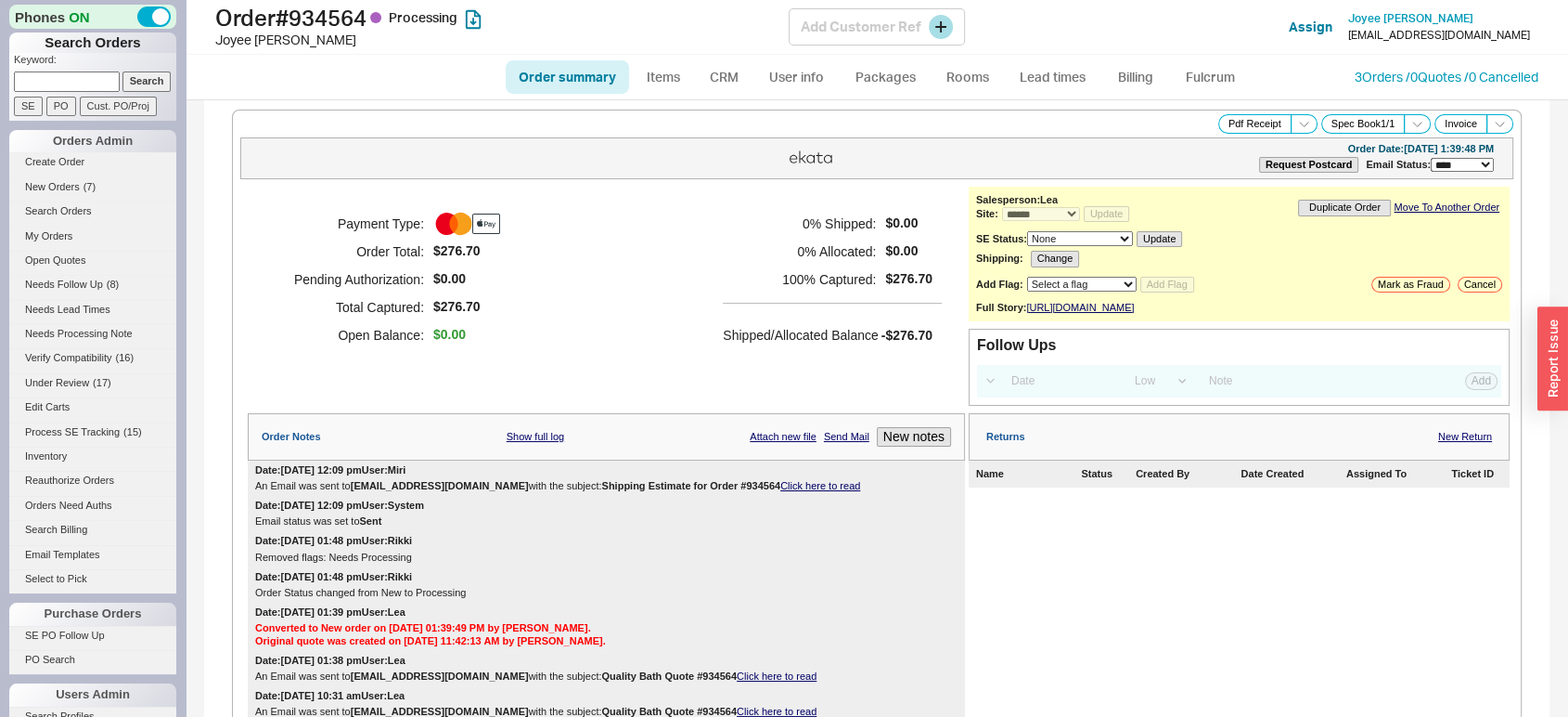
select select "*"
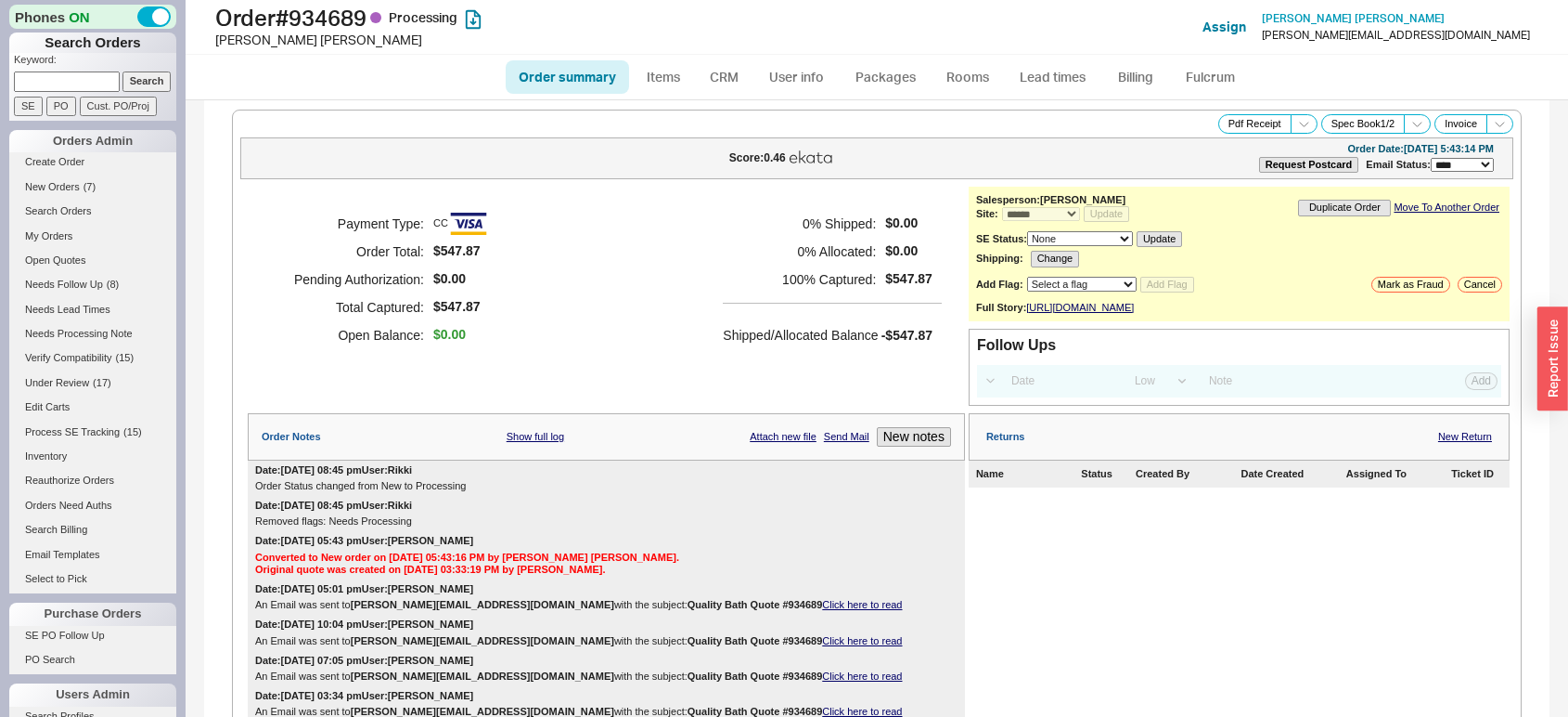
select select "*"
select select "LOW"
select select "3"
click at [1042, 83] on link "Lead times" at bounding box center [1052, 77] width 93 height 34
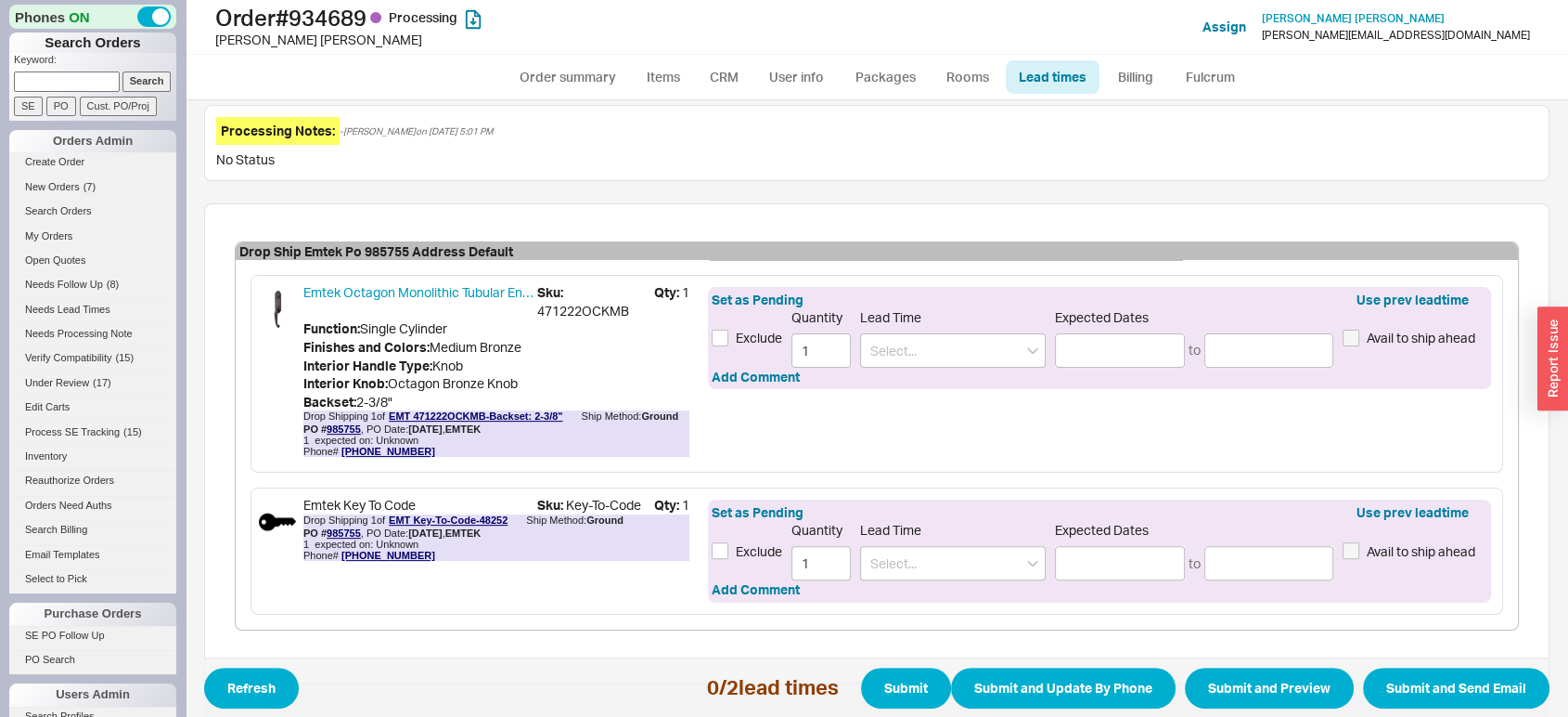
scroll to position [300, 0]
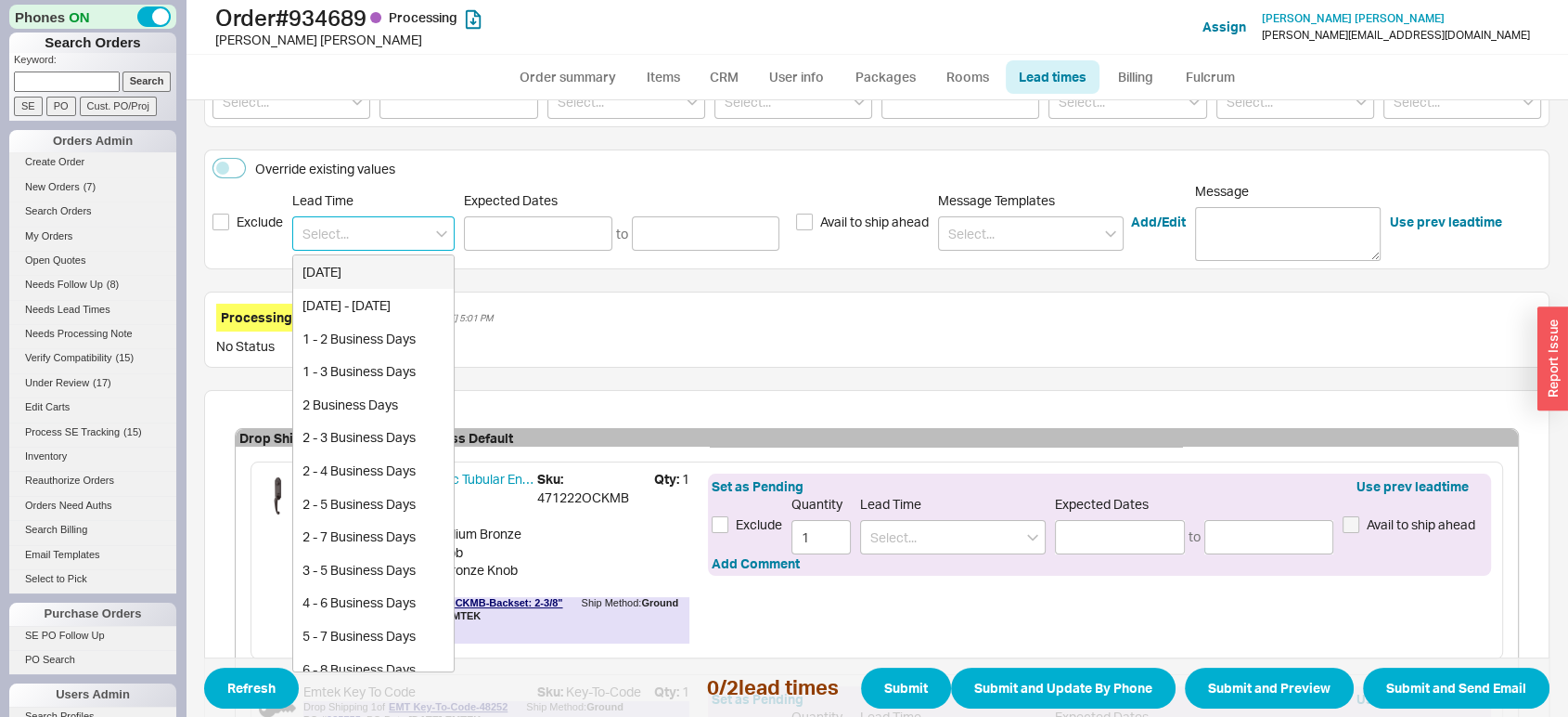
click at [415, 223] on input at bounding box center [373, 233] width 163 height 35
click at [383, 423] on div "2 - 5 Business Days" at bounding box center [373, 437] width 161 height 34
type input "2 - 5 Business Days"
type input "[DATE]"
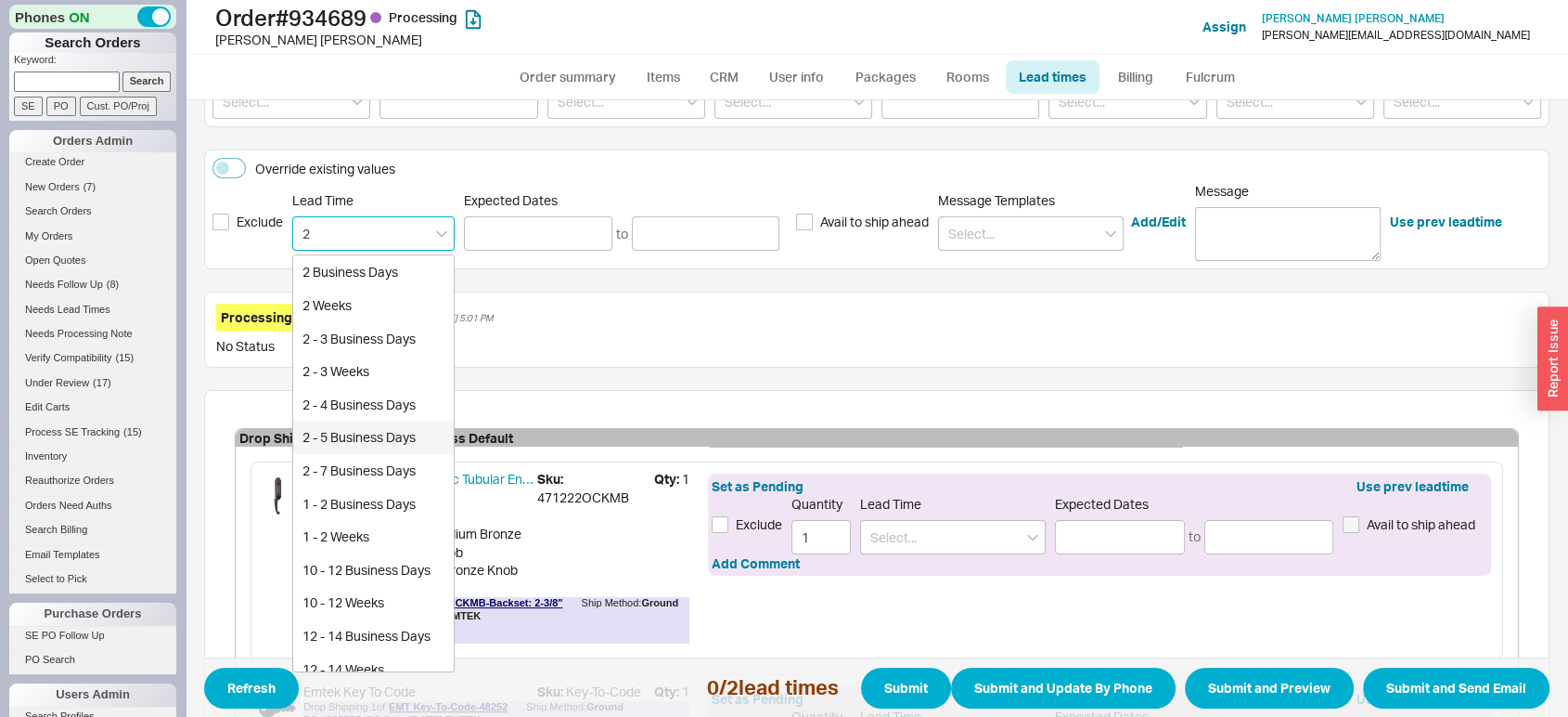
type input "08/27/2025"
type input "2 - 5 Business Days"
type input "[DATE]"
type input "08/27/2025"
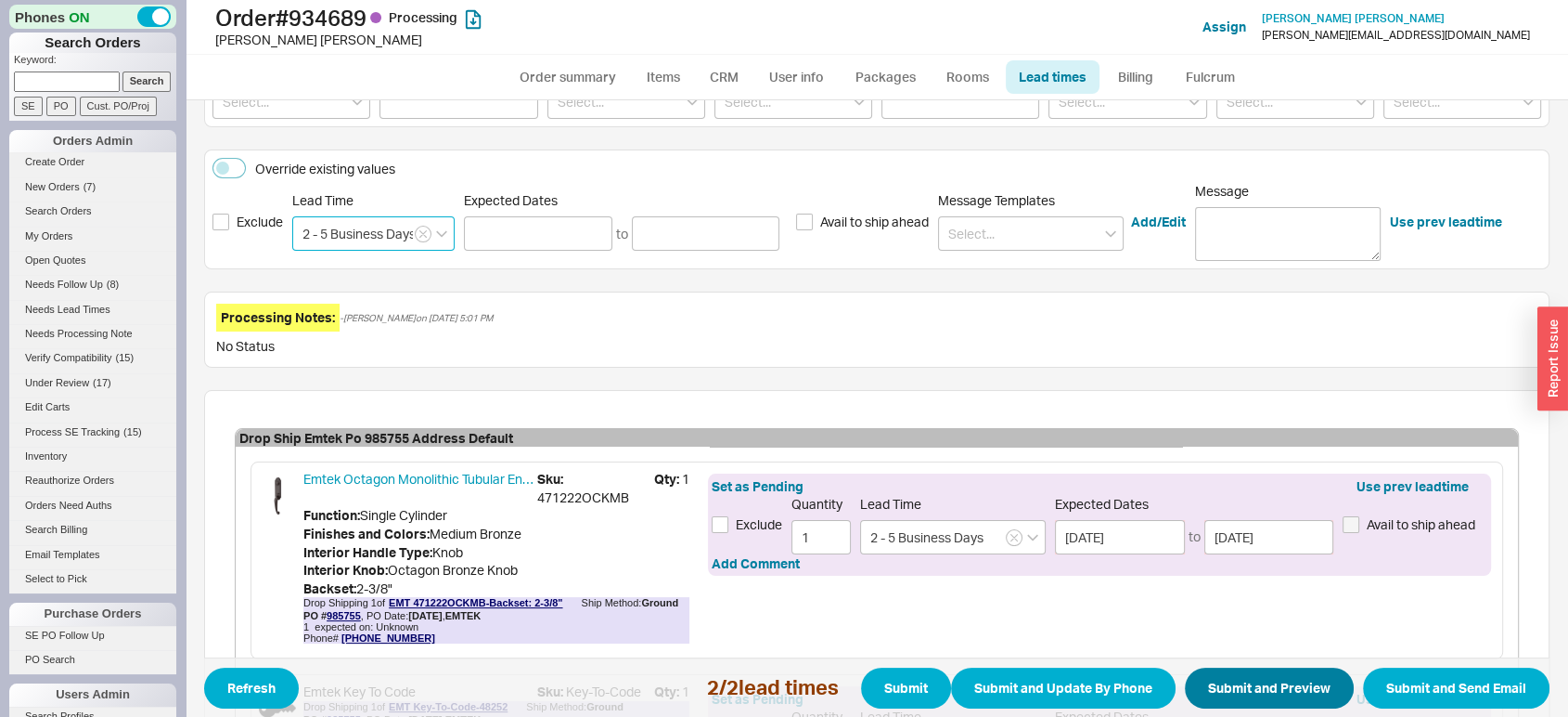
type input "2 - 5 Business Days"
click at [1208, 680] on button "Submit and Preview" at bounding box center [1268, 688] width 169 height 40
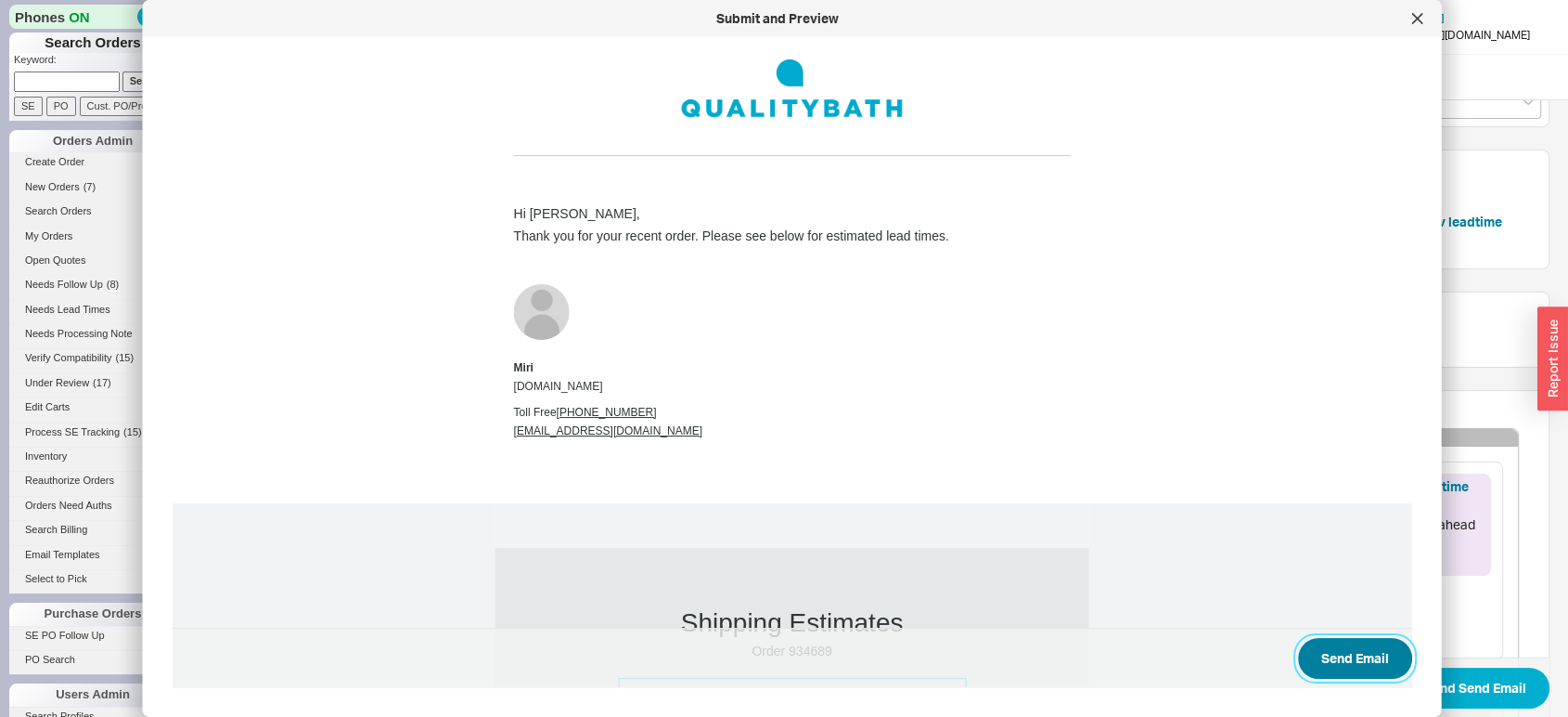
click at [1335, 652] on button "Send Email" at bounding box center [1355, 658] width 115 height 40
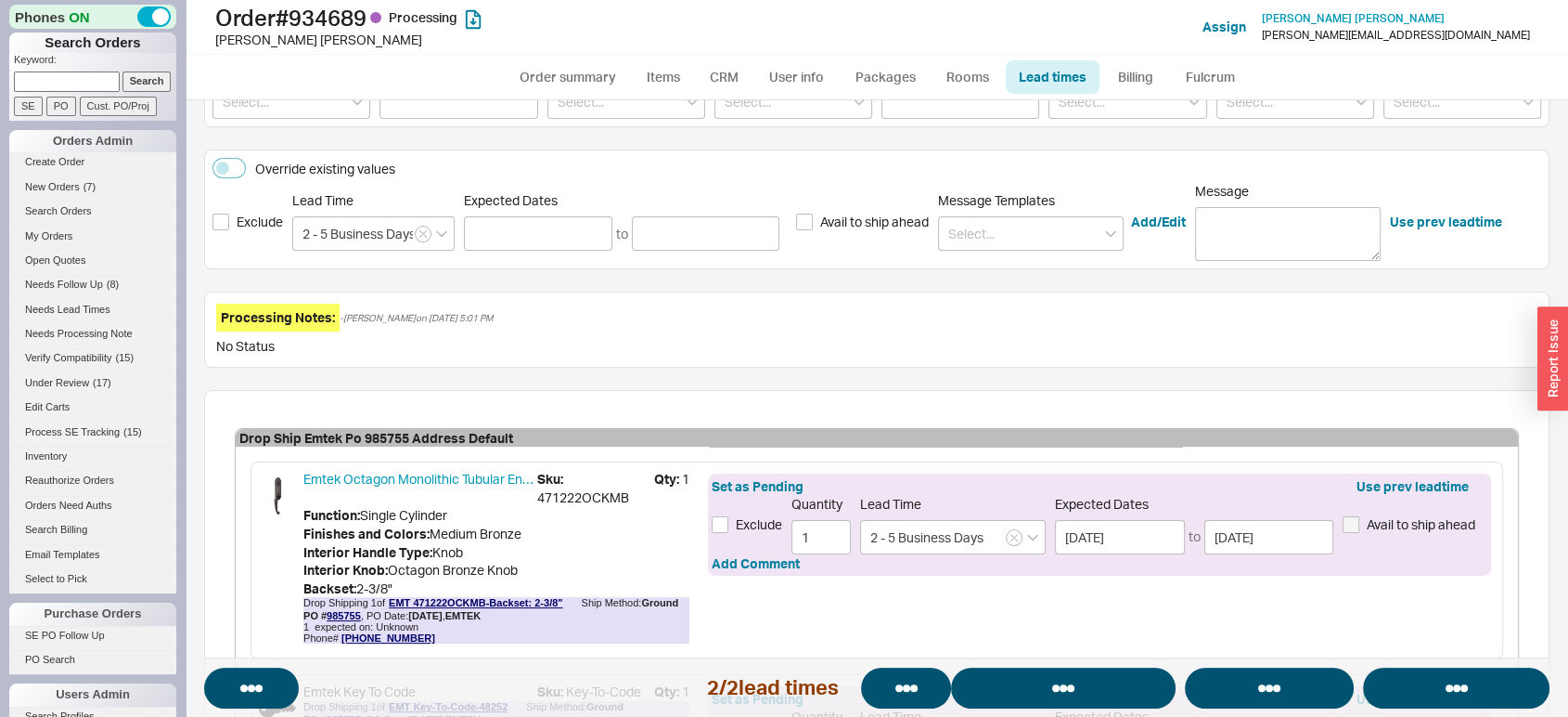
select select "*"
select select "LOW"
select select "3"
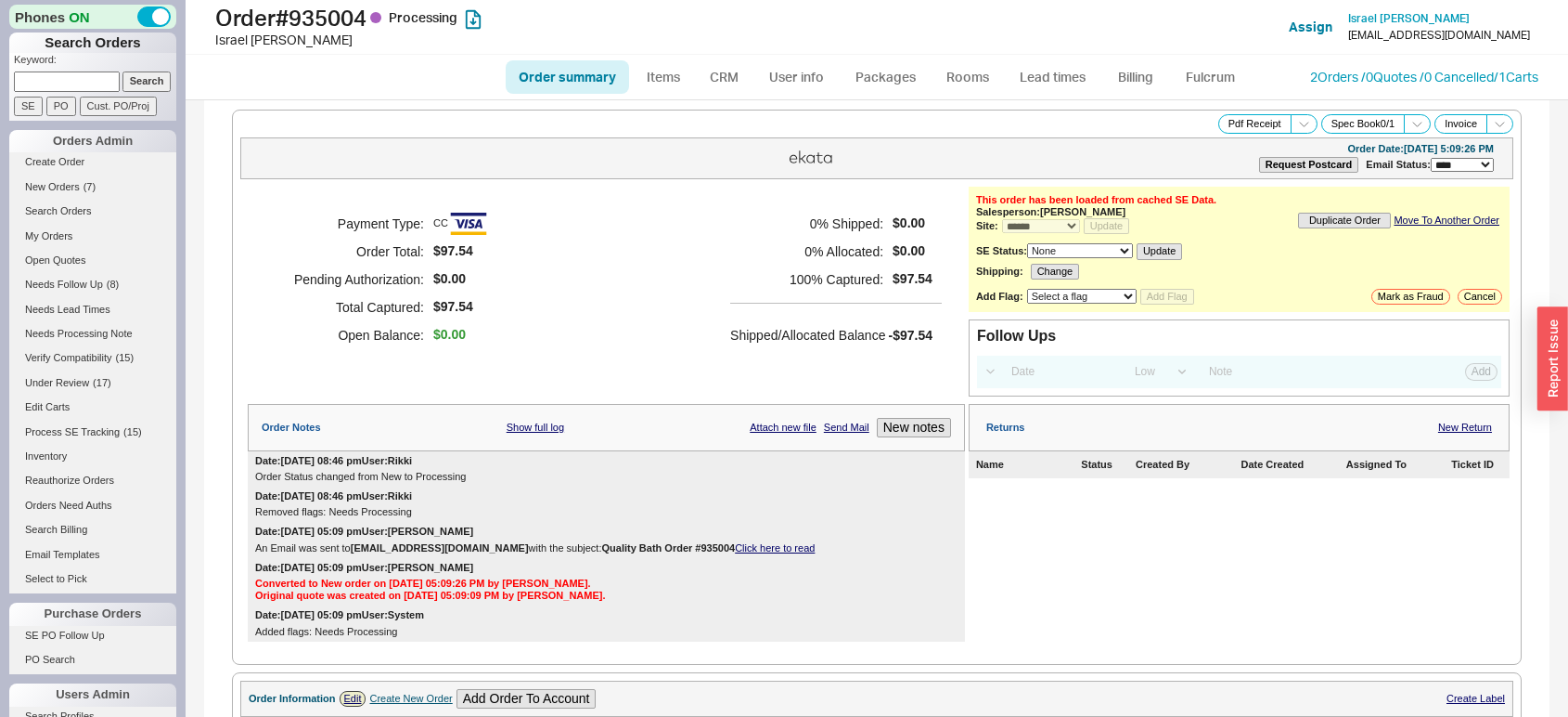
select select "*"
select select "LOW"
select select "3"
click at [1031, 69] on link "Lead times" at bounding box center [1052, 77] width 93 height 34
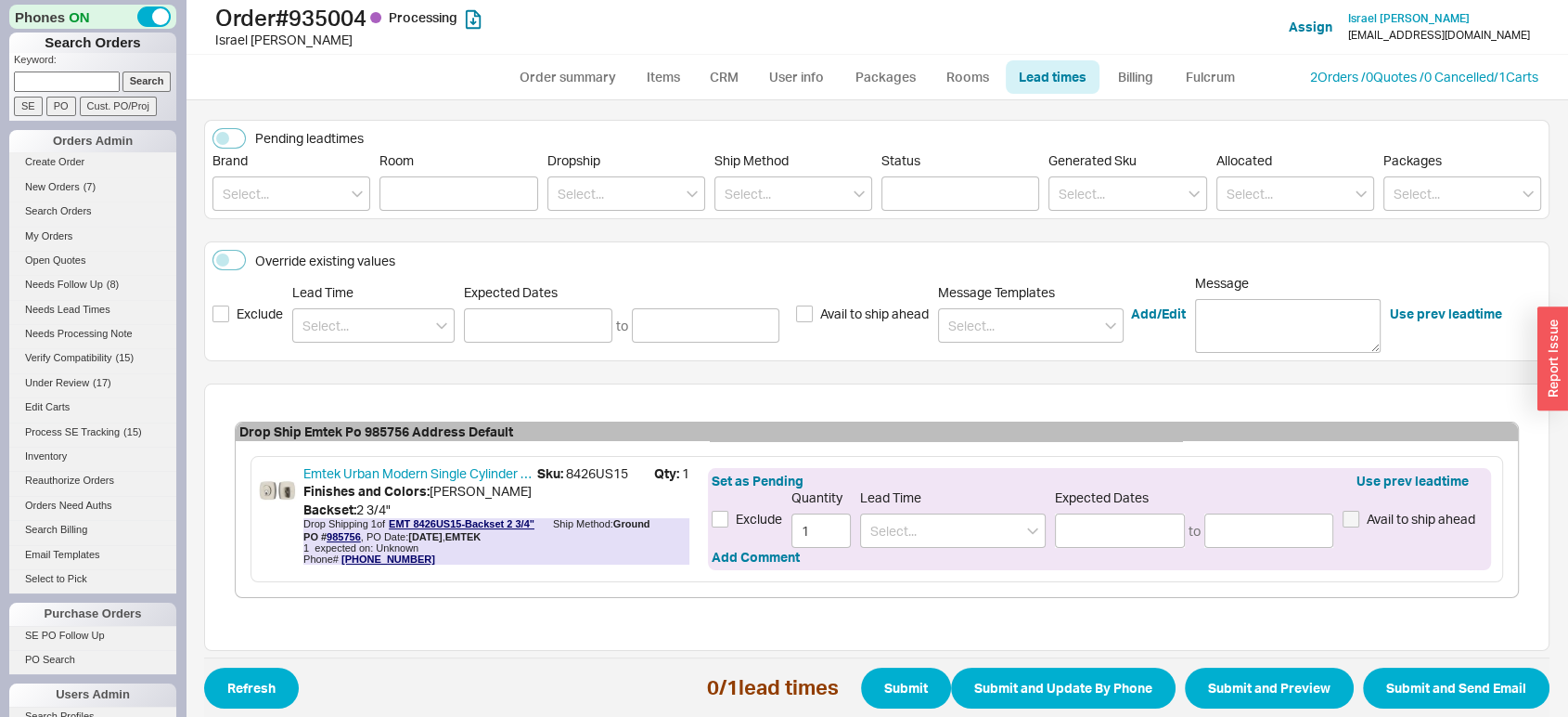
scroll to position [79, 0]
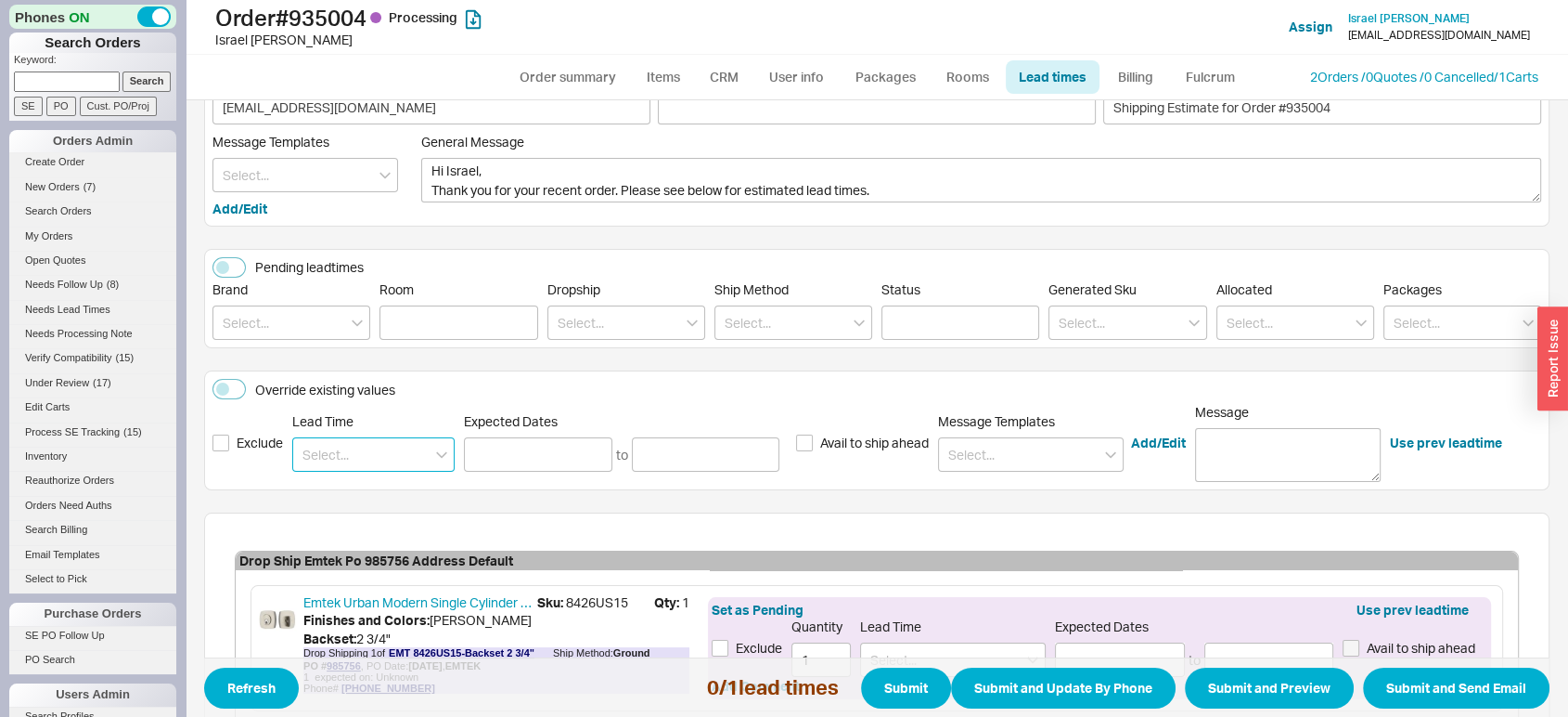
click at [416, 456] on input at bounding box center [373, 455] width 163 height 35
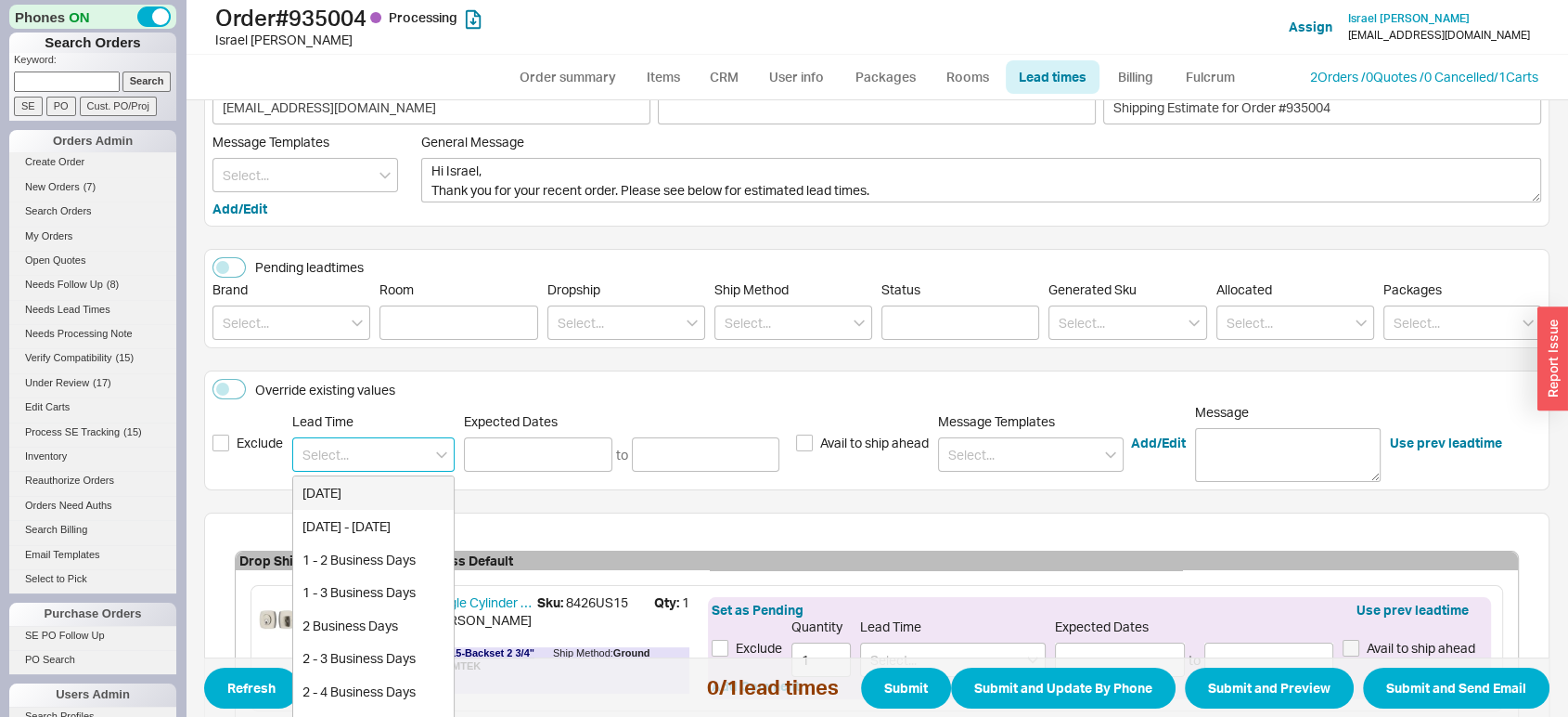
click at [416, 456] on input at bounding box center [373, 455] width 163 height 35
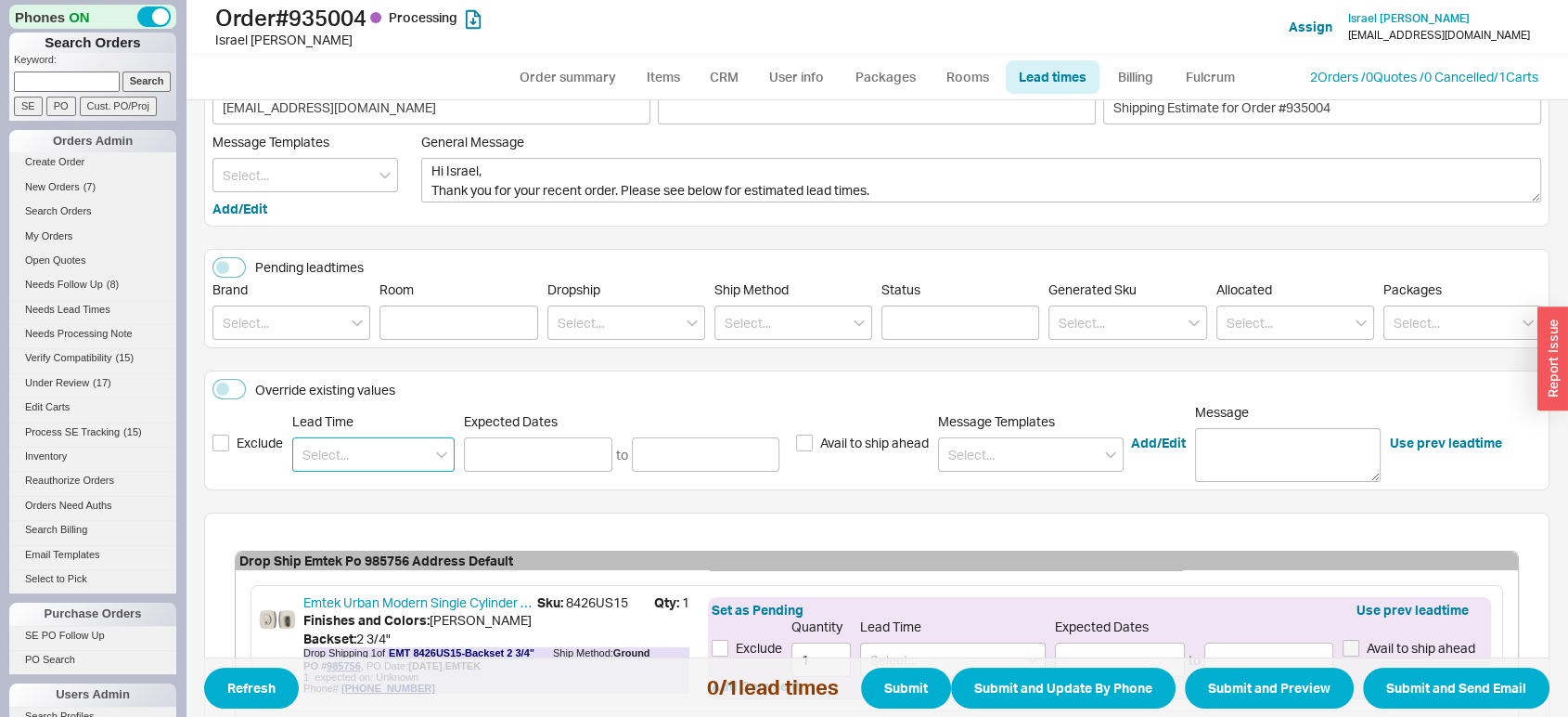
click at [376, 448] on input at bounding box center [373, 455] width 163 height 35
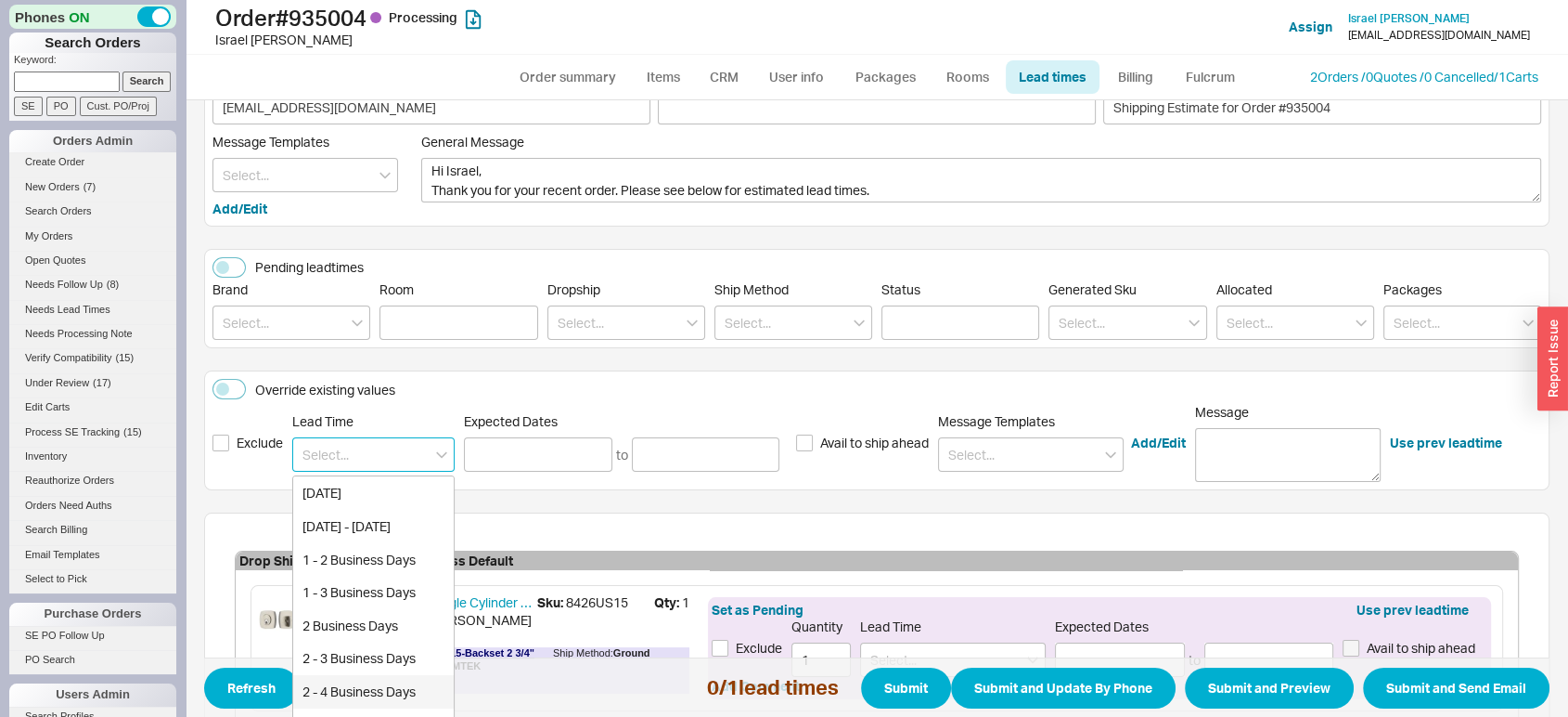
click at [368, 694] on div "2 - 4 Business Days" at bounding box center [373, 691] width 161 height 34
type input "2 - 4 Business Days"
type input "[DATE]"
type input "08/26/2025"
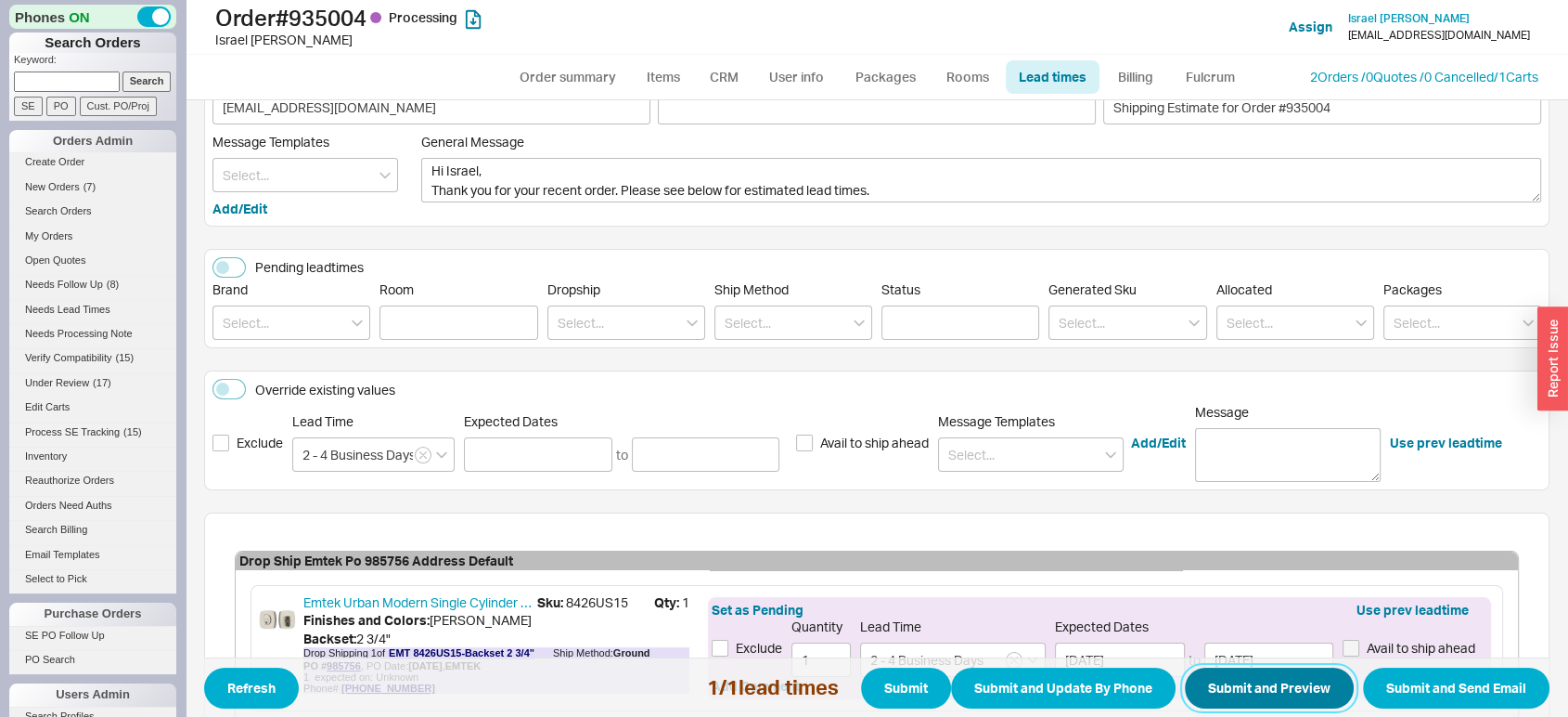
click at [1282, 699] on button "Submit and Preview" at bounding box center [1268, 688] width 169 height 40
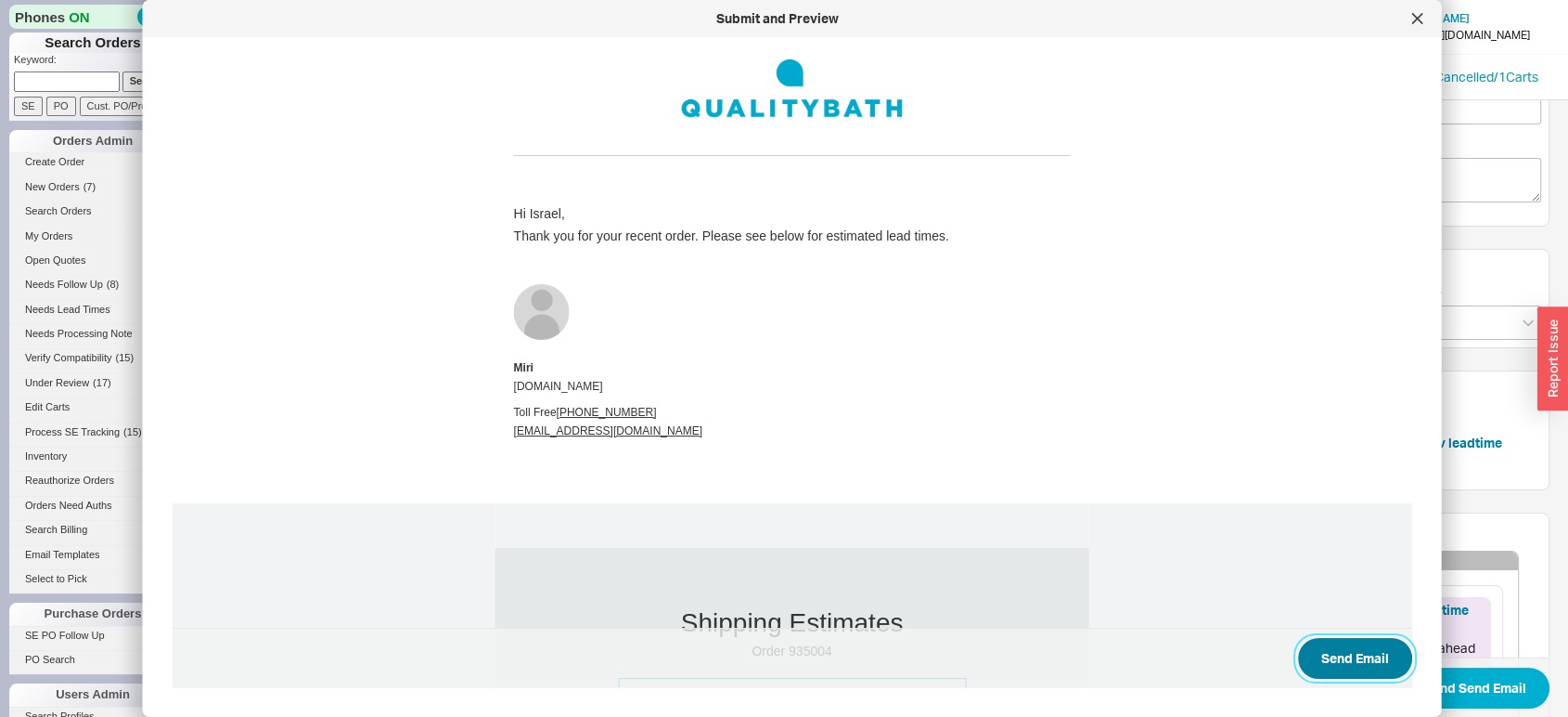
click at [1321, 651] on button "Send Email" at bounding box center [1355, 658] width 115 height 40
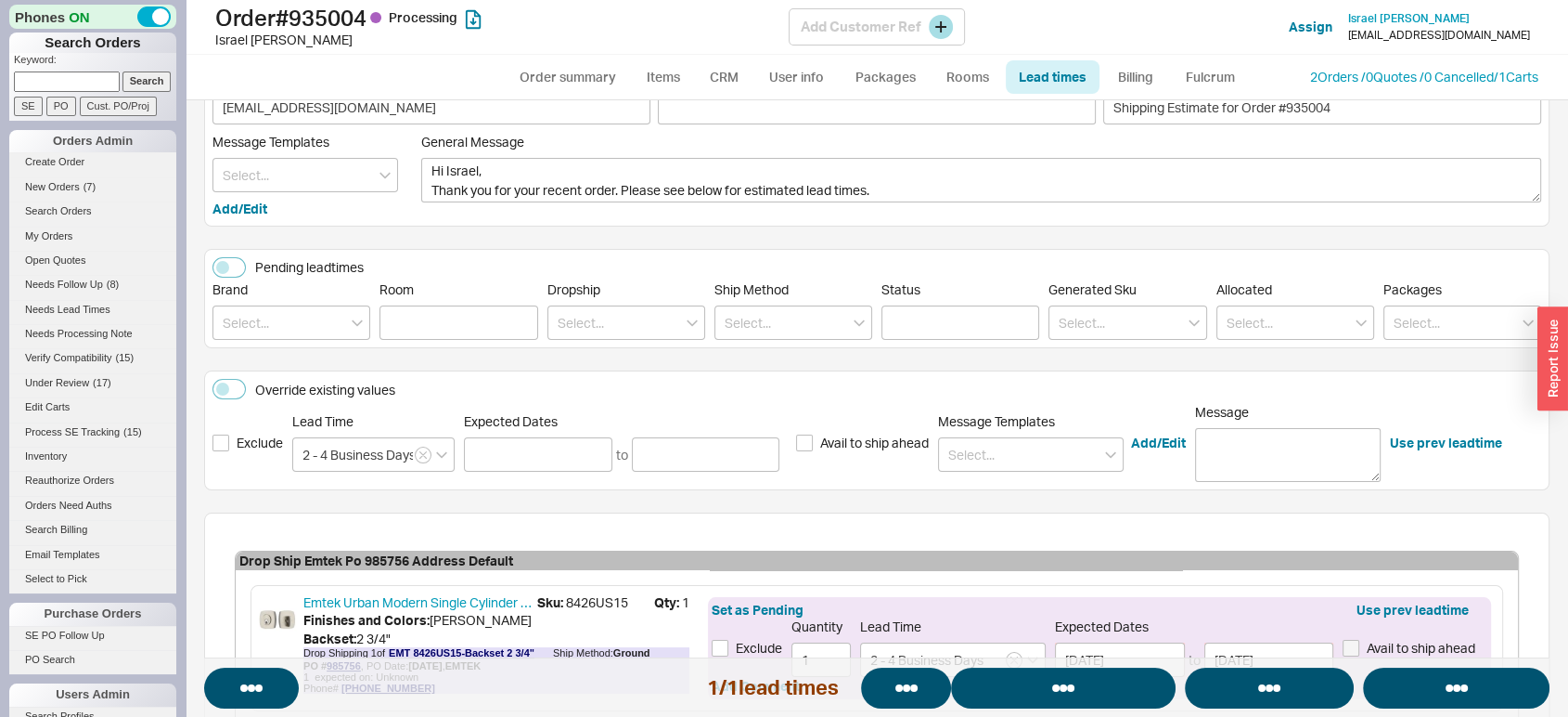
select select "*"
select select "LOW"
select select "3"
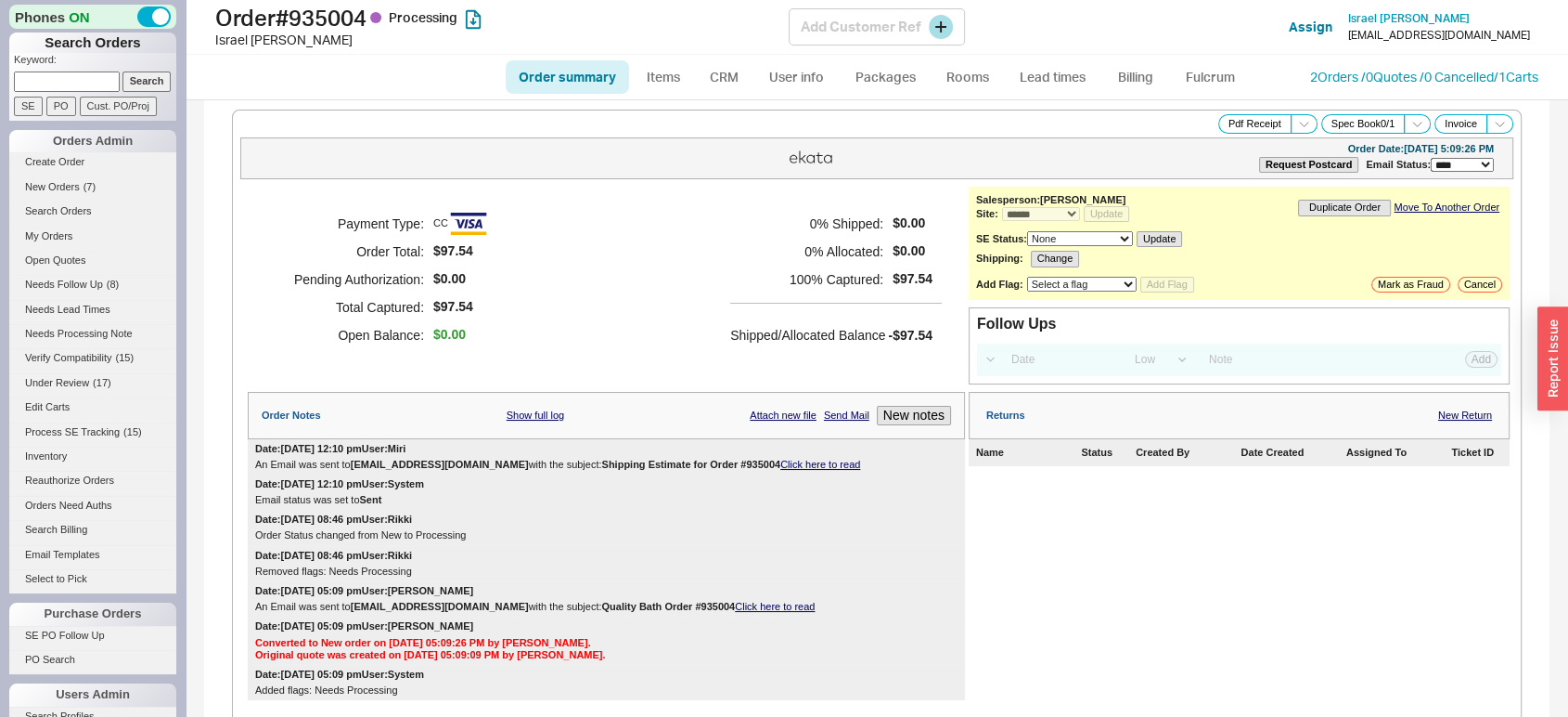
select select "*"
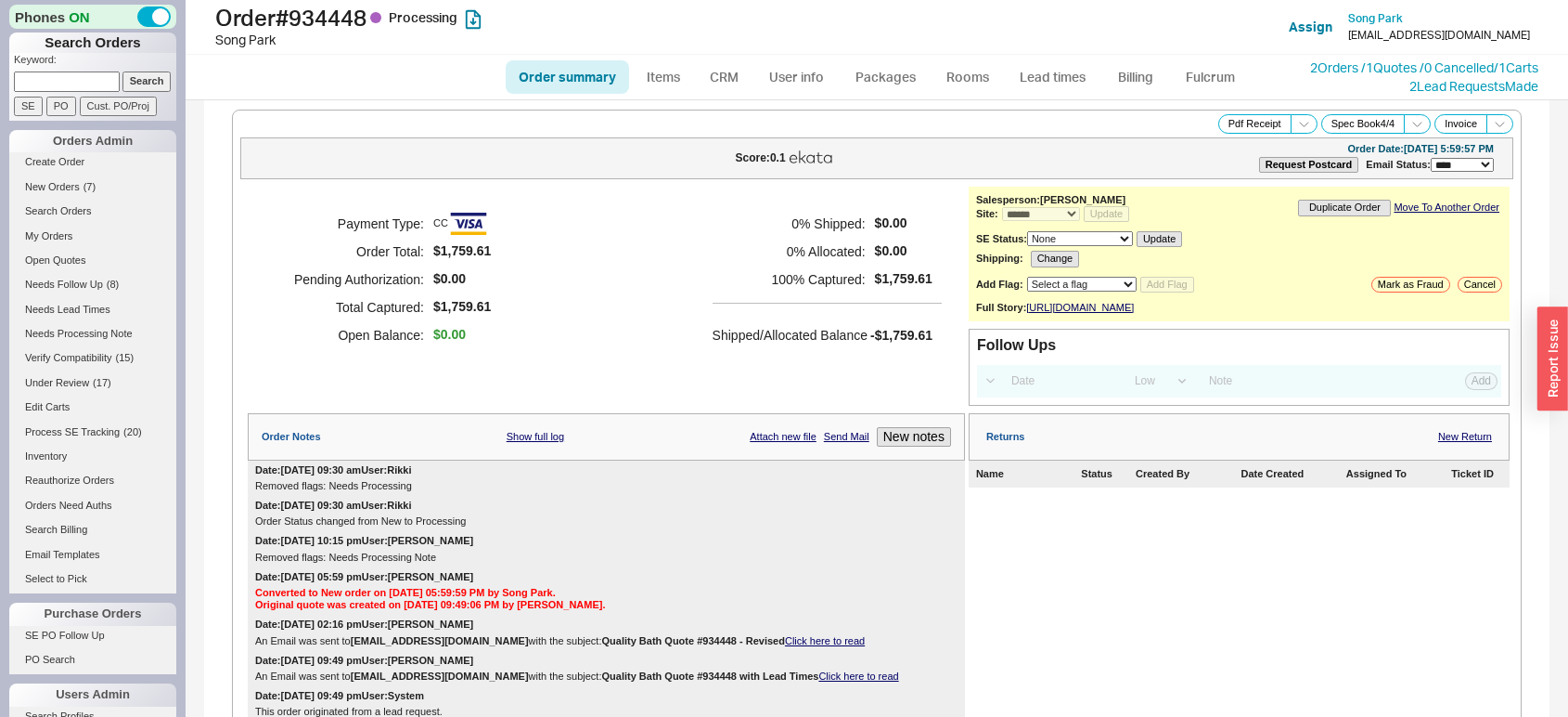
select select "*"
select select "LOW"
select select "3"
click at [1075, 77] on link "Lead times" at bounding box center [1052, 77] width 93 height 34
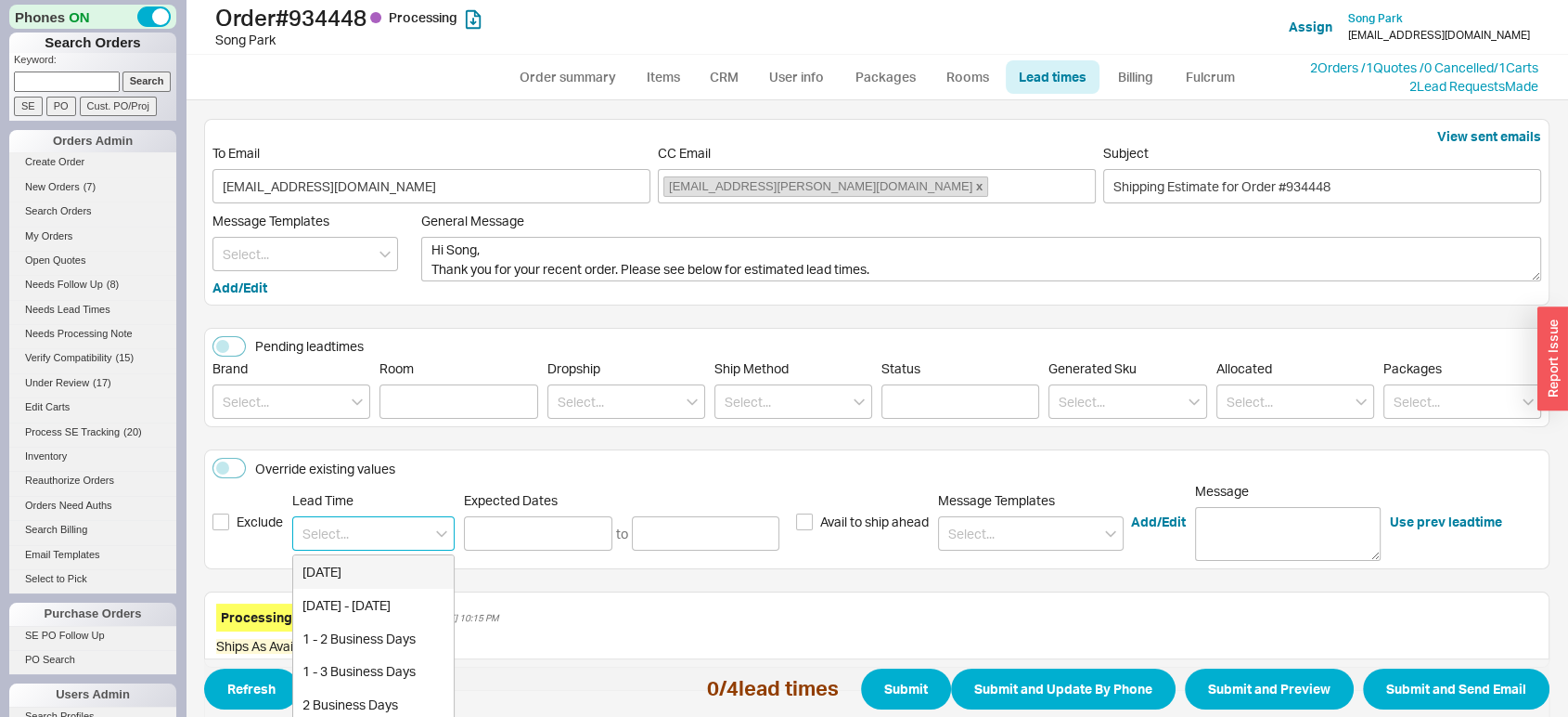
click at [334, 526] on input at bounding box center [373, 534] width 163 height 35
click at [354, 638] on div "2 - 3 Business Days" at bounding box center [373, 639] width 161 height 34
type input "2 - 3 Business Days"
type input "08/22/2025"
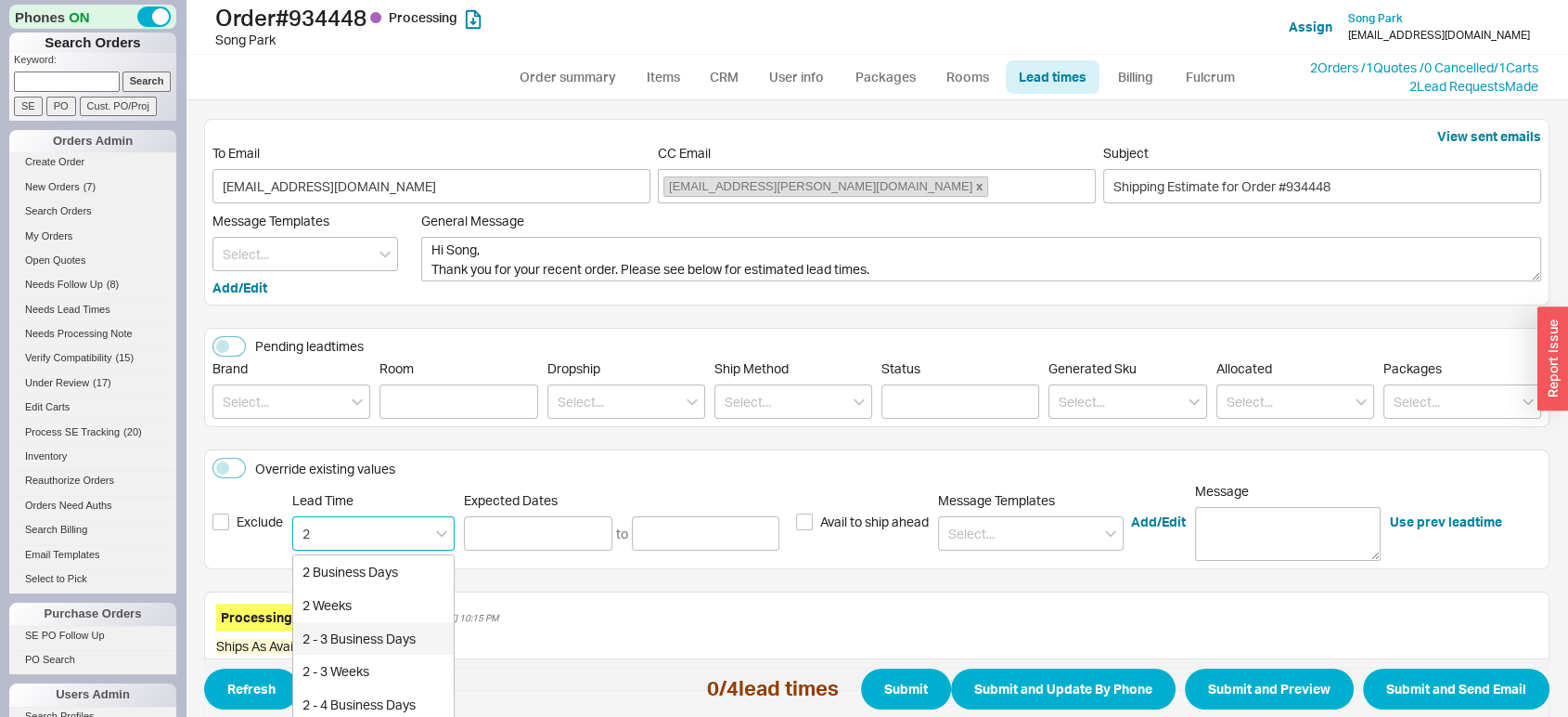
type input "08/25/2025"
type input "2 - 3 Business Days"
type input "08/22/2025"
type input "[DATE]"
type input "2 - 3 Business Days"
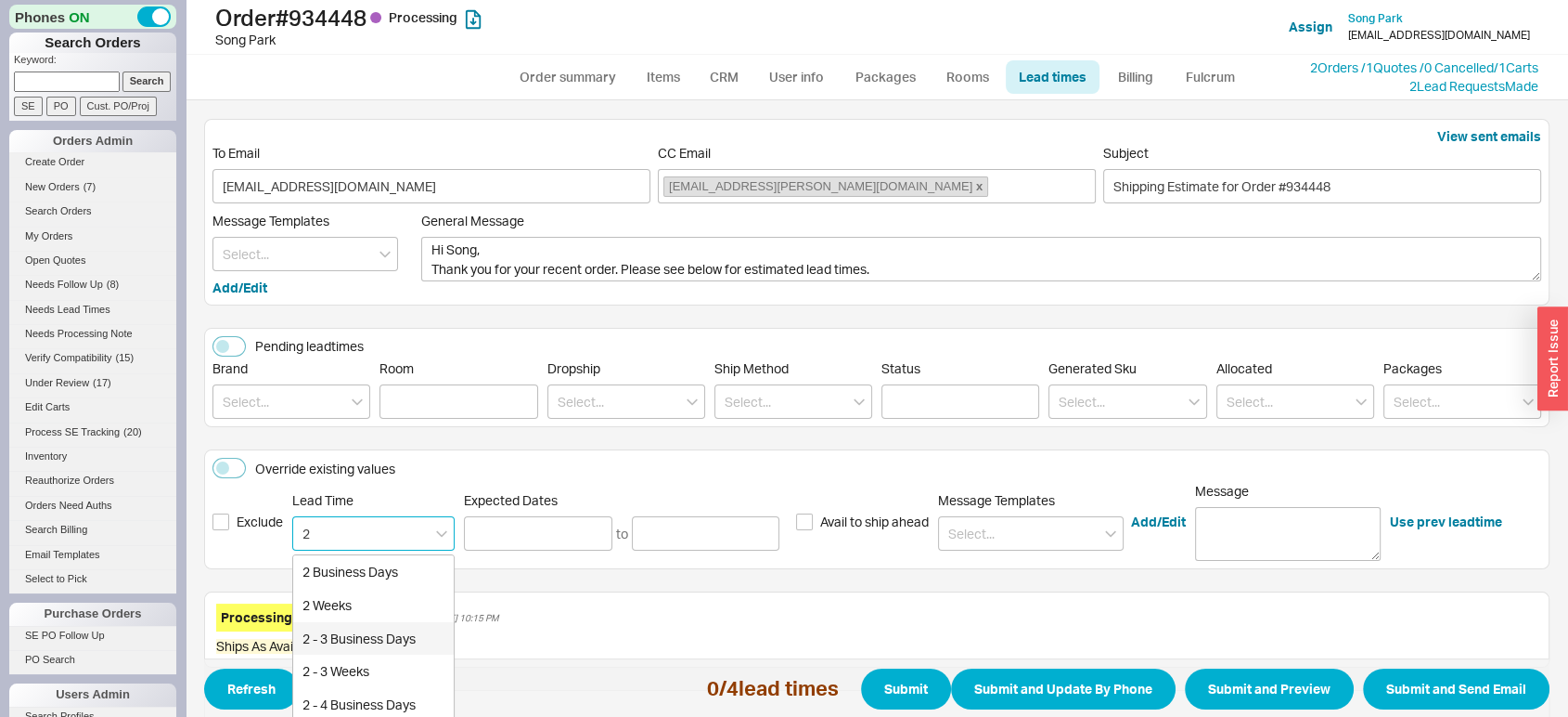
type input "[DATE]"
type input "08/25/2025"
type input "2 - 3 Business Days"
type input "[DATE]"
type input "08/25/2025"
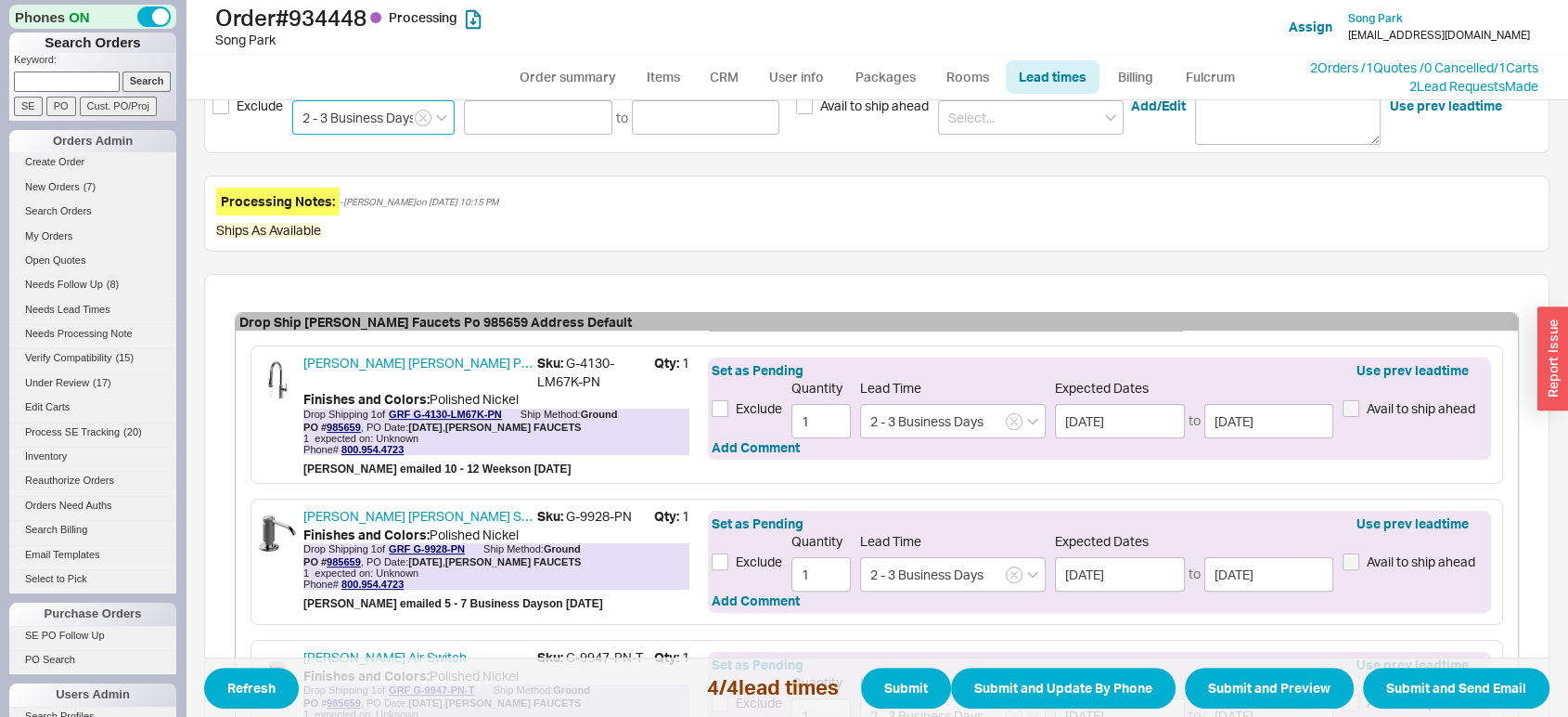
scroll to position [421, 0]
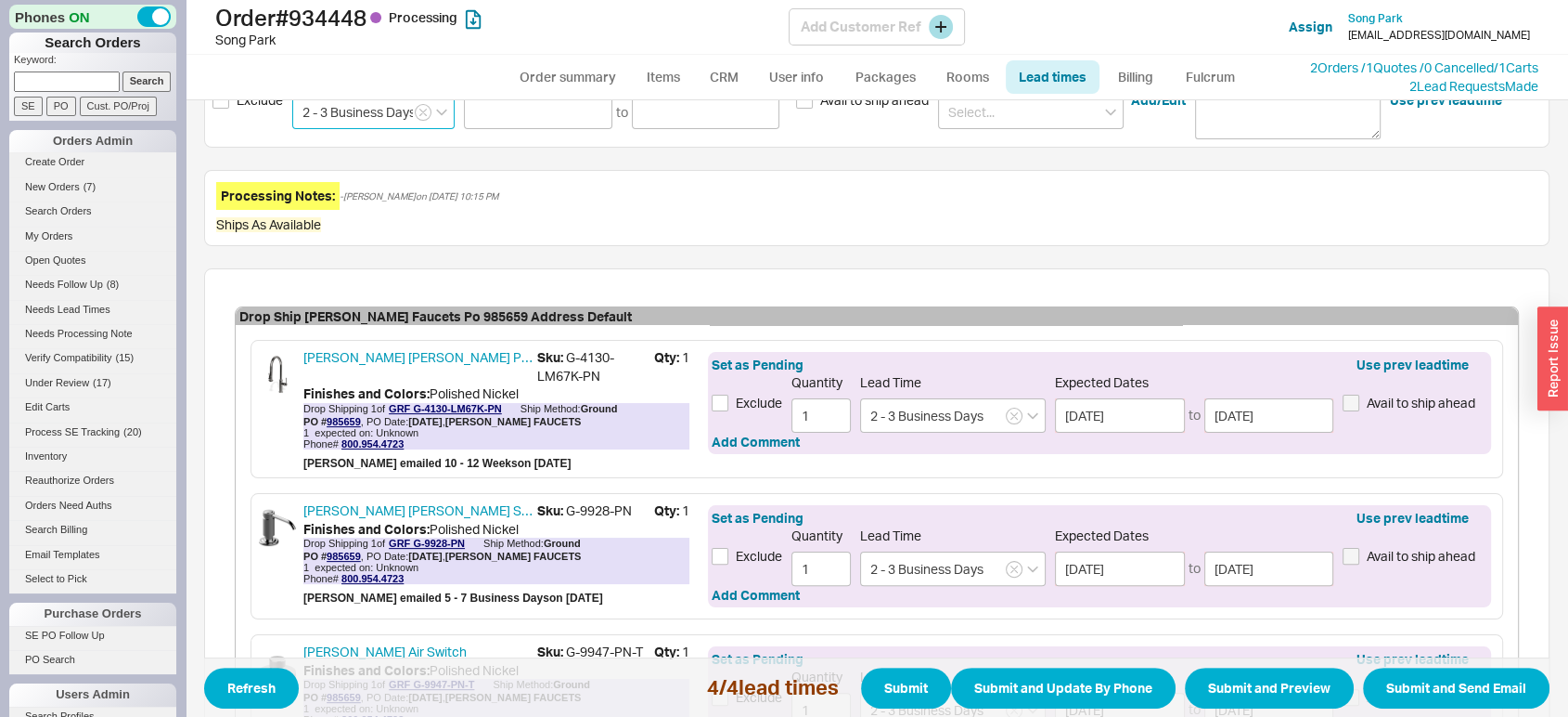
type input "2 - 3 Business Days"
click at [1012, 416] on icon "button" at bounding box center [1014, 416] width 8 height 12
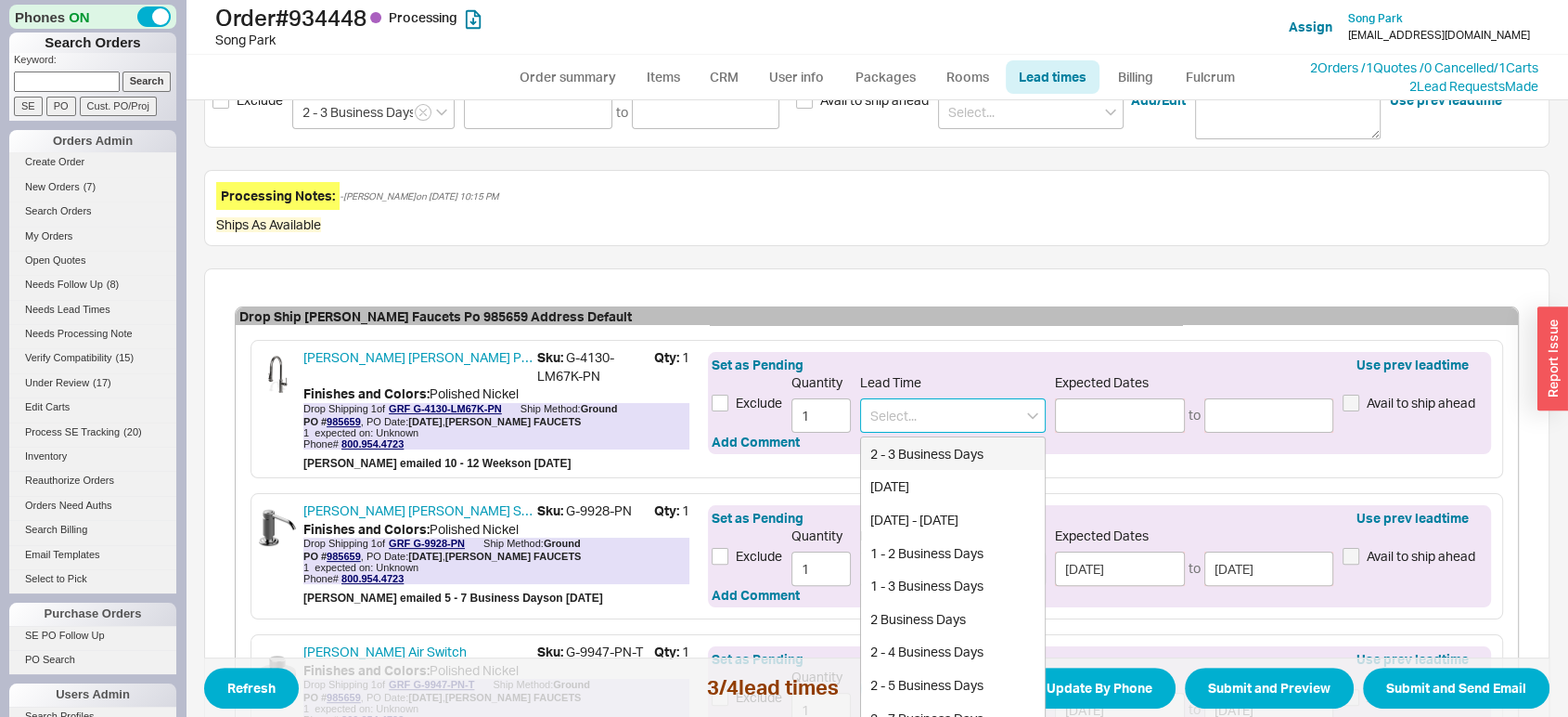
click at [977, 416] on input at bounding box center [953, 415] width 186 height 35
click at [969, 453] on div "Mid October" at bounding box center [953, 454] width 184 height 34
type input "Mid October"
type input "10/15/2025"
type input "10/21/2025"
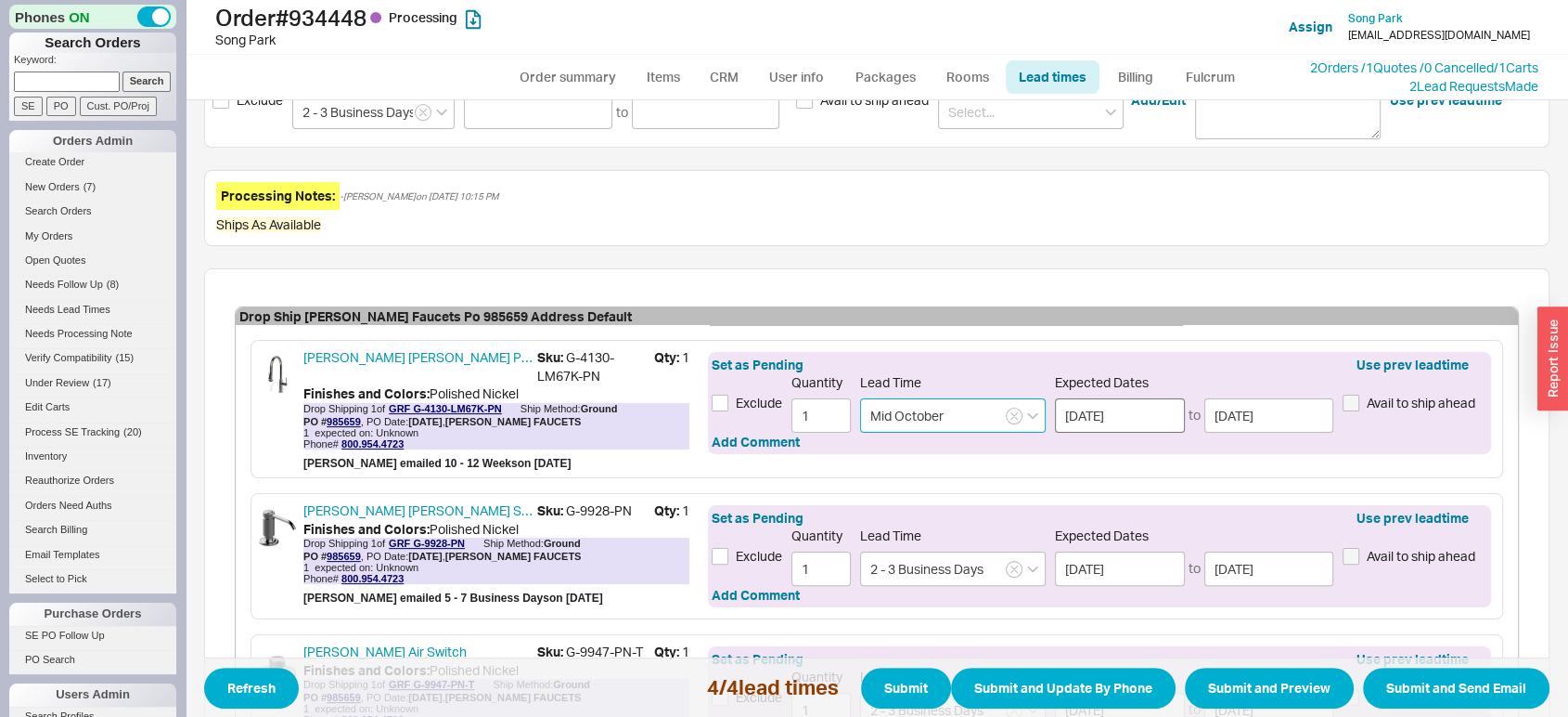
type input "Mid October"
click at [1133, 423] on input "10/15/2025" at bounding box center [1119, 415] width 130 height 35
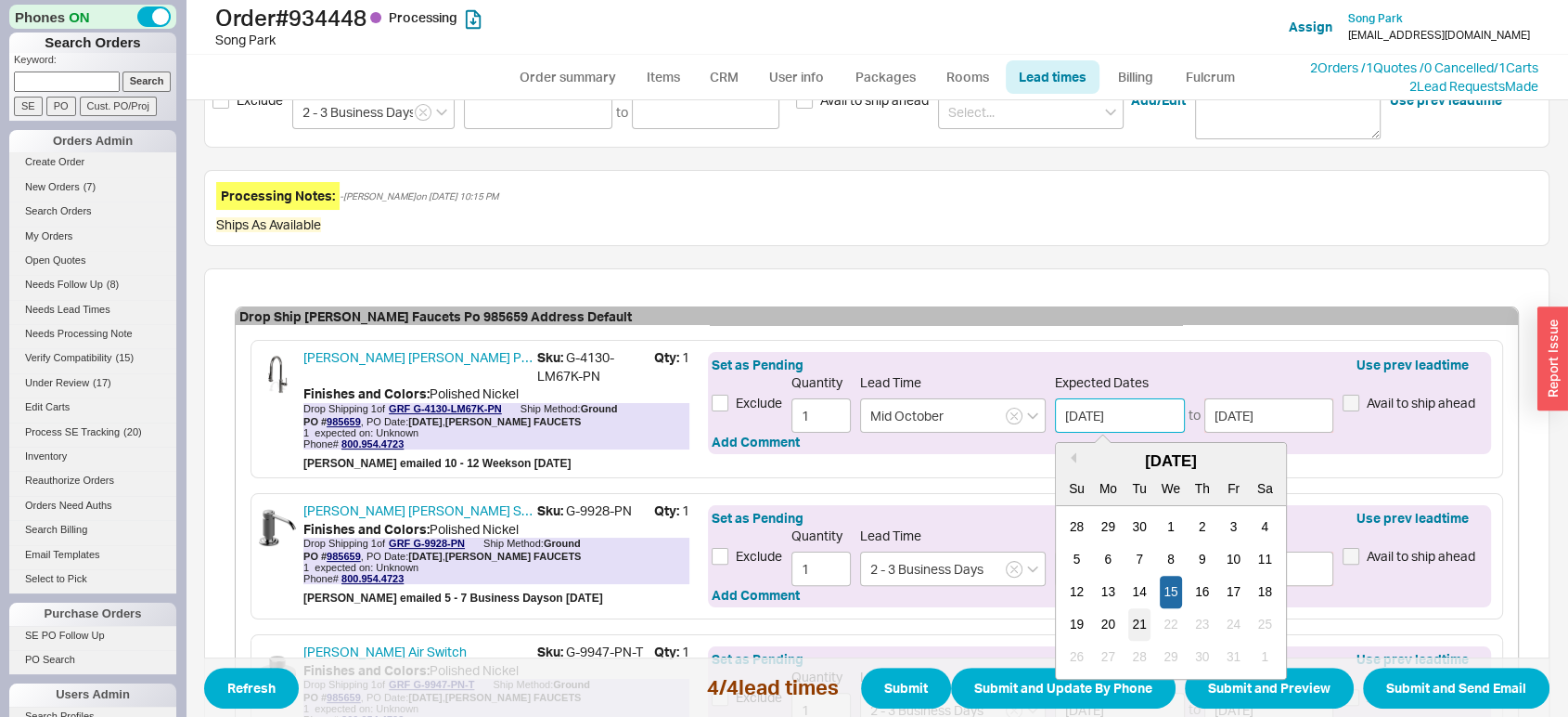
click at [1137, 621] on div "21" at bounding box center [1139, 624] width 22 height 33
type input "[DATE]"
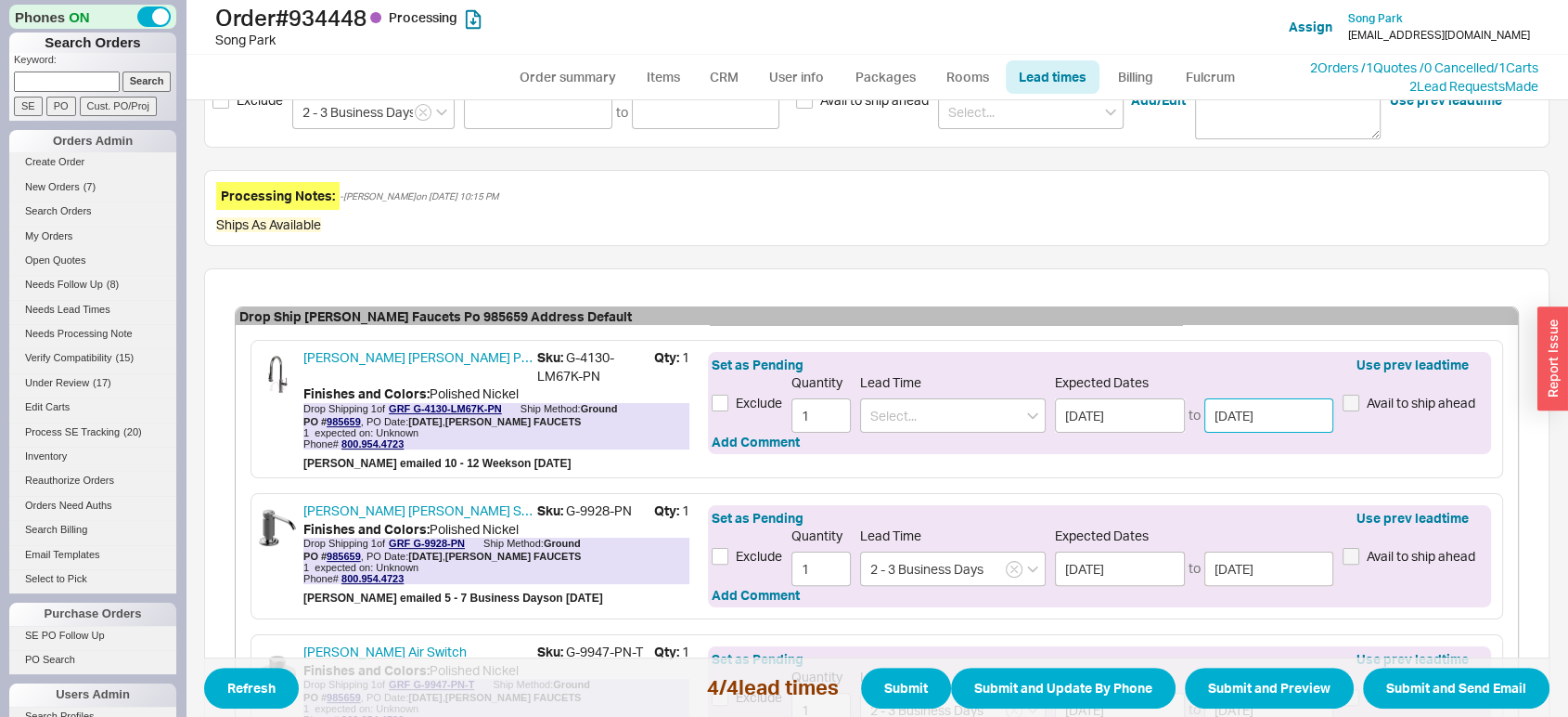
click at [1247, 402] on input "[DATE]" at bounding box center [1269, 415] width 130 height 35
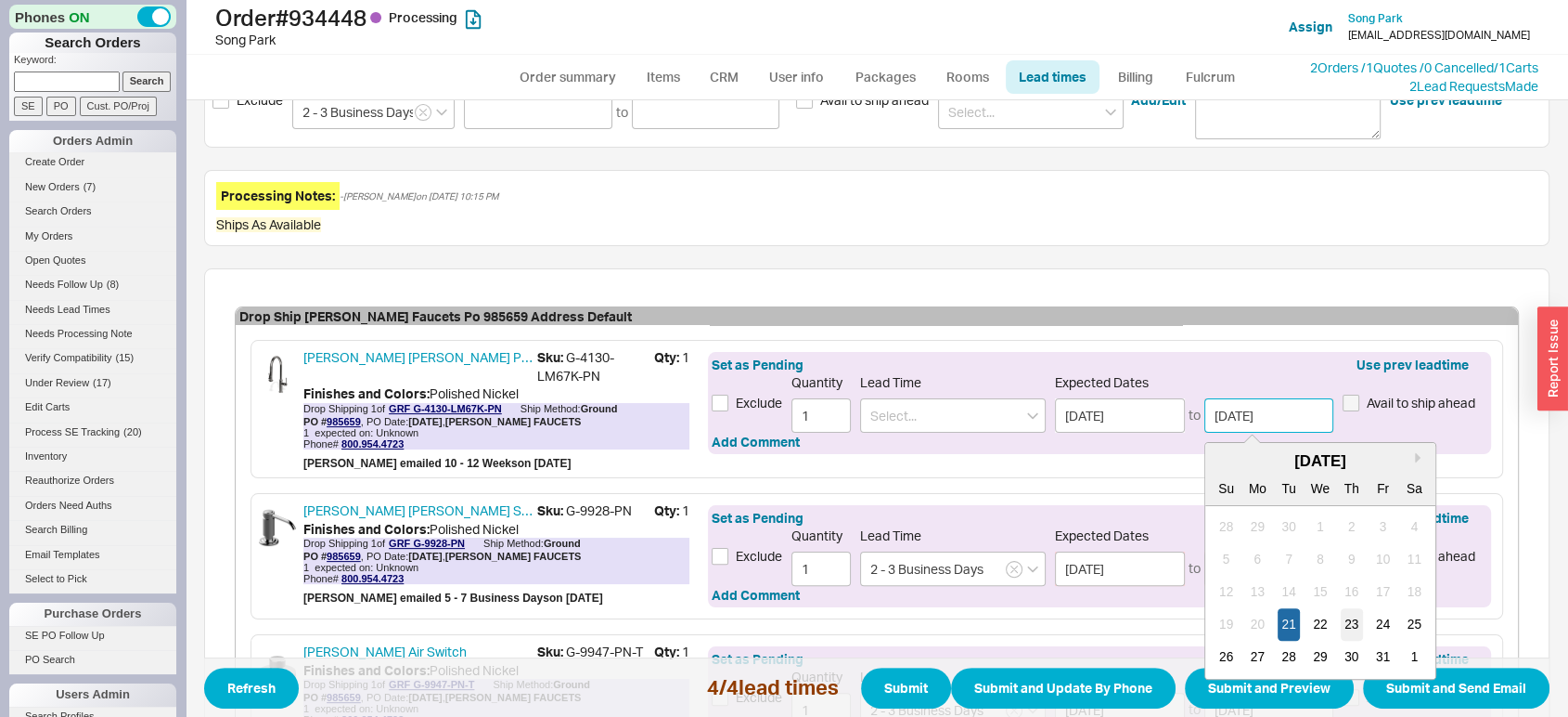
click at [1356, 623] on div "23" at bounding box center [1350, 624] width 22 height 33
type input "10/23/2025"
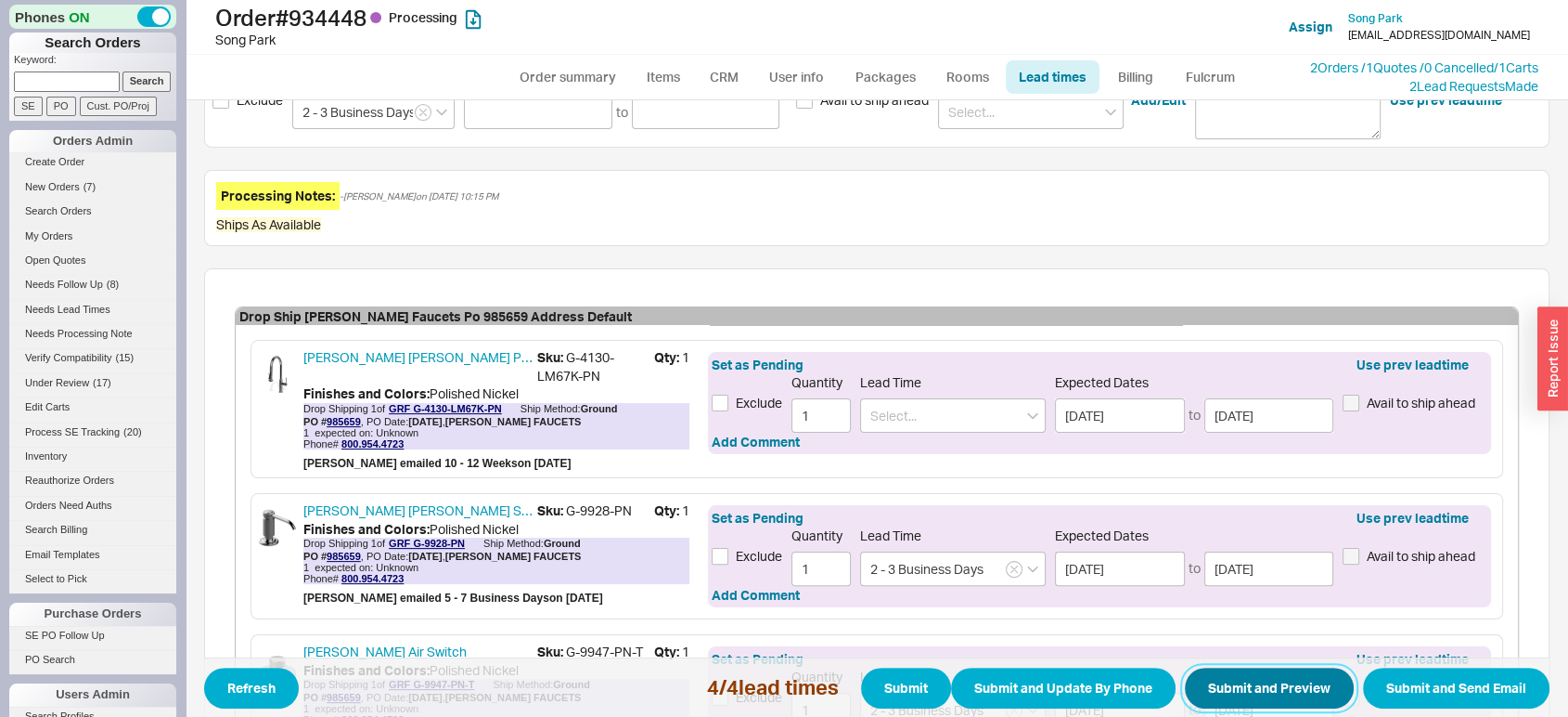
click at [1283, 681] on button "Submit and Preview" at bounding box center [1268, 688] width 169 height 40
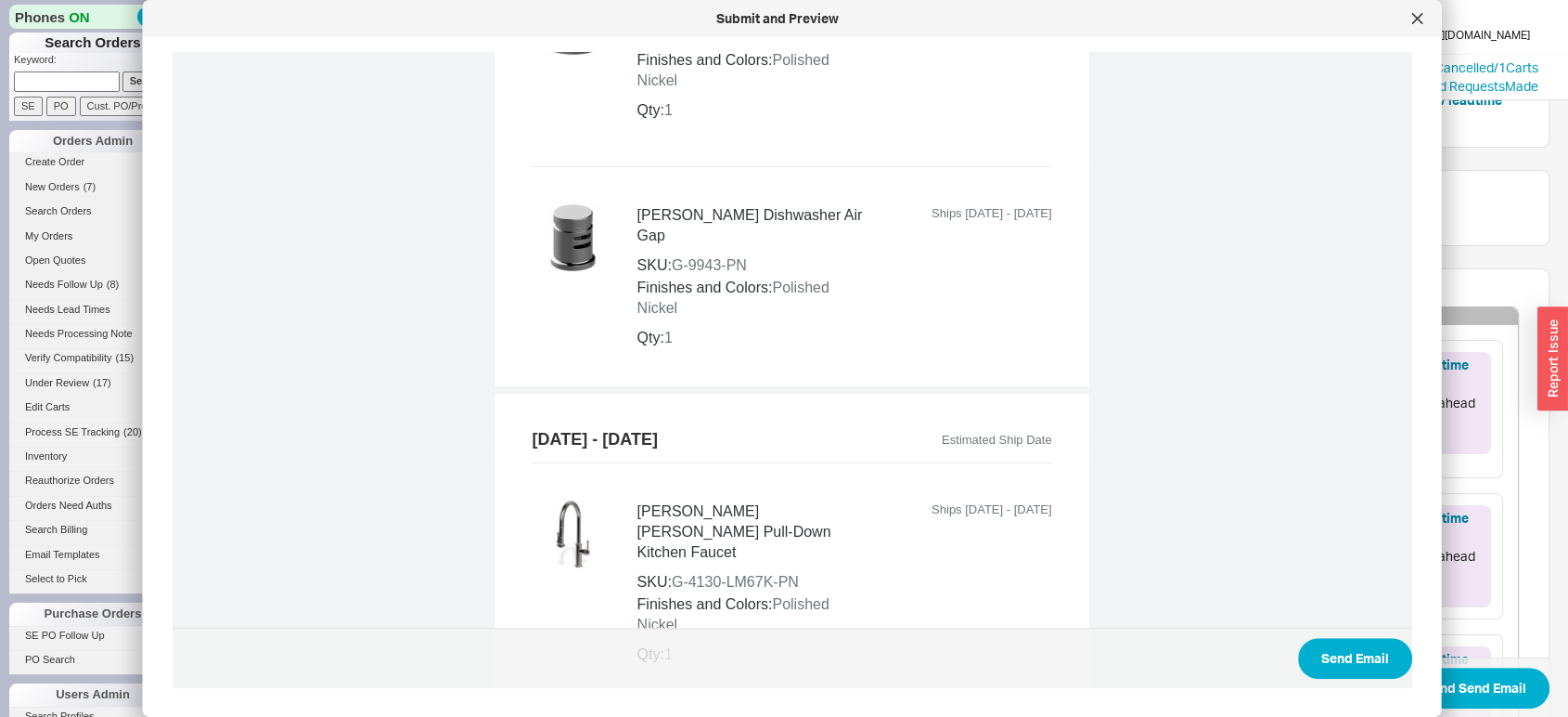
scroll to position [1334, 0]
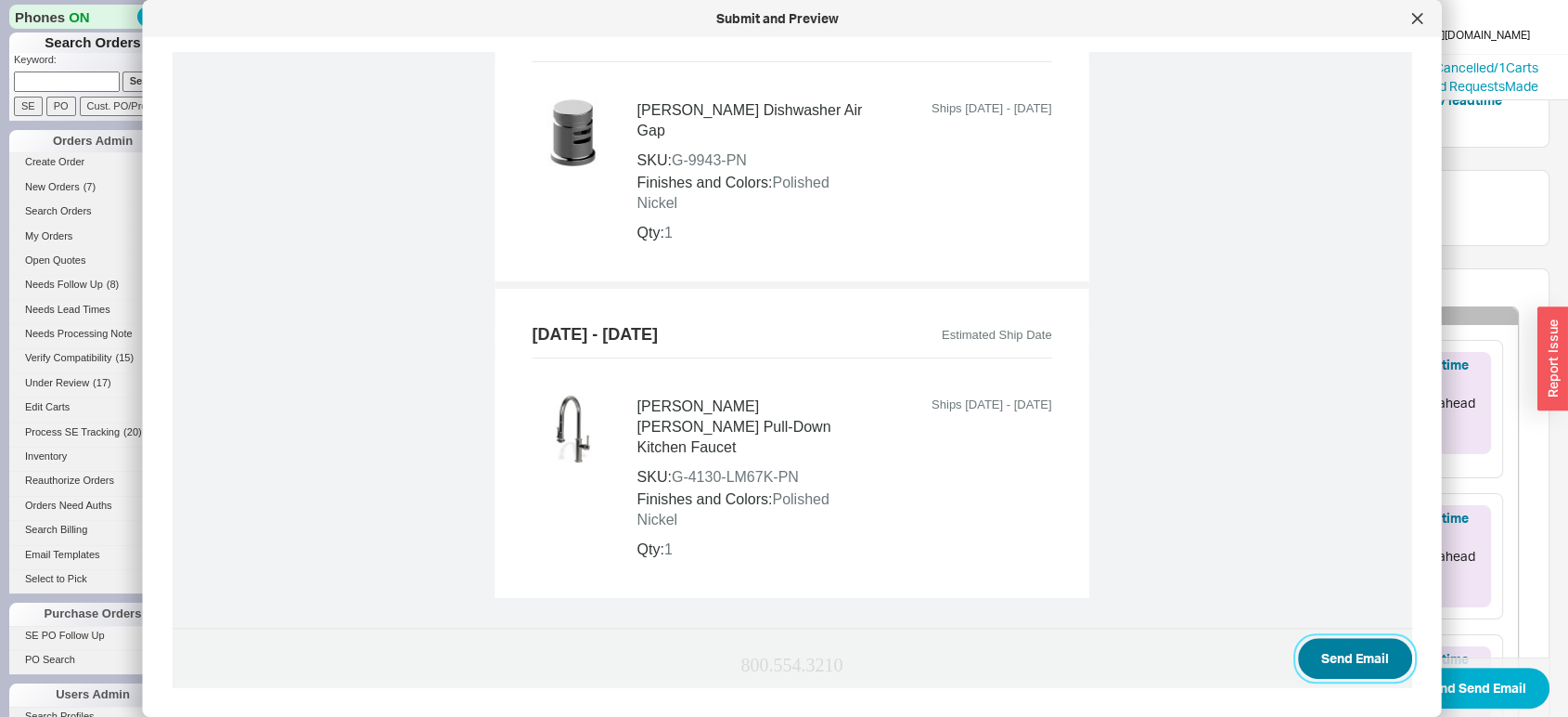
click at [1352, 658] on button "Send Email" at bounding box center [1355, 658] width 115 height 40
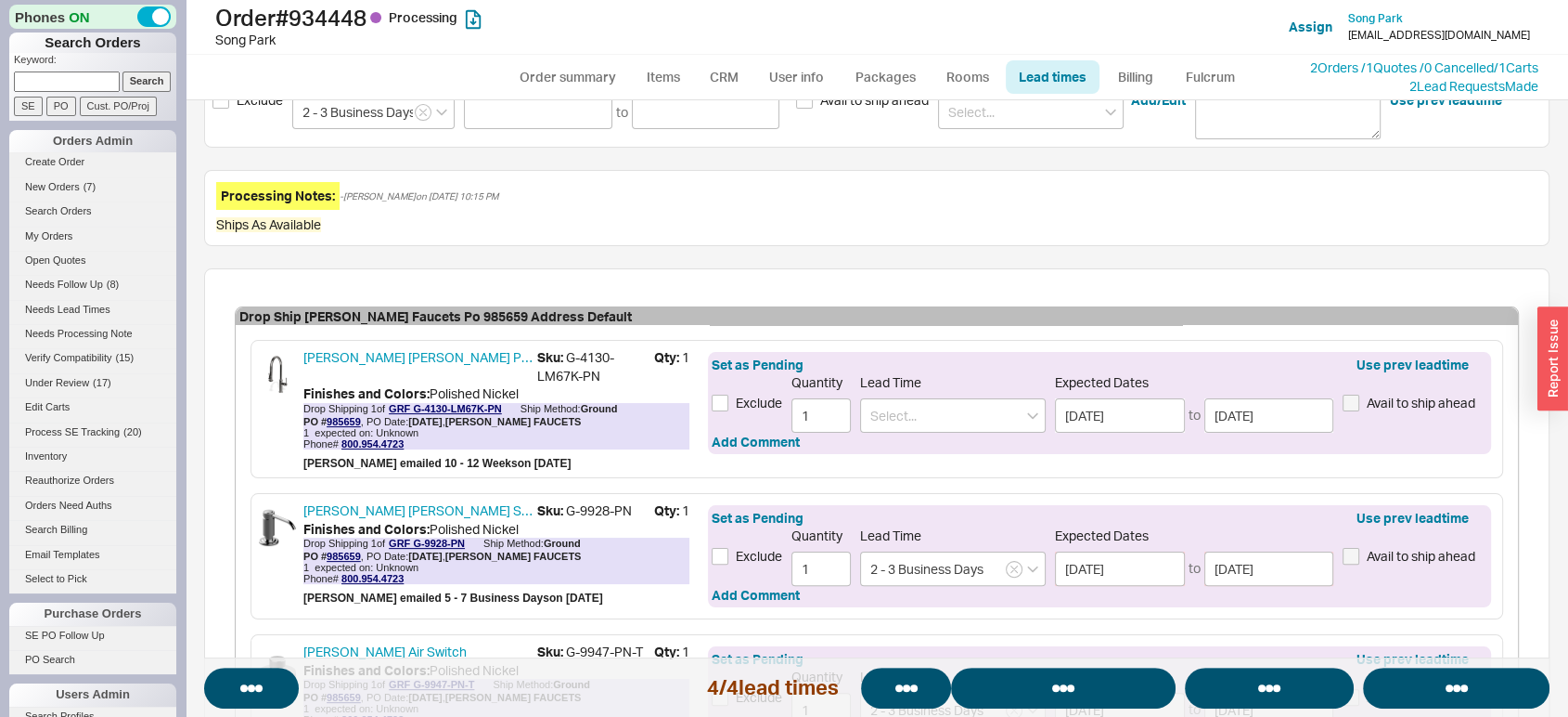
select select "*"
select select "LOW"
select select "3"
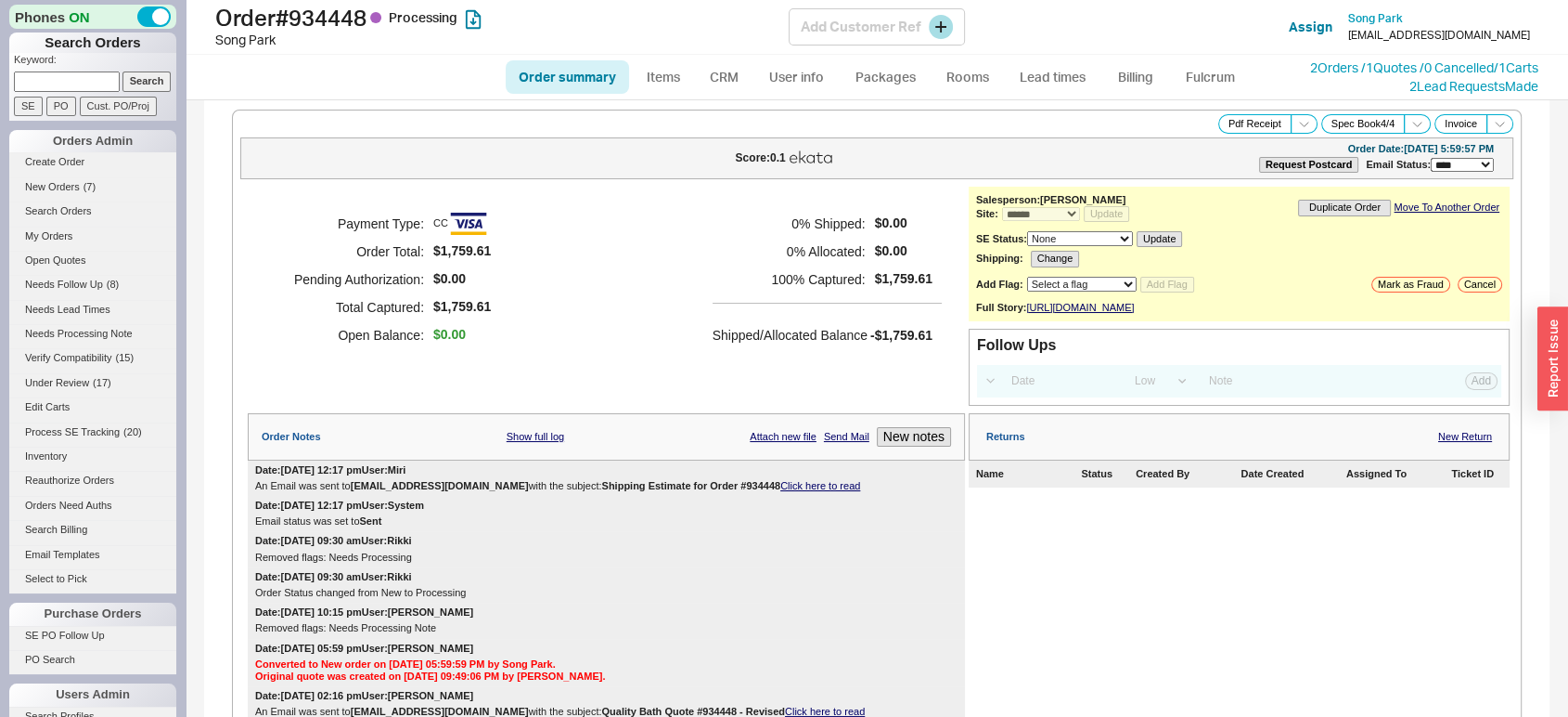
select select "*"
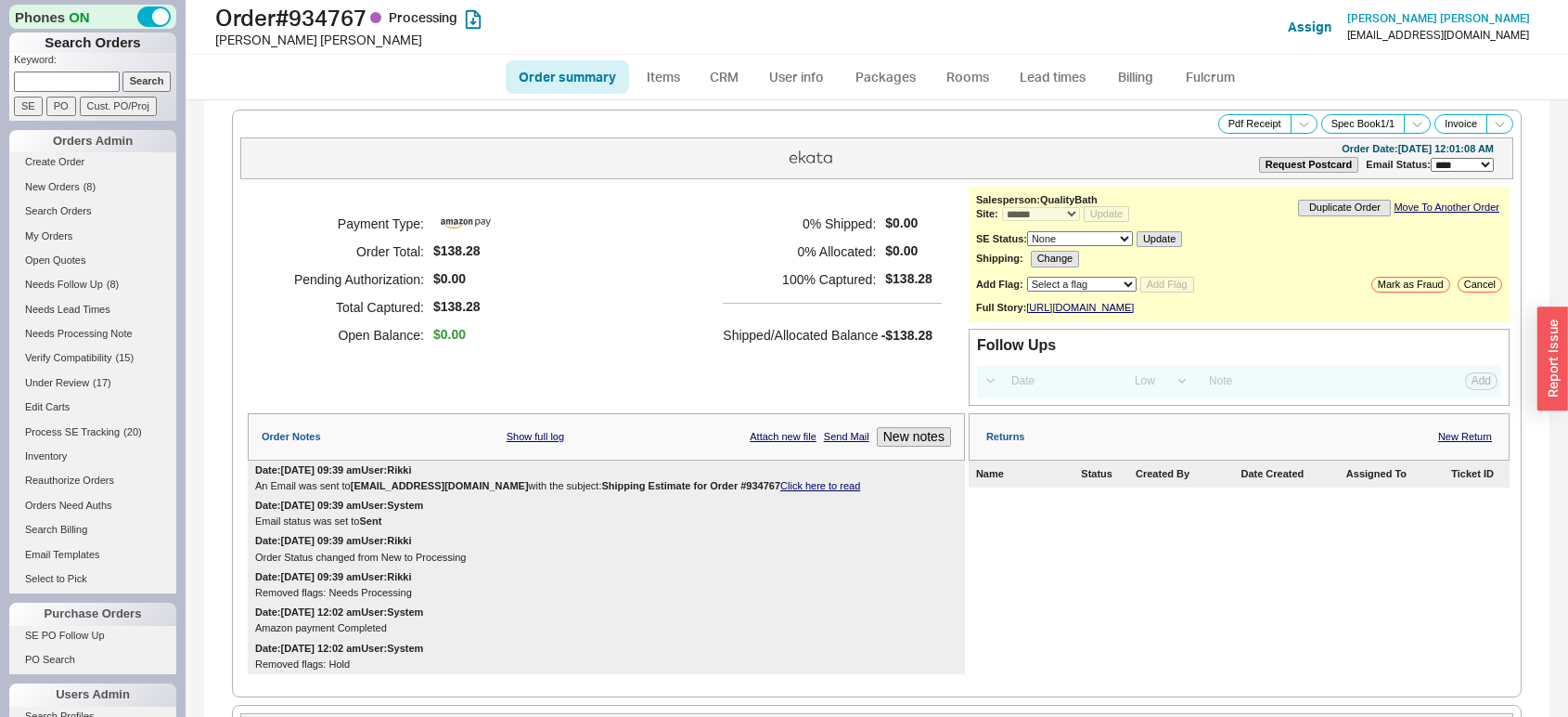
select select "*"
select select "LOW"
select select "3"
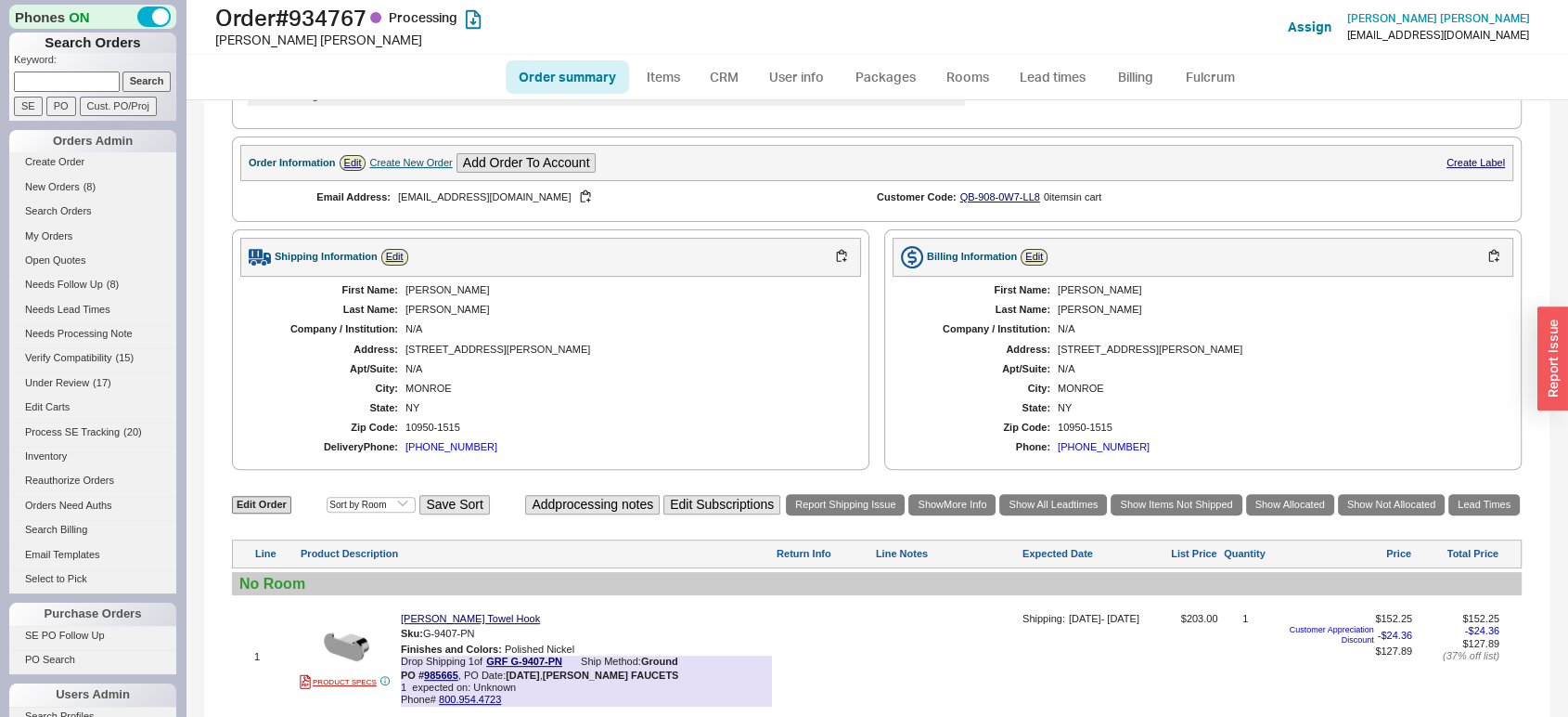
scroll to position [704, 0]
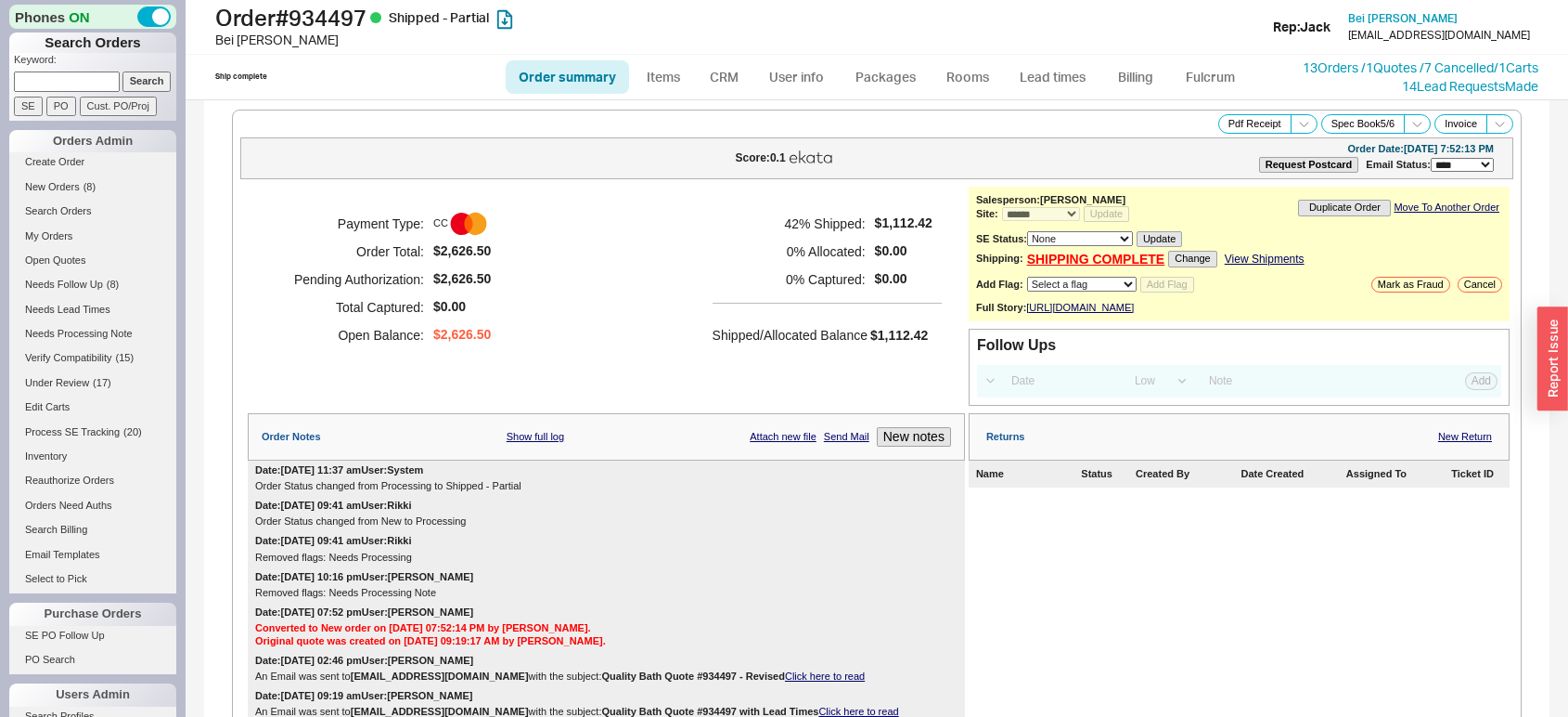
select select "*"
select select "LOW"
select select "3"
click at [1058, 82] on link "Lead times" at bounding box center [1052, 77] width 93 height 34
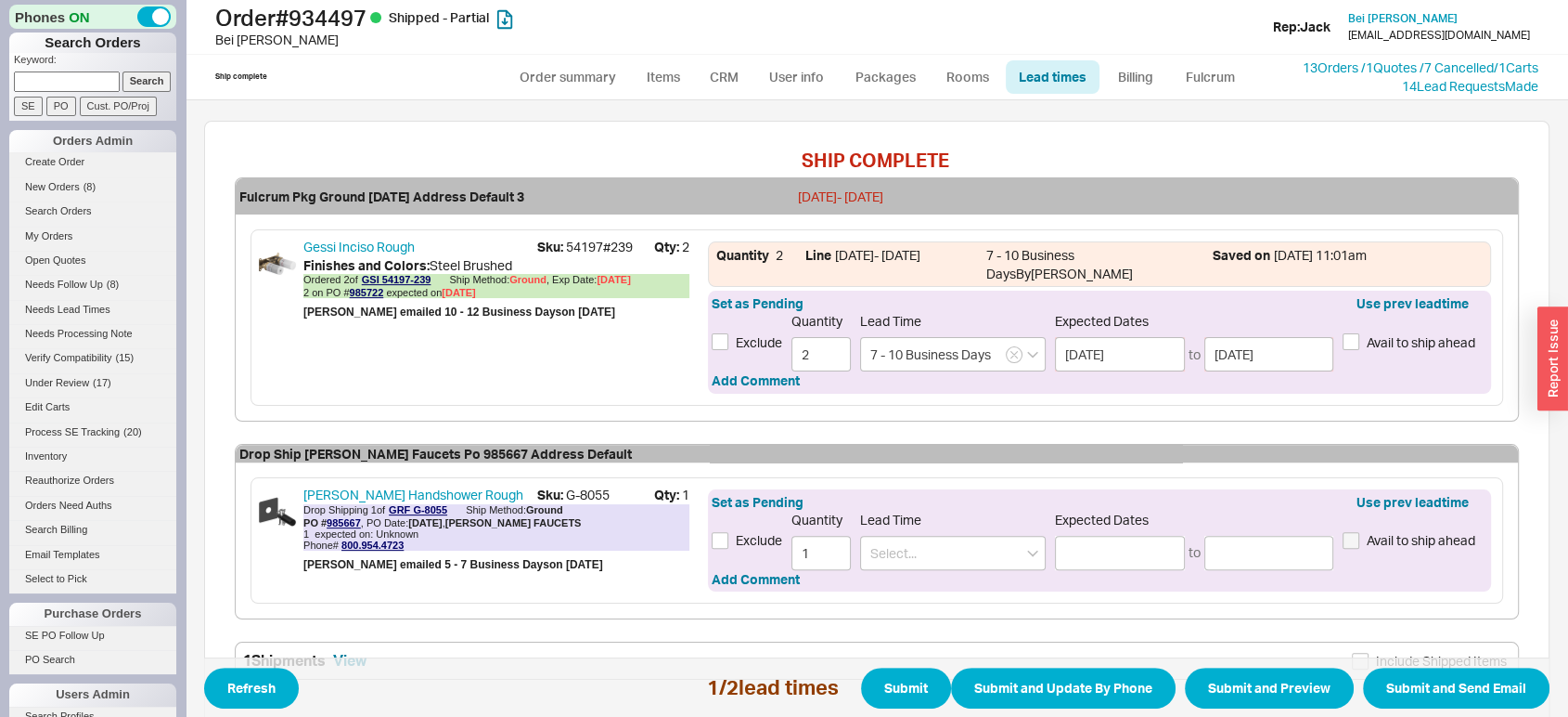
scroll to position [590, 0]
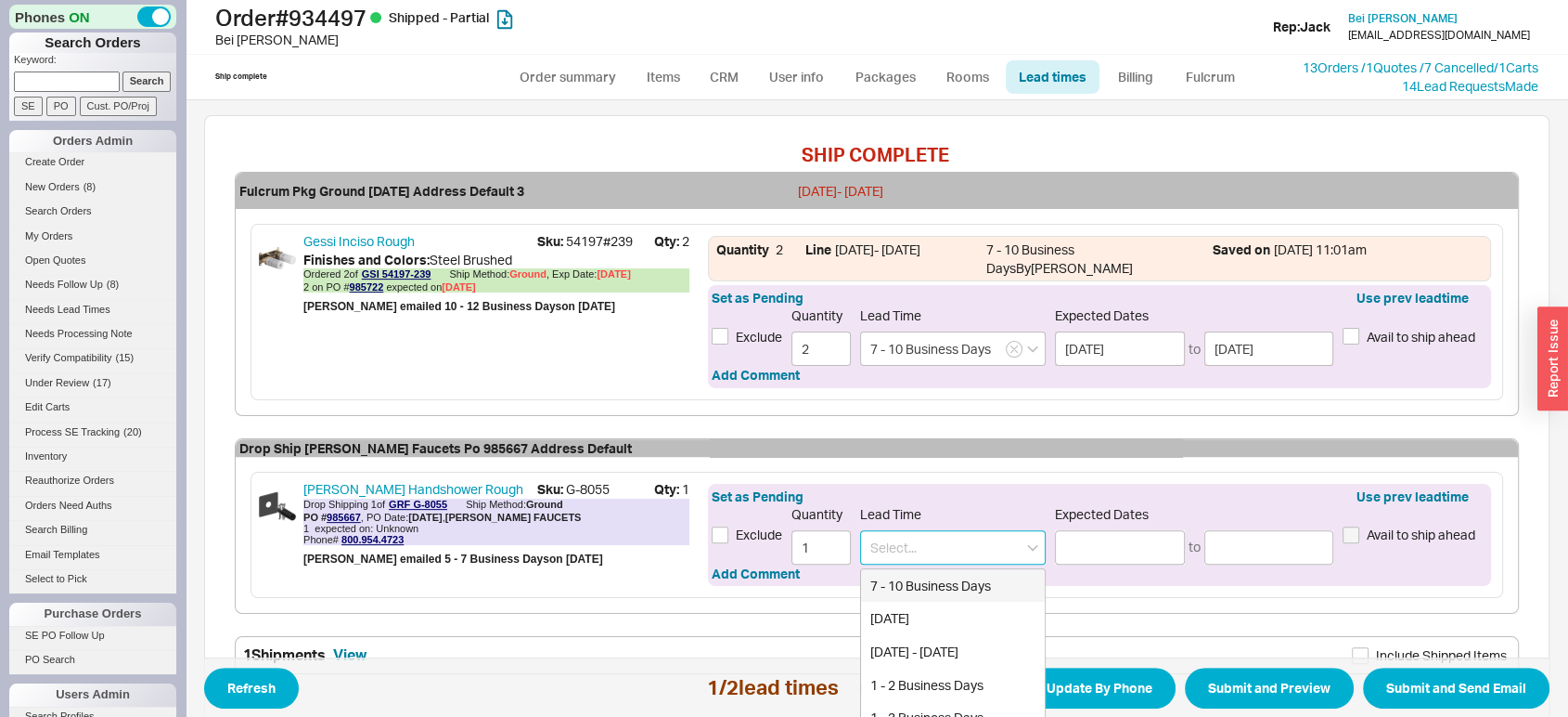
click at [933, 549] on input at bounding box center [953, 547] width 186 height 35
click at [934, 711] on div "1 - 3 Business Days" at bounding box center [953, 717] width 184 height 34
type input "1 - 3 Business Days"
type input "[DATE]"
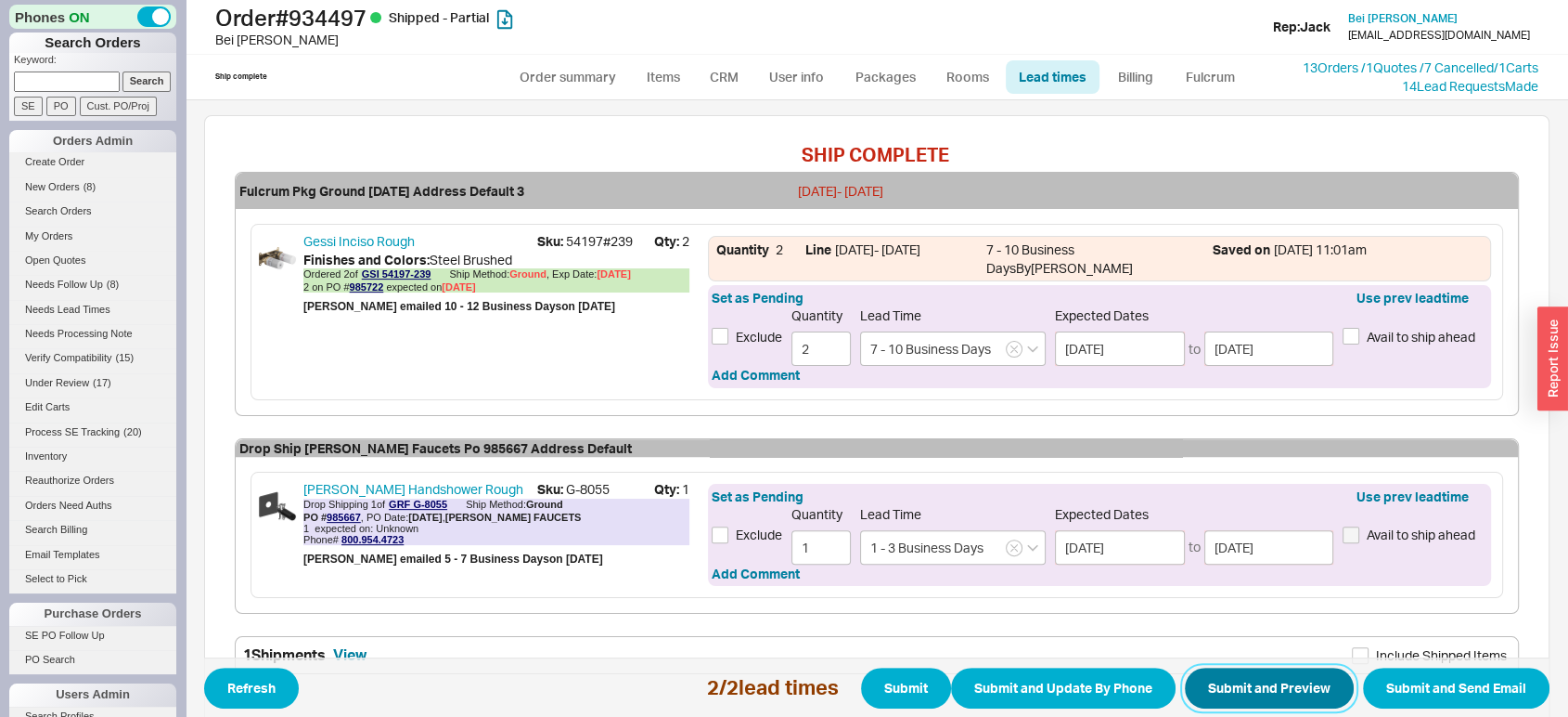
click at [1244, 689] on button "Submit and Preview" at bounding box center [1268, 688] width 169 height 40
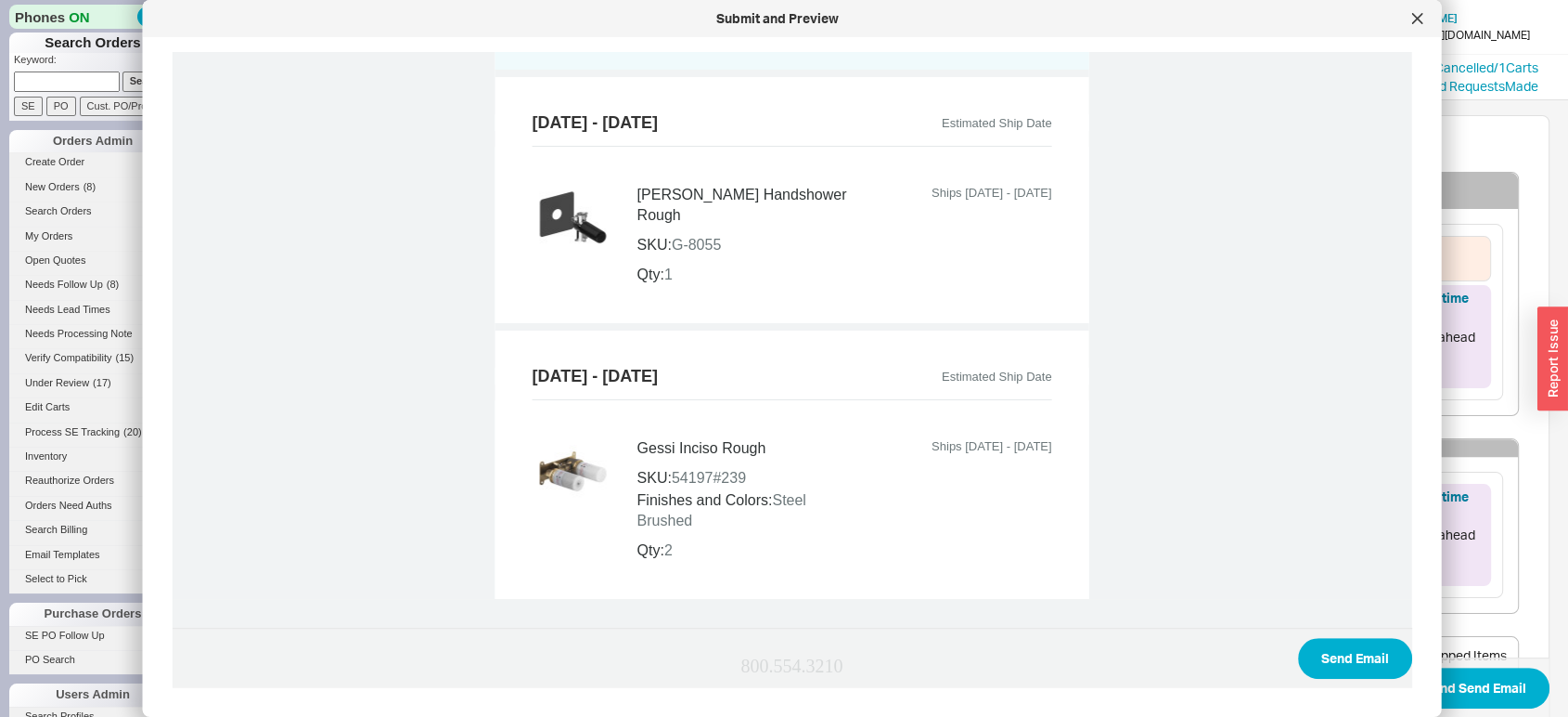
scroll to position [810, 0]
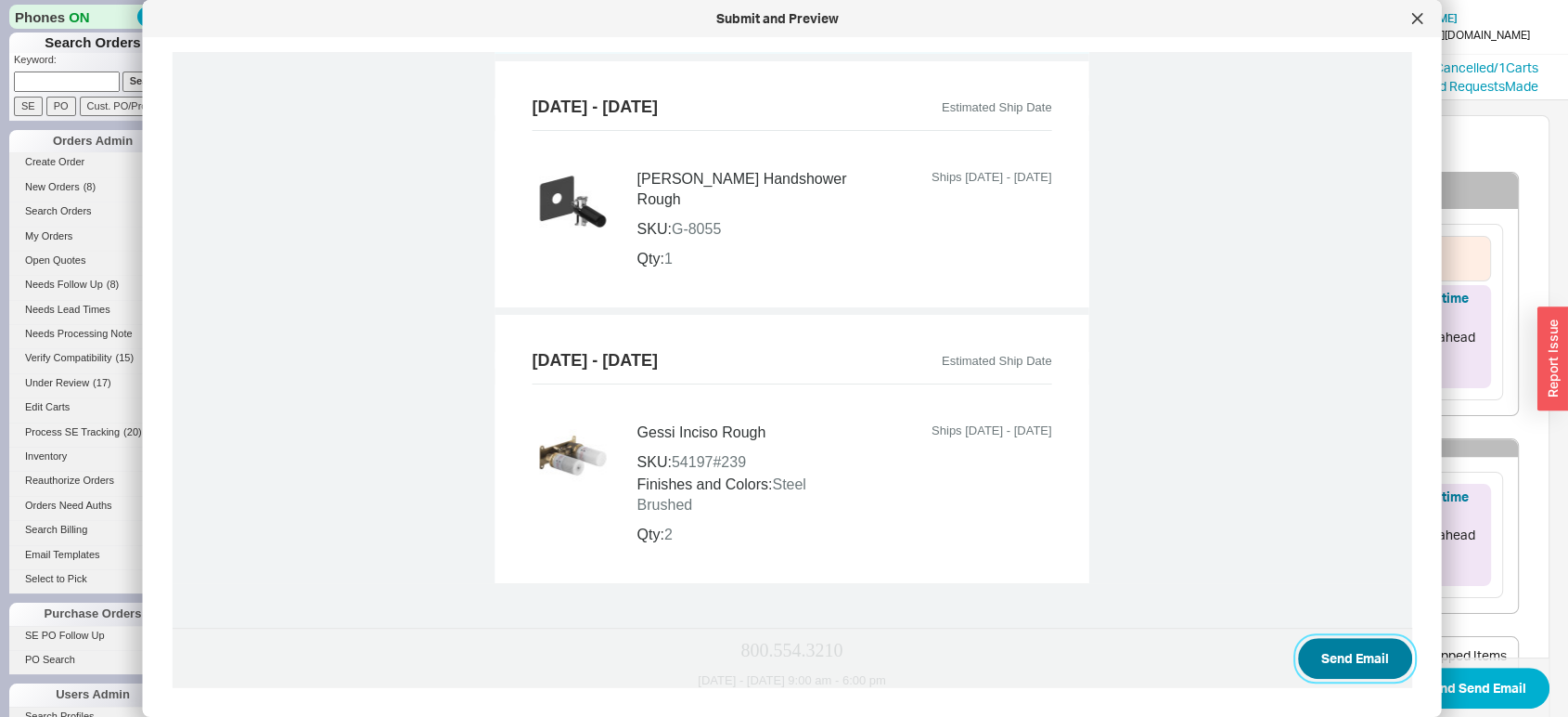
click at [1323, 651] on button "Send Email" at bounding box center [1355, 658] width 115 height 40
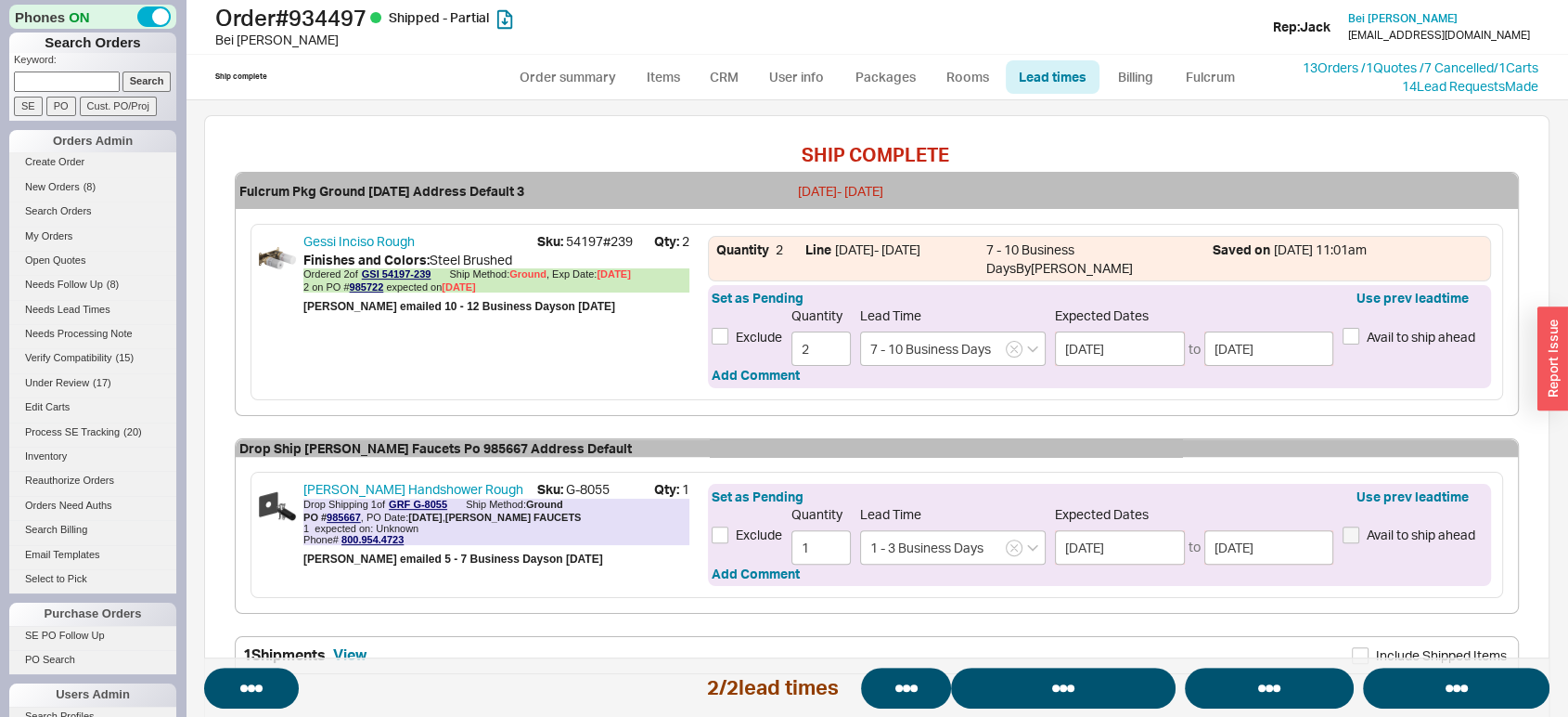
select select "*"
select select "LOW"
select select "3"
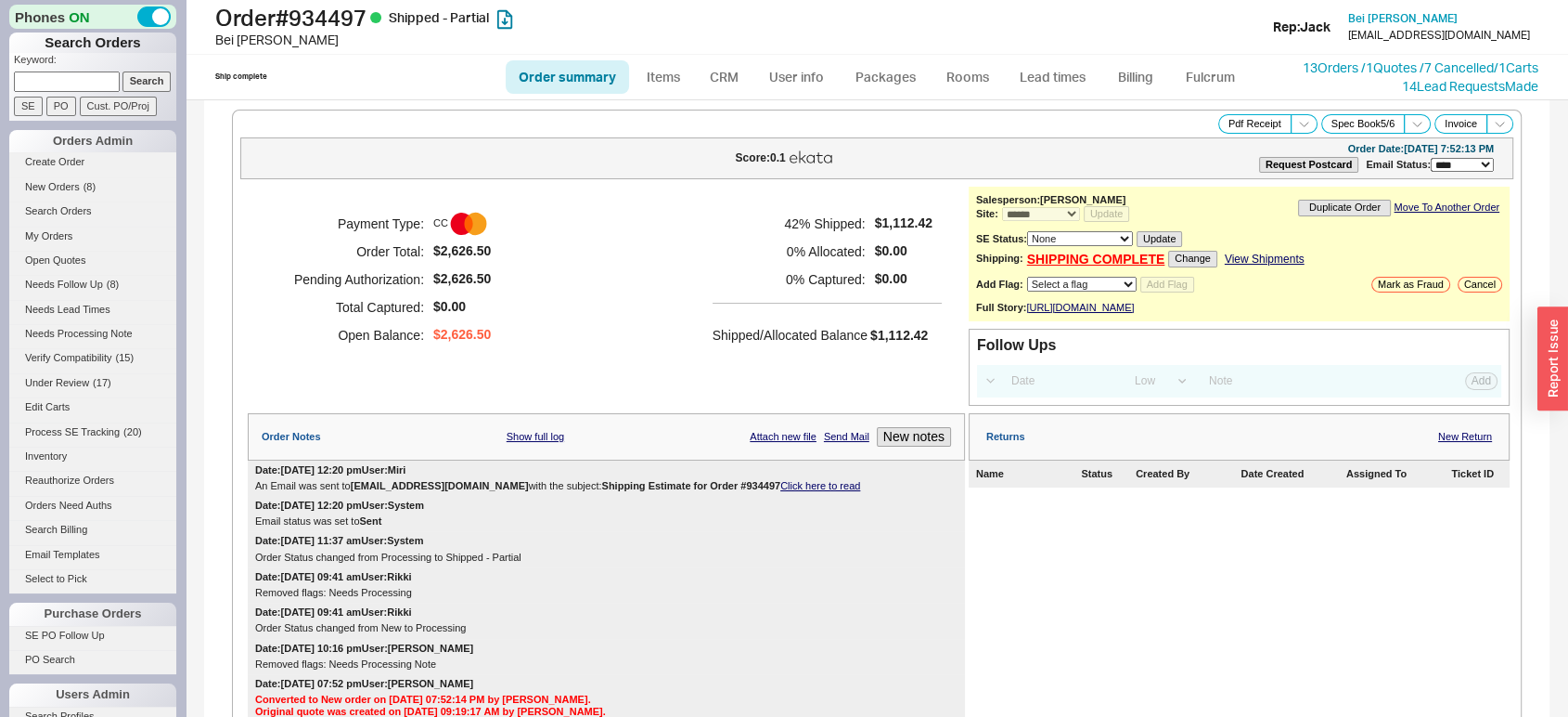
select select "*"
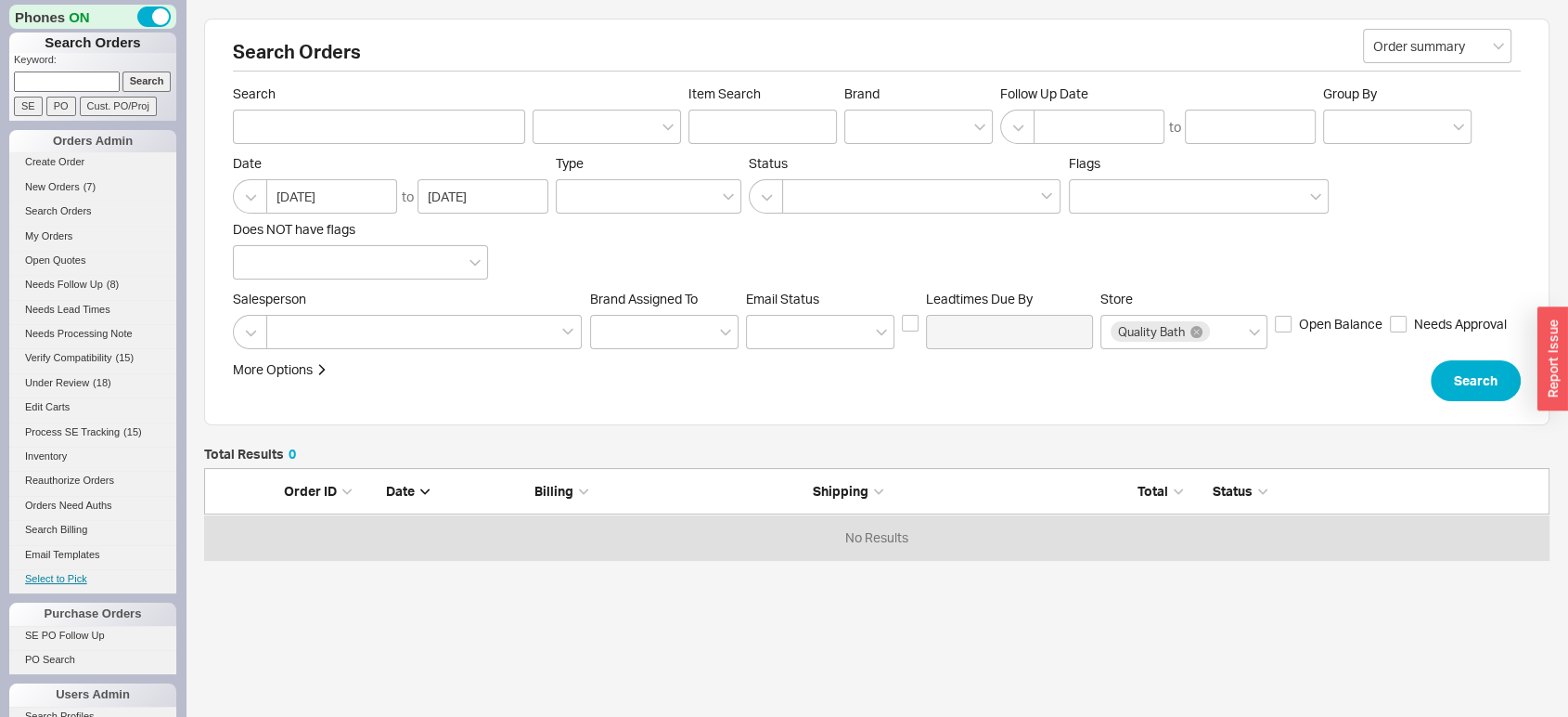
scroll to position [76, 1329]
click at [75, 629] on link "SE PO Follow Up" at bounding box center [92, 635] width 167 height 19
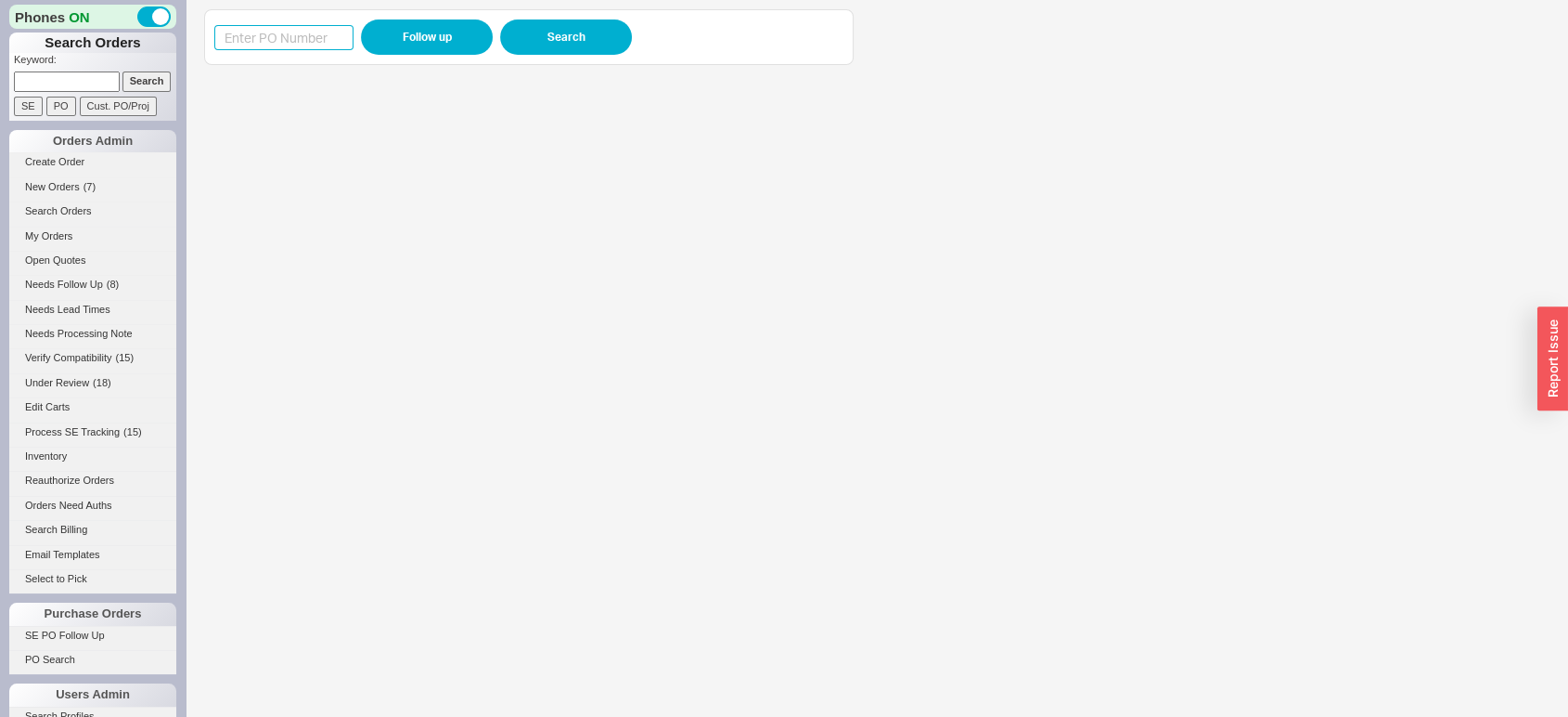
click at [275, 30] on input at bounding box center [284, 38] width 140 height 25
paste input "985620"
type input "985620"
click at [565, 28] on button "Search" at bounding box center [565, 37] width 132 height 36
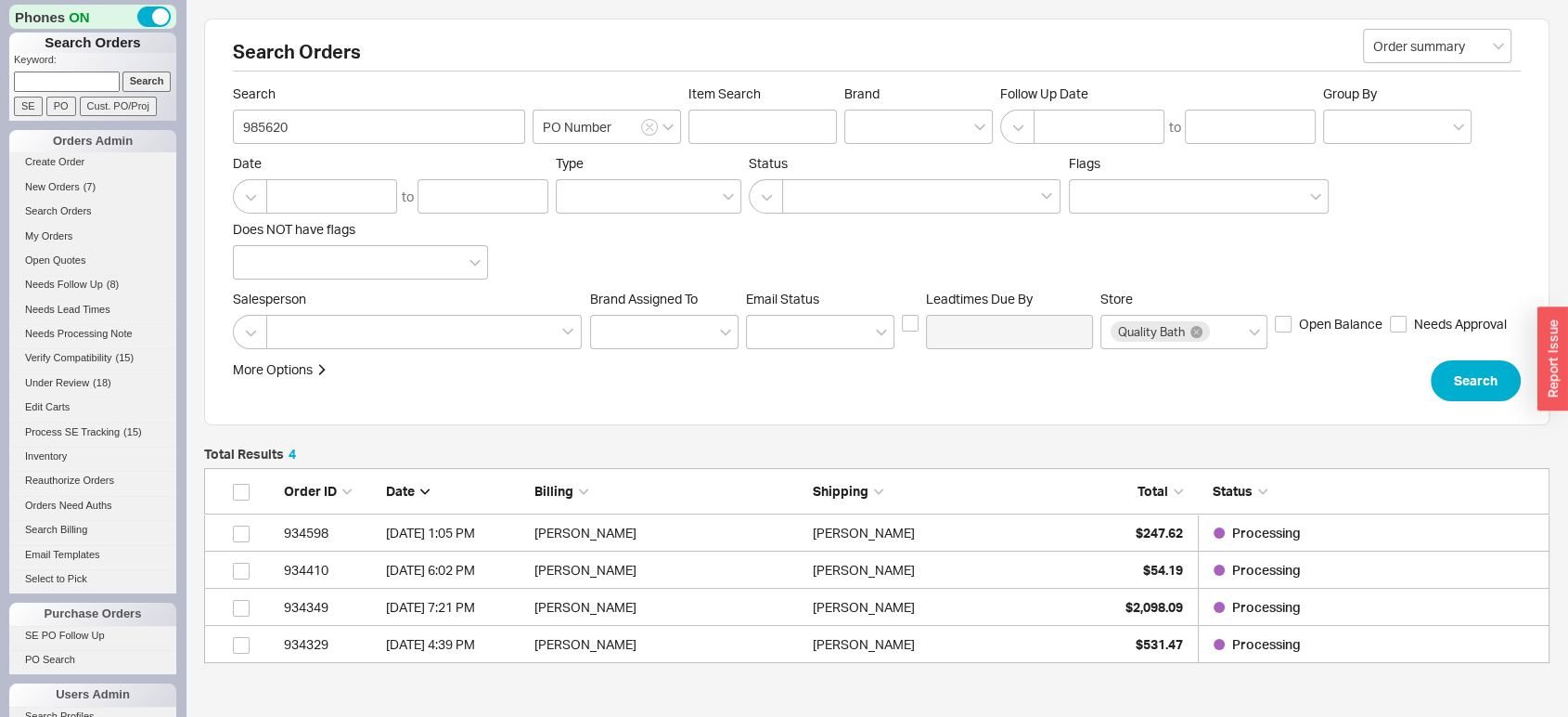
scroll to position [179, 1329]
click at [319, 535] on div "934598" at bounding box center [330, 533] width 92 height 38
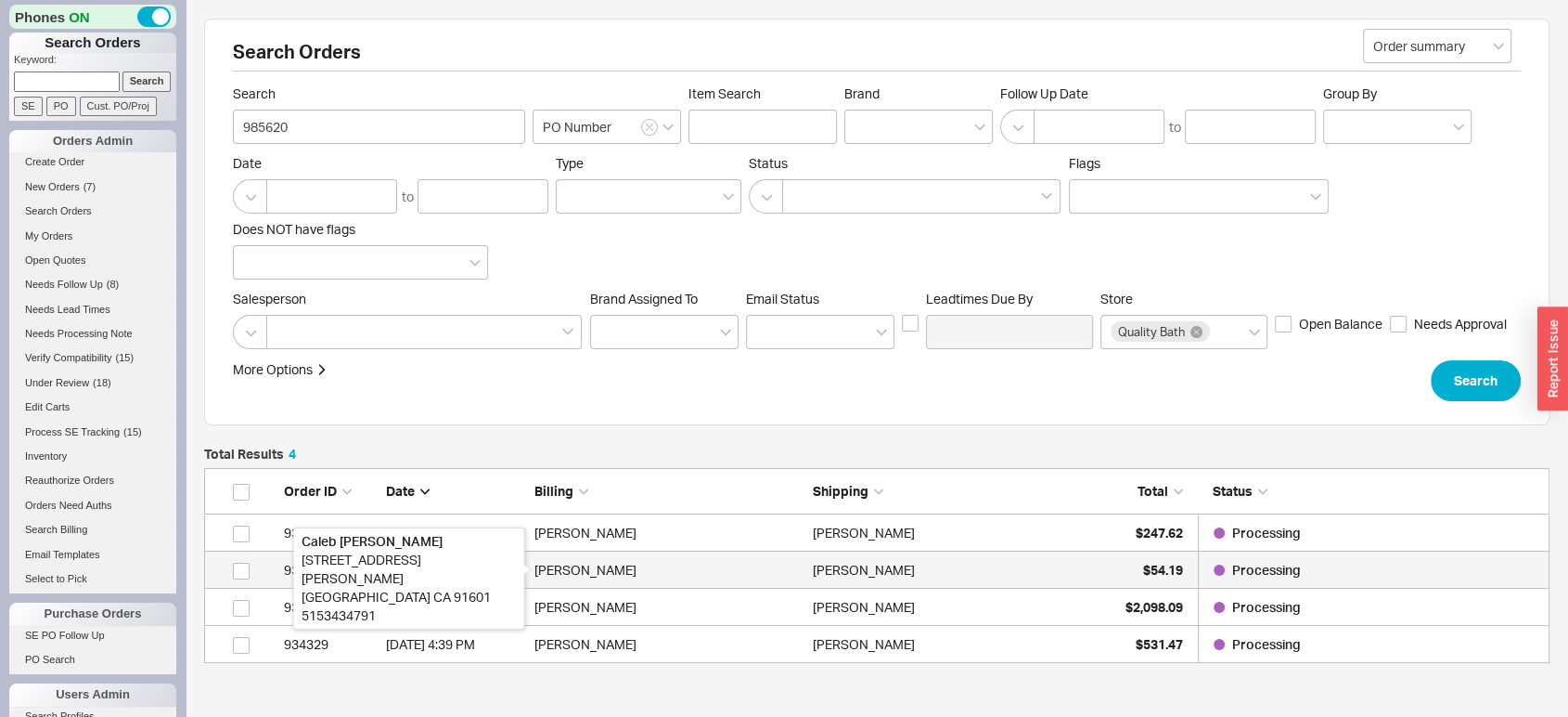
click at [565, 560] on div "Caleb Rouw" at bounding box center [668, 570] width 269 height 38
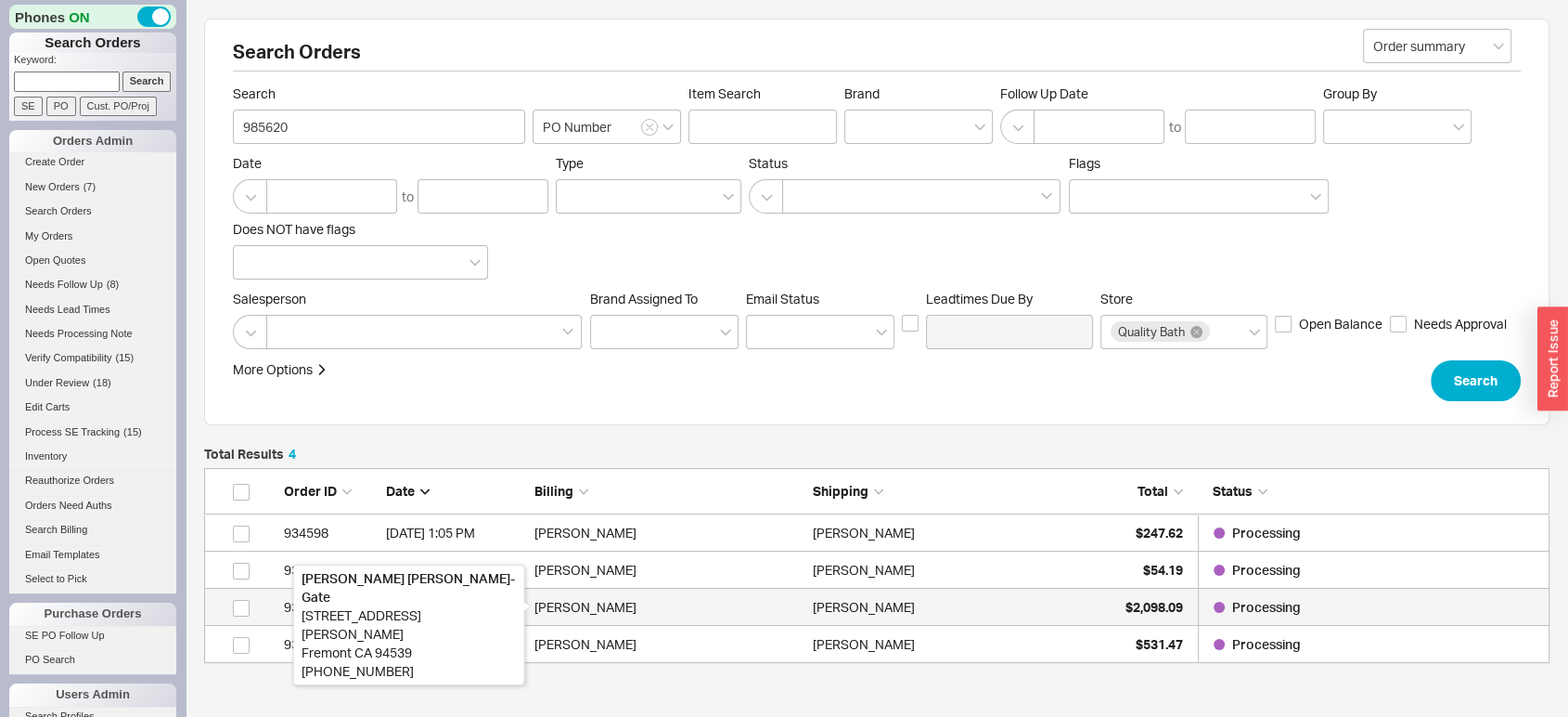
click at [595, 601] on div "Karen Boyko-Gate" at bounding box center [668, 607] width 269 height 38
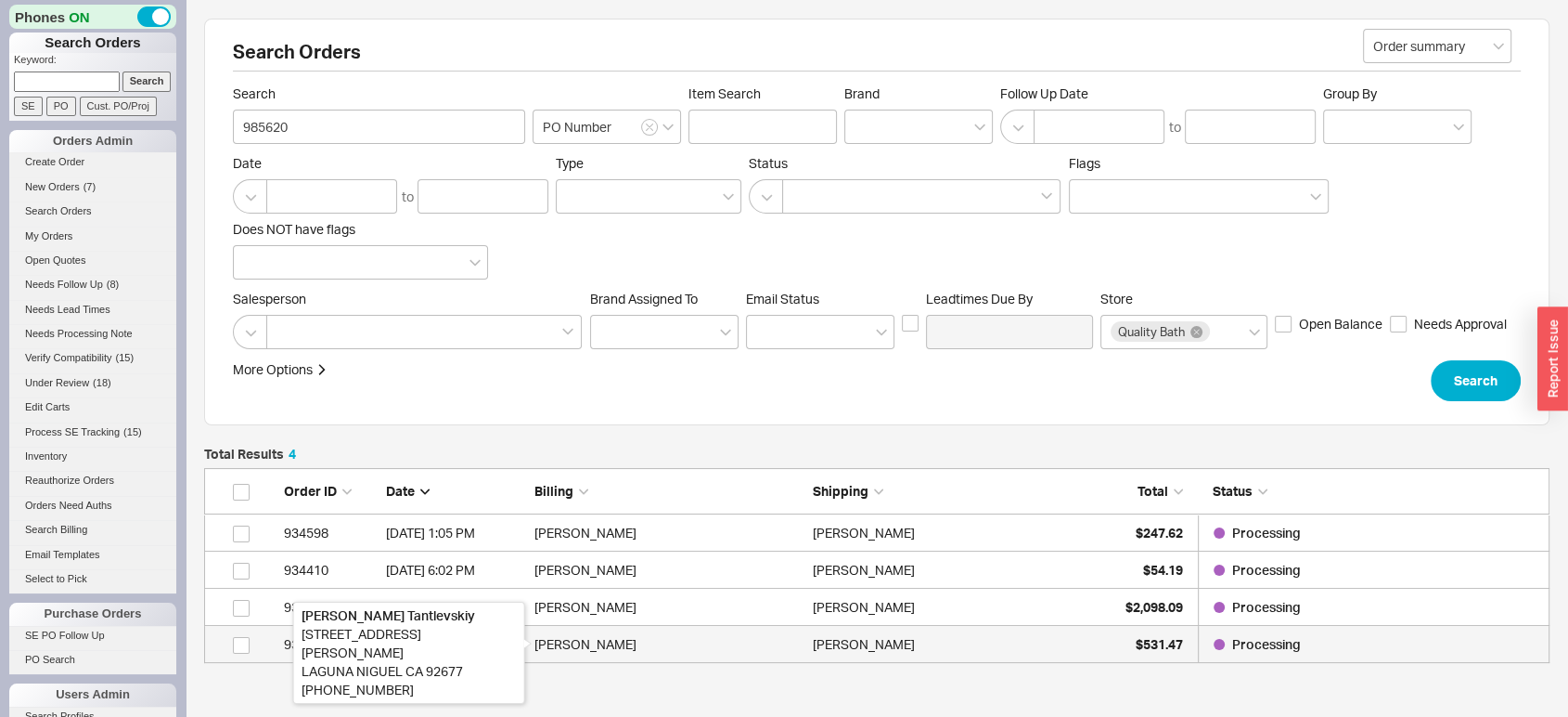
click at [660, 651] on div "Sergey Tantlevskiy" at bounding box center [668, 644] width 269 height 38
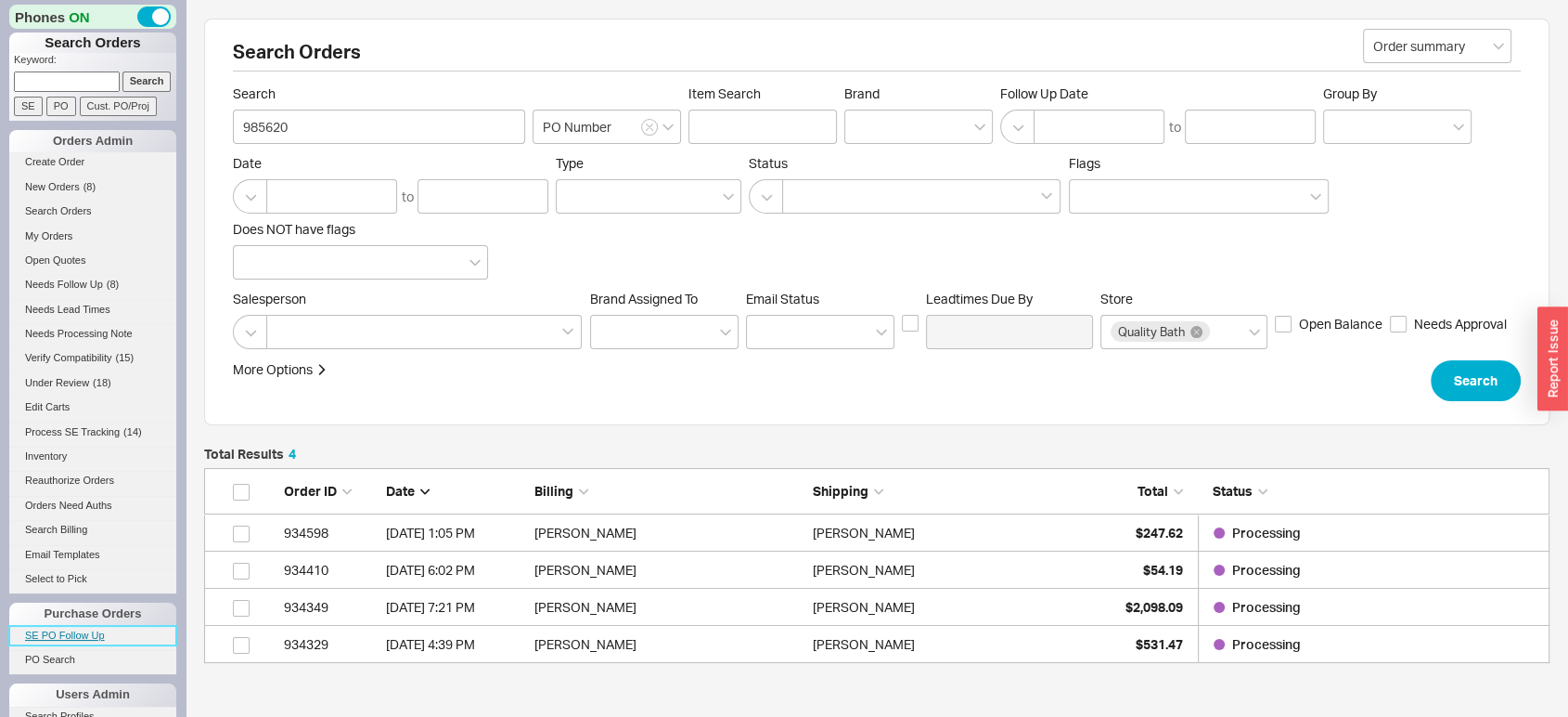
click at [65, 629] on link "SE PO Follow Up" at bounding box center [92, 635] width 167 height 19
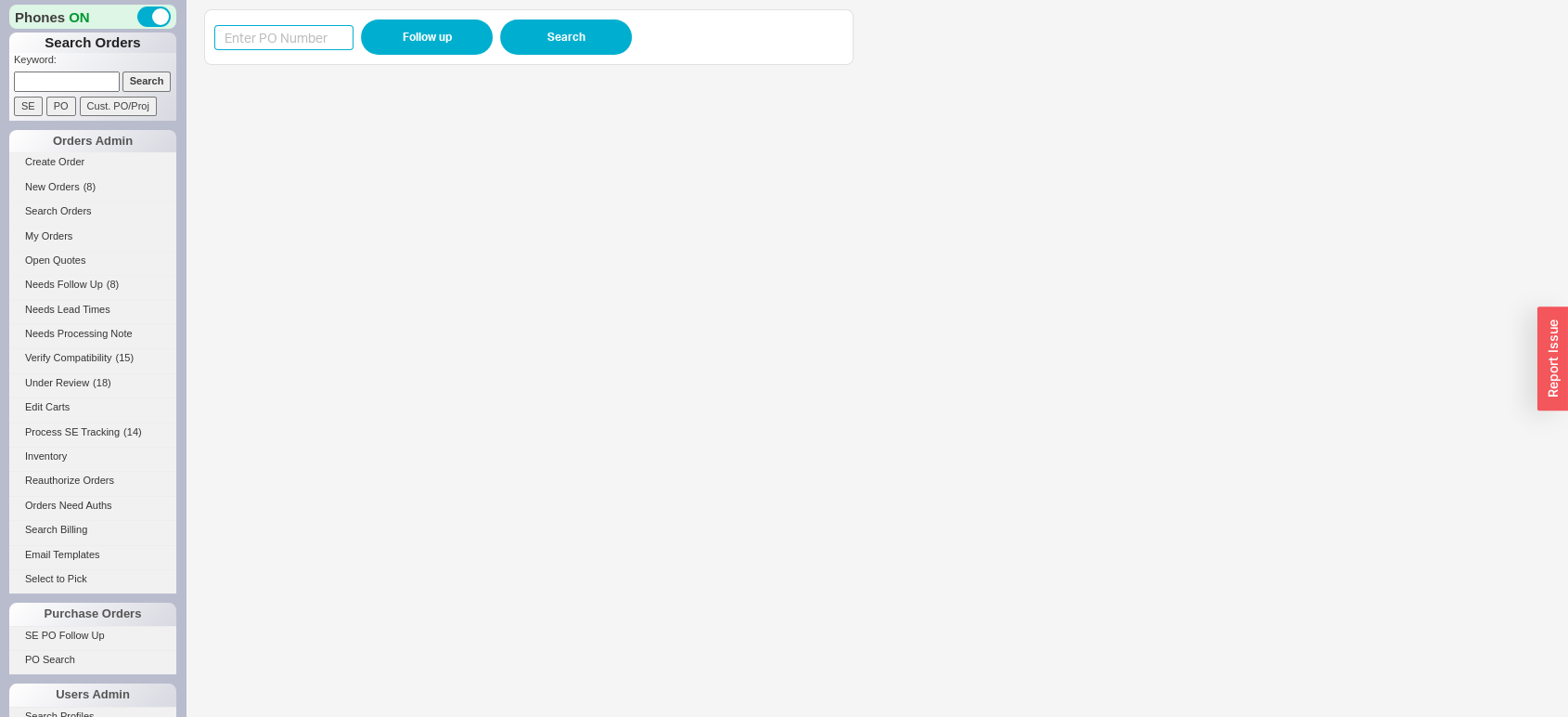
click at [304, 33] on input at bounding box center [284, 38] width 140 height 25
paste input "985725"
type input "985725"
click at [573, 46] on button "Search" at bounding box center [565, 37] width 132 height 36
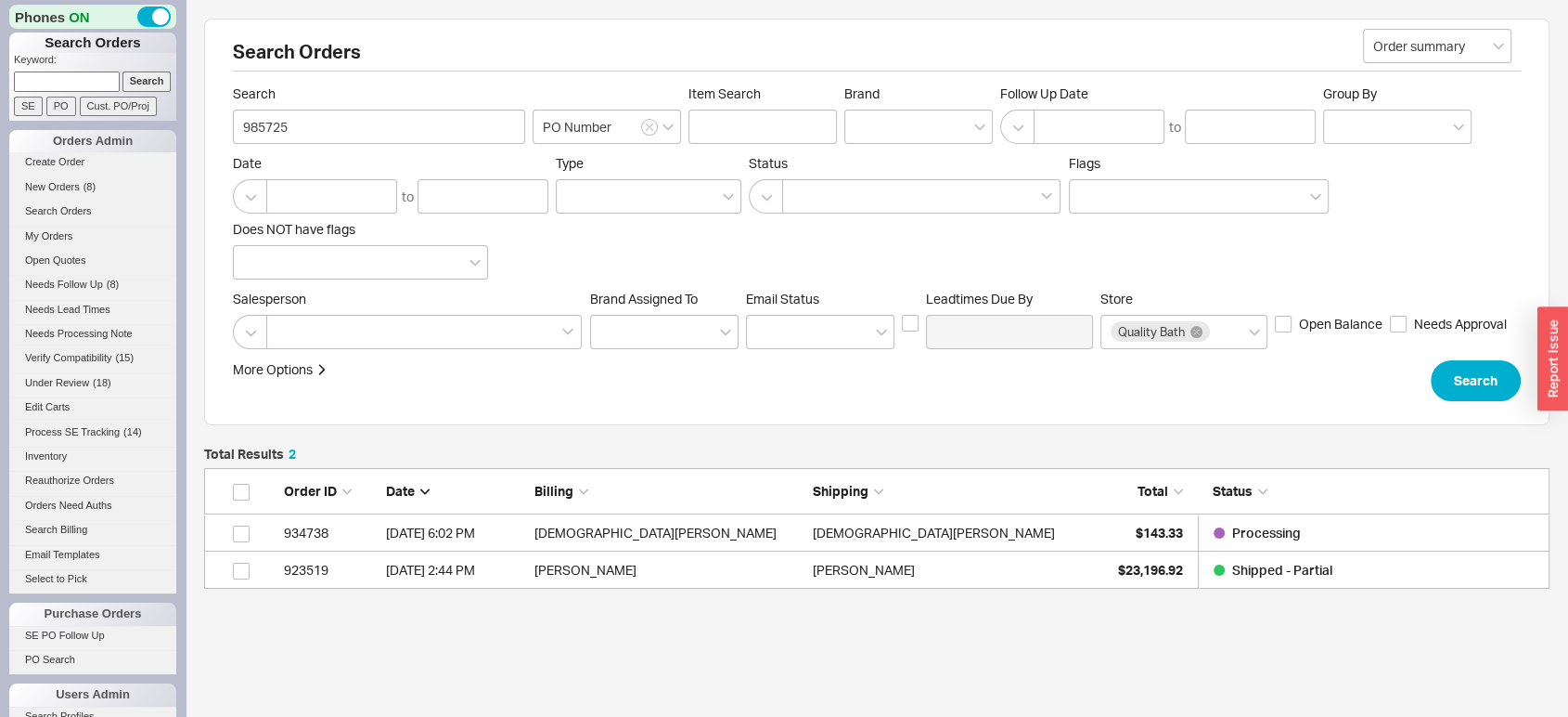
scroll to position [105, 1329]
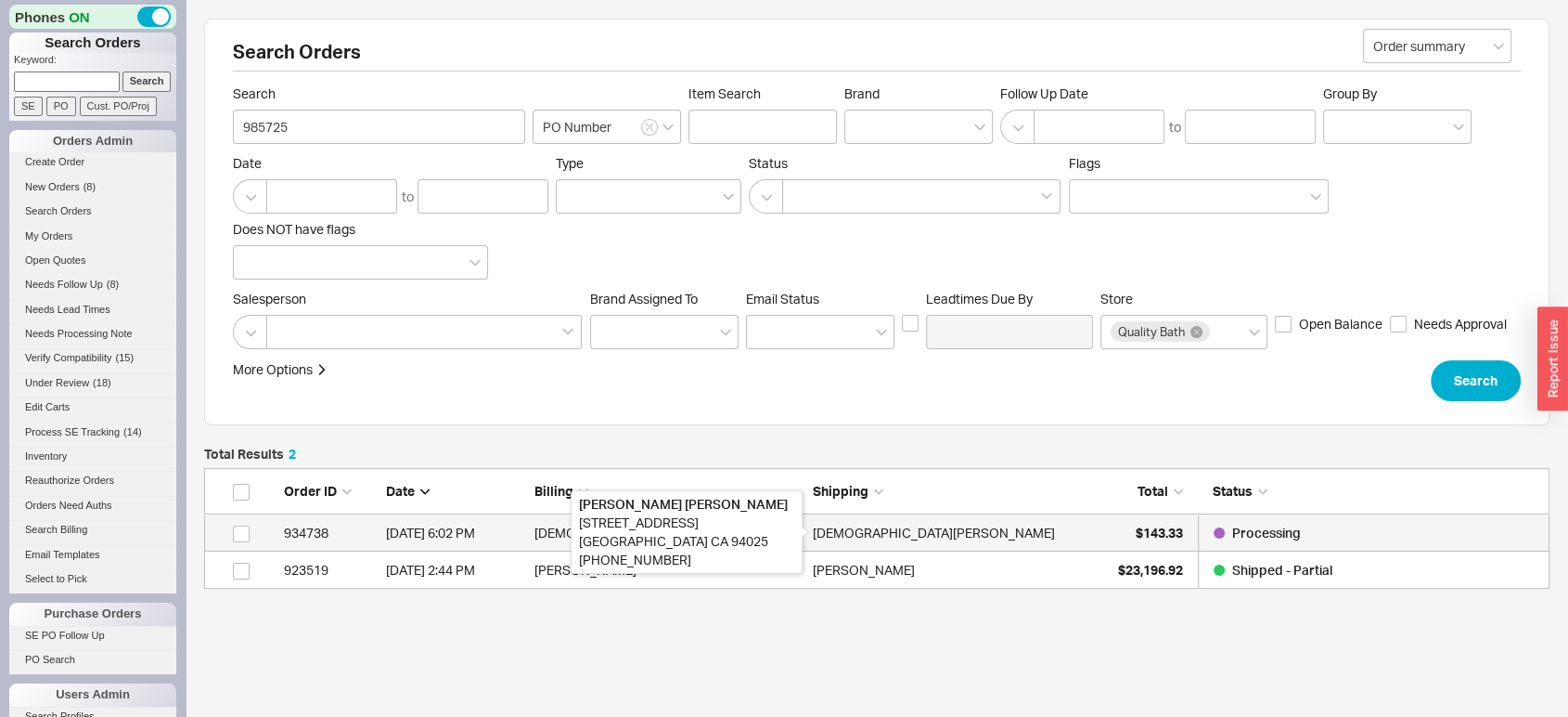
click at [844, 516] on div "Kristen Telischak" at bounding box center [933, 533] width 242 height 38
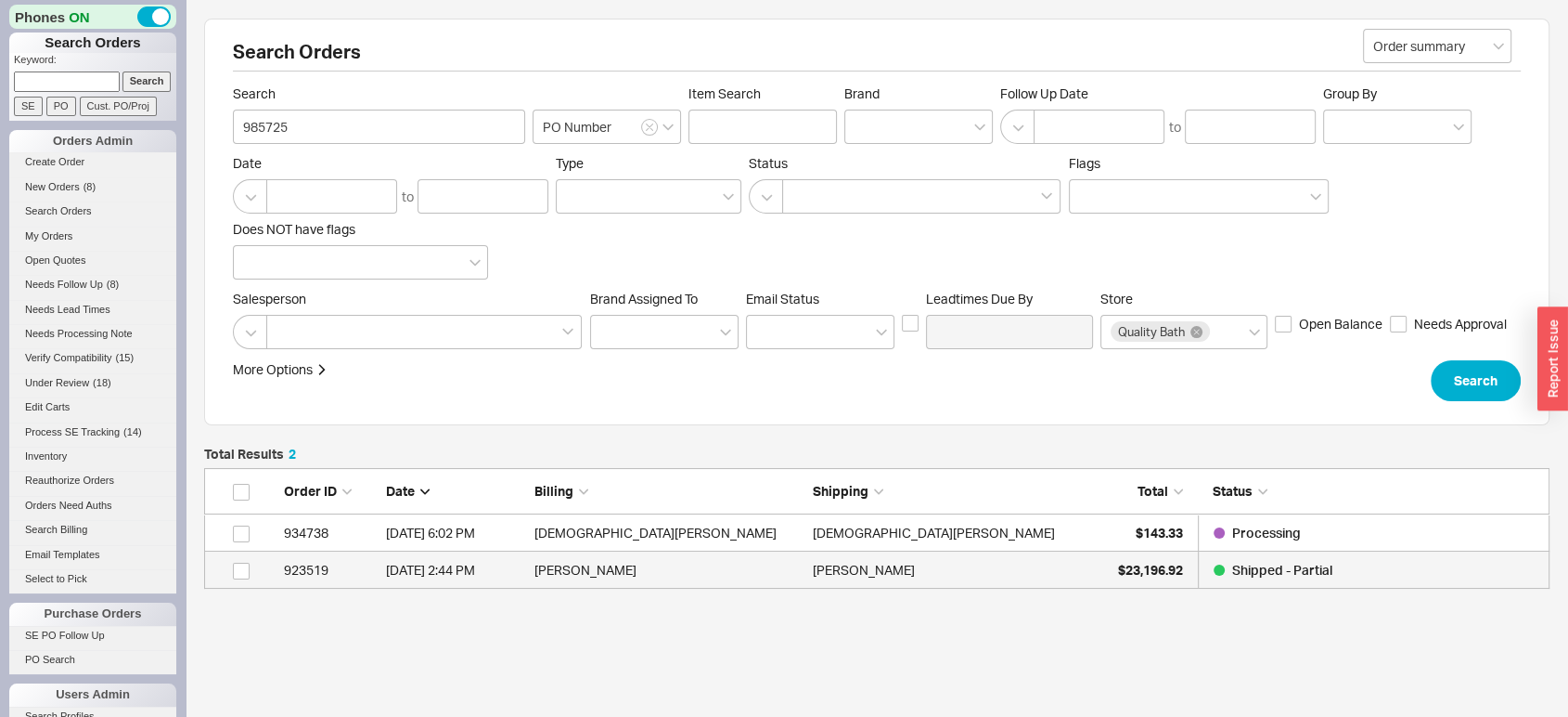
click at [985, 562] on div "Joe Laumbach" at bounding box center [947, 570] width 269 height 38
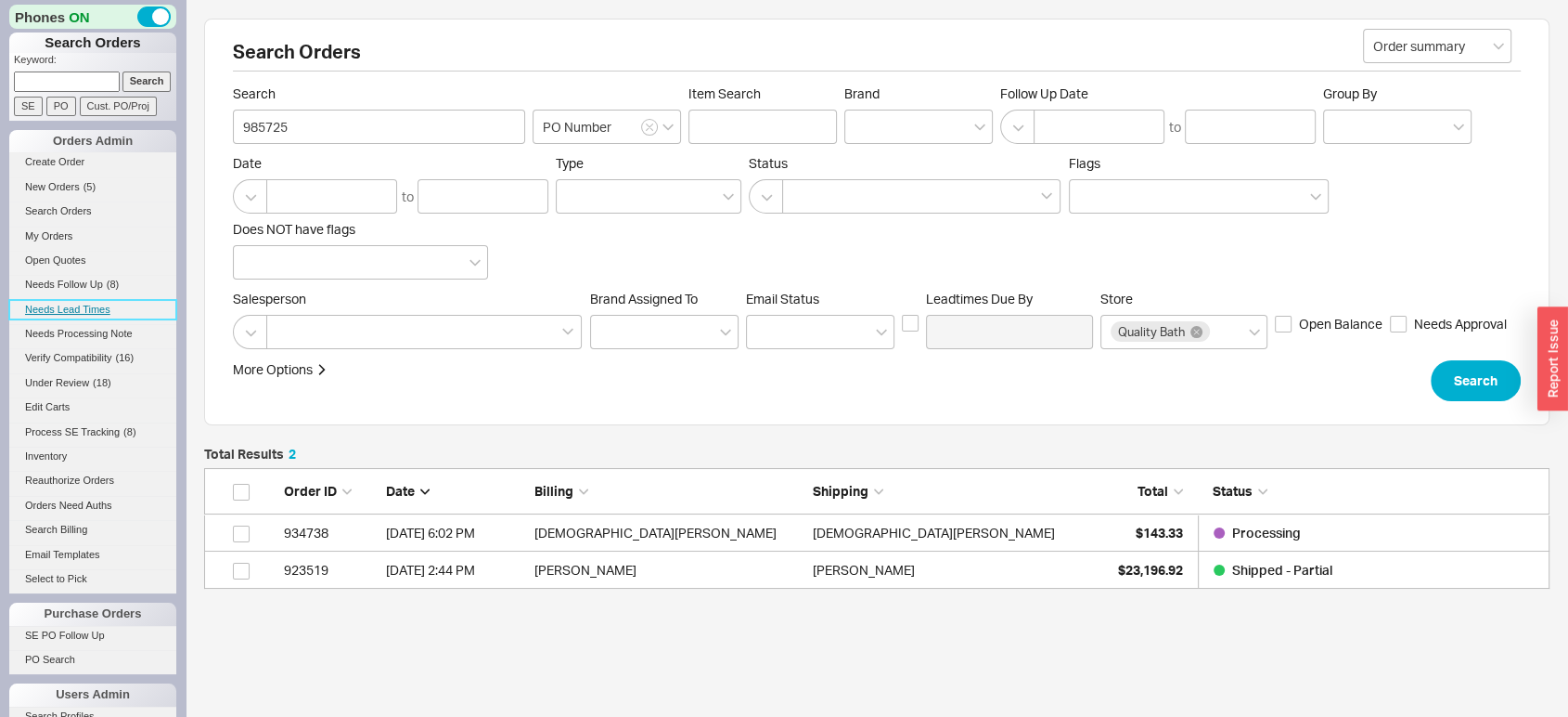
click at [82, 300] on link "Needs Lead Times" at bounding box center [92, 309] width 167 height 19
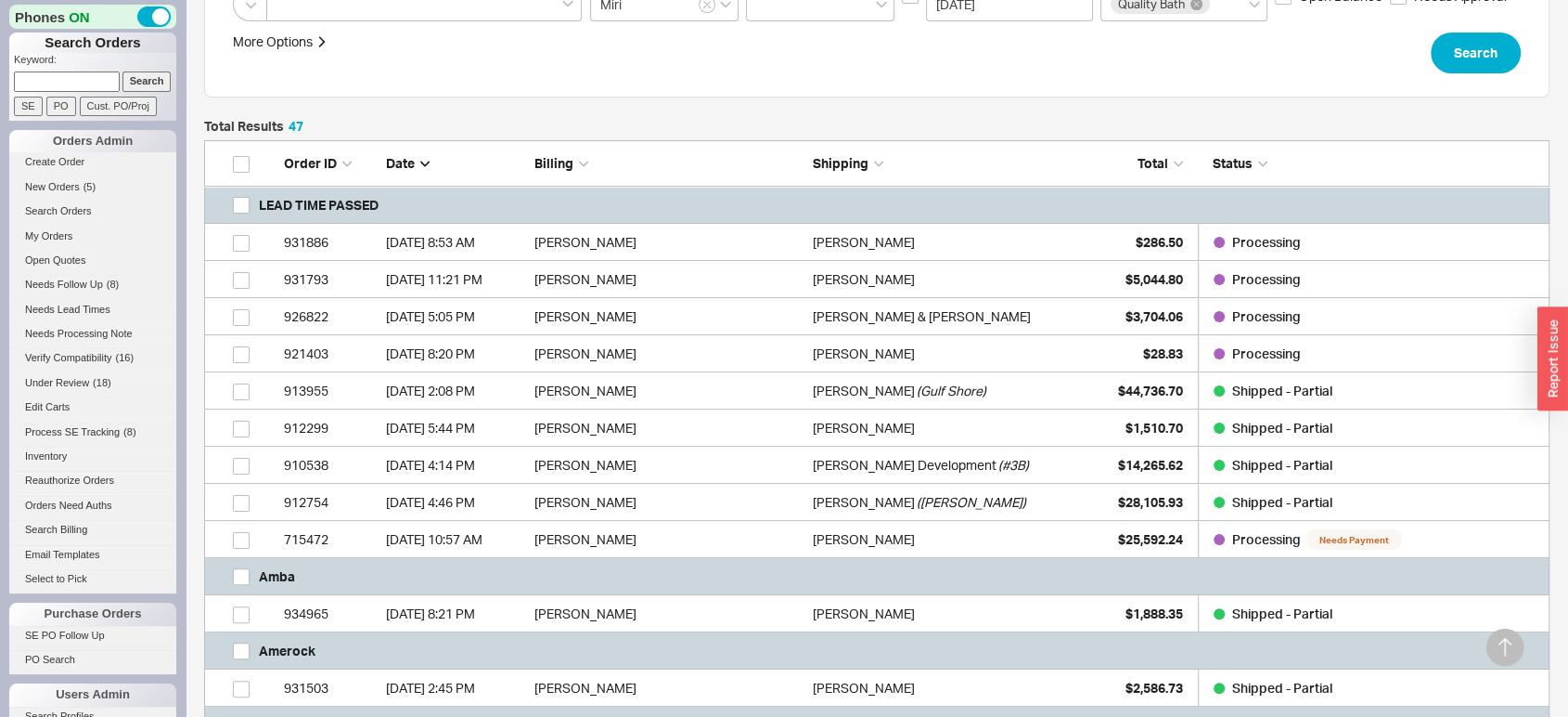
scroll to position [324, 0]
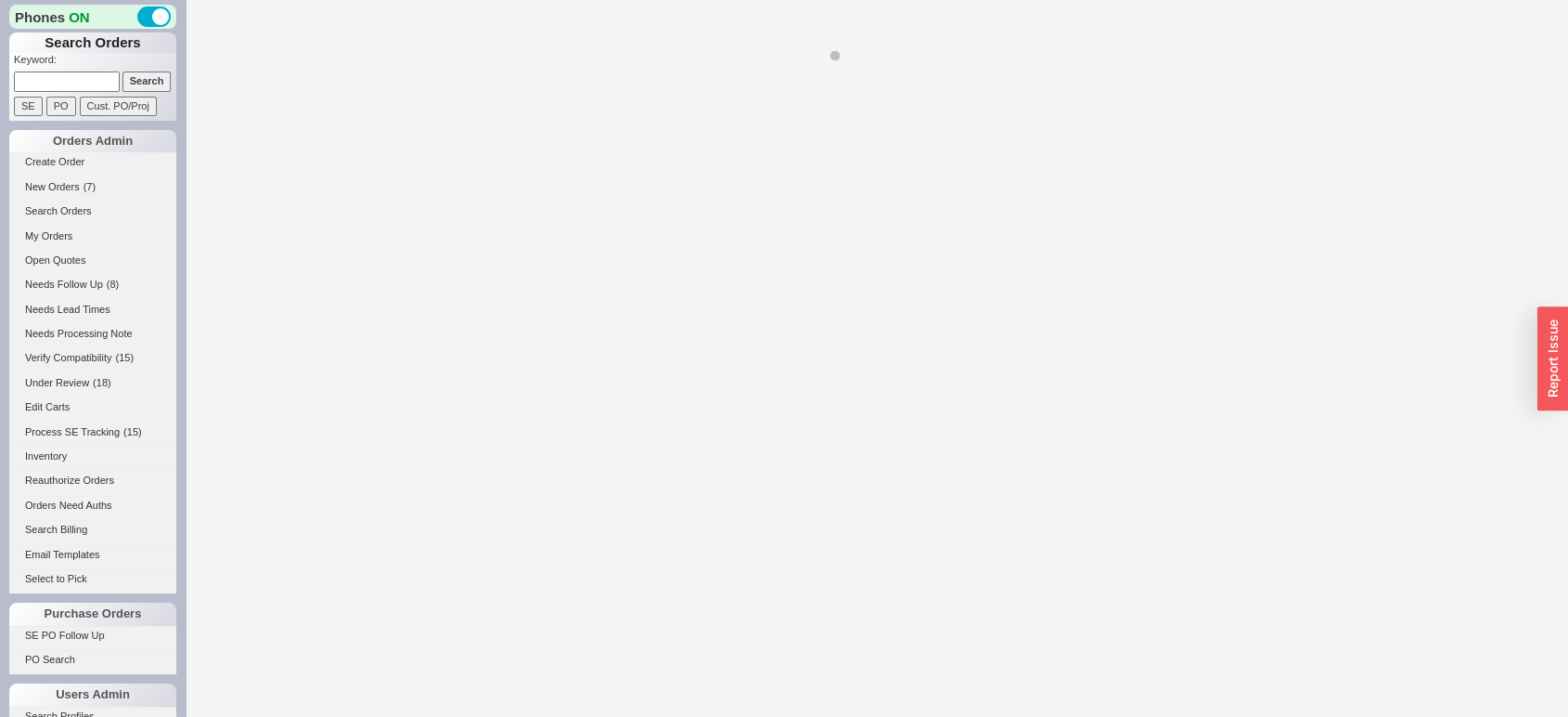
select select "LOW"
select select "3"
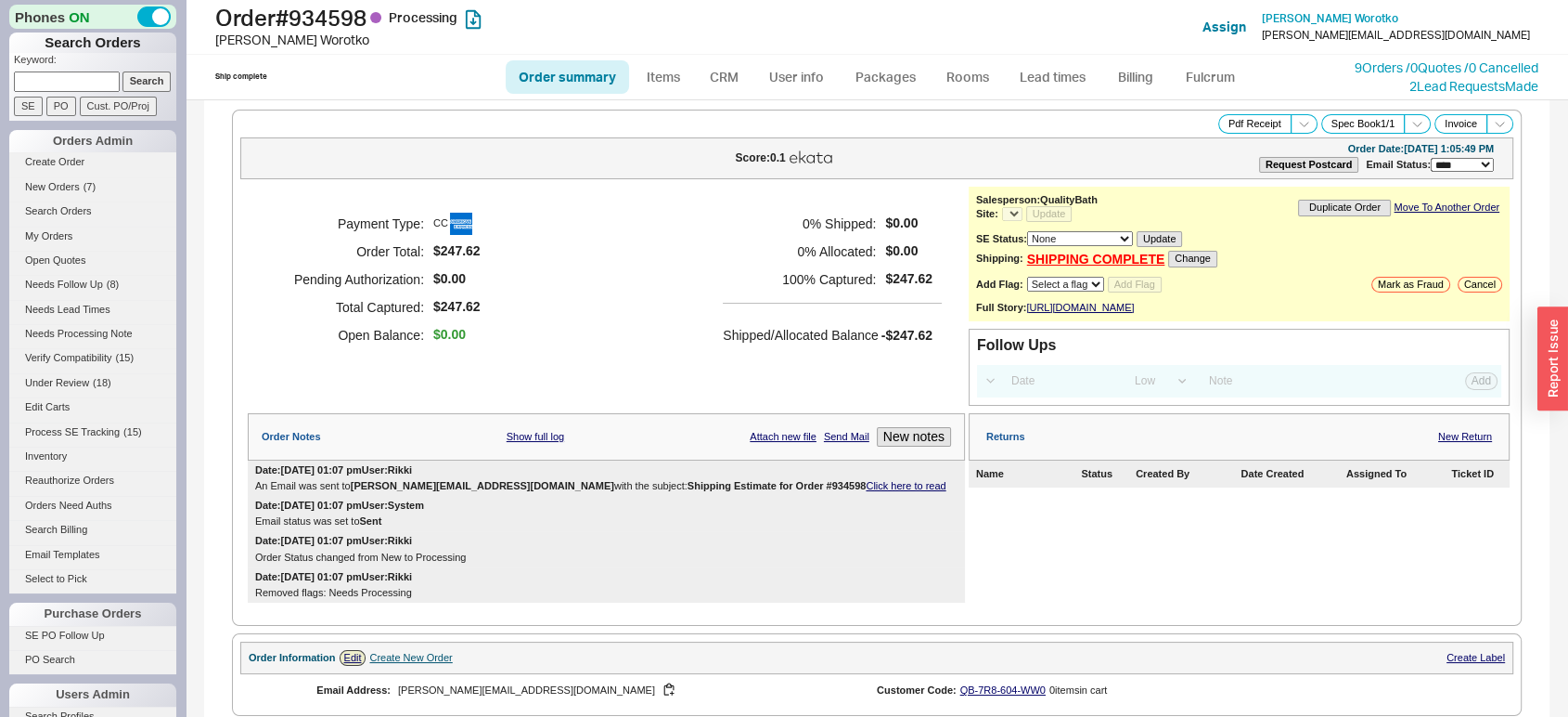
select select "*"
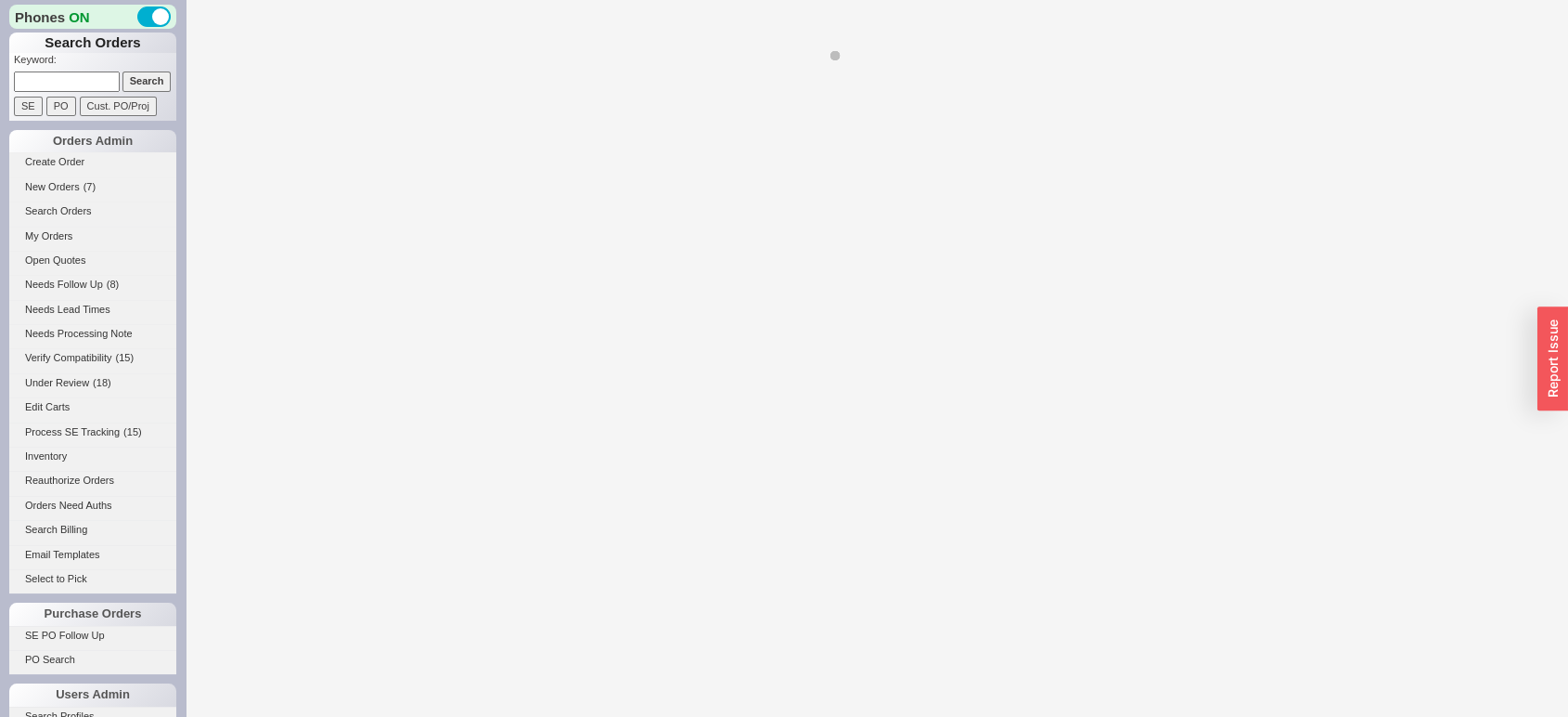
select select "LOW"
select select "3"
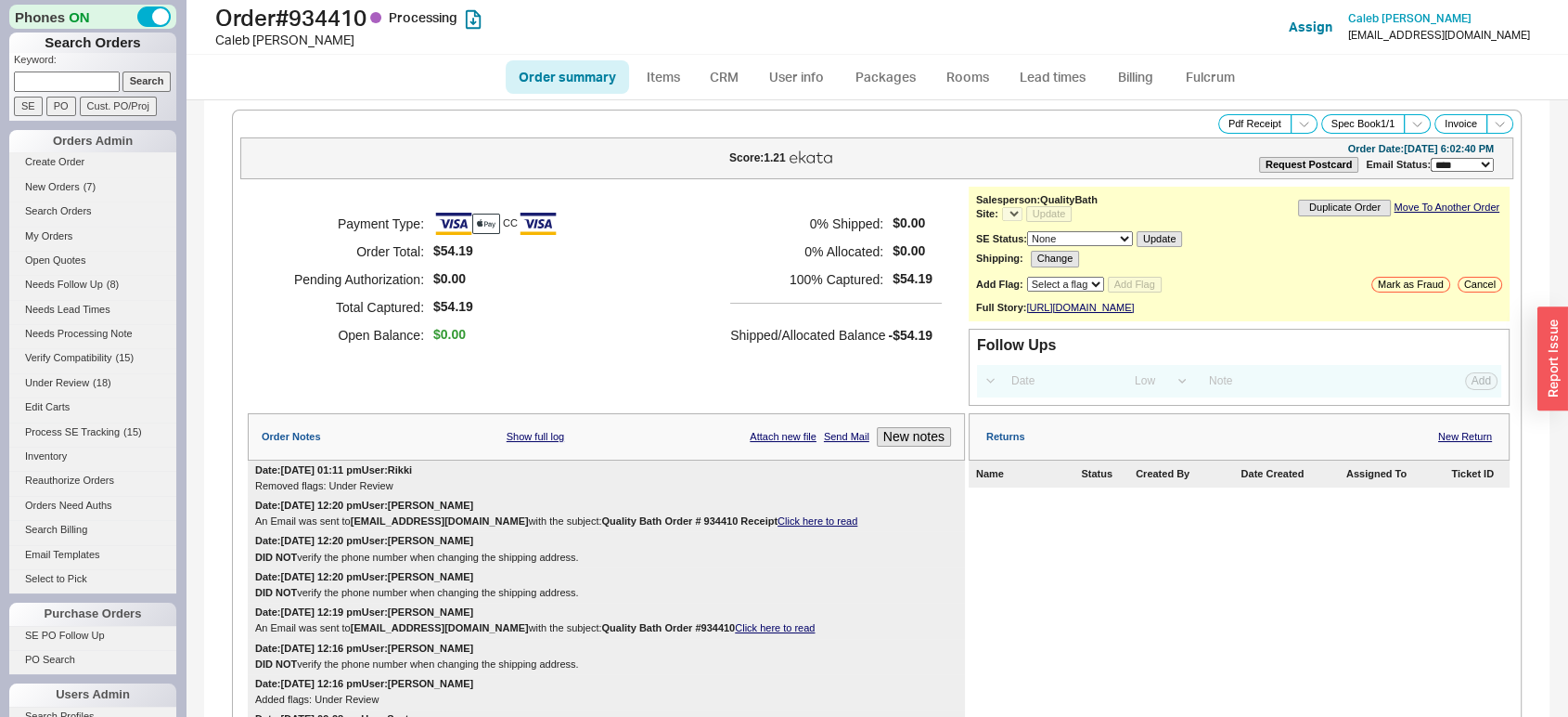
select select "*"
click at [1070, 67] on link "Lead times" at bounding box center [1052, 77] width 93 height 34
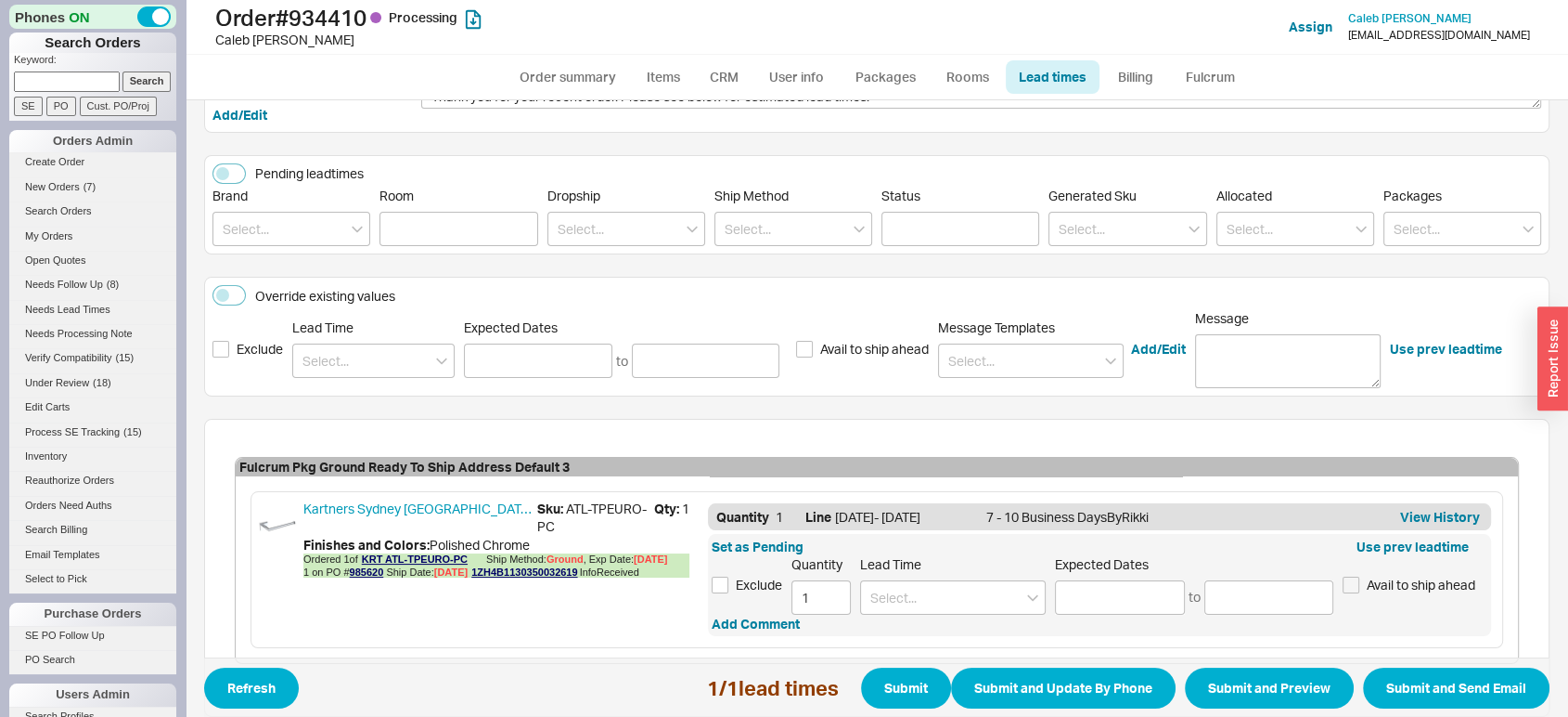
scroll to position [270, 0]
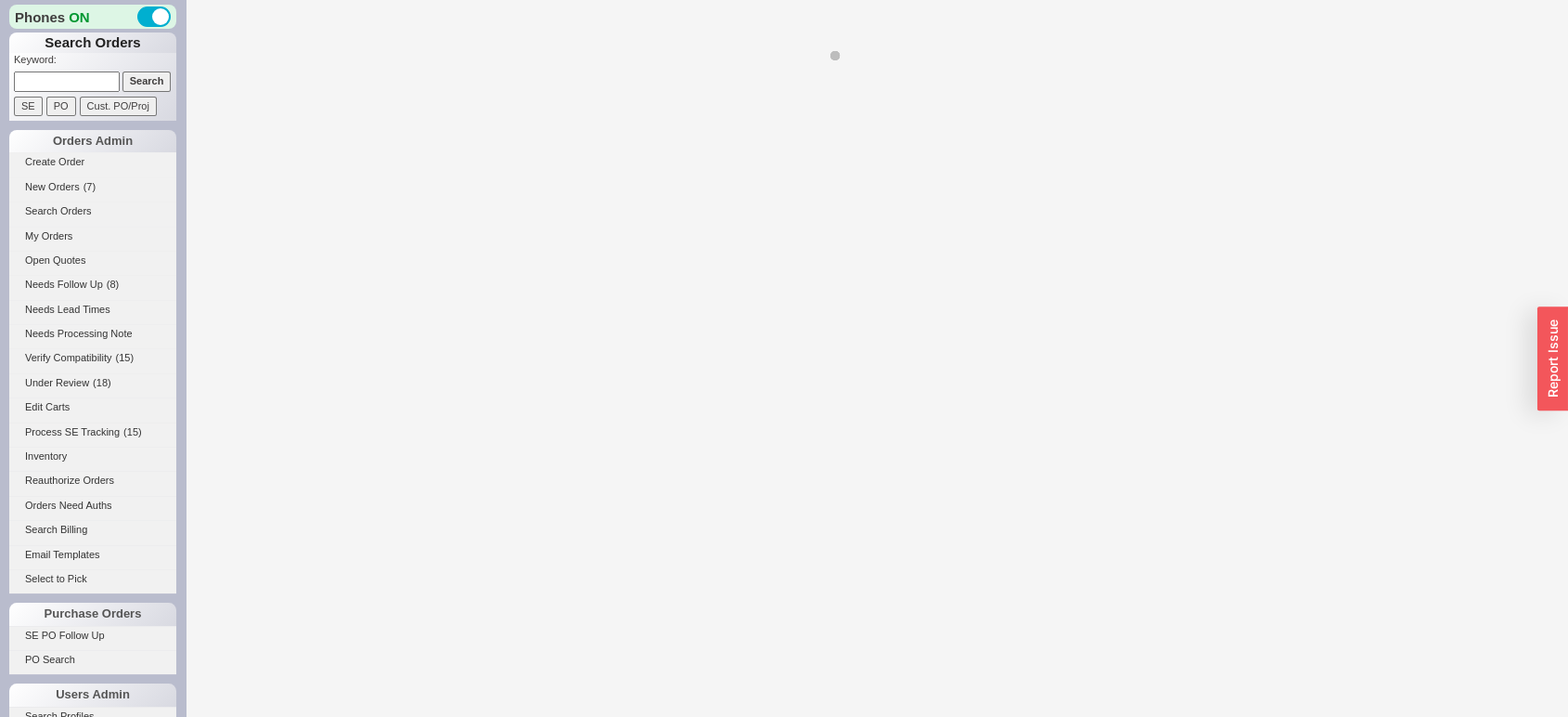
select select "*"
select select "LOW"
select select "3"
select select "*"
select select "LOW"
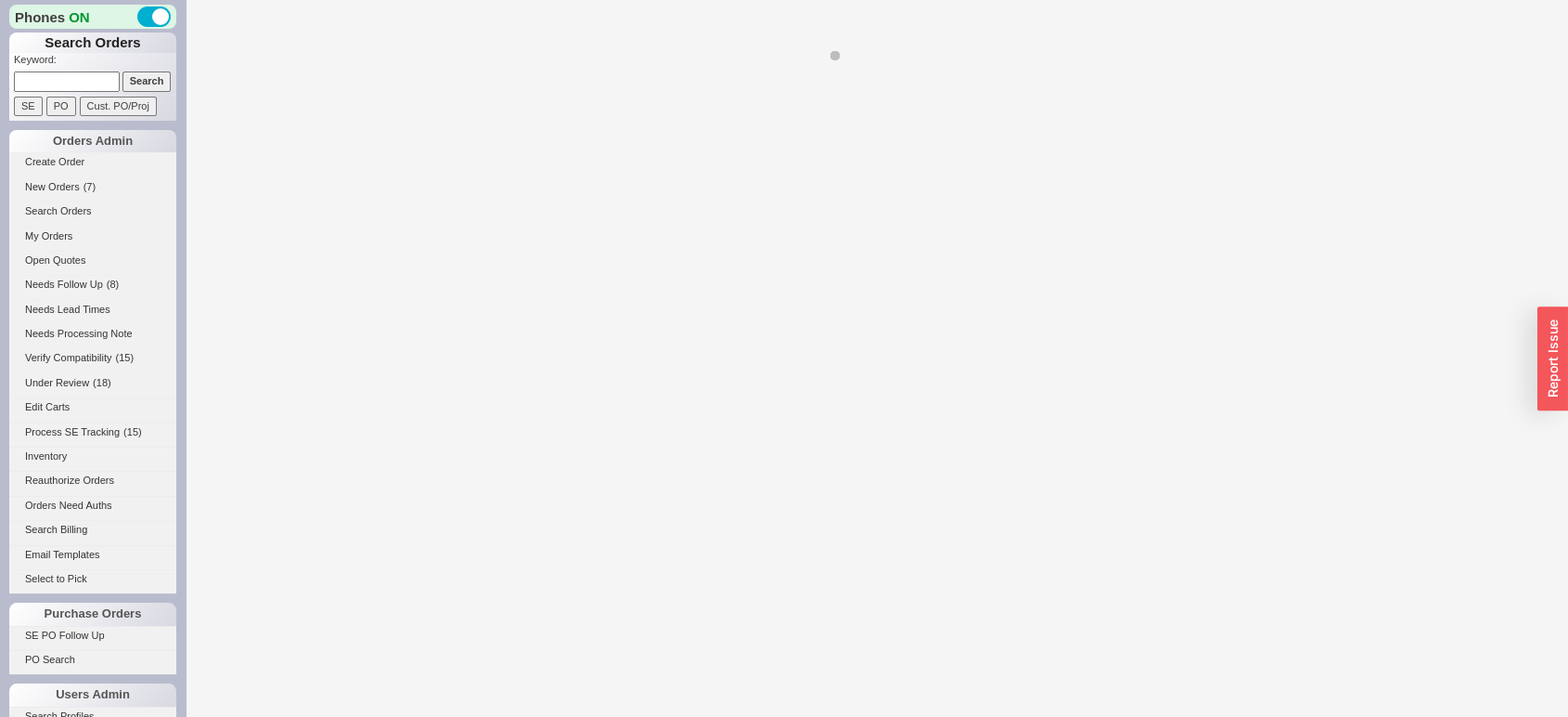
select select "3"
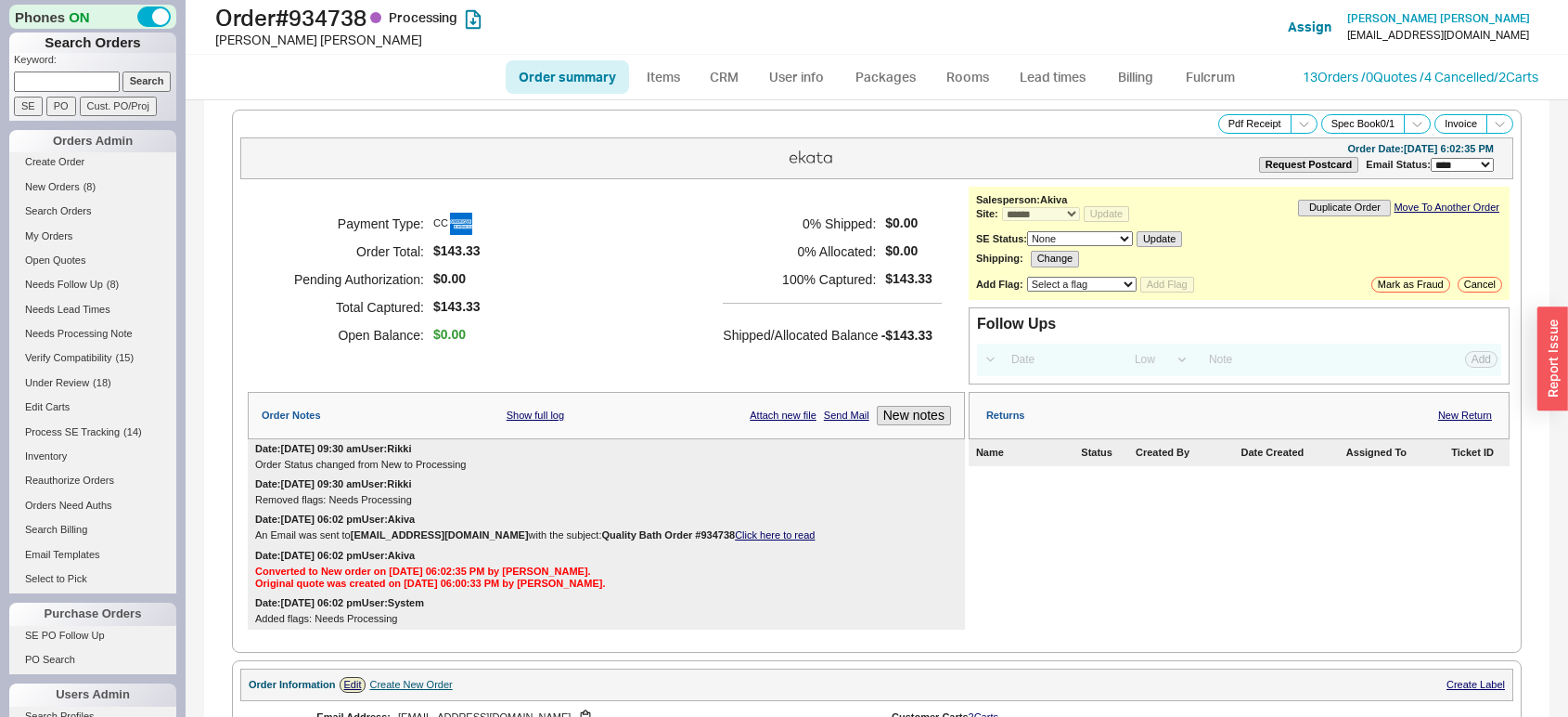
select select "*"
select select "LOW"
select select "3"
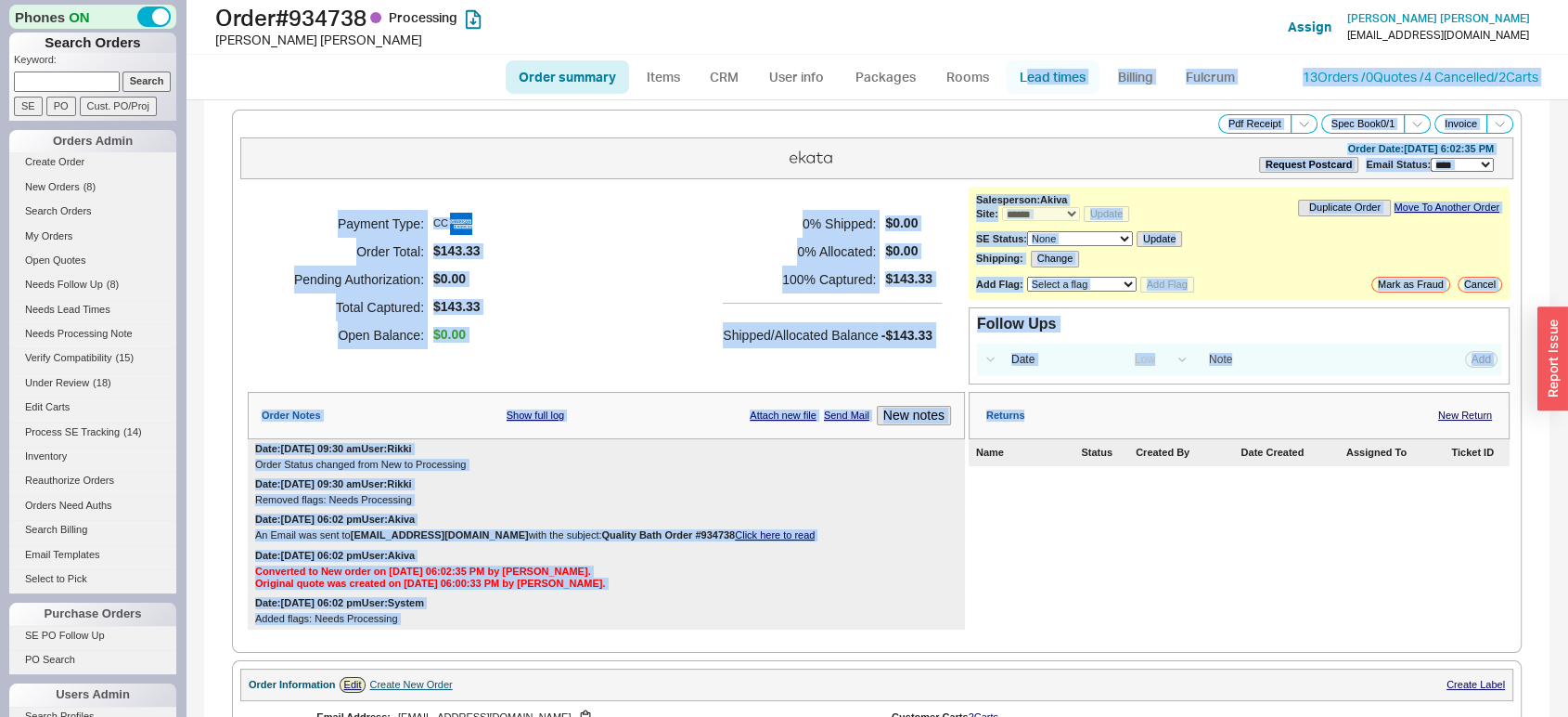
drag, startPoint x: 1135, startPoint y: 204, endPoint x: 1023, endPoint y: 78, distance: 168.6
click at [1023, 78] on div "**********" at bounding box center [877, 358] width 1383 height 717
click at [924, 184] on div "**********" at bounding box center [877, 408] width 1273 height 458
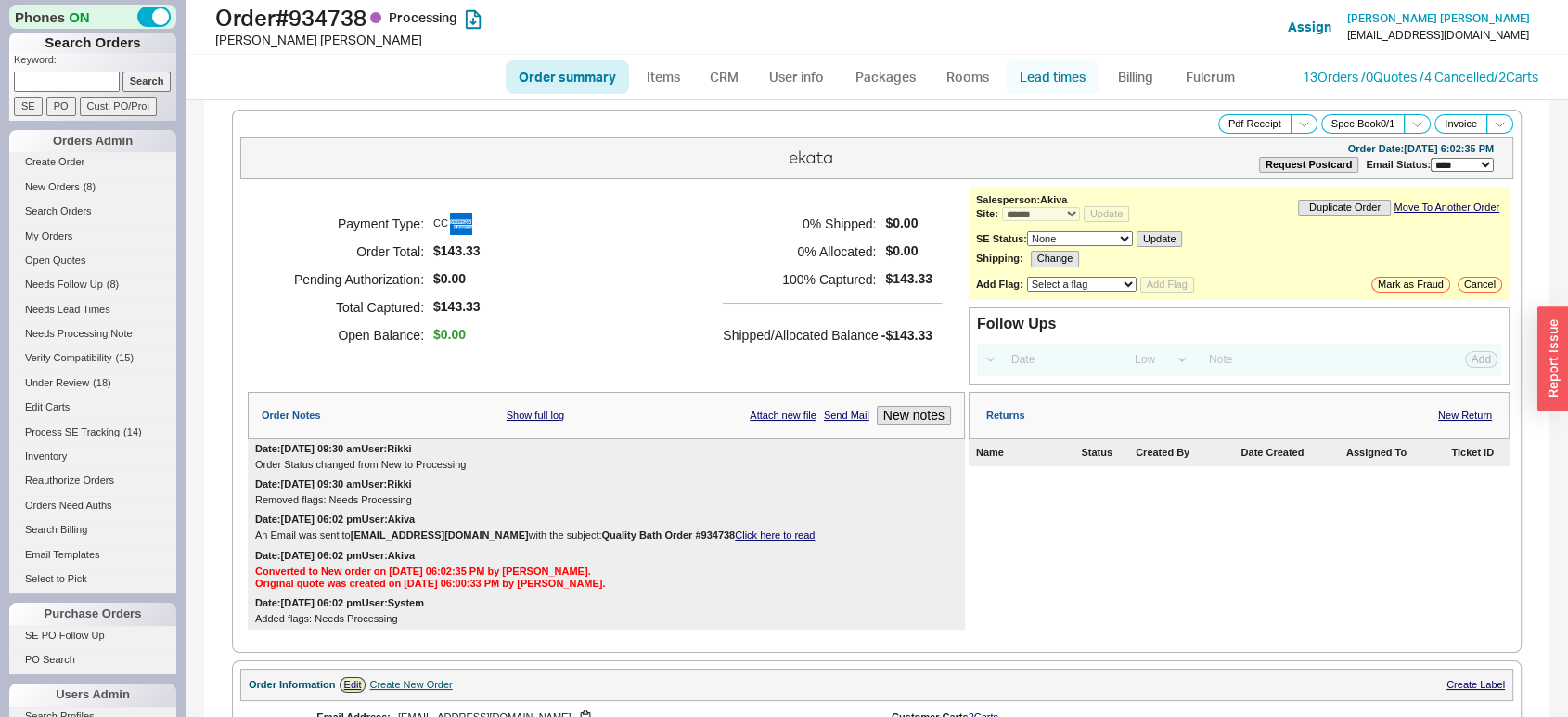
click at [1089, 66] on link "Lead times" at bounding box center [1052, 77] width 93 height 34
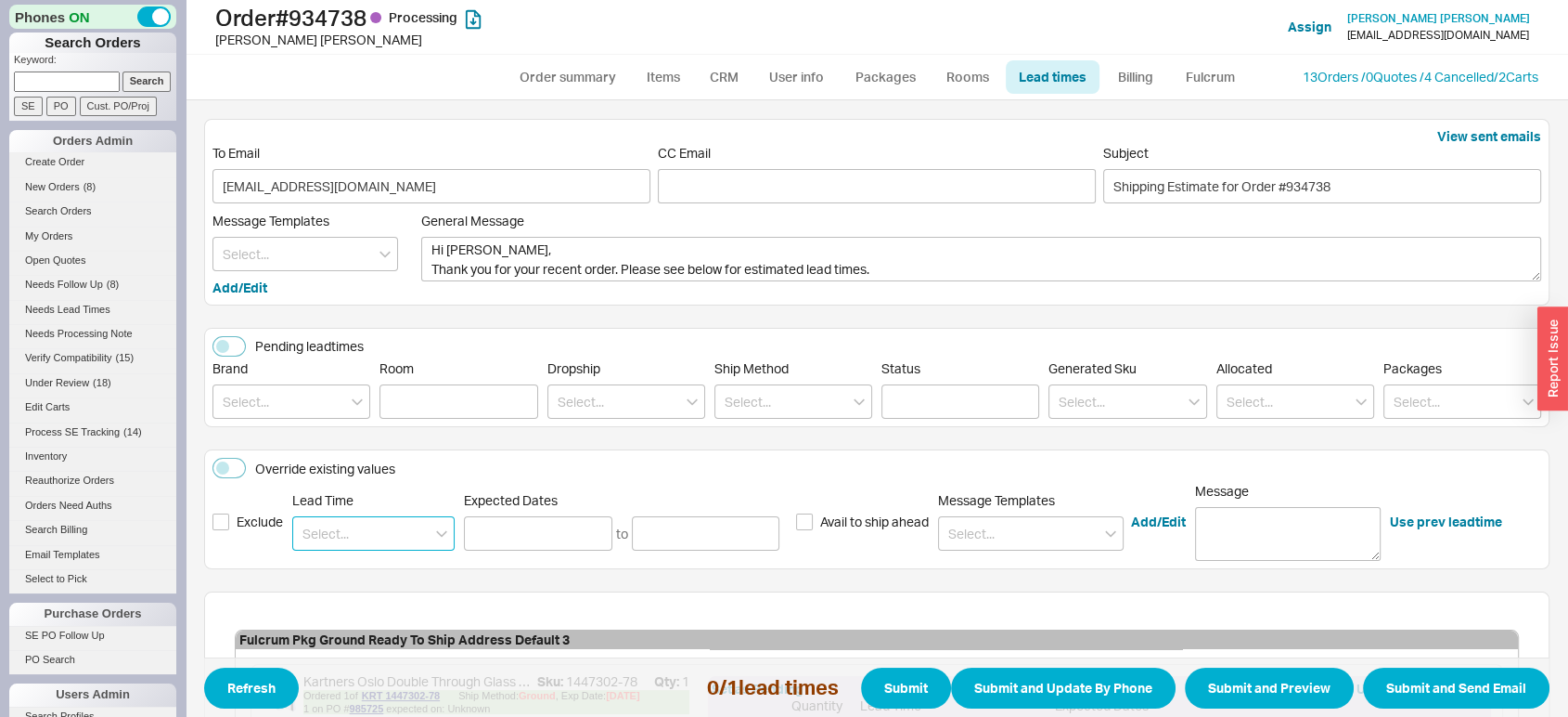
click at [321, 539] on input at bounding box center [373, 534] width 163 height 35
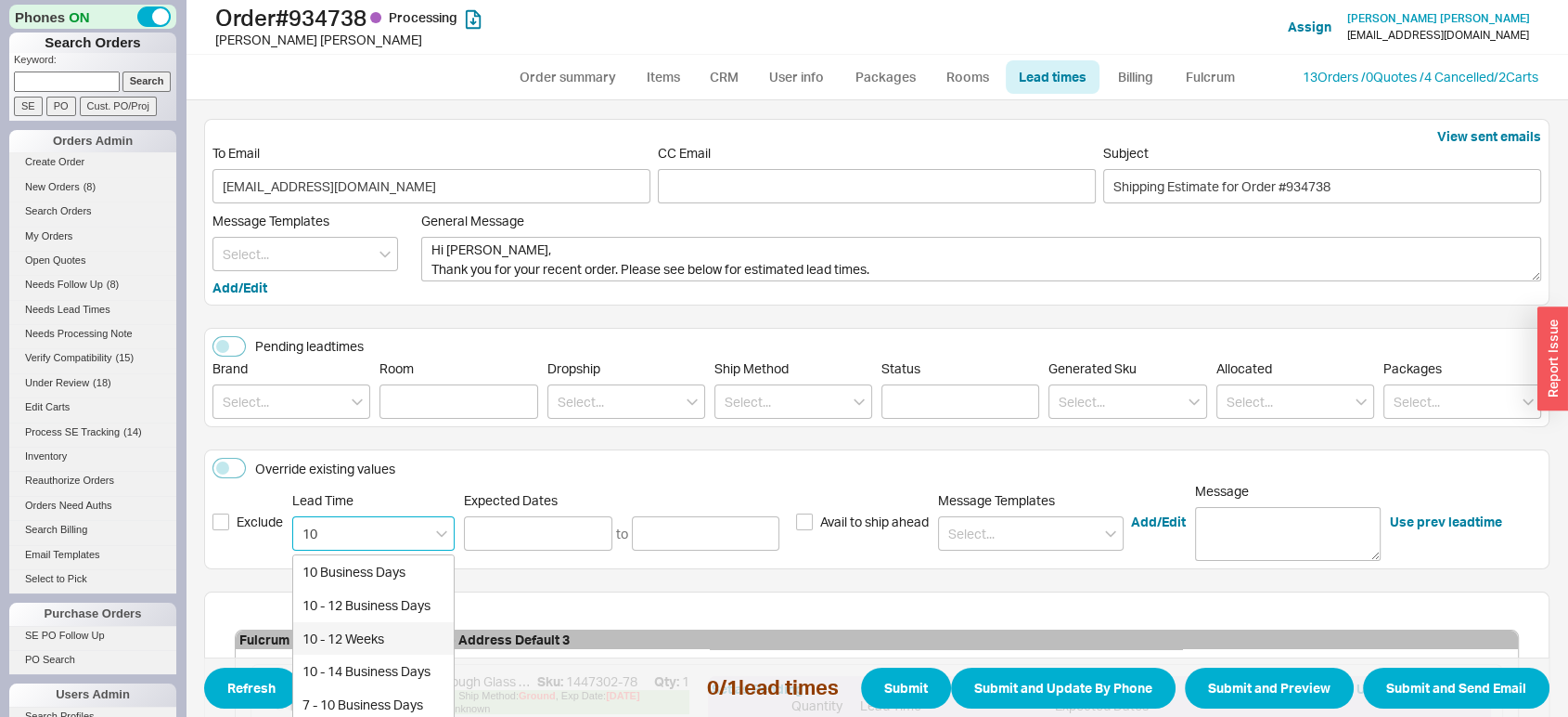
click at [341, 626] on div "10 - 12 Weeks" at bounding box center [373, 639] width 161 height 34
type input "10 - 12 Weeks"
type input "[DATE]"
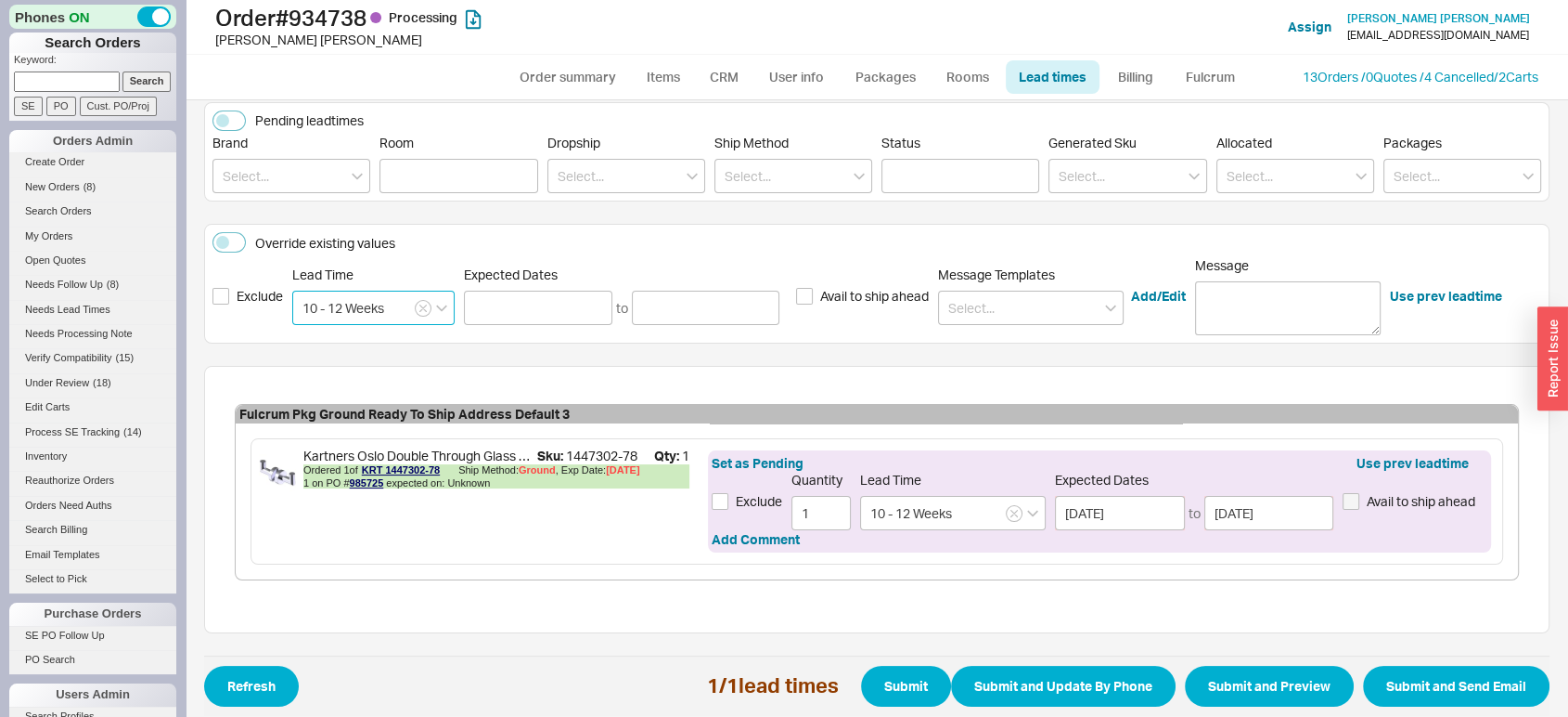
scroll to position [240, 0]
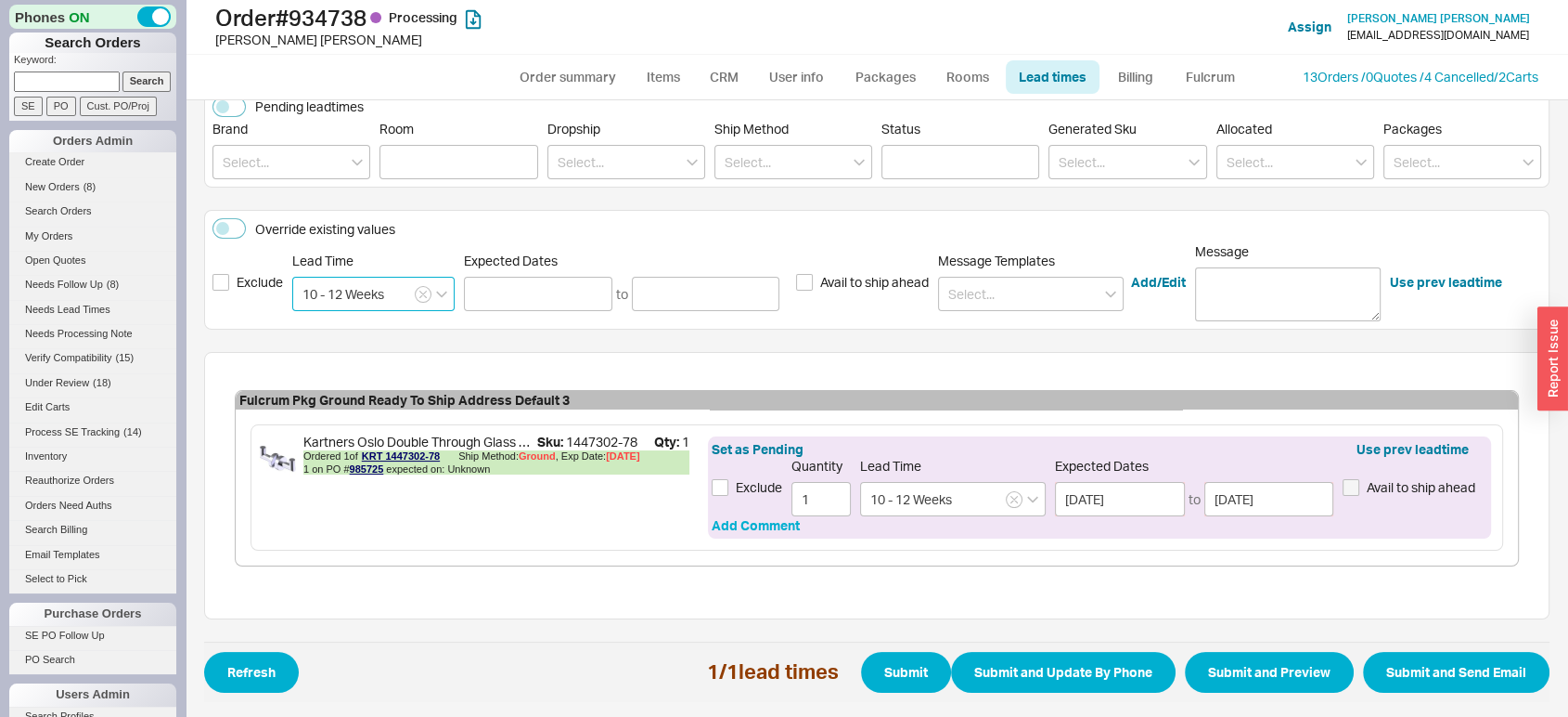
type input "10 - 12 Weeks"
click at [771, 530] on button "Add Comment" at bounding box center [756, 525] width 89 height 18
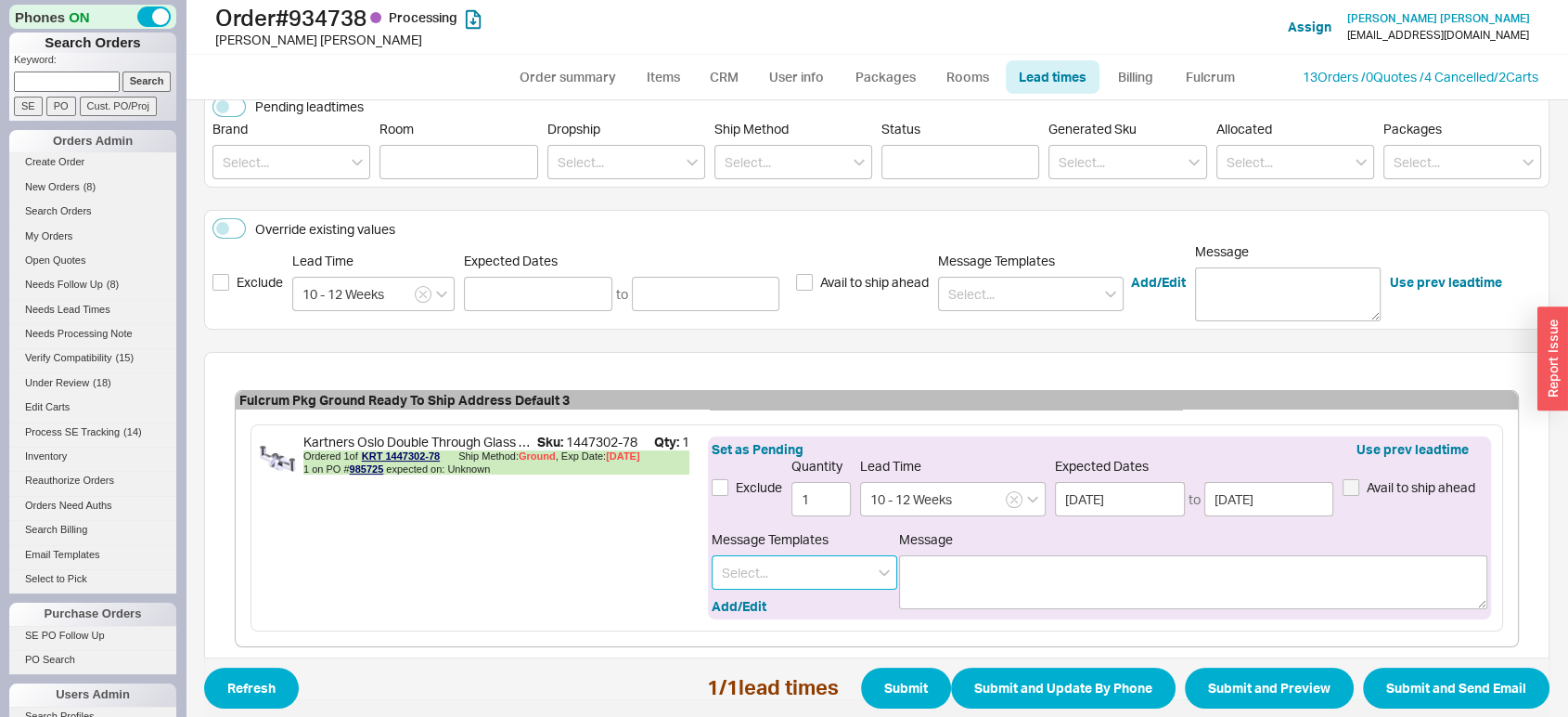
click at [820, 575] on input at bounding box center [804, 572] width 186 height 35
click at [821, 666] on div "[PERSON_NAME] special order finish" at bounding box center [804, 685] width 184 height 51
type input "[PERSON_NAME] special order finish"
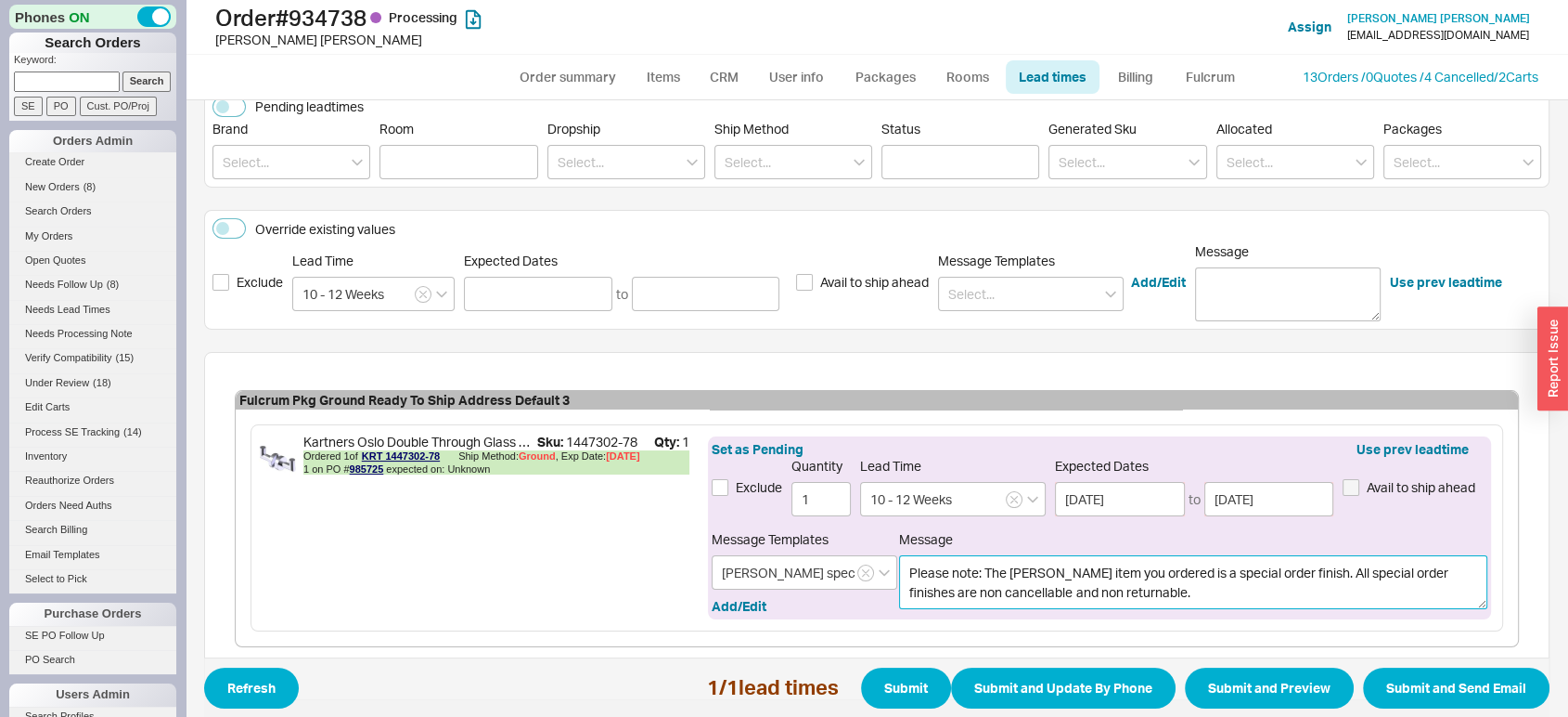
click at [1032, 566] on textarea "Please note: The [PERSON_NAME] item you ordered is a special order finish. All …" at bounding box center [1193, 582] width 588 height 54
type textarea "Please note: The Kartners item you ordered is a special order finish. All speci…"
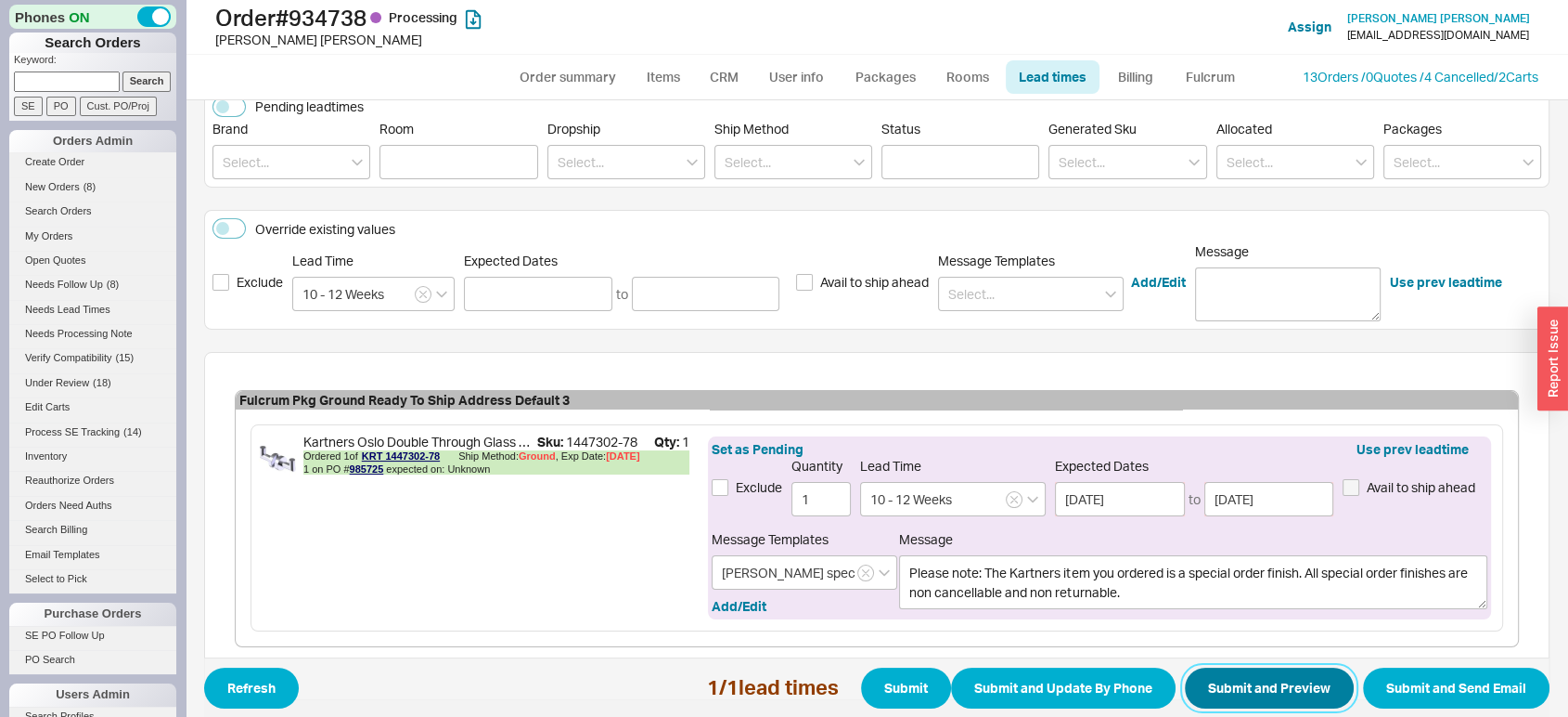
click at [1231, 681] on button "Submit and Preview" at bounding box center [1268, 688] width 169 height 40
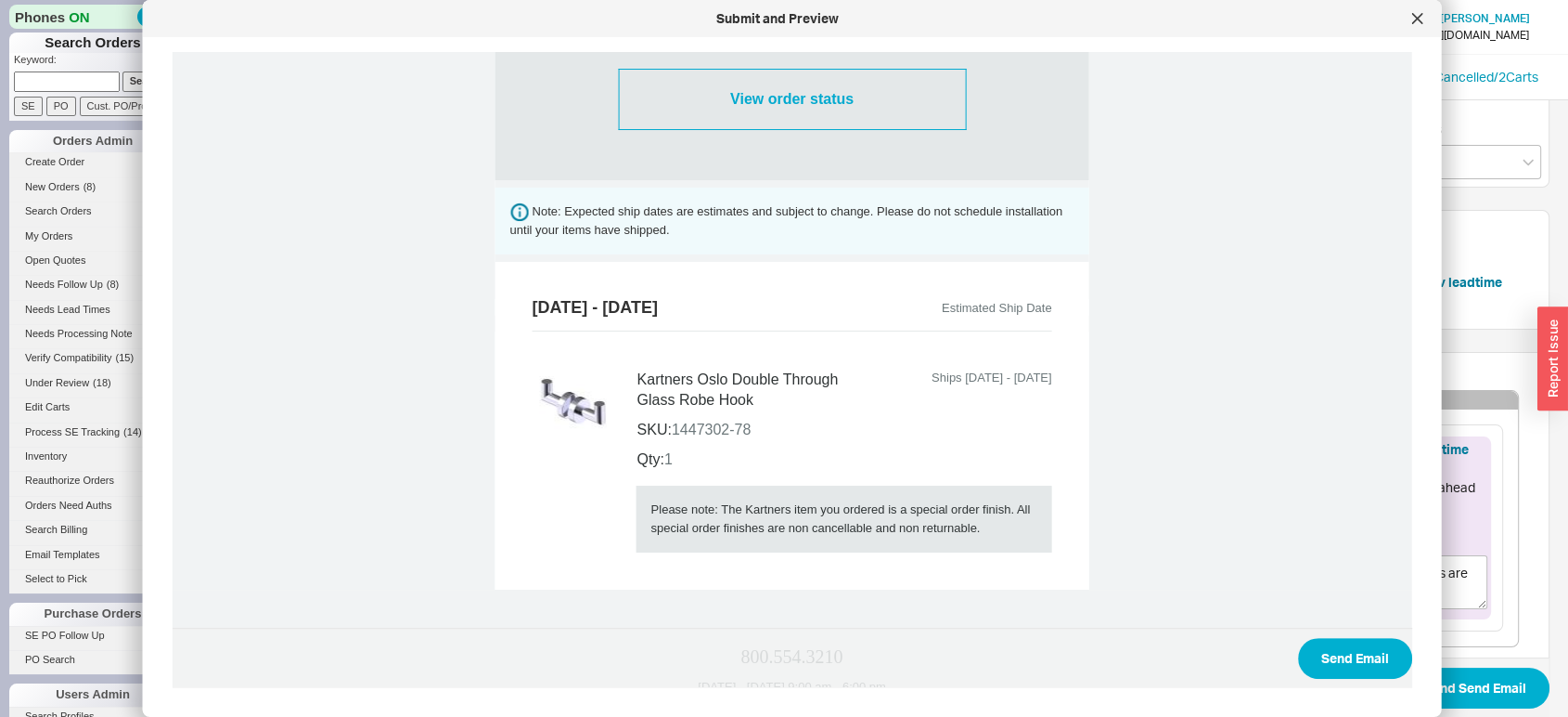
scroll to position [629, 0]
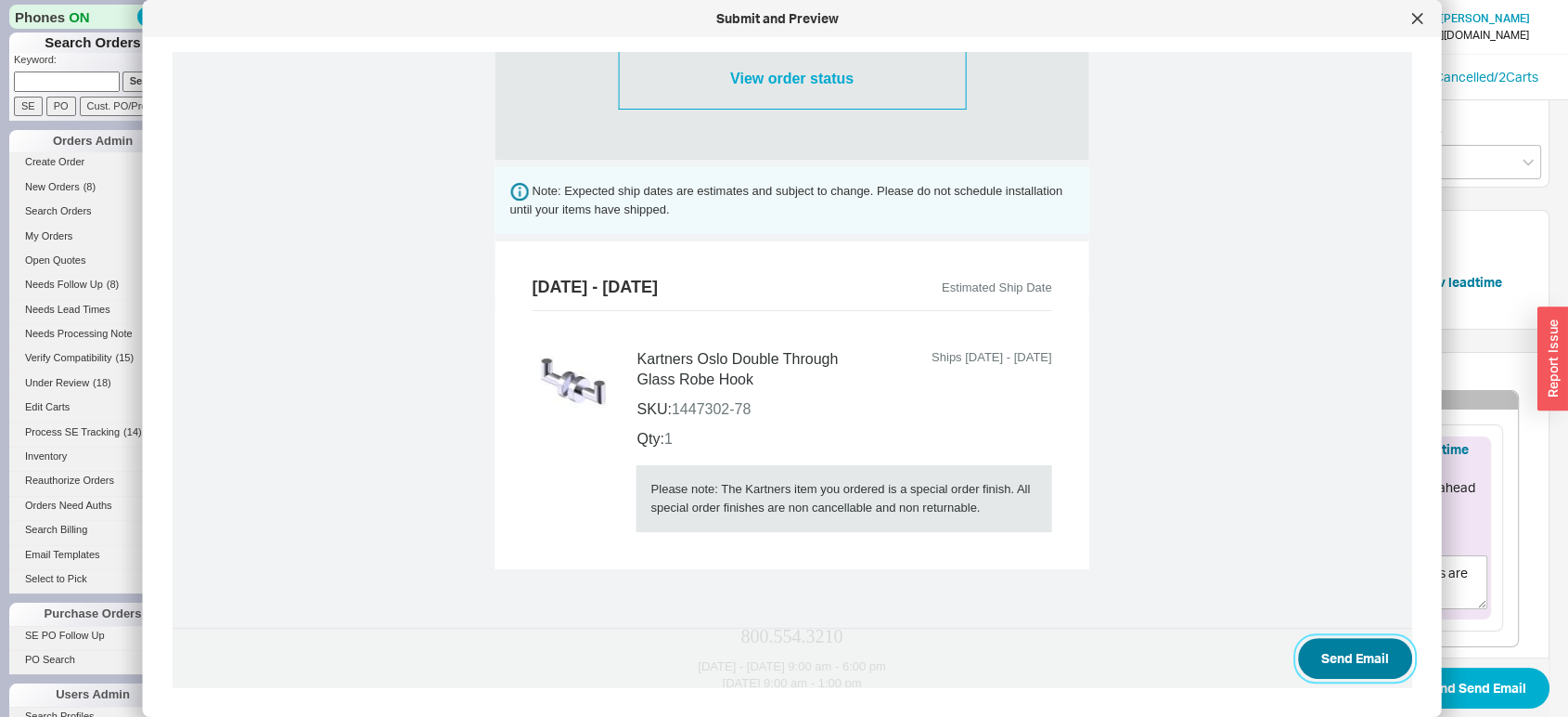
click at [1362, 653] on button "Send Email" at bounding box center [1355, 658] width 115 height 40
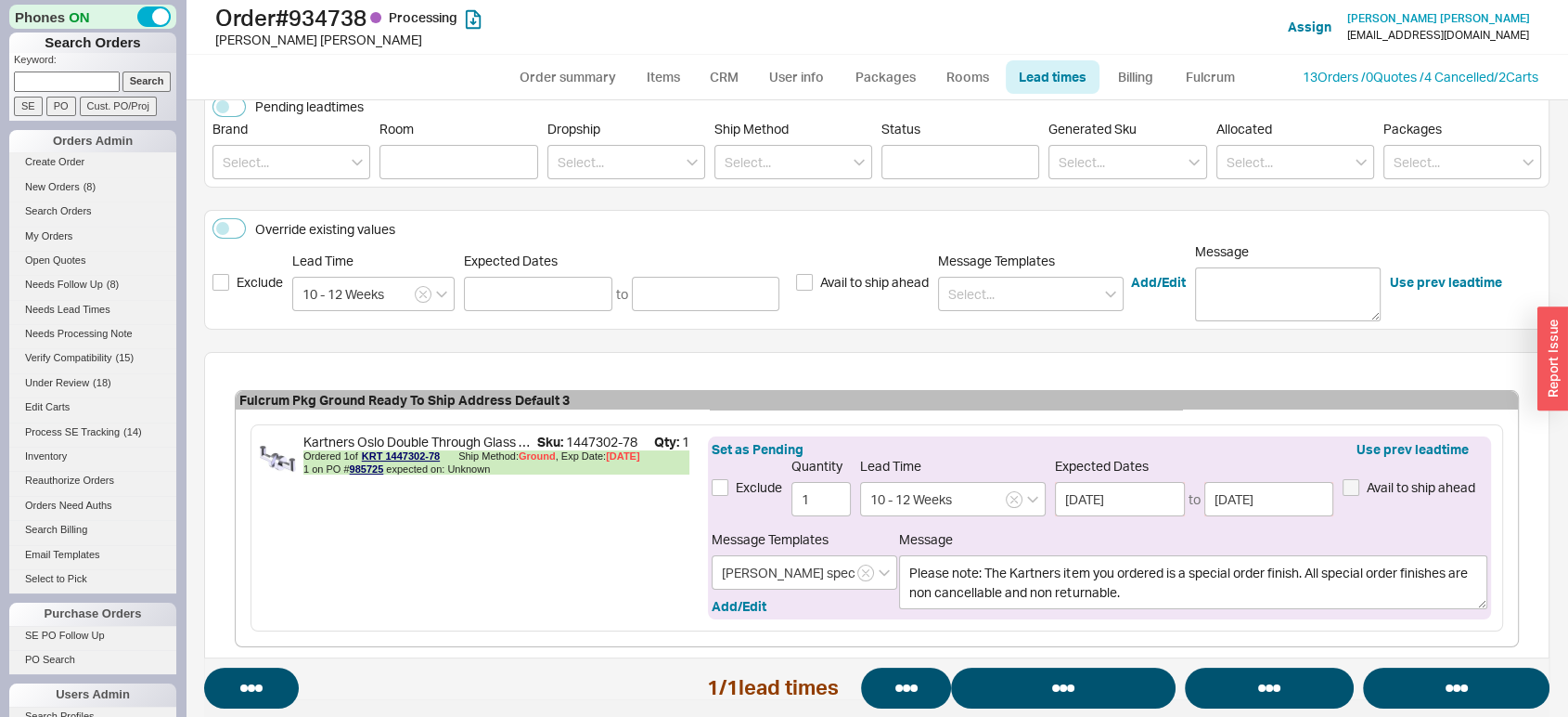
select select "*"
select select "LOW"
select select "3"
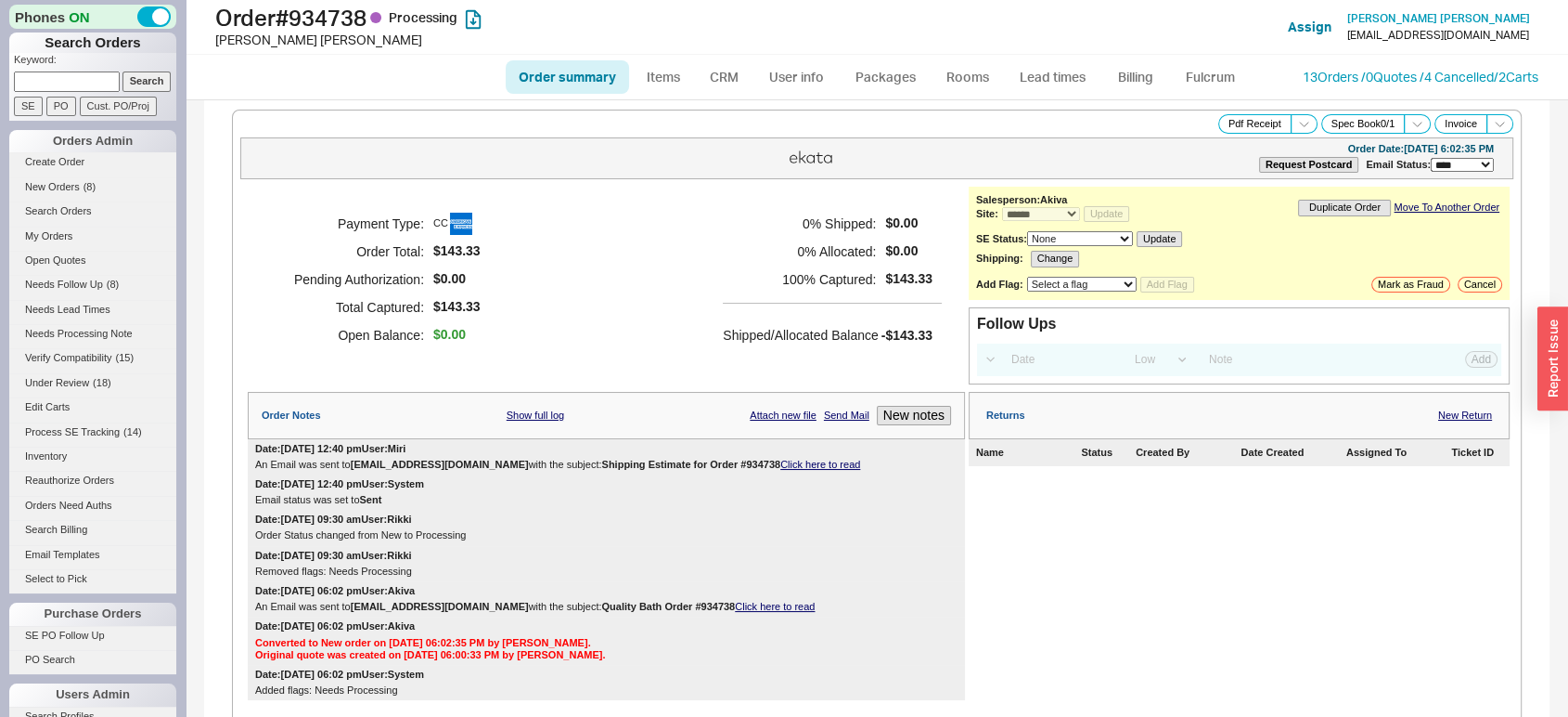
select select "*"
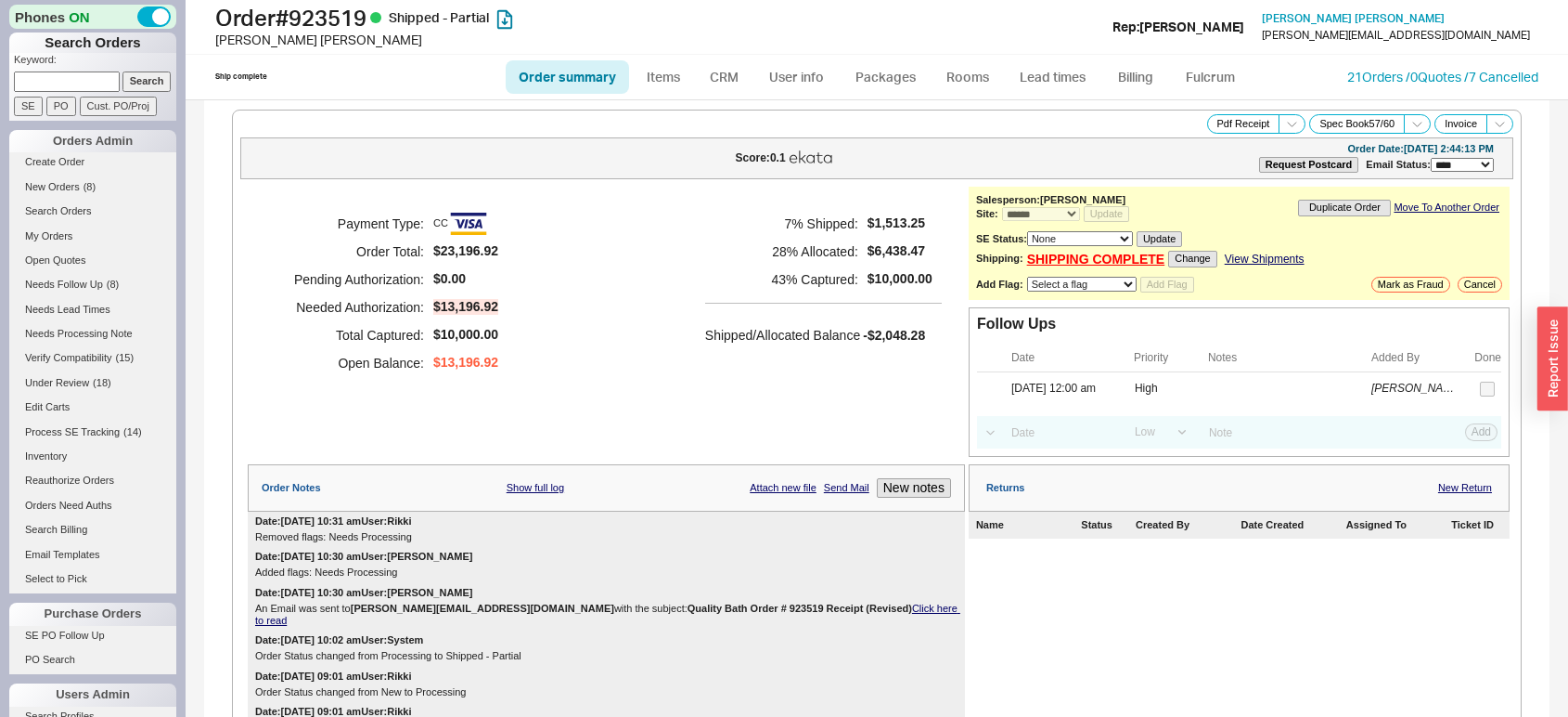
select select "*"
select select "LOW"
select select "3"
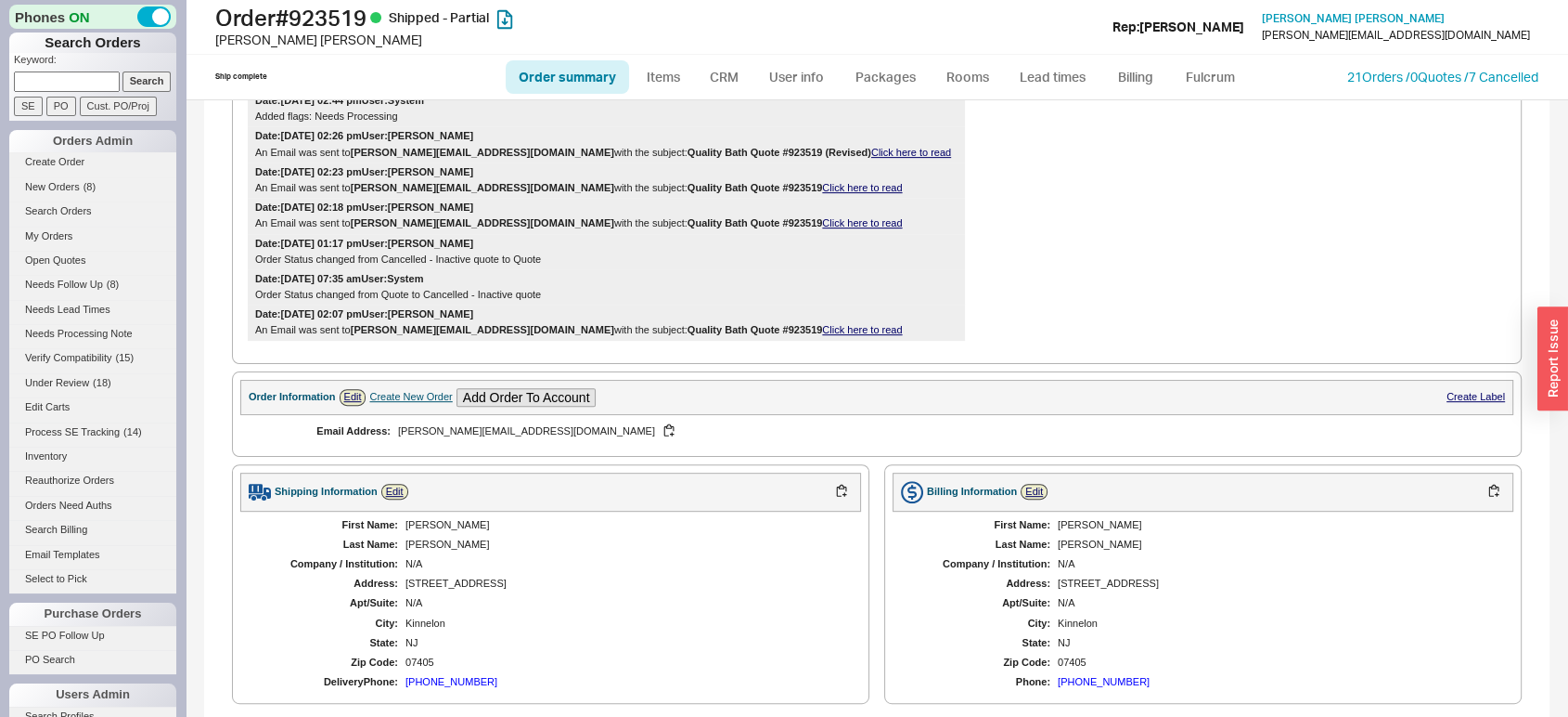
scroll to position [816, 0]
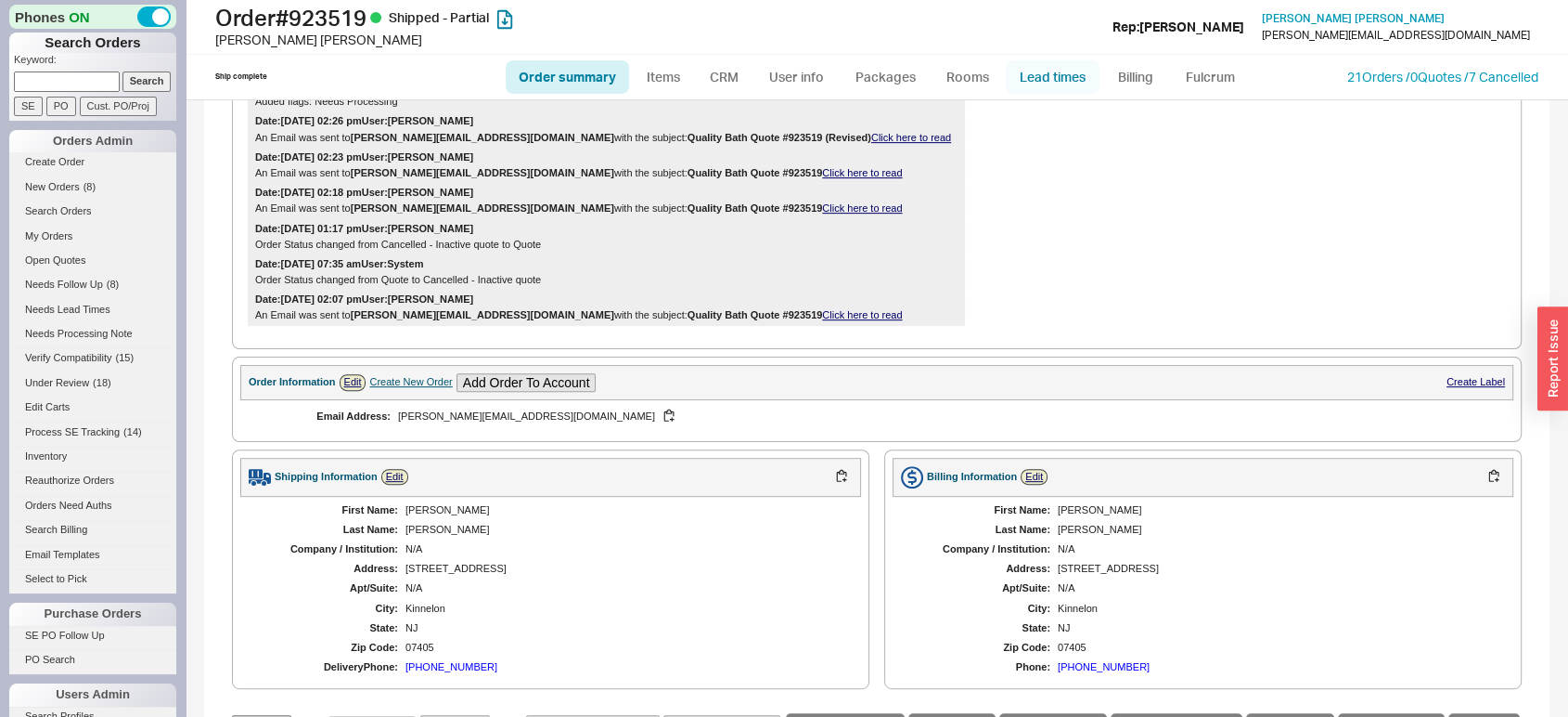
click at [1047, 63] on link "Lead times" at bounding box center [1052, 77] width 93 height 34
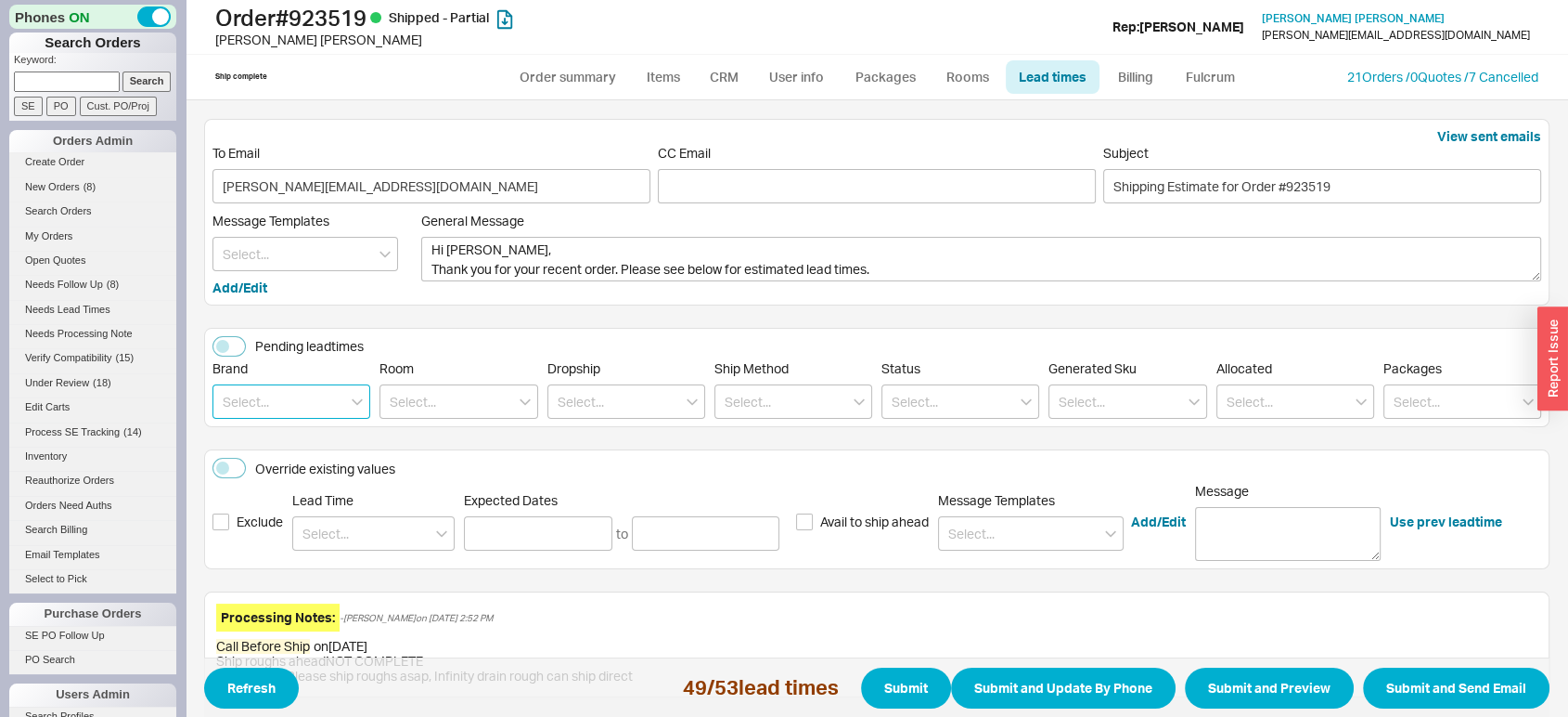
click at [281, 410] on input at bounding box center [292, 402] width 158 height 35
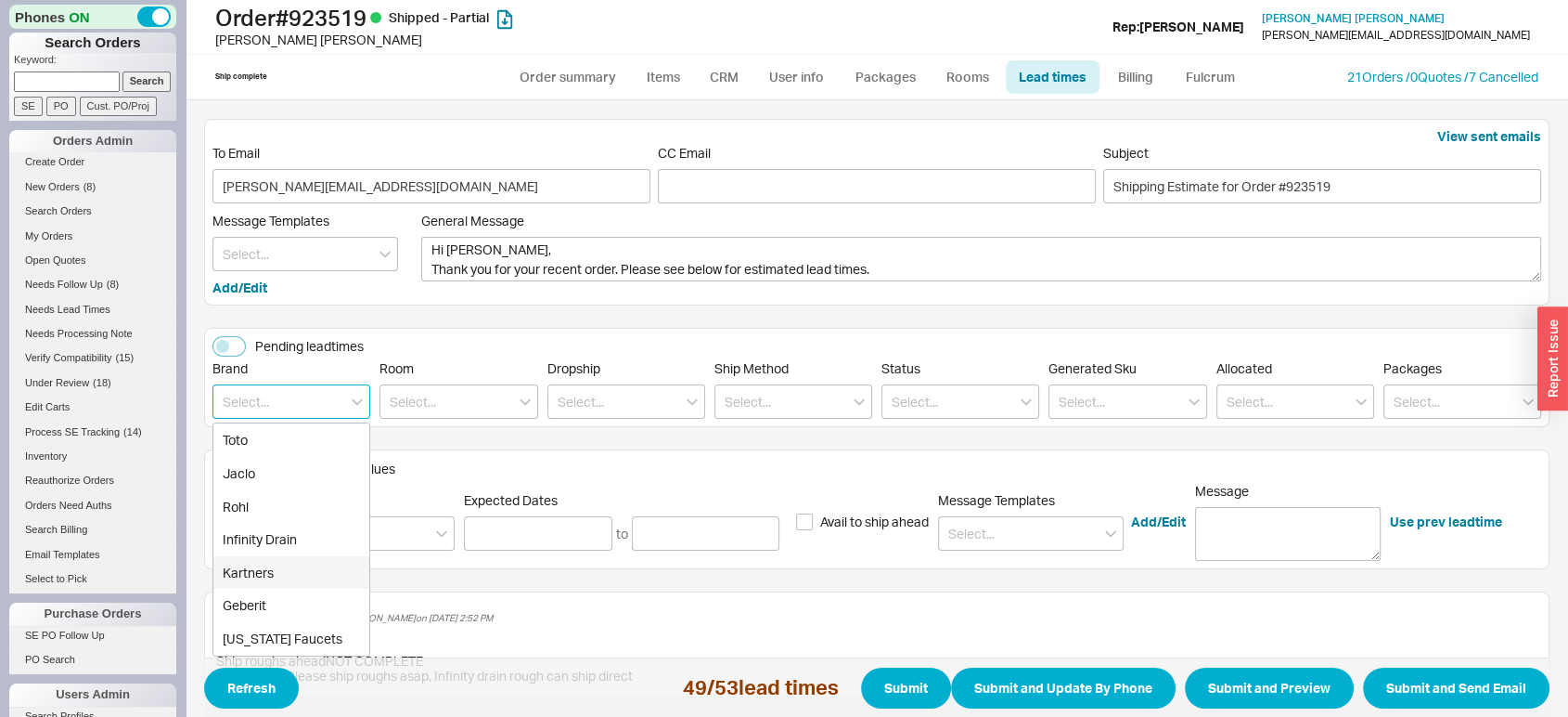
click at [290, 579] on div "Kartners" at bounding box center [292, 572] width 156 height 34
type input "Kartners"
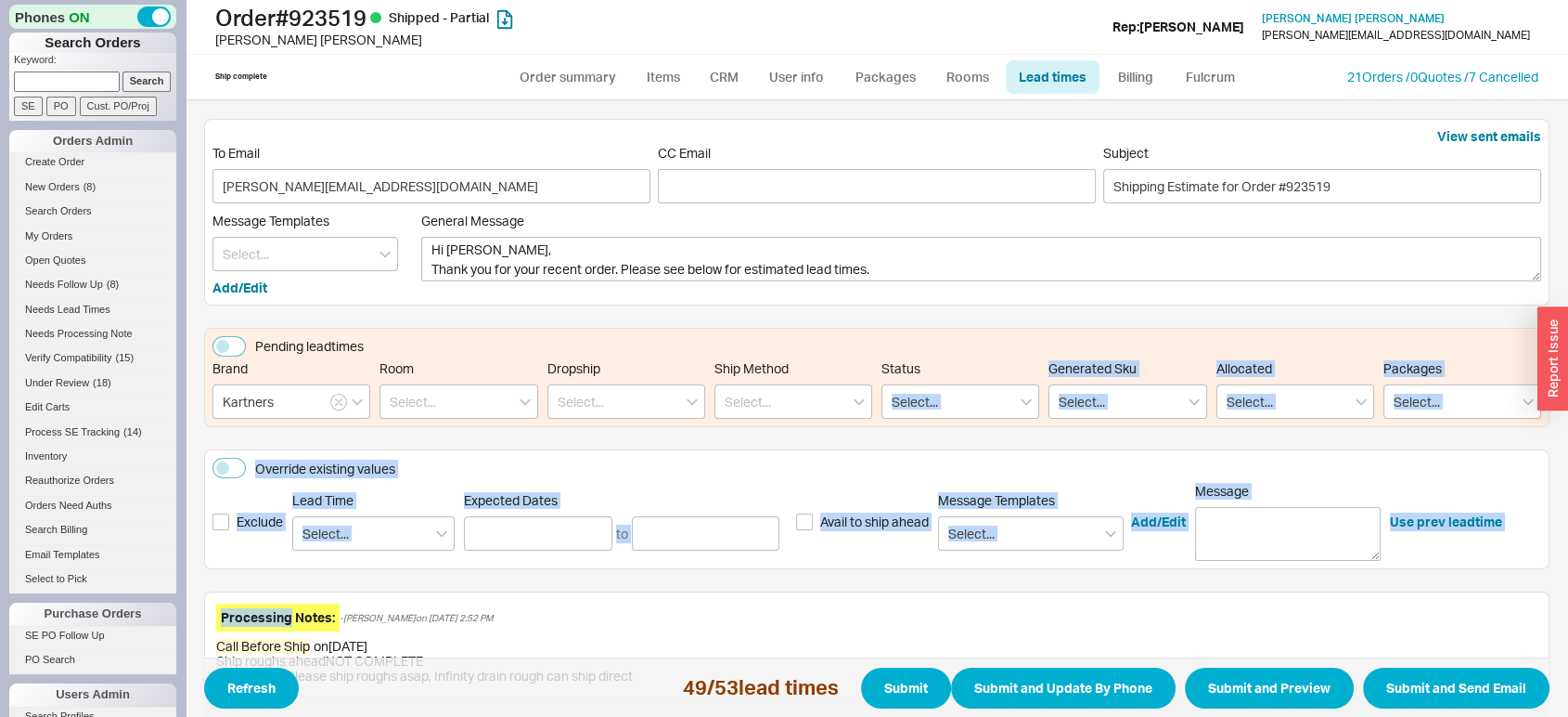
drag, startPoint x: 290, startPoint y: 579, endPoint x: 1118, endPoint y: 331, distance: 864.3
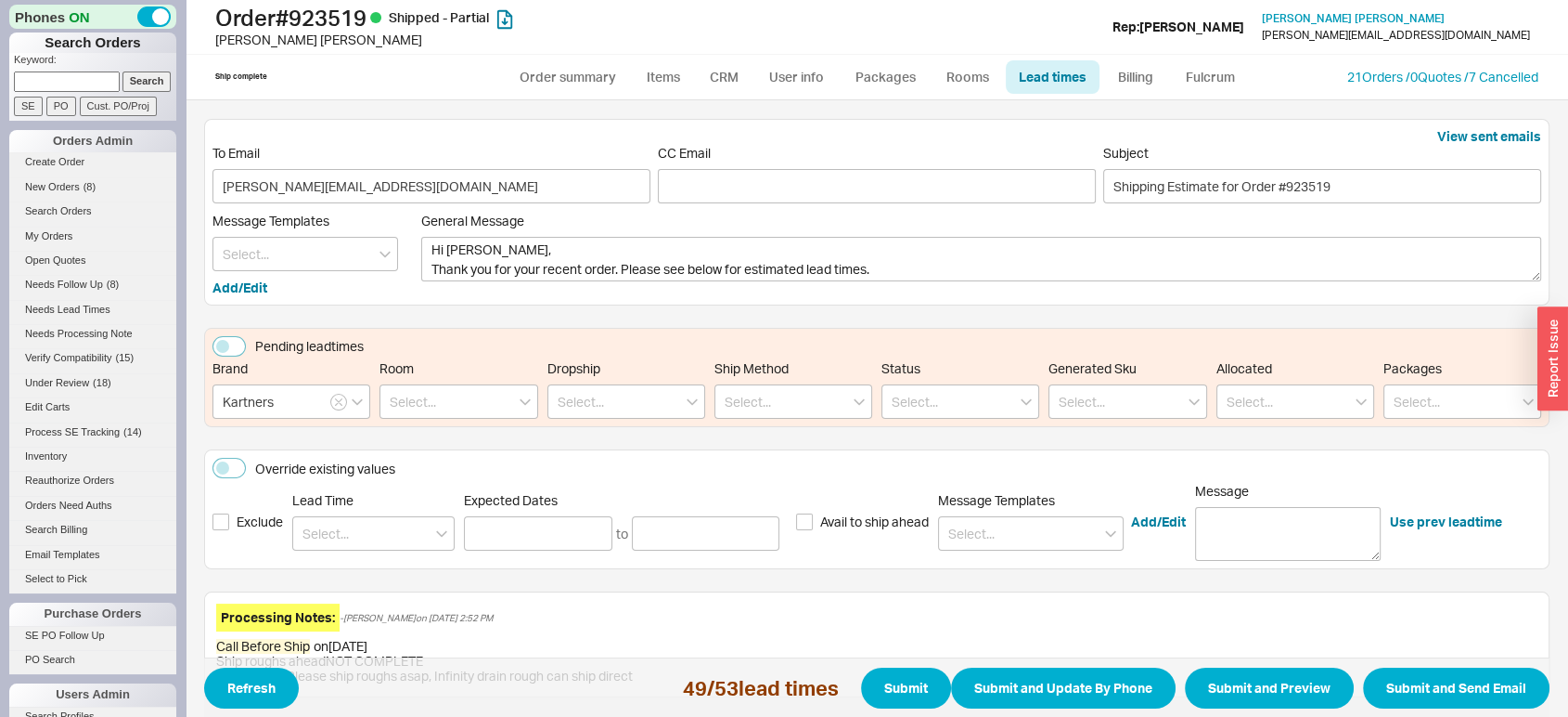
click at [1507, 231] on label "General Message Hi [PERSON_NAME], Thank you for your recent order. Please see b…" at bounding box center [980, 255] width 1120 height 85
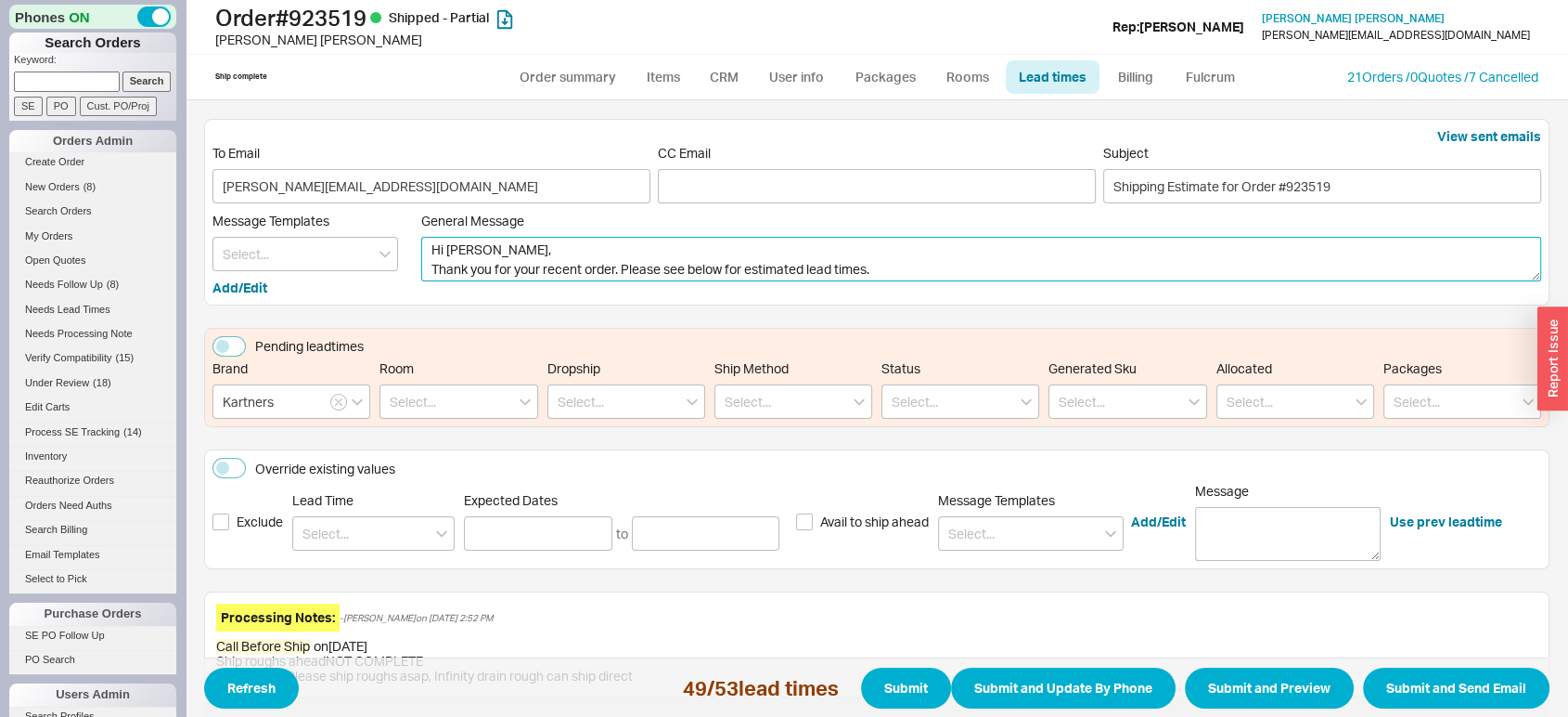
click at [1507, 237] on textarea "Hi [PERSON_NAME], Thank you for your recent order. Please see below for estimat…" at bounding box center [980, 259] width 1120 height 44
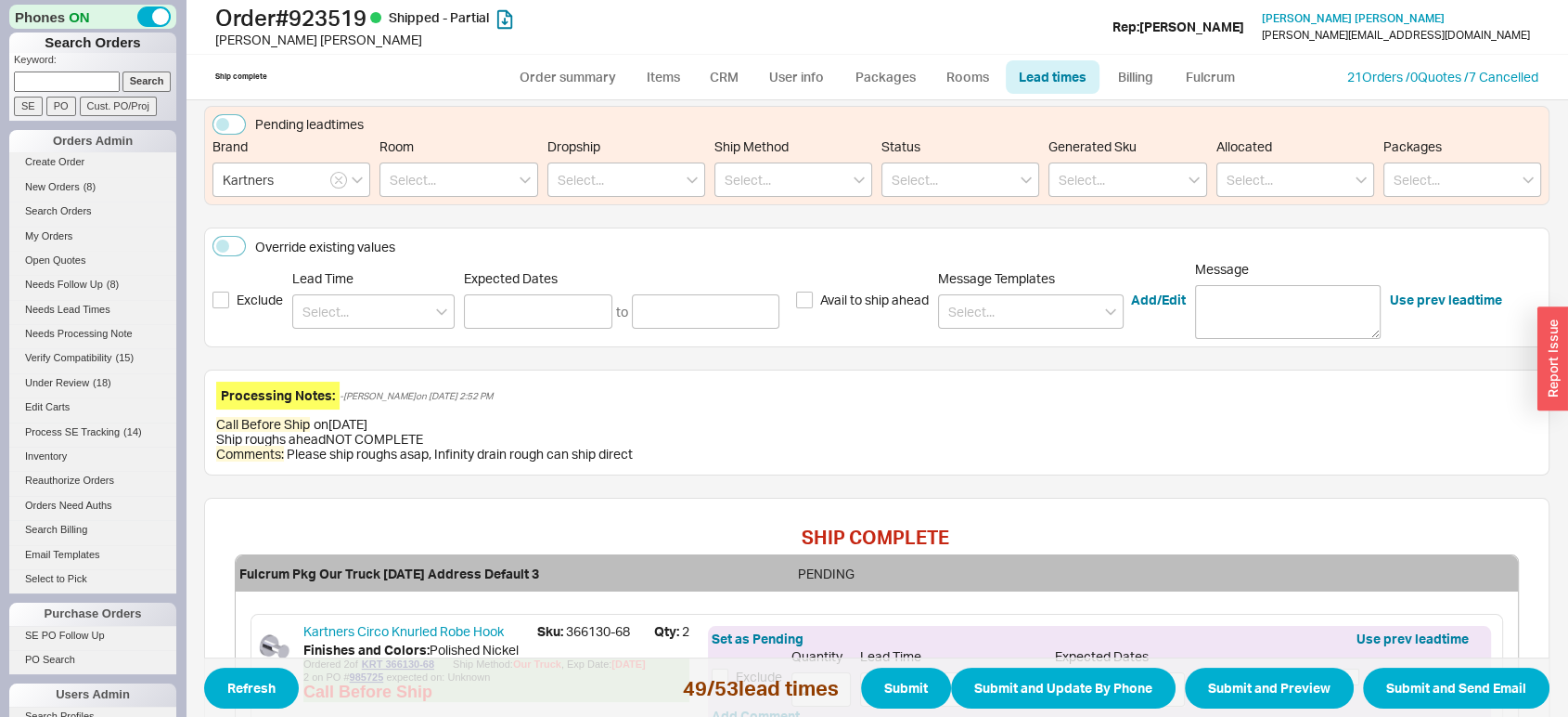
scroll to position [217, 0]
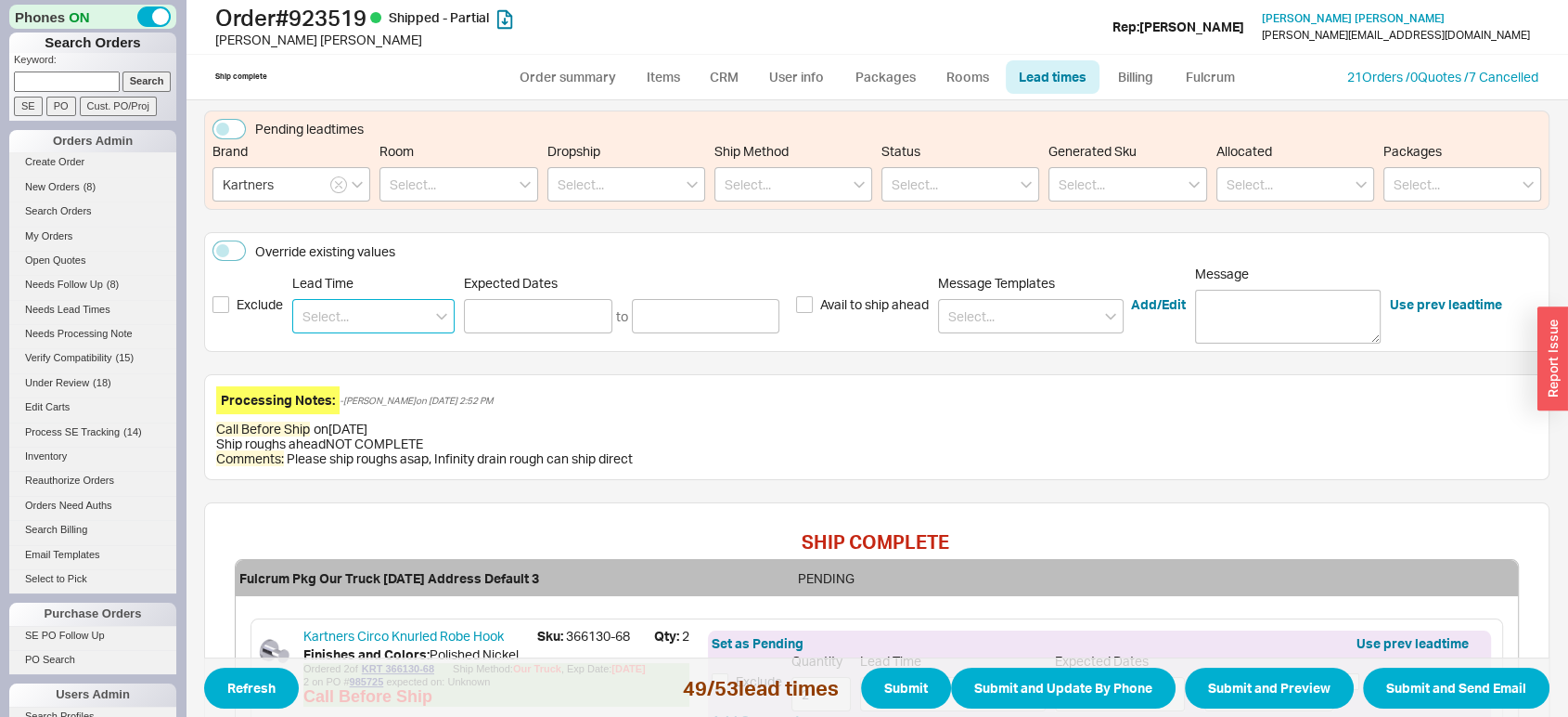
click at [377, 310] on input at bounding box center [373, 316] width 163 height 35
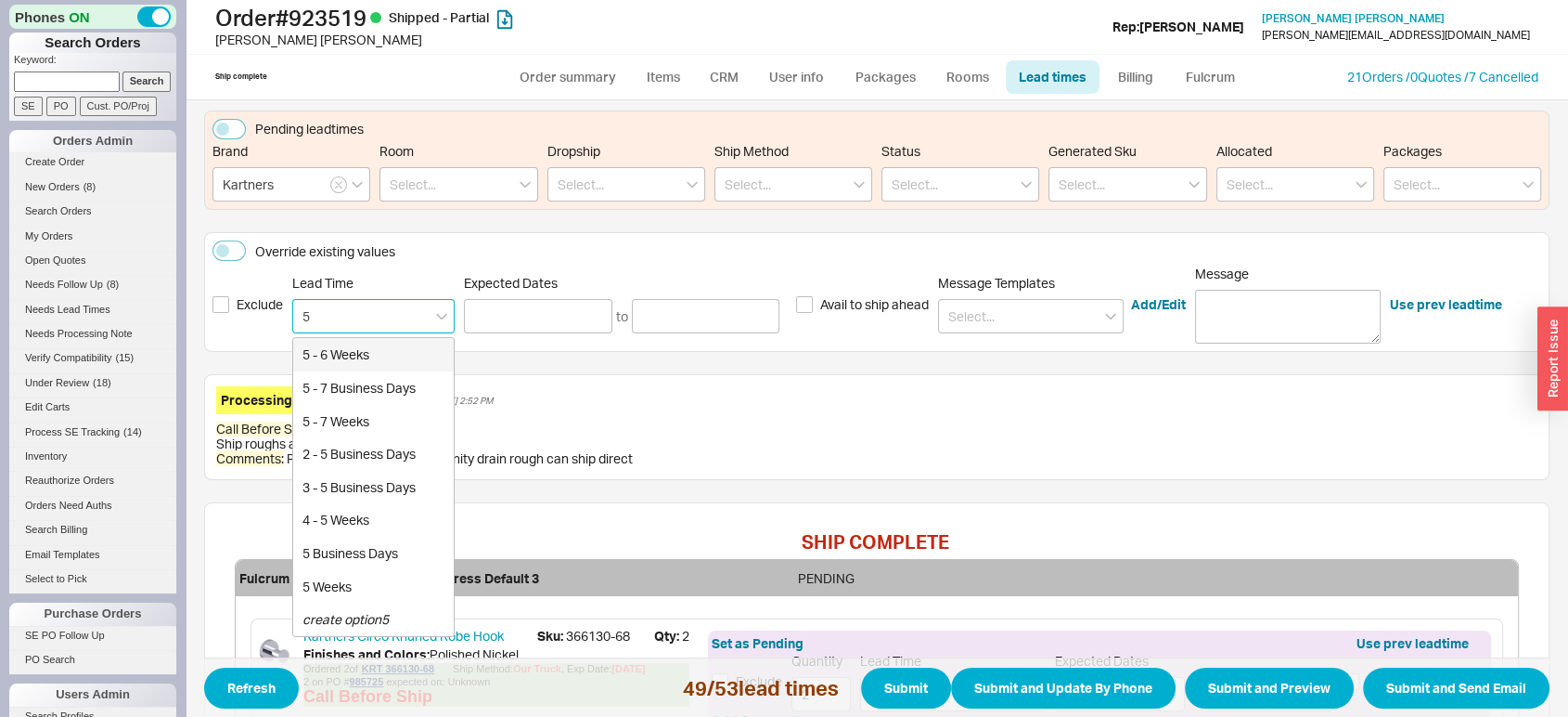
click at [377, 310] on input "5" at bounding box center [373, 316] width 163 height 35
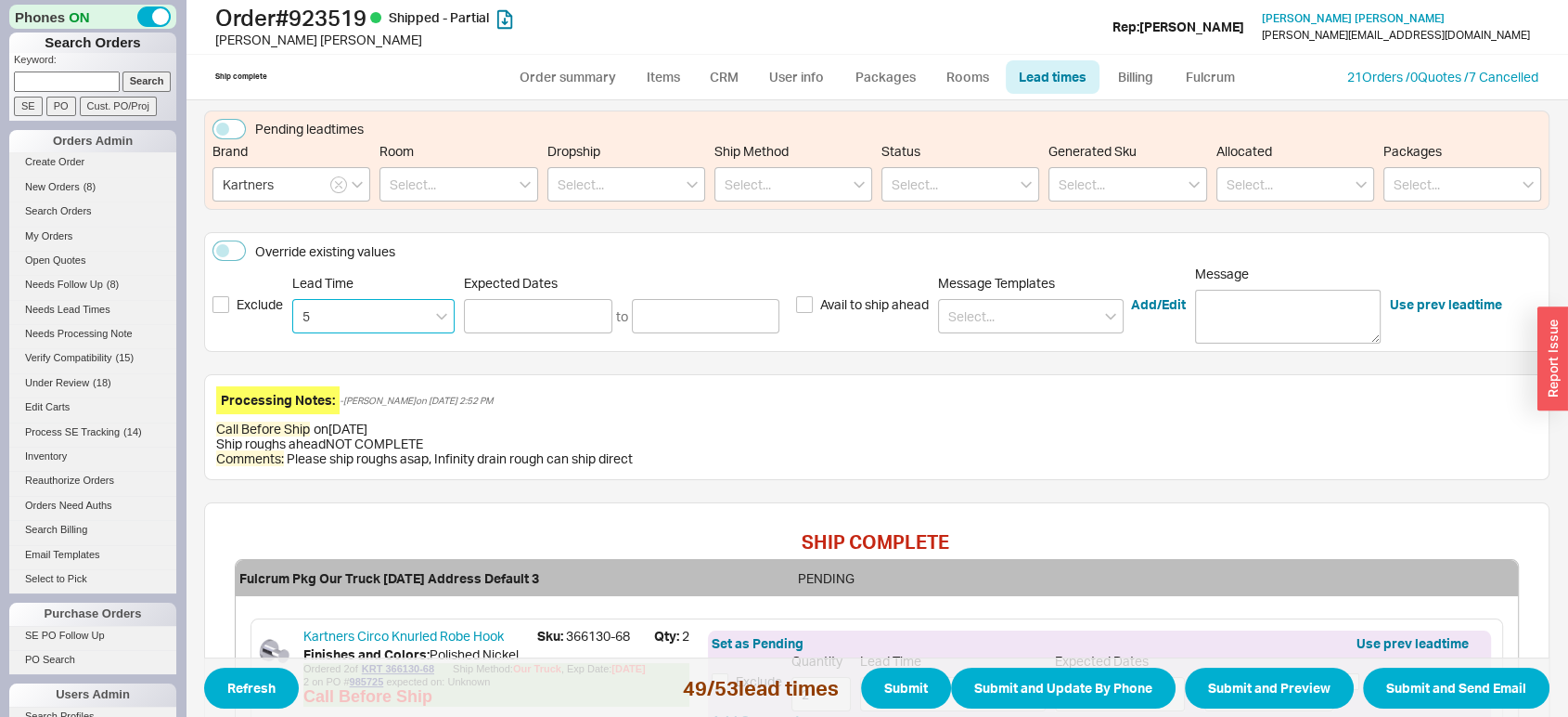
type input "5"
click at [388, 334] on div "Exclude Lead Time 5 Expected Dates to Avail to ship ahead Message Templates Add…" at bounding box center [877, 305] width 1329 height 78
type input "5"
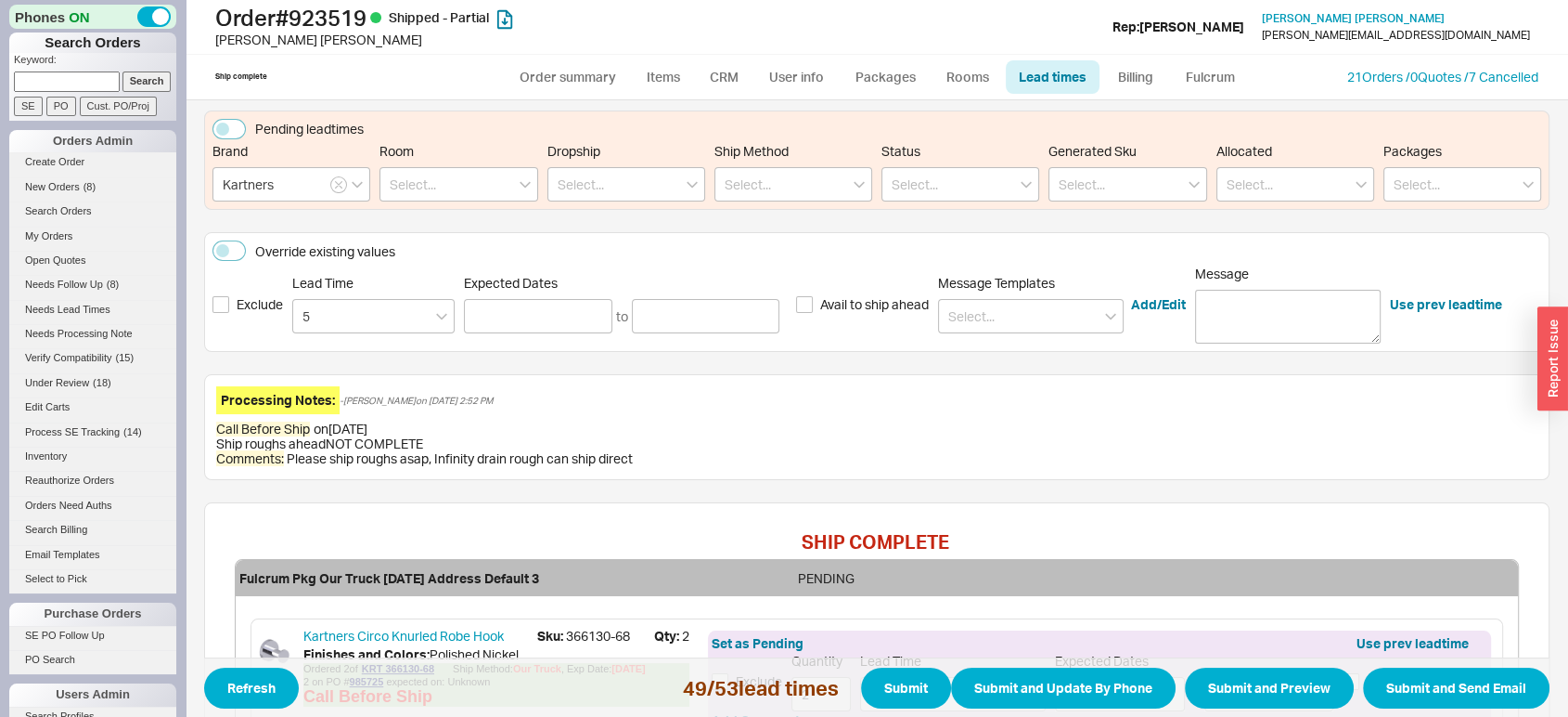
type input "5"
click at [386, 310] on input "5" at bounding box center [373, 316] width 163 height 35
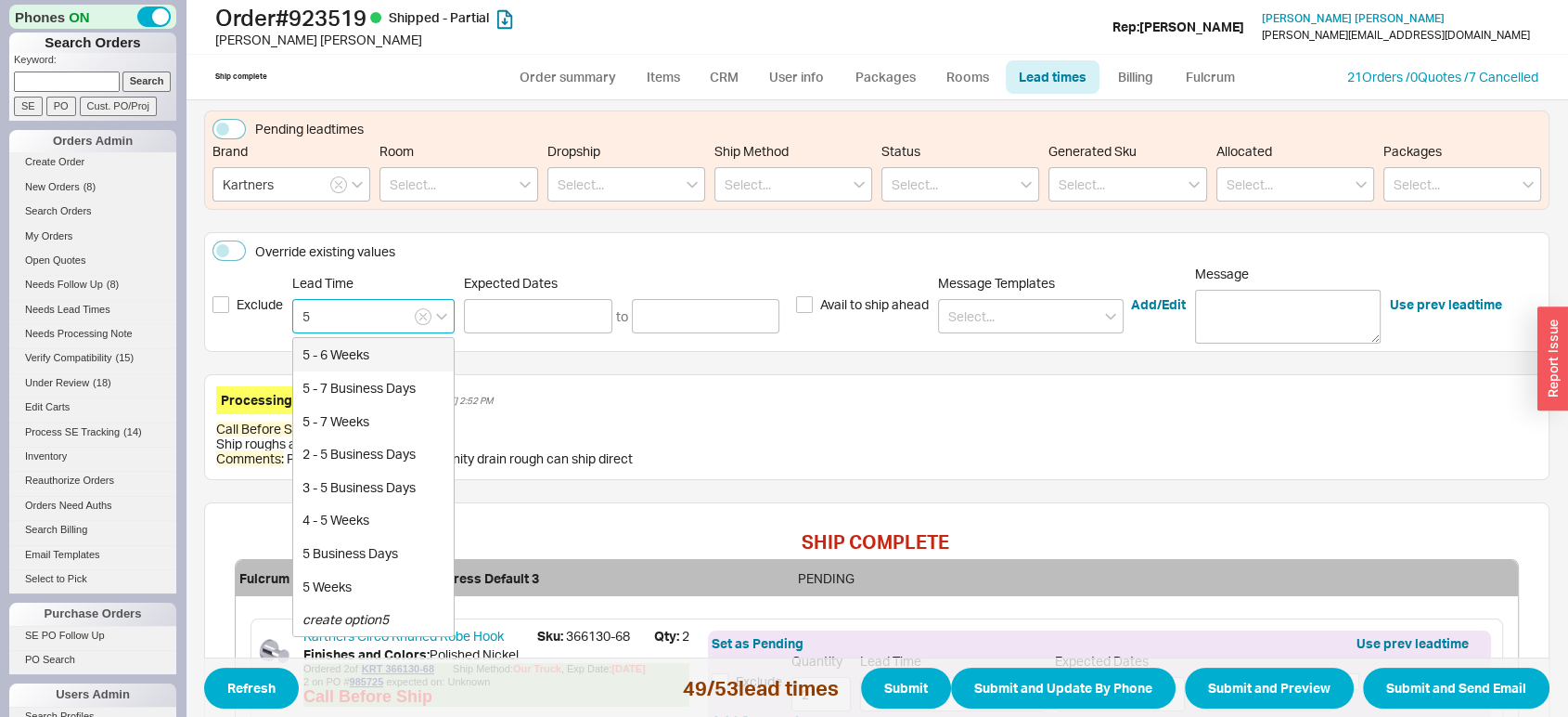
drag, startPoint x: 386, startPoint y: 310, endPoint x: 394, endPoint y: 360, distance: 50.6
click at [394, 333] on div "5 5 - 6 Weeks 5 - 7 Business Days 5 - 7 Weeks 2 - 5 Business Days 3 - 5 Busines…" at bounding box center [373, 316] width 163 height 35
click at [379, 393] on div "5 - 7 Business Days" at bounding box center [373, 387] width 161 height 34
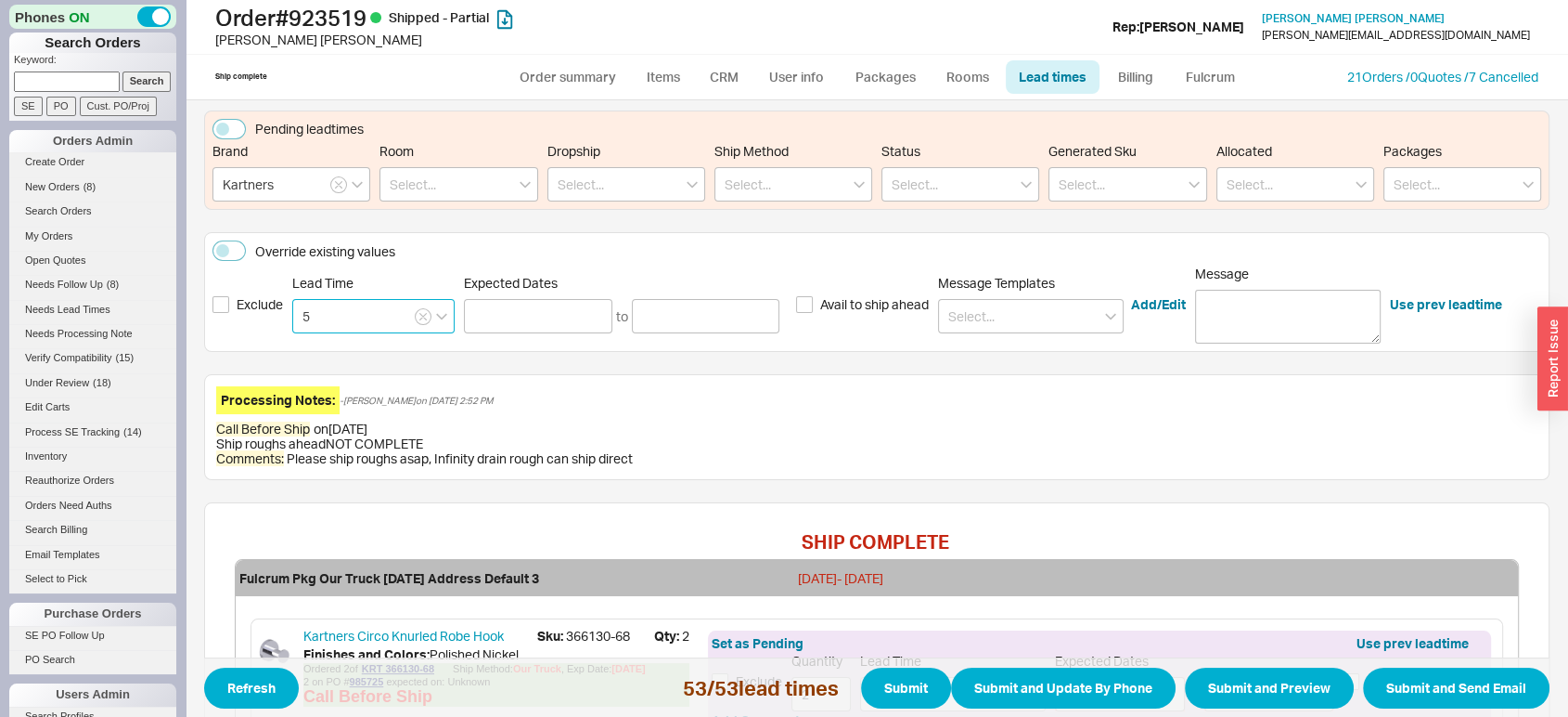
type input "5 - 7 Business Days"
type input "[DATE]"
type input "5 - 7 Business Days"
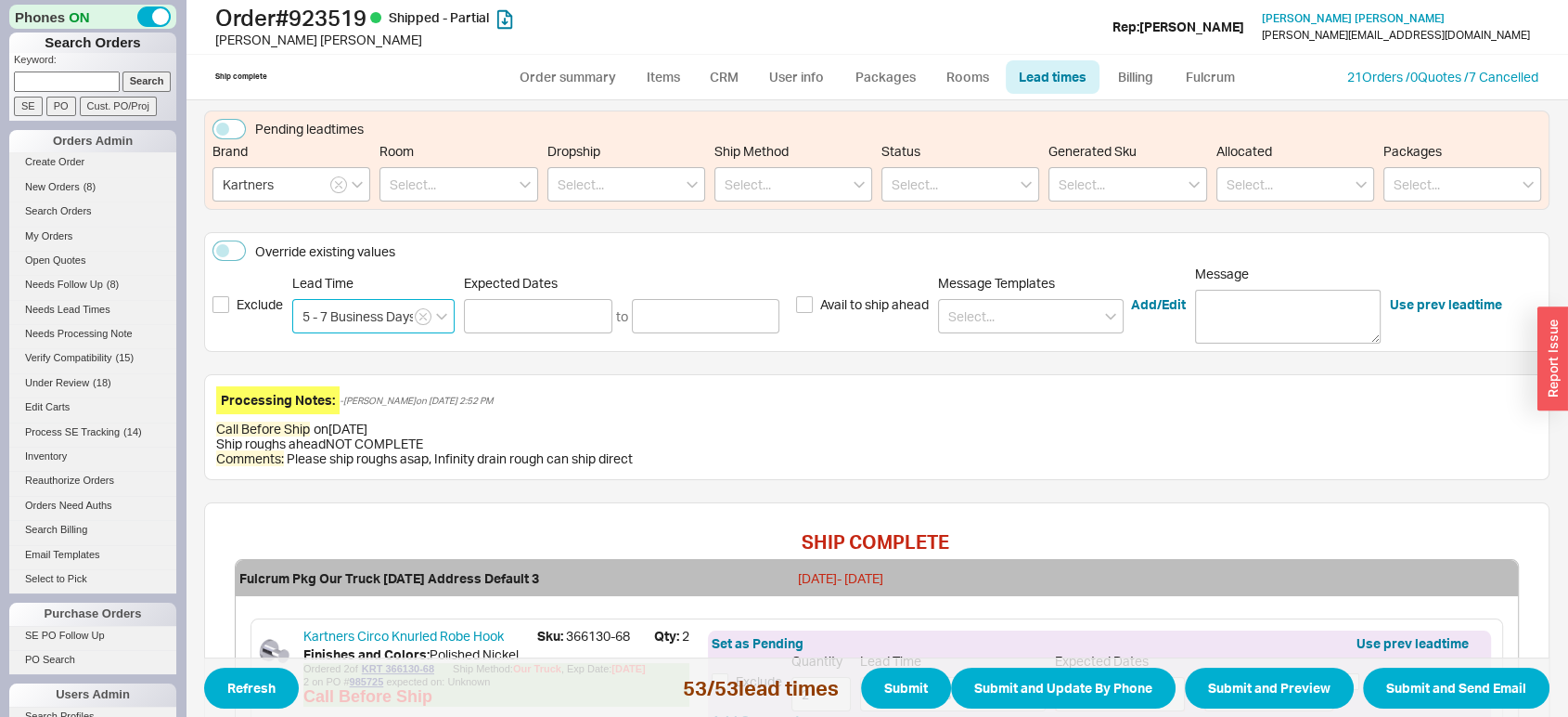
type input "[DATE]"
type input "5 - 7 Business Days"
type input "[DATE]"
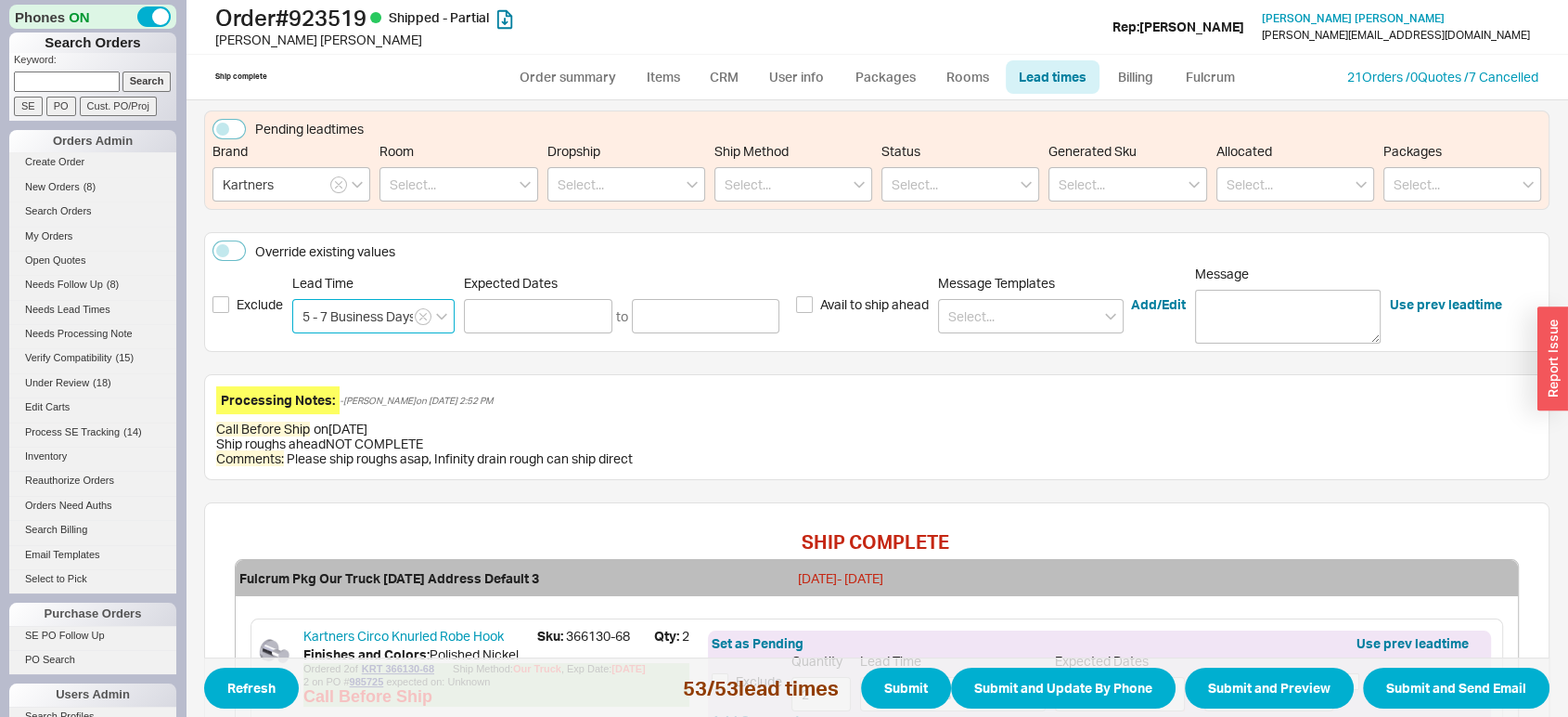
type input "5 - 7 Business Days"
type input "[DATE]"
click at [881, 685] on button "Submit" at bounding box center [905, 688] width 90 height 40
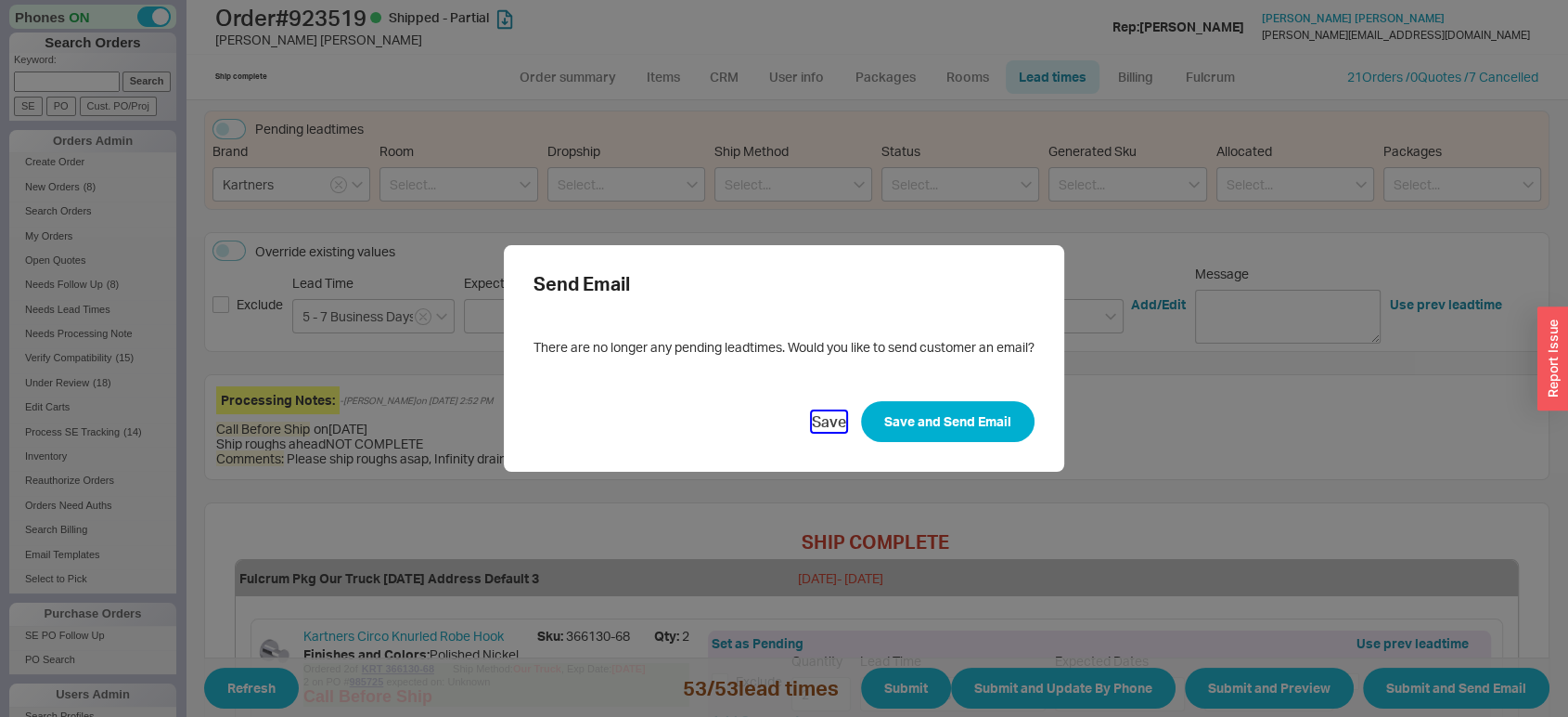
click at [828, 424] on button "Save" at bounding box center [829, 421] width 35 height 20
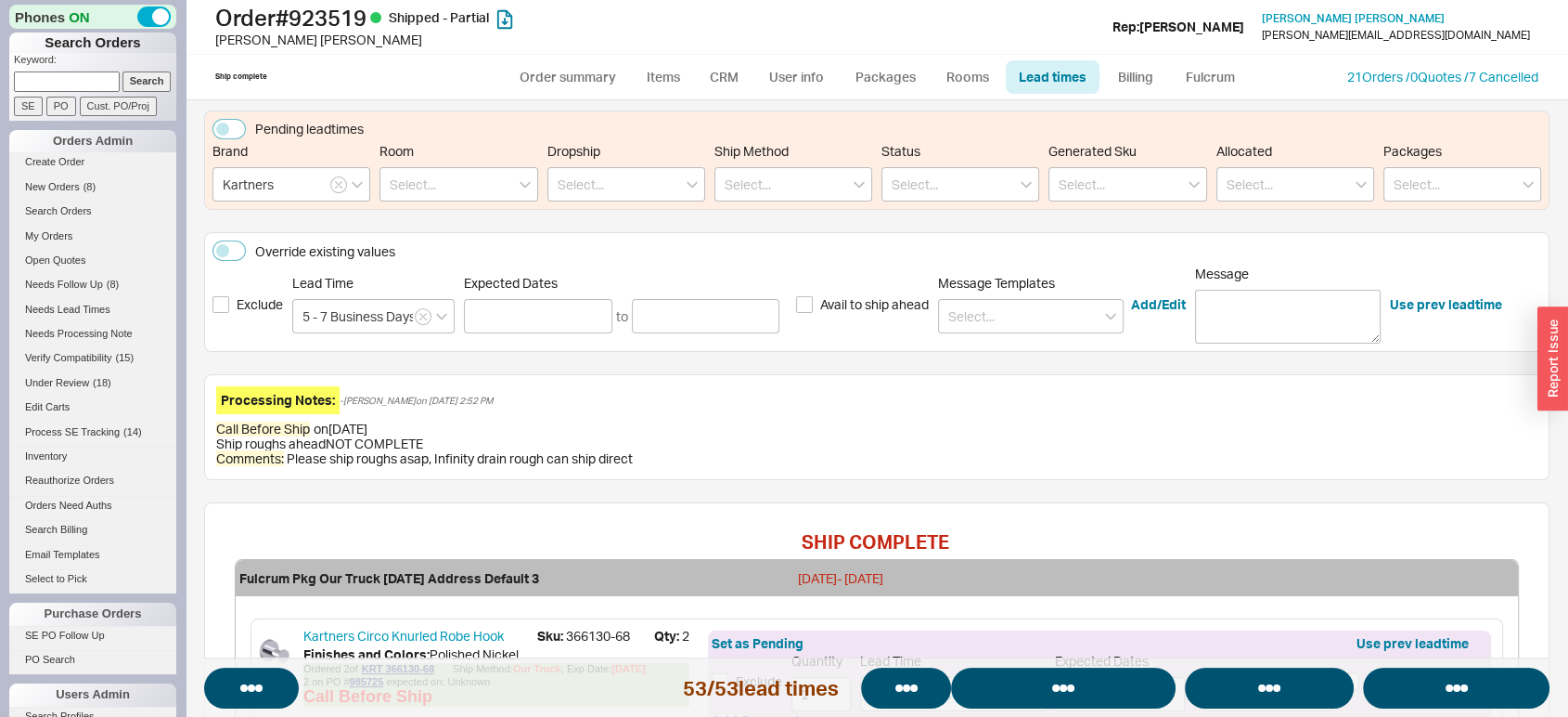
select select "*"
select select "LOW"
select select "3"
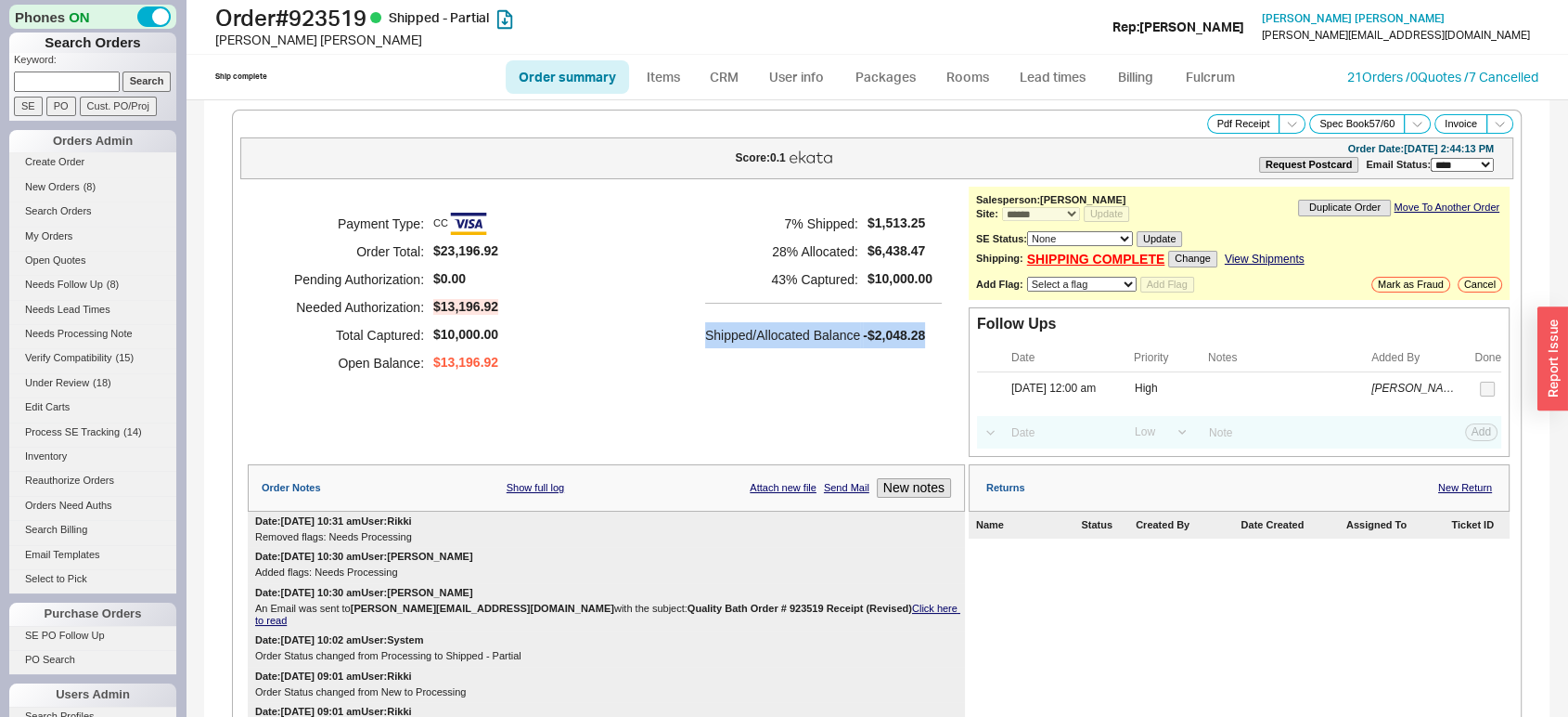
click at [828, 424] on div "Payment Type: CC Order Total: $23,196.92 Pending Authorization: $0.00 Needed Au…" at bounding box center [606, 322] width 718 height 270
click at [1059, 71] on link "Lead times" at bounding box center [1052, 77] width 93 height 34
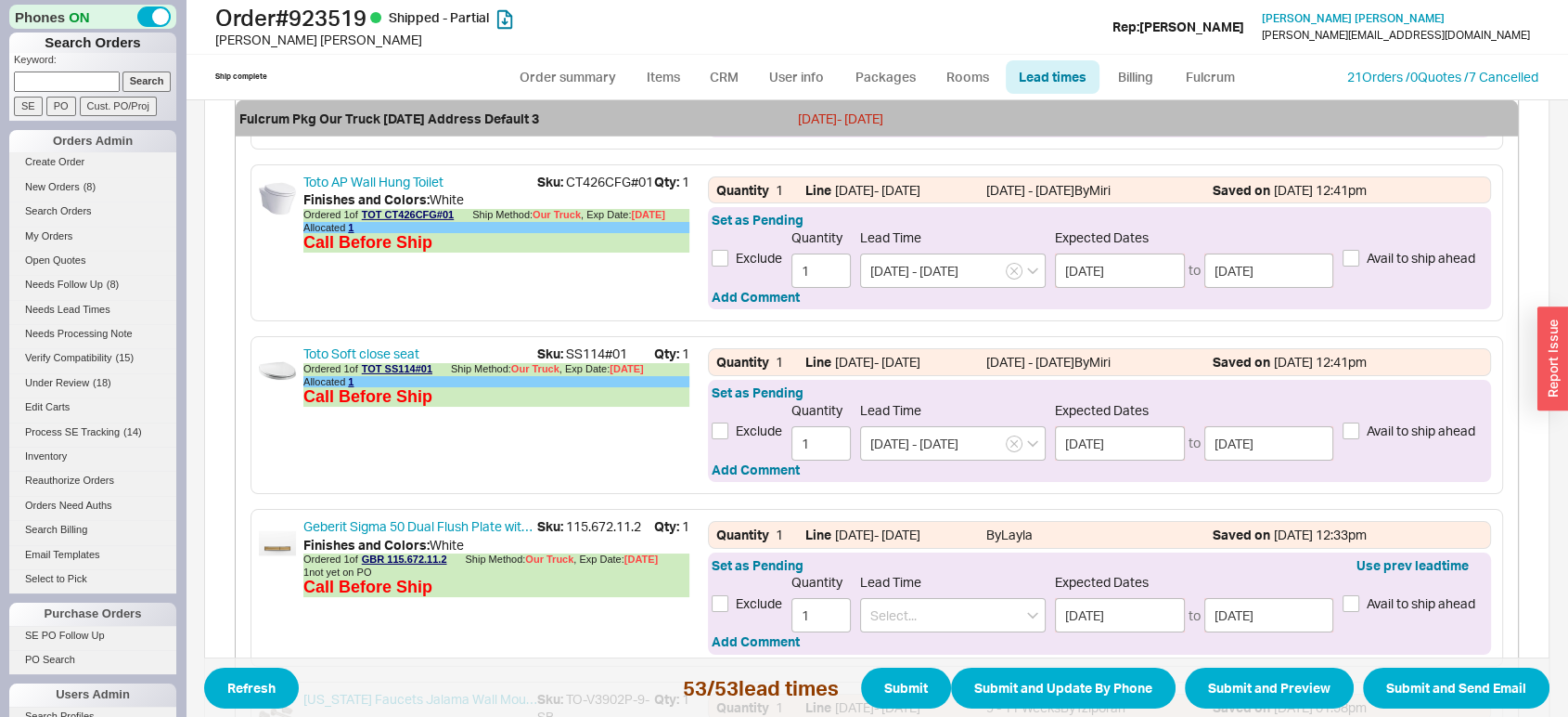
scroll to position [6395, 0]
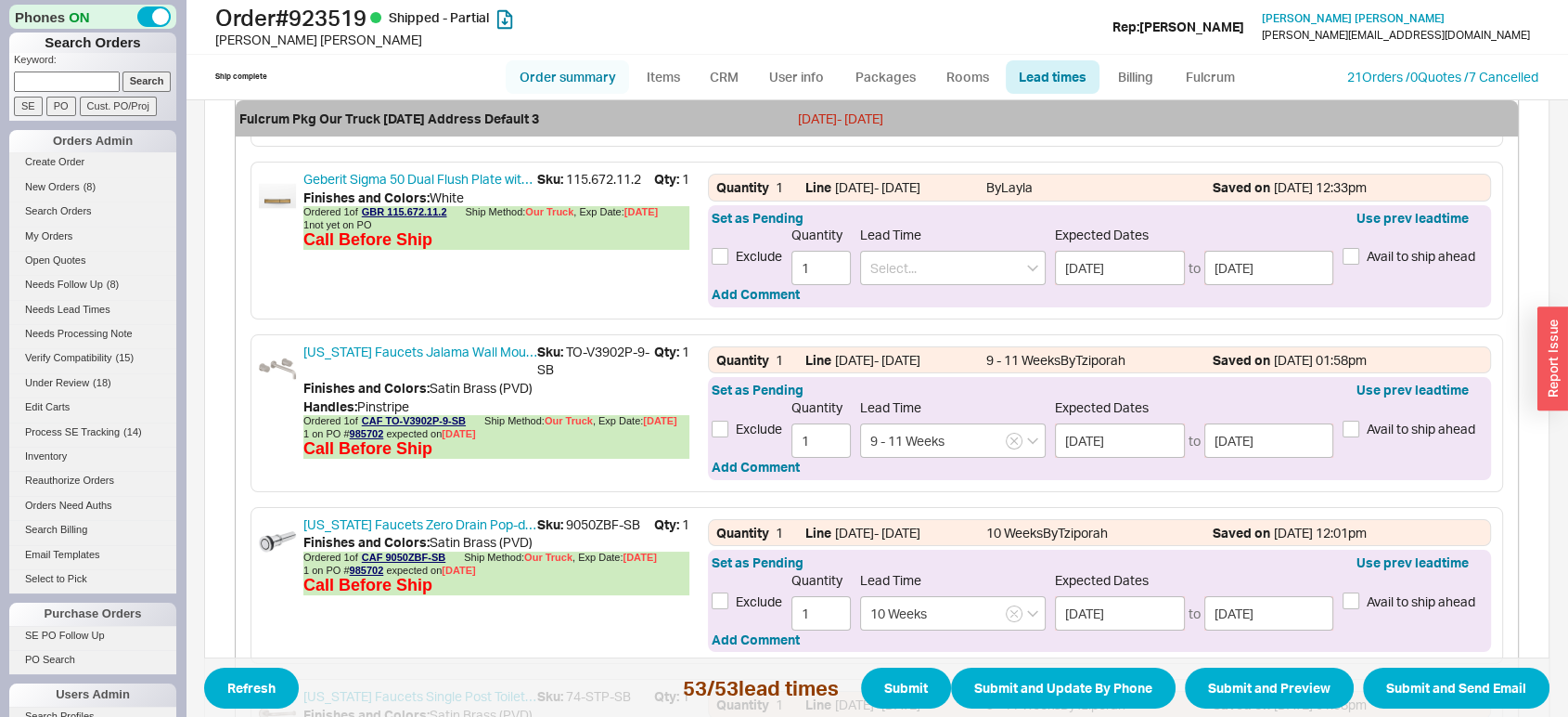
click at [562, 87] on link "Order summary" at bounding box center [567, 77] width 123 height 34
select select "*"
select select "LOW"
select select "3"
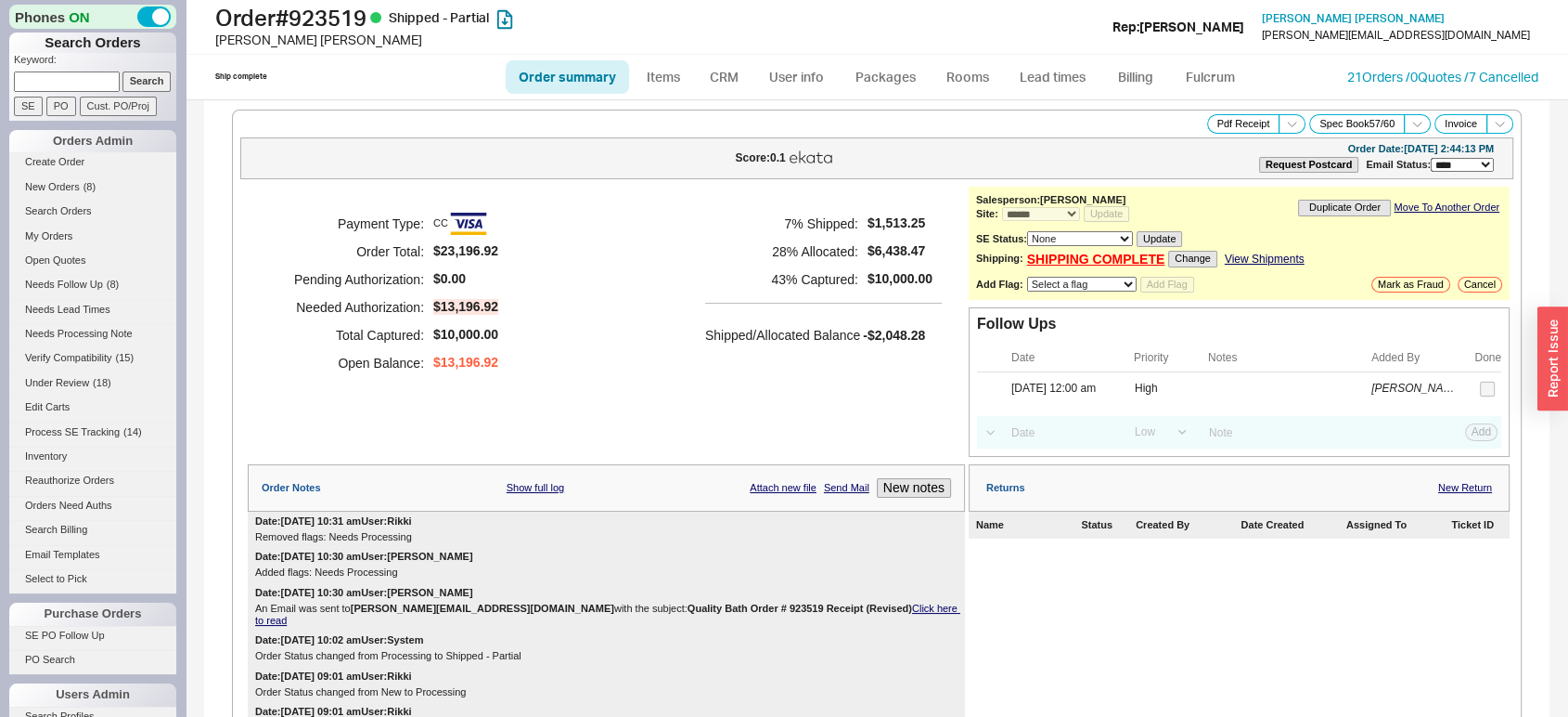
click at [562, 87] on link "Order summary" at bounding box center [567, 77] width 123 height 34
select select "*"
select select "LOW"
select select "3"
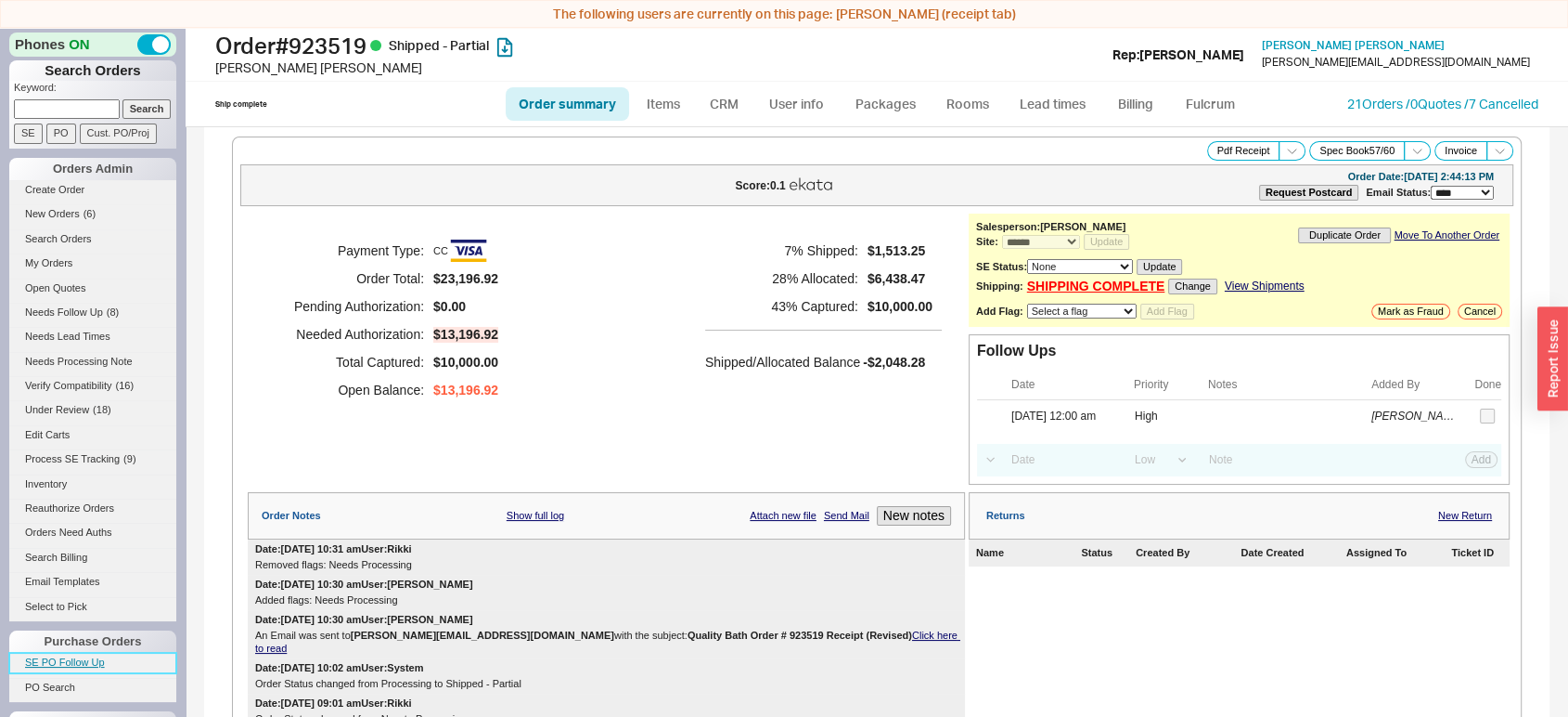
click at [82, 654] on link "SE PO Follow Up" at bounding box center [92, 662] width 167 height 19
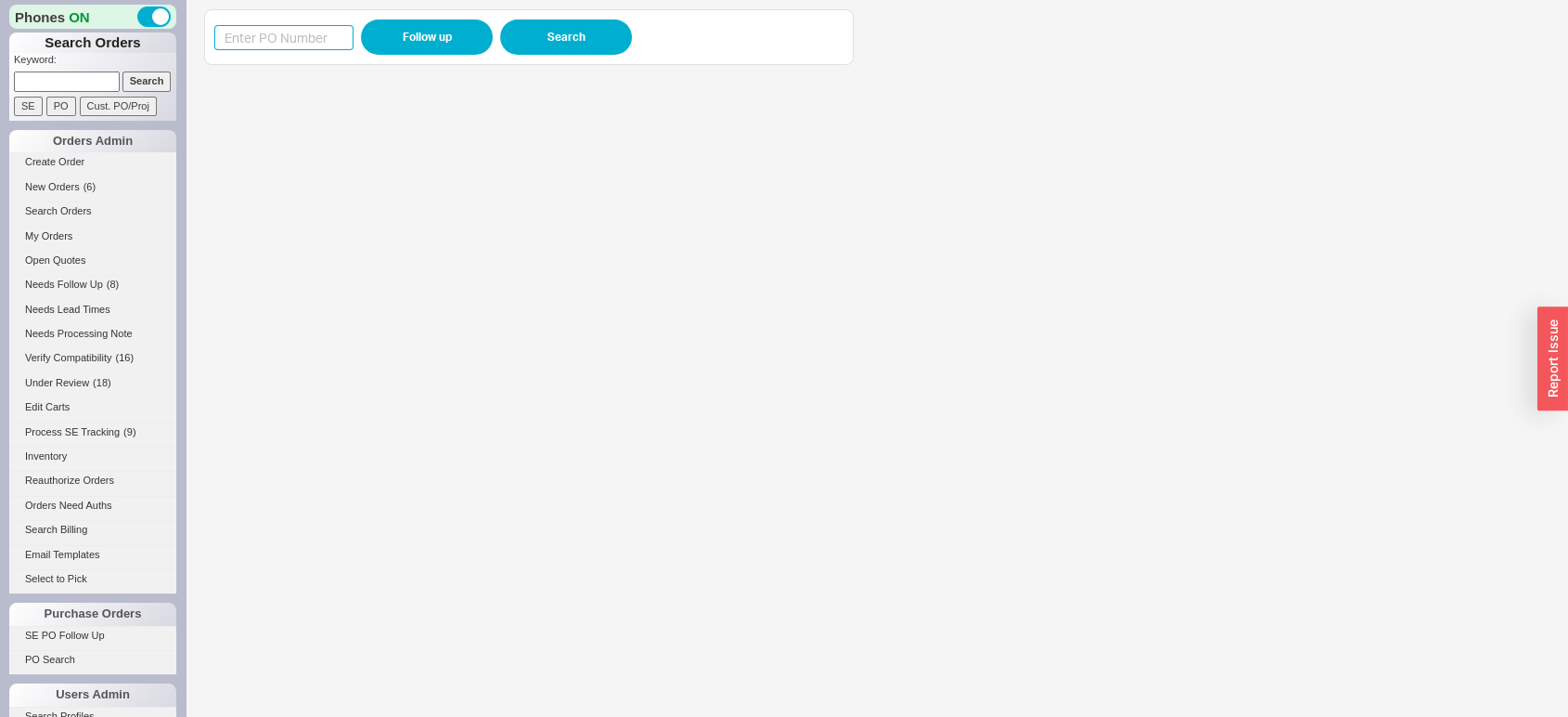
click at [309, 28] on input at bounding box center [284, 38] width 140 height 25
paste input "982938"
type input "982938"
click at [438, 40] on button "Follow up" at bounding box center [427, 37] width 132 height 36
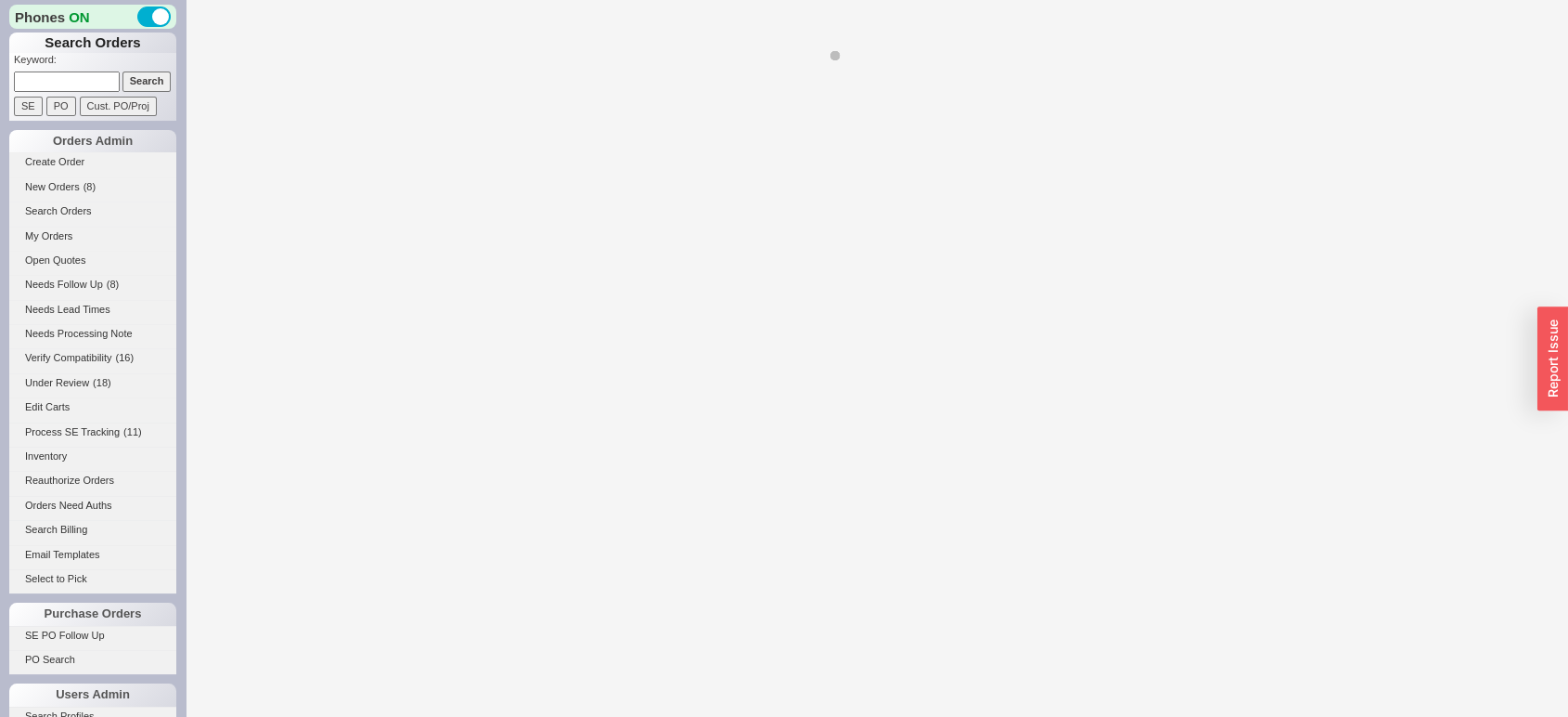
select select "LOW"
select select "3"
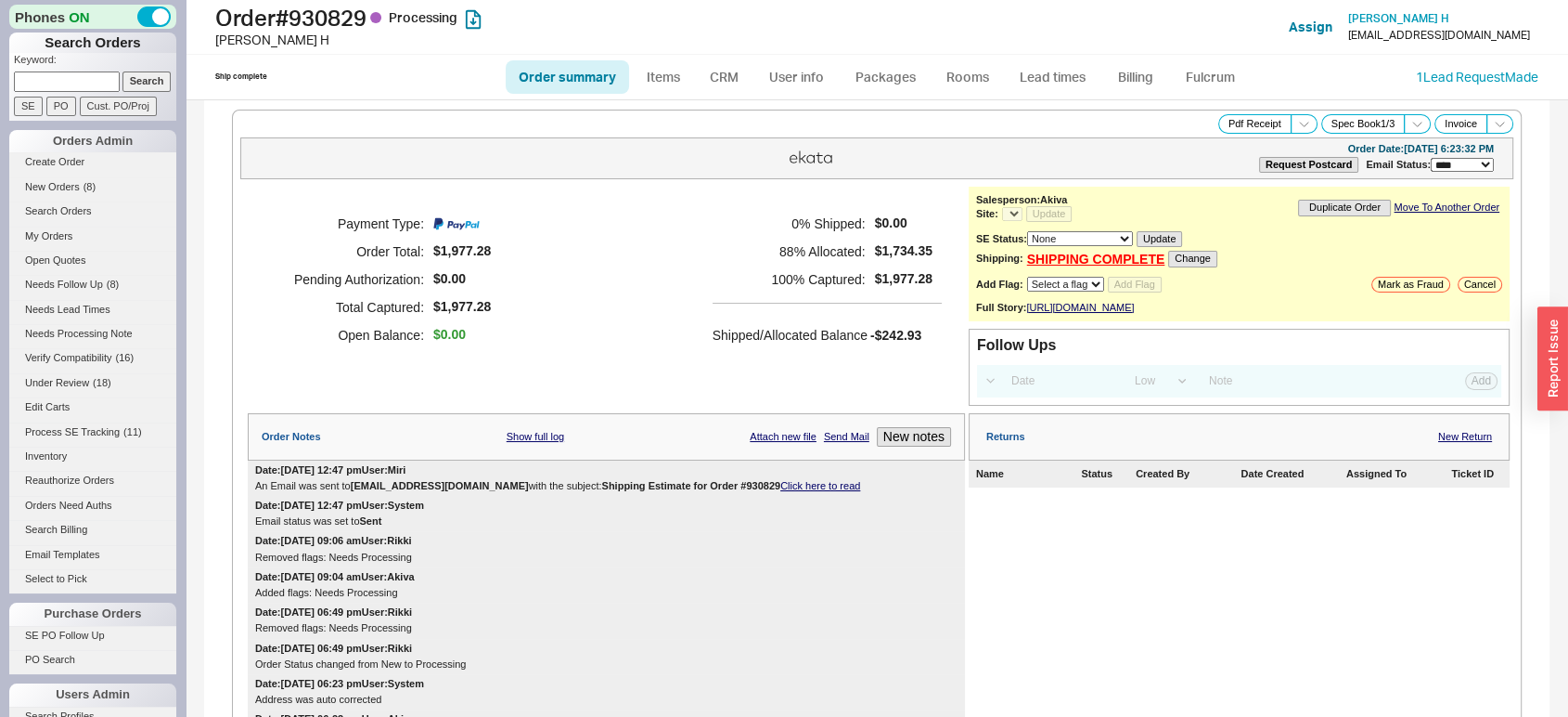
select select "*"
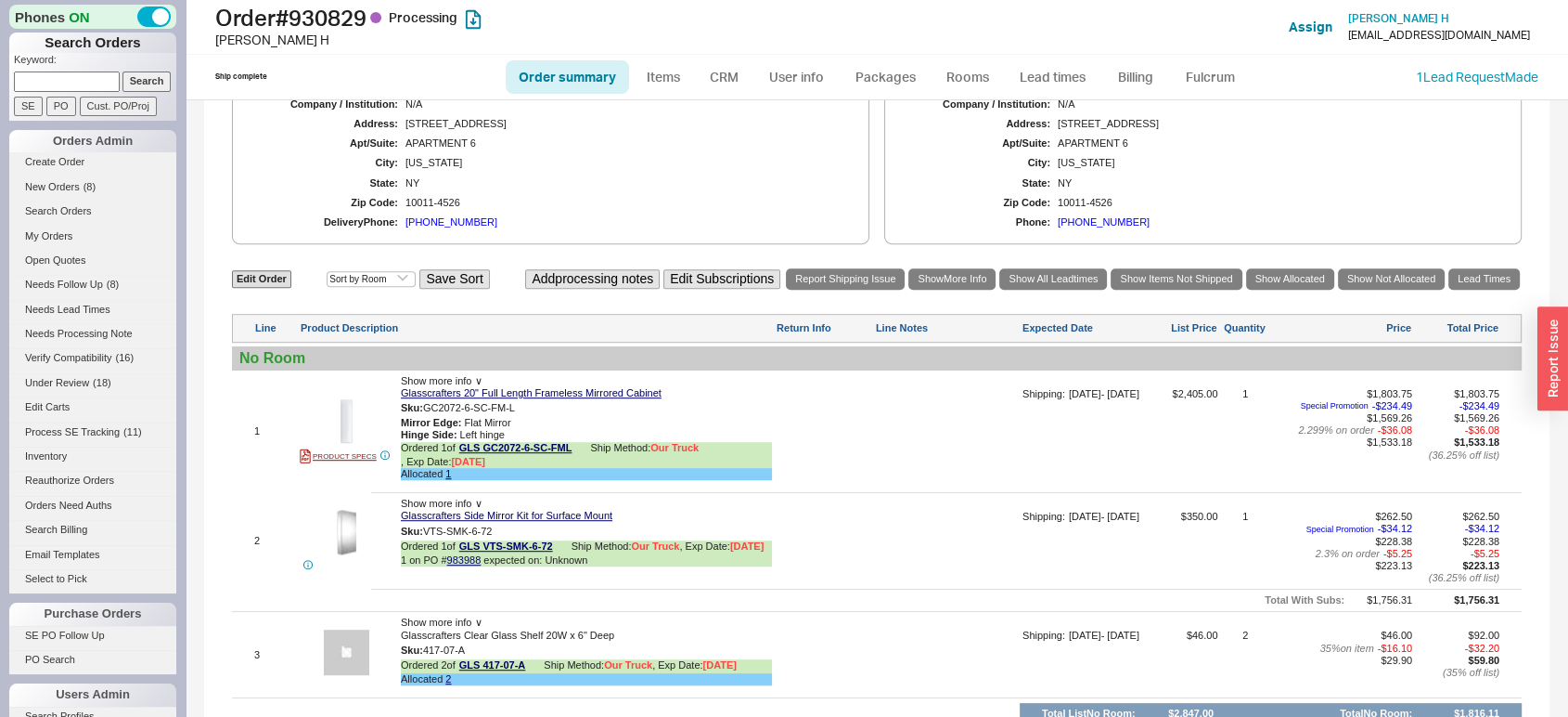
scroll to position [1019, 0]
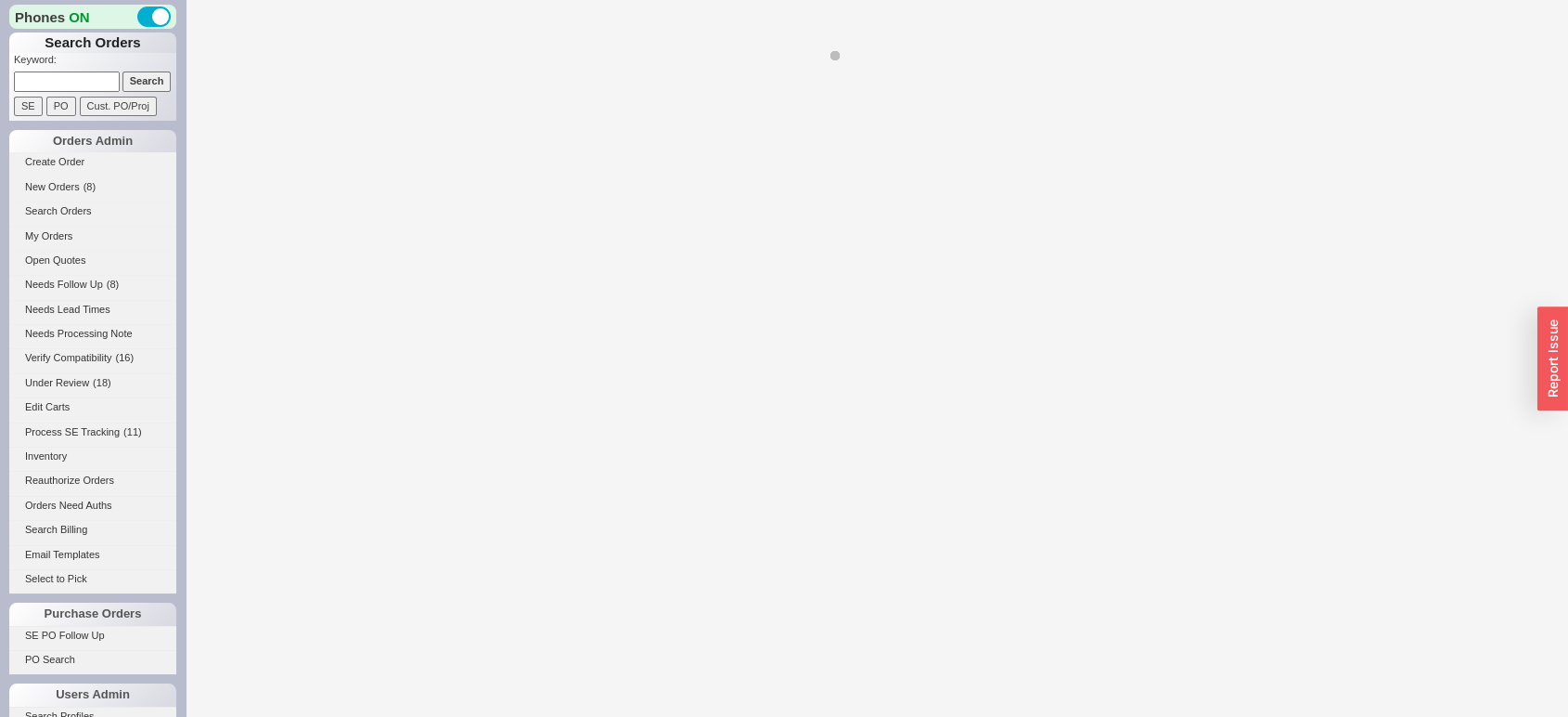
select select "*"
select select "LOW"
select select "3"
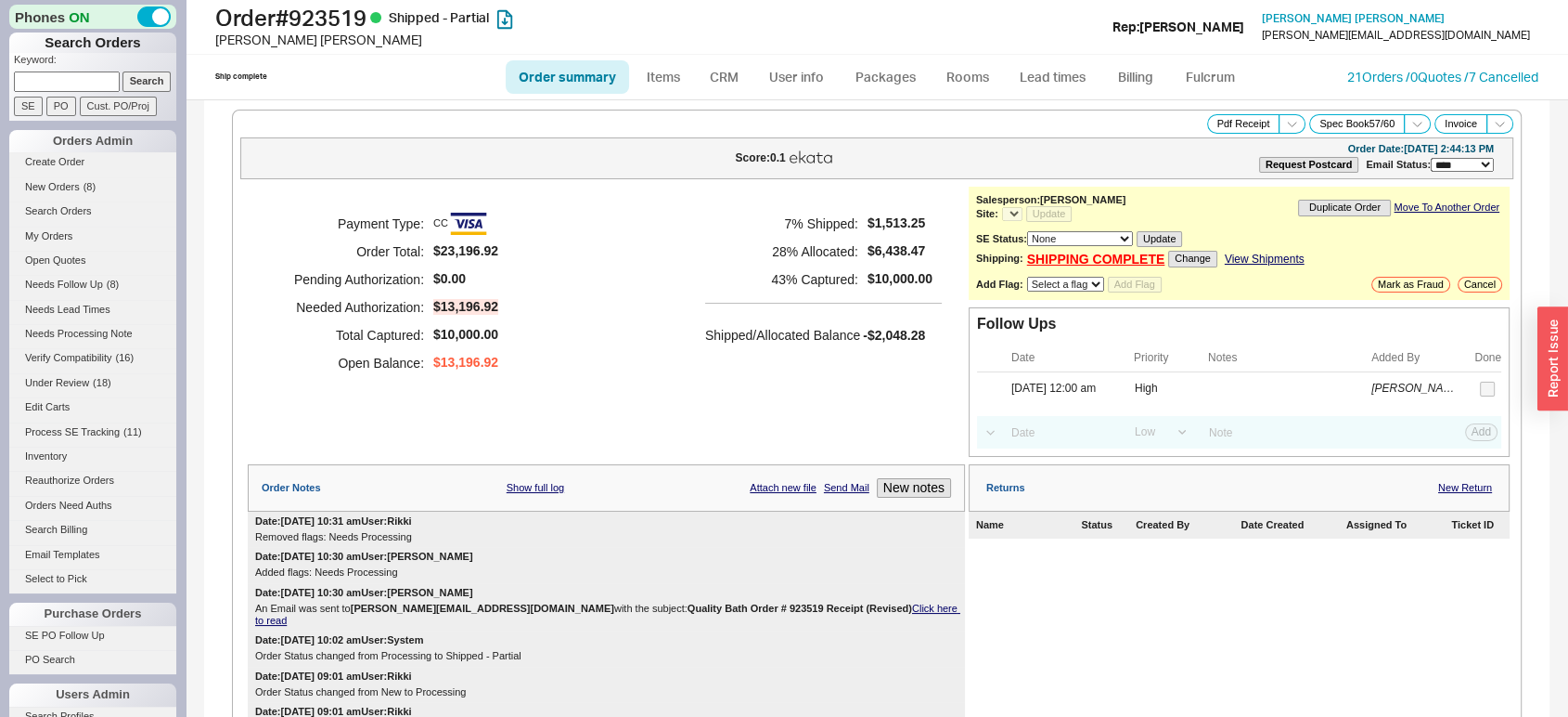
select select "*"
click at [1056, 69] on link "Lead times" at bounding box center [1052, 77] width 93 height 34
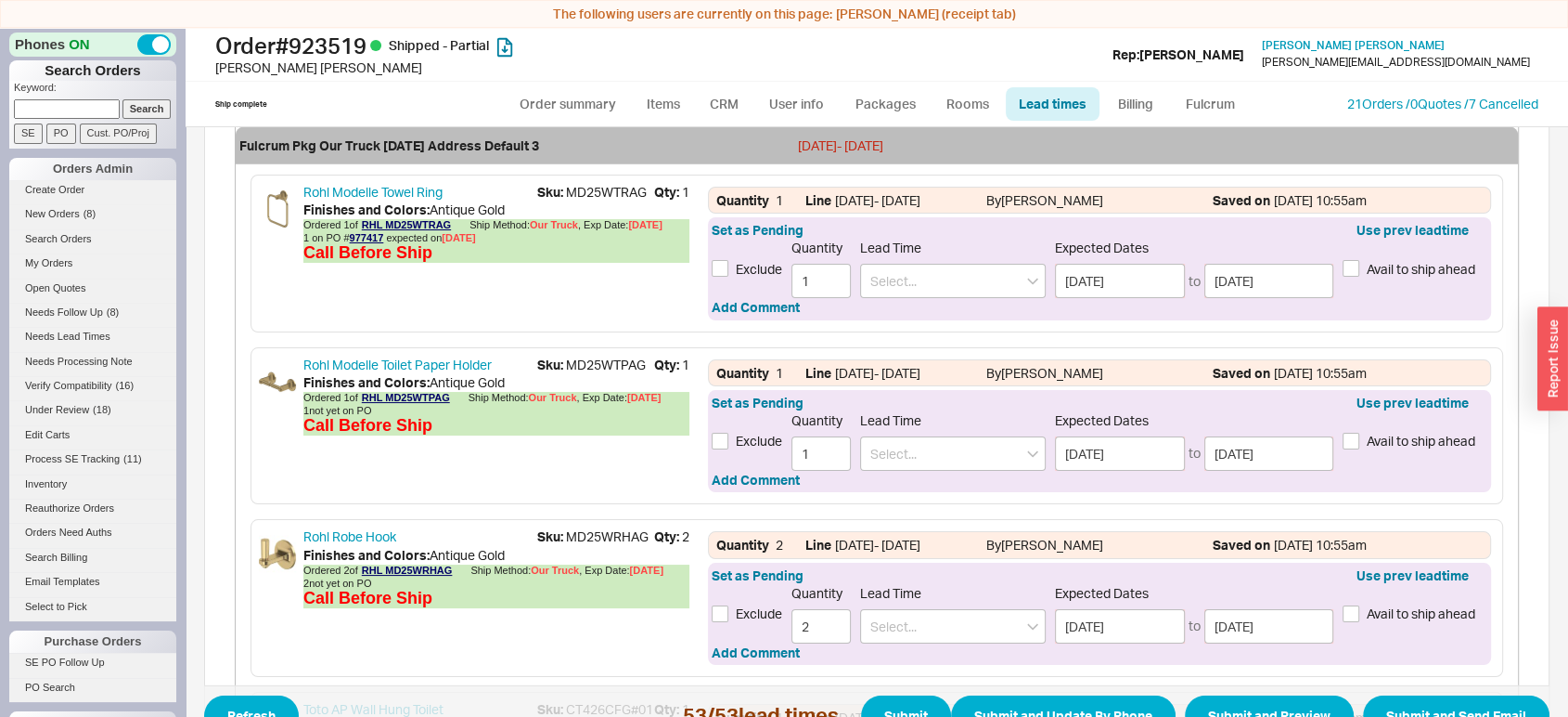
scroll to position [5547, 0]
drag, startPoint x: 514, startPoint y: 296, endPoint x: 608, endPoint y: 520, distance: 242.9
click at [608, 520] on div "Toto Nexus Washlet+ S7A One-Piece Toilet Sku: MW6424736CEFG#01 Qty: 1 Finishes …" at bounding box center [876, 87] width 1282 height 9554
click at [628, 202] on span "Sku: MD25WTRAG" at bounding box center [595, 193] width 117 height 18
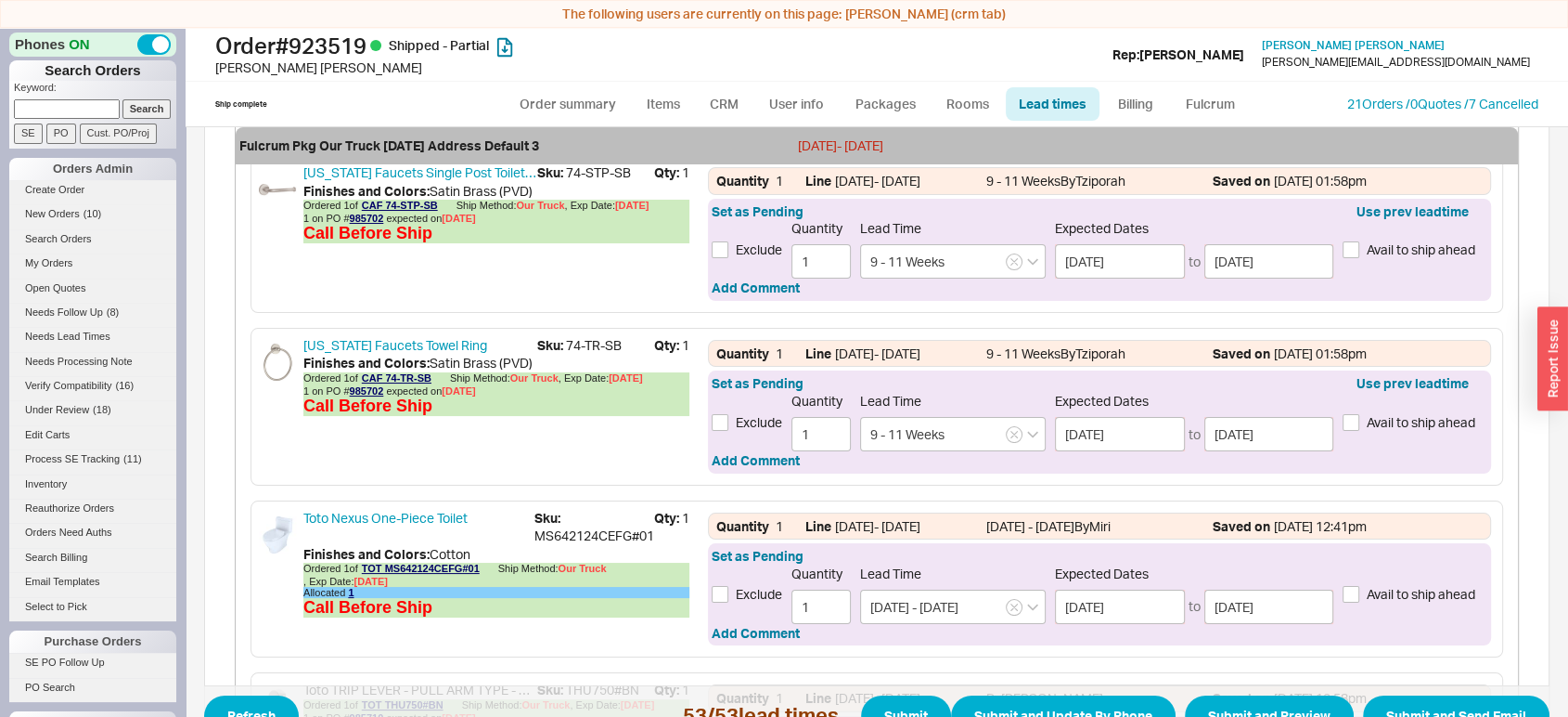
scroll to position [27, 0]
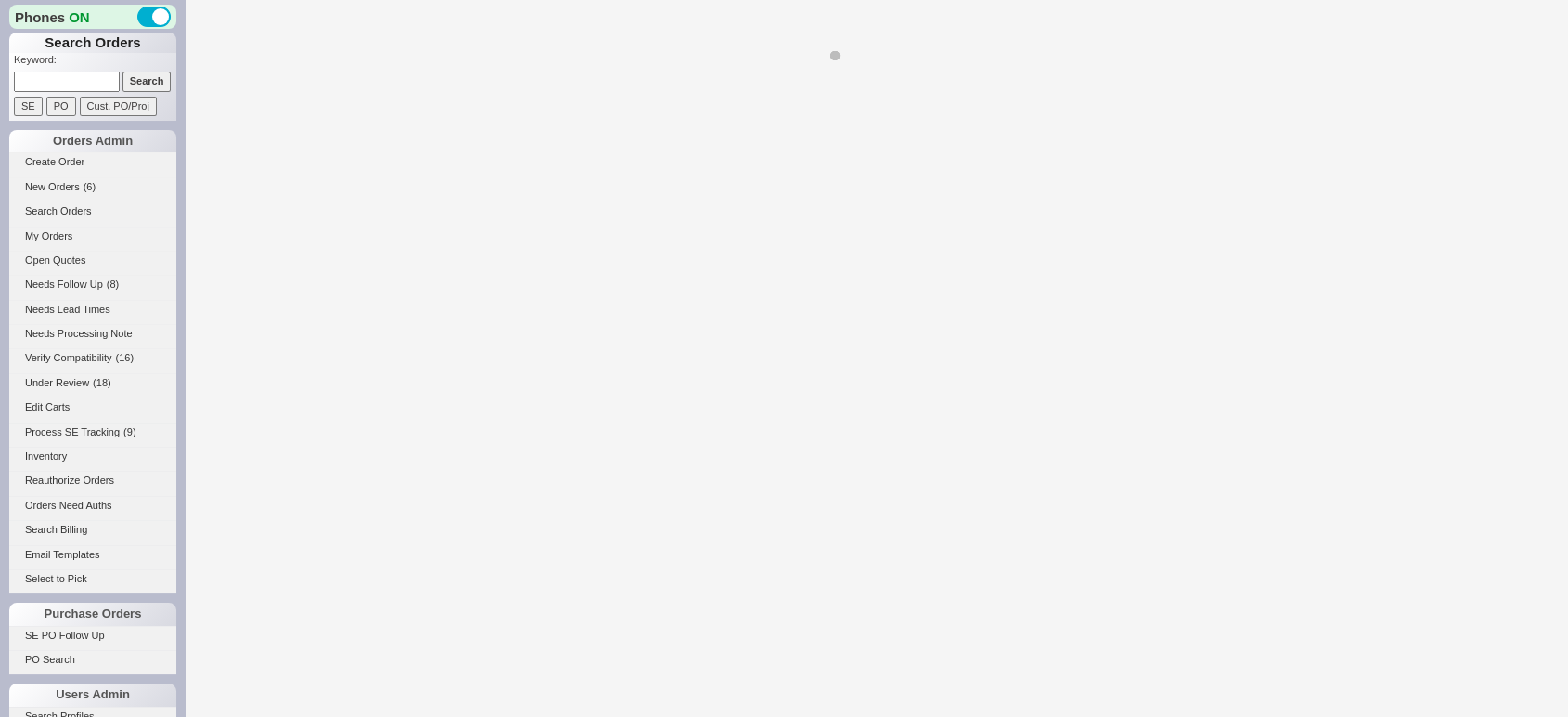
select select "LOW"
select select "3"
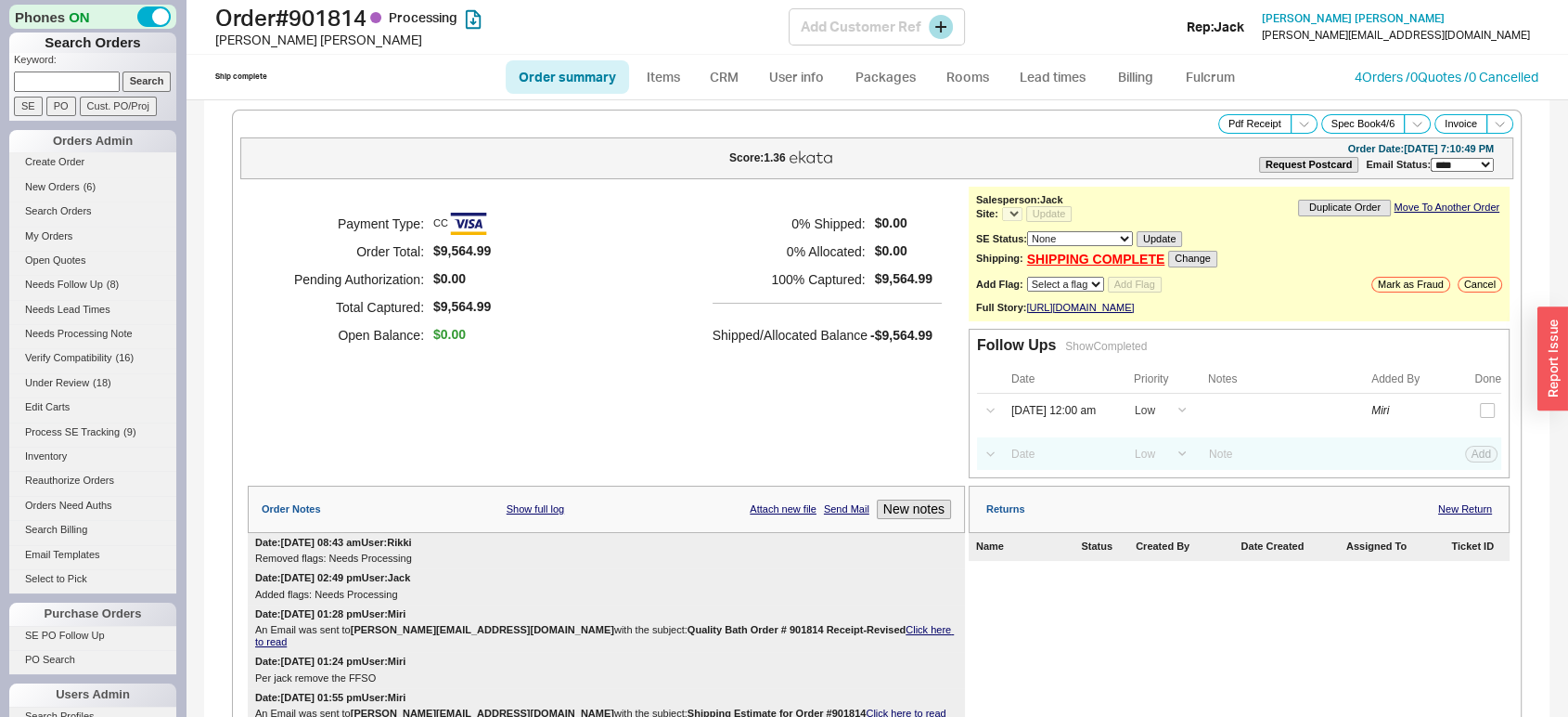
select select "*"
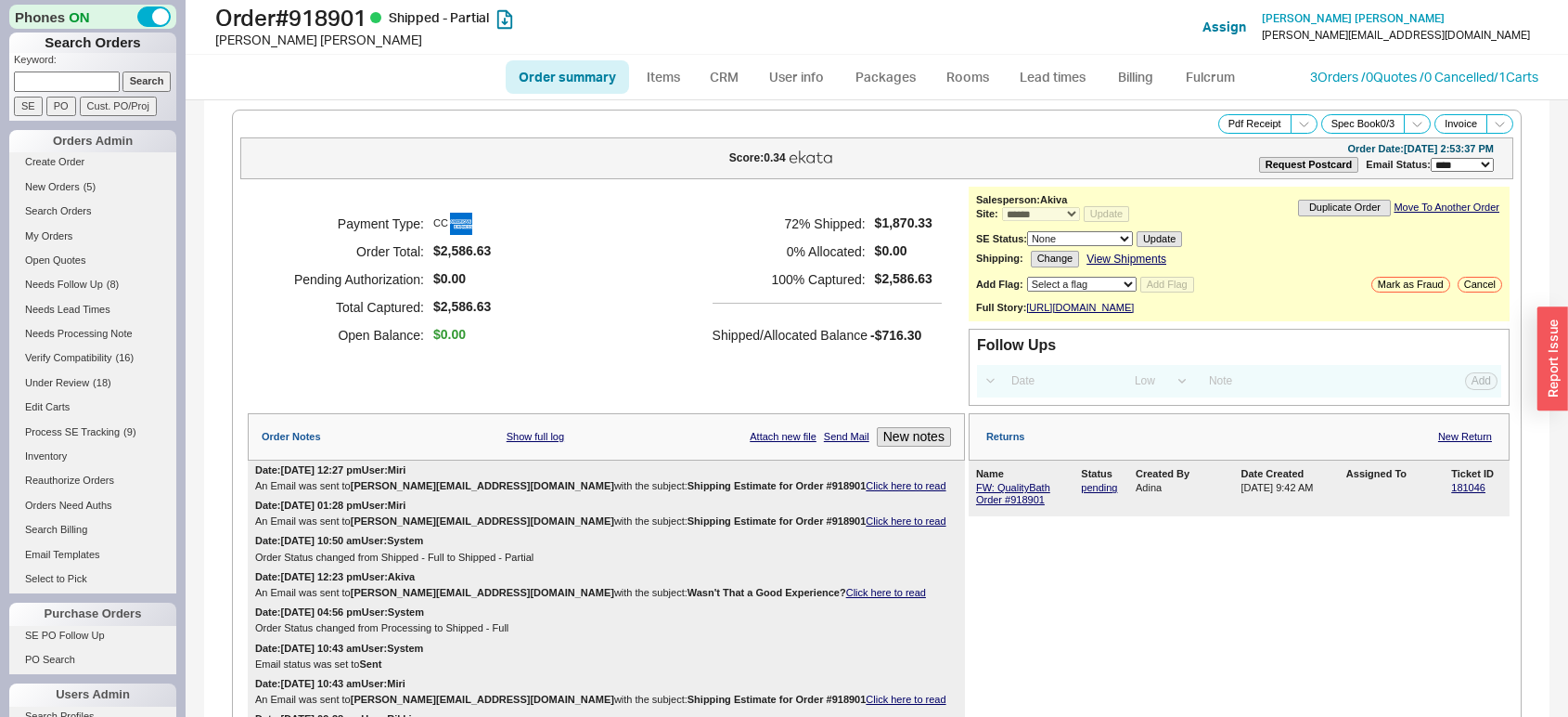
select select "*"
select select "LOW"
select select "3"
click at [1069, 86] on link "Lead times" at bounding box center [1052, 77] width 93 height 34
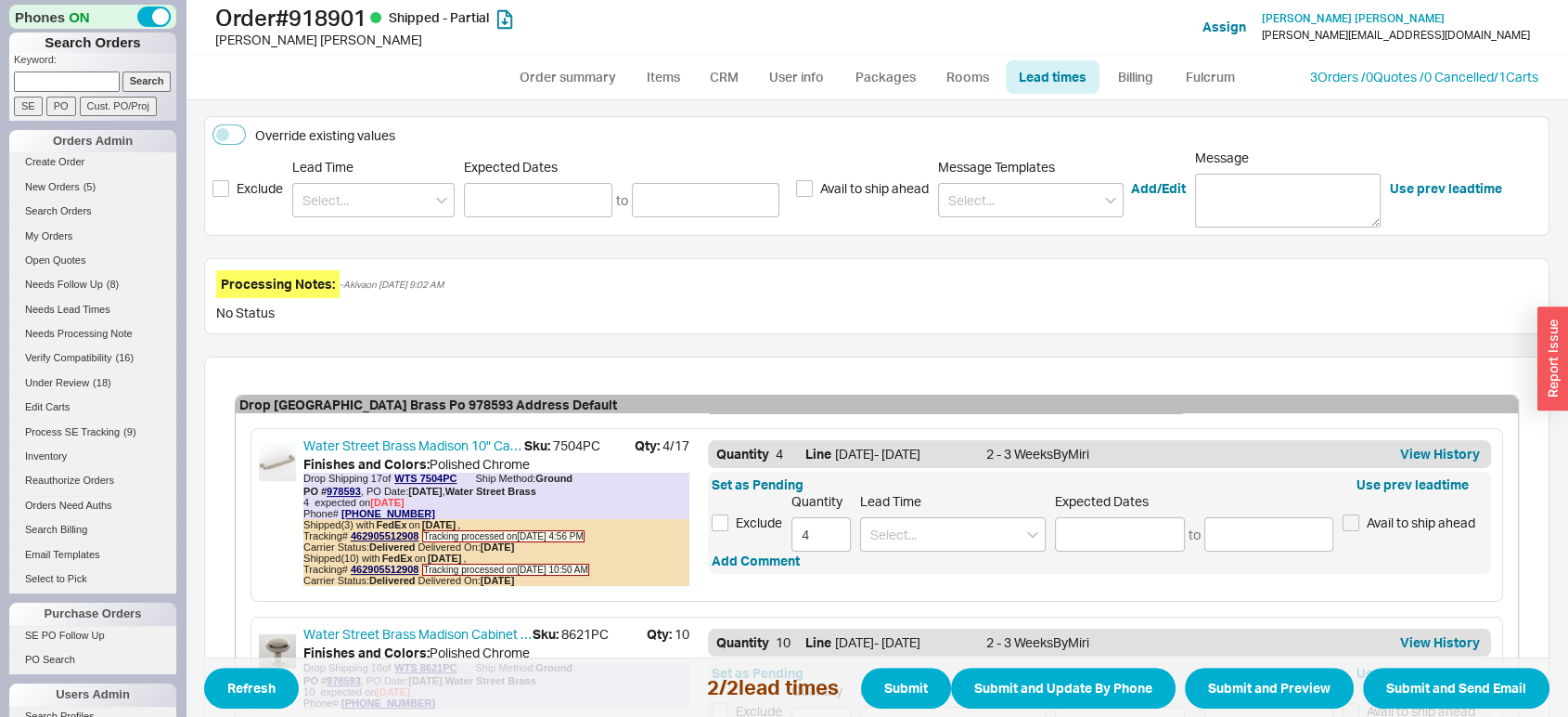
scroll to position [290, 0]
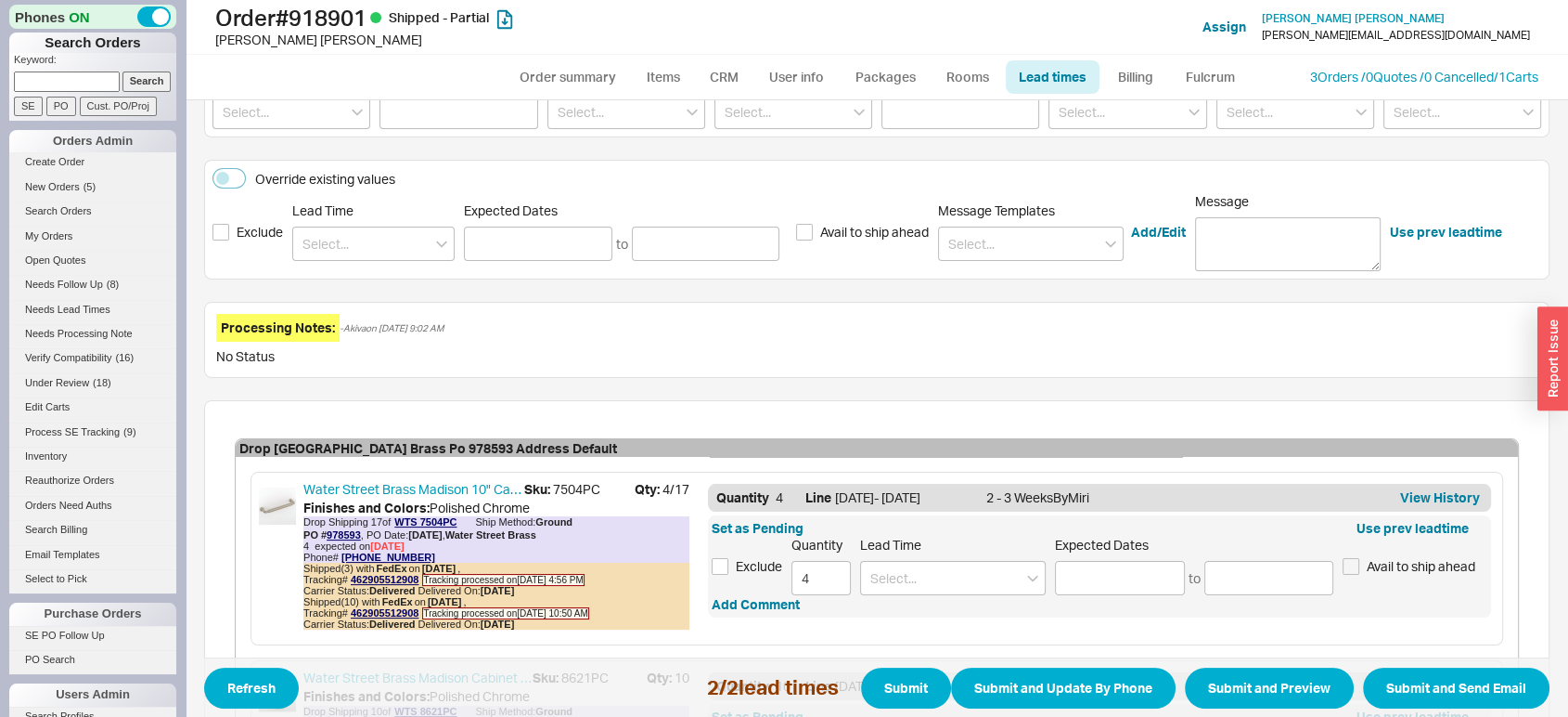
click at [357, 221] on div "Lead Time" at bounding box center [373, 231] width 163 height 59
click at [357, 243] on input at bounding box center [373, 244] width 163 height 35
click at [380, 317] on div "1 - 2 Weeks" at bounding box center [373, 315] width 161 height 34
type input "1 - 2 Weeks"
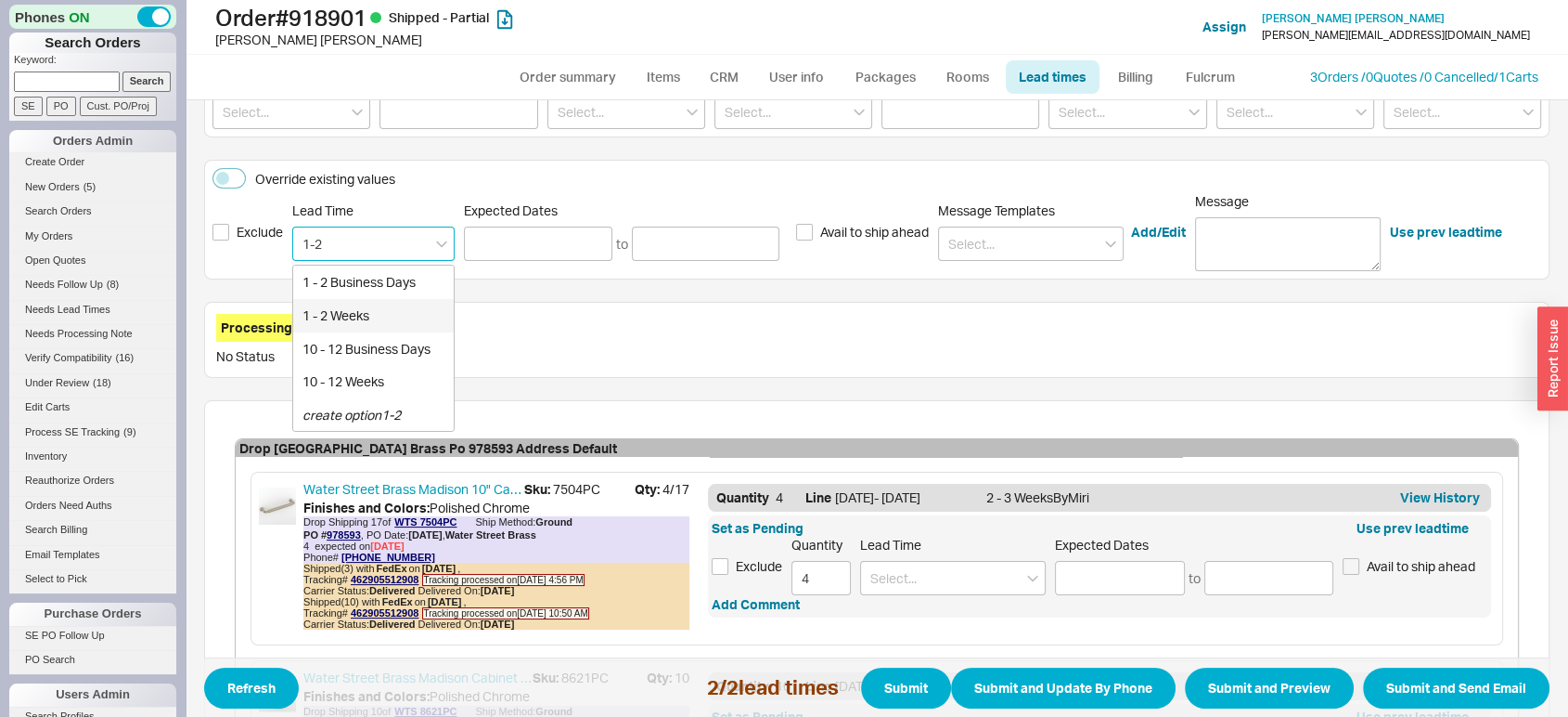
type input "08/27/2025"
type input "09/03/2025"
type input "1 - 2 Weeks"
type input "08/27/2025"
type input "09/03/2025"
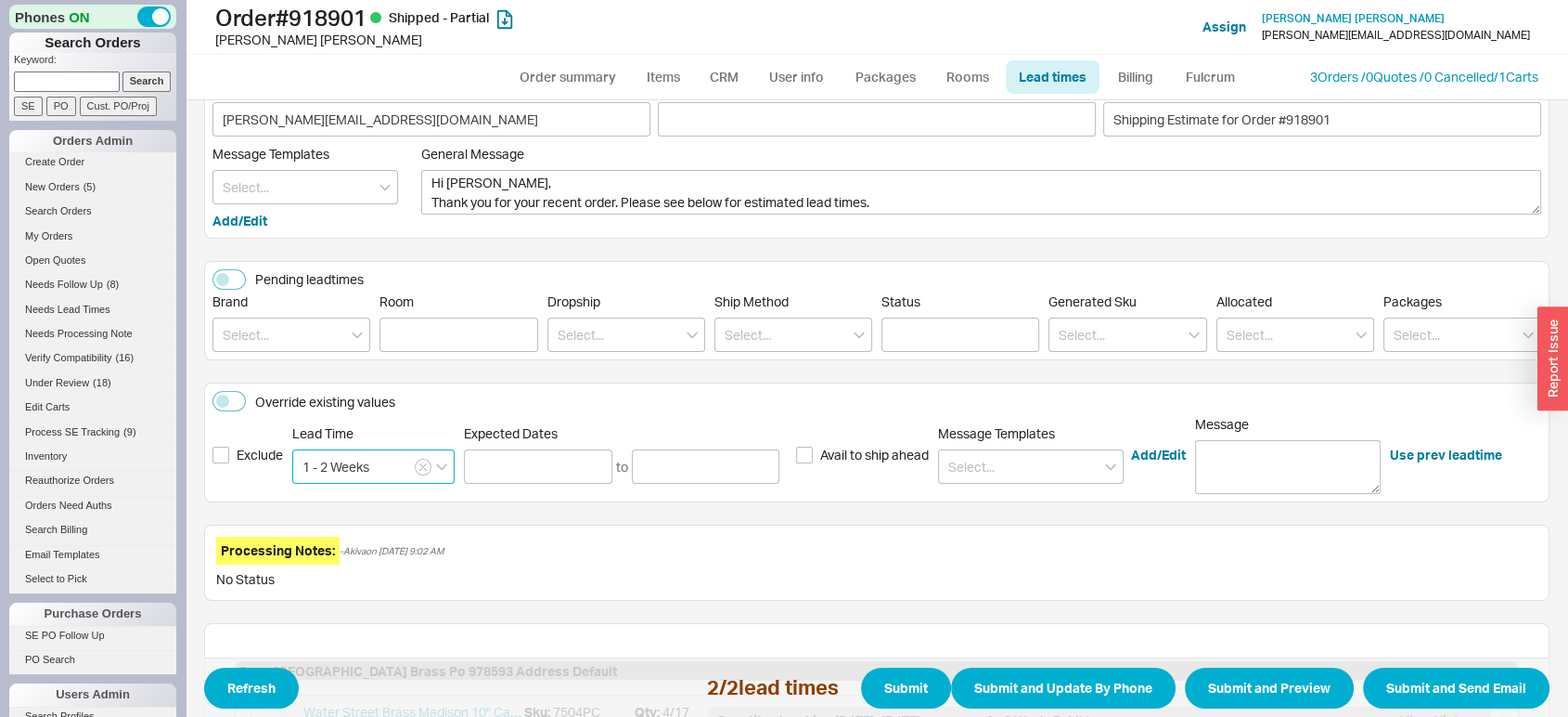
scroll to position [0, 0]
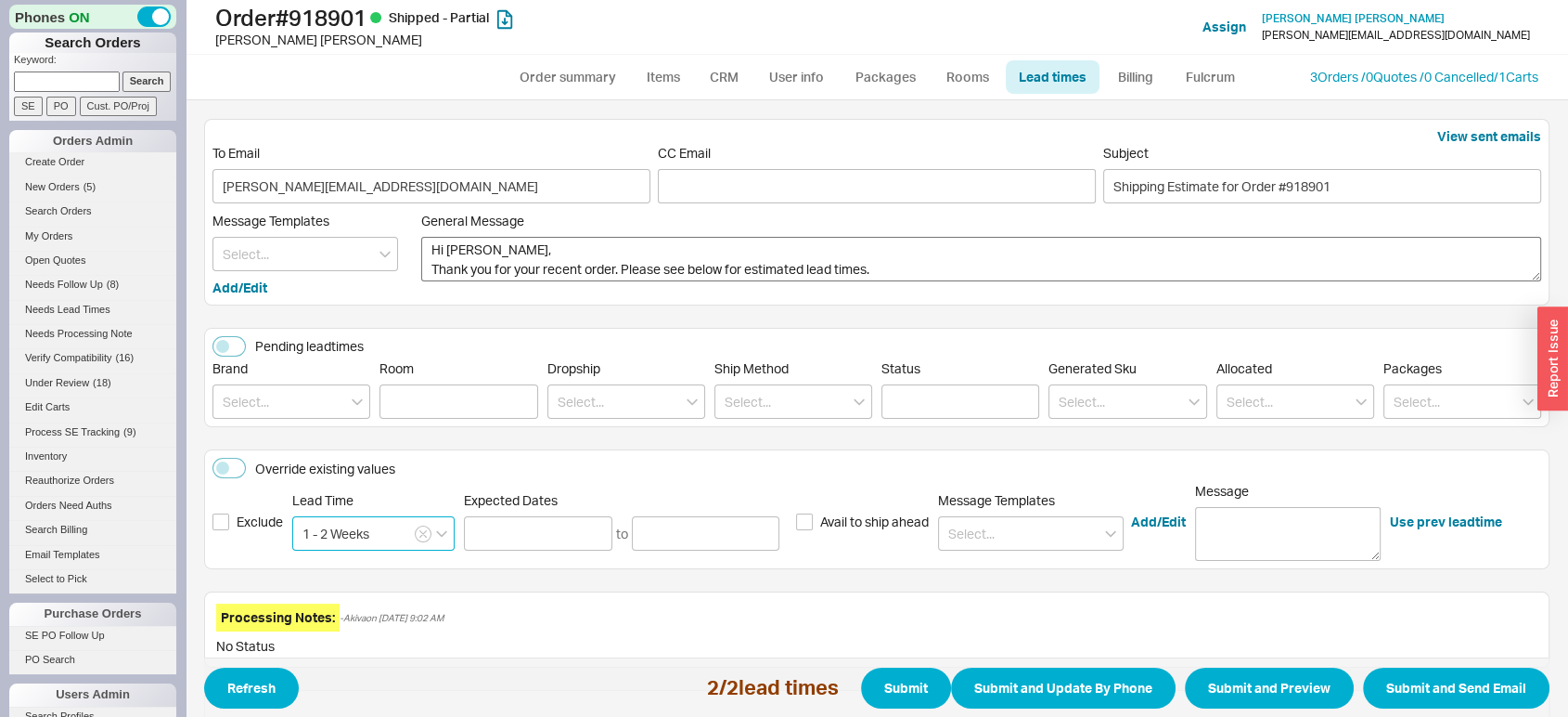
type input "1 - 2 Weeks"
drag, startPoint x: 611, startPoint y: 269, endPoint x: 414, endPoint y: 262, distance: 197.1
click at [414, 262] on div "Message Templates Add/Edit General Message Hi Delia, Thank you for your recent …" at bounding box center [877, 255] width 1329 height 85
click at [675, 266] on textarea "Hi Delia, I hope all is well. Please see below for estimated lead times." at bounding box center [980, 259] width 1120 height 44
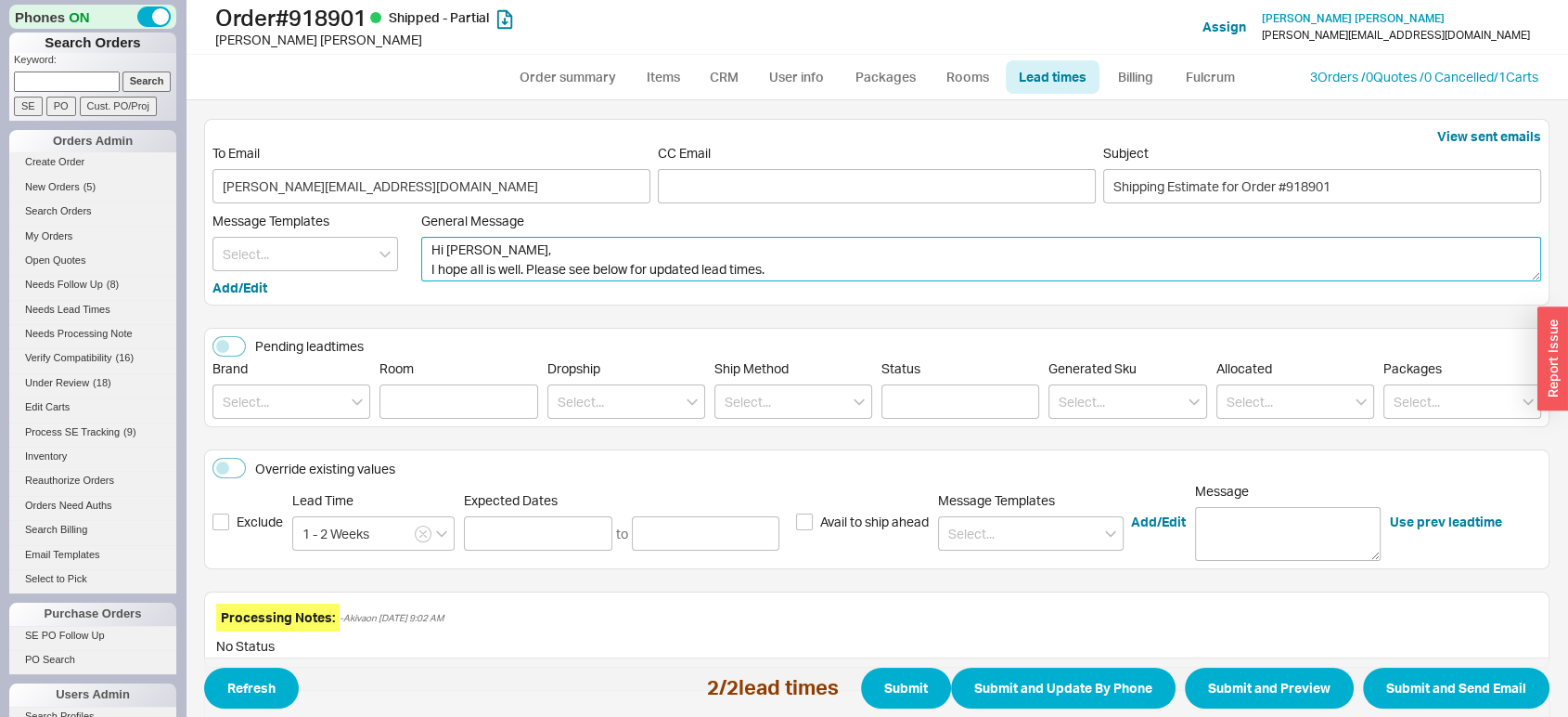
type textarea "Hi Delia, I hope all is well. Please see below for updated lead times."
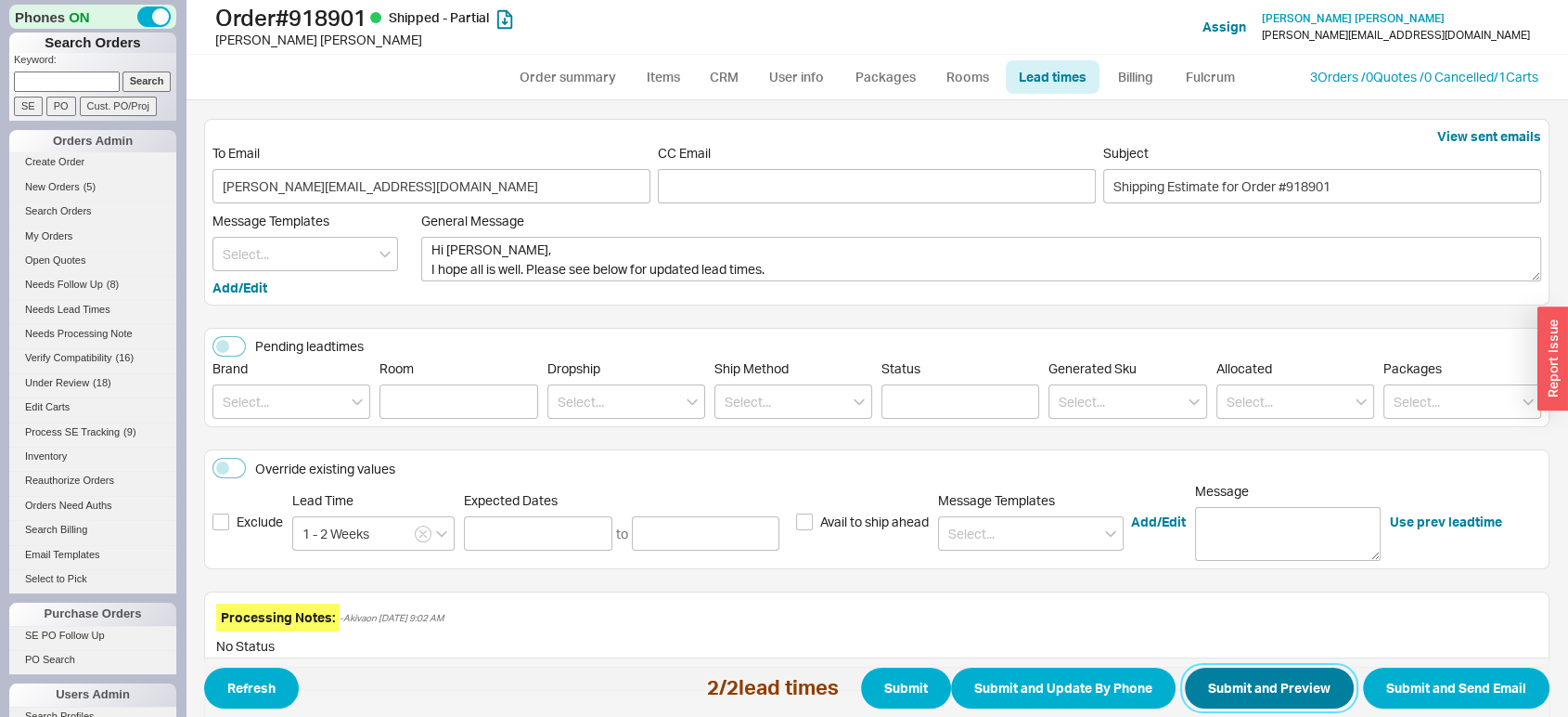
click at [1279, 692] on button "Submit and Preview" at bounding box center [1268, 688] width 169 height 40
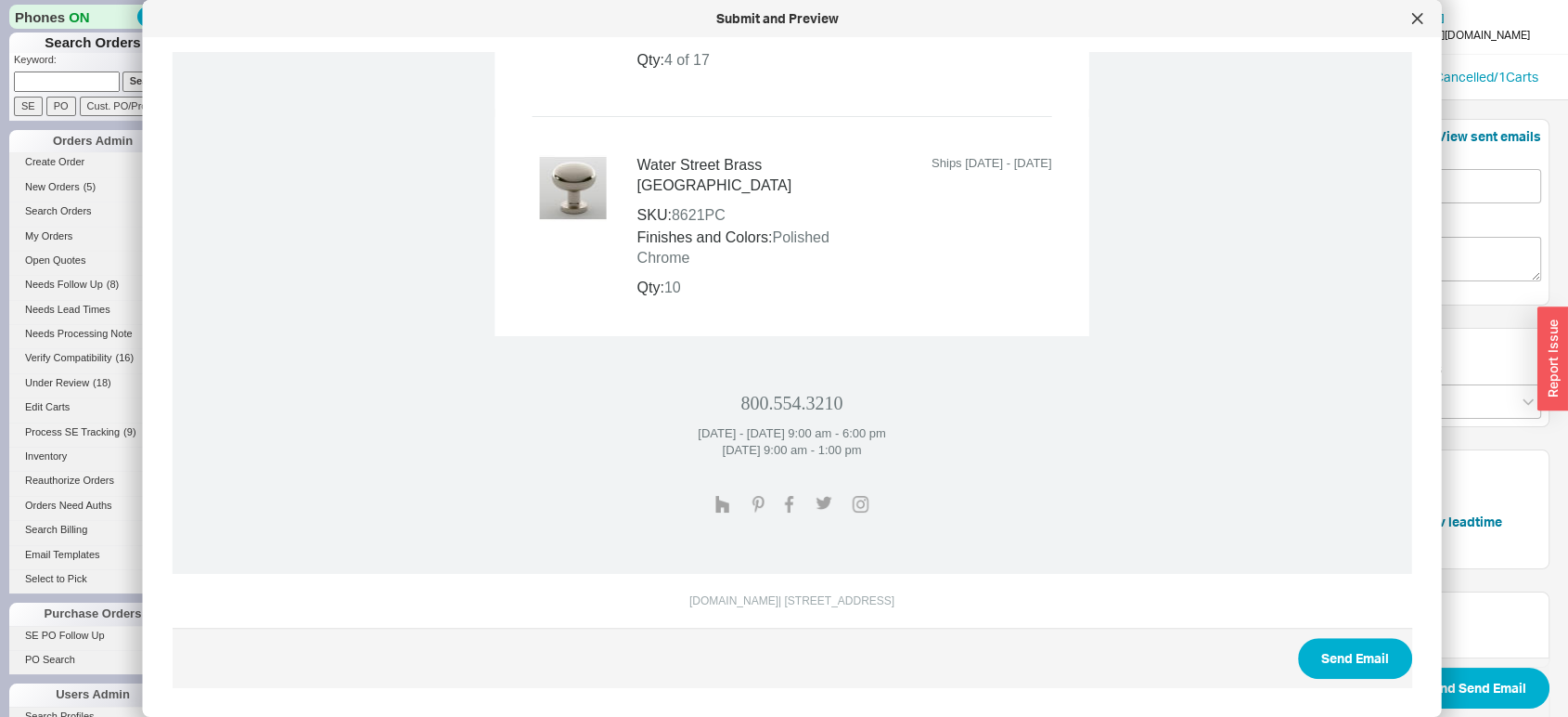
scroll to position [1000, 0]
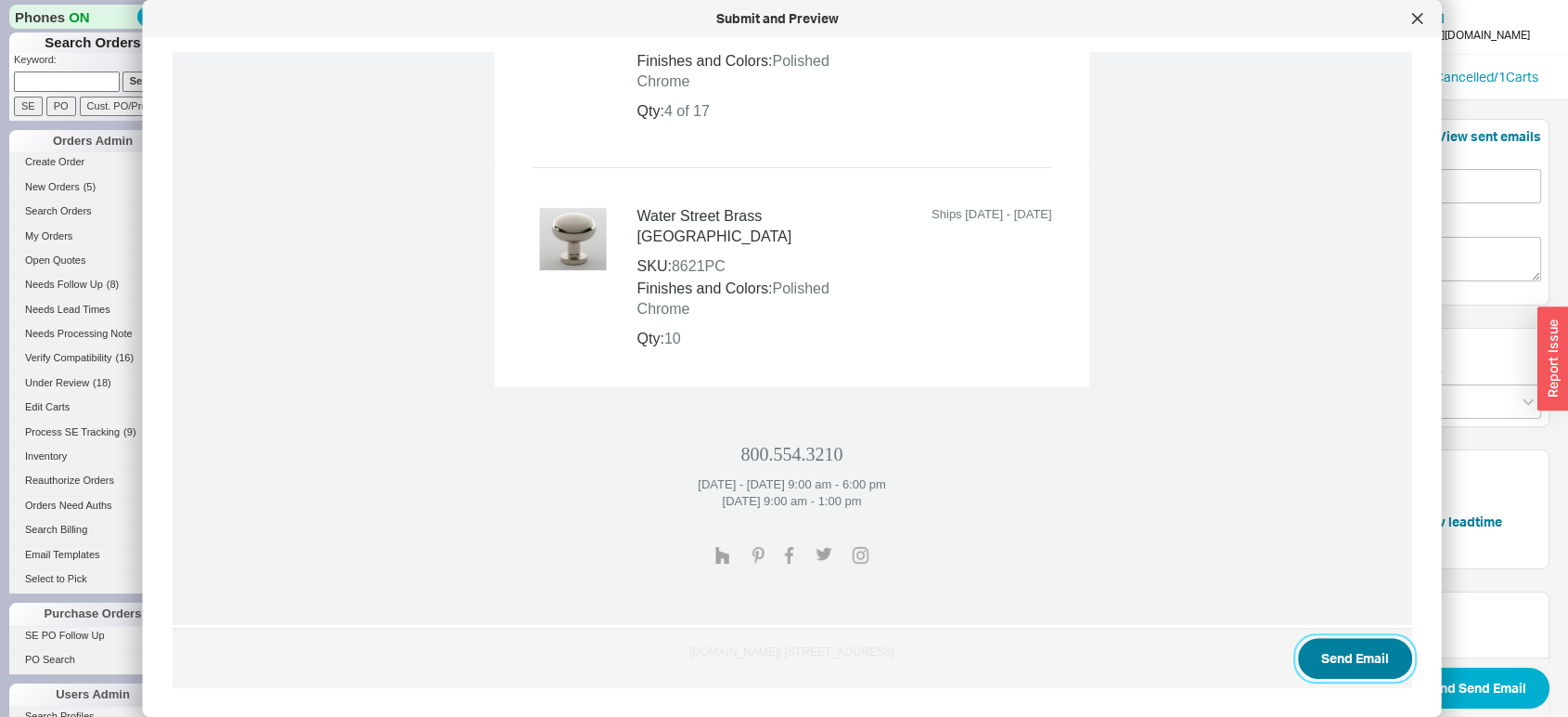
click at [1353, 651] on button "Send Email" at bounding box center [1355, 658] width 115 height 40
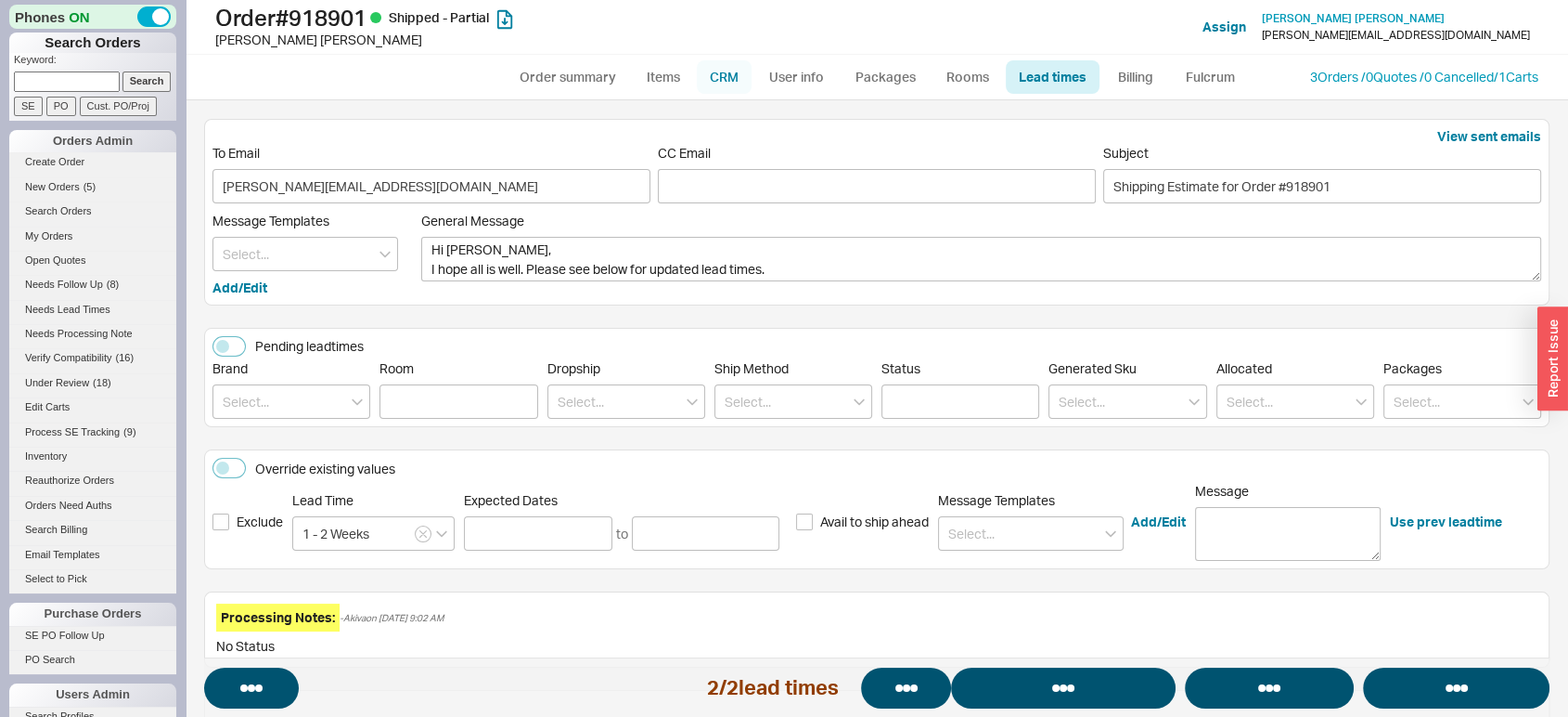
select select "*"
select select "LOW"
select select "3"
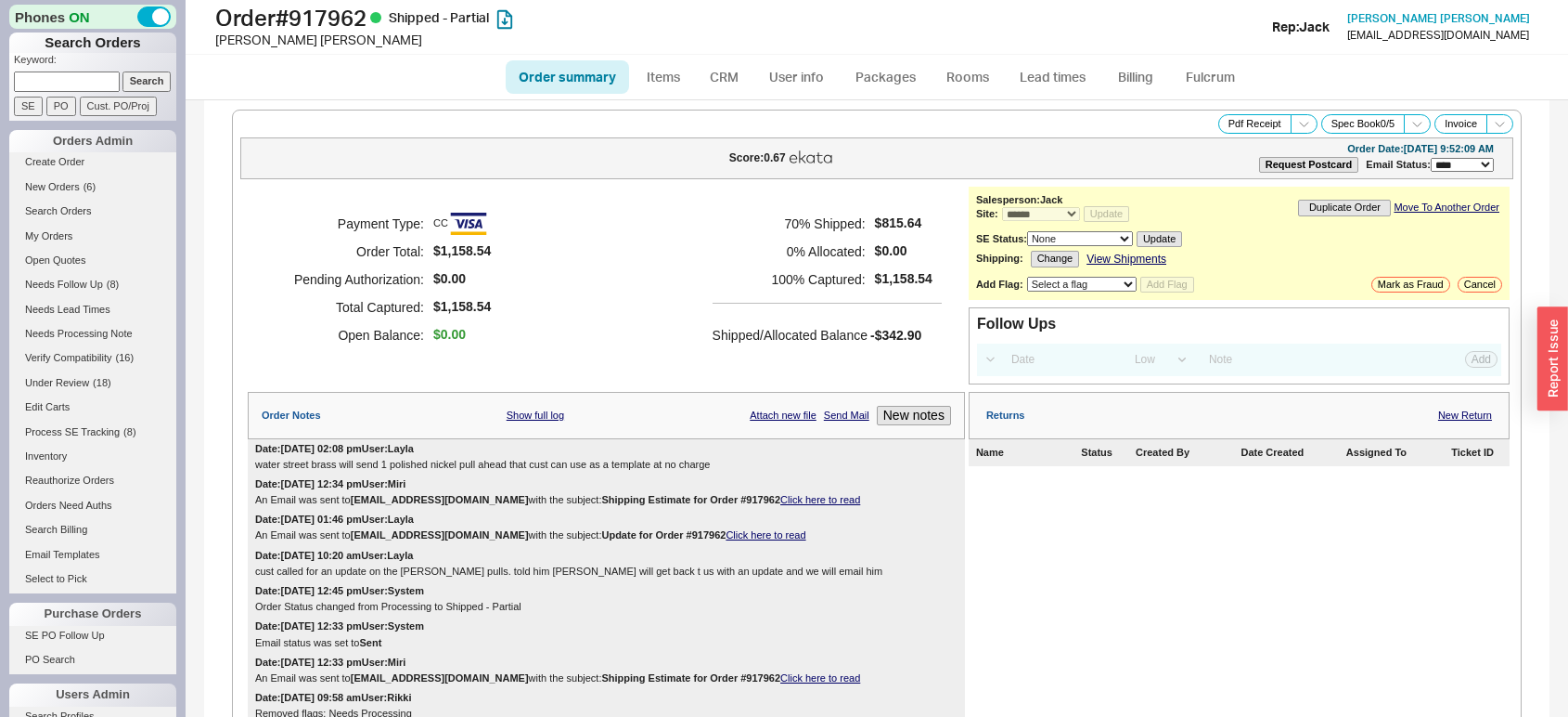
select select "*"
select select "LOW"
select select "3"
click at [1077, 79] on link "Lead times" at bounding box center [1052, 77] width 93 height 34
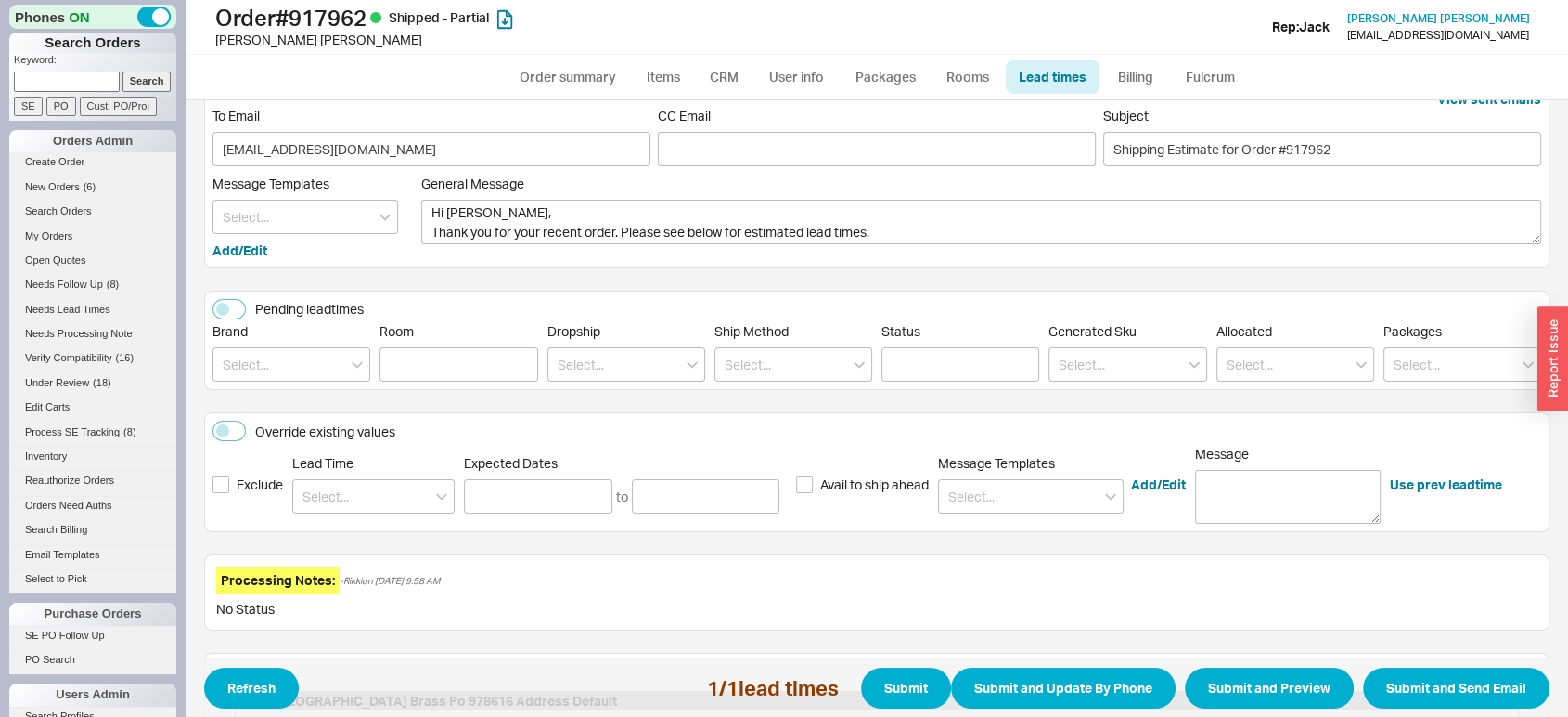
scroll to position [30, 0]
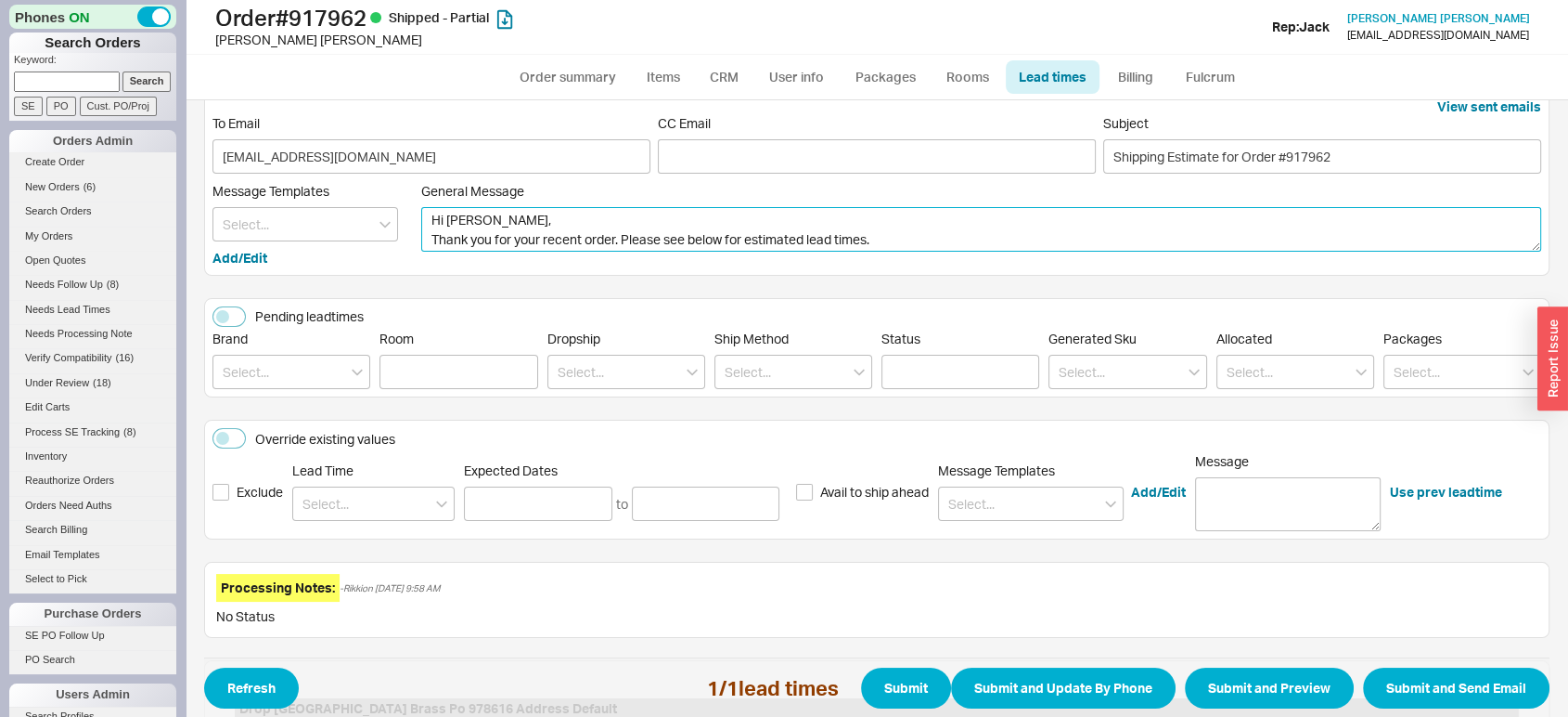
click at [928, 231] on textarea "Hi [PERSON_NAME], Thank you for your recent order. Please see below for estimat…" at bounding box center [980, 229] width 1120 height 44
click at [990, 230] on textarea "Hi [PERSON_NAME], Thank you for your recent order. Please see below for estimat…" at bounding box center [980, 229] width 1120 height 44
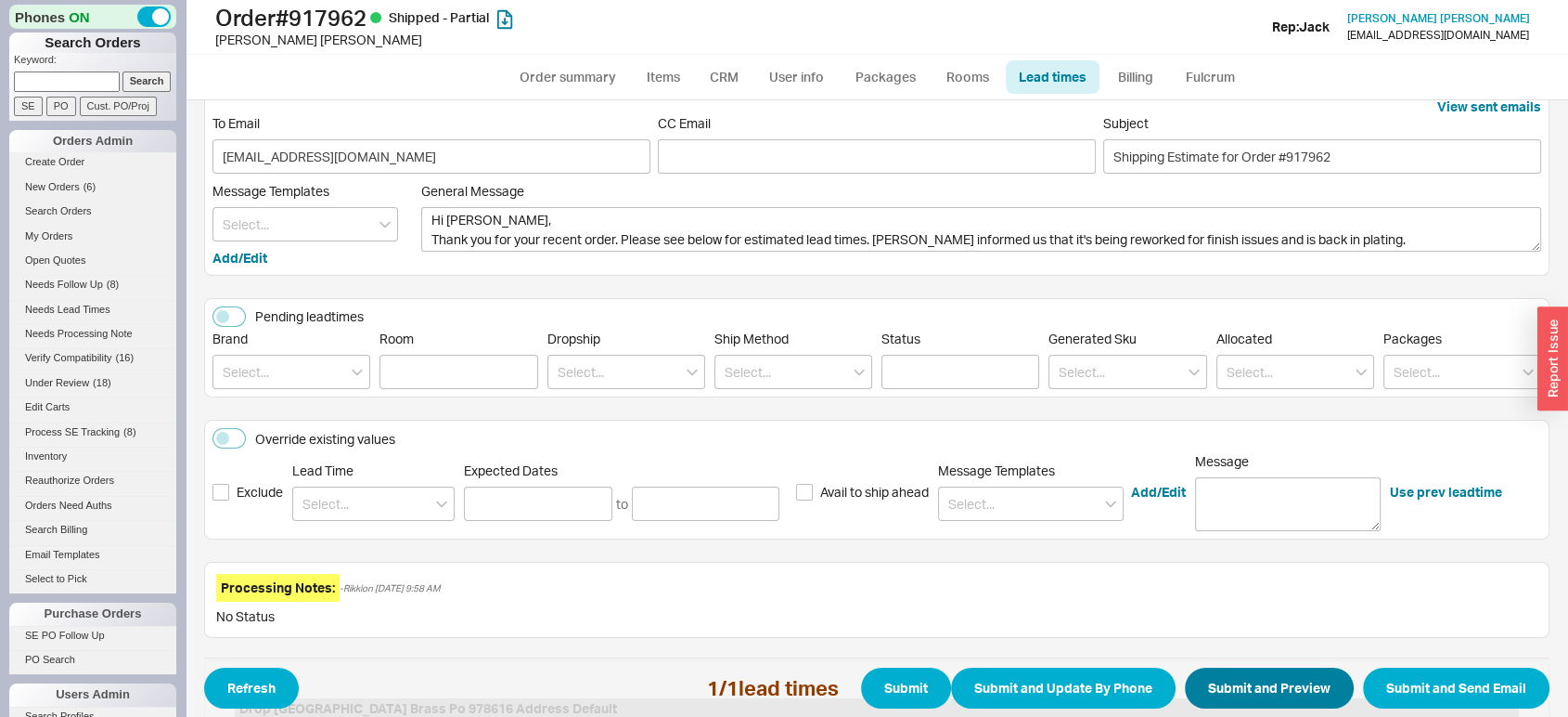
type textarea "Hi Henry, Thank you for your recent order. Please see below for estimated lead …"
click at [1227, 691] on button "Submit and Preview" at bounding box center [1268, 688] width 169 height 40
click at [1255, 685] on button "Submit and Preview" at bounding box center [1268, 688] width 169 height 40
click at [1241, 685] on button "Submit and Preview" at bounding box center [1268, 688] width 169 height 40
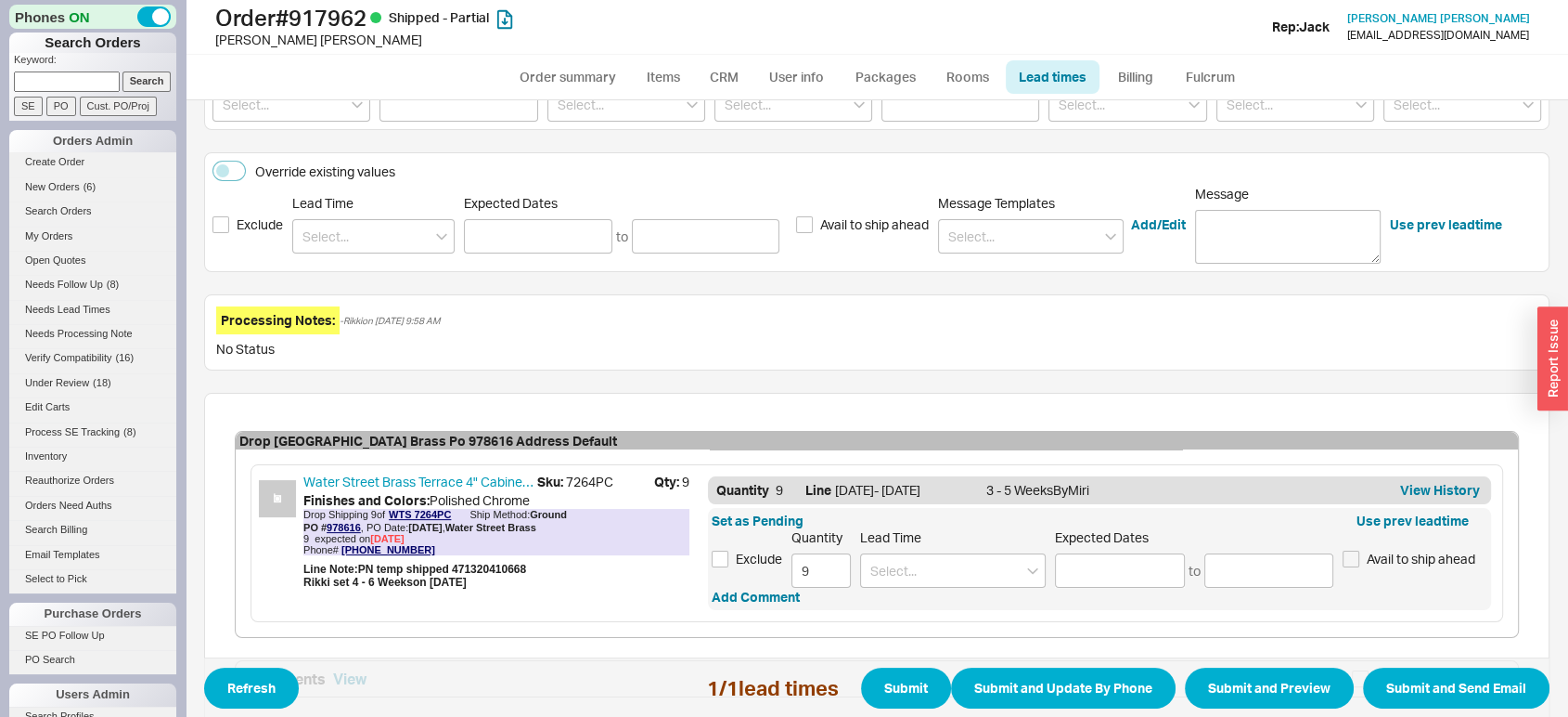
scroll to position [298, 0]
click at [910, 563] on input at bounding box center [953, 570] width 186 height 35
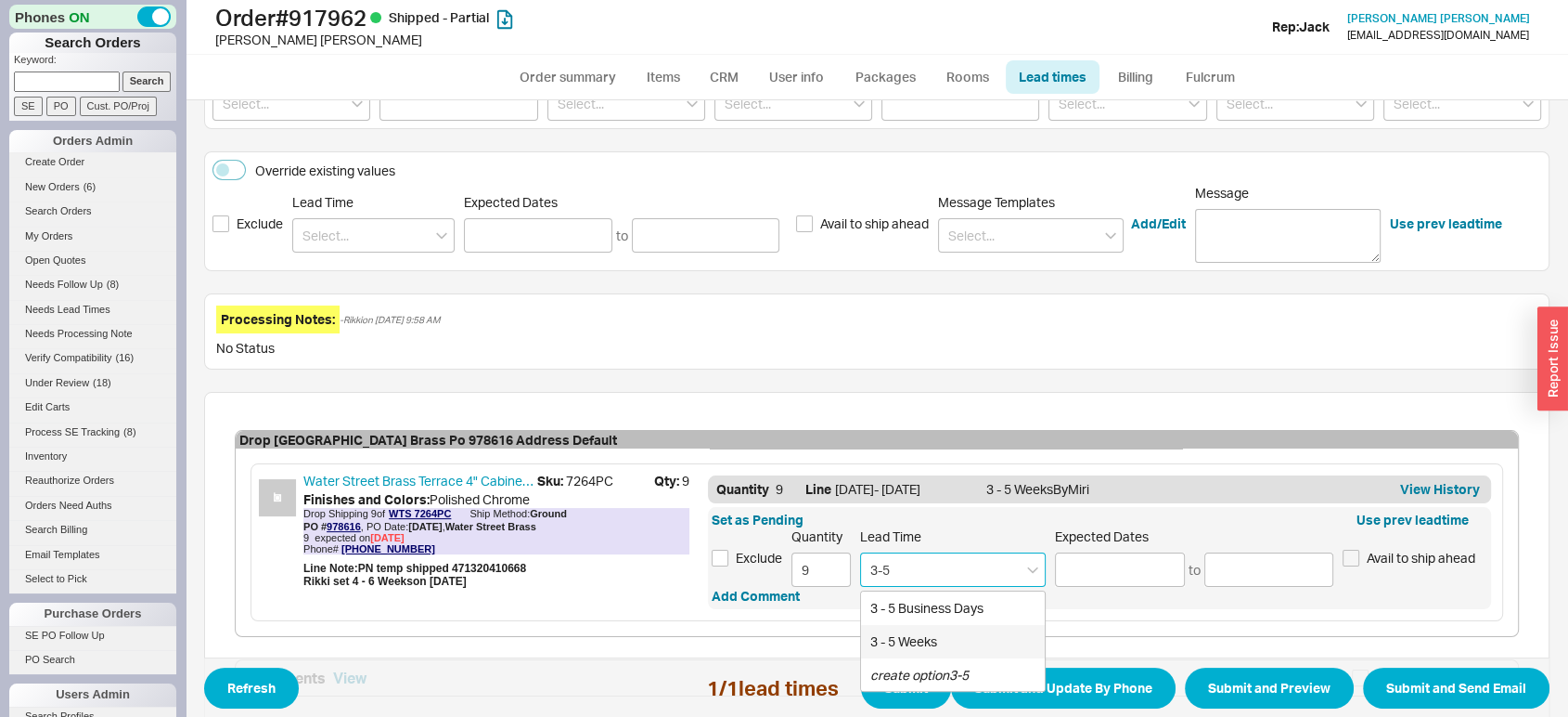
click at [921, 643] on div "3 - 5 Weeks" at bounding box center [953, 641] width 184 height 34
type input "3 - 5 Weeks"
type input "[DATE]"
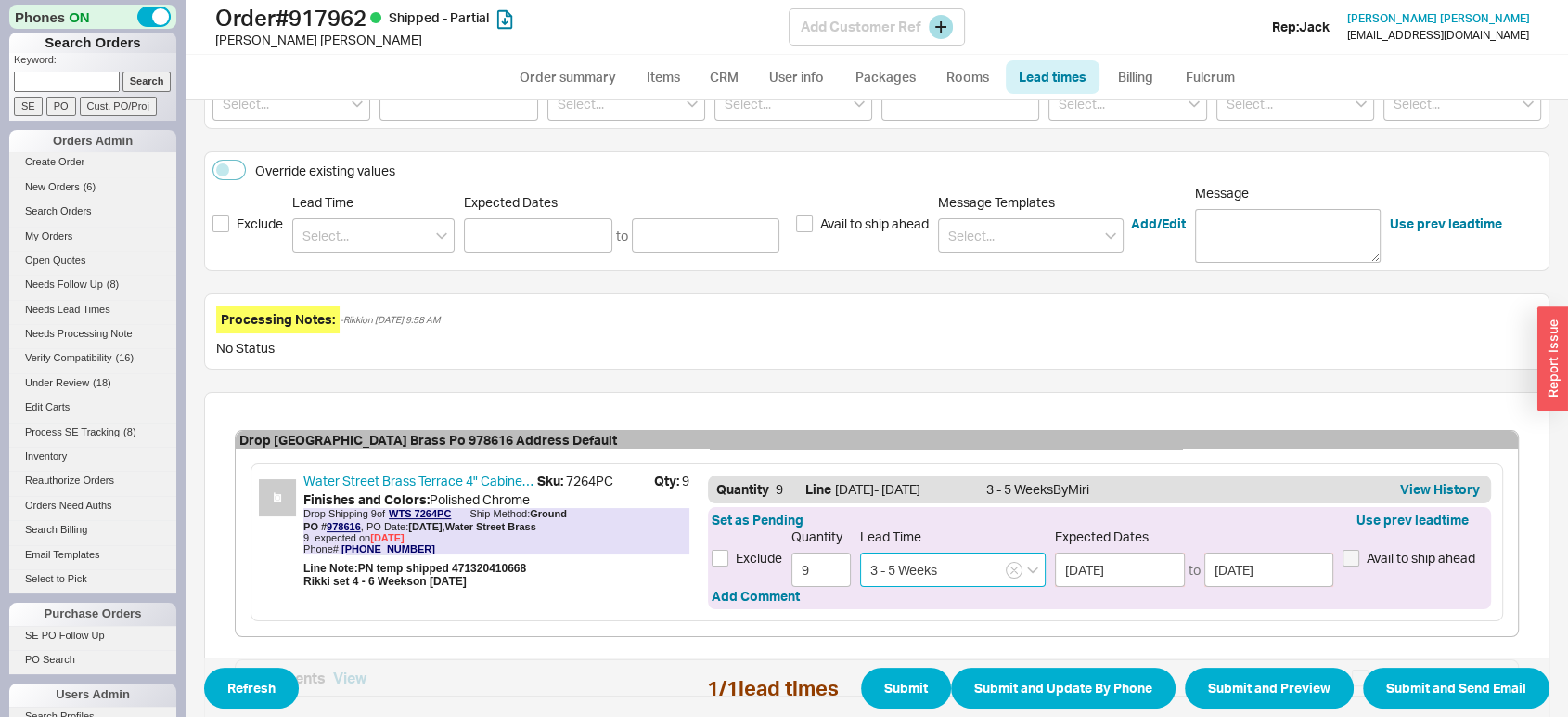
type input "3 - 5 Weeks"
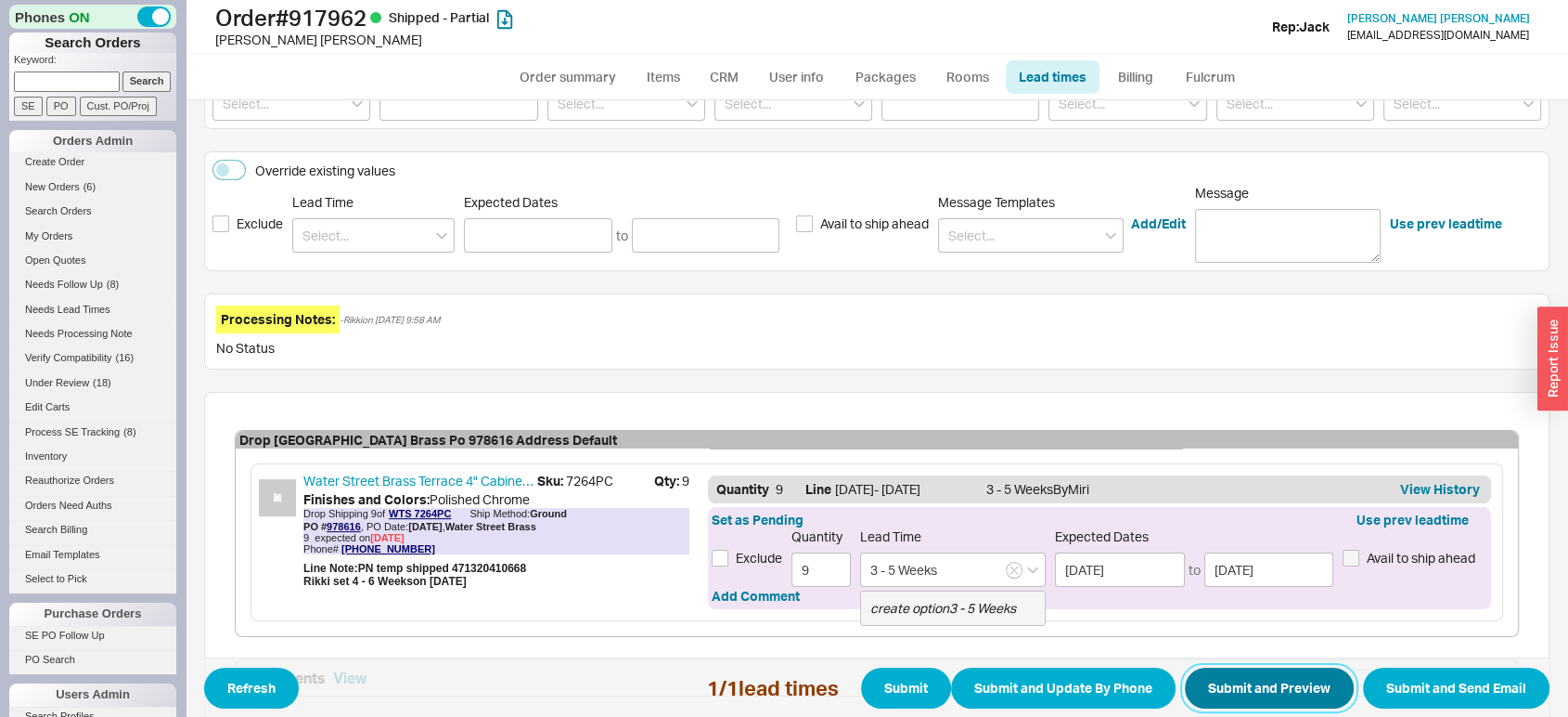
click at [1203, 692] on button "Submit and Preview" at bounding box center [1268, 688] width 169 height 40
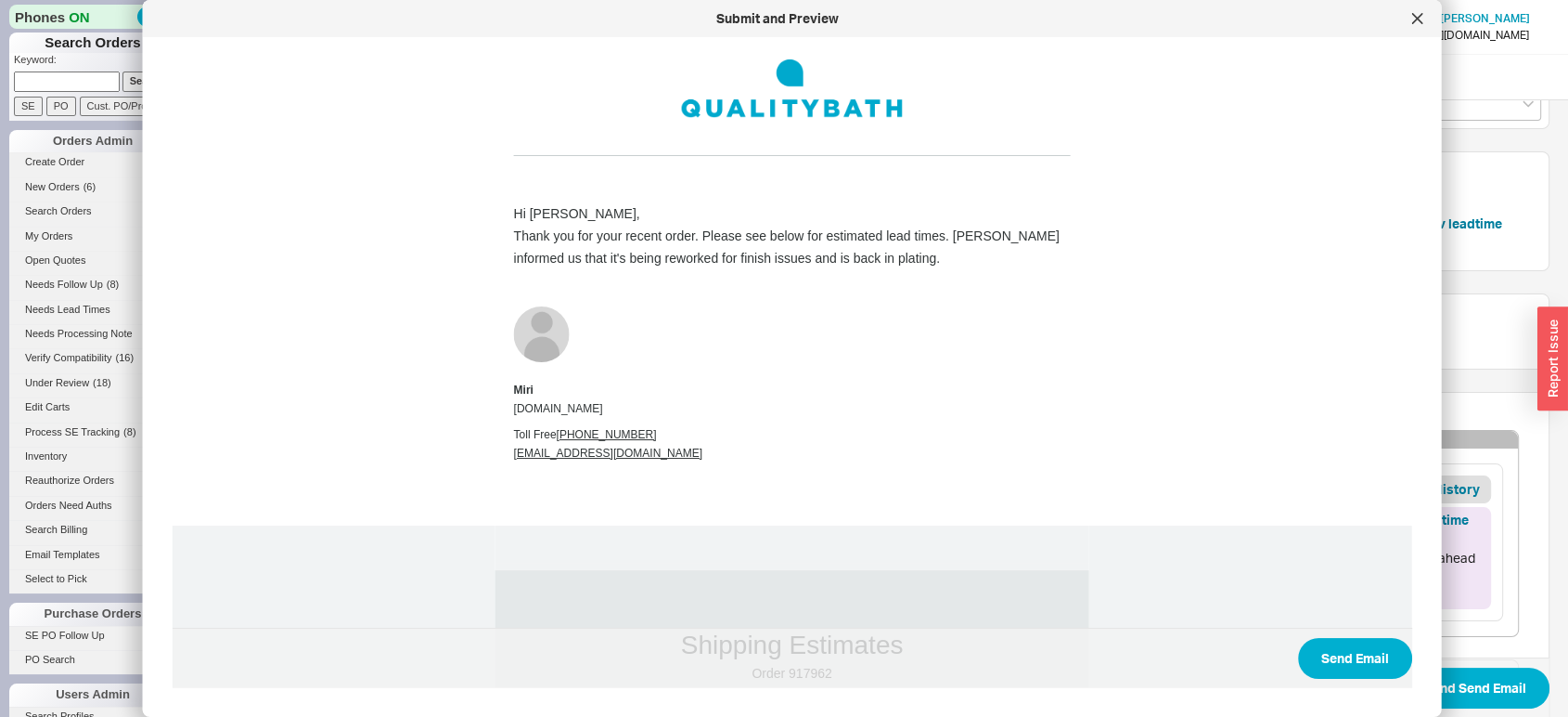
click at [1341, 178] on td "Hi Henry, Thank you for your recent order. Please see below for estimated lead …" at bounding box center [792, 350] width 1240 height 351
click at [1418, 22] on icon at bounding box center [1418, 18] width 12 height 12
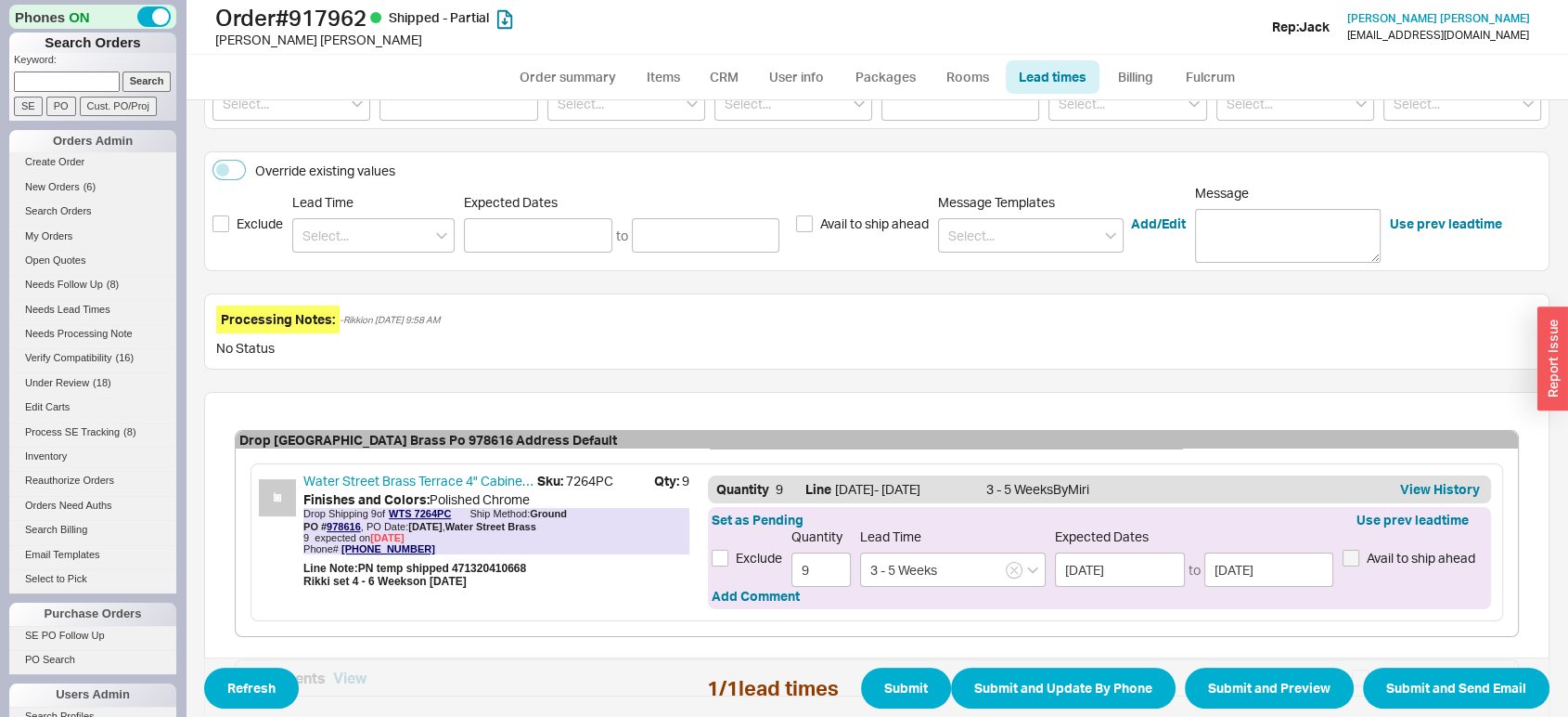
scroll to position [0, 0]
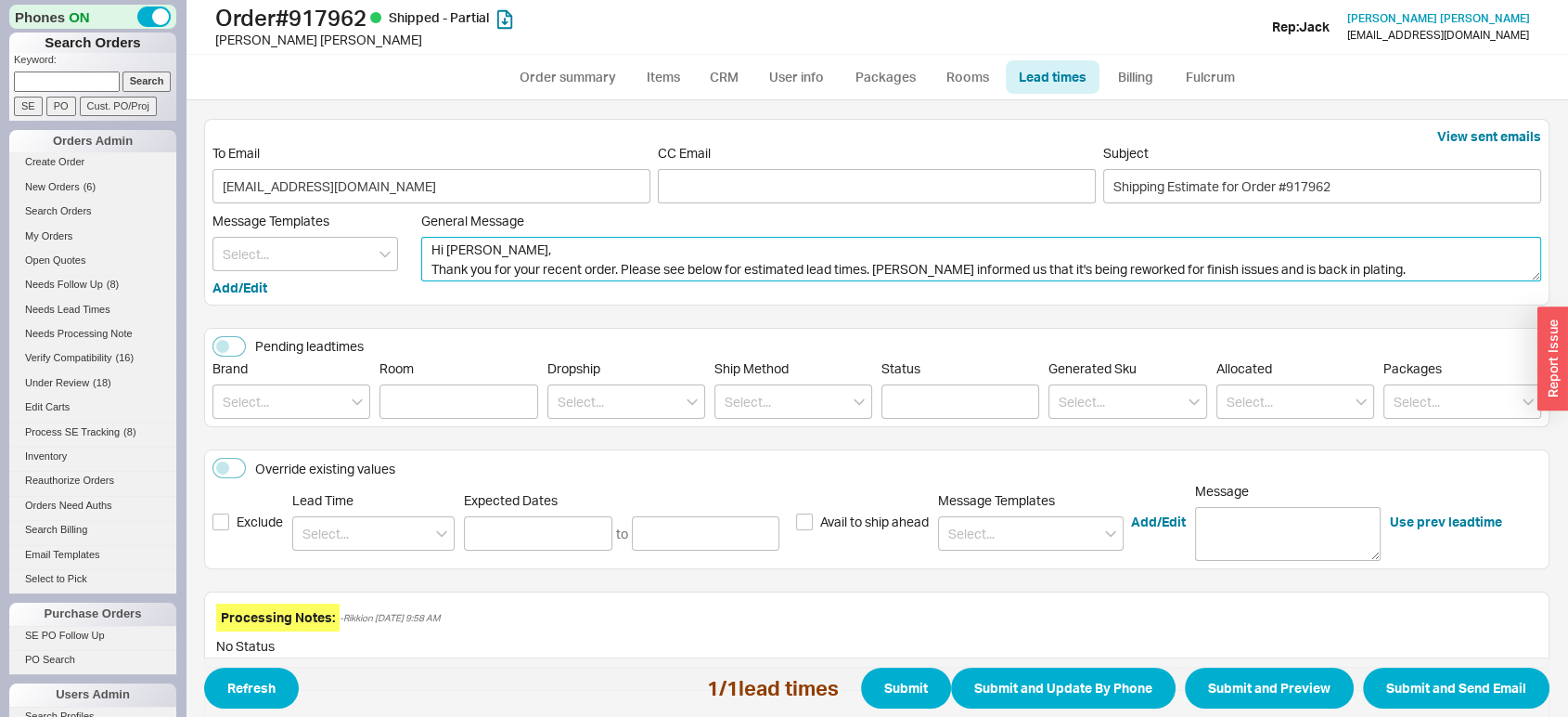
drag, startPoint x: 621, startPoint y: 264, endPoint x: 408, endPoint y: 295, distance: 215.2
click at [408, 295] on div "Message Templates Add/Edit General Message Hi Henry, Thank you for your recent …" at bounding box center [877, 255] width 1329 height 85
drag, startPoint x: 779, startPoint y: 270, endPoint x: 529, endPoint y: 277, distance: 250.1
click at [529, 277] on textarea "Hi Henry, I hope all is well. Please see below for estimated lead times. Waters…" at bounding box center [980, 259] width 1120 height 44
click at [1058, 266] on textarea "Hi Henry, I hope all is well. Waterstreet informed us that it's being reworked …" at bounding box center [980, 259] width 1120 height 44
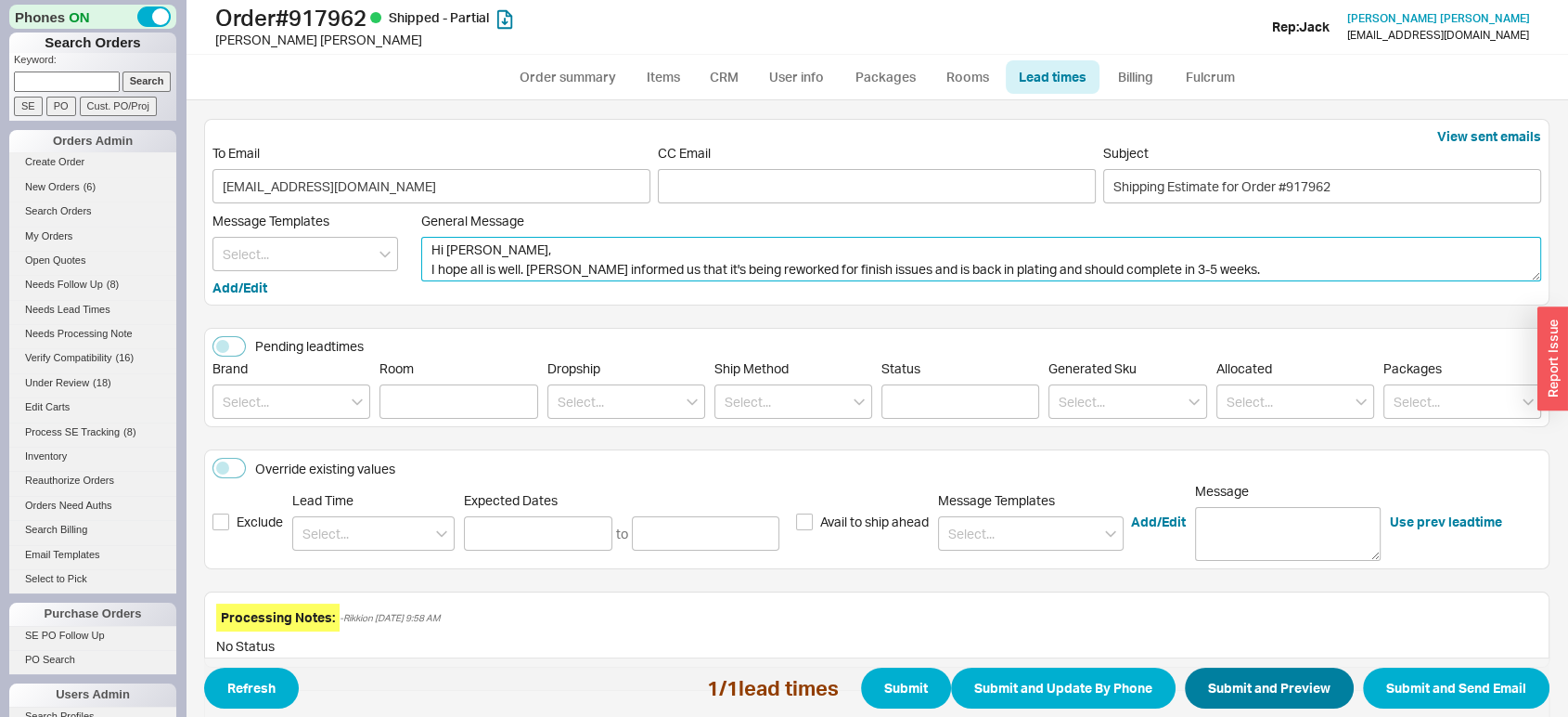
type textarea "Hi Henry, I hope all is well. Waterstreet informed us that it's being reworked …"
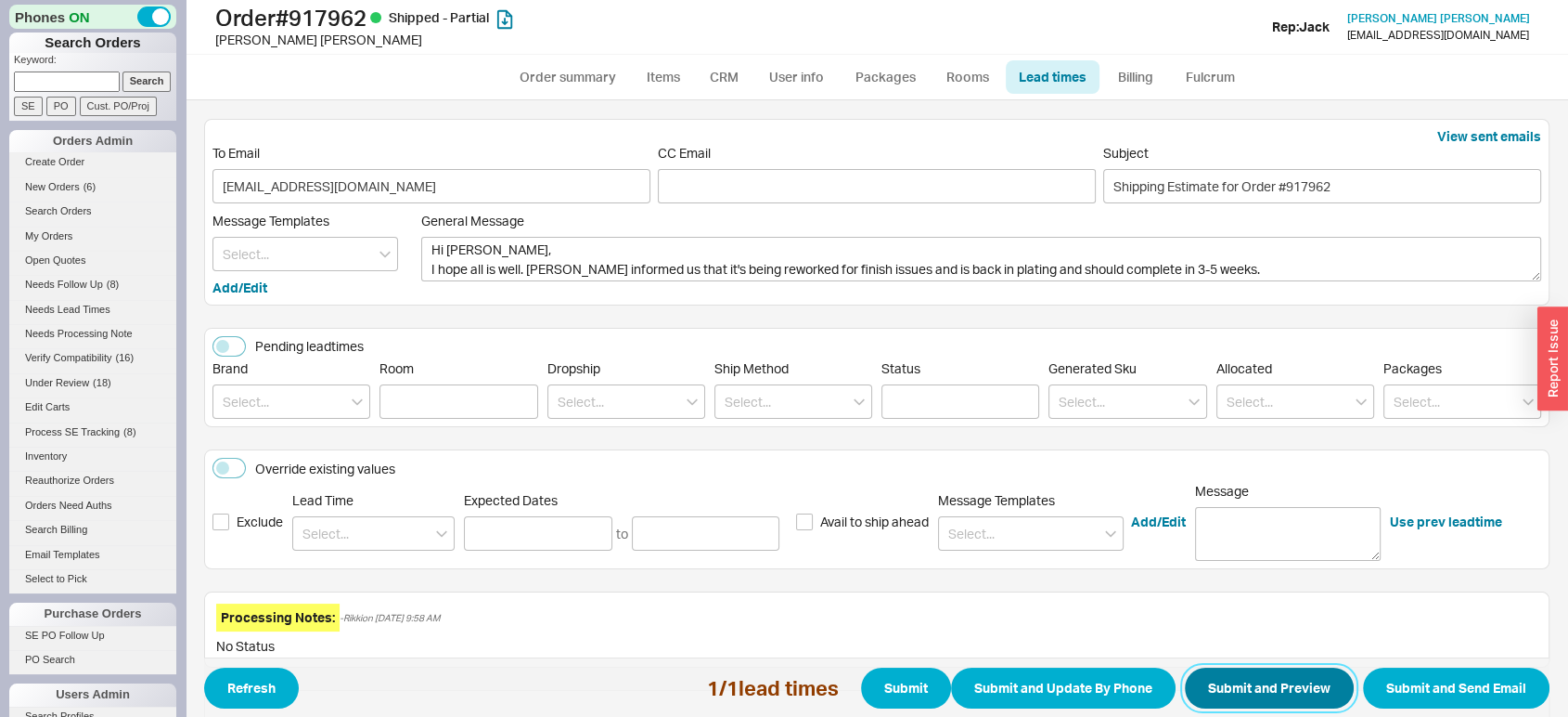
click at [1203, 677] on button "Submit and Preview" at bounding box center [1268, 688] width 169 height 40
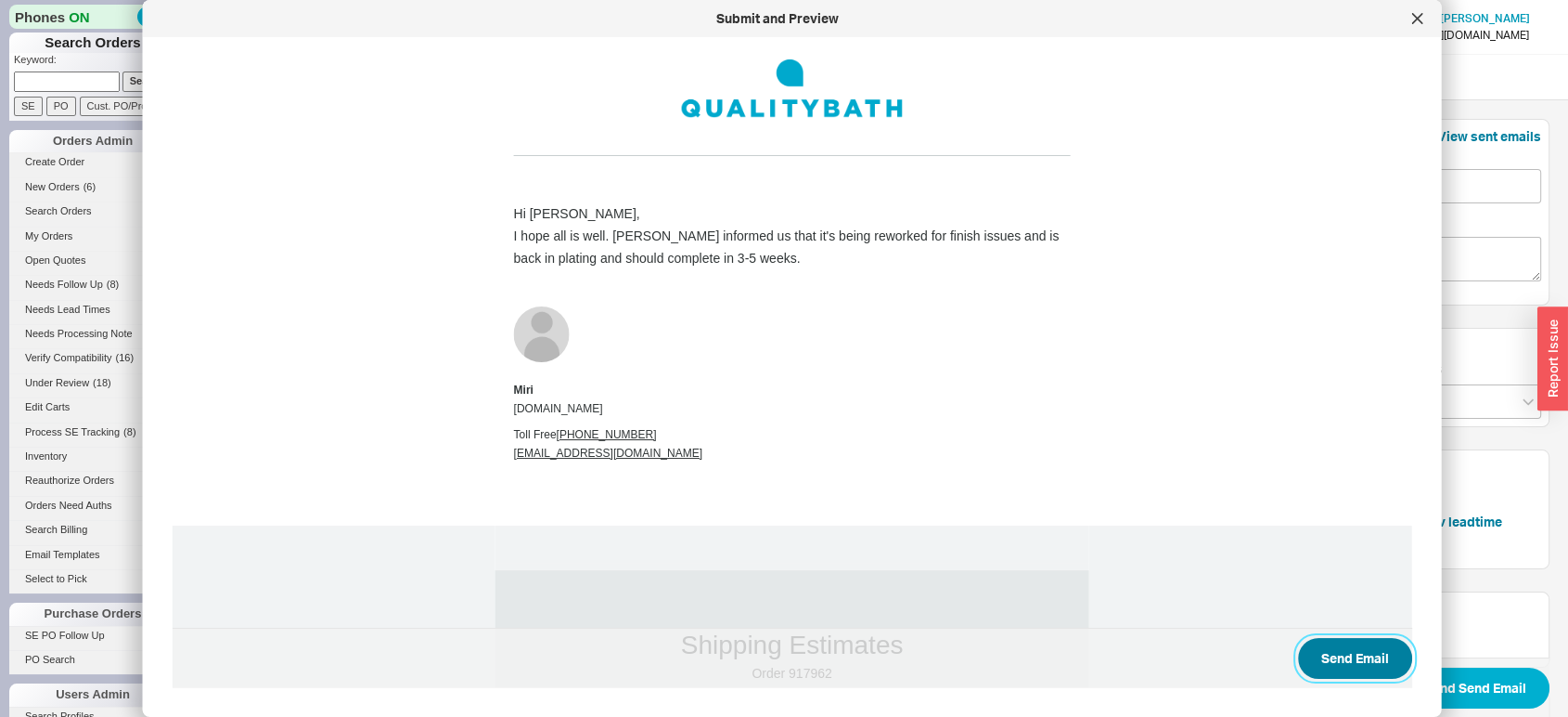
click at [1341, 659] on button "Send Email" at bounding box center [1355, 658] width 115 height 40
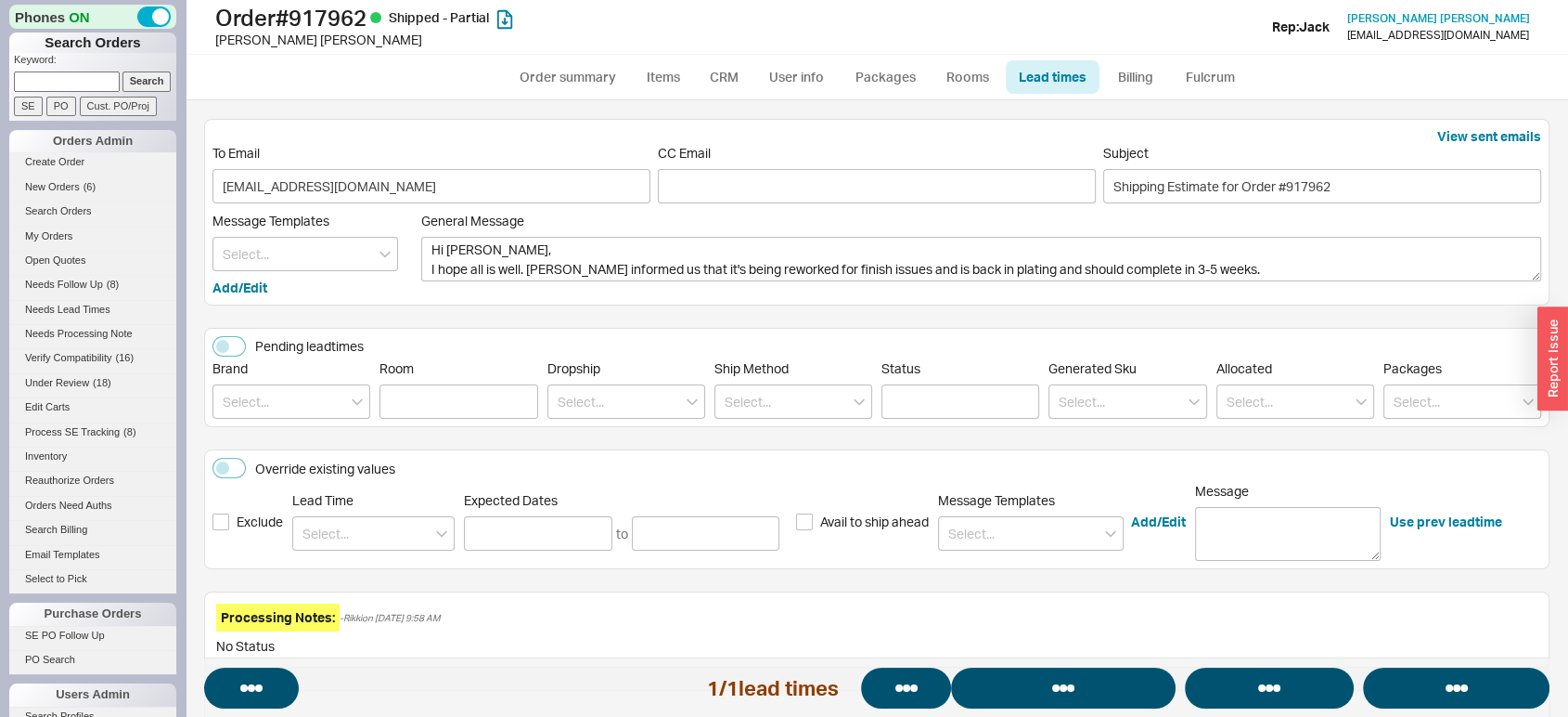
select select "*"
select select "LOW"
select select "3"
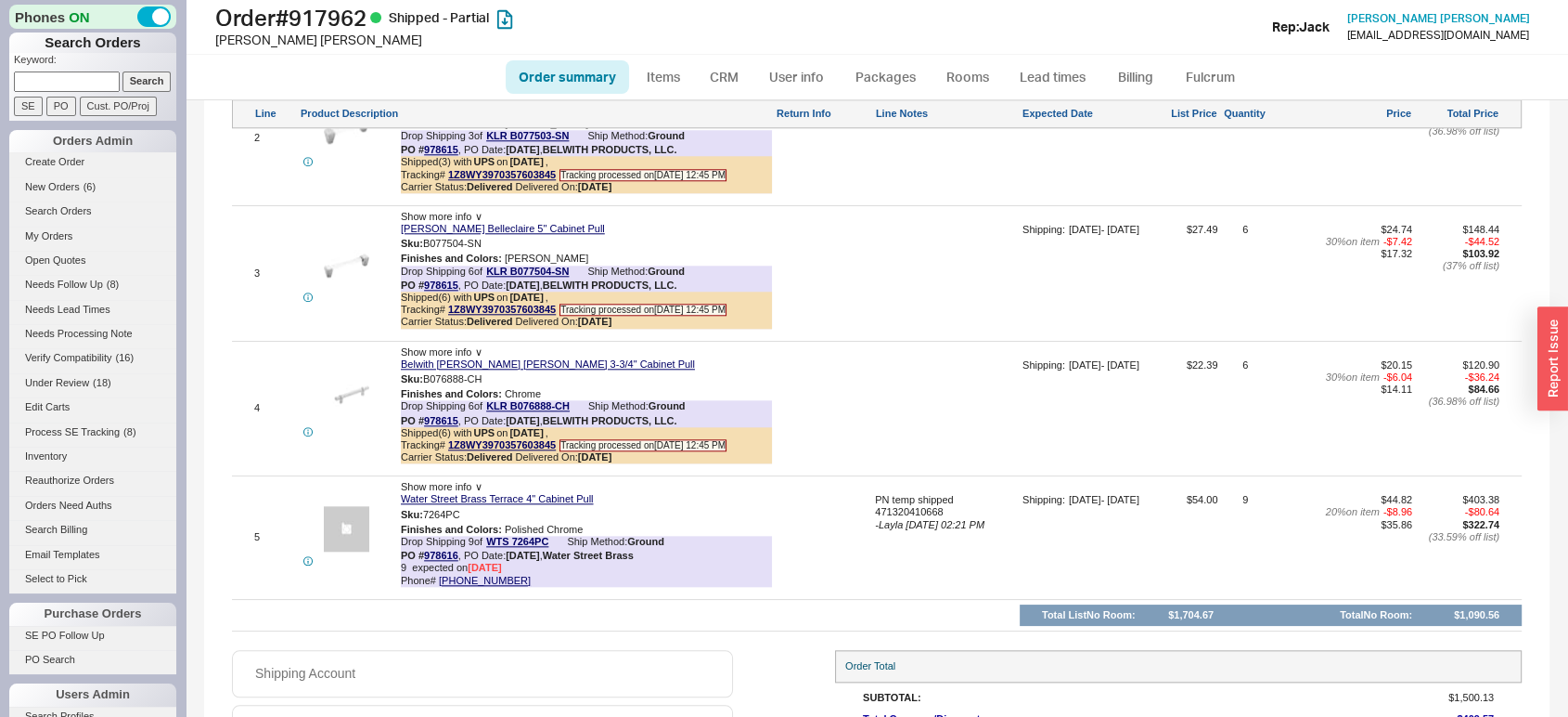
scroll to position [1958, 0]
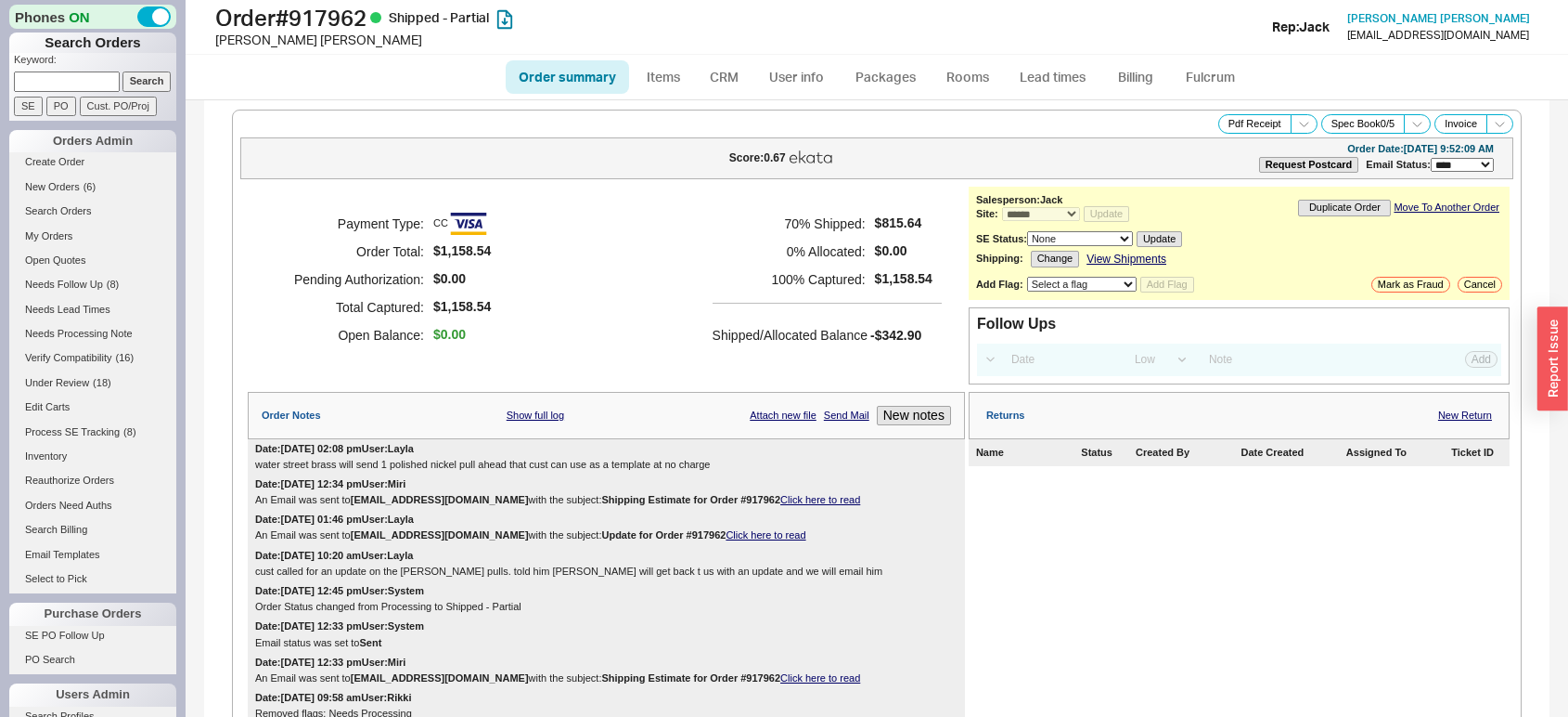
select select "*"
select select "LOW"
select select "3"
click at [915, 406] on button "New notes" at bounding box center [913, 415] width 74 height 19
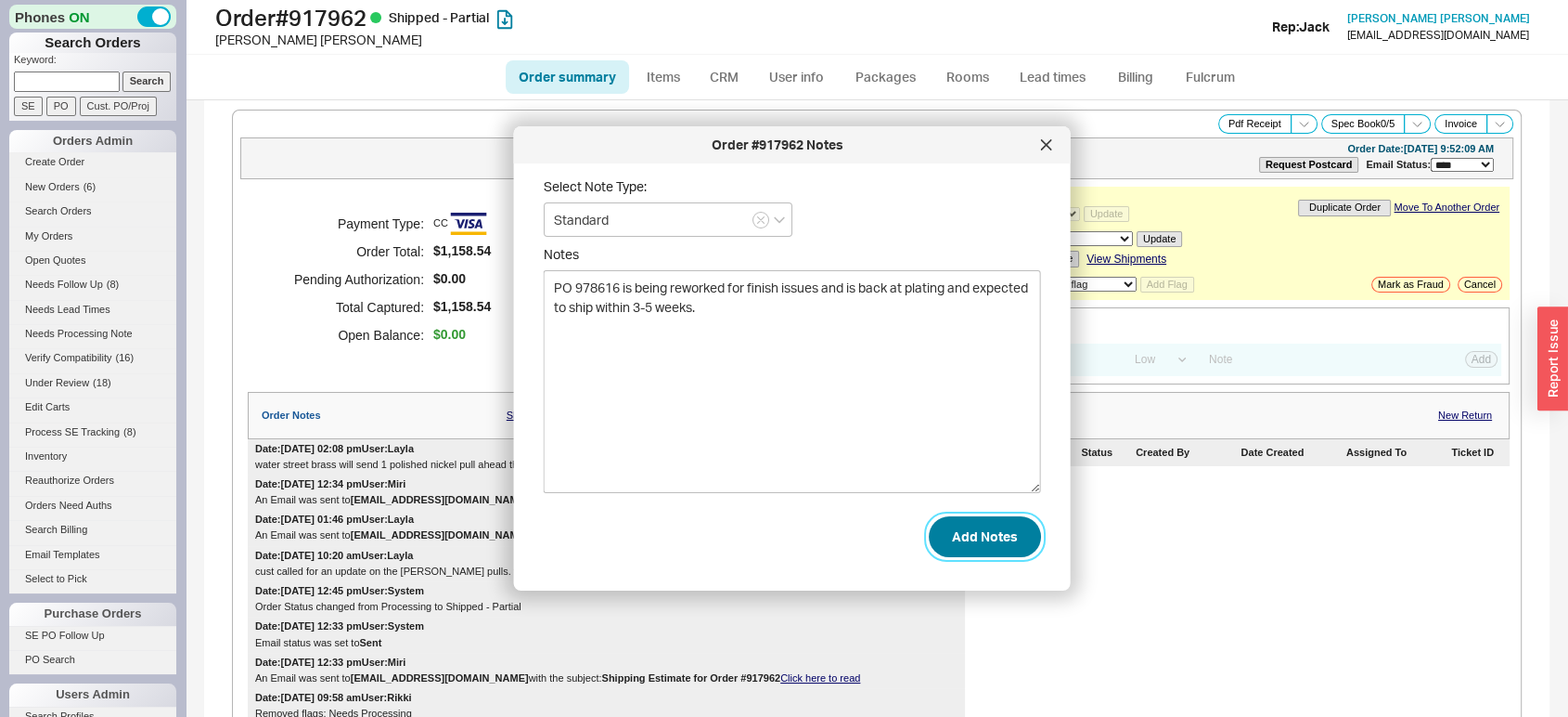
type textarea "PO 978616 is being reworked for finish issues and is back at plating and expect…"
click at [957, 539] on button "Add Notes" at bounding box center [984, 537] width 113 height 40
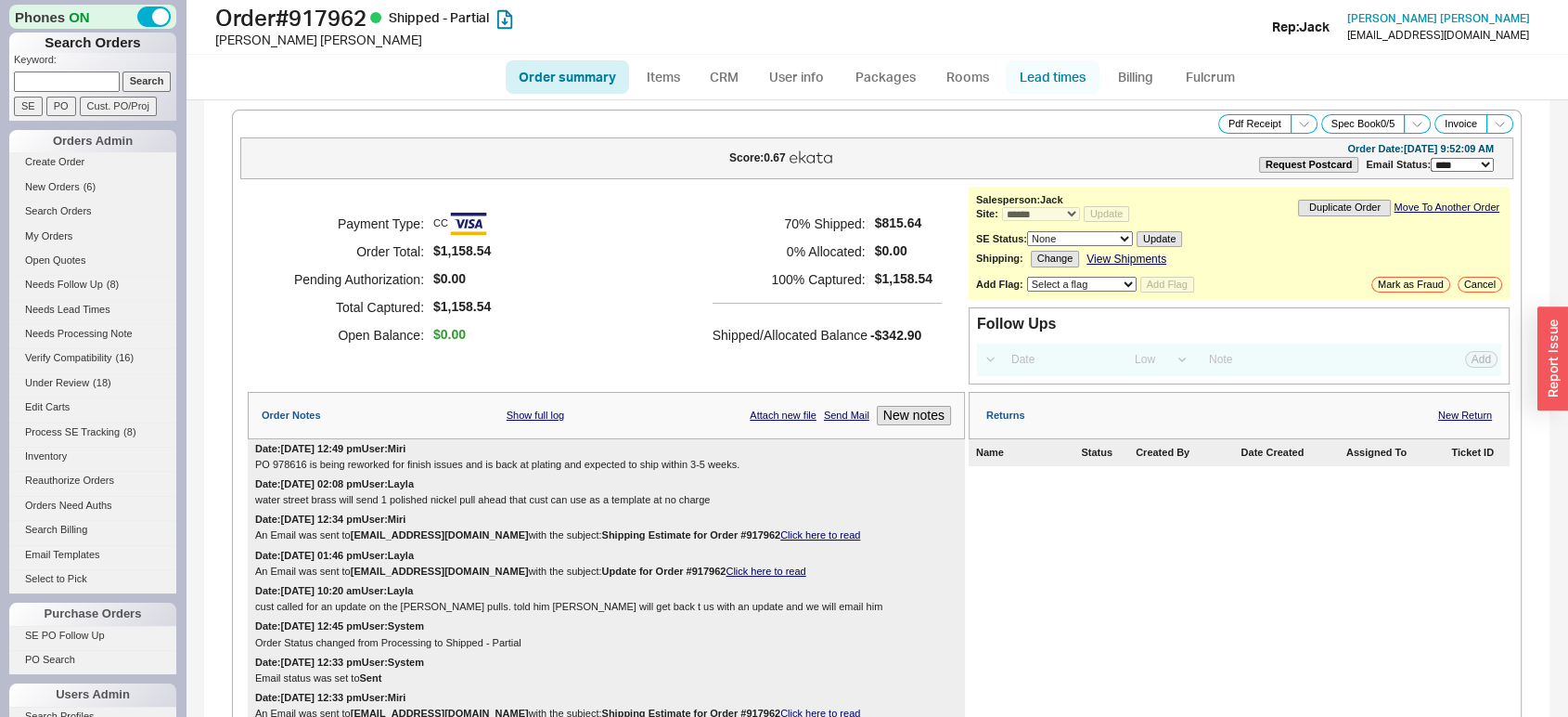
click at [1075, 72] on link "Lead times" at bounding box center [1052, 77] width 93 height 34
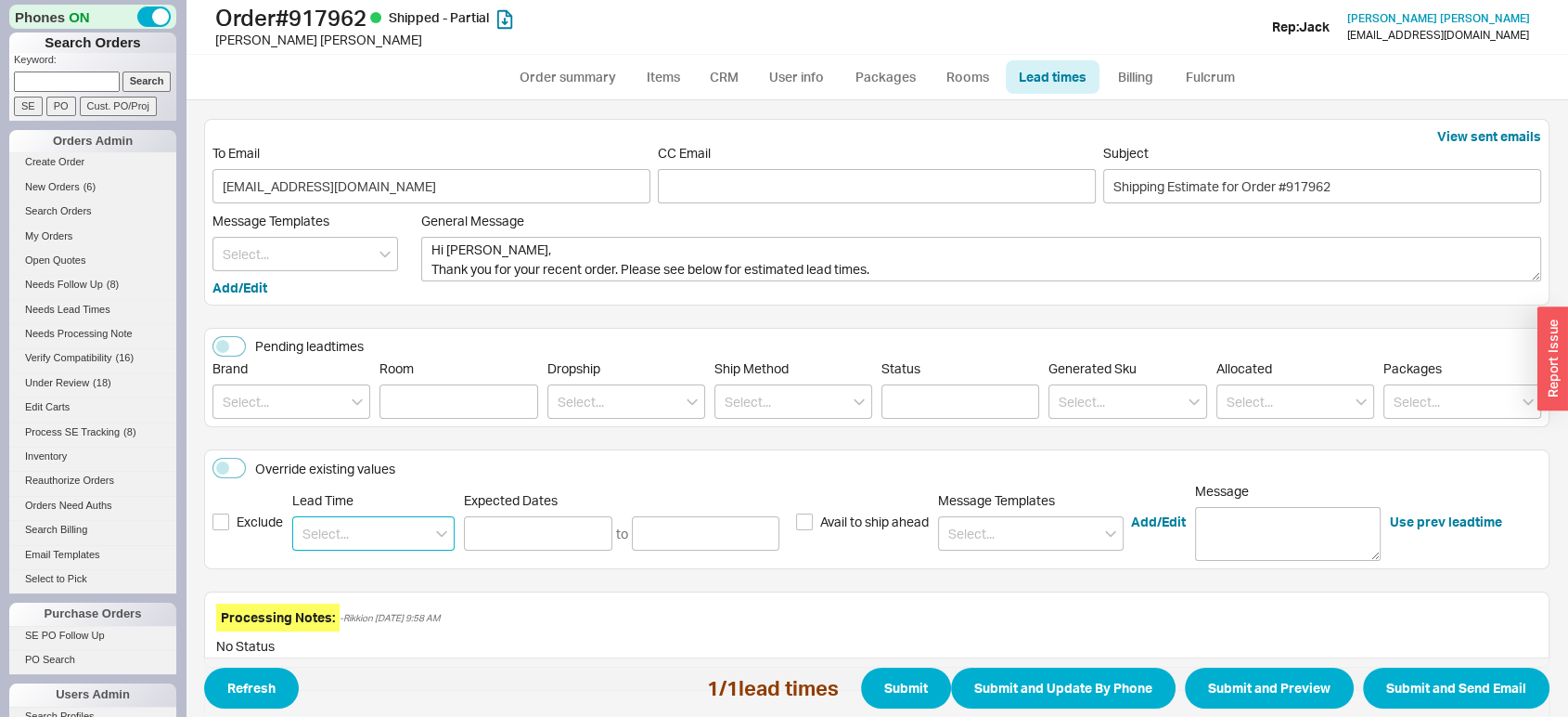
click at [371, 518] on input at bounding box center [373, 534] width 163 height 35
click at [376, 600] on div "3 - 5 Weeks" at bounding box center [373, 605] width 161 height 34
type input "3 - 5 Weeks"
type input "[DATE]"
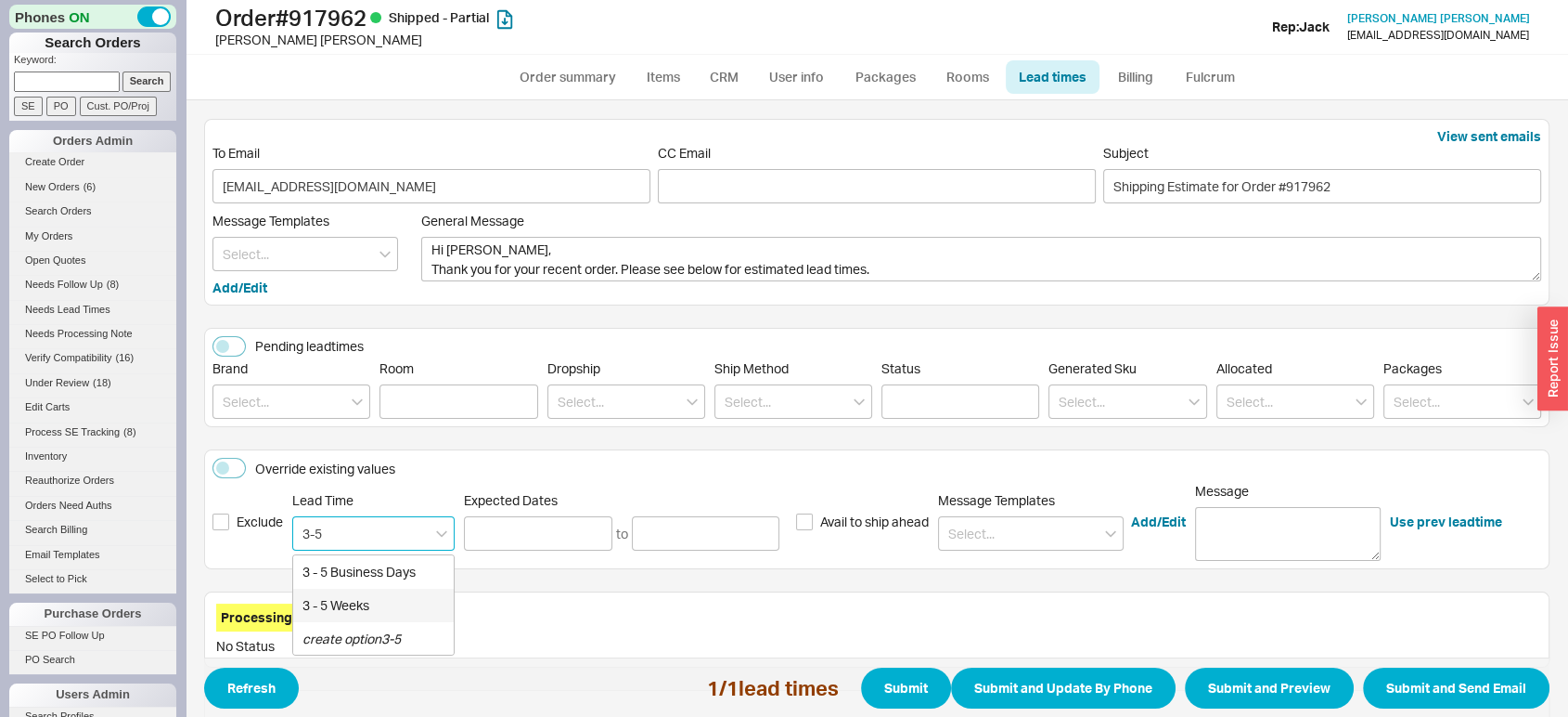
type input "09/24/2025"
type input "3 - 5 Weeks"
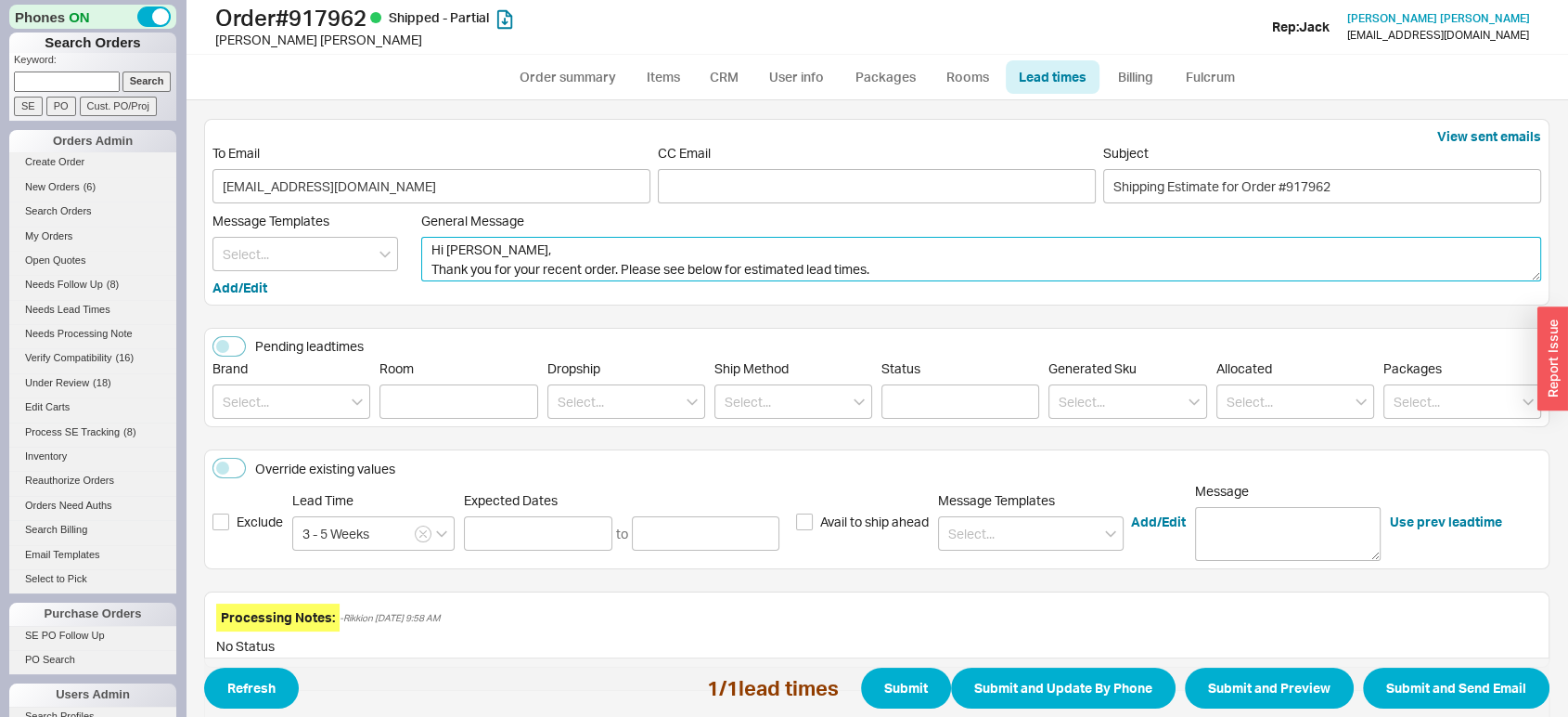
drag, startPoint x: 612, startPoint y: 267, endPoint x: 368, endPoint y: 286, distance: 244.7
click at [368, 286] on div "Message Templates Add/Edit General Message Hi Henry, Thank you for your recent …" at bounding box center [877, 255] width 1329 height 85
click at [676, 271] on textarea "Hi Henry, I hope all is well. Please see below for estimated lead times." at bounding box center [980, 259] width 1120 height 44
click at [793, 270] on textarea "Hi Henry, I hope all is well. Please see below for updated lead times." at bounding box center [980, 259] width 1120 height 44
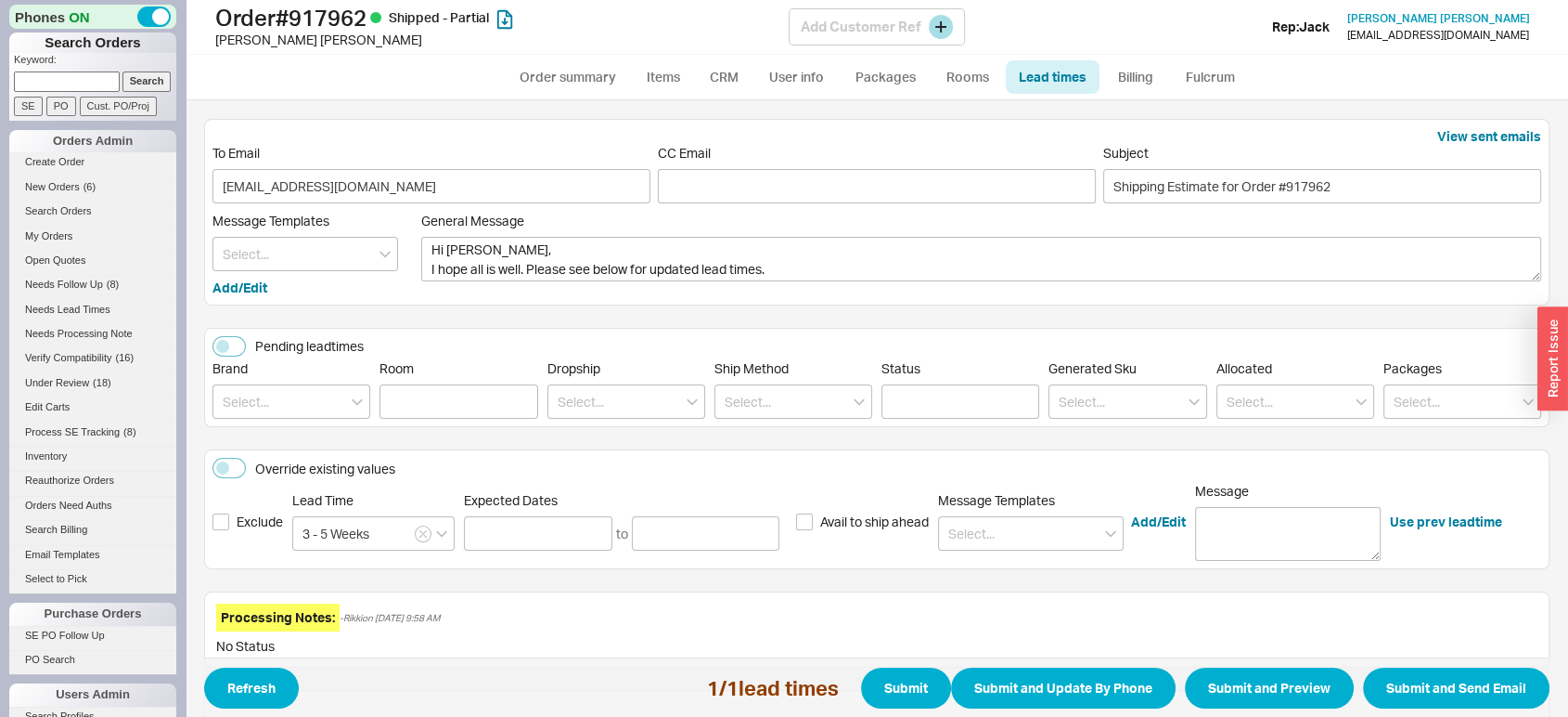
type textarea "Hi Henry, I hope all is well. Please see below for updated lead times."
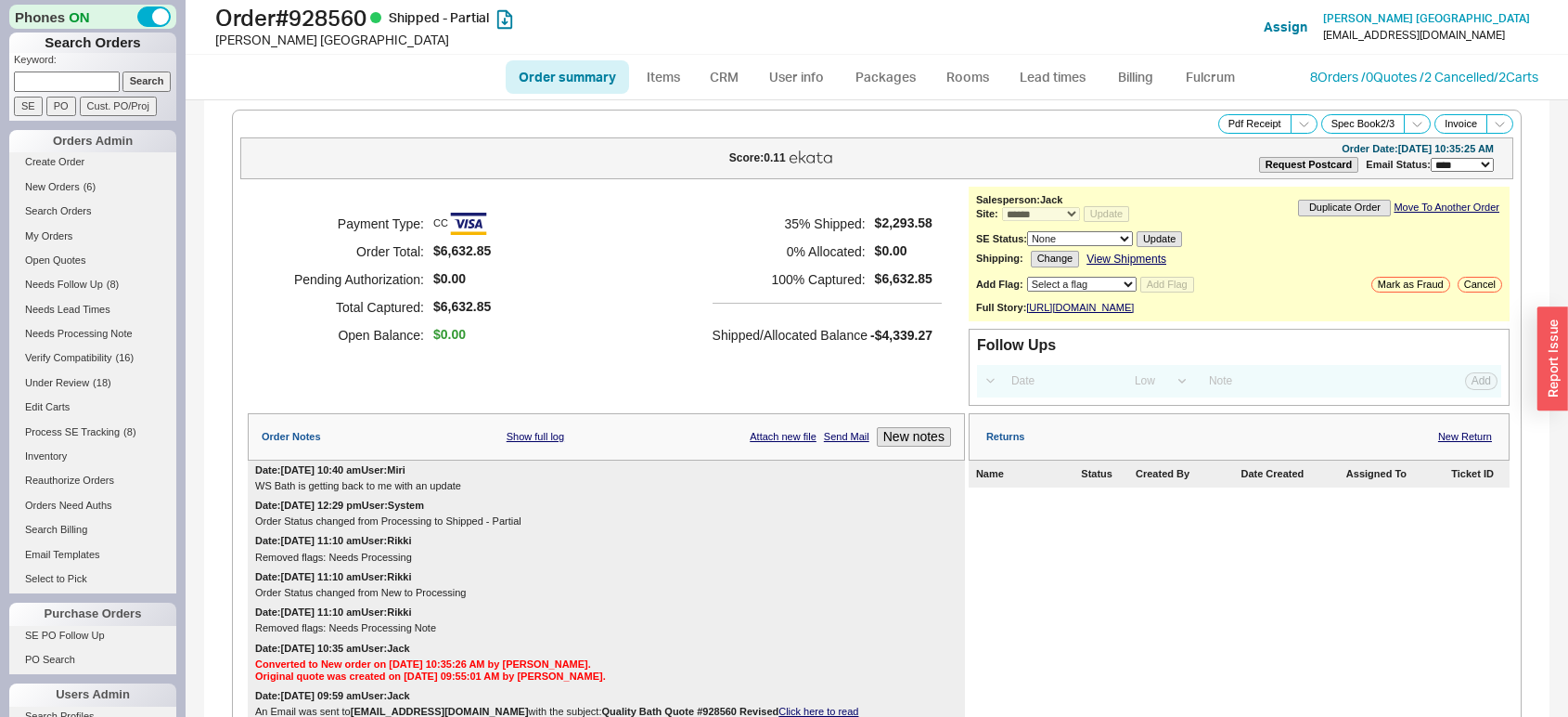
select select "*"
select select "LOW"
select select "3"
click at [1059, 87] on link "Lead times" at bounding box center [1052, 77] width 93 height 34
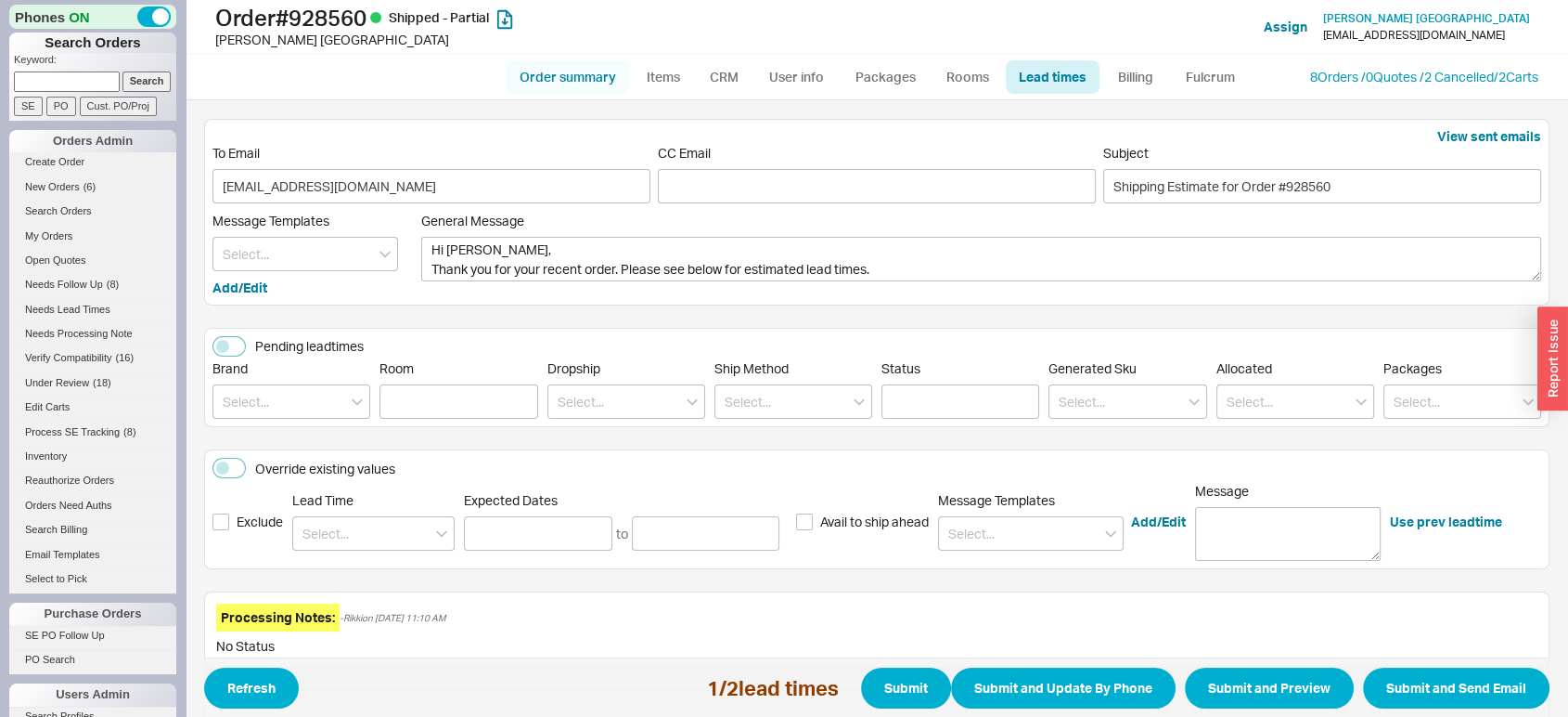
click at [554, 77] on link "Order summary" at bounding box center [567, 77] width 123 height 34
select select "*"
select select "LOW"
select select "3"
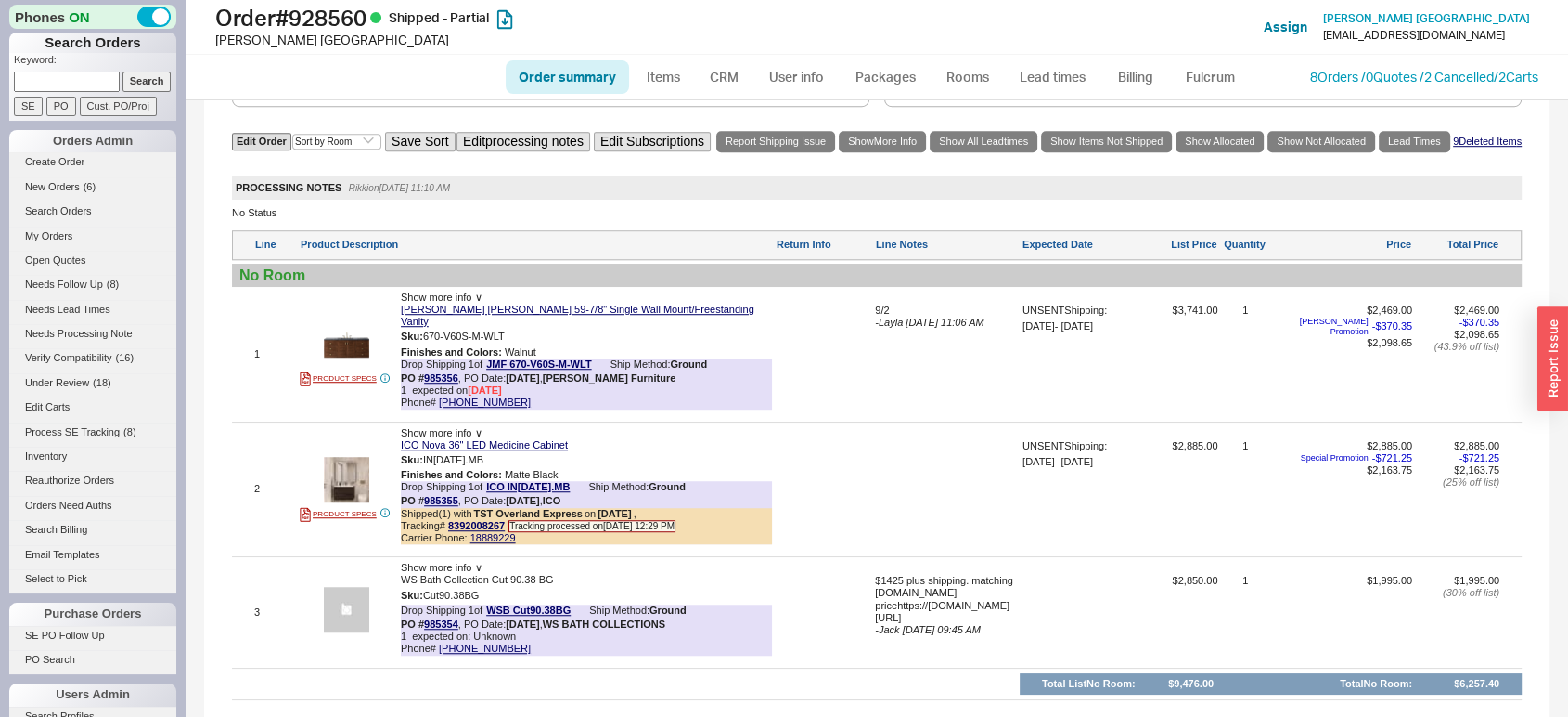
scroll to position [1350, 0]
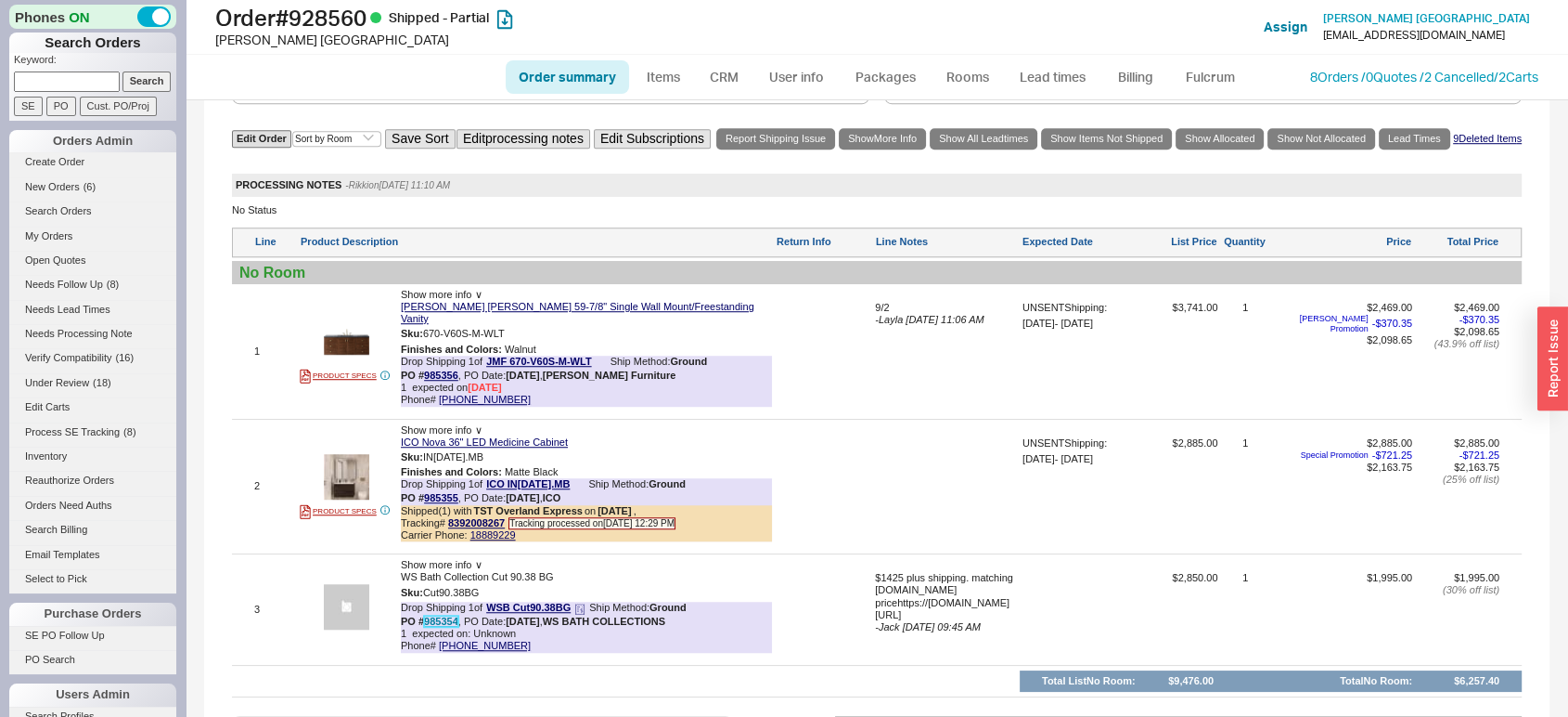
click at [425, 616] on link "985354" at bounding box center [441, 622] width 35 height 12
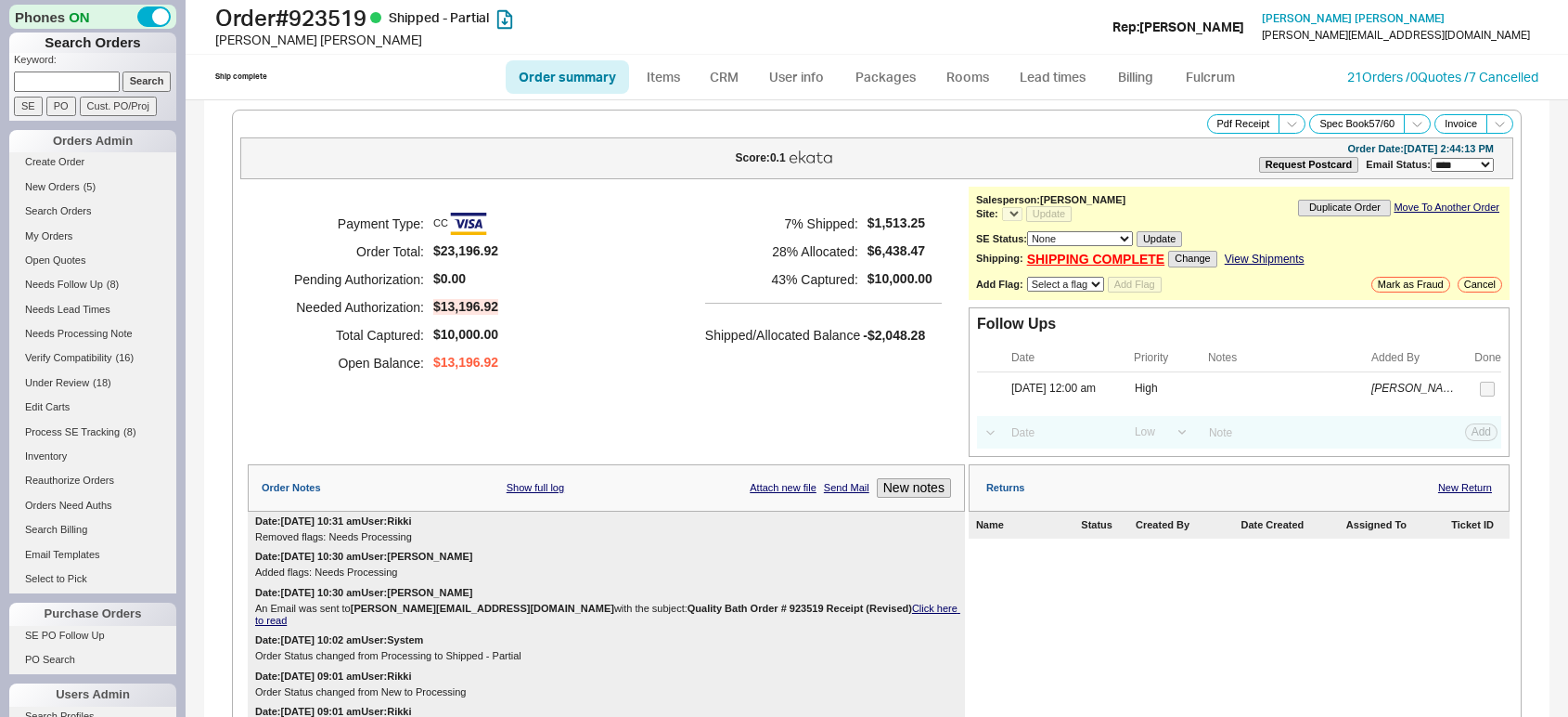
select select "*"
select select "LOW"
select select "3"
select select "*"
click at [1431, 158] on select "**********" at bounding box center [1463, 165] width 64 height 13
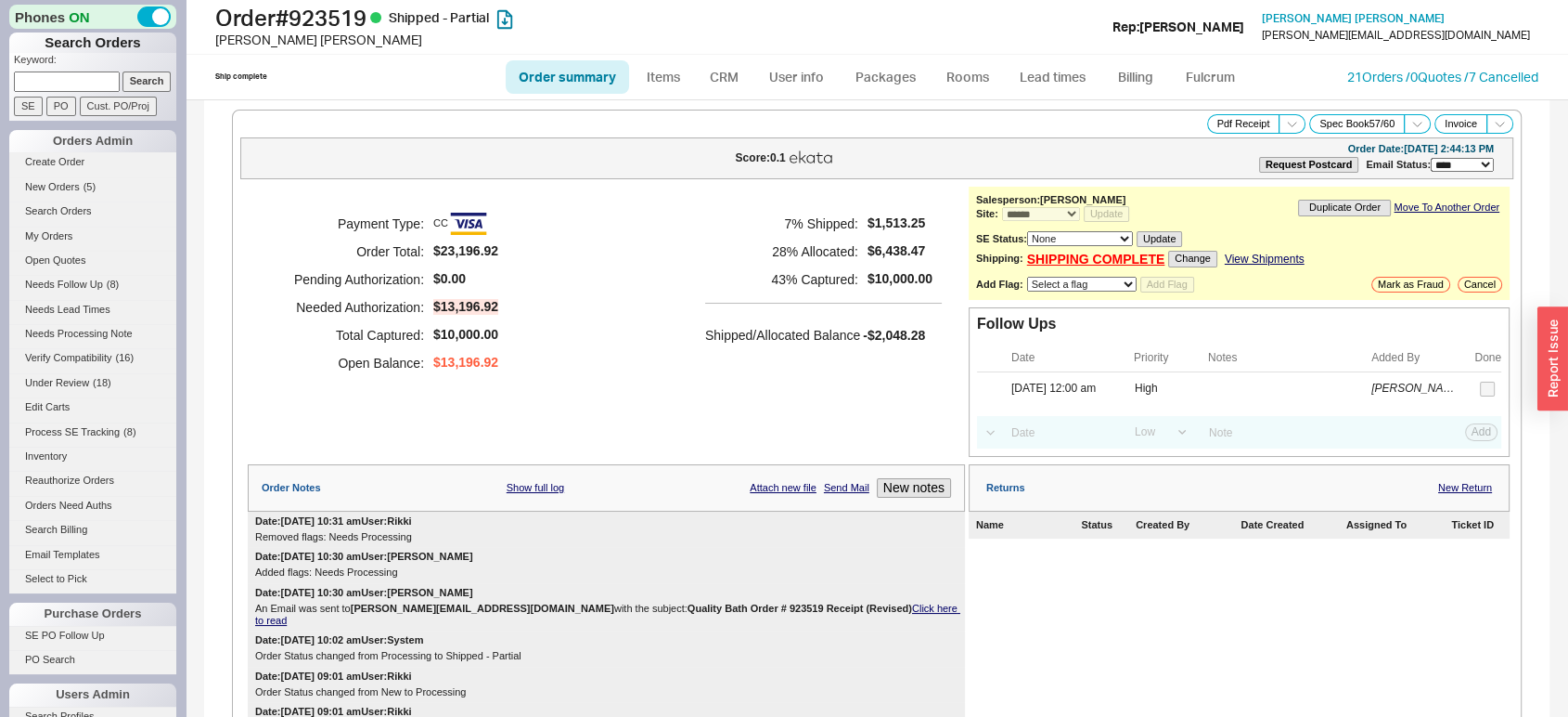
select select "**"
click at [924, 490] on button "New notes" at bounding box center [913, 488] width 74 height 19
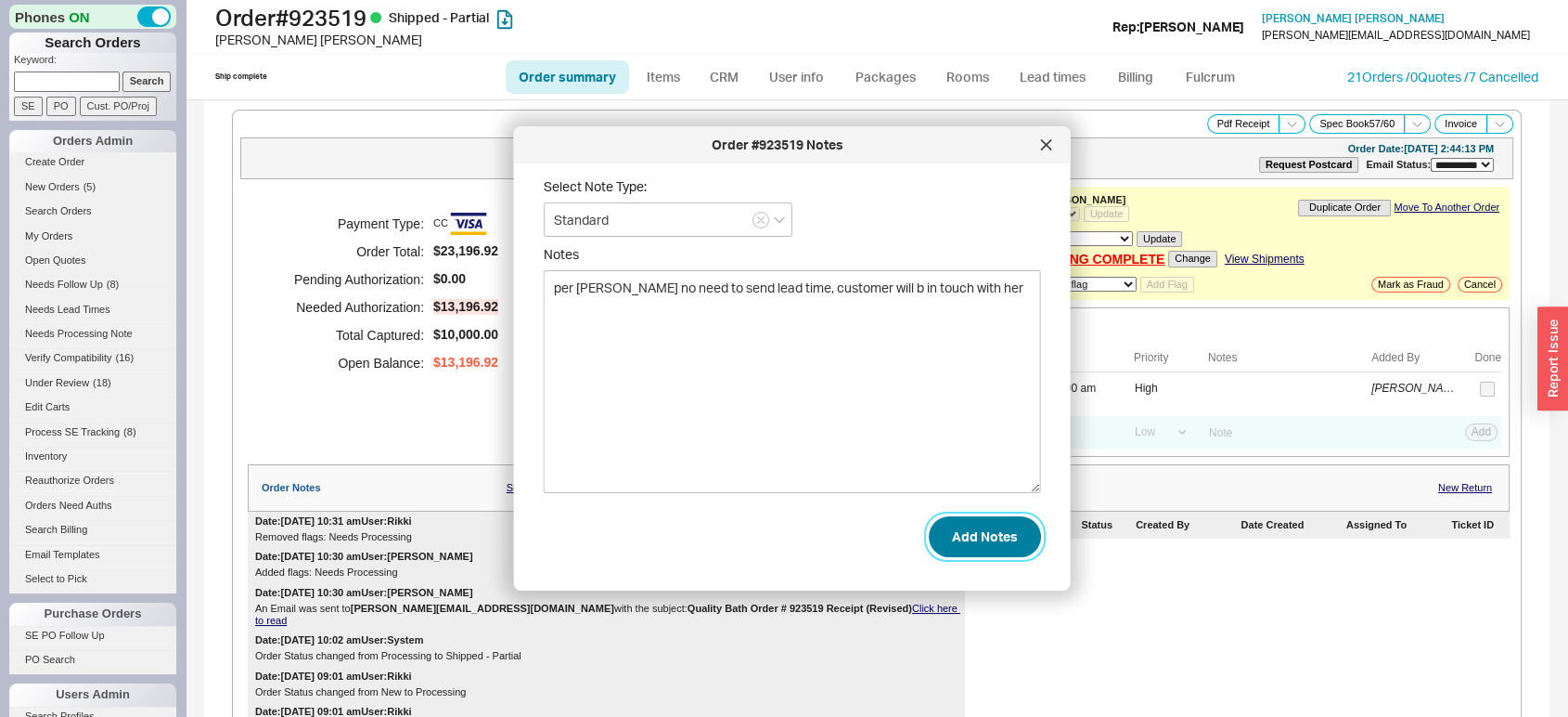
type textarea "per [PERSON_NAME] no need to send lead time, customer will b in touch with her"
click at [985, 529] on button "Add Notes" at bounding box center [984, 537] width 113 height 40
